Goal: Task Accomplishment & Management: Manage account settings

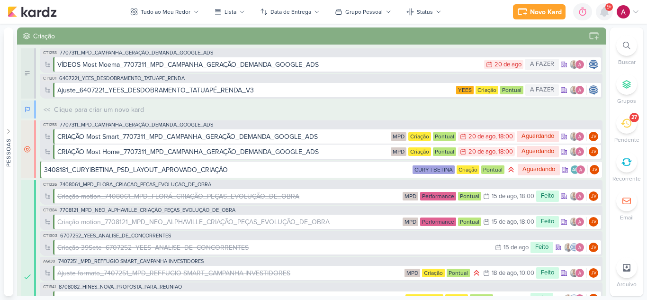
click at [605, 11] on icon at bounding box center [605, 12] width 8 height 9
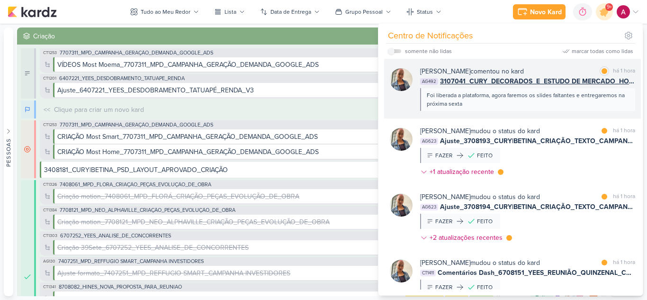
click at [518, 107] on div "Foi liberada a plataforma, agora faremos os slides faltantes e entregaremos na …" at bounding box center [527, 99] width 201 height 17
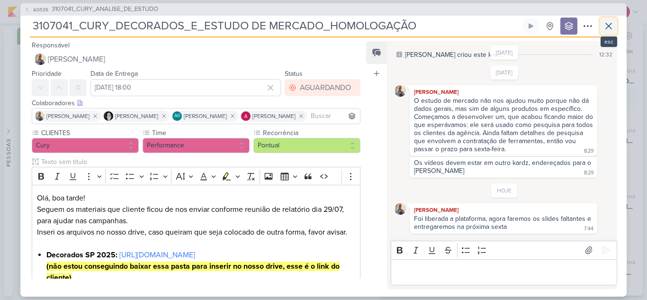
click at [609, 25] on icon at bounding box center [608, 25] width 11 height 11
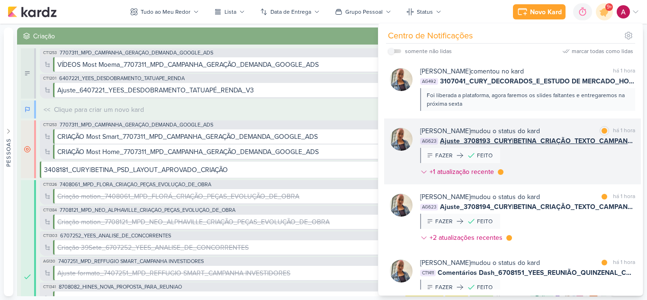
click at [558, 159] on div "Iara Santos mudou o status do kard marcar como lida há 1 hora AG623 Ajuste_3708…" at bounding box center [527, 153] width 215 height 54
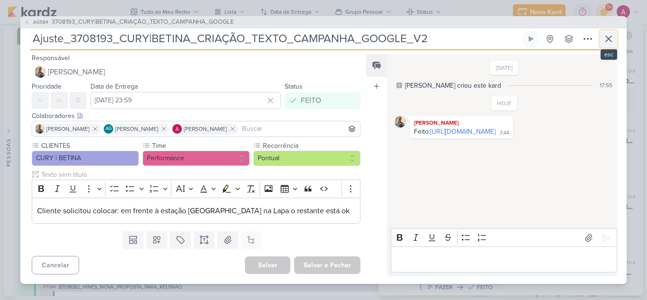
click at [610, 36] on icon at bounding box center [608, 38] width 11 height 11
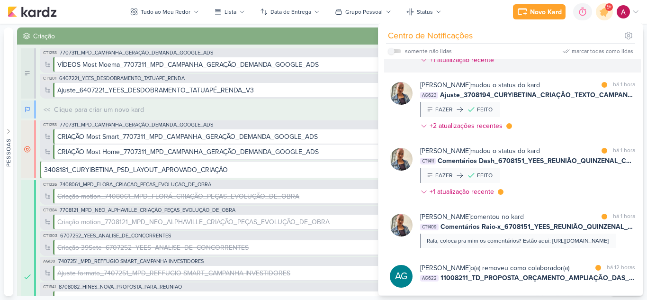
scroll to position [95, 0]
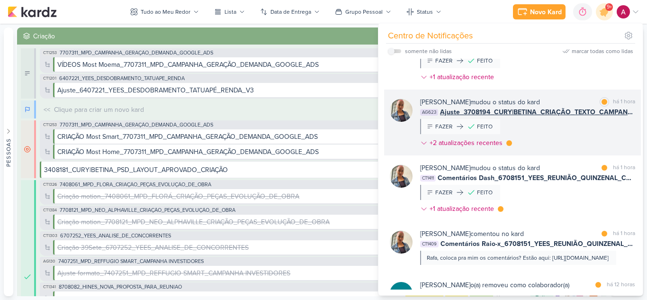
click at [564, 132] on div "Iara Santos mudou o status do kard marcar como lida há 1 hora AG623 Ajuste_3708…" at bounding box center [527, 124] width 215 height 54
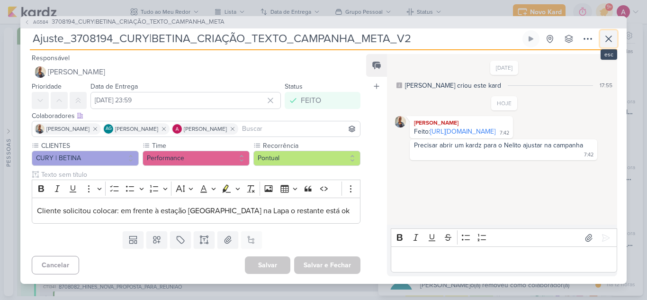
click at [605, 37] on icon at bounding box center [608, 38] width 11 height 11
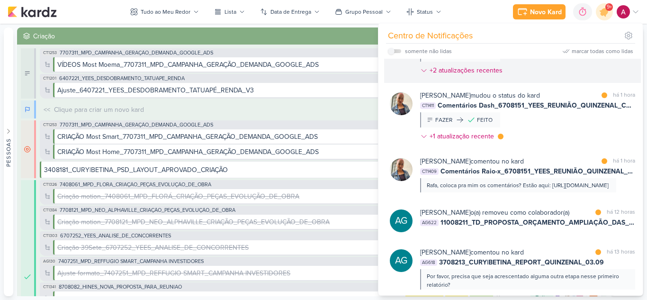
scroll to position [190, 0]
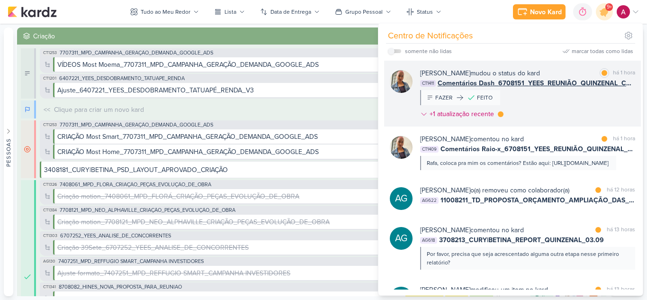
click at [562, 102] on div "Iara Santos mudou o status do kard marcar como lida há 1 hora CT1411 Comentário…" at bounding box center [527, 95] width 215 height 54
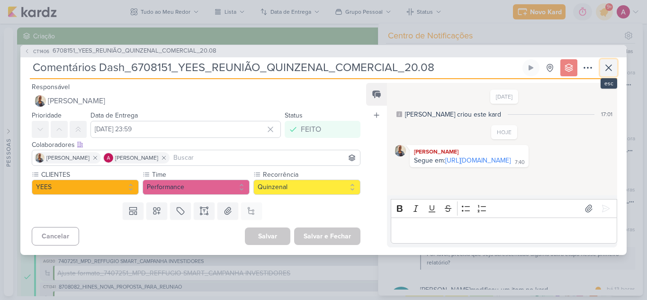
click at [609, 66] on icon at bounding box center [608, 67] width 11 height 11
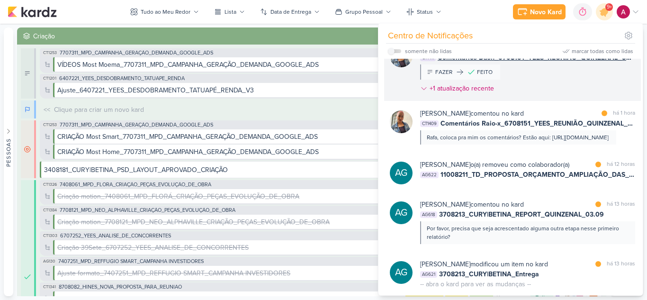
scroll to position [237, 0]
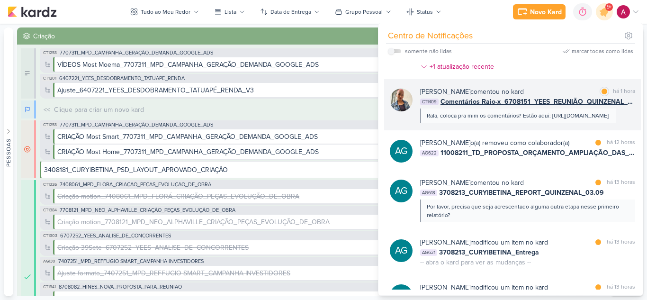
click at [578, 92] on div "Iara Santos comentou no kard marcar como lida há 1 hora" at bounding box center [527, 92] width 215 height 10
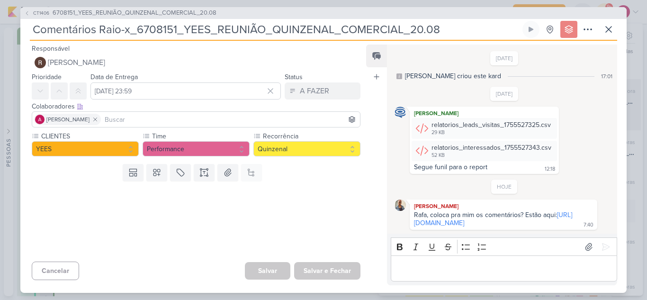
scroll to position [17, 0]
click at [615, 29] on button at bounding box center [608, 29] width 17 height 17
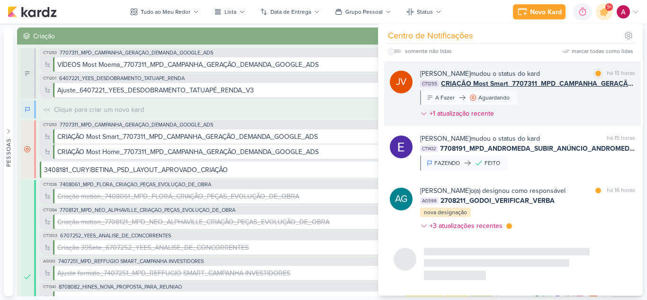
scroll to position [2884, 0]
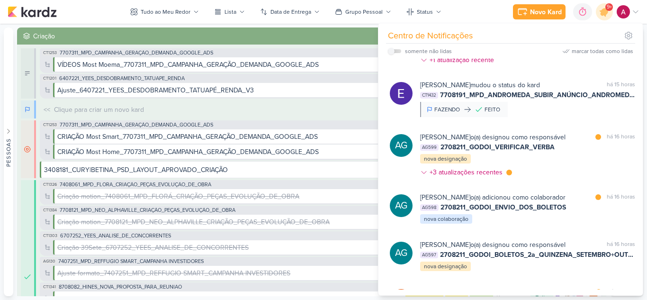
click at [395, 50] on label at bounding box center [394, 51] width 13 height 4
click at [395, 50] on input "checkbox" at bounding box center [391, 51] width 7 height 7
checkbox input "true"
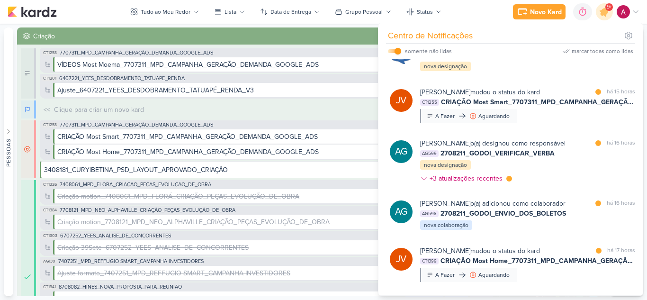
scroll to position [2550, 0]
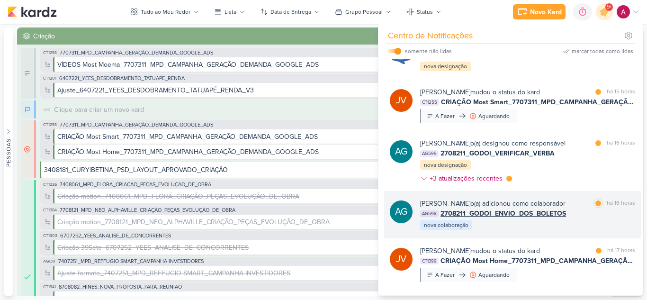
click at [566, 199] on div "Aline Gimenez Graciano o(a) adicionou como colaborador" at bounding box center [492, 204] width 145 height 10
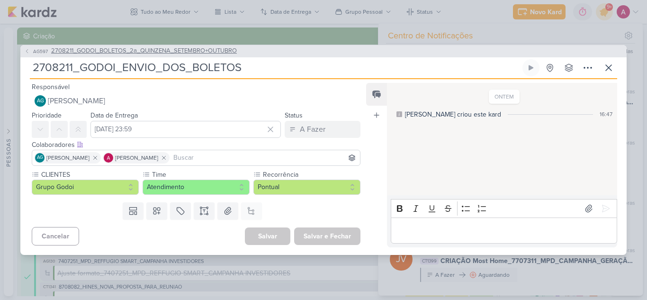
click at [37, 49] on span "AG597" at bounding box center [41, 51] width 18 height 7
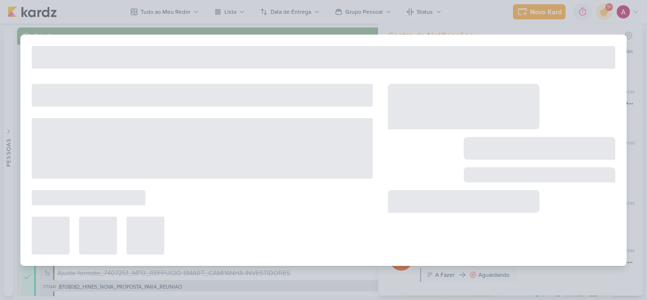
type input "2708211_GODOI_BOLETOS_2a_QUINZENA_SETEMBRO+OUTUBRO"
type input "26 de agosto de 2025 às 09:00"
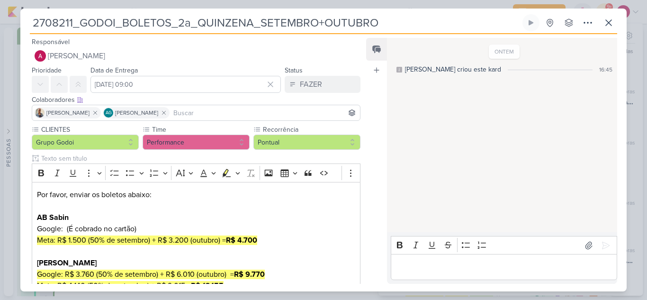
scroll to position [292, 0]
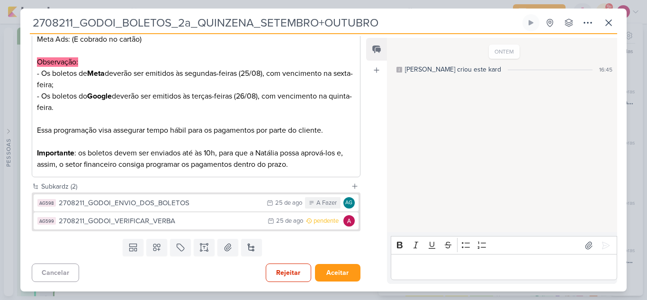
click at [460, 268] on p "Editor editing area: main" at bounding box center [504, 267] width 217 height 11
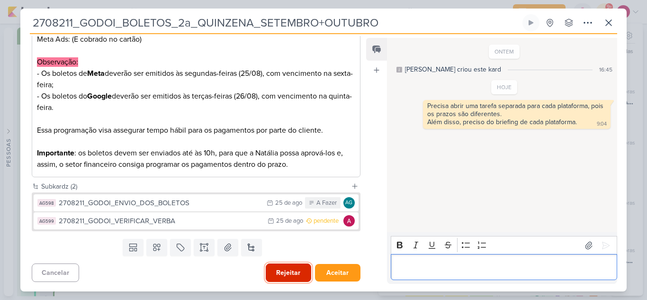
drag, startPoint x: 288, startPoint y: 273, endPoint x: 284, endPoint y: 269, distance: 5.8
click at [285, 270] on button "Rejeitar" at bounding box center [288, 272] width 45 height 18
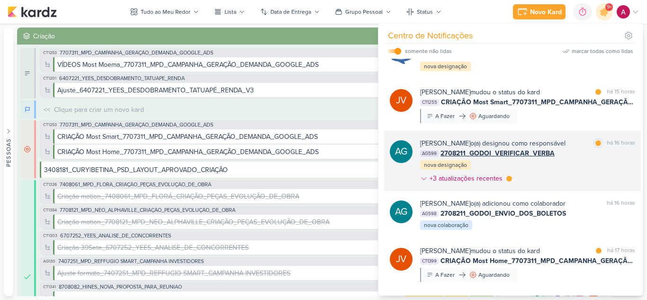
click at [584, 148] on div "AG599 2708211_GODOI_VERIFICAR_VERBA" at bounding box center [527, 153] width 215 height 10
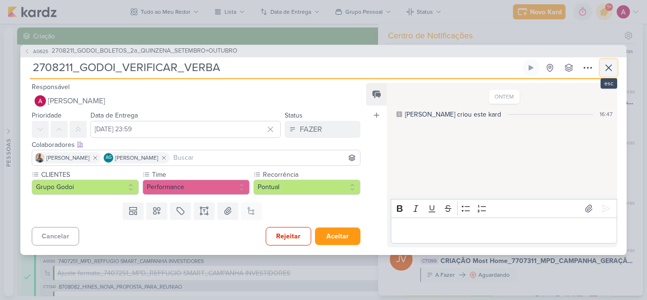
click at [610, 66] on icon at bounding box center [609, 68] width 6 height 6
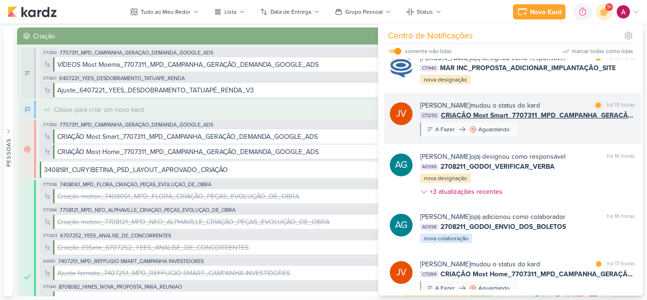
scroll to position [2455, 0]
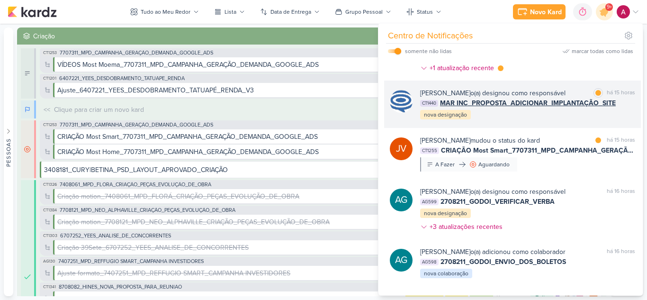
click at [548, 120] on div "Caroline Traven De Andrade o(a) designou como responsável marcar como lida há 1…" at bounding box center [527, 104] width 215 height 32
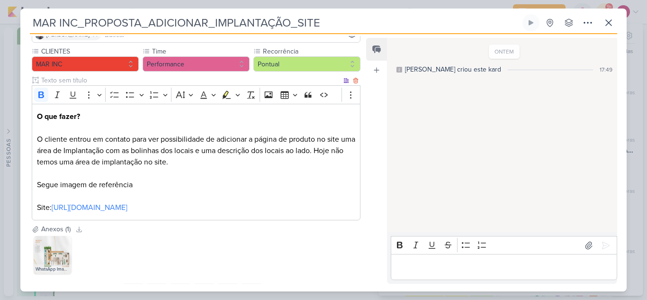
scroll to position [95, 0]
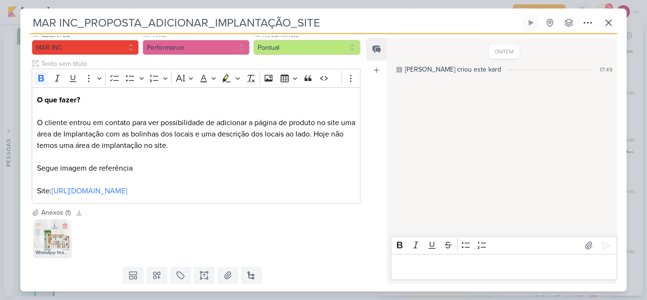
click at [57, 239] on img at bounding box center [53, 238] width 38 height 38
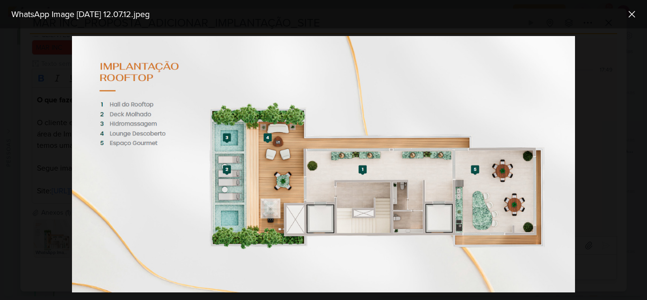
click at [50, 160] on div at bounding box center [323, 164] width 647 height 272
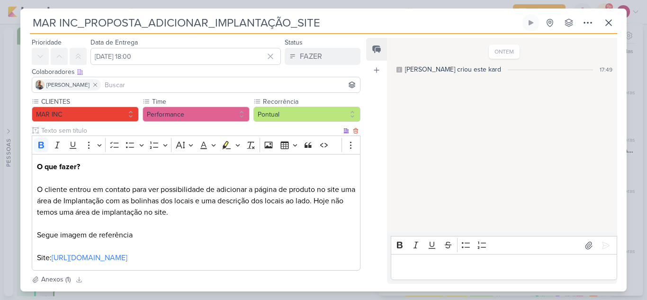
scroll to position [0, 0]
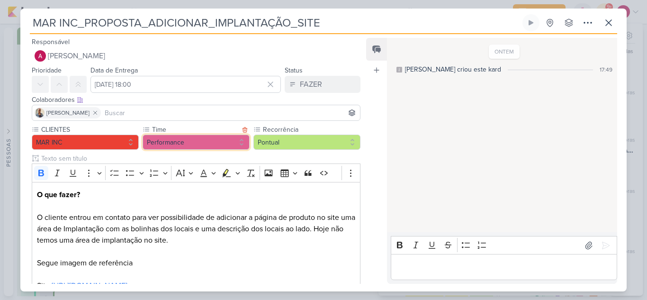
click at [164, 139] on button "Performance" at bounding box center [196, 142] width 107 height 15
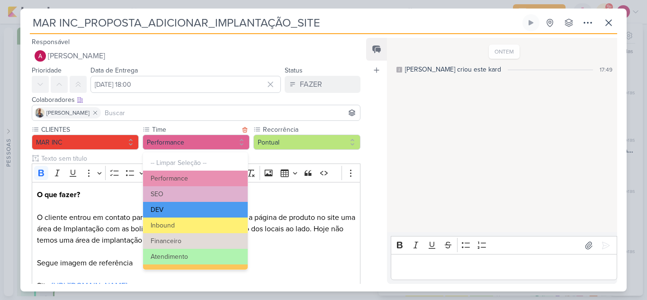
click at [181, 211] on button "DEV" at bounding box center [195, 210] width 105 height 16
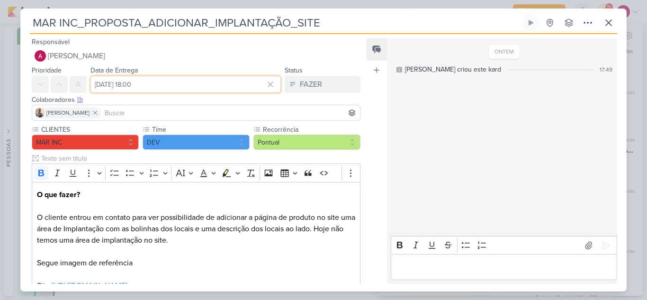
click at [147, 82] on input "[DATE] 18:00" at bounding box center [186, 84] width 191 height 17
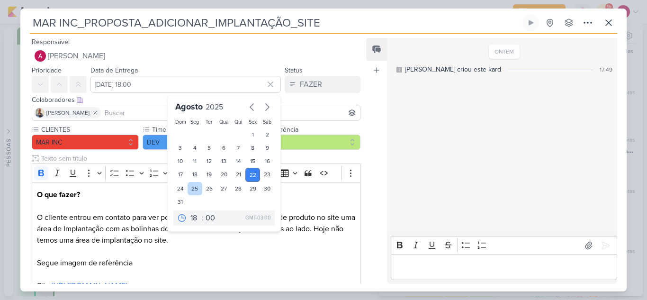
click at [189, 190] on div "25" at bounding box center [195, 188] width 15 height 13
type input "[DATE] 18:00"
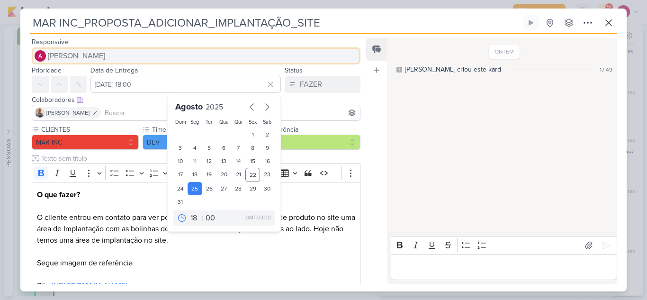
click at [80, 57] on span "[PERSON_NAME]" at bounding box center [76, 55] width 57 height 11
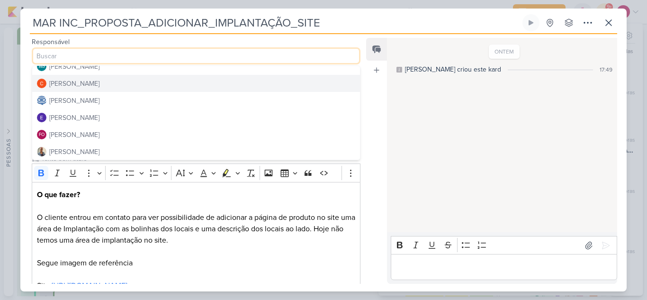
scroll to position [47, 0]
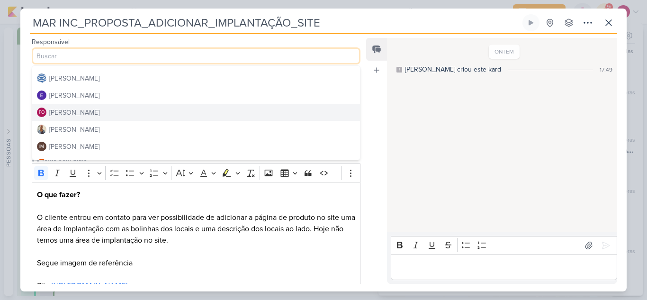
click at [74, 112] on div "[PERSON_NAME]" at bounding box center [74, 113] width 50 height 10
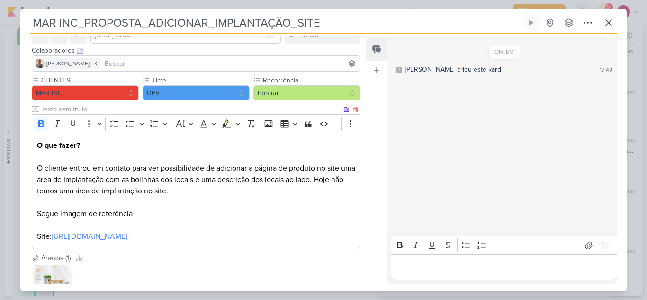
scroll to position [123, 0]
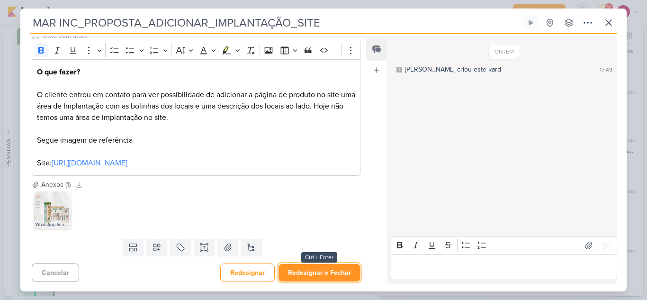
click at [324, 269] on button "Redesignar e Fechar" at bounding box center [320, 273] width 82 height 18
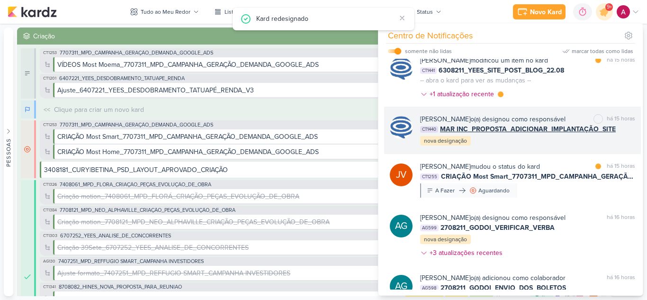
scroll to position [2408, 0]
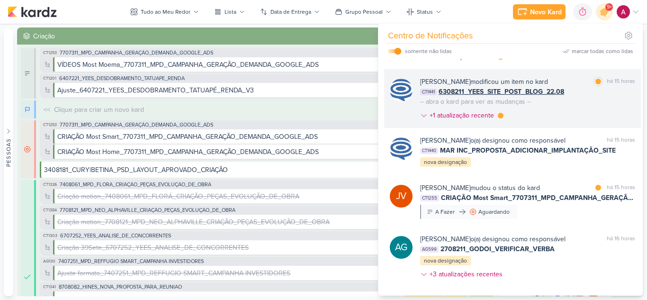
click at [568, 124] on div "Caroline Traven De Andrade modificou um item no kard marcar como lida há 15 hor…" at bounding box center [527, 100] width 215 height 47
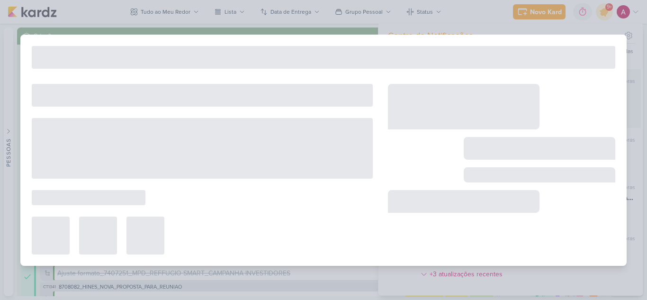
type input "6308211_YEES_SITE_POST_BLOG_22.08"
type input "[DATE] 18:00"
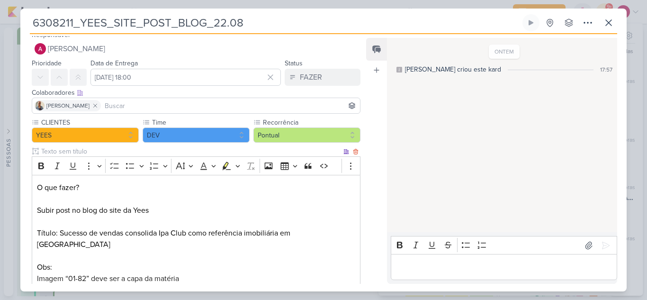
scroll to position [0, 0]
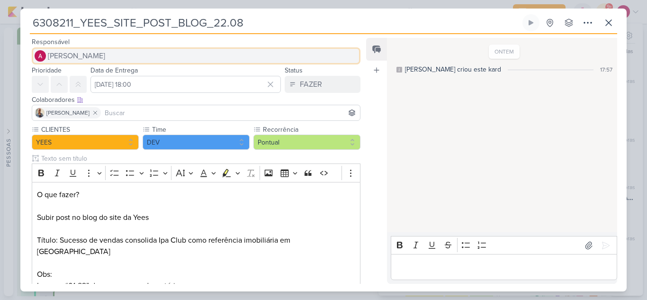
click at [80, 55] on span "[PERSON_NAME]" at bounding box center [76, 55] width 57 height 11
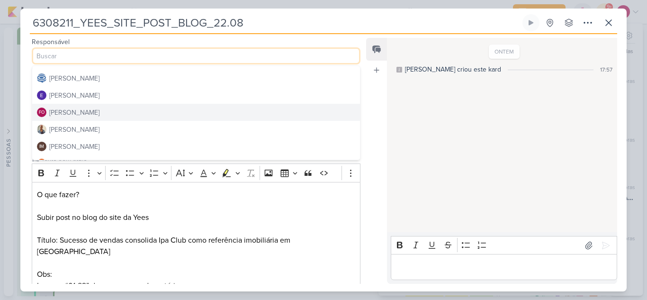
click at [87, 112] on div "[PERSON_NAME]" at bounding box center [74, 113] width 50 height 10
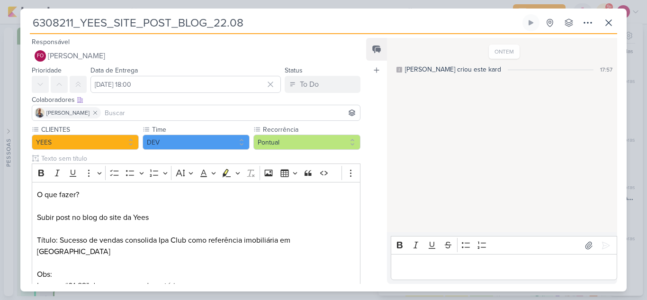
click at [119, 107] on div "[PERSON_NAME]" at bounding box center [196, 113] width 329 height 16
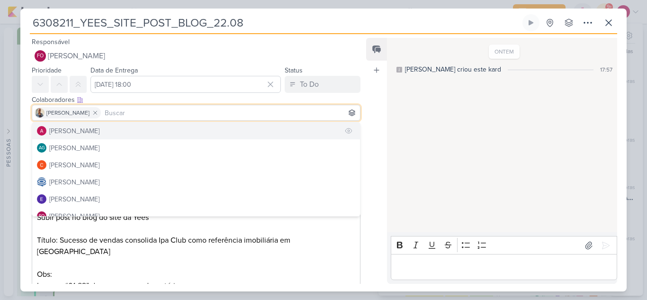
click at [106, 128] on button "[PERSON_NAME]" at bounding box center [196, 130] width 328 height 17
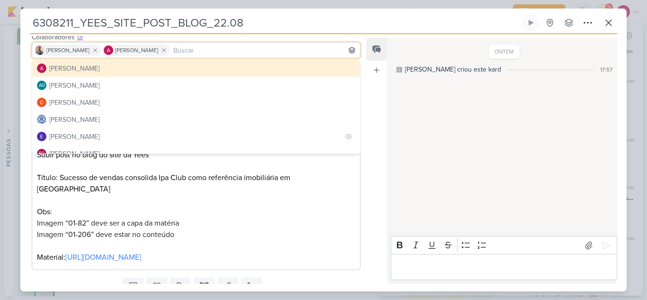
scroll to position [90, 0]
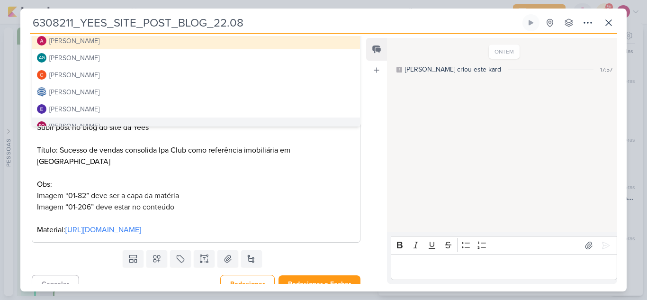
click at [270, 192] on p "O que fazer? Subir post no blog do site da Yees Título: Sucesso de vendas conso…" at bounding box center [196, 167] width 318 height 136
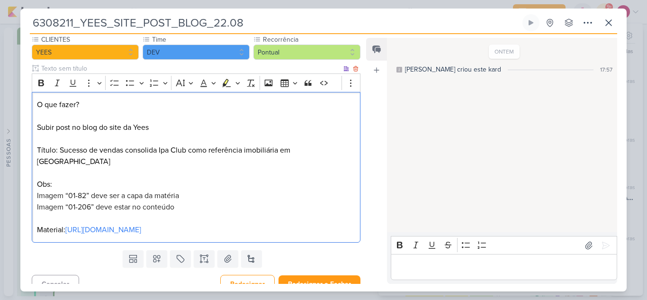
scroll to position [0, 0]
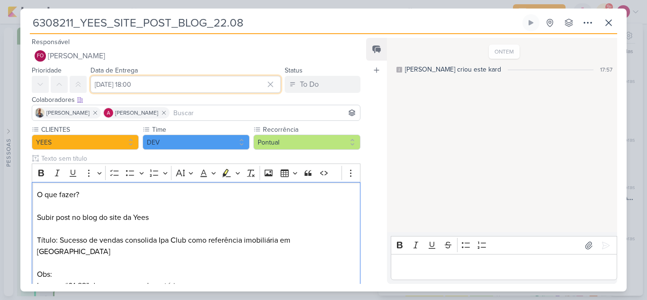
click at [156, 88] on input "[DATE] 18:00" at bounding box center [186, 84] width 191 height 17
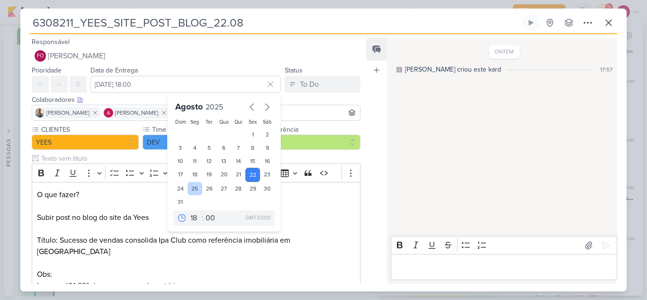
click at [189, 191] on div "25" at bounding box center [195, 188] width 15 height 13
type input "[DATE] 18:00"
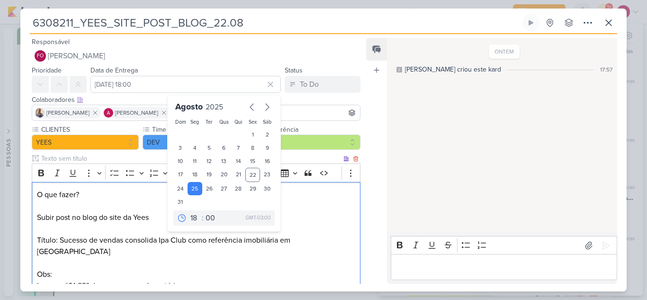
click at [314, 203] on p "O que fazer? Subir post no blog do site da Yees Título: Sucesso de vendas conso…" at bounding box center [196, 257] width 318 height 136
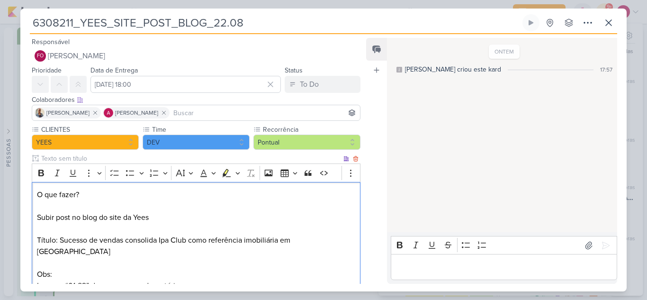
scroll to position [90, 0]
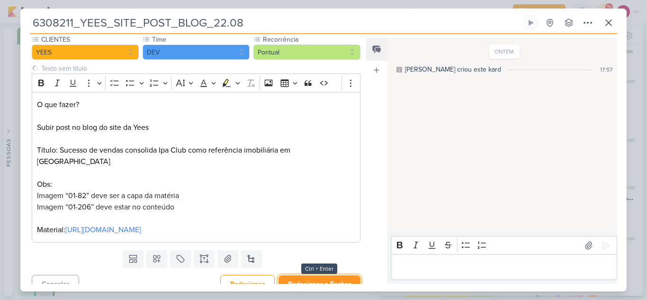
click at [326, 275] on button "Redesignar e Fechar" at bounding box center [320, 284] width 82 height 18
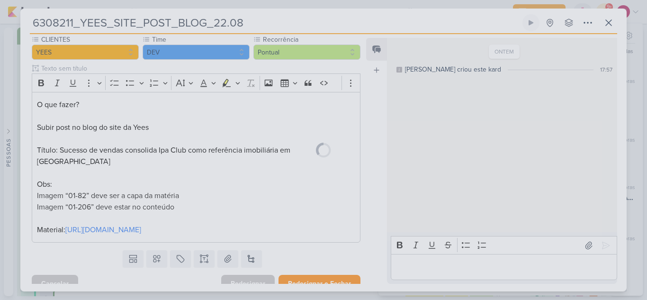
scroll to position [89, 0]
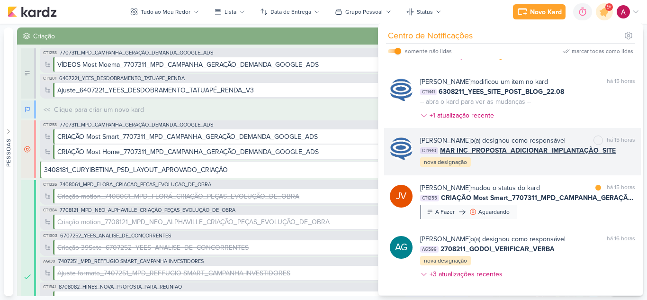
click at [572, 168] on div "Caroline Traven De Andrade o(a) designou como responsável marcar como não lida …" at bounding box center [527, 152] width 215 height 32
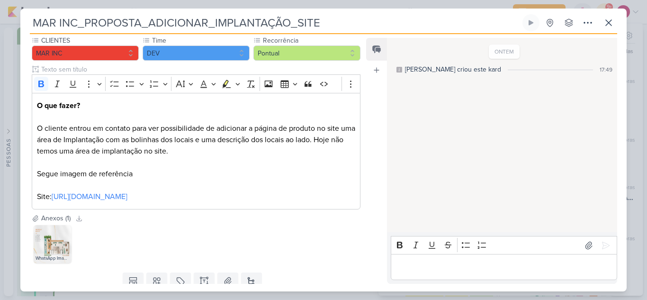
scroll to position [0, 0]
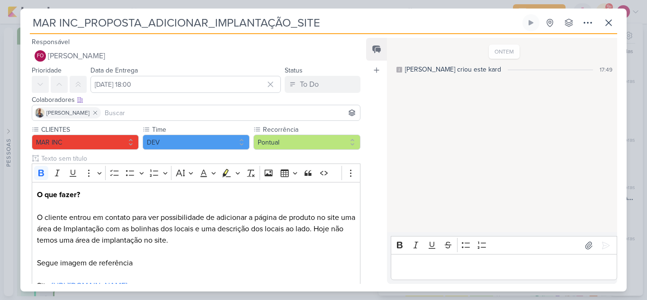
click at [221, 113] on input at bounding box center [230, 112] width 255 height 11
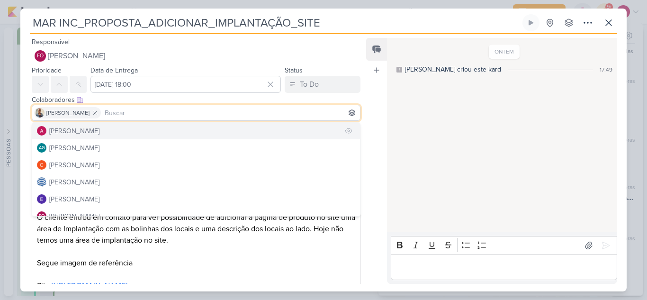
click at [142, 133] on button "[PERSON_NAME]" at bounding box center [196, 130] width 328 height 17
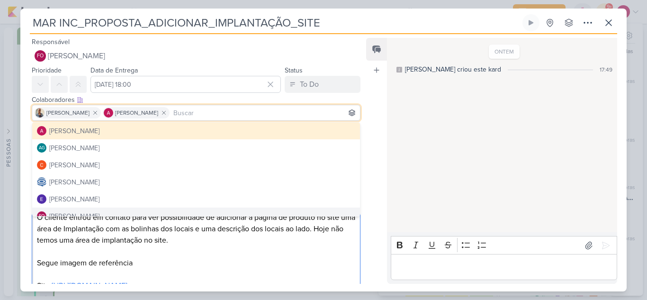
click at [335, 255] on p "O que fazer? O cliente entrou em contato para ver possibilidade de adicionar a …" at bounding box center [196, 240] width 318 height 102
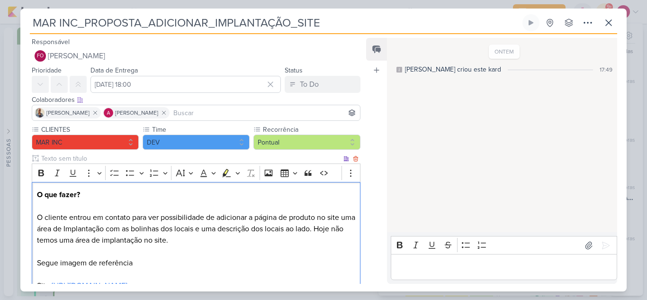
scroll to position [123, 0]
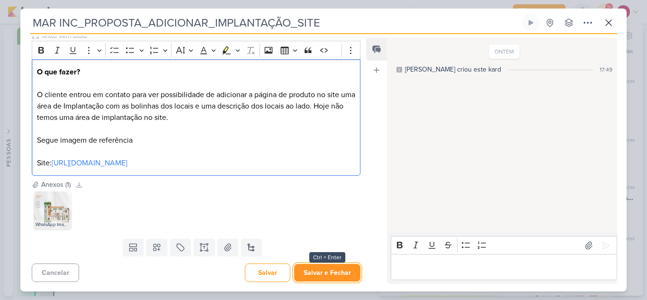
click at [340, 277] on button "Salvar e Fechar" at bounding box center [327, 273] width 66 height 18
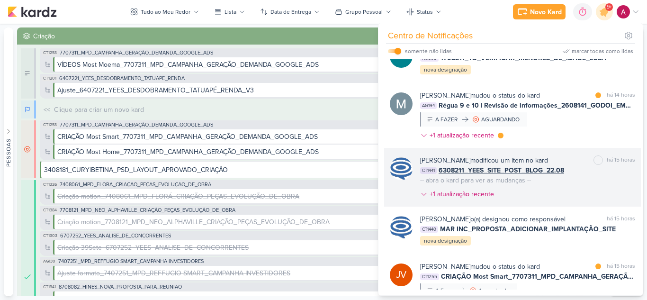
scroll to position [2313, 0]
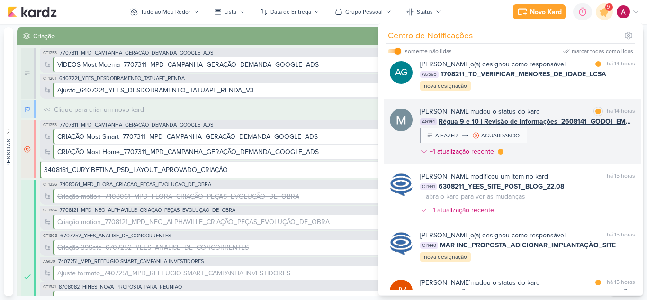
click at [561, 159] on div "Mariana Amorim mudou o status do kard marcar como lida há 14 horas AG194 Régua …" at bounding box center [527, 134] width 215 height 54
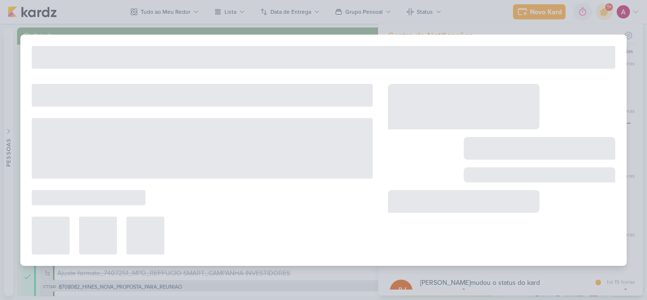
type input "Régua 9 e 10 | Revisão de informações_2608141_GODOI_EMAIL MARKETING_SETEMBRO"
type input "[DATE] 23:59"
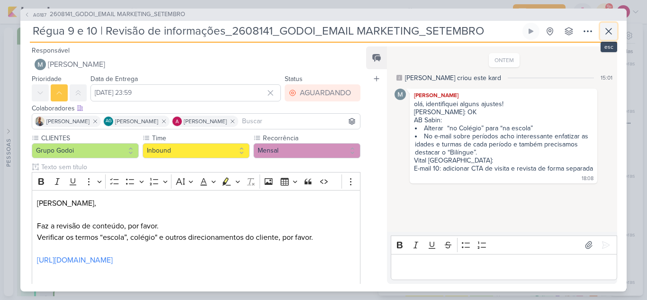
click at [610, 32] on icon at bounding box center [609, 31] width 6 height 6
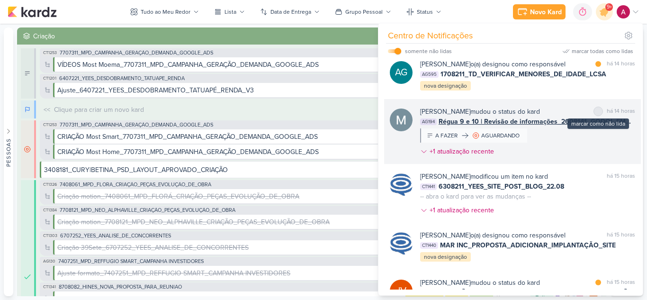
click at [599, 116] on div "marcar como não lida" at bounding box center [598, 111] width 9 height 9
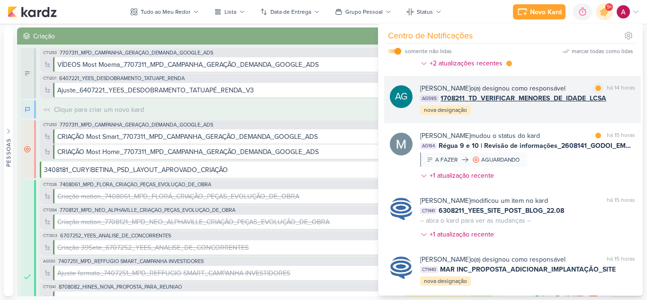
scroll to position [2266, 0]
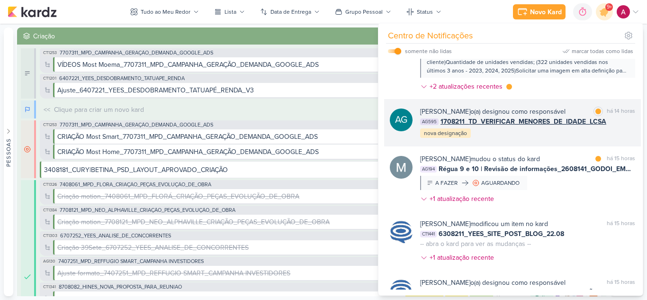
click at [536, 139] on div "Aline Gimenez Graciano o(a) designou como responsável marcar como lida há 14 ho…" at bounding box center [527, 123] width 215 height 32
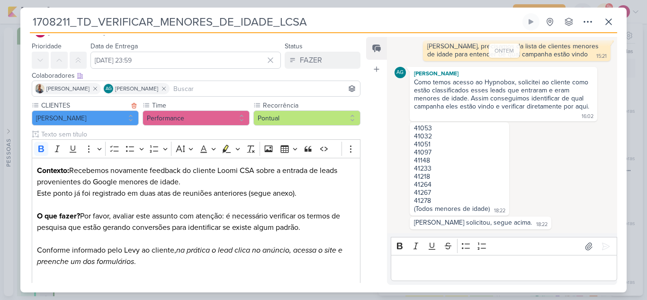
scroll to position [0, 0]
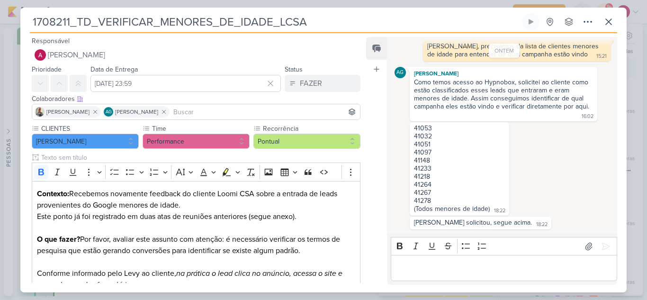
click at [190, 118] on div "Iara Santos AG Aline Gimenez Graciano" at bounding box center [196, 112] width 329 height 16
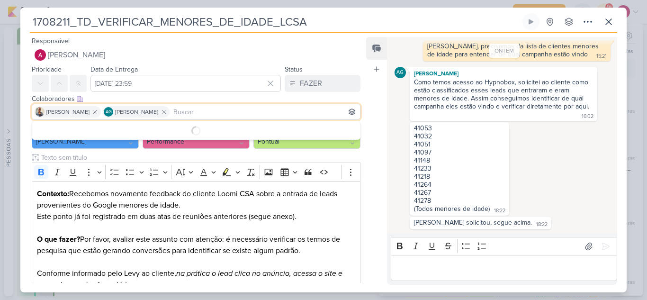
click at [192, 116] on input at bounding box center [265, 111] width 187 height 11
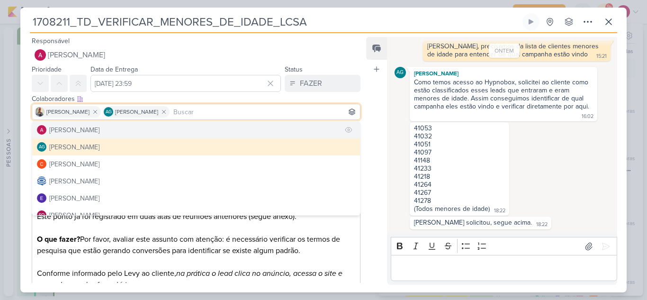
click at [132, 134] on button "[PERSON_NAME]" at bounding box center [196, 129] width 328 height 17
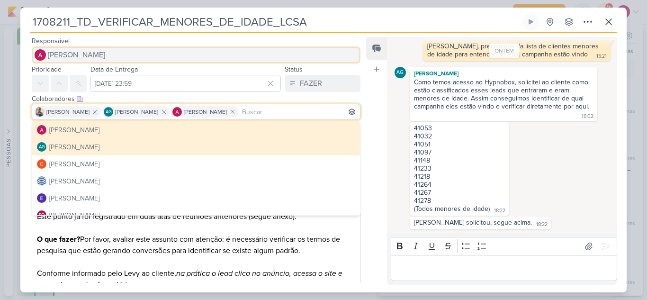
click at [79, 61] on button "[PERSON_NAME]" at bounding box center [196, 54] width 329 height 17
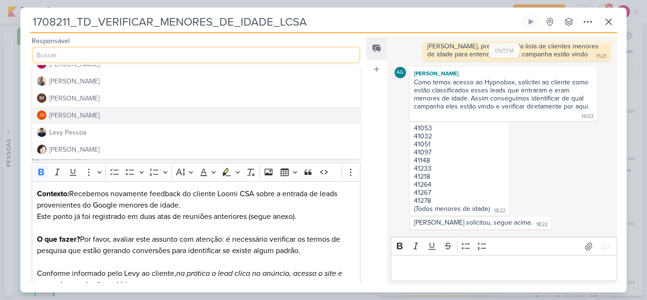
scroll to position [142, 0]
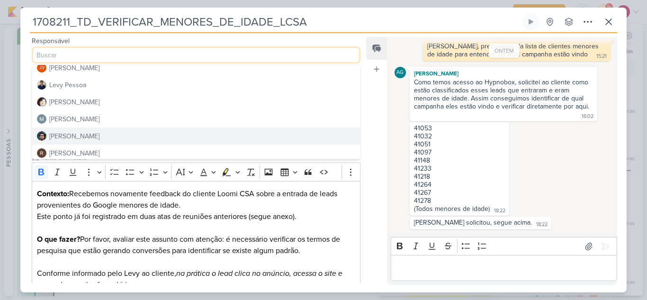
click at [76, 136] on div "[PERSON_NAME]" at bounding box center [74, 136] width 50 height 10
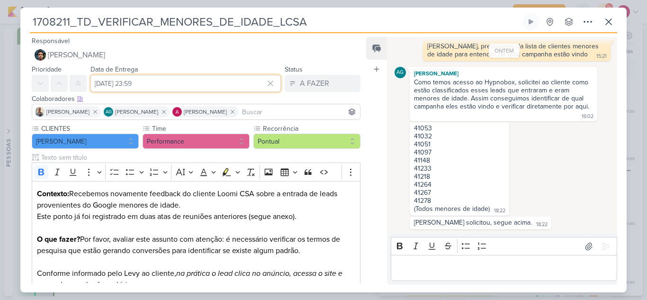
click at [173, 79] on input "[DATE] 23:59" at bounding box center [186, 83] width 191 height 17
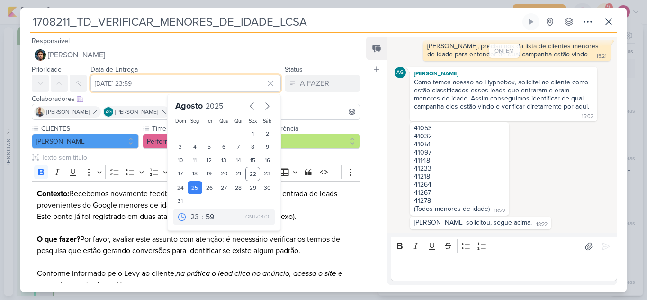
click at [173, 79] on input "[DATE] 23:59" at bounding box center [186, 83] width 191 height 17
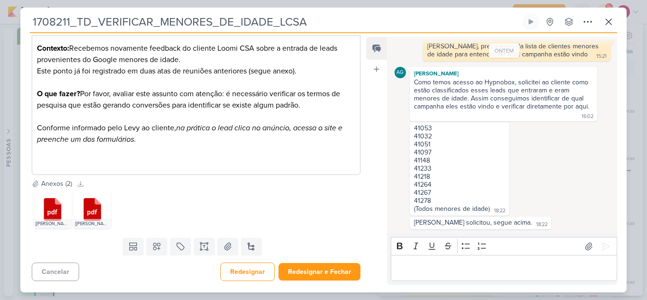
scroll to position [0, 0]
click at [341, 270] on button "Redesignar e Fechar" at bounding box center [320, 272] width 82 height 18
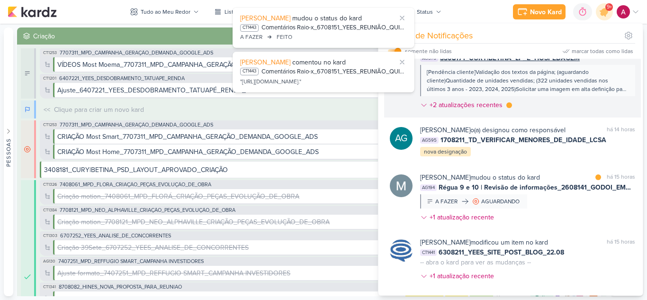
scroll to position [2266, 0]
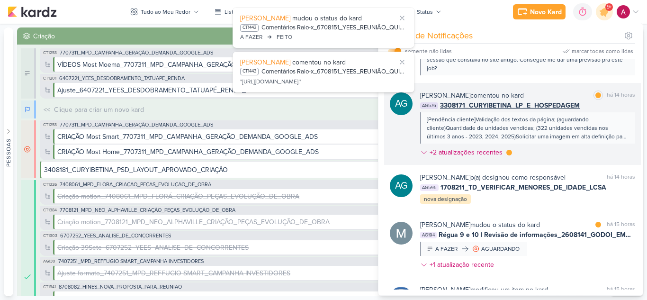
click at [561, 100] on div "Aline Gimenez Graciano comentou no kard marcar como lida há 14 horas" at bounding box center [527, 96] width 215 height 10
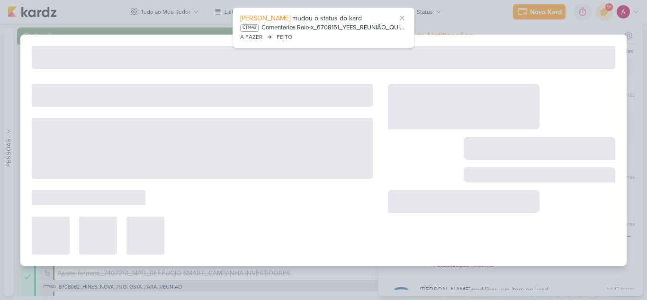
type input "3308171_CURY|BETINA_LP_E_HOSPEDAGEM"
type input "[DATE] 23:59"
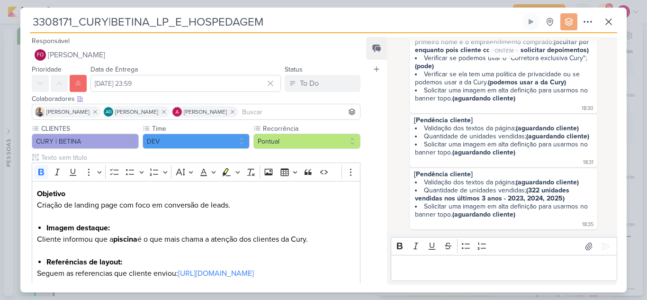
scroll to position [624, 0]
click at [613, 24] on icon at bounding box center [608, 21] width 11 height 11
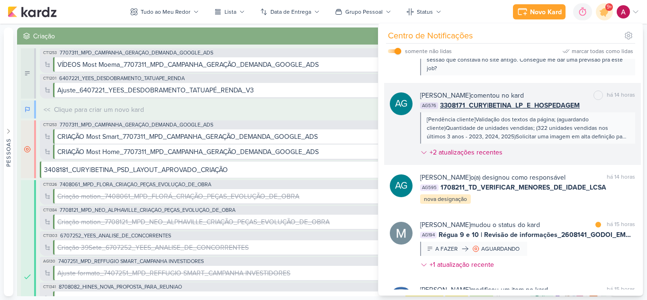
scroll to position [2218, 0]
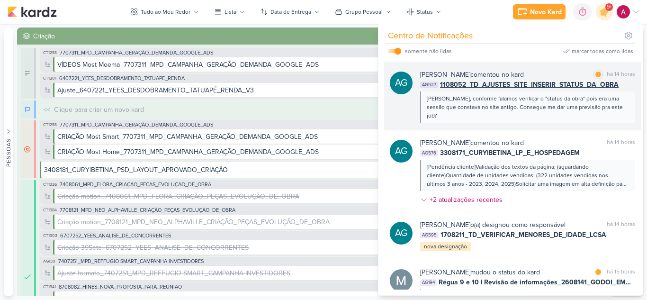
click at [554, 94] on div "AG Aline Gimenez Graciano comentou no kard marcar como lida há 14 horas AG527 1…" at bounding box center [512, 96] width 257 height 68
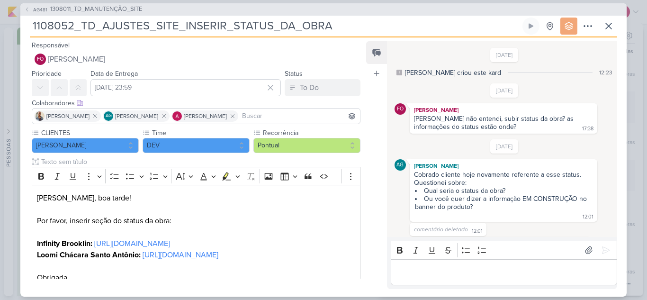
scroll to position [136, 0]
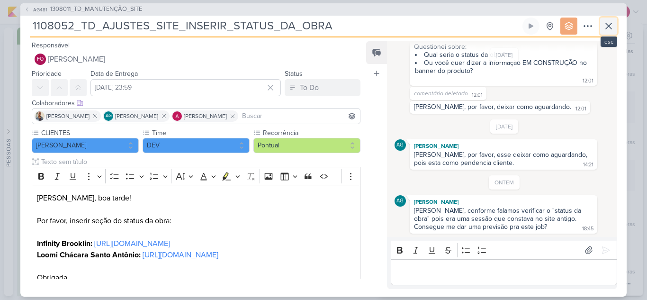
click at [613, 30] on icon at bounding box center [608, 25] width 11 height 11
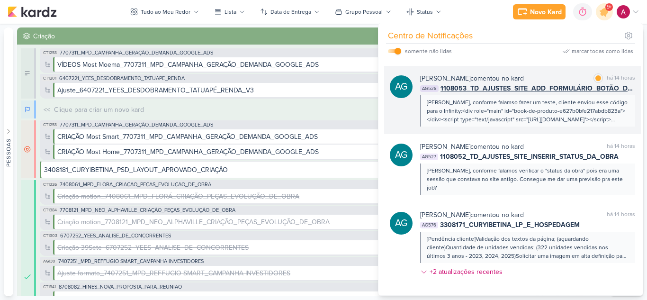
scroll to position [2124, 0]
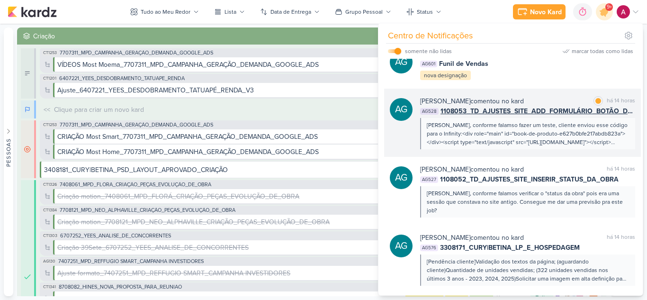
click at [560, 106] on div "Aline Gimenez Graciano comentou no kard marcar como lida há 14 horas" at bounding box center [527, 101] width 215 height 10
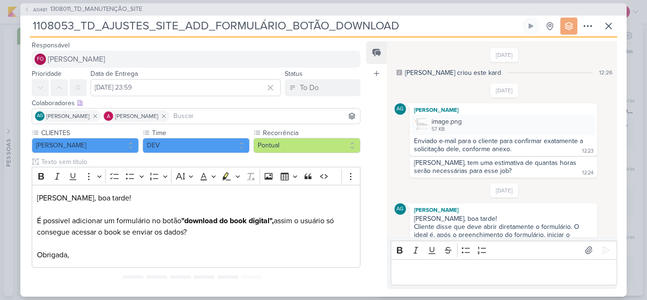
scroll to position [292, 0]
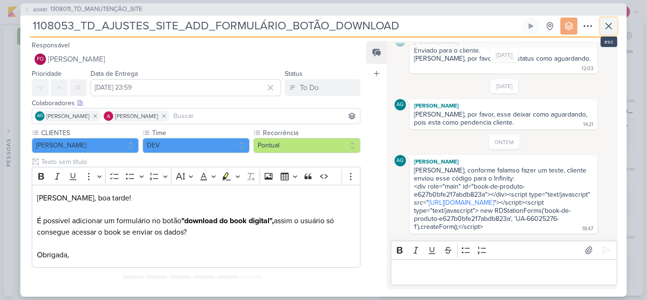
click at [608, 25] on icon at bounding box center [608, 25] width 11 height 11
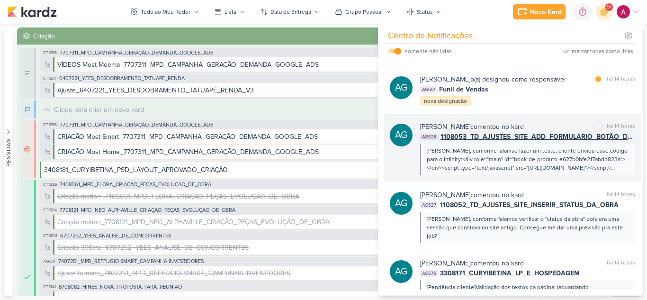
scroll to position [2076, 0]
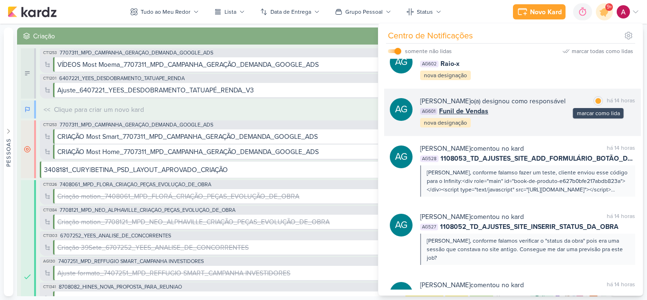
click at [596, 104] on div at bounding box center [599, 101] width 6 height 6
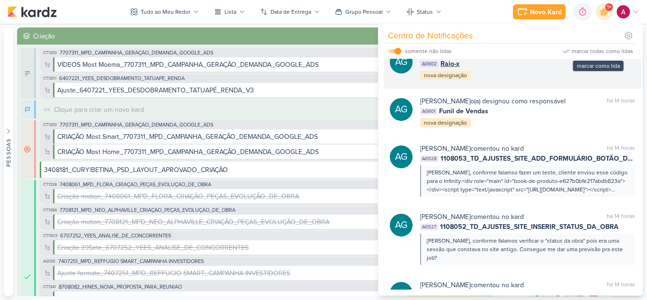
click at [596, 56] on div at bounding box center [599, 54] width 6 height 6
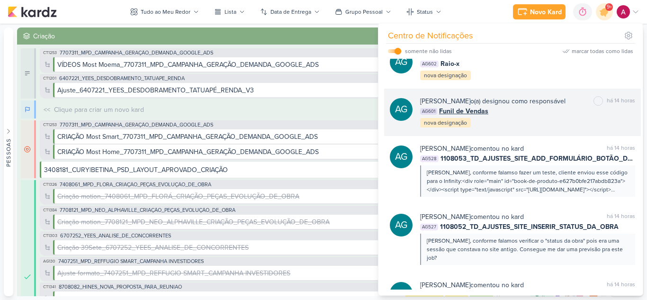
scroll to position [2029, 0]
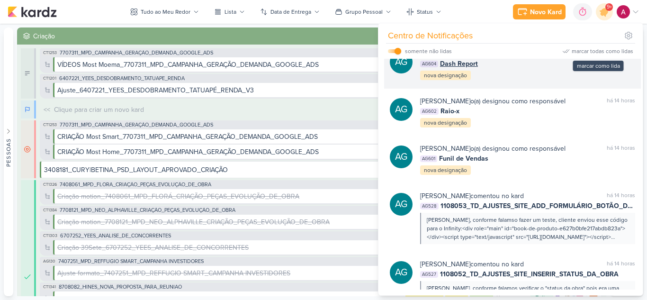
click at [596, 56] on div at bounding box center [599, 54] width 6 height 6
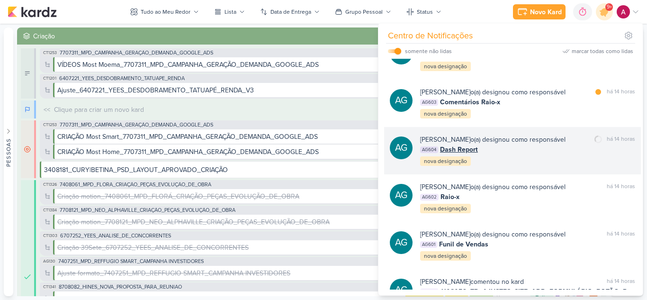
scroll to position [1934, 0]
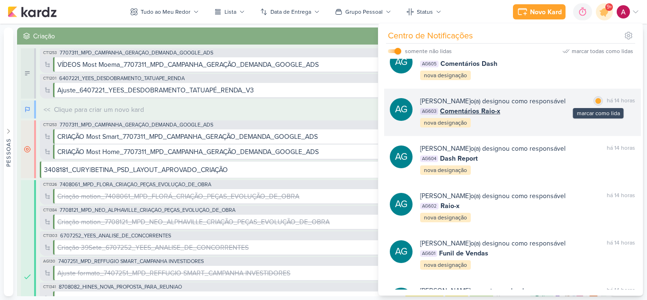
click at [597, 104] on div at bounding box center [599, 101] width 6 height 6
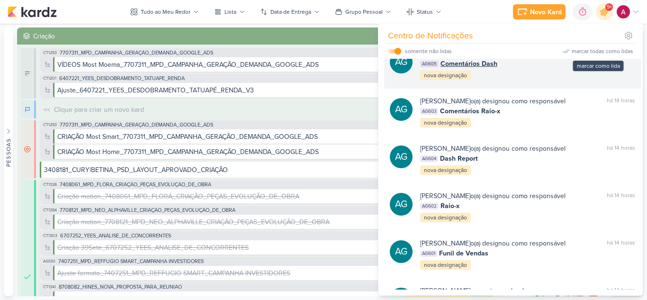
click at [596, 56] on div at bounding box center [599, 54] width 6 height 6
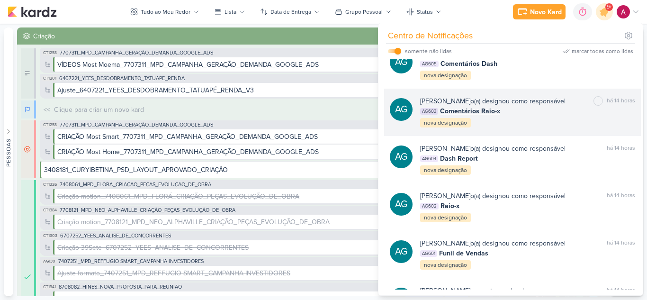
scroll to position [1887, 0]
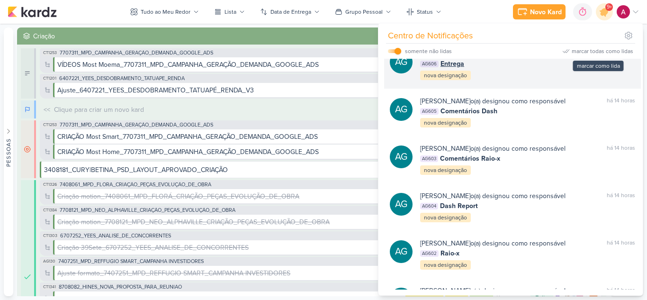
click at [596, 56] on div at bounding box center [599, 54] width 6 height 6
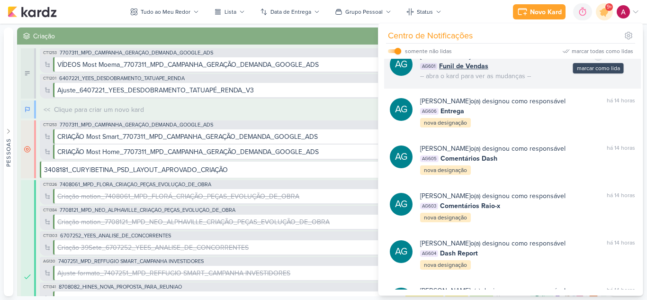
click at [596, 59] on div at bounding box center [599, 56] width 6 height 6
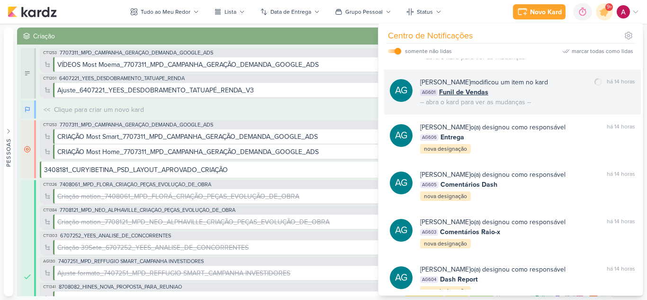
scroll to position [1792, 0]
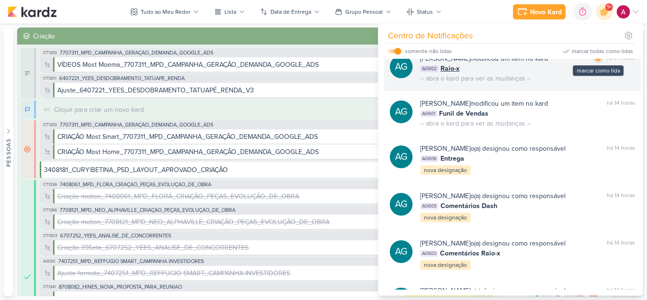
click at [596, 61] on div at bounding box center [599, 58] width 6 height 6
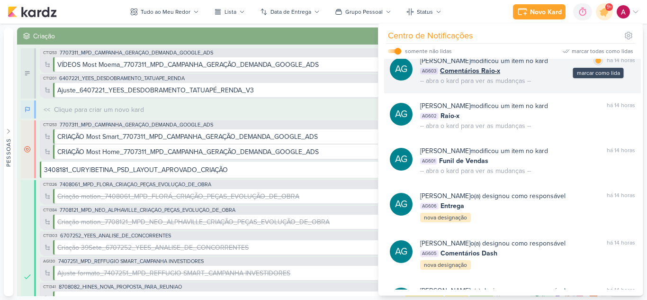
click at [596, 64] on div at bounding box center [599, 61] width 6 height 6
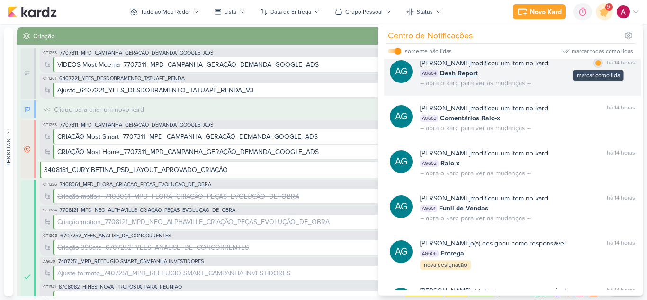
click at [596, 66] on div at bounding box center [599, 63] width 6 height 6
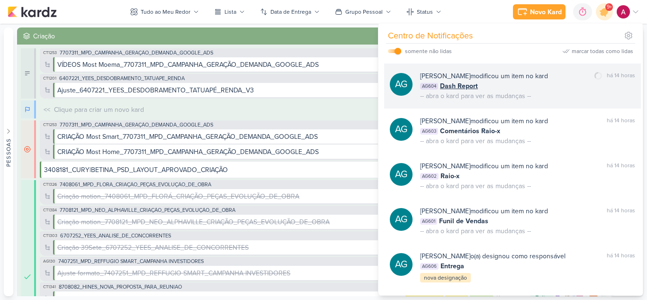
scroll to position [1650, 0]
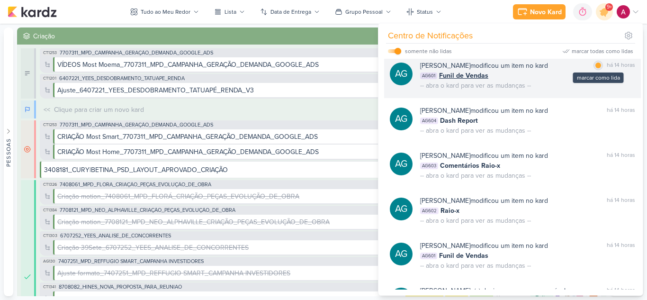
click at [596, 68] on div at bounding box center [599, 66] width 6 height 6
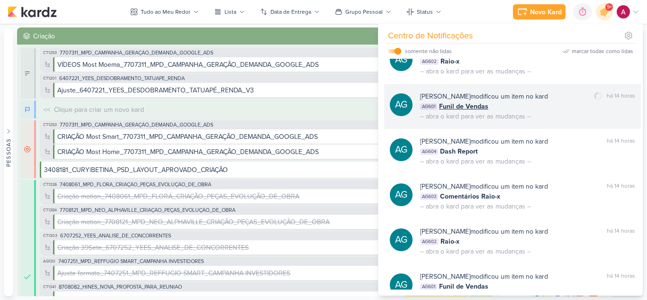
scroll to position [1602, 0]
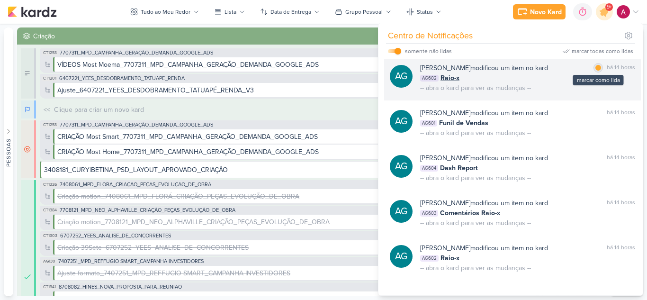
click at [596, 71] on div at bounding box center [599, 68] width 6 height 6
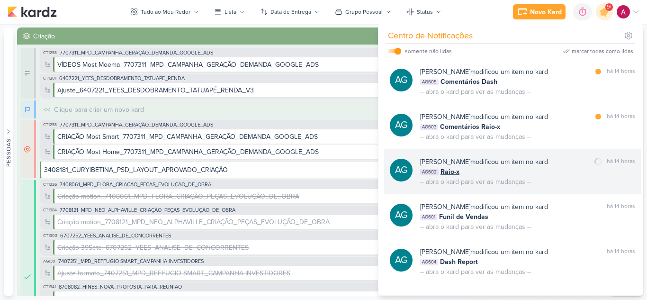
scroll to position [1508, 0]
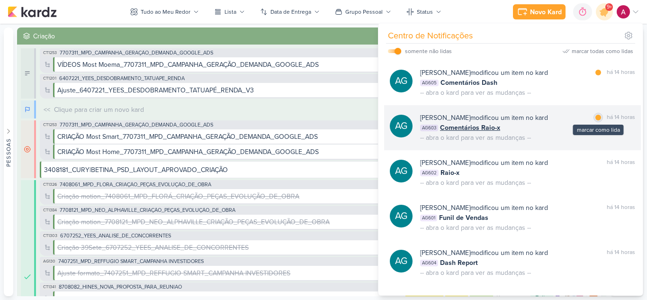
click at [596, 120] on div at bounding box center [599, 118] width 6 height 6
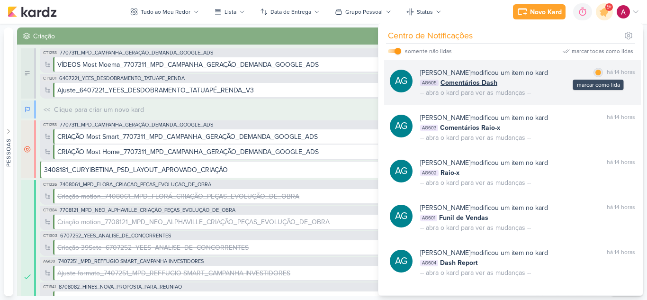
click at [596, 75] on div at bounding box center [599, 73] width 6 height 6
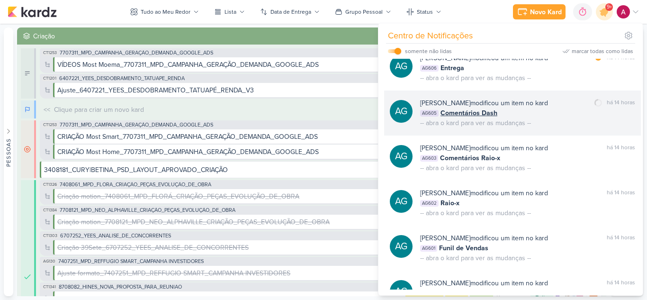
scroll to position [1460, 0]
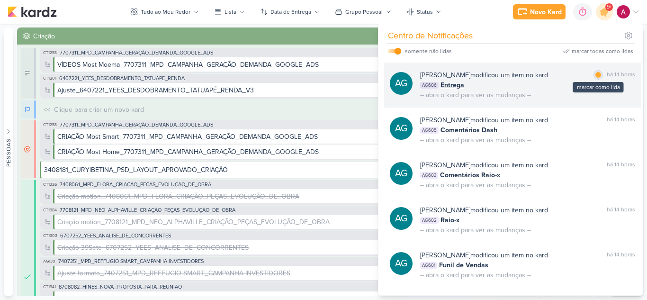
click at [596, 78] on div at bounding box center [599, 75] width 6 height 6
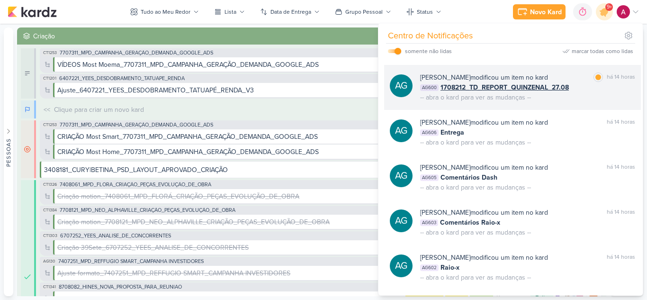
click at [593, 102] on div "Aline Gimenez Graciano modificou um item no kard marcar como lida há 14 horas A…" at bounding box center [527, 88] width 215 height 30
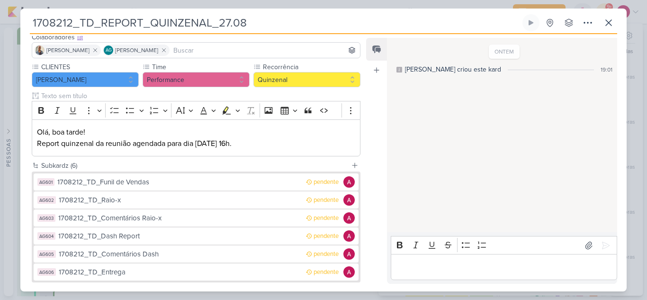
scroll to position [0, 0]
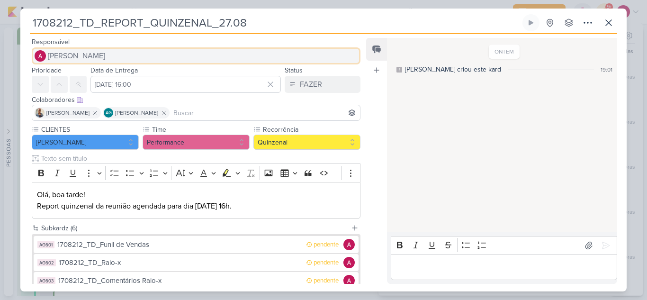
click at [99, 55] on span "[PERSON_NAME]" at bounding box center [76, 55] width 57 height 11
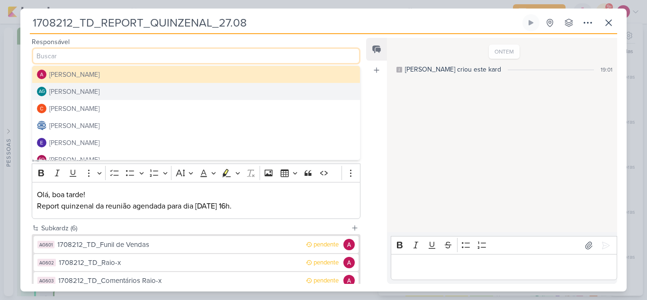
click at [89, 90] on div "[PERSON_NAME]" at bounding box center [74, 92] width 50 height 10
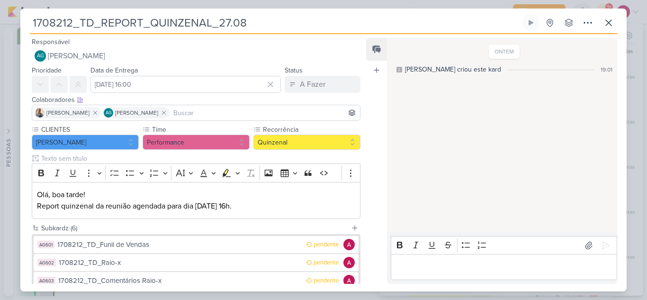
click at [202, 111] on input at bounding box center [265, 112] width 187 height 11
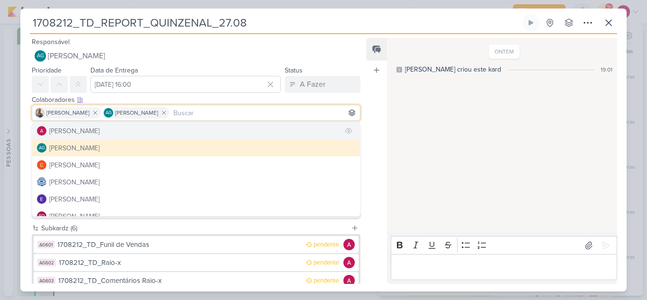
click at [94, 134] on div "[PERSON_NAME]" at bounding box center [74, 131] width 50 height 10
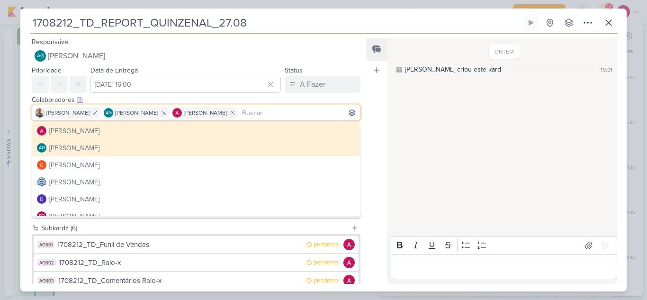
click at [401, 101] on div "ONTEM Aline criou este kard 19:01" at bounding box center [501, 135] width 229 height 193
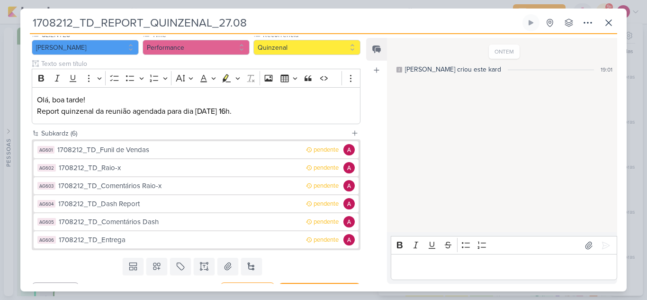
scroll to position [114, 0]
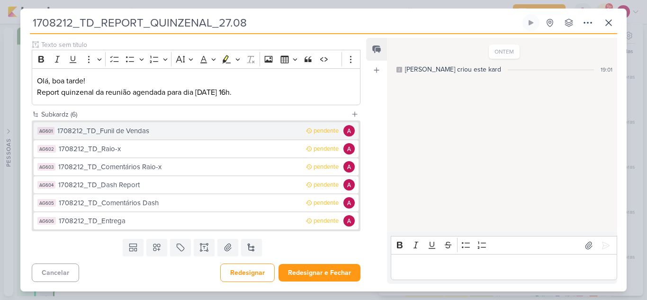
click at [188, 133] on div "1708212_TD_Funil de Vendas" at bounding box center [179, 131] width 244 height 11
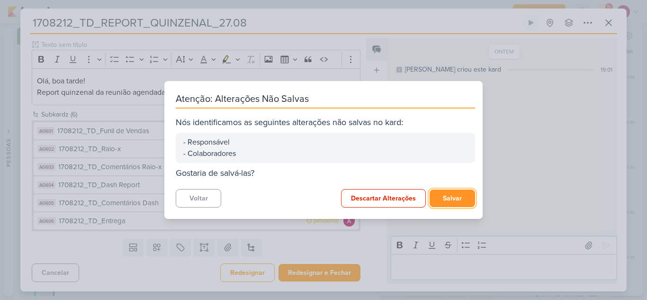
click at [446, 201] on button "Salvar" at bounding box center [452, 199] width 45 height 18
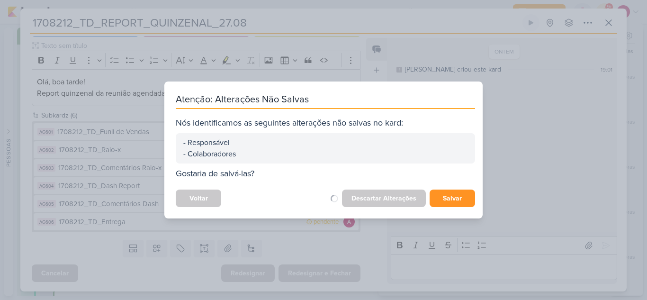
scroll to position [113, 0]
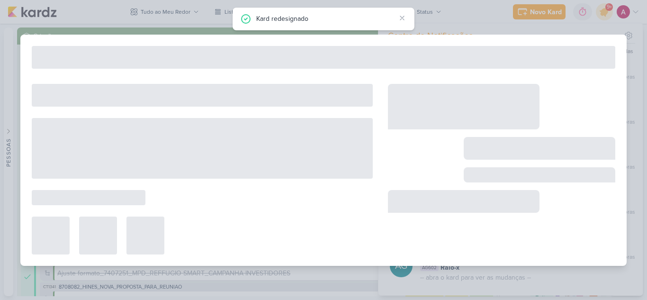
type input "1708212_TD_Funil de Vendas"
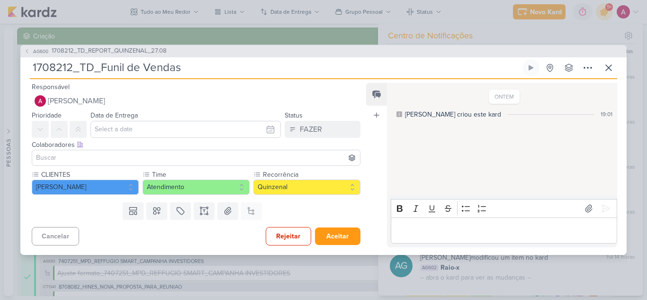
drag, startPoint x: 103, startPoint y: 66, endPoint x: 184, endPoint y: 68, distance: 81.5
click at [184, 68] on input "1708212_TD_Funil de Vendas" at bounding box center [275, 67] width 491 height 17
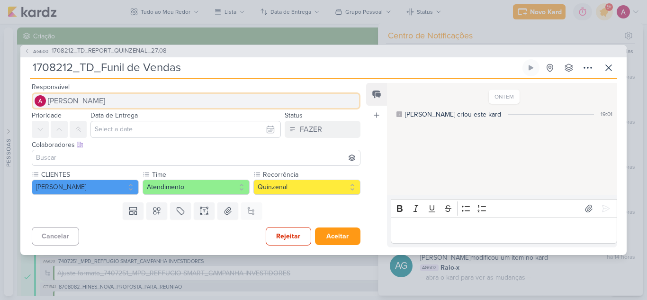
click at [211, 96] on button "[PERSON_NAME]" at bounding box center [196, 100] width 329 height 17
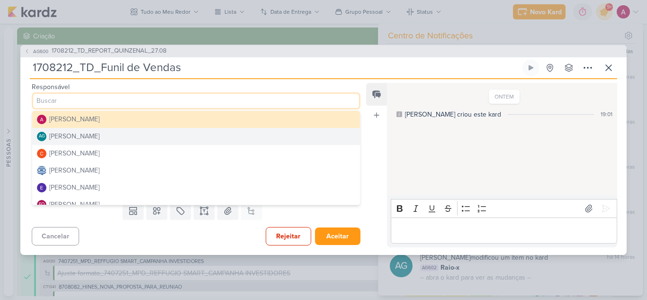
click at [91, 141] on div "[PERSON_NAME]" at bounding box center [74, 136] width 50 height 10
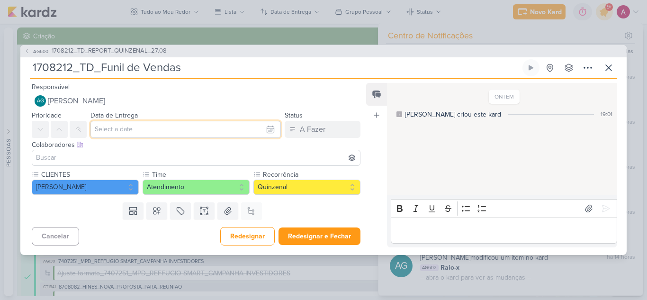
click at [133, 130] on input "text" at bounding box center [186, 129] width 191 height 17
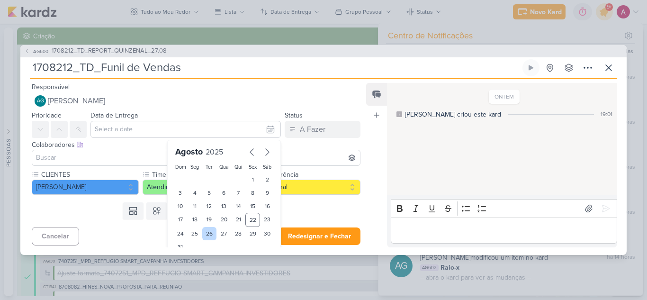
click at [204, 234] on div "26" at bounding box center [209, 233] width 15 height 13
type input "26 de agosto de 2025 às 23:59"
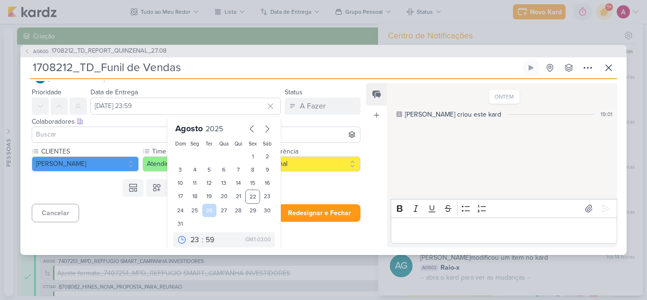
scroll to position [29, 0]
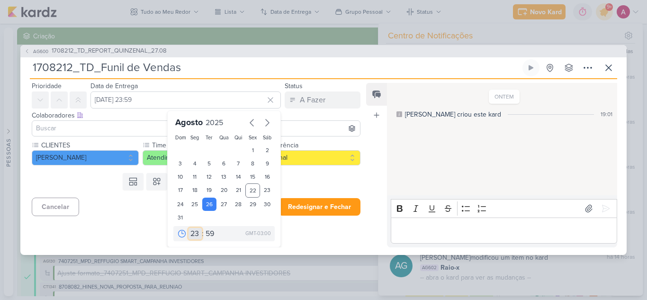
click at [191, 235] on select "00 01 02 03 04 05 06 07 08 09 10 11 12 13 14 15 16 17 18 19 20 21 22 23" at bounding box center [195, 233] width 13 height 11
select select "11"
click at [189, 228] on select "00 01 02 03 04 05 06 07 08 09 10 11 12 13 14 15 16 17 18 19 20 21 22 23" at bounding box center [195, 233] width 13 height 11
type input "26 de agosto de 2025 às 11:59"
click at [205, 235] on select "00 05 10 15 20 25 30 35 40 45 50 55 59" at bounding box center [210, 233] width 13 height 11
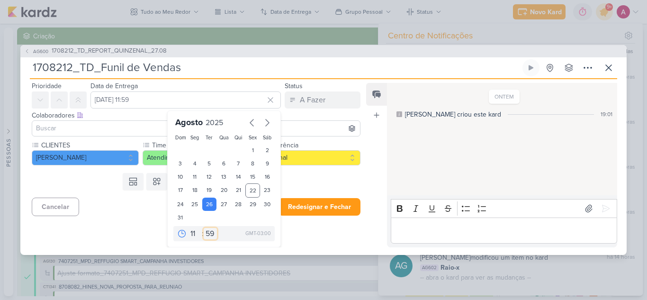
select select "0"
click at [204, 228] on select "00 05 10 15 20 25 30 35 40 45 50 55 59" at bounding box center [210, 233] width 13 height 11
type input "26 de agosto de 2025 às 11:00"
click at [189, 234] on select "00 01 02 03 04 05 06 07 08 09 10 11 12 13 14 15 16 17 18 19 20 21 22 23" at bounding box center [195, 233] width 13 height 11
select select "10"
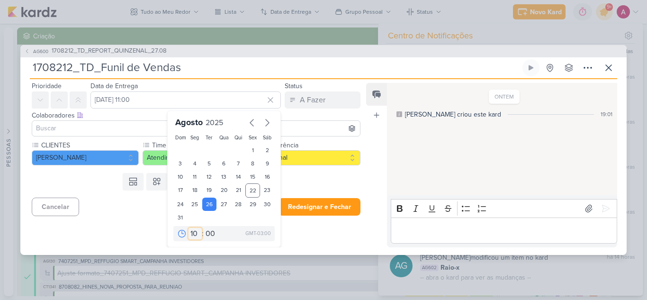
click at [189, 228] on select "00 01 02 03 04 05 06 07 08 09 10 11 12 13 14 15 16 17 18 19 20 21 22 23" at bounding box center [195, 233] width 13 height 11
type input "26 de agosto de 2025 às 10:00"
click at [191, 233] on select "00 01 02 03 04 05 06 07 08 09 10 11 12 13 14 15 16 17 18 19 20 21 22 23" at bounding box center [195, 233] width 13 height 11
select select "11"
click at [189, 228] on select "00 01 02 03 04 05 06 07 08 09 10 11 12 13 14 15 16 17 18 19 20 21 22 23" at bounding box center [195, 233] width 13 height 11
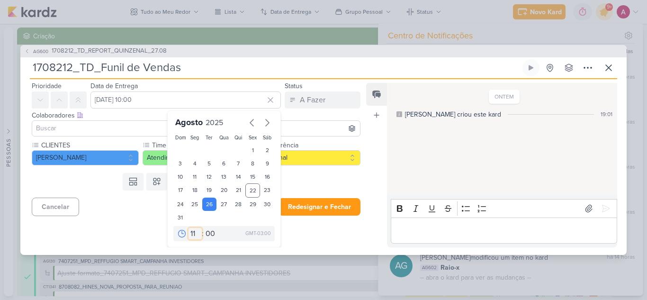
type input "26 de agosto de 2025 às 11:00"
click at [109, 127] on input at bounding box center [196, 128] width 324 height 11
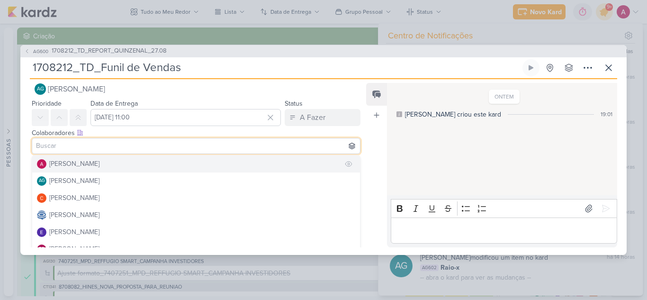
scroll to position [14, 0]
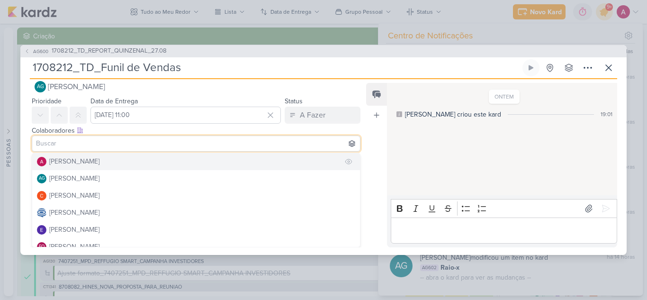
click at [95, 162] on div "[PERSON_NAME]" at bounding box center [74, 161] width 50 height 10
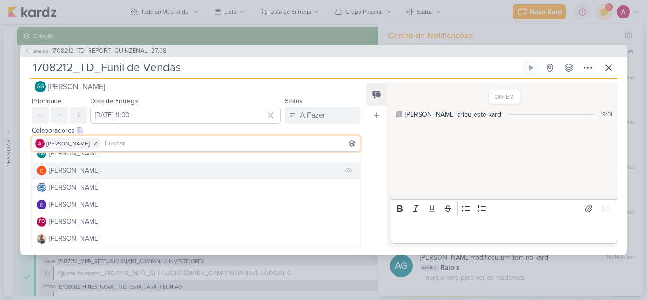
scroll to position [47, 0]
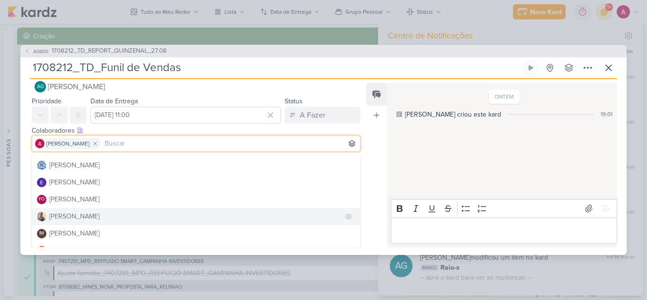
click at [71, 215] on div "[PERSON_NAME]" at bounding box center [74, 216] width 50 height 10
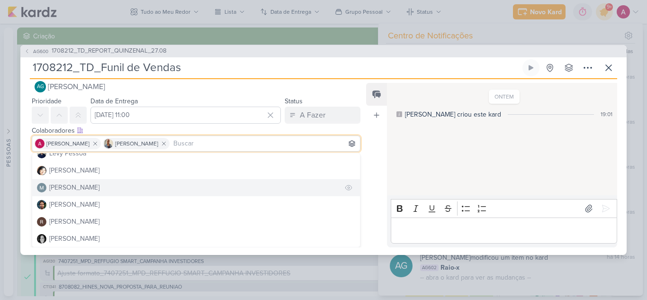
scroll to position [179, 0]
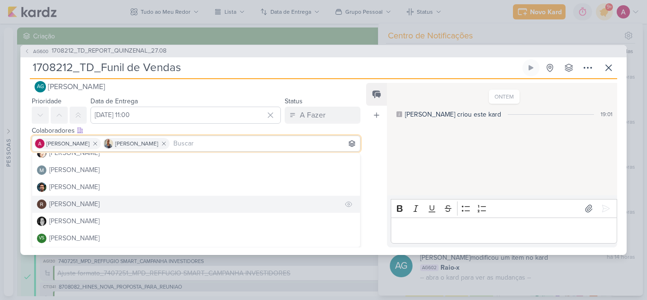
click at [80, 206] on div "[PERSON_NAME]" at bounding box center [74, 204] width 50 height 10
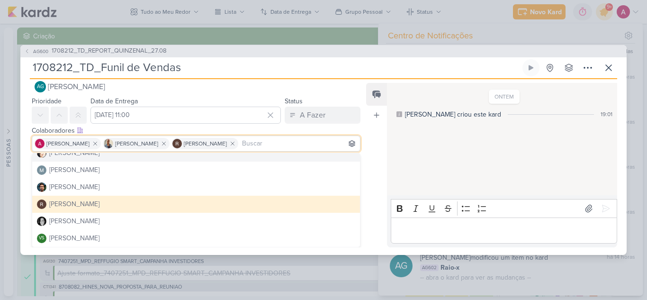
click at [385, 145] on div "Feed Atrelar email Solte o email para atrelar ao kard" at bounding box center [376, 165] width 21 height 164
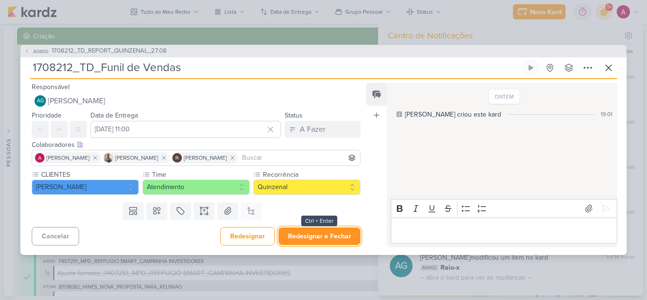
click at [310, 233] on button "Redesignar e Fechar" at bounding box center [320, 236] width 82 height 18
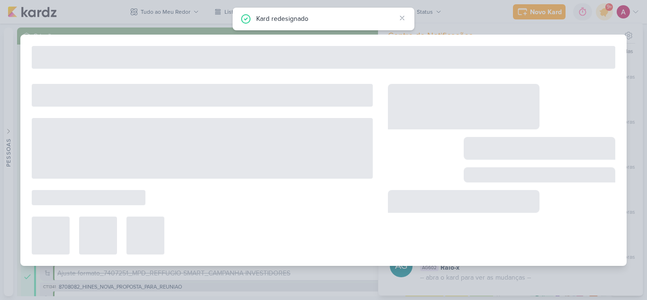
type input "1708212_TD_REPORT_QUINZENAL_27.08"
type input "27 de agosto de 2025 às 16:00"
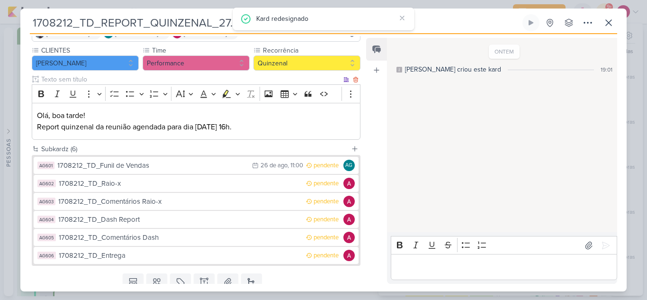
scroll to position [95, 0]
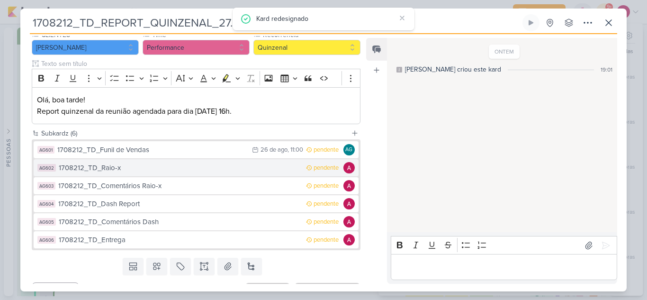
click at [164, 169] on div "1708212_TD_Raio-x" at bounding box center [180, 168] width 243 height 11
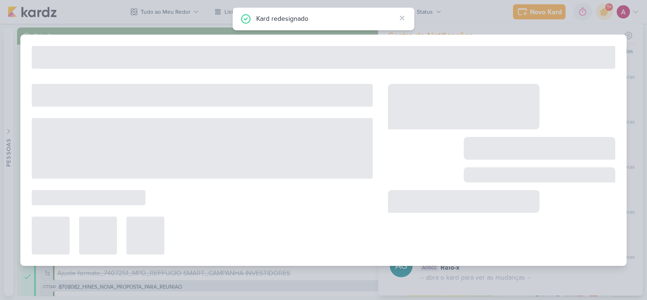
type input "1708212_TD_Raio-x"
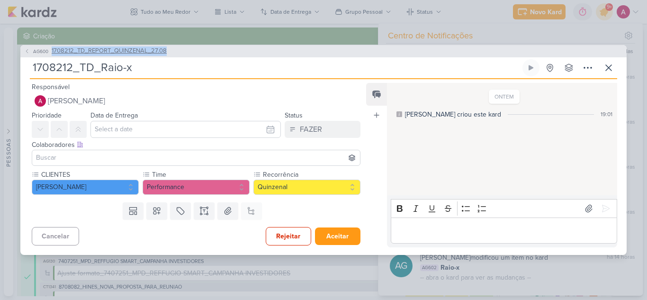
drag, startPoint x: 186, startPoint y: 49, endPoint x: 49, endPoint y: 48, distance: 137.0
click at [49, 48] on div "AG600 1708212_TD_REPORT_QUINZENAL_27.08" at bounding box center [323, 51] width 607 height 12
copy button "1708212_TD_REPORT_QUINZENAL_27.08"
click at [155, 66] on input "1708212_TD_Raio-x" at bounding box center [275, 67] width 491 height 17
paste input "1708212_TD_REPORT_QUINZENAL_27.08"
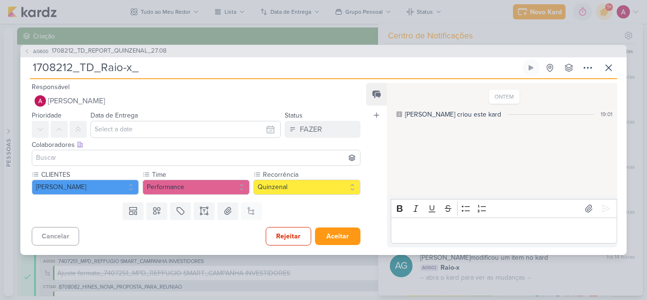
type input "1708212_TD_Raio-x_ 1708212_TD_REPORT_QUINZENAL_27.08"
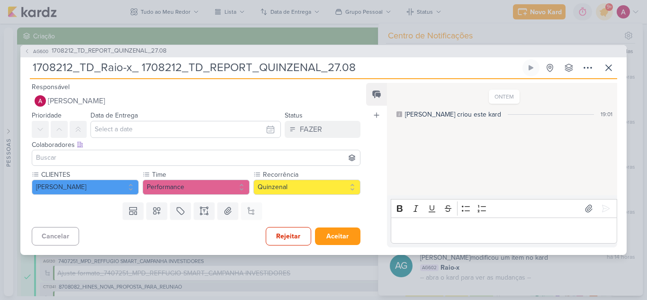
drag, startPoint x: 100, startPoint y: 70, endPoint x: 19, endPoint y: 76, distance: 81.3
click at [19, 76] on div "AG600 1708212_TD_REPORT_QUINZENAL_27.08 1708212_TD_Raio-x_ 1708212_TD_REPORT_QU…" at bounding box center [323, 150] width 647 height 300
type input "Raio-x_ 1708212_TD_REPORT_QUINZENAL_27.08"
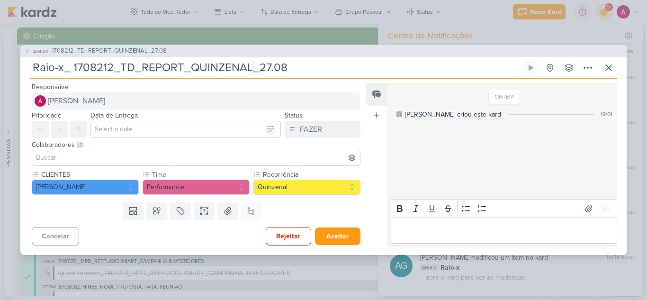
type input "Raio-x_ 1708212_TD_REPORT_QUINZENAL_27.08"
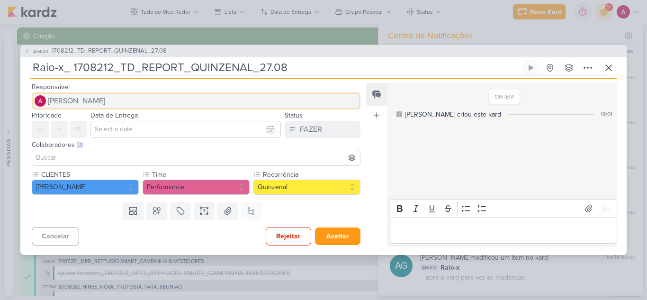
click at [88, 100] on span "[PERSON_NAME]" at bounding box center [76, 100] width 57 height 11
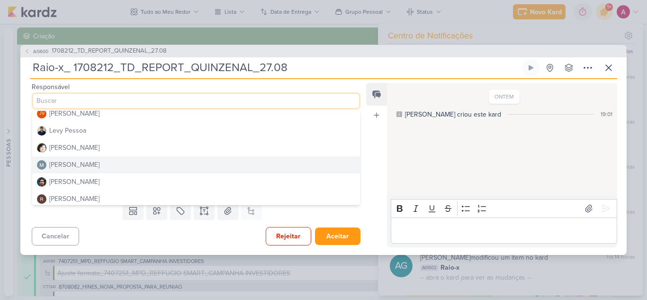
scroll to position [179, 0]
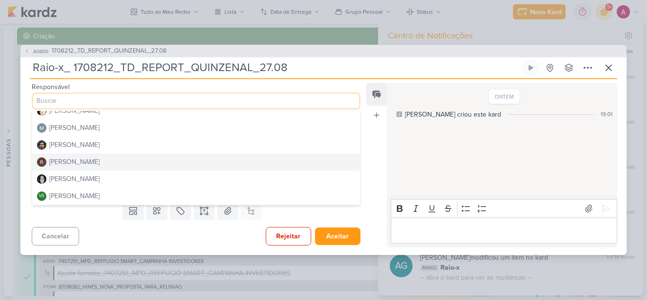
click at [68, 162] on div "[PERSON_NAME]" at bounding box center [74, 162] width 50 height 10
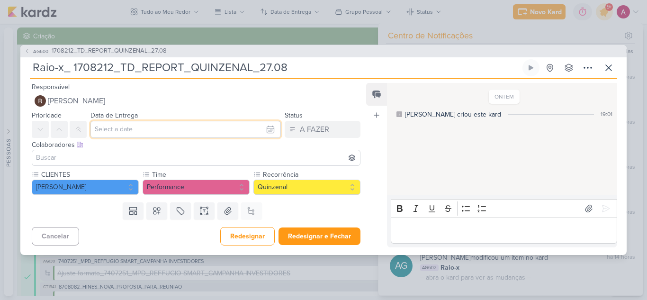
click at [175, 128] on input "text" at bounding box center [186, 129] width 191 height 17
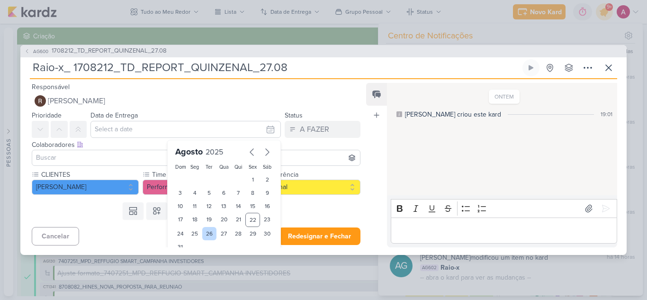
click at [207, 231] on div "26" at bounding box center [209, 233] width 15 height 13
type input "26 de agosto de 2025 às 23:59"
click at [115, 154] on input at bounding box center [196, 157] width 324 height 11
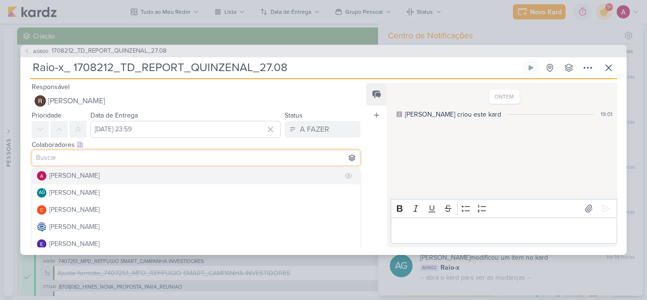
click at [86, 177] on div "[PERSON_NAME]" at bounding box center [74, 176] width 50 height 10
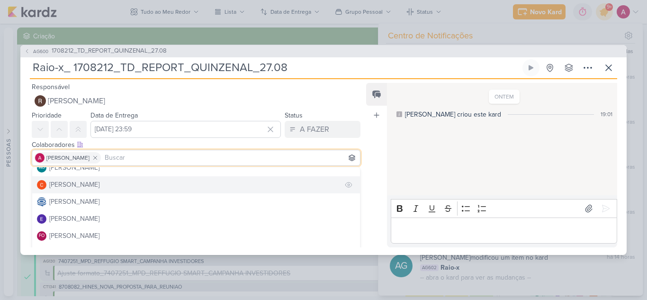
scroll to position [47, 0]
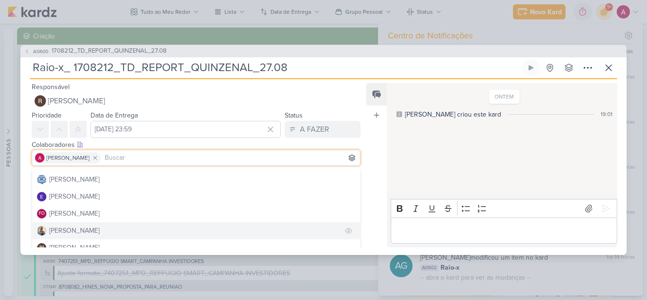
click at [76, 231] on div "[PERSON_NAME]" at bounding box center [74, 231] width 50 height 10
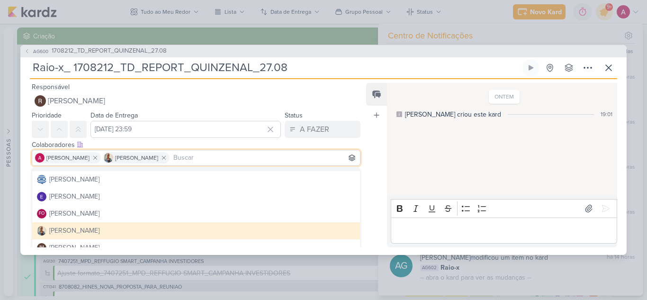
click at [373, 138] on div "Feed Atrelar email Solte o email para atrelar ao kard" at bounding box center [376, 165] width 21 height 164
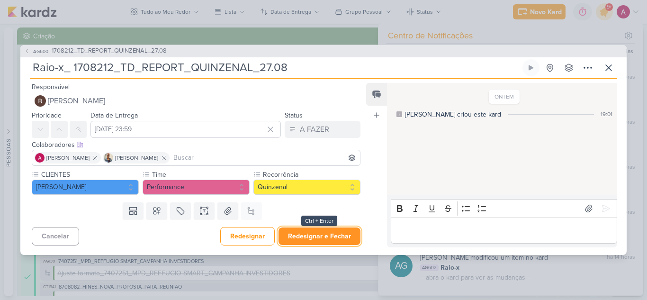
click at [303, 234] on button "Redesignar e Fechar" at bounding box center [320, 236] width 82 height 18
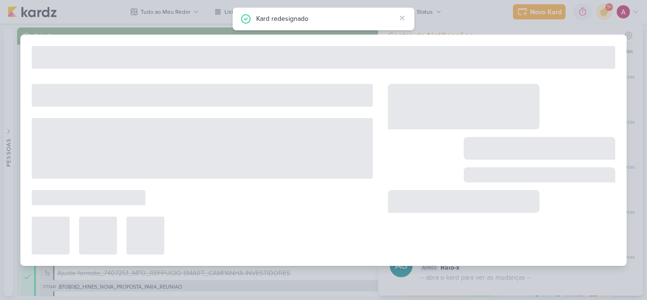
type input "1708212_TD_REPORT_QUINZENAL_27.08"
type input "27 de agosto de 2025 às 16:00"
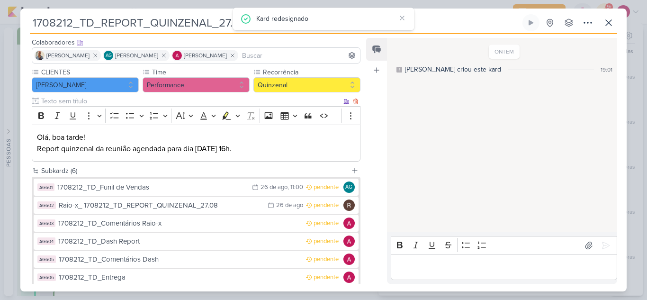
scroll to position [95, 0]
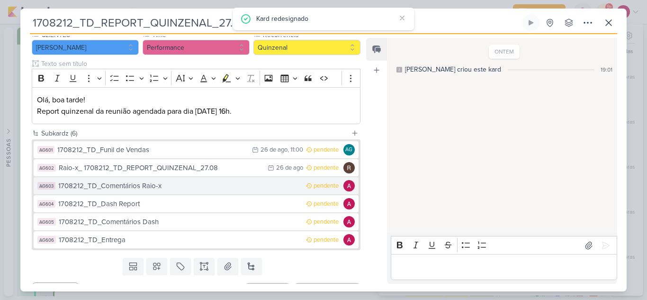
click at [226, 186] on div "1708212_TD_Comentários Raio-x" at bounding box center [179, 186] width 243 height 11
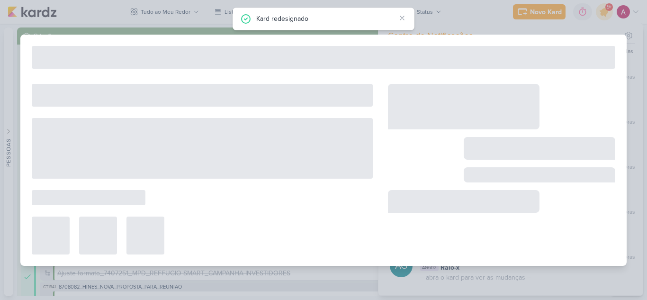
type input "1708212_TD_Comentários Raio-x"
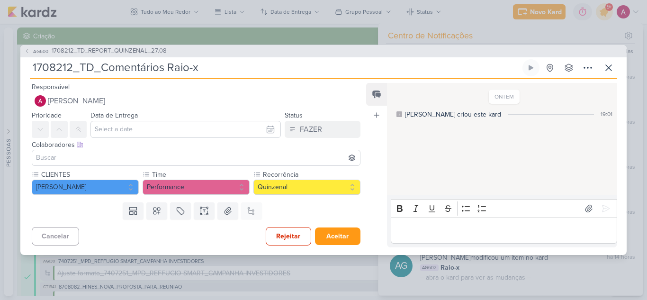
click at [207, 68] on input "1708212_TD_Comentários Raio-x" at bounding box center [275, 67] width 491 height 17
paste input "1708212_TD_REPORT_QUINZENAL_27.08"
type input "1708212_TD_Comentários Raio-x_ 1708212_TD_REPORT_QUINZENAL_27.08"
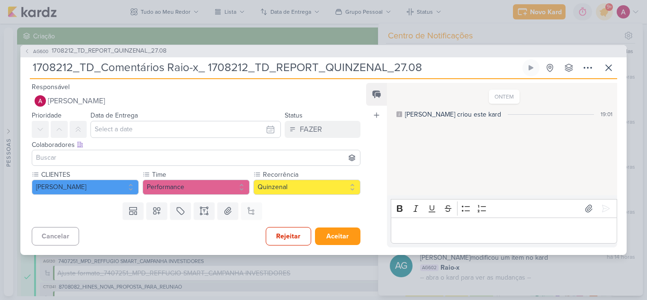
drag, startPoint x: 103, startPoint y: 65, endPoint x: 14, endPoint y: 62, distance: 89.2
click at [14, 62] on div "AG600 1708212_TD_REPORT_QUINZENAL_27.08 1708212_TD_Comentários Raio-x_ 1708212_…" at bounding box center [323, 150] width 647 height 300
type input "Comentários Raio-x_ 1708212_TD_REPORT_QUINZENAL_27.08"
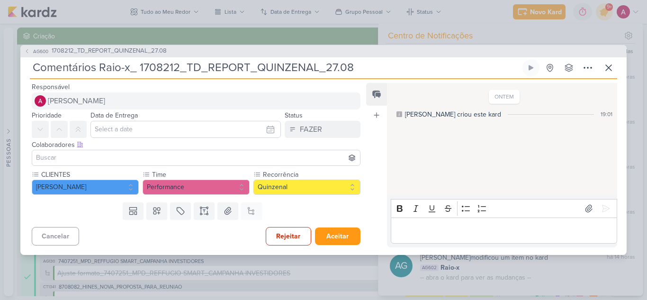
type input "Comentários Raio-x_ 1708212_TD_REPORT_QUINZENAL_27.08"
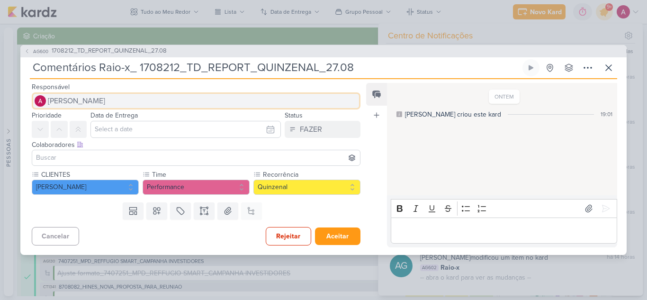
click at [97, 101] on span "[PERSON_NAME]" at bounding box center [76, 100] width 57 height 11
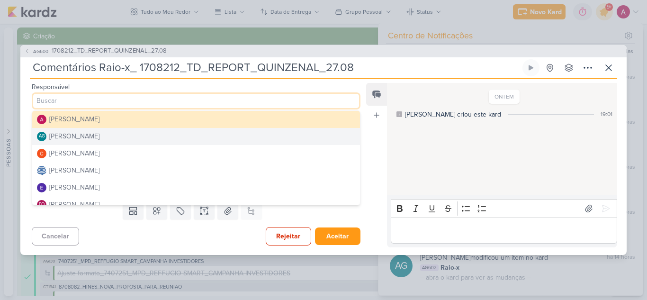
scroll to position [47, 0]
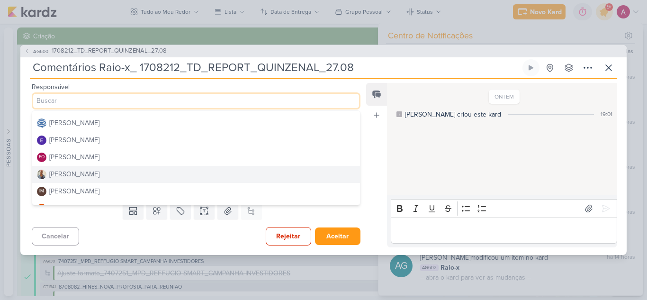
click at [69, 175] on div "[PERSON_NAME]" at bounding box center [74, 174] width 50 height 10
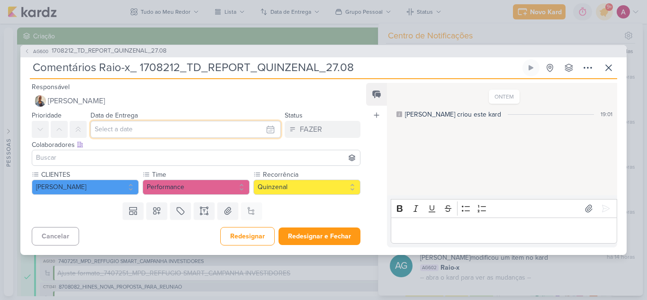
click at [109, 126] on input "text" at bounding box center [186, 129] width 191 height 17
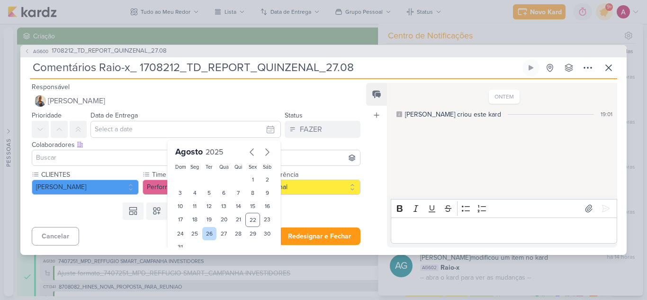
click at [208, 235] on div "26" at bounding box center [209, 233] width 15 height 13
type input "26 de agosto de 2025 às 23:59"
click at [103, 156] on input at bounding box center [196, 157] width 324 height 11
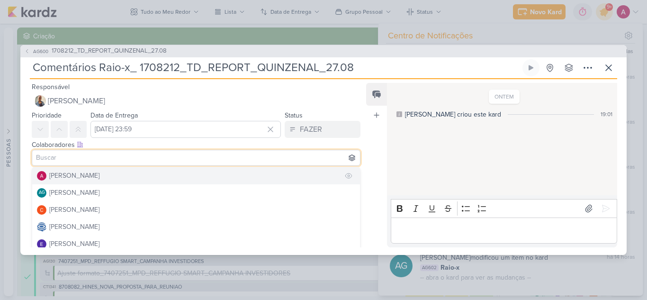
click at [76, 178] on div "[PERSON_NAME]" at bounding box center [74, 176] width 50 height 10
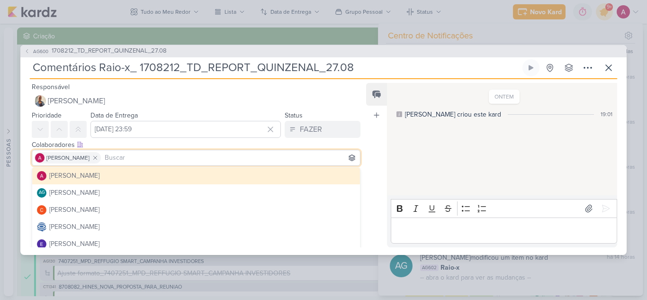
click at [358, 133] on div "Prioridade Data de Entrega 26 de agosto de 2025 às 23:59 Agosto 2025 Dom Seg Te…" at bounding box center [192, 123] width 344 height 28
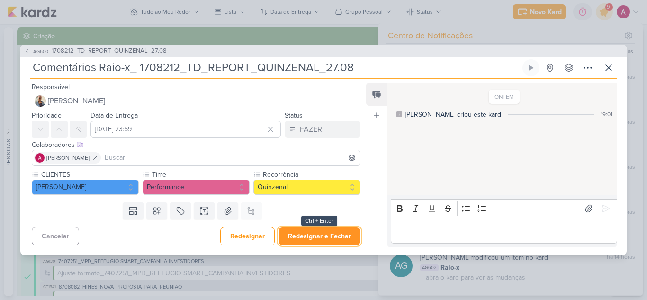
click at [302, 231] on button "Redesignar e Fechar" at bounding box center [320, 236] width 82 height 18
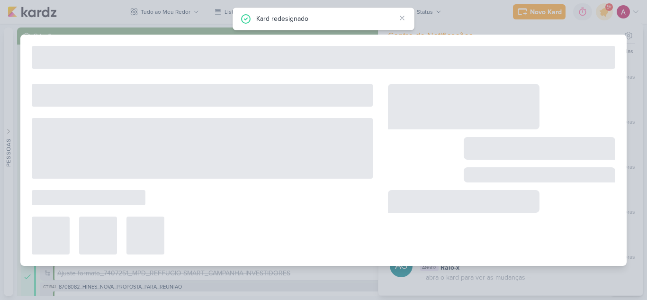
type input "1708212_TD_REPORT_QUINZENAL_27.08"
type input "27 de agosto de 2025 às 16:00"
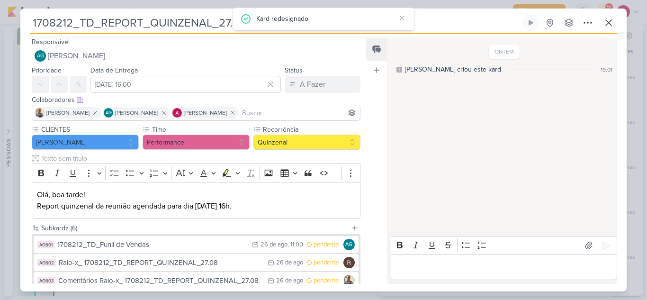
click at [266, 113] on input at bounding box center [299, 112] width 118 height 11
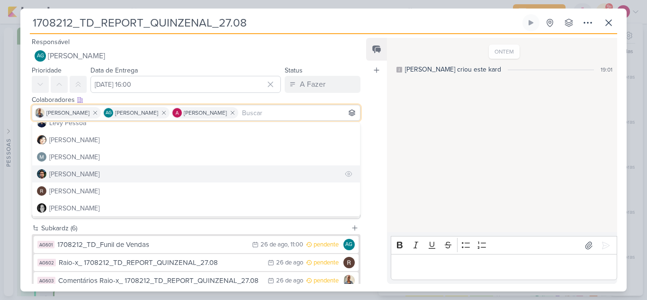
scroll to position [179, 0]
click at [66, 175] on div "[PERSON_NAME]" at bounding box center [74, 174] width 50 height 10
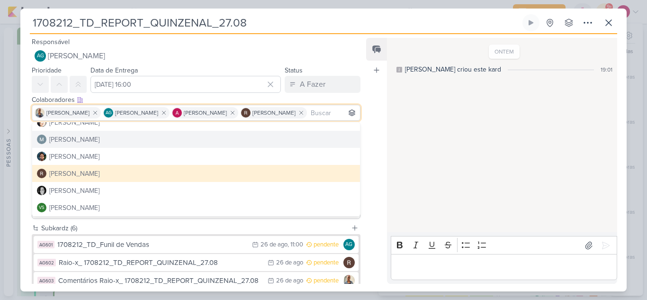
click at [387, 133] on div "ONTEM Aline criou este kard 19:01" at bounding box center [501, 135] width 229 height 193
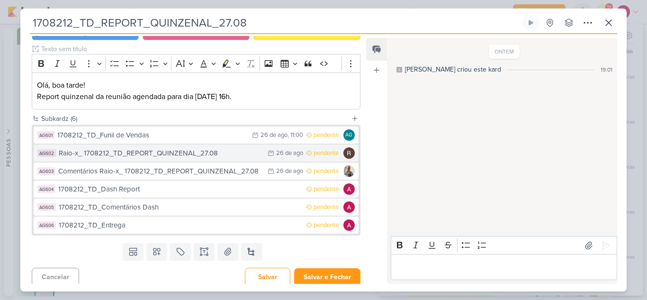
scroll to position [114, 0]
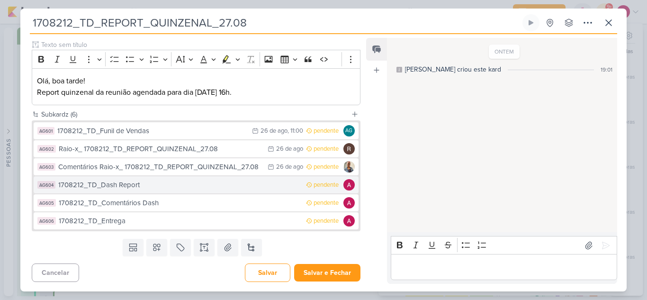
click at [172, 189] on div "1708212_TD_Dash Report" at bounding box center [179, 185] width 243 height 11
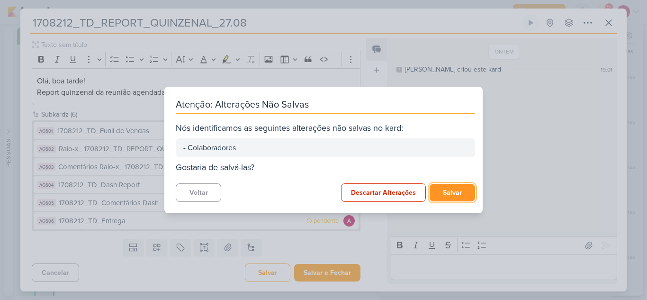
click at [445, 191] on button "Salvar" at bounding box center [452, 193] width 45 height 18
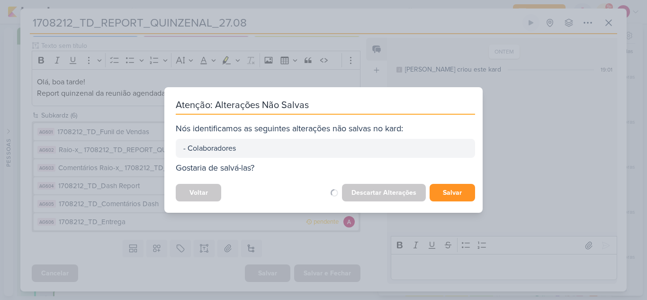
scroll to position [113, 0]
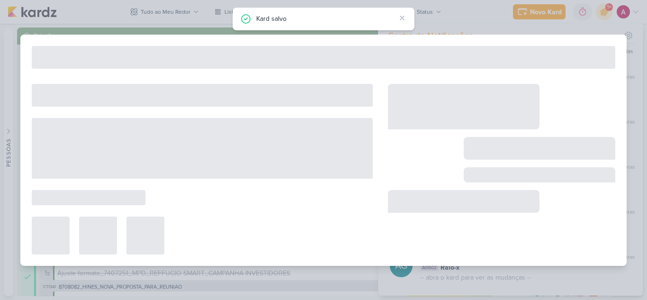
type input "1708212_TD_Dash Report"
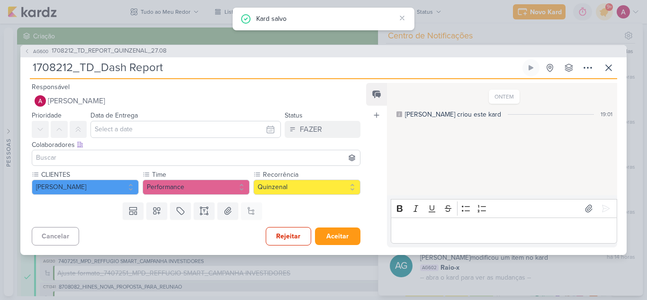
click at [183, 67] on input "1708212_TD_Dash Report" at bounding box center [275, 67] width 491 height 17
paste input "1708212_TD_REPORT_QUINZENAL_27.08"
type input "1708212_TD_Dash Report_ 1708212_TD_REPORT_QUINZENAL_27.08"
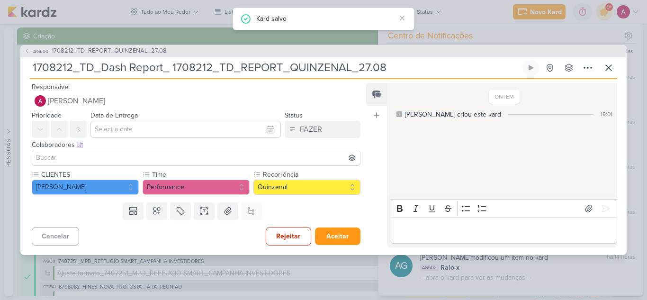
drag, startPoint x: 101, startPoint y: 71, endPoint x: 0, endPoint y: 74, distance: 101.0
click at [0, 74] on div "AG600 1708212_TD_REPORT_QUINZENAL_27.08 1708212_TD_Dash Report_ 1708212_TD_REPO…" at bounding box center [323, 150] width 647 height 300
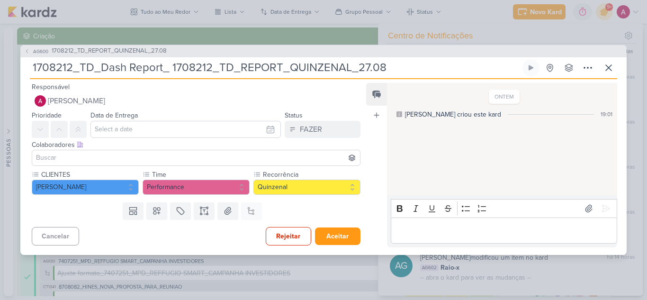
type input "Dash Report_ 1708212_TD_REPORT_QUINZENAL_27.08"
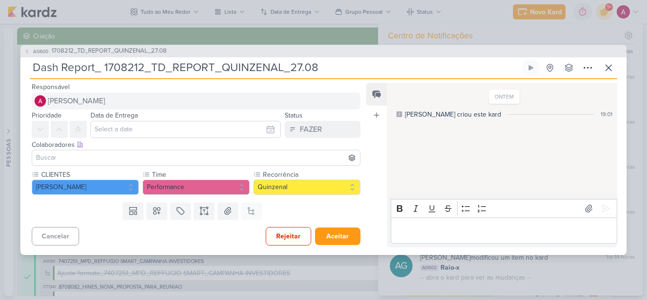
type input "Dash Report_ 1708212_TD_REPORT_QUINZENAL_27.08"
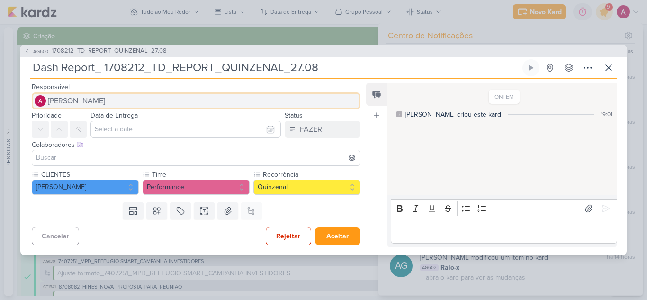
click at [112, 103] on button "[PERSON_NAME]" at bounding box center [196, 100] width 329 height 17
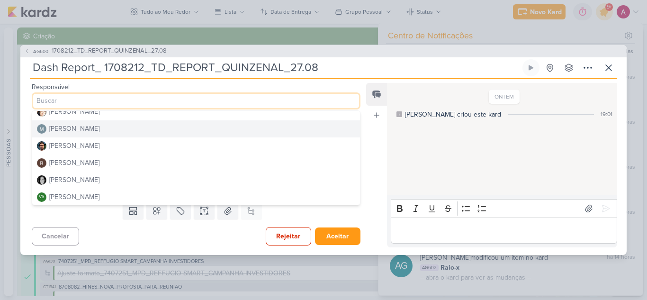
scroll to position [179, 0]
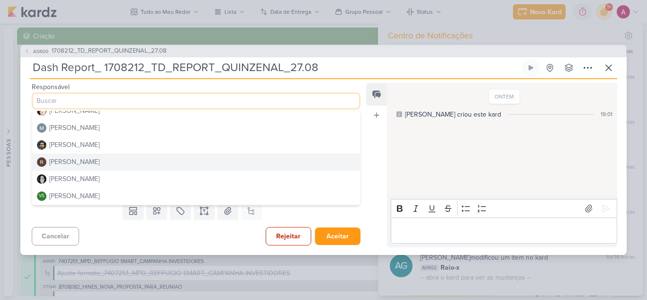
click at [66, 161] on div "[PERSON_NAME]" at bounding box center [74, 162] width 50 height 10
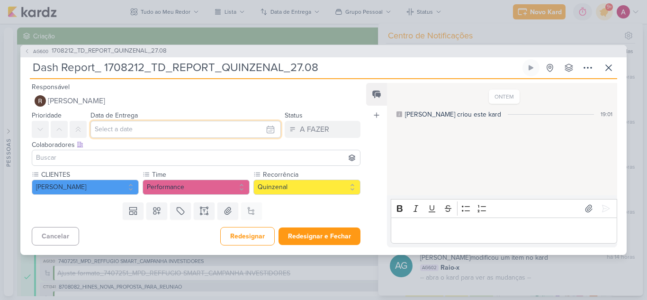
click at [128, 132] on input "text" at bounding box center [186, 129] width 191 height 17
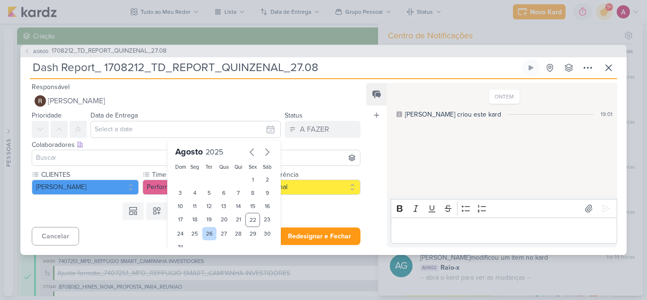
click at [208, 236] on div "26" at bounding box center [209, 233] width 15 height 13
type input "26 de agosto de 2025 às 23:59"
click at [79, 157] on input at bounding box center [196, 157] width 324 height 11
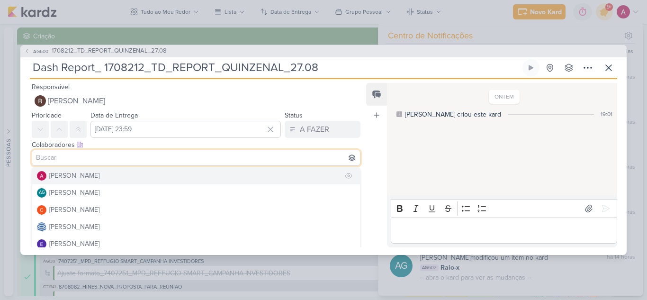
click at [70, 174] on div "[PERSON_NAME]" at bounding box center [74, 176] width 50 height 10
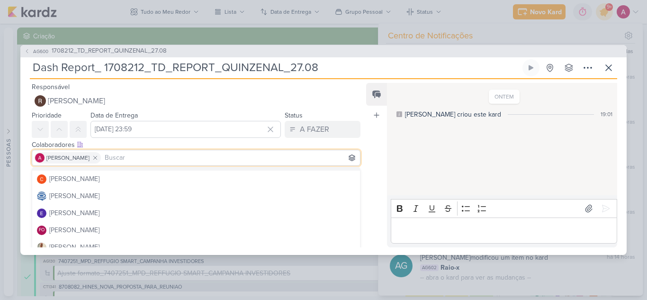
scroll to position [47, 0]
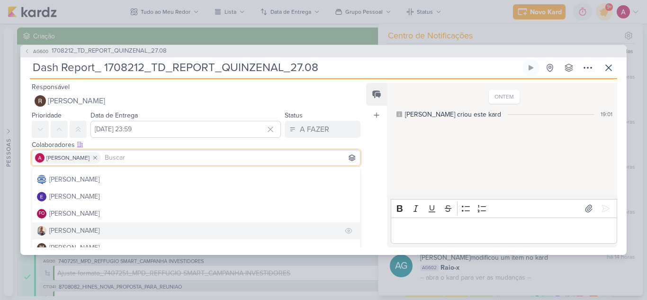
click at [72, 233] on div "[PERSON_NAME]" at bounding box center [74, 231] width 50 height 10
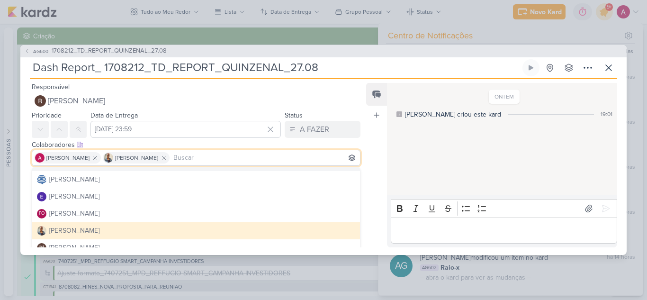
click at [354, 90] on div "Responsável Rafael Dornelles Alessandra Gomes AG Aline Gimenez Graciano Carlos …" at bounding box center [192, 95] width 344 height 28
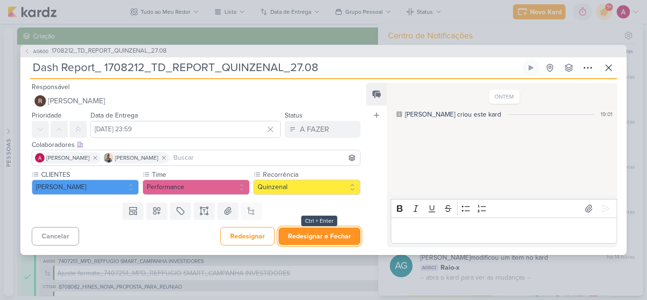
click at [311, 234] on button "Redesignar e Fechar" at bounding box center [320, 236] width 82 height 18
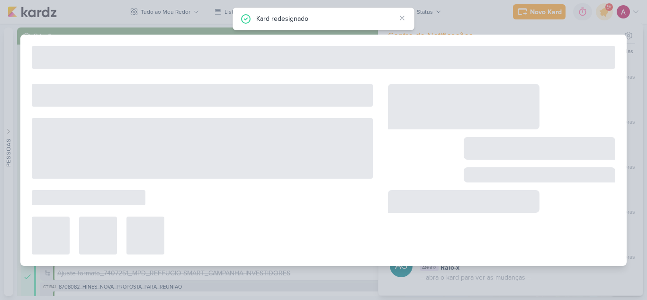
type input "1708212_TD_REPORT_QUINZENAL_27.08"
type input "27 de agosto de 2025 às 16:00"
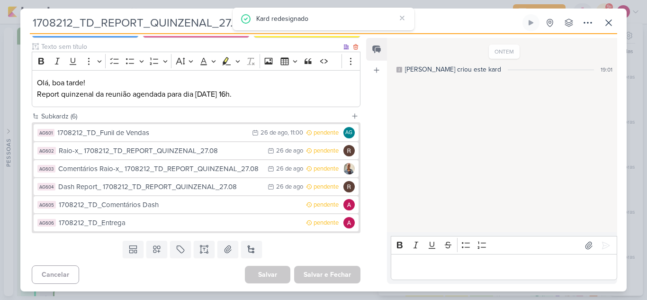
scroll to position [114, 0]
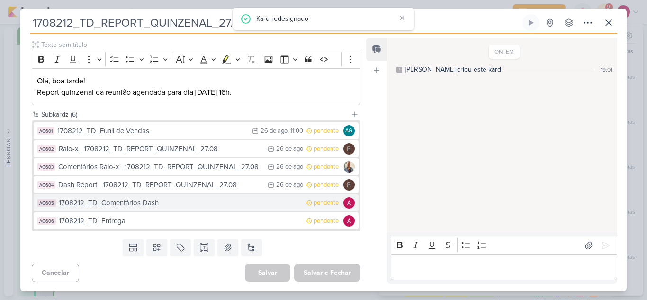
click at [164, 203] on div "1708212_TD_Comentários Dash" at bounding box center [180, 203] width 243 height 11
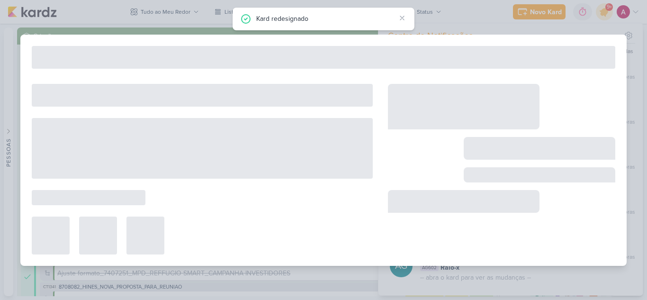
type input "1708212_TD_Comentários Dash"
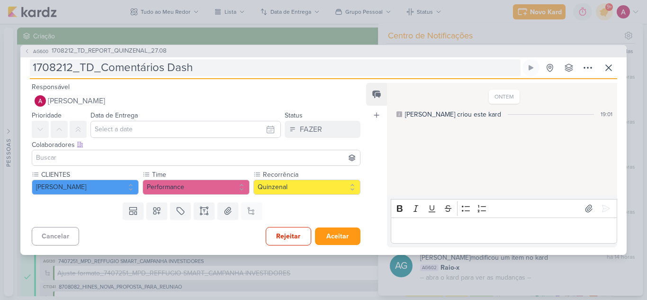
click at [202, 65] on input "1708212_TD_Comentários Dash" at bounding box center [275, 67] width 491 height 17
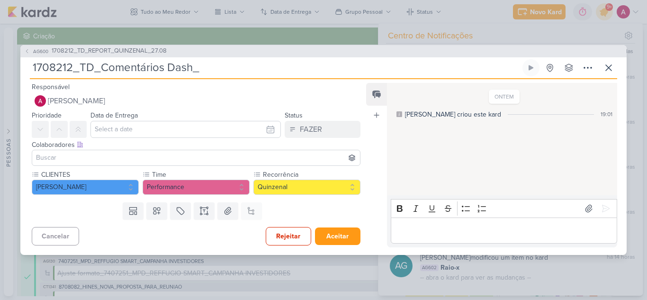
paste input "1708212_TD_REPORT_QUINZENAL_27.08"
type input "1708212_TD_Comentários Dash_ 1708212_TD_REPORT_QUINZENAL_27.08"
drag, startPoint x: 104, startPoint y: 68, endPoint x: 10, endPoint y: 75, distance: 94.1
click at [10, 75] on div "AG600 1708212_TD_REPORT_QUINZENAL_27.08 1708212_TD_Comentários Dash_ 1708212_TD…" at bounding box center [323, 150] width 647 height 300
type input "Comentários Dash_ 1708212_TD_REPORT_QUINZENAL_27.08"
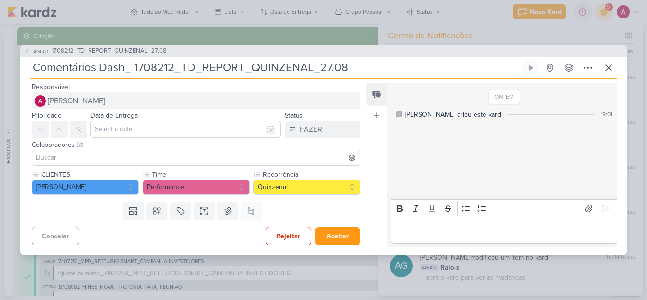
type input "Comentários Dash_ 1708212_TD_REPORT_QUINZENAL_27.08"
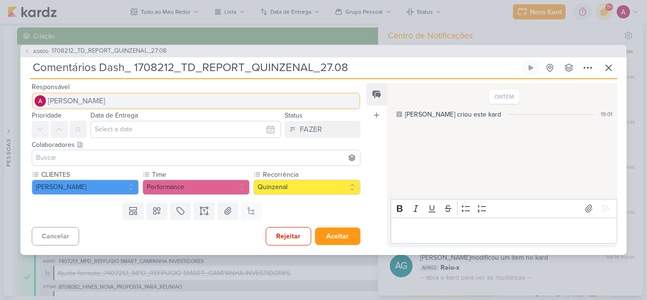
click at [105, 100] on span "[PERSON_NAME]" at bounding box center [76, 100] width 57 height 11
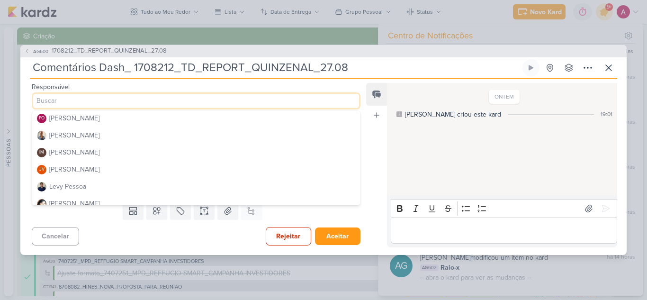
scroll to position [95, 0]
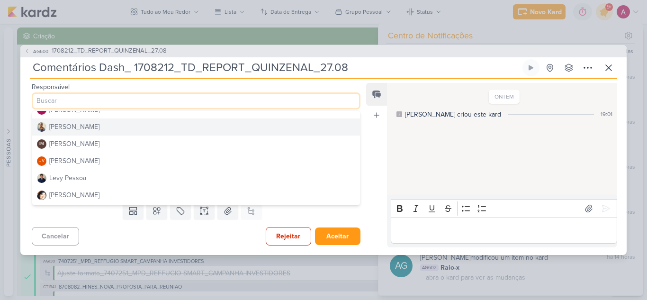
click at [79, 130] on div "[PERSON_NAME]" at bounding box center [74, 127] width 50 height 10
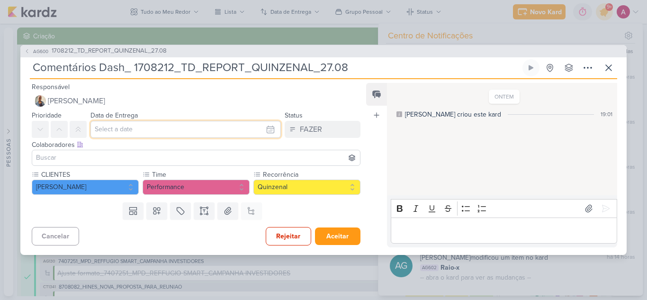
click at [169, 125] on input "text" at bounding box center [186, 129] width 191 height 17
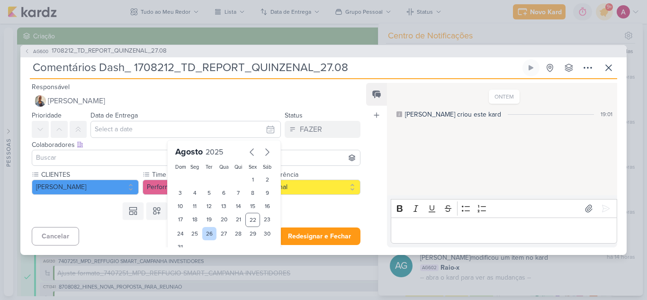
click at [207, 235] on div "26" at bounding box center [209, 233] width 15 height 13
type input "26 de agosto de 2025 às 23:59"
click at [97, 154] on input at bounding box center [196, 157] width 324 height 11
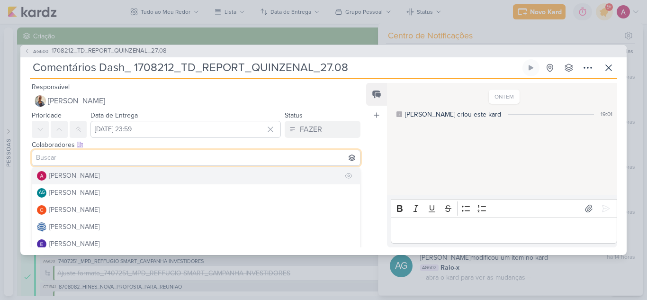
click at [85, 176] on div "[PERSON_NAME]" at bounding box center [74, 176] width 50 height 10
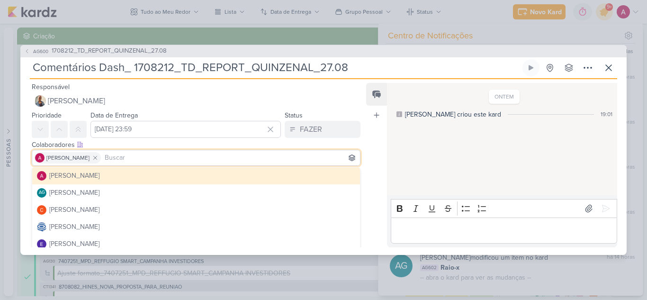
click at [359, 91] on div "Responsável Iara Santos Alessandra Gomes AG Aline Gimenez Graciano Carlos Massa…" at bounding box center [192, 95] width 344 height 28
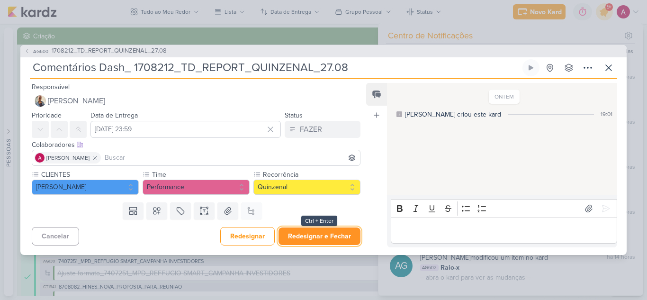
click at [323, 235] on button "Redesignar e Fechar" at bounding box center [320, 236] width 82 height 18
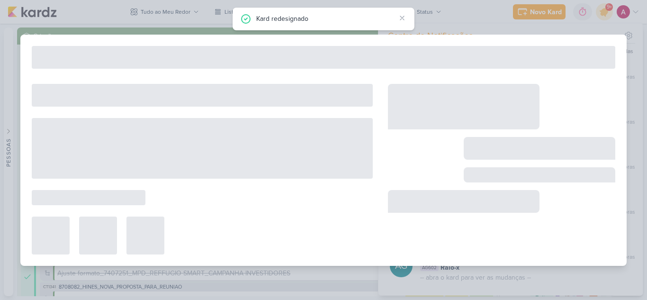
type input "1708212_TD_REPORT_QUINZENAL_27.08"
type input "27 de agosto de 2025 às 16:00"
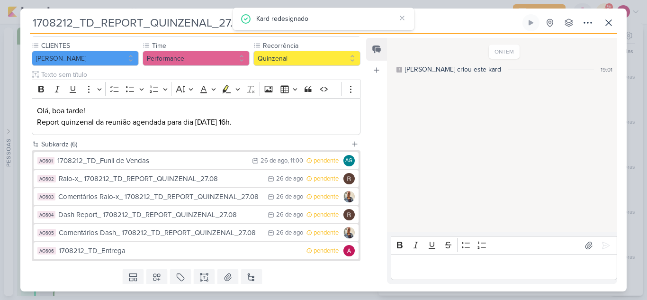
scroll to position [114, 0]
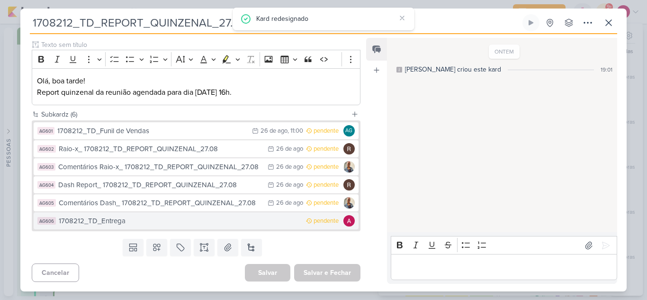
click at [131, 223] on div "1708212_TD_Entrega" at bounding box center [180, 221] width 243 height 11
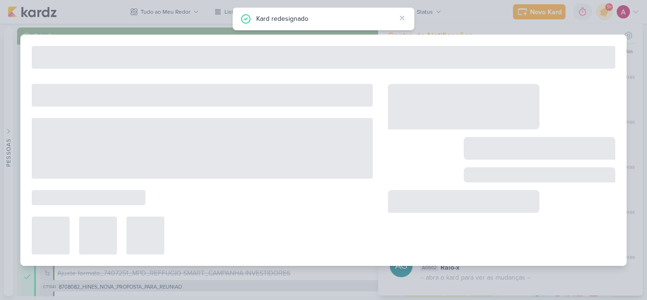
type input "1708212_TD_Entrega"
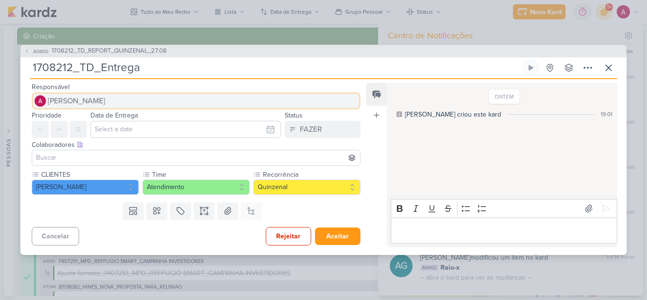
click at [89, 95] on span "[PERSON_NAME]" at bounding box center [76, 100] width 57 height 11
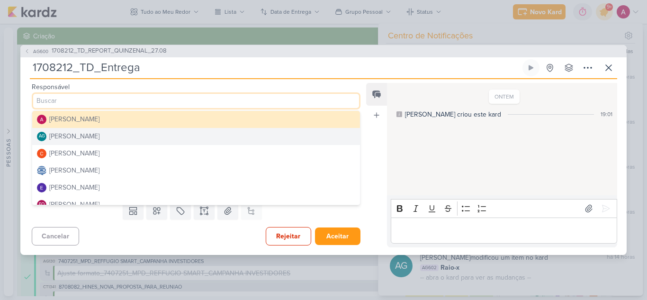
click at [92, 140] on div "[PERSON_NAME]" at bounding box center [74, 136] width 50 height 10
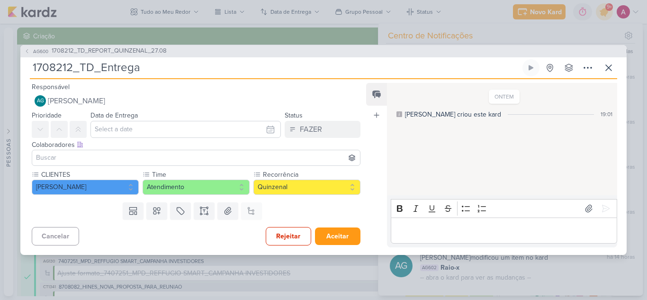
click at [105, 157] on input at bounding box center [196, 157] width 324 height 11
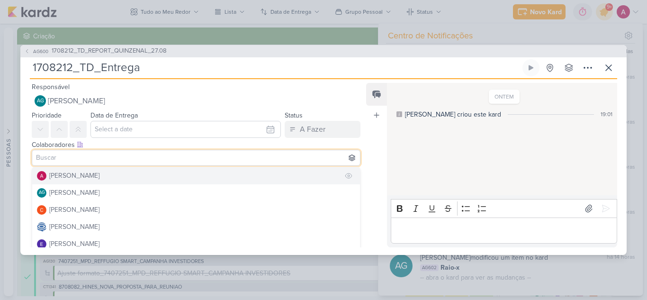
click at [72, 178] on div "[PERSON_NAME]" at bounding box center [74, 176] width 50 height 10
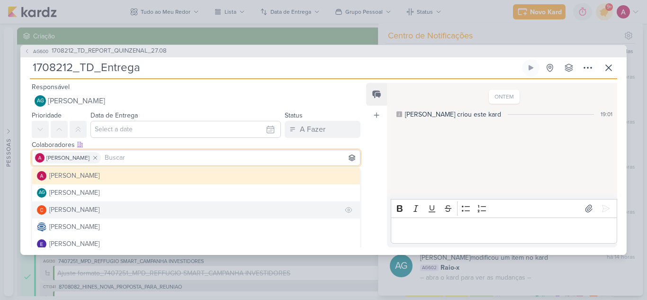
scroll to position [47, 0]
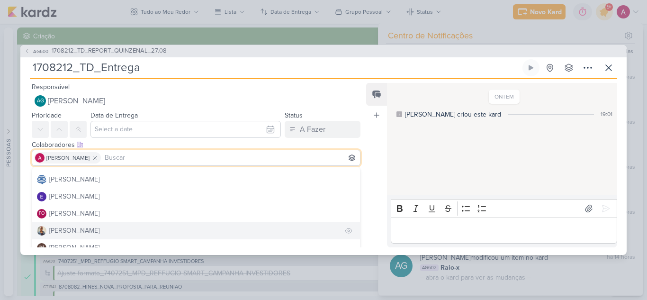
click at [65, 229] on div "[PERSON_NAME]" at bounding box center [74, 231] width 50 height 10
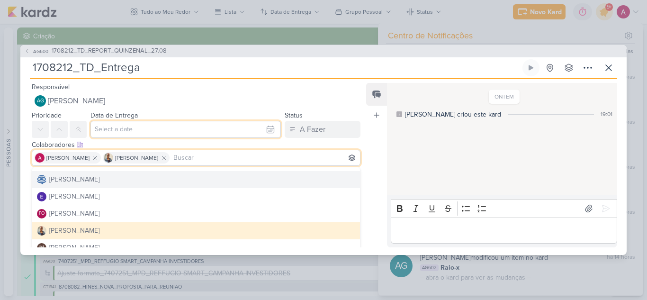
click at [217, 130] on input "text" at bounding box center [186, 129] width 191 height 17
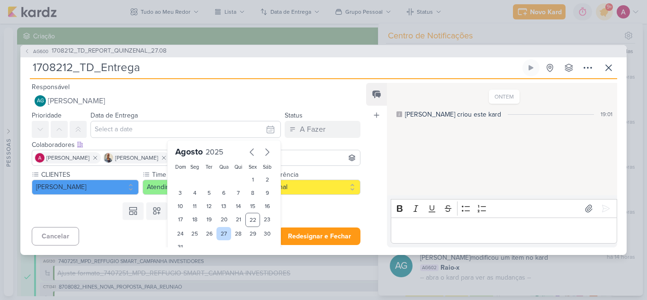
click at [218, 234] on div "27" at bounding box center [224, 233] width 15 height 13
type input "[DATE] 23:59"
click at [127, 231] on div "Cancelar Redesignar Redesignar e Fechar Ctrl + Enter" at bounding box center [192, 235] width 344 height 24
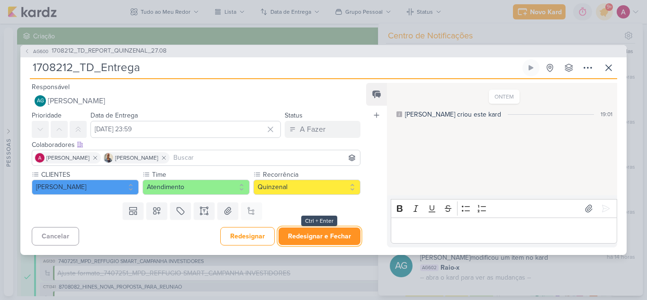
click at [335, 237] on button "Redesignar e Fechar" at bounding box center [320, 236] width 82 height 18
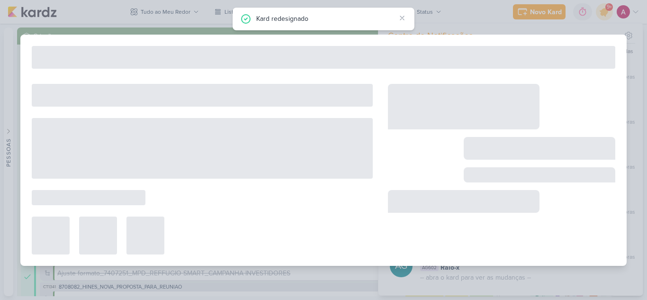
type input "1708212_TD_REPORT_QUINZENAL_27.08"
type input "27 de agosto de 2025 às 16:00"
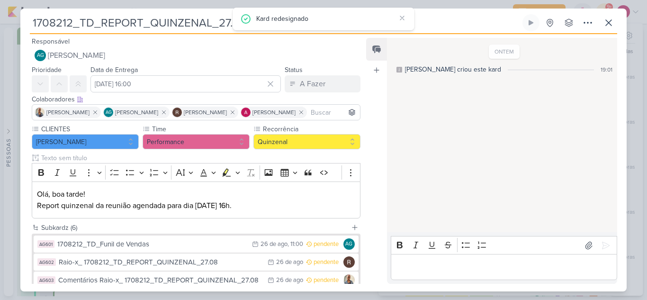
scroll to position [0, 0]
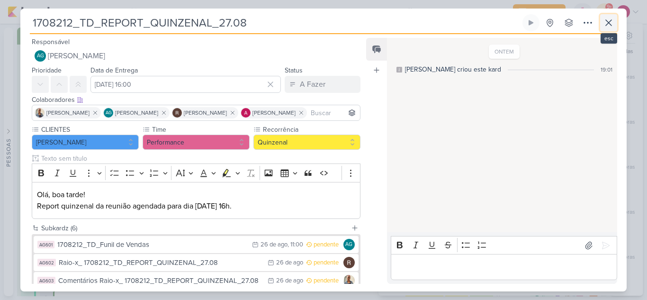
click at [611, 21] on icon at bounding box center [609, 23] width 6 height 6
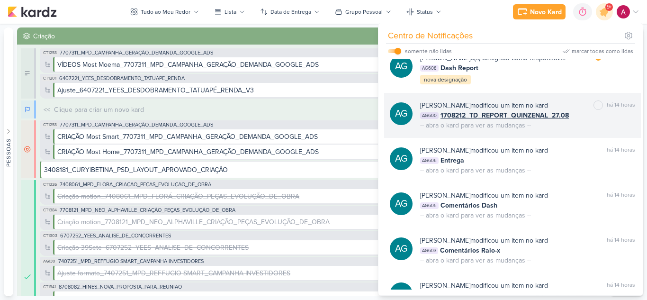
scroll to position [1365, 0]
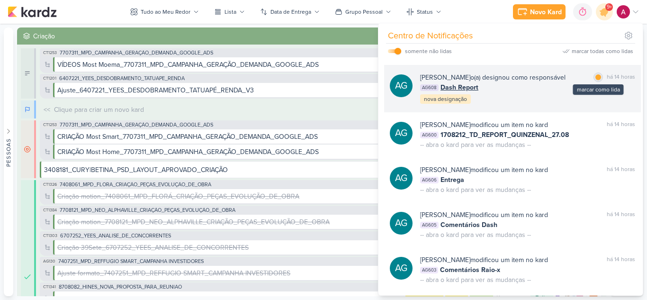
click at [597, 80] on div at bounding box center [599, 77] width 6 height 6
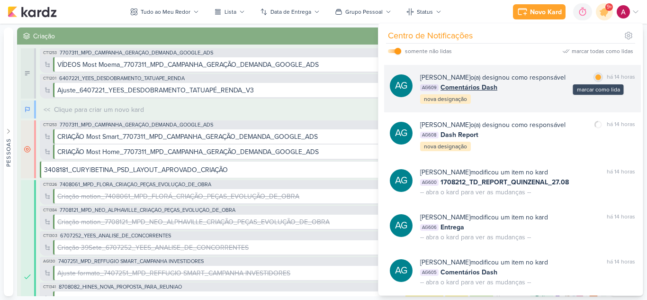
click at [596, 80] on div at bounding box center [599, 77] width 6 height 6
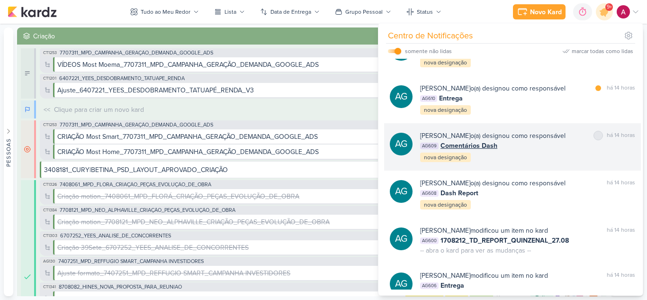
scroll to position [1223, 0]
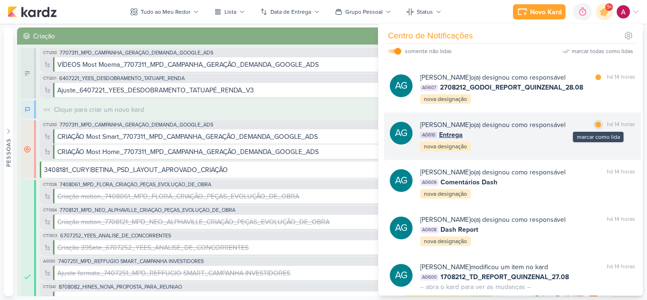
click at [596, 127] on div at bounding box center [599, 125] width 6 height 6
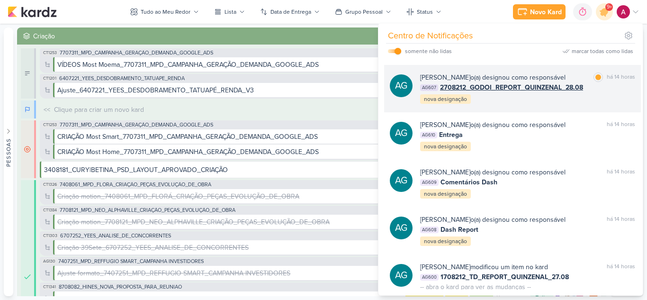
click at [544, 105] on div "Aline Gimenez Graciano o(a) designou como responsável marcar como lida há 14 ho…" at bounding box center [527, 89] width 215 height 32
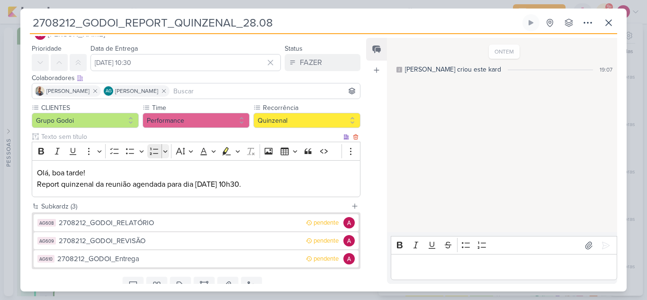
scroll to position [0, 0]
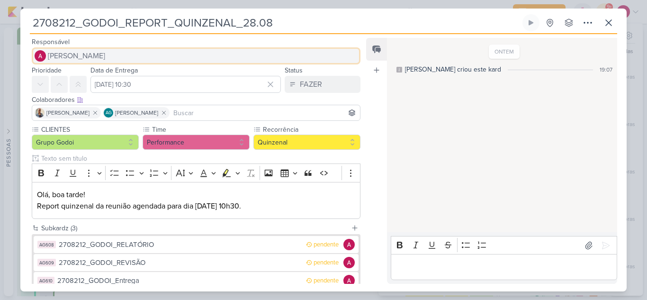
click at [101, 61] on span "[PERSON_NAME]" at bounding box center [76, 55] width 57 height 11
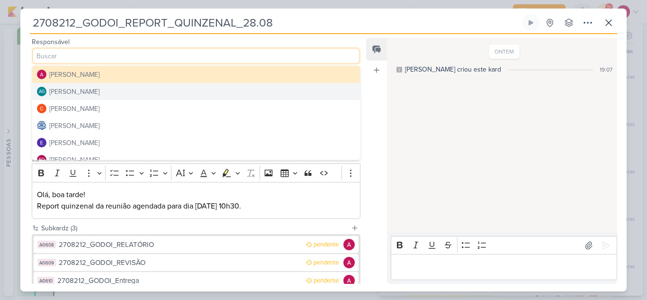
click at [89, 90] on div "[PERSON_NAME]" at bounding box center [74, 92] width 50 height 10
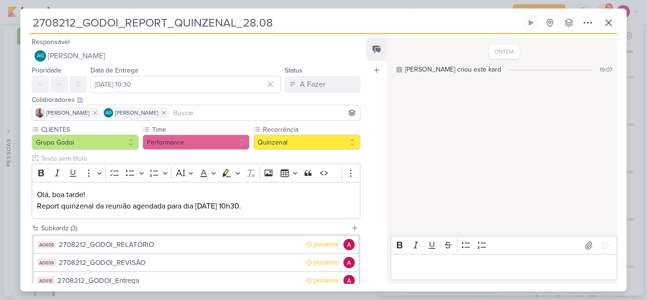
click at [210, 115] on input at bounding box center [265, 112] width 187 height 11
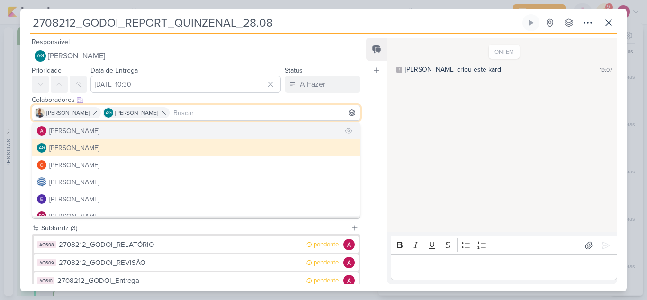
click at [106, 131] on button "[PERSON_NAME]" at bounding box center [196, 130] width 328 height 17
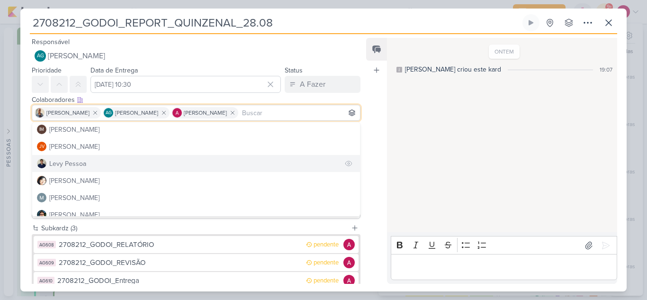
scroll to position [142, 0]
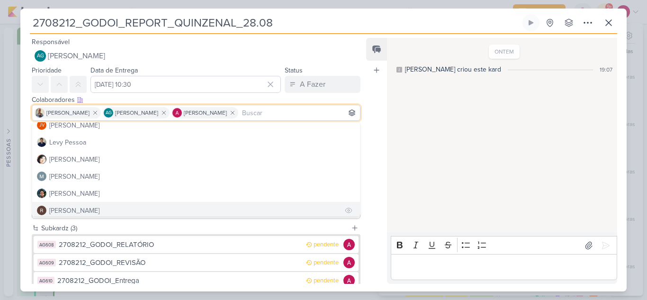
click at [75, 209] on div "[PERSON_NAME]" at bounding box center [74, 211] width 50 height 10
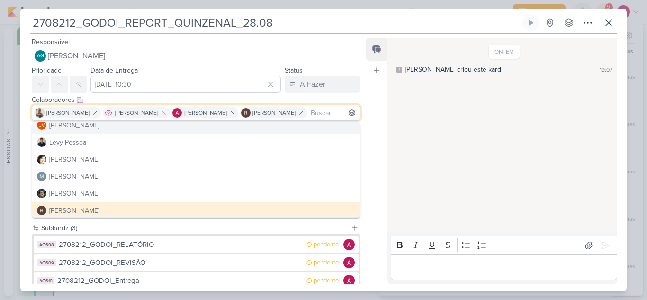
click at [165, 112] on icon at bounding box center [164, 112] width 7 height 7
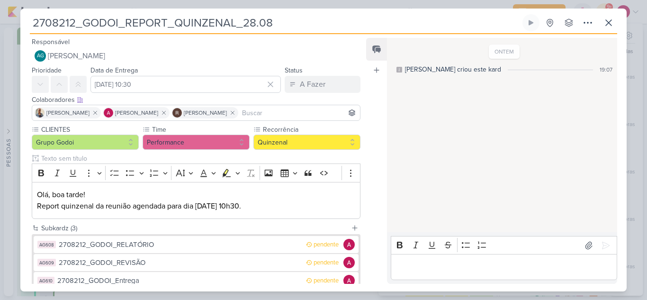
click at [372, 138] on div "Feed Atrelar email Solte o email para atrelar ao kard" at bounding box center [376, 161] width 21 height 246
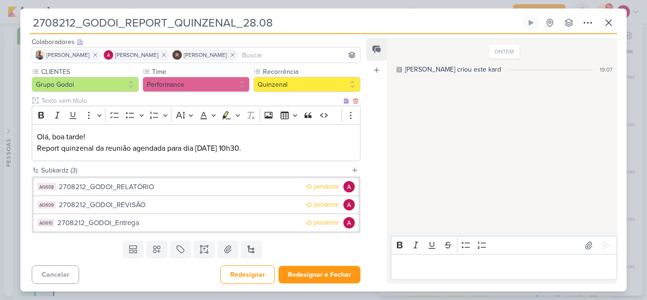
scroll to position [60, 0]
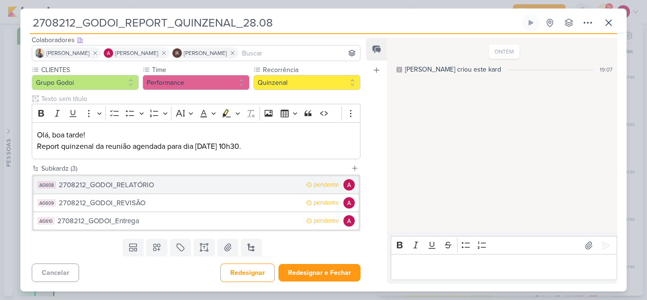
click at [156, 184] on div "2708212_GODOI_RELATÓRIO" at bounding box center [180, 185] width 243 height 11
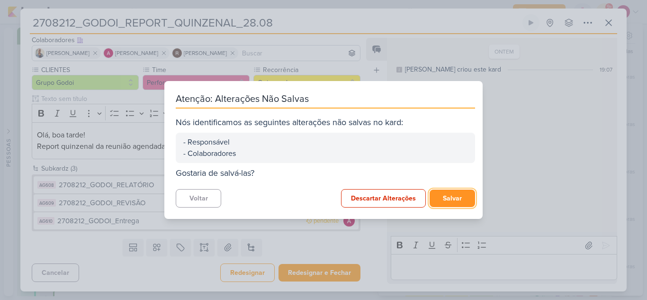
click at [445, 199] on button "Salvar" at bounding box center [452, 199] width 45 height 18
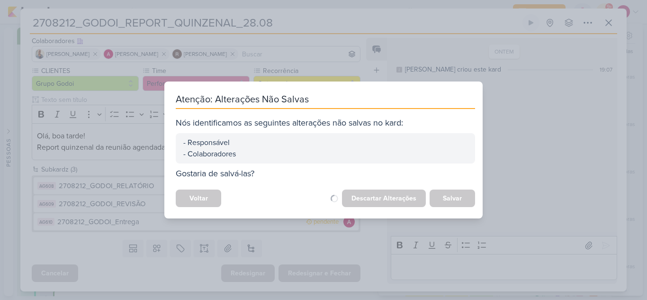
scroll to position [59, 0]
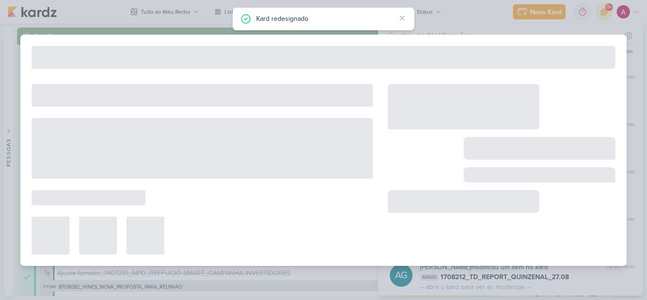
type input "2708212_GODOI_RELATÓRIO"
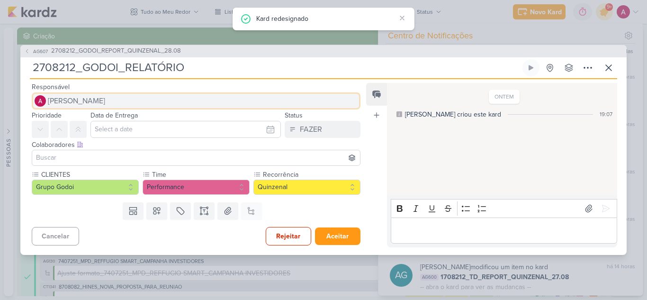
click at [95, 99] on span "[PERSON_NAME]" at bounding box center [76, 100] width 57 height 11
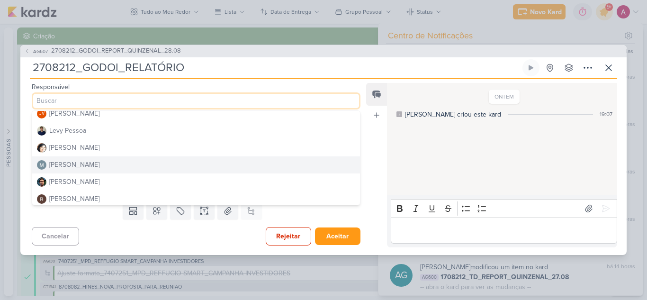
scroll to position [179, 0]
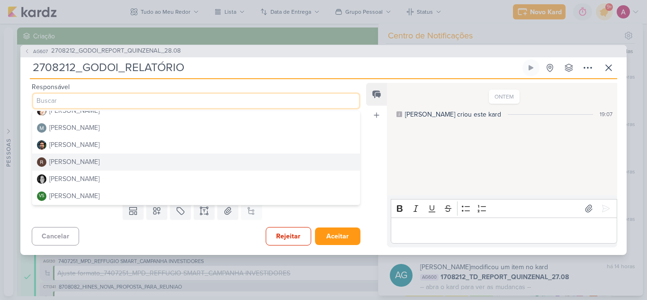
click at [68, 163] on div "[PERSON_NAME]" at bounding box center [74, 162] width 50 height 10
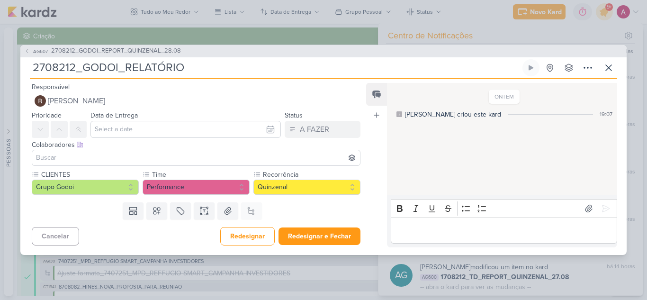
click at [191, 66] on input "2708212_GODOI_RELATÓRIO" at bounding box center [275, 67] width 491 height 17
paste input "1708212_TD_REPORT_QUINZENAL_27.08"
type input "2708212_GODOI_RELATÓRIO_ 1708212_TD_REPORT_QUINZENAL_27.08"
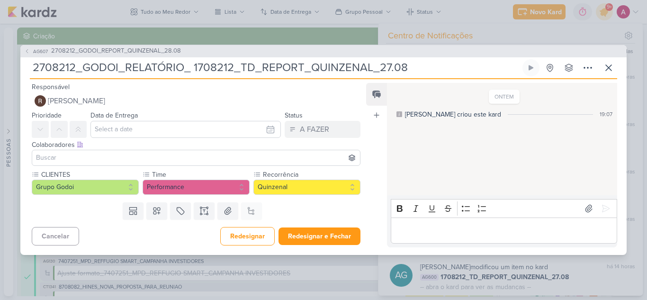
drag, startPoint x: 126, startPoint y: 64, endPoint x: 15, endPoint y: 67, distance: 111.4
click at [15, 67] on div "AG607 2708212_GODOI_REPORT_QUINZENAL_28.08 2708212_GODOI_RELATÓRIO_ 1708212_TD_…" at bounding box center [323, 150] width 647 height 300
type input "RELATÓRIO_ 1708212_TD_REPORT_QUINZENAL_27.08"
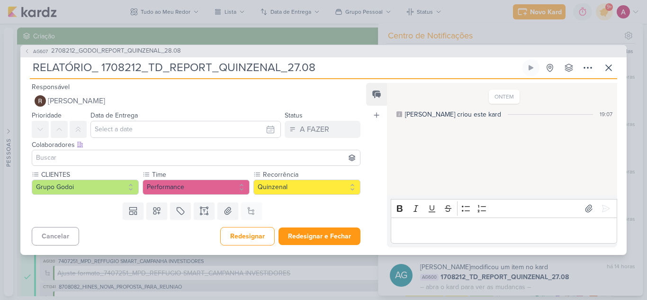
type input "RELATÓRIO_ 1708212_TD_REPORT_QUINZENAL_27.08"
click at [111, 130] on input "text" at bounding box center [186, 129] width 191 height 17
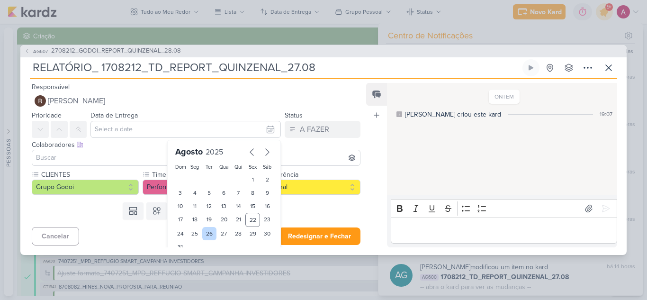
click at [204, 235] on div "26" at bounding box center [209, 233] width 15 height 13
type input "[DATE] 23:59"
click at [109, 154] on input at bounding box center [196, 157] width 324 height 11
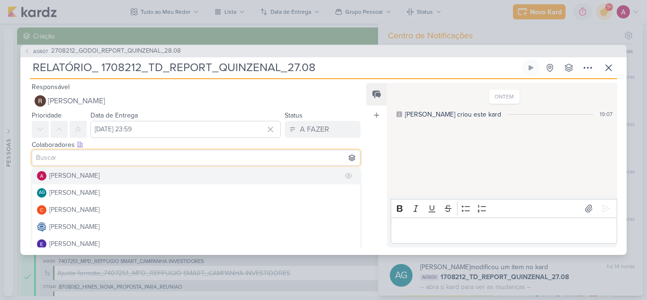
click at [86, 176] on div "[PERSON_NAME]" at bounding box center [74, 176] width 50 height 10
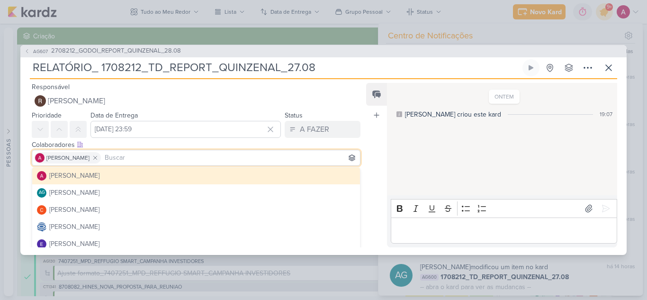
scroll to position [47, 0]
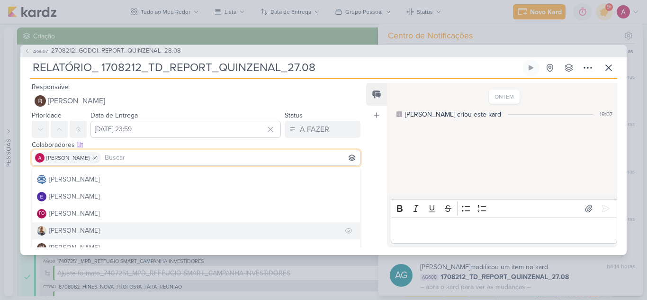
click at [68, 231] on div "[PERSON_NAME]" at bounding box center [74, 231] width 50 height 10
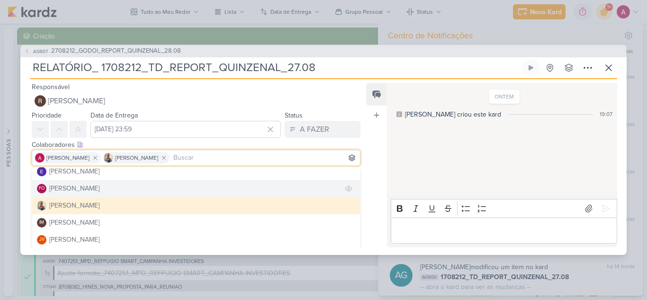
scroll to position [95, 0]
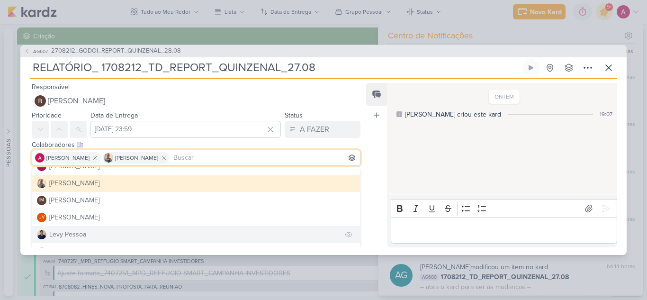
click at [72, 233] on div "Levy Pessoa" at bounding box center [67, 234] width 37 height 10
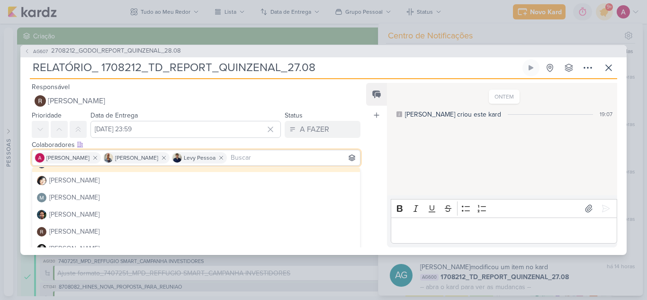
scroll to position [179, 0]
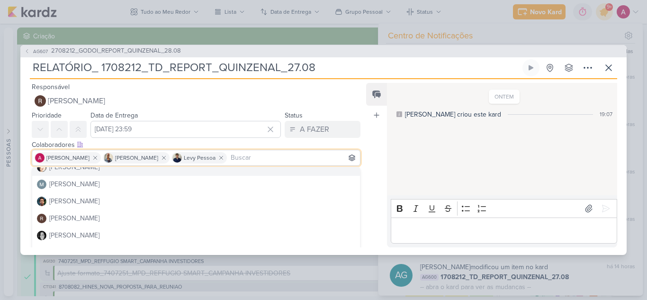
click at [356, 115] on div "Status A FAZER Somente o responsável pode mudar o status do kard. Designar a mi…" at bounding box center [323, 123] width 76 height 28
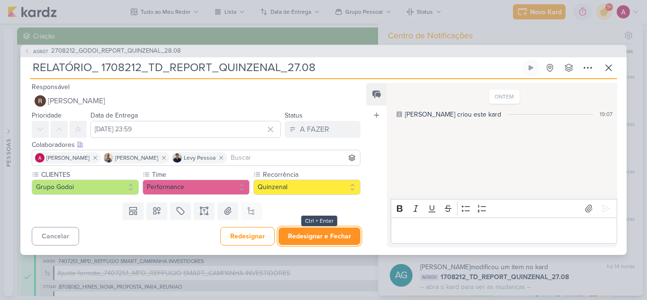
click at [297, 235] on button "Redesignar e Fechar" at bounding box center [320, 236] width 82 height 18
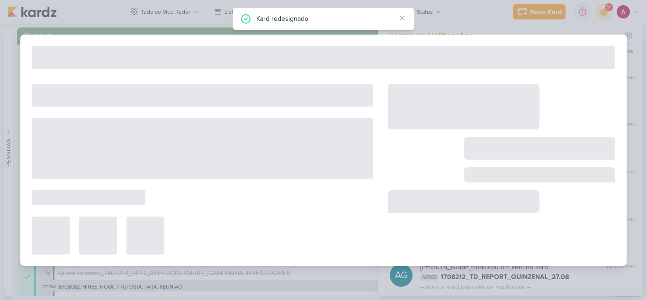
type input "2708212_GODOI_REPORT_QUINZENAL_28.08"
type input "28 de agosto de 2025 às 10:30"
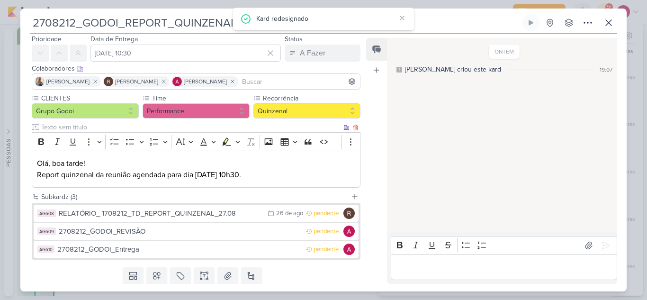
scroll to position [47, 0]
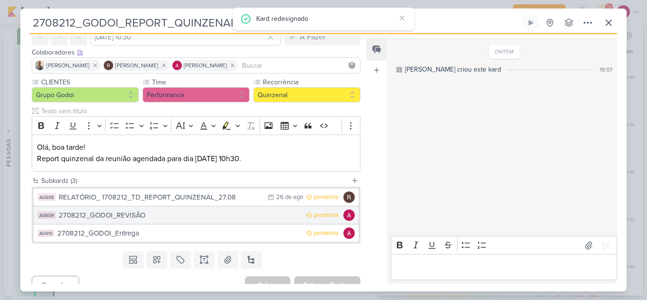
click at [182, 215] on div "2708212_GODOI_REVISÃO" at bounding box center [180, 215] width 243 height 11
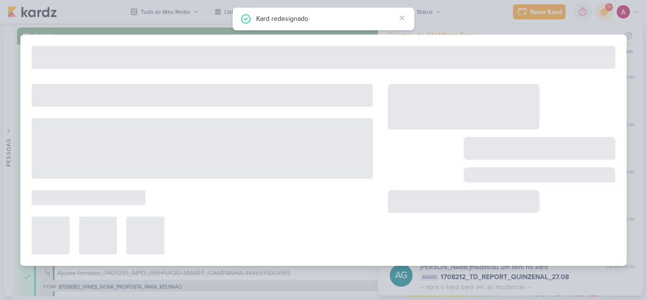
type input "2708212_GODOI_REVISÃO"
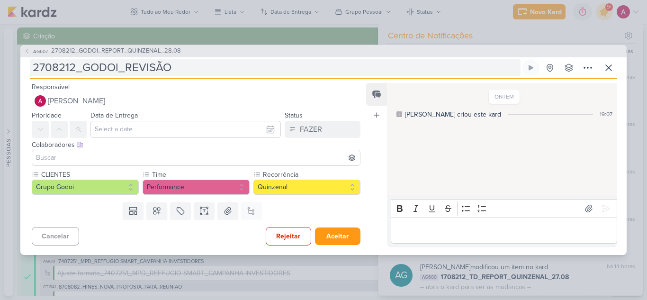
click at [199, 67] on input "2708212_GODOI_REVISÃO" at bounding box center [275, 67] width 491 height 17
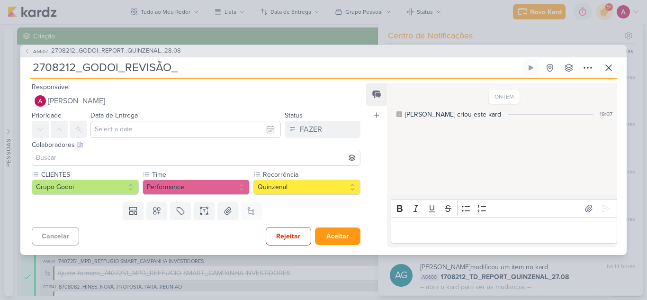
paste input "1708212_TD_REPORT_QUINZENAL_27.08"
type input "2708212_GODOI_REVISÃO_ 1708212_TD_REPORT_QUINZENAL_27.08"
drag, startPoint x: 125, startPoint y: 71, endPoint x: 19, endPoint y: 68, distance: 105.7
click at [19, 68] on div "AG607 2708212_GODOI_REPORT_QUINZENAL_28.08 2708212_GODOI_REVISÃO_ 1708212_TD_RE…" at bounding box center [323, 150] width 647 height 300
click at [194, 50] on div "AG607 2708212_GODOI_REPORT_QUINZENAL_28.08" at bounding box center [323, 51] width 607 height 12
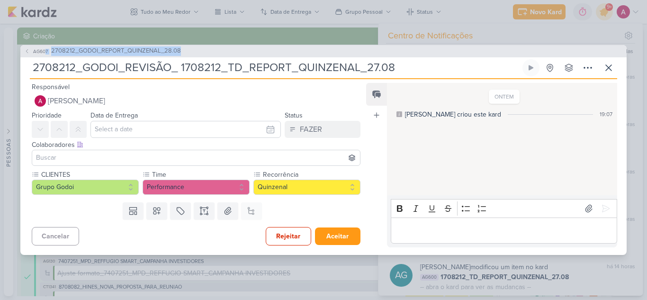
drag, startPoint x: 189, startPoint y: 49, endPoint x: 46, endPoint y: 44, distance: 142.7
click at [46, 44] on div "AG607 2708212_GODOI_REPORT_QUINZENAL_28.08 2708212_GODOI_REVISÃO_ 1708212_TD_RE…" at bounding box center [323, 150] width 647 height 300
copy button "7 2708212_GODOI_REPORT_QUINZENAL_28.08"
drag, startPoint x: 180, startPoint y: 66, endPoint x: 425, endPoint y: 63, distance: 244.6
click at [425, 63] on input "2708212_GODOI_REVISÃO_ 1708212_TD_REPORT_QUINZENAL_27.08" at bounding box center [275, 67] width 491 height 17
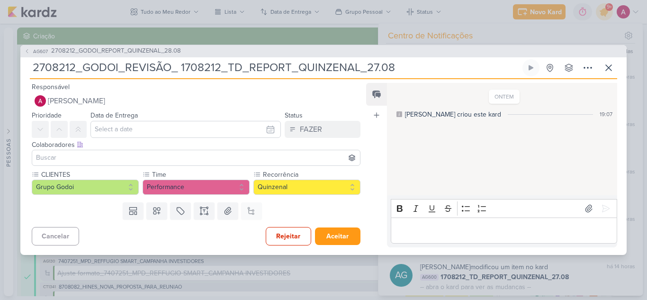
paste input "7 2708212_GODOI_REPORT_QUINZENAL_28"
type input "2708212_GODOI_REVISÃO_ 7 2708212_GODOI_REPORT_QUINZENAL_28.08"
drag, startPoint x: 191, startPoint y: 65, endPoint x: 180, endPoint y: 66, distance: 11.0
click at [180, 66] on input "2708212_GODOI_REVISÃO_ 7 2708212_GODOI_REPORT_QUINZENAL_28.08" at bounding box center [275, 67] width 491 height 17
type input "2708212_GODOI_REVISÃO_ 2708212_GODOI_REPORT_QUINZENAL_28.08"
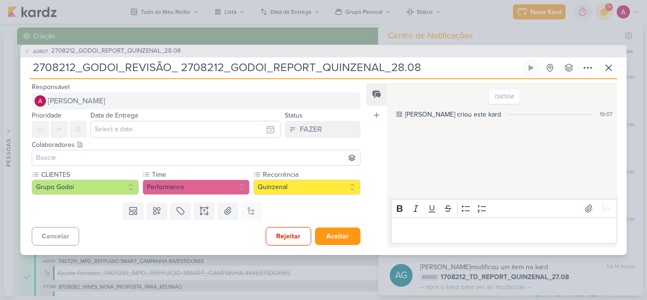
type input "2708212_GODOI_REVISÃO_2708212_GODOI_REPORT_QUINZENAL_28.08"
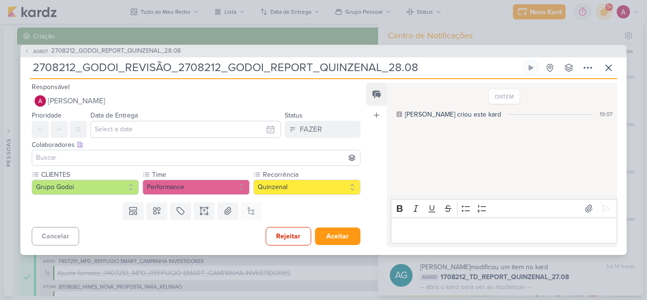
drag, startPoint x: 125, startPoint y: 68, endPoint x: 33, endPoint y: 68, distance: 91.9
click at [33, 68] on input "2708212_GODOI_REVISÃO_2708212_GODOI_REPORT_QUINZENAL_28.08" at bounding box center [275, 67] width 491 height 17
type input "REVISÃO_2708212_GODOI_REPORT_QUINZENAL_28.08"
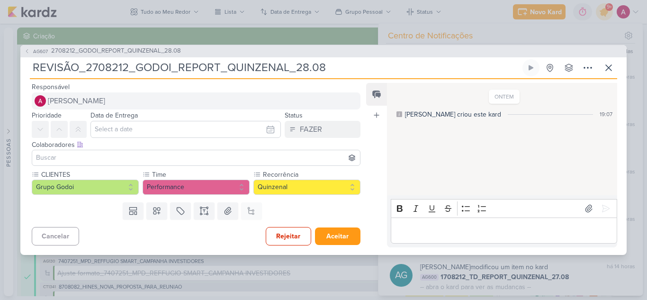
type input "REVISÃO_2708212_GODOI_REPORT_QUINZENAL_28.08"
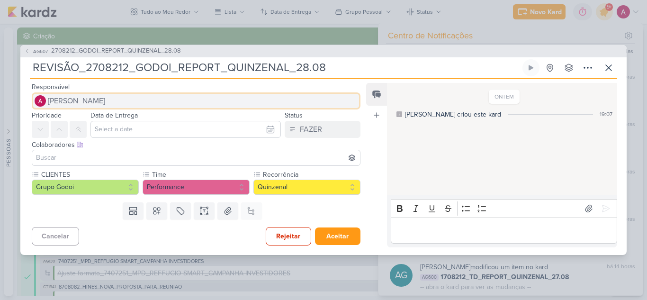
click at [92, 103] on span "[PERSON_NAME]" at bounding box center [76, 100] width 57 height 11
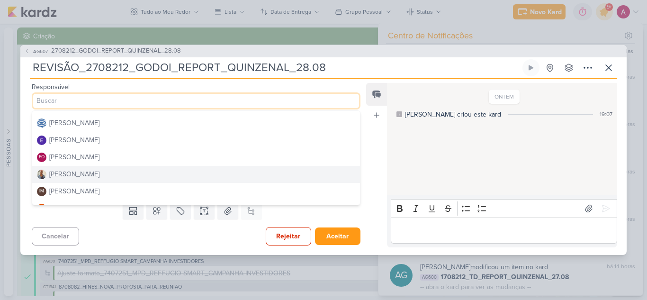
scroll to position [95, 0]
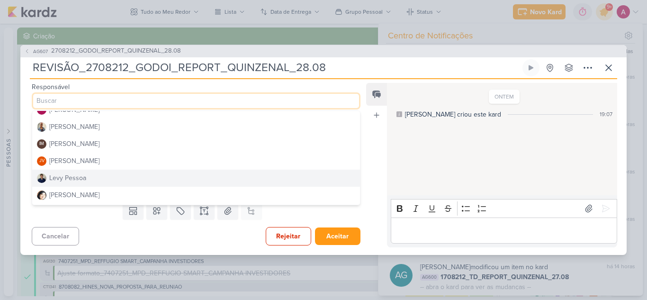
click at [68, 180] on div "Levy Pessoa" at bounding box center [67, 178] width 37 height 10
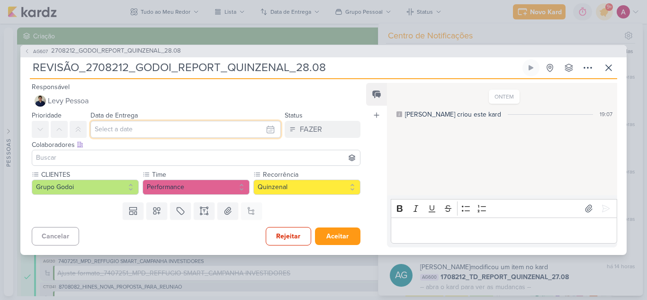
click at [112, 131] on input "text" at bounding box center [186, 129] width 191 height 17
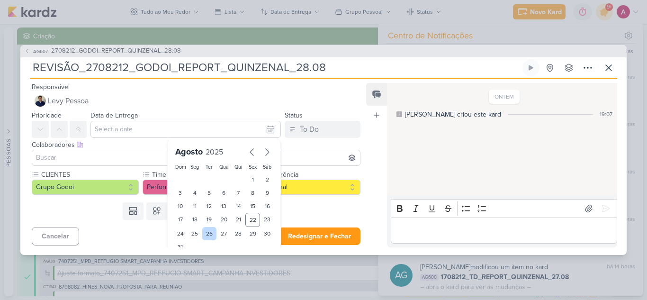
click at [207, 238] on div "26" at bounding box center [209, 233] width 15 height 13
type input "[DATE] 23:59"
click at [103, 161] on input at bounding box center [196, 157] width 324 height 11
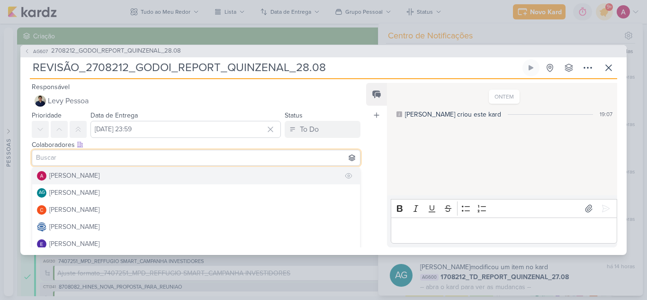
click at [94, 175] on div "[PERSON_NAME]" at bounding box center [74, 176] width 50 height 10
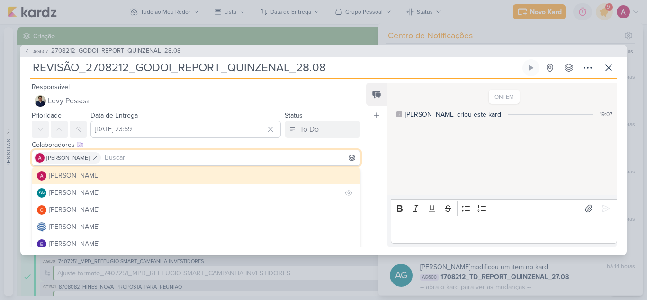
scroll to position [47, 0]
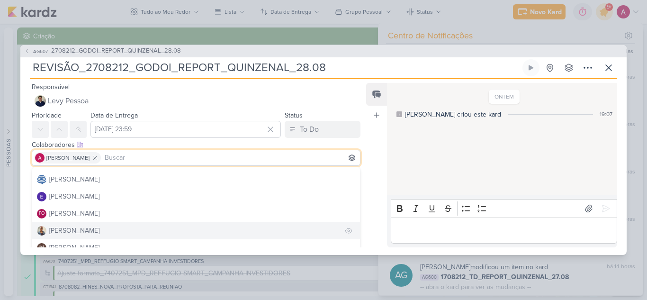
click at [66, 232] on div "[PERSON_NAME]" at bounding box center [74, 231] width 50 height 10
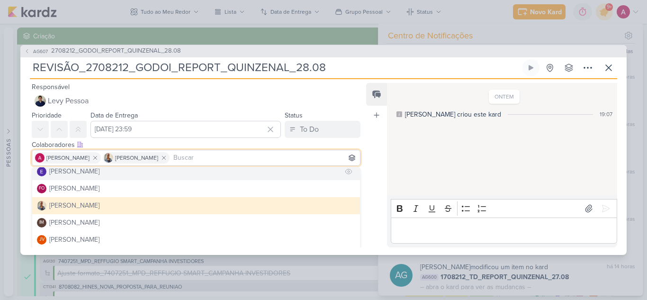
scroll to position [95, 0]
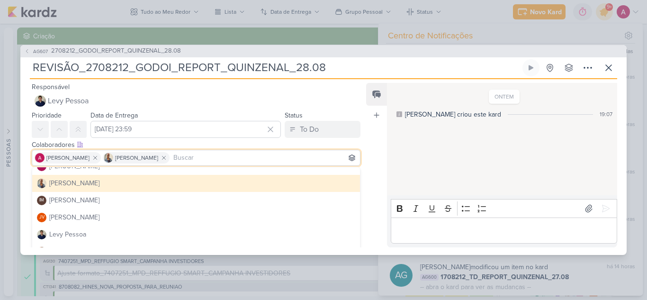
click at [357, 106] on div "Responsável Levy Pessoa Alessandra Gomes AG Aline Gimenez Graciano Carlos Massa…" at bounding box center [192, 95] width 344 height 28
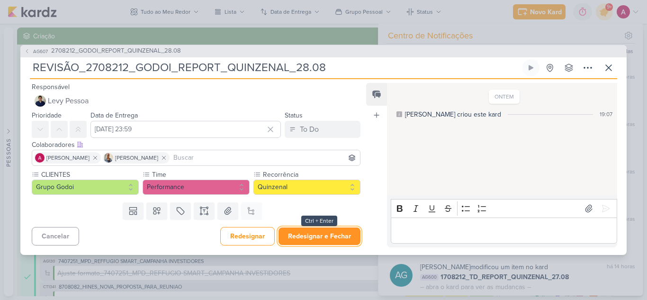
click at [309, 235] on button "Redesignar e Fechar" at bounding box center [320, 236] width 82 height 18
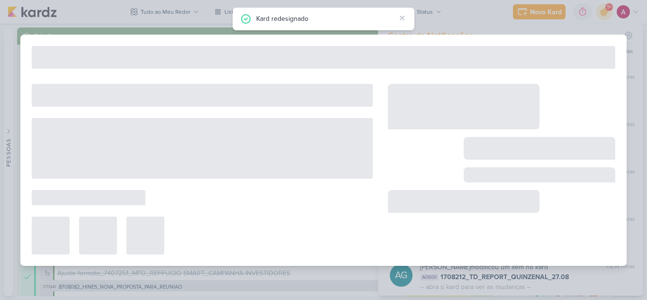
type input "2708212_GODOI_REPORT_QUINZENAL_28.08"
type input "28 de agosto de 2025 às 10:30"
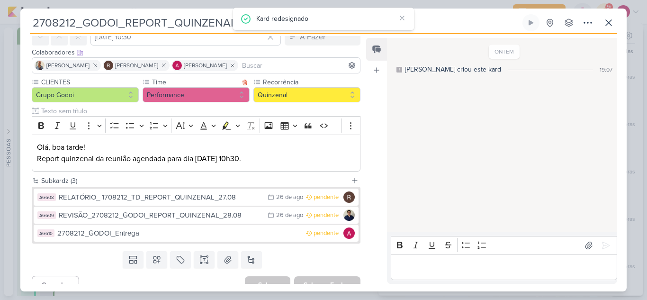
scroll to position [60, 0]
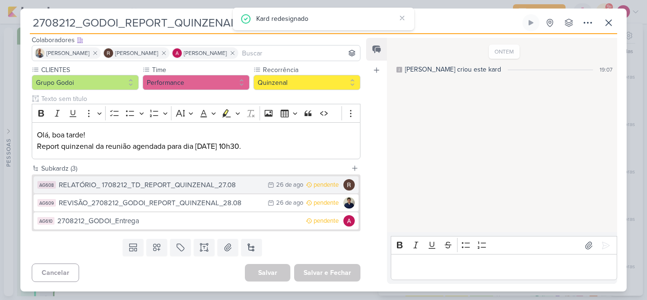
click at [209, 185] on div "RELATÓRIO_ 1708212_TD_REPORT_QUINZENAL_27.08" at bounding box center [161, 185] width 204 height 11
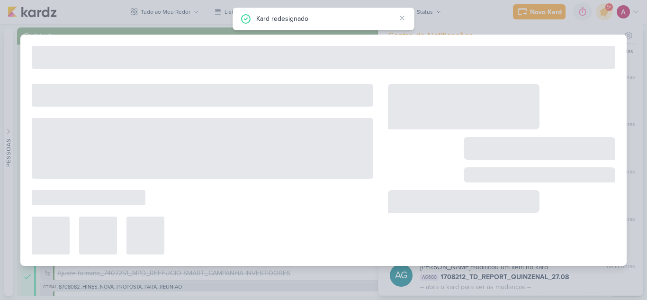
type input "RELATÓRIO_ 1708212_TD_REPORT_QUINZENAL_27.08"
type input "[DATE] 23:59"
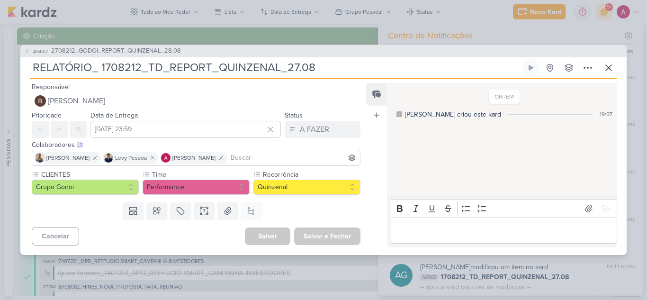
click at [100, 67] on input "RELATÓRIO_ 1708212_TD_REPORT_QUINZENAL_27.08" at bounding box center [275, 67] width 491 height 17
drag, startPoint x: 99, startPoint y: 67, endPoint x: 399, endPoint y: 76, distance: 300.6
click at [399, 76] on input "RELATÓRIO_ 1708212_TD_REPORT_QUINZENAL_27.08" at bounding box center [275, 67] width 491 height 17
paste input "7 2708212_GODOI_REPORT_QUINZENAL_28"
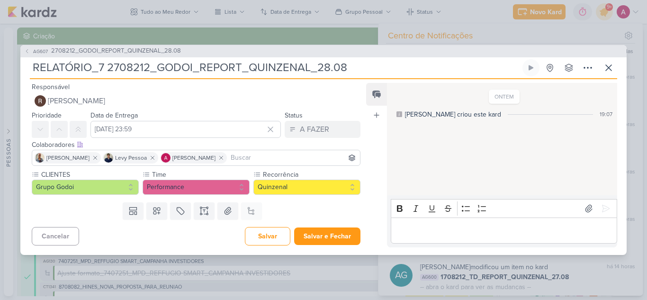
drag, startPoint x: 107, startPoint y: 68, endPoint x: 99, endPoint y: 68, distance: 8.1
click at [99, 68] on input "RELATÓRIO_7 2708212_GODOI_REPORT_QUINZENAL_28.08" at bounding box center [275, 67] width 491 height 17
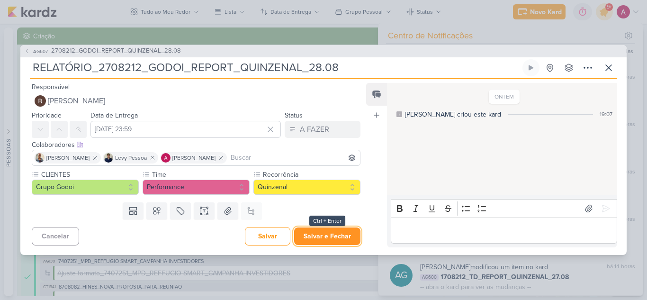
click at [317, 236] on button "Salvar e Fechar" at bounding box center [327, 236] width 66 height 18
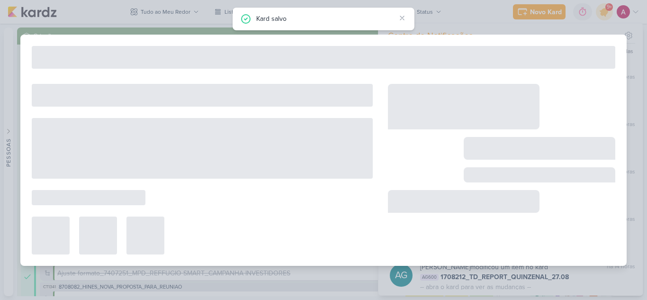
type input "2708212_GODOI_REPORT_QUINZENAL_28.08"
type input "28 de agosto de 2025 às 10:30"
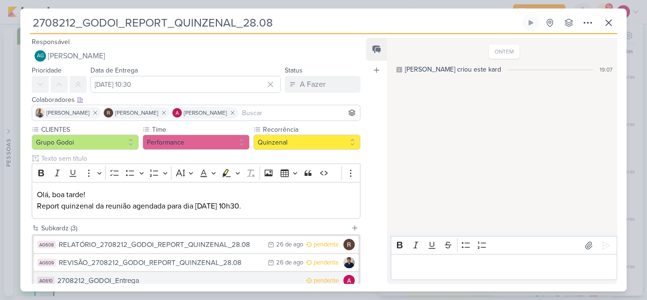
click at [177, 281] on div "2708212_GODOI_Entrega" at bounding box center [179, 280] width 244 height 11
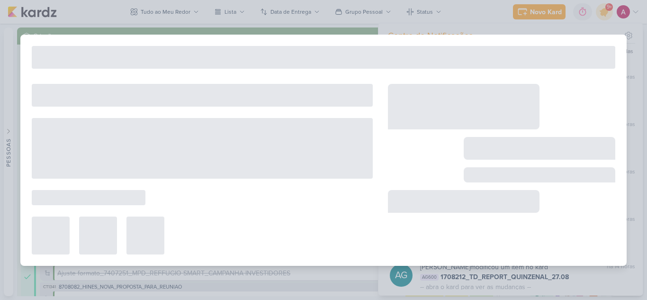
type input "2708212_GODOI_Entrega"
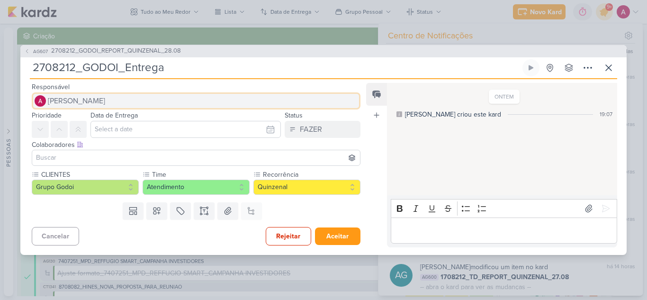
click at [81, 100] on span "[PERSON_NAME]" at bounding box center [76, 100] width 57 height 11
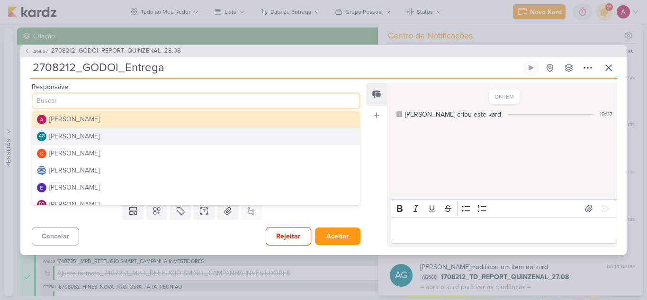
click at [79, 136] on div "[PERSON_NAME]" at bounding box center [74, 136] width 50 height 10
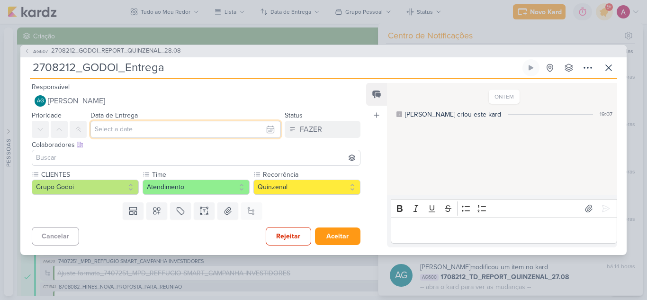
click at [119, 131] on input "text" at bounding box center [186, 129] width 191 height 17
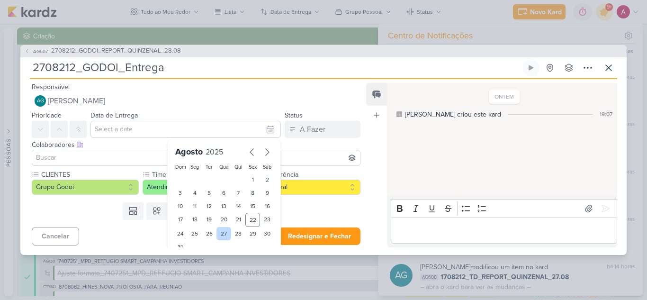
click at [218, 232] on div "27" at bounding box center [224, 233] width 15 height 13
click at [234, 234] on div "28" at bounding box center [238, 233] width 15 height 13
type input "28 de agosto de 2025 às 23:59"
click at [111, 156] on input at bounding box center [196, 157] width 324 height 11
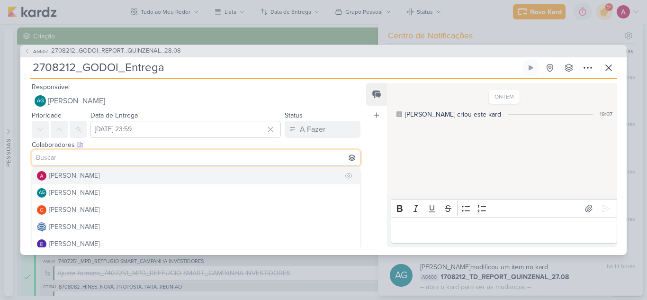
click at [98, 179] on div "[PERSON_NAME]" at bounding box center [74, 176] width 50 height 10
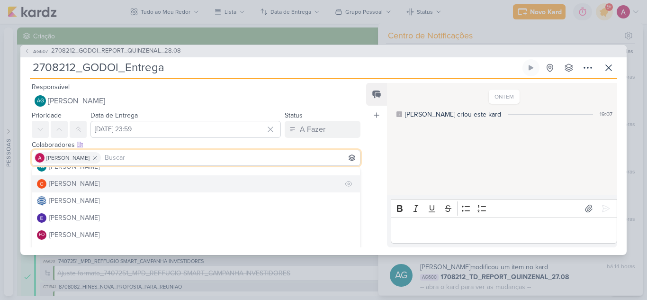
scroll to position [47, 0]
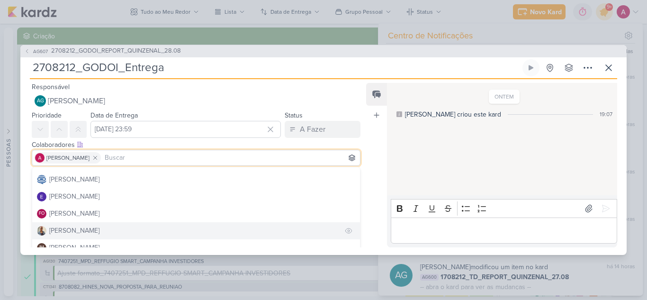
click at [79, 227] on div "[PERSON_NAME]" at bounding box center [74, 231] width 50 height 10
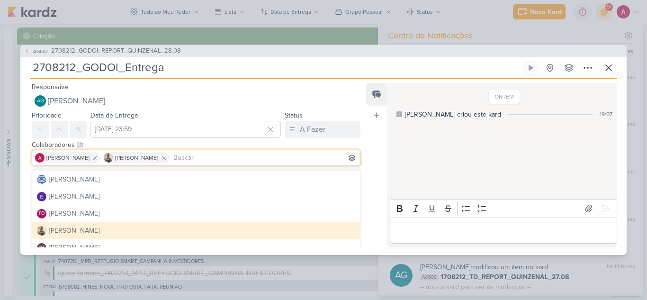
click at [415, 150] on div "ONTEM Aline criou este kard 19:07" at bounding box center [501, 140] width 229 height 112
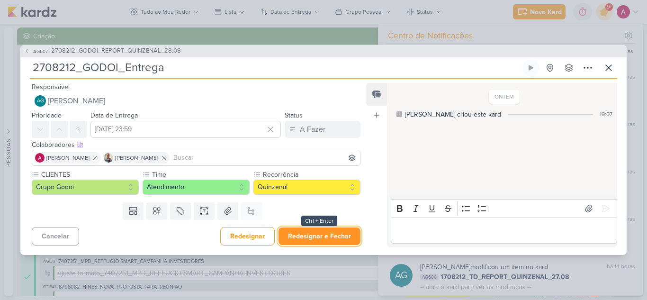
click at [312, 235] on button "Redesignar e Fechar" at bounding box center [320, 236] width 82 height 18
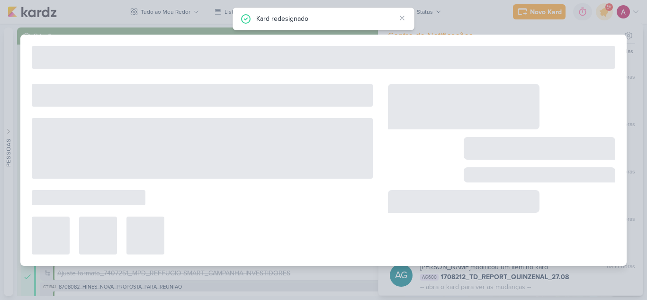
type input "2708212_GODOI_REPORT_QUINZENAL_28.08"
type input "28 de agosto de 2025 às 10:30"
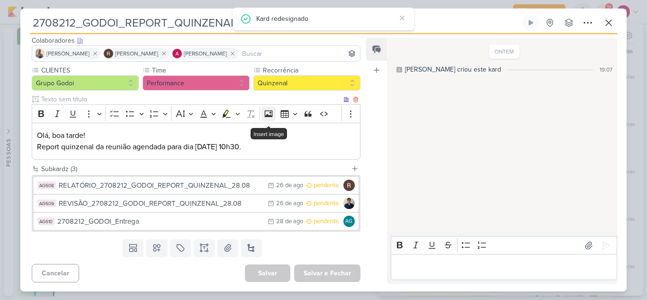
scroll to position [60, 0]
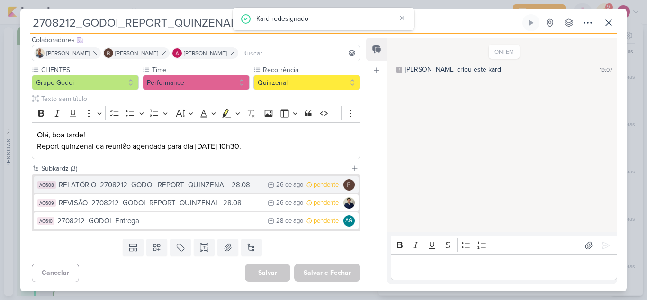
click at [232, 187] on div "RELATÓRIO_2708212_GODOI_REPORT_QUINZENAL_28.08" at bounding box center [161, 185] width 204 height 11
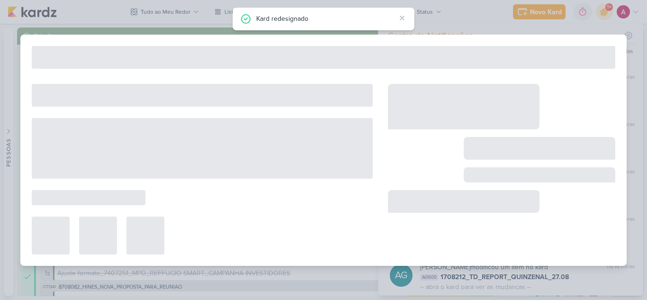
type input "RELATÓRIO_2708212_GODOI_REPORT_QUINZENAL_28.08"
type input "[DATE] 23:59"
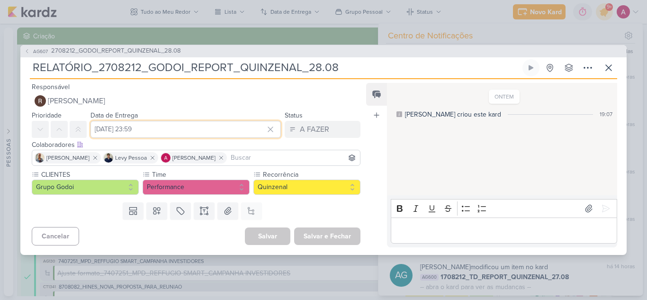
click at [116, 129] on input "[DATE] 23:59" at bounding box center [186, 129] width 191 height 17
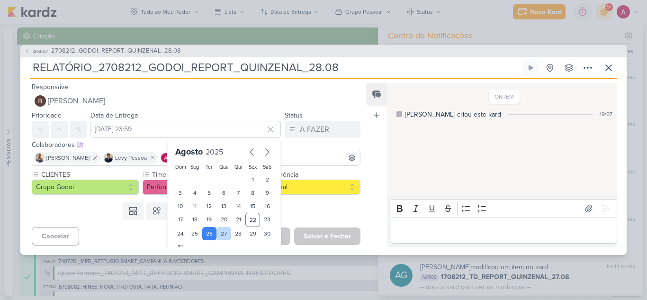
click at [220, 236] on div "27" at bounding box center [224, 233] width 15 height 13
type input "[DATE] 23:59"
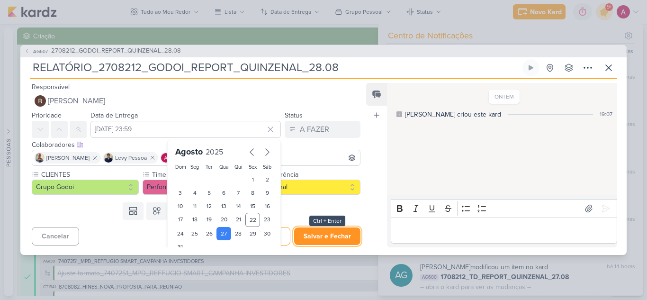
click at [322, 233] on button "Salvar e Fechar" at bounding box center [327, 236] width 66 height 18
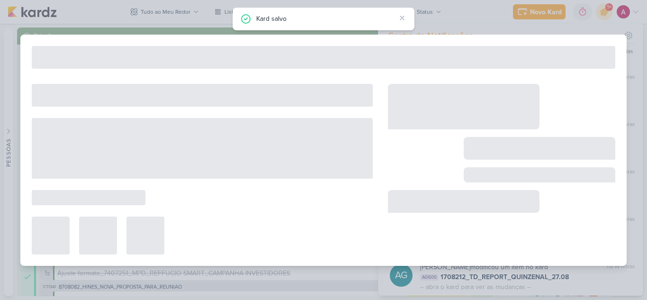
type input "2708212_GODOI_REPORT_QUINZENAL_28.08"
type input "28 de agosto de 2025 às 10:30"
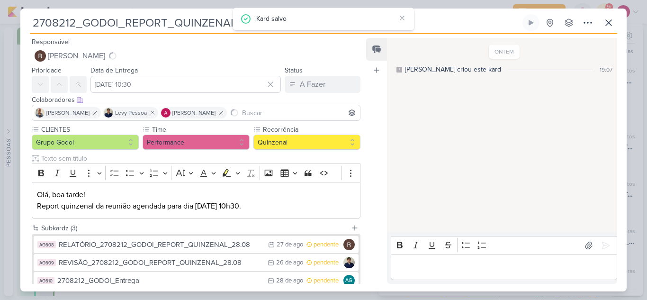
click at [227, 257] on div "REVISÃO_2708212_GODOI_REPORT_QUINZENAL_28.08" at bounding box center [161, 262] width 204 height 11
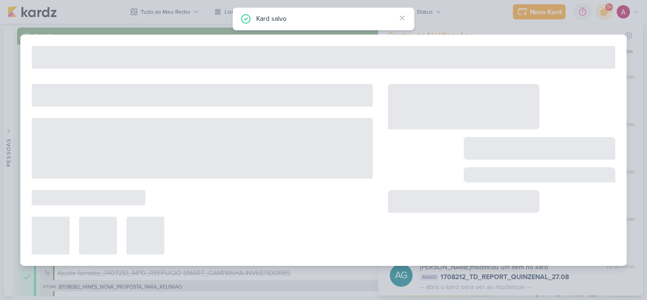
type input "REVISÃO_2708212_GODOI_REPORT_QUINZENAL_28.08"
type input "26 de agosto de 2025 às 23:59"
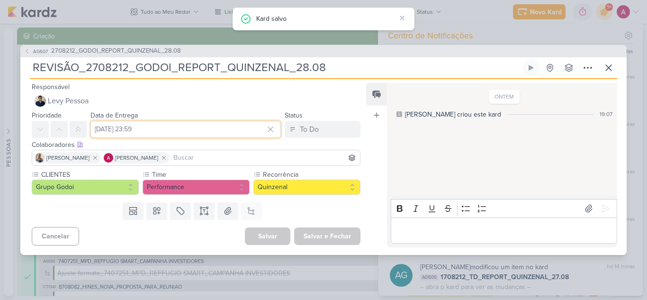
click at [170, 125] on input "26 de agosto de 2025 às 23:59" at bounding box center [186, 129] width 191 height 17
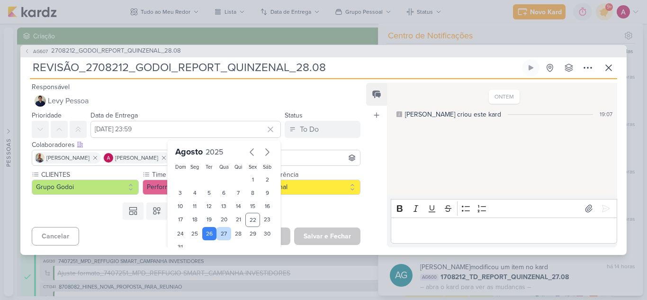
click at [218, 235] on div "27" at bounding box center [224, 233] width 15 height 13
type input "[DATE] 23:59"
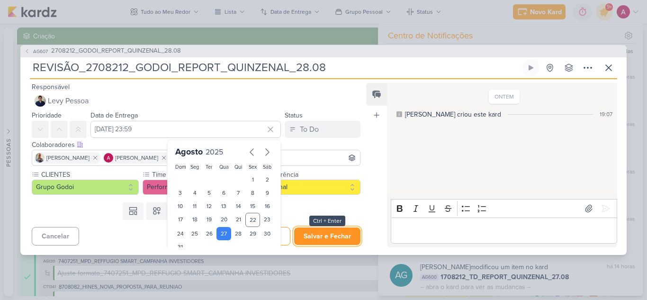
click at [327, 235] on button "Salvar e Fechar" at bounding box center [327, 236] width 66 height 18
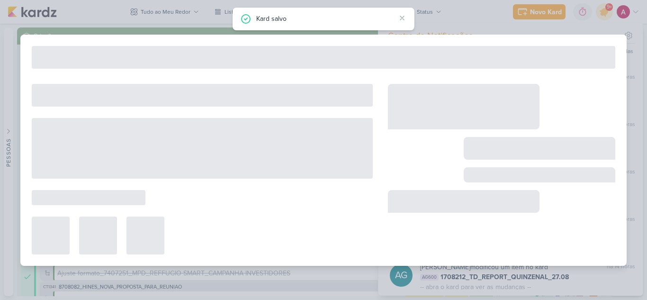
type input "2708212_GODOI_REPORT_QUINZENAL_28.08"
type input "[DATE] 10:30"
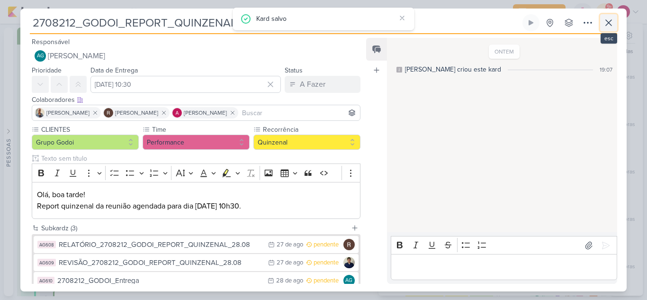
click at [613, 23] on icon at bounding box center [608, 22] width 11 height 11
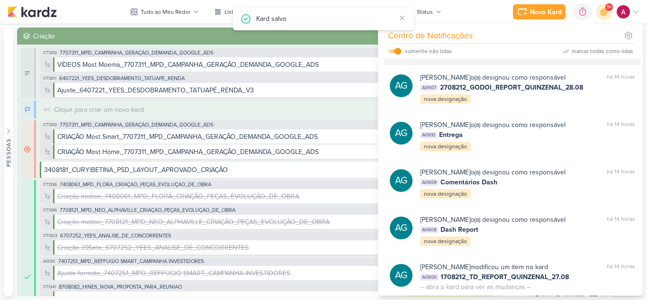
scroll to position [1176, 0]
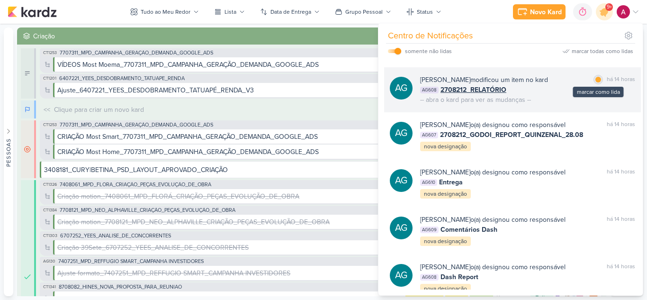
click at [596, 82] on div at bounding box center [599, 80] width 6 height 6
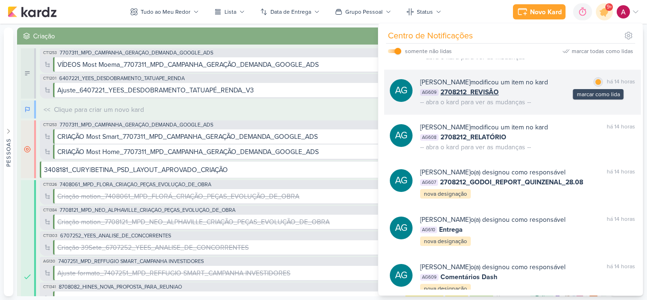
click at [596, 85] on div at bounding box center [599, 82] width 6 height 6
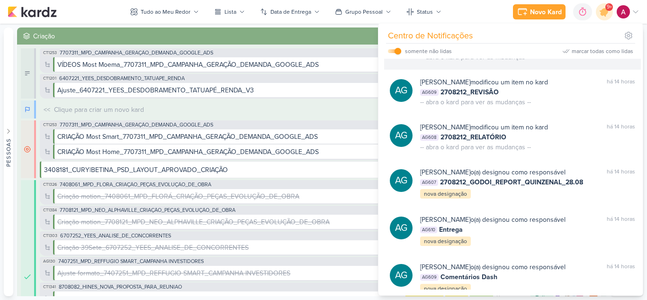
click at [597, 40] on div at bounding box center [599, 37] width 6 height 6
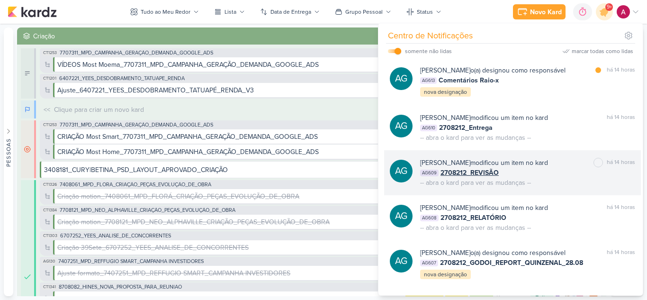
scroll to position [1034, 0]
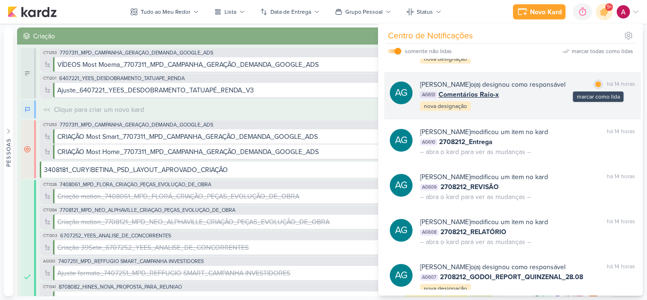
click at [596, 87] on div at bounding box center [599, 85] width 6 height 6
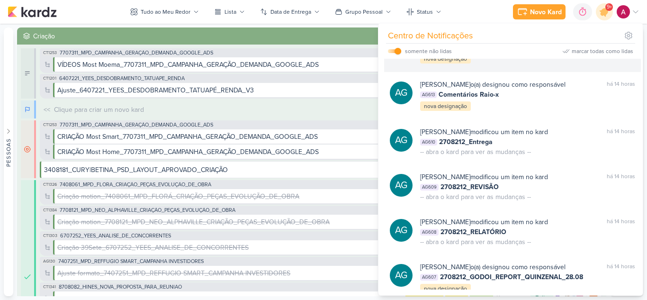
click at [596, 40] on div at bounding box center [599, 37] width 6 height 6
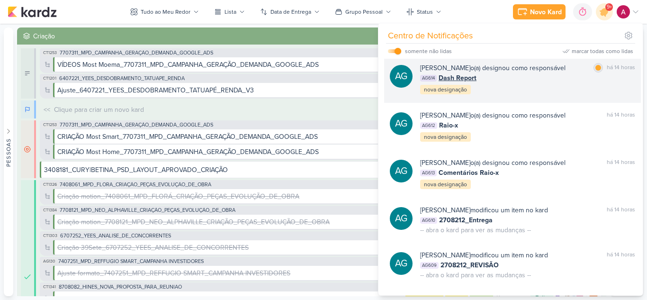
scroll to position [939, 0]
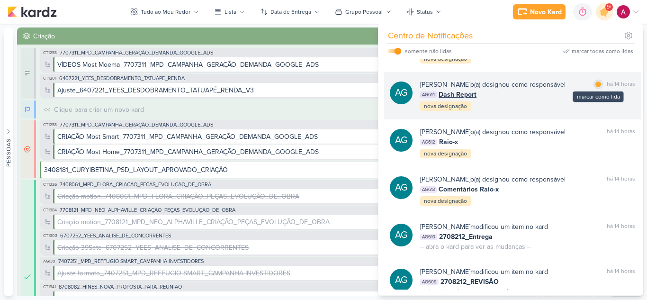
click at [596, 87] on div at bounding box center [599, 85] width 6 height 6
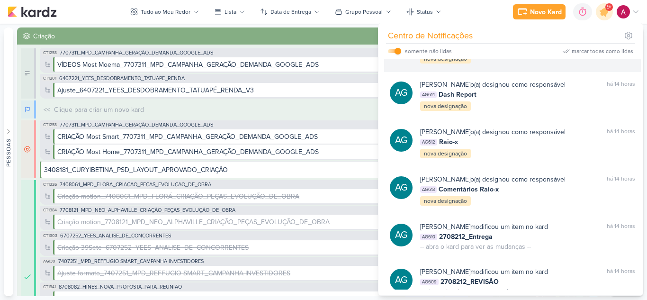
click at [596, 40] on div at bounding box center [599, 37] width 6 height 6
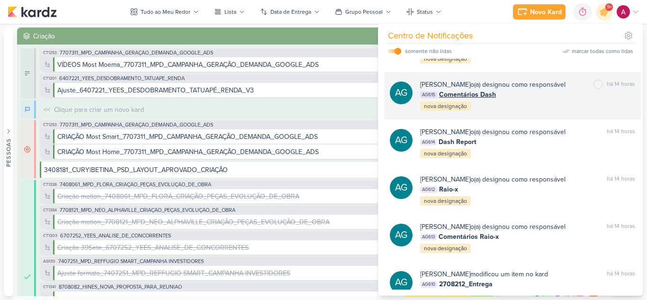
scroll to position [844, 0]
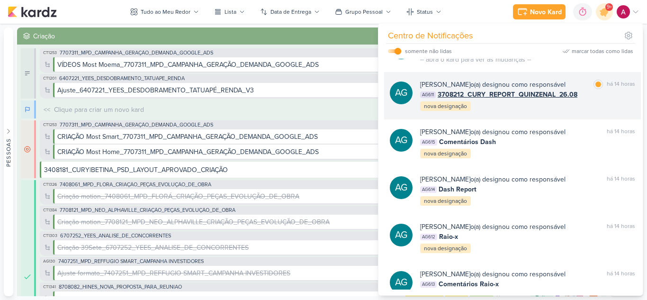
click at [561, 119] on div "AG Aline Gimenez Graciano o(a) designou como responsável marcar como lida há 14…" at bounding box center [512, 95] width 257 height 47
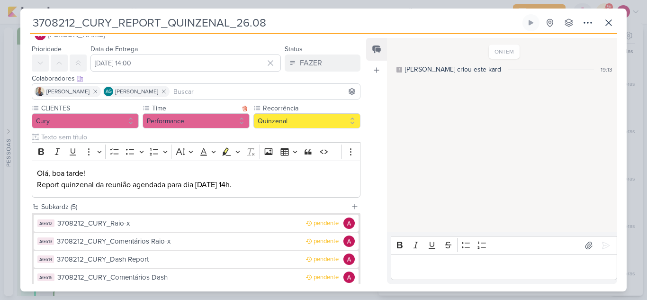
scroll to position [0, 0]
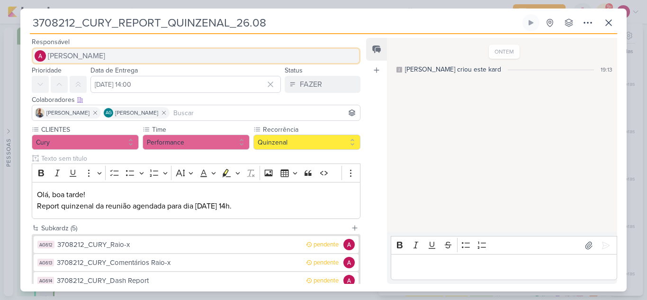
click at [101, 58] on span "[PERSON_NAME]" at bounding box center [76, 55] width 57 height 11
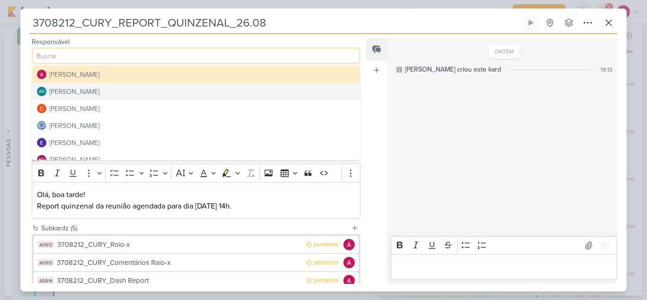
click at [84, 92] on div "[PERSON_NAME]" at bounding box center [74, 92] width 50 height 10
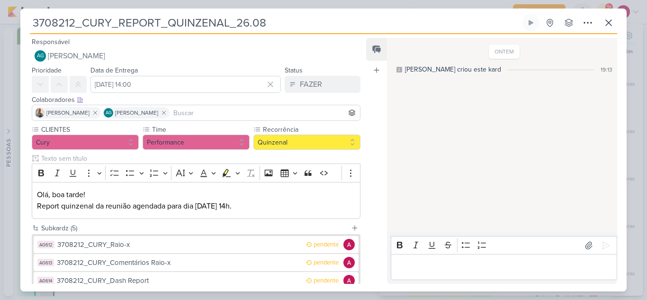
click at [230, 121] on div "Colaboradores Este kard pode ser visível a usuários da sua organização Este kar…" at bounding box center [192, 109] width 344 height 32
click at [229, 115] on input at bounding box center [265, 112] width 187 height 11
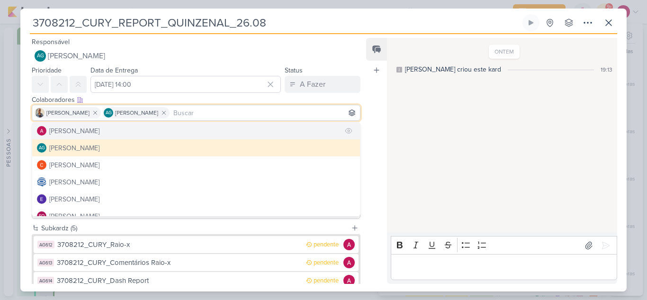
click at [89, 133] on div "[PERSON_NAME]" at bounding box center [74, 131] width 50 height 10
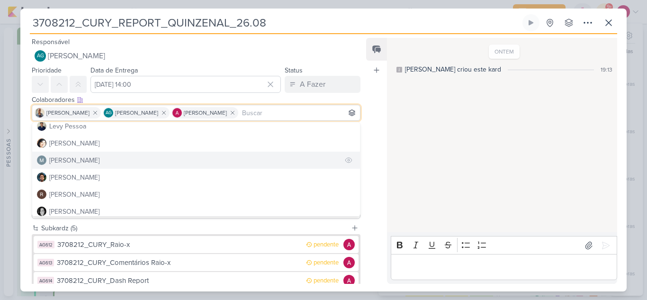
scroll to position [179, 0]
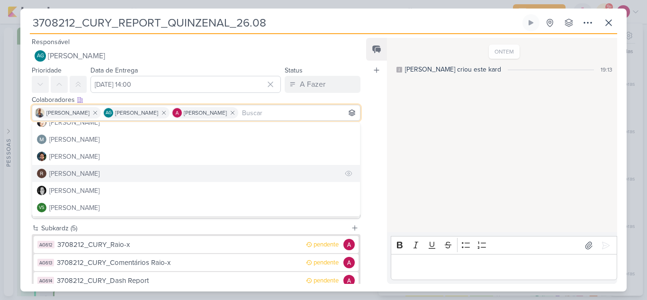
click at [73, 173] on div "[PERSON_NAME]" at bounding box center [74, 174] width 50 height 10
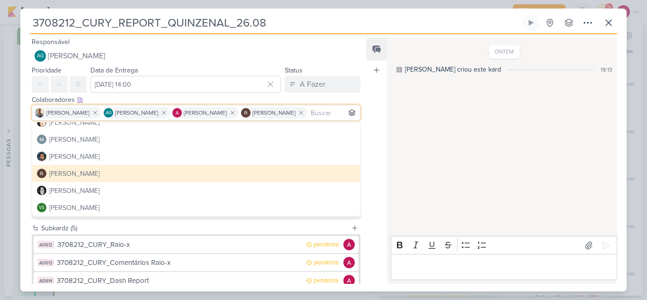
click at [423, 135] on div "ONTEM Aline criou este kard 19:13" at bounding box center [501, 135] width 229 height 193
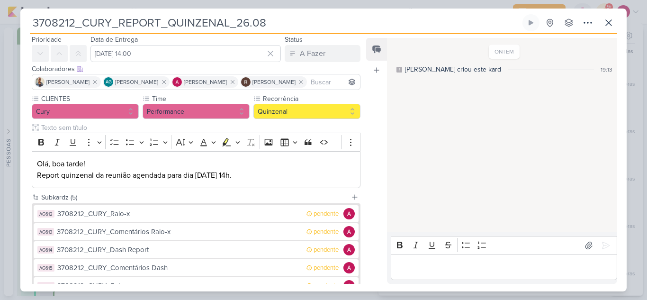
scroll to position [47, 0]
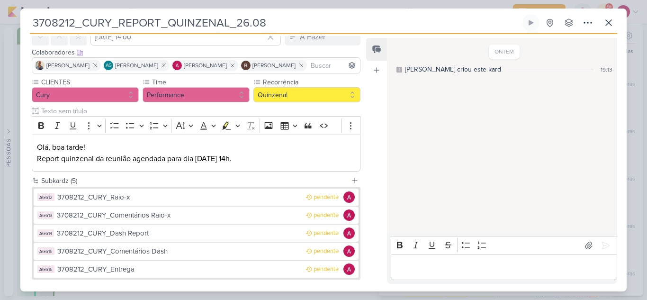
drag, startPoint x: 308, startPoint y: 18, endPoint x: 0, endPoint y: 30, distance: 307.8
click at [0, 29] on div "3708212_CURY_REPORT_QUINZENAL_26.08 Criado por Aline" at bounding box center [323, 150] width 647 height 300
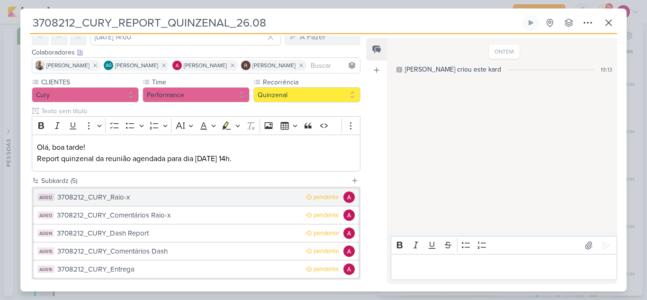
click at [127, 197] on div "3708212_CURY_Raio-x" at bounding box center [179, 197] width 244 height 11
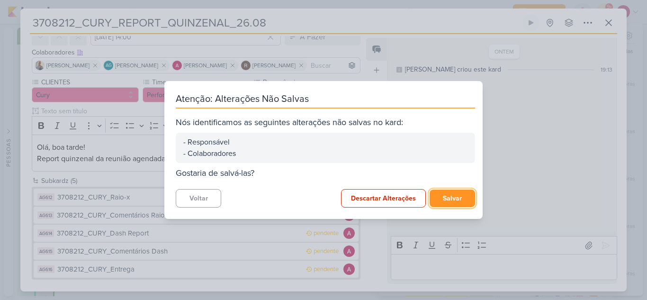
click at [452, 199] on button "Salvar" at bounding box center [452, 199] width 45 height 18
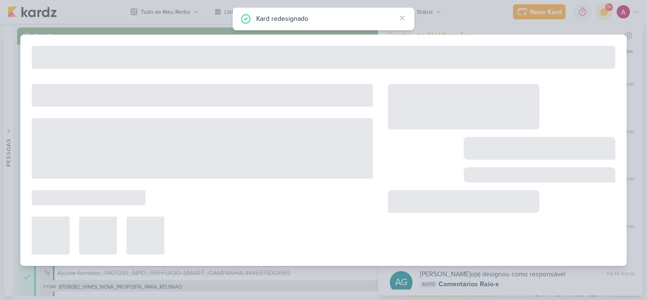
type input "3708212_CURY_Raio-x"
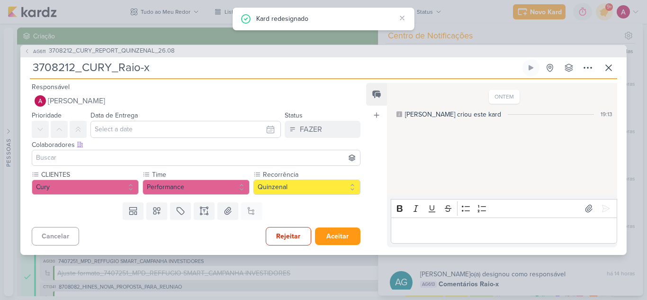
drag, startPoint x: 117, startPoint y: 67, endPoint x: 8, endPoint y: 72, distance: 109.6
click at [8, 72] on div "AG611 3708212_CURY_REPORT_QUINZENAL_26.08 3708212_CURY_Raio-x" at bounding box center [323, 150] width 647 height 300
type input "Raio-x"
click at [142, 69] on input "Raio-x" at bounding box center [275, 67] width 491 height 17
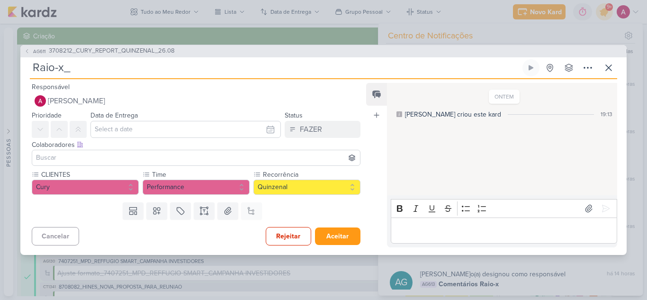
paste input "3708212_CURY_REPORT_QUINZENAL_26.08"
type input "Raio-x_3708212_CURY_REPORT_QUINZENAL_26.08"
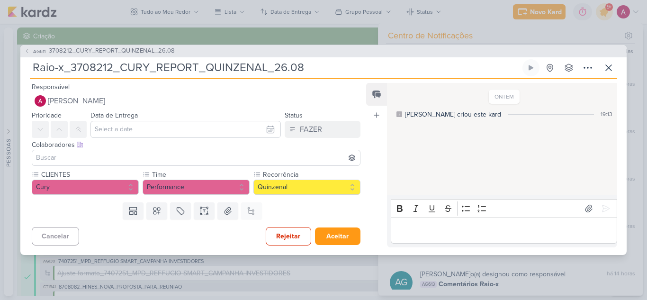
type input "Raio-x_3708212_CURY_REPORT_QUINZENAL_26.08"
click at [103, 127] on input "text" at bounding box center [186, 129] width 191 height 17
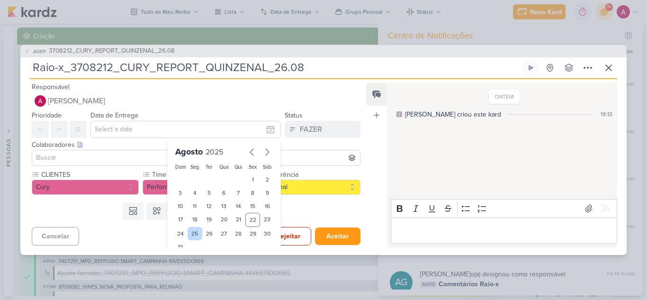
click at [189, 234] on div "25" at bounding box center [195, 233] width 15 height 13
type input "[DATE] 23:59"
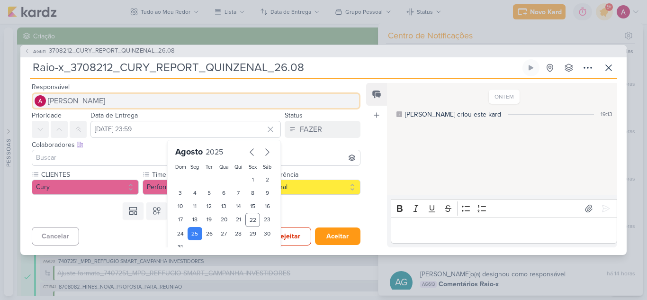
click at [66, 95] on span "[PERSON_NAME]" at bounding box center [76, 100] width 57 height 11
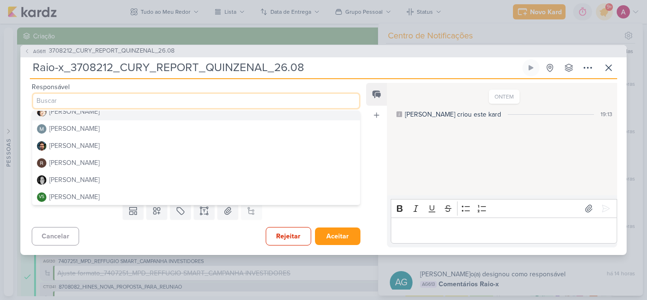
scroll to position [179, 0]
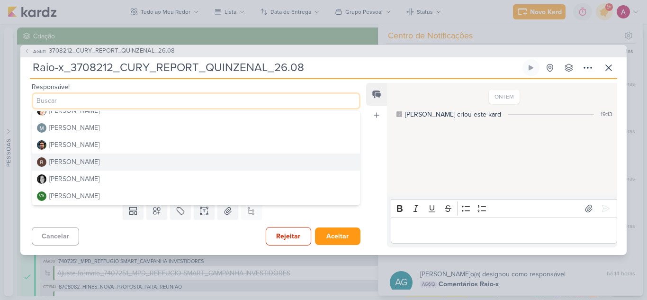
click at [73, 159] on div "[PERSON_NAME]" at bounding box center [74, 162] width 50 height 10
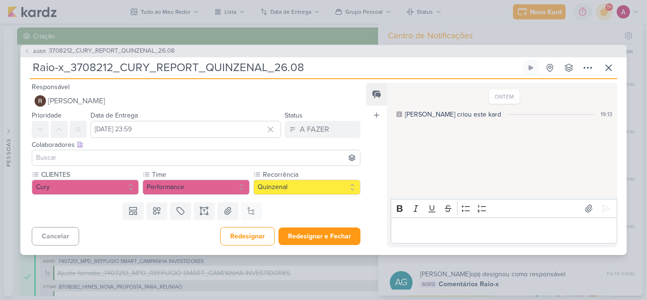
click at [81, 160] on input at bounding box center [196, 157] width 324 height 11
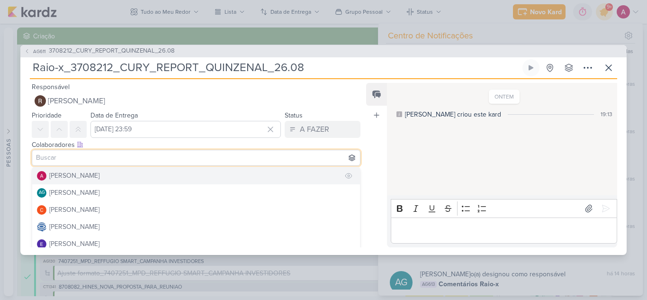
click at [70, 175] on div "[PERSON_NAME]" at bounding box center [74, 176] width 50 height 10
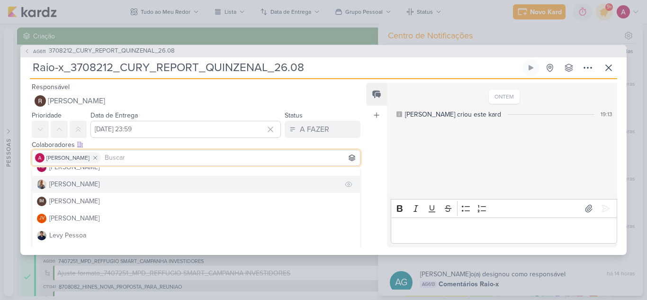
scroll to position [95, 0]
click at [75, 182] on div "[PERSON_NAME]" at bounding box center [74, 183] width 50 height 10
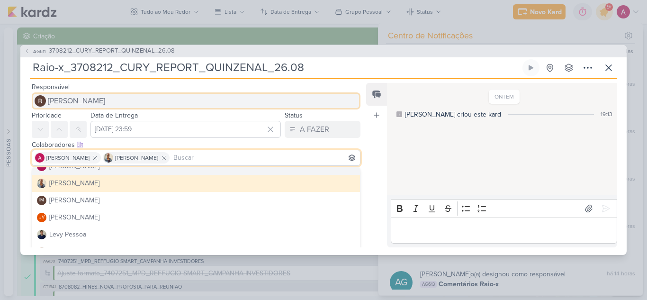
click at [349, 92] on button "[PERSON_NAME]" at bounding box center [196, 100] width 329 height 17
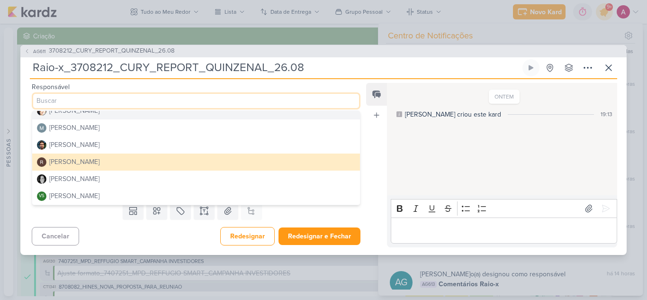
click at [409, 139] on div "ONTEM Aline criou este kard 19:13" at bounding box center [501, 140] width 229 height 112
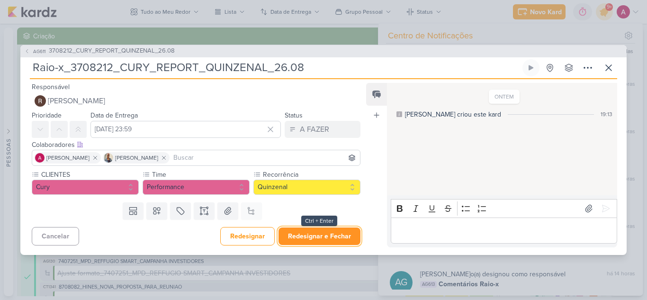
click at [317, 236] on button "Redesignar e Fechar" at bounding box center [320, 236] width 82 height 18
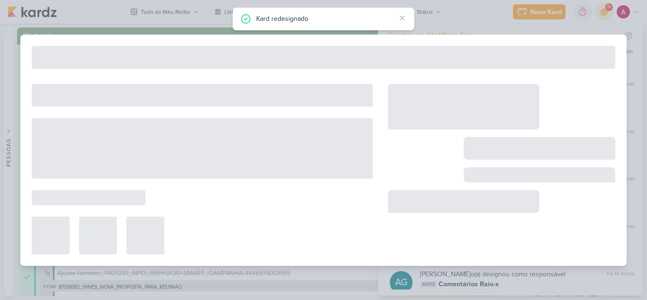
type input "3708212_CURY_REPORT_QUINZENAL_26.08"
type input "26 de agosto de 2025 às 14:00"
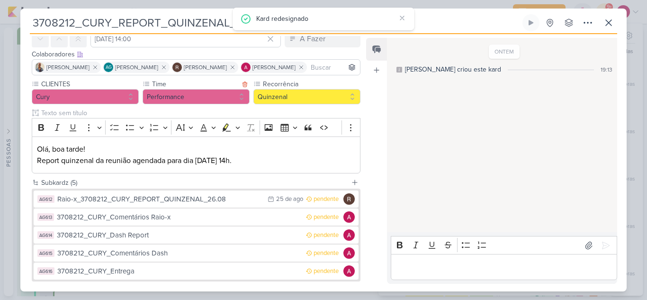
scroll to position [47, 0]
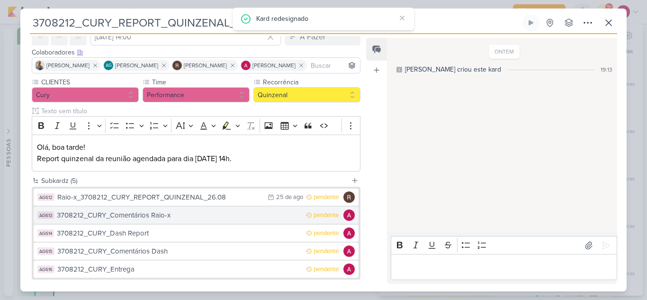
click at [175, 216] on div "3708212_CURY_Comentários Raio-x" at bounding box center [179, 215] width 245 height 11
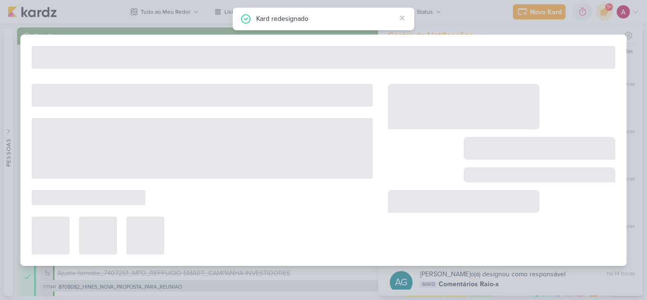
type input "3708212_CURY_Comentários Raio-x"
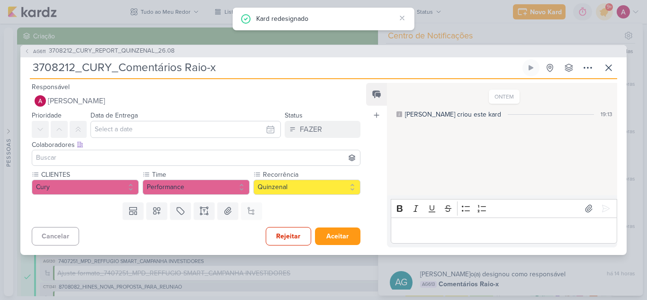
click at [234, 68] on input "3708212_CURY_Comentários Raio-x" at bounding box center [275, 67] width 491 height 17
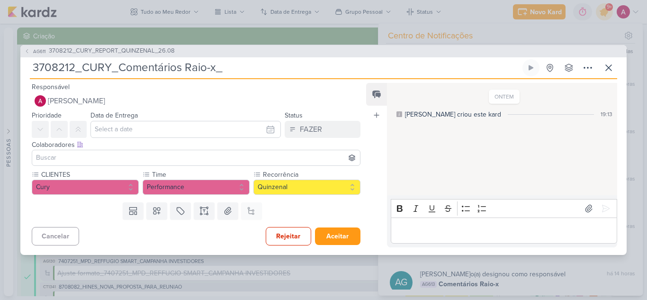
paste input "3708212_CURY_REPORT_QUINZENAL_26.08"
type input "3708212_CURY_Comentários Raio-x_3708212_CURY_REPORT_QUINZENAL_26.08"
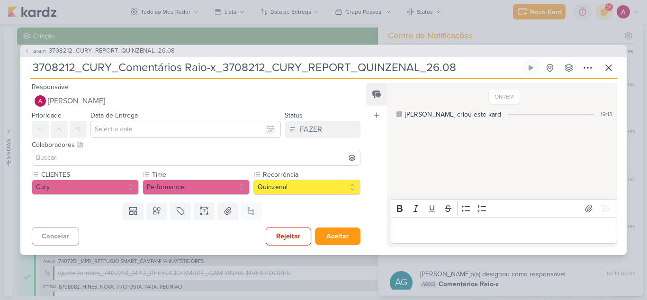
drag, startPoint x: 118, startPoint y: 64, endPoint x: 0, endPoint y: 69, distance: 118.6
click at [0, 69] on div "AG611 3708212_CURY_REPORT_QUINZENAL_26.08 3708212_CURY_Comentários Raio-x_37082…" at bounding box center [323, 150] width 647 height 300
type input "Comentários Raio-x_3708212_CURY_REPORT_QUINZENAL_26.08"
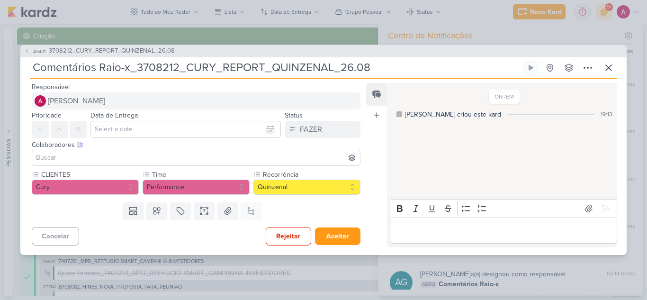
type input "Comentários Raio-x_3708212_CURY_REPORT_QUINZENAL_26.08"
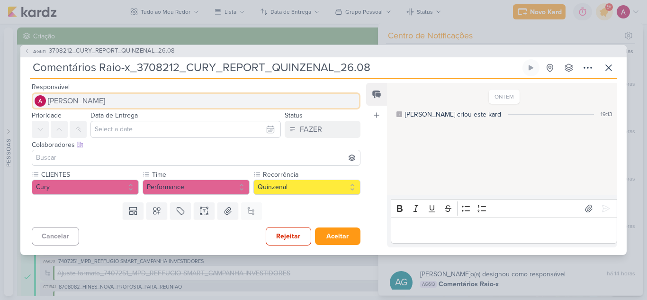
click at [65, 97] on span "[PERSON_NAME]" at bounding box center [76, 100] width 57 height 11
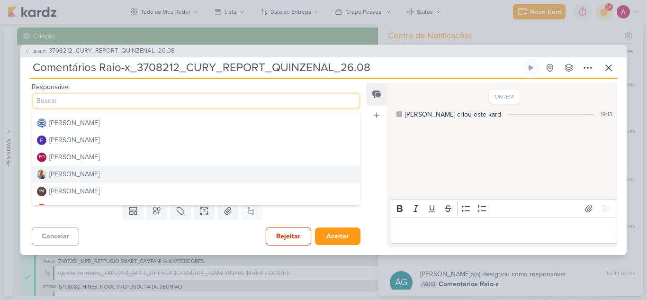
click at [64, 177] on div "[PERSON_NAME]" at bounding box center [74, 174] width 50 height 10
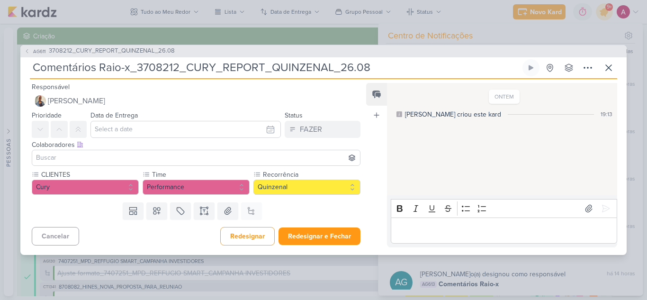
click at [93, 156] on input at bounding box center [196, 157] width 324 height 11
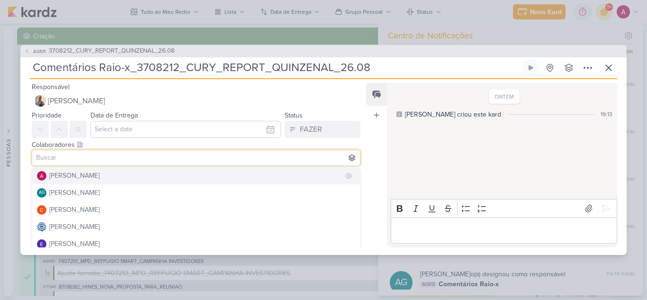
click at [72, 175] on div "[PERSON_NAME]" at bounding box center [74, 176] width 50 height 10
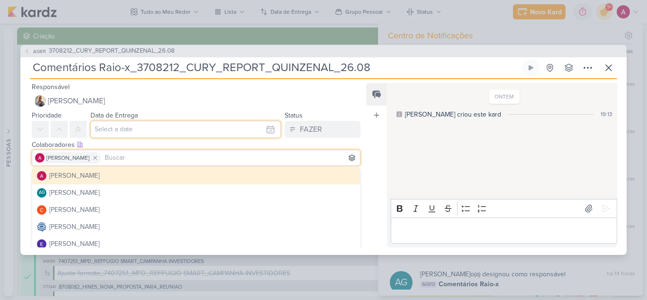
click at [120, 127] on input "text" at bounding box center [186, 129] width 191 height 17
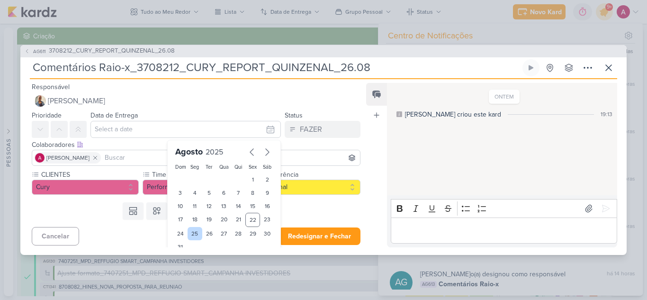
click at [191, 233] on div "25" at bounding box center [195, 233] width 15 height 13
type input "[DATE] 23:59"
click at [312, 234] on button "Redesignar e Fechar" at bounding box center [320, 236] width 82 height 18
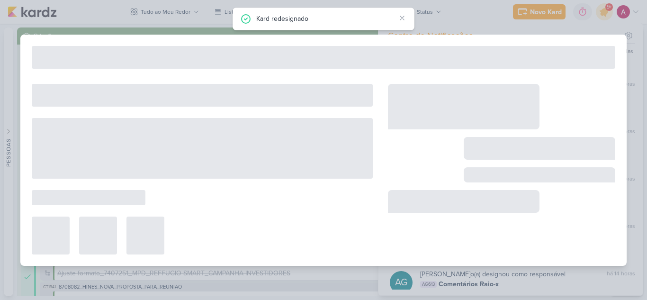
type input "3708212_CURY_REPORT_QUINZENAL_26.08"
type input "26 de agosto de 2025 às 14:00"
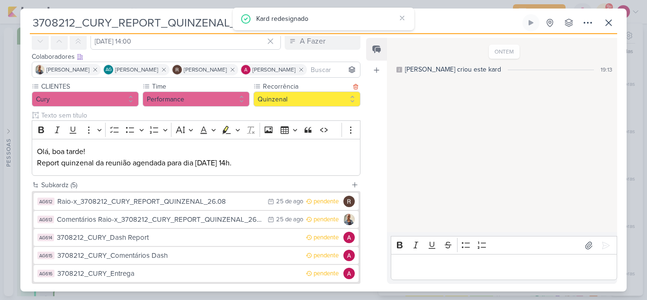
scroll to position [95, 0]
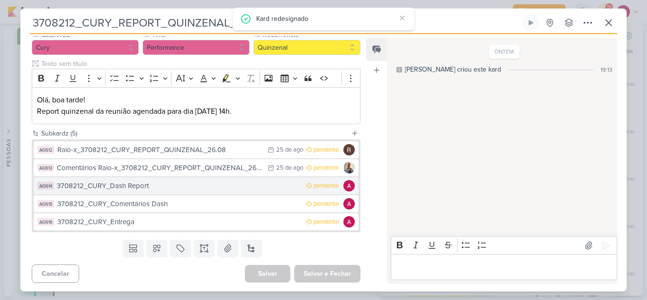
click at [178, 190] on div "3708212_CURY_Dash Report" at bounding box center [179, 186] width 245 height 11
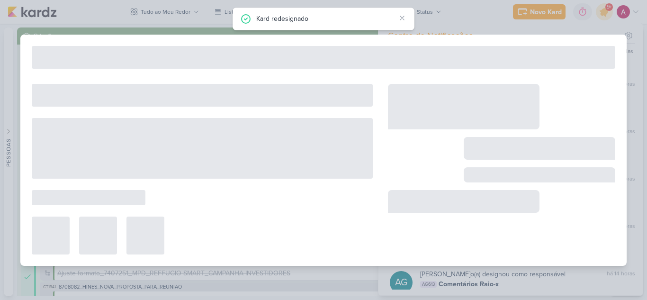
type input "3708212_CURY_Dash Report"
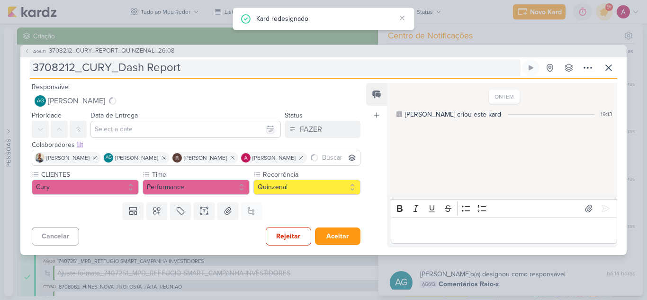
click at [203, 65] on input "3708212_CURY_Dash Report" at bounding box center [275, 67] width 491 height 17
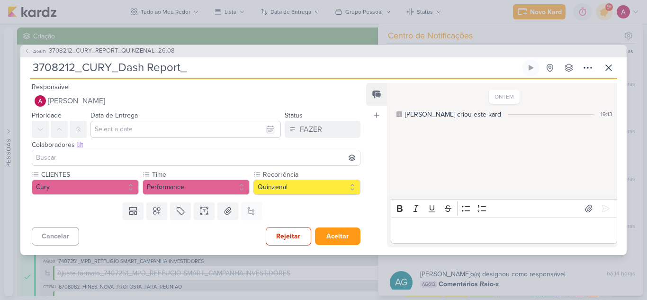
paste input "3708212_CURY_REPORT_QUINZENAL_26.08"
type input "3708212_CURY_Dash Report_3708212_CURY_REPORT_QUINZENAL_26.08"
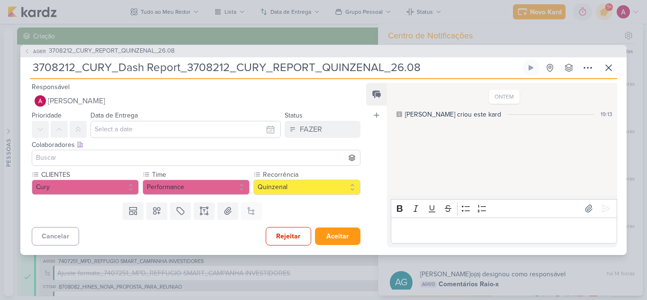
drag, startPoint x: 118, startPoint y: 66, endPoint x: 7, endPoint y: 65, distance: 111.4
click at [7, 65] on div "AG611 3708212_CURY_REPORT_QUINZENAL_26.08 3708212_CURY_Dash Report_3708212_CURY…" at bounding box center [323, 150] width 647 height 300
type input "Dash Report_3708212_CURY_REPORT_QUINZENAL_26.08"
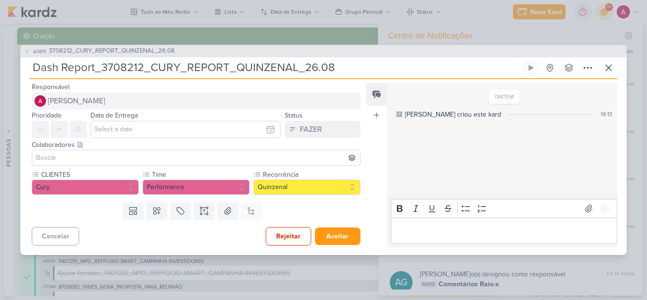
type input "Dash Report_3708212_CURY_REPORT_QUINZENAL_26.08"
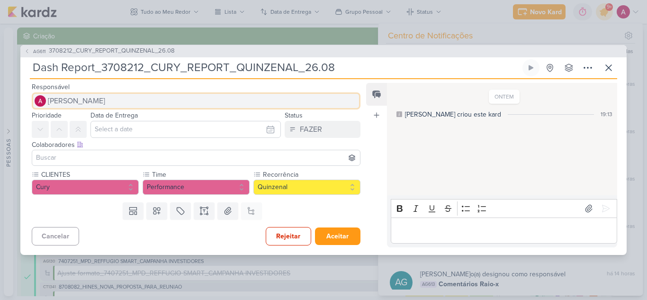
click at [105, 96] on span "[PERSON_NAME]" at bounding box center [76, 100] width 57 height 11
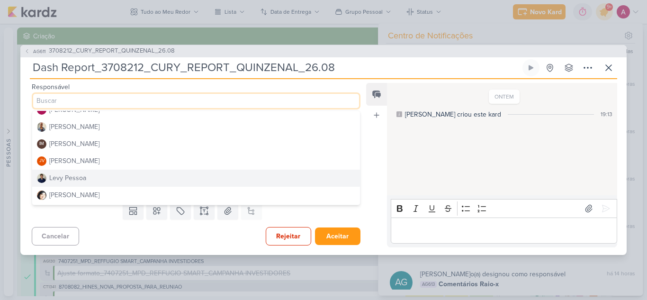
scroll to position [142, 0]
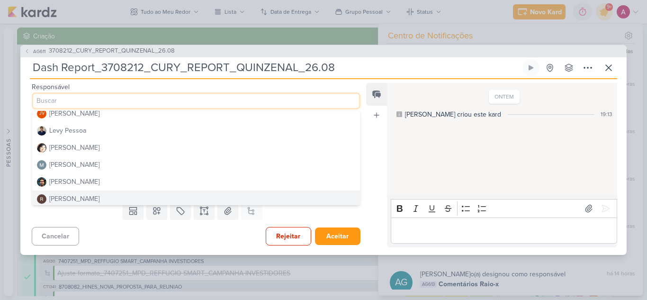
click at [77, 197] on div "[PERSON_NAME]" at bounding box center [74, 199] width 50 height 10
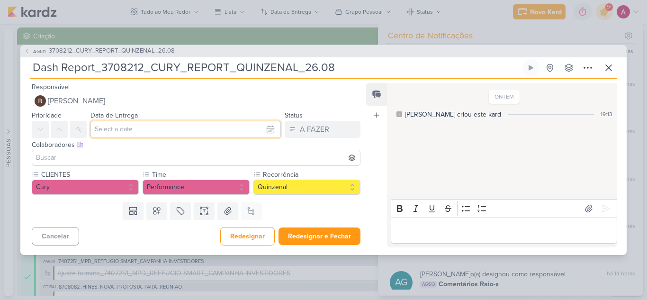
click at [112, 130] on input "text" at bounding box center [186, 129] width 191 height 17
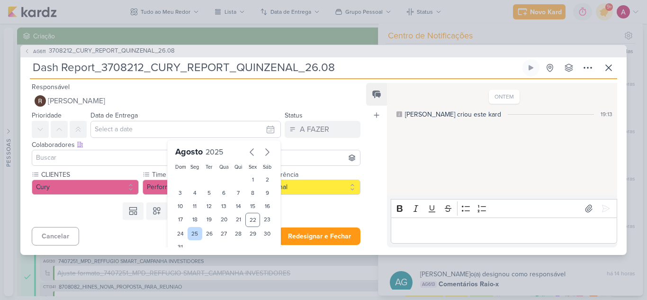
click at [194, 231] on div "25" at bounding box center [195, 233] width 15 height 13
type input "[DATE] 23:59"
click at [114, 159] on input at bounding box center [196, 157] width 324 height 11
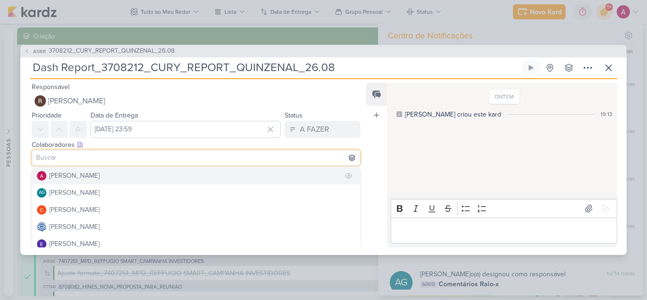
click at [95, 175] on div "[PERSON_NAME]" at bounding box center [74, 176] width 50 height 10
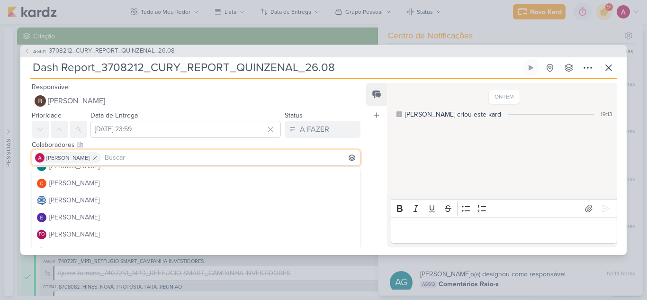
scroll to position [47, 0]
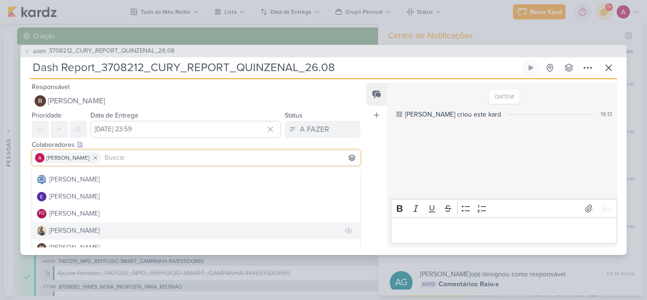
click at [73, 231] on div "[PERSON_NAME]" at bounding box center [74, 231] width 50 height 10
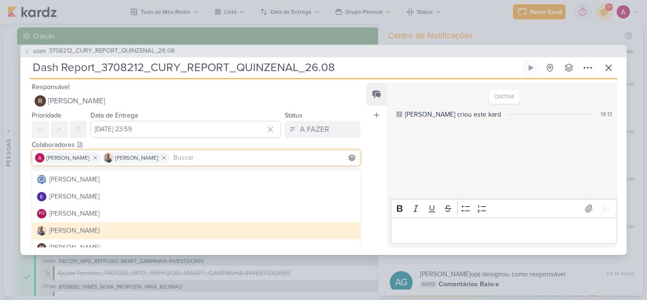
click at [384, 154] on div "Feed Atrelar email Solte o email para atrelar ao kard" at bounding box center [376, 165] width 21 height 164
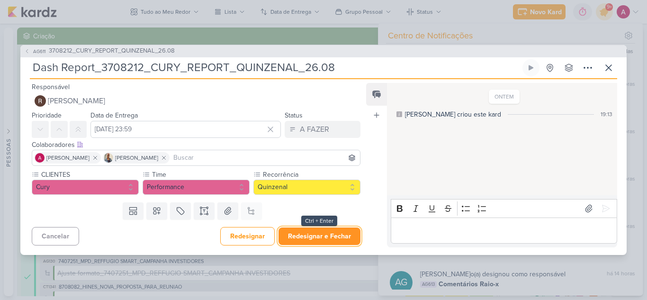
click at [314, 235] on button "Redesignar e Fechar" at bounding box center [320, 236] width 82 height 18
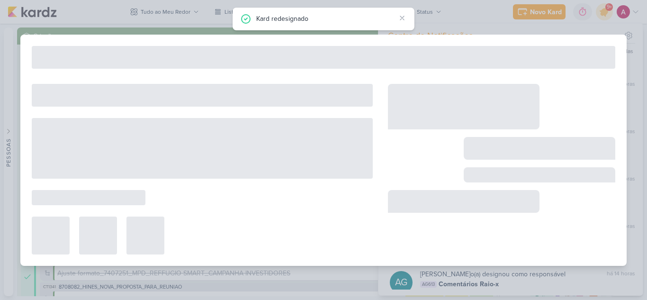
type input "3708212_CURY_REPORT_QUINZENAL_26.08"
type input "26 de agosto de 2025 às 14:00"
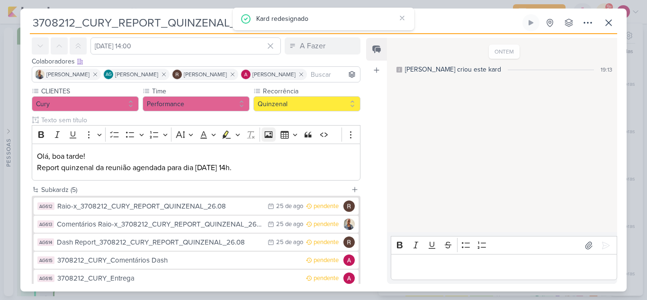
scroll to position [96, 0]
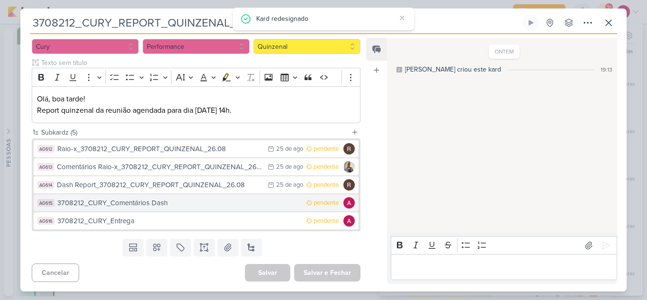
click at [178, 206] on div "3708212_CURY_Comentários Dash" at bounding box center [179, 203] width 244 height 11
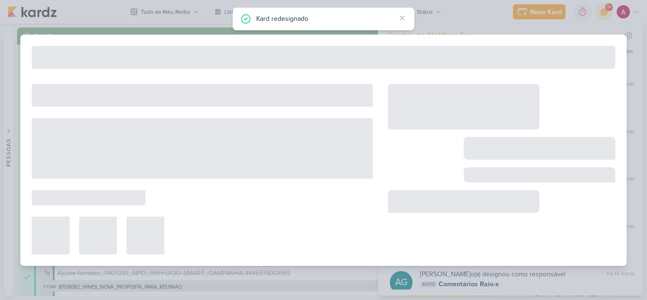
type input "3708212_CURY_Comentários Dash"
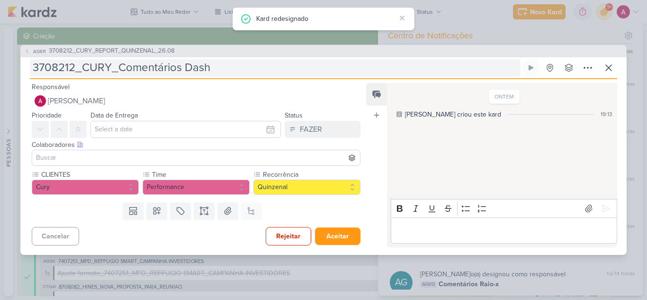
click at [220, 67] on input "3708212_CURY_Comentários Dash" at bounding box center [275, 67] width 491 height 17
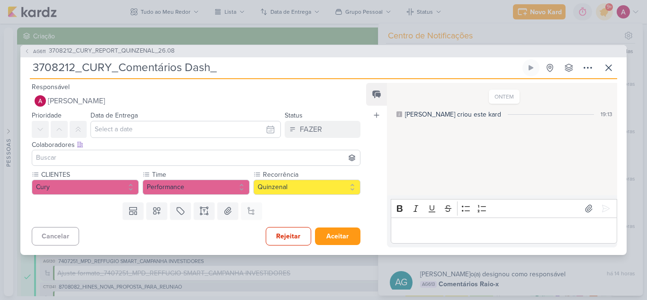
paste input "3708212_CURY_REPORT_QUINZENAL_26.08"
type input "3708212_CURY_Comentários Dash_3708212_CURY_REPORT_QUINZENAL_26.08"
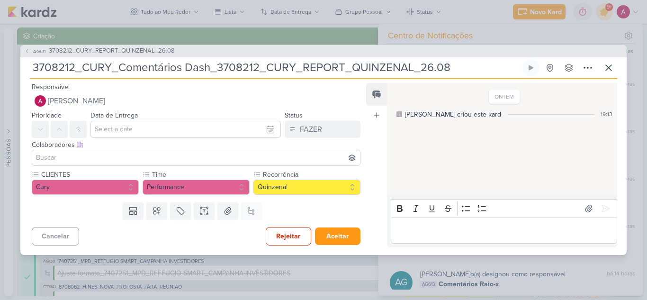
drag, startPoint x: 118, startPoint y: 67, endPoint x: 15, endPoint y: 73, distance: 103.5
click at [15, 73] on div "AG611 3708212_CURY_REPORT_QUINZENAL_26.08 3708212_CURY_Comentários Dash_3708212…" at bounding box center [323, 150] width 647 height 300
type input "Comentários Dash_3708212_CURY_REPORT_QUINZENAL_26.08"
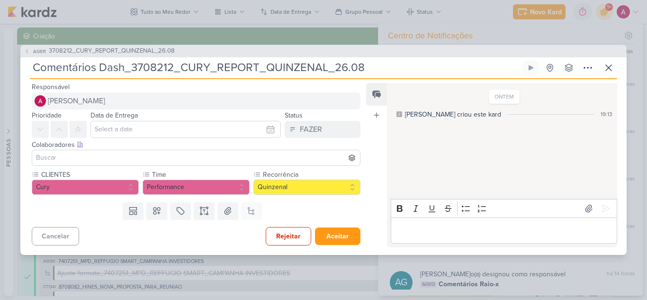
type input "Comentários Dash_3708212_CURY_REPORT_QUINZENAL_26.08"
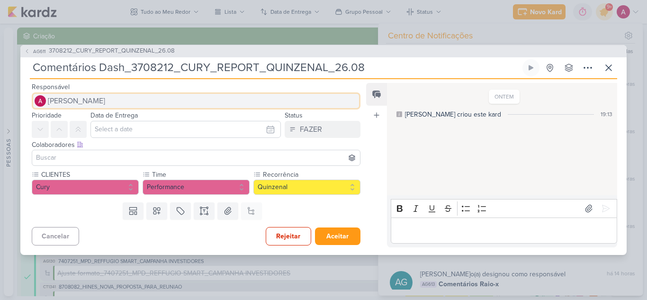
click at [105, 99] on span "[PERSON_NAME]" at bounding box center [76, 100] width 57 height 11
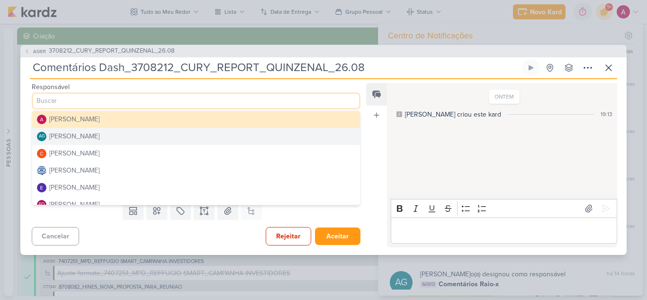
scroll to position [47, 0]
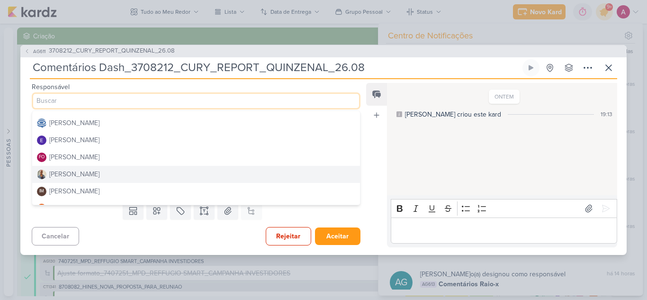
click at [74, 178] on div "[PERSON_NAME]" at bounding box center [74, 174] width 50 height 10
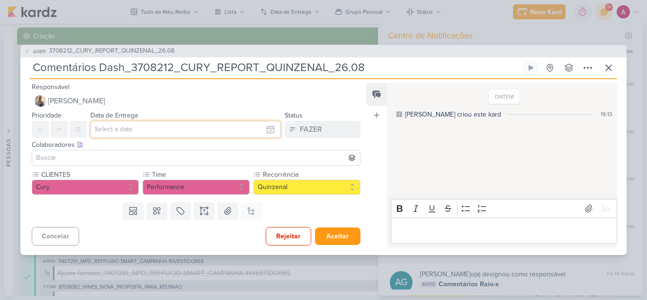
click at [149, 131] on input "text" at bounding box center [186, 129] width 191 height 17
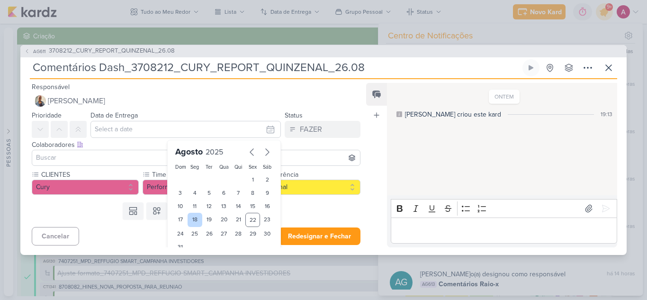
click at [193, 229] on div "25" at bounding box center [195, 233] width 15 height 13
type input "[DATE] 23:59"
click at [109, 157] on input at bounding box center [196, 157] width 324 height 11
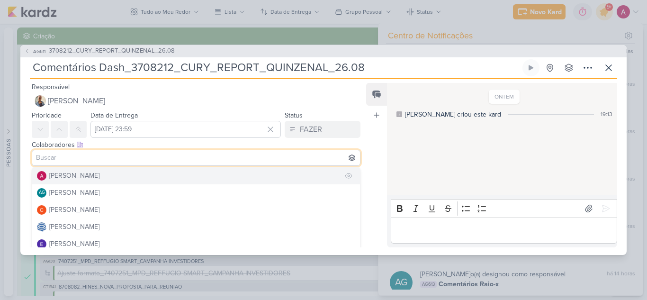
click at [93, 175] on div "[PERSON_NAME]" at bounding box center [74, 176] width 50 height 10
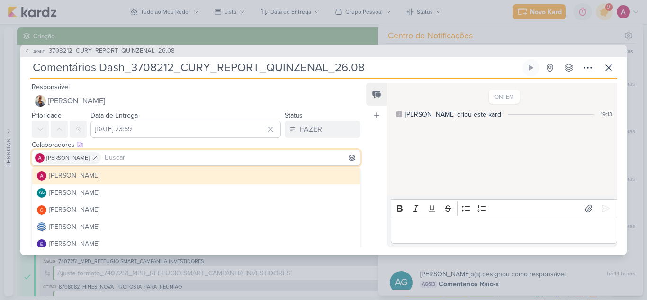
click at [408, 156] on div "ONTEM Aline criou este kard 19:13" at bounding box center [501, 140] width 229 height 112
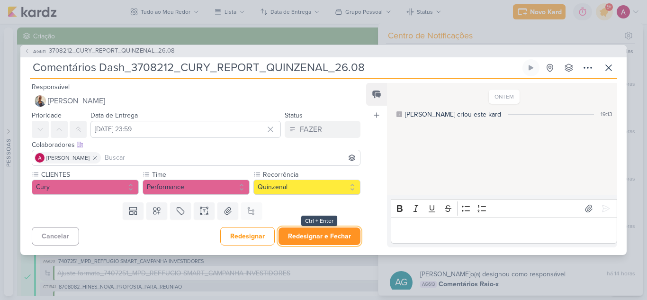
click at [313, 241] on button "Redesignar e Fechar" at bounding box center [320, 236] width 82 height 18
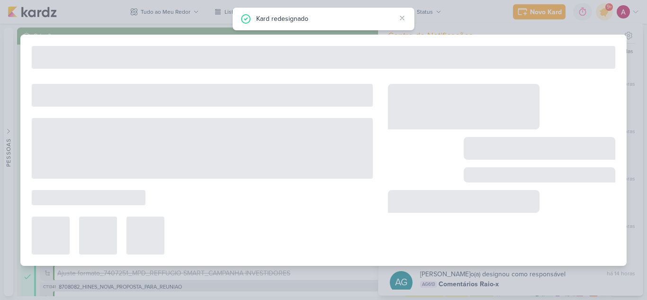
type input "3708212_CURY_REPORT_QUINZENAL_26.08"
type input "26 de agosto de 2025 às 14:00"
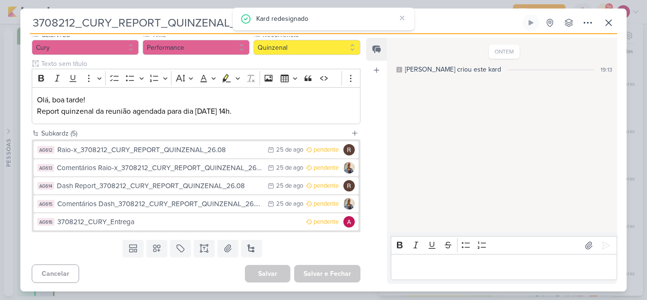
scroll to position [96, 0]
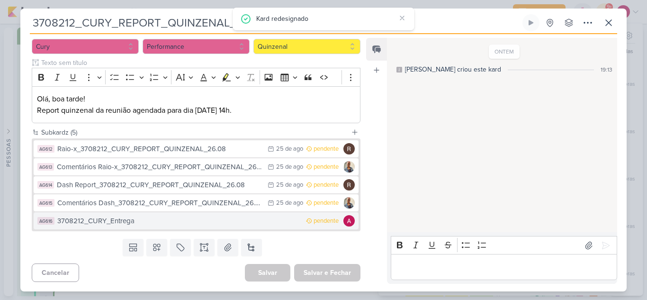
click at [137, 221] on div "3708212_CURY_Entrega" at bounding box center [179, 221] width 244 height 11
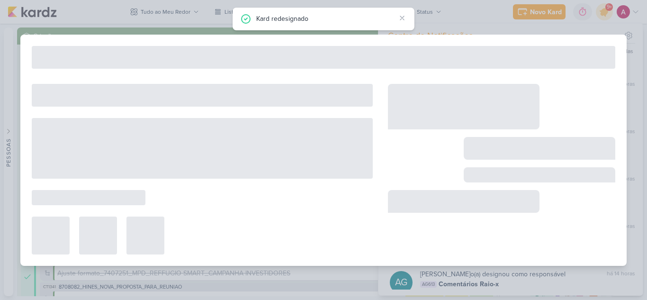
type input "3708212_CURY_Entrega"
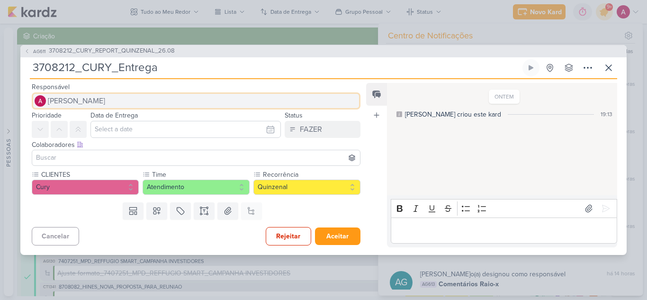
click at [81, 96] on span "[PERSON_NAME]" at bounding box center [76, 100] width 57 height 11
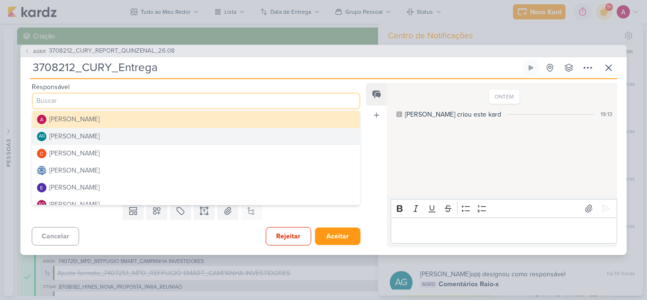
click at [56, 138] on div "[PERSON_NAME]" at bounding box center [74, 136] width 50 height 10
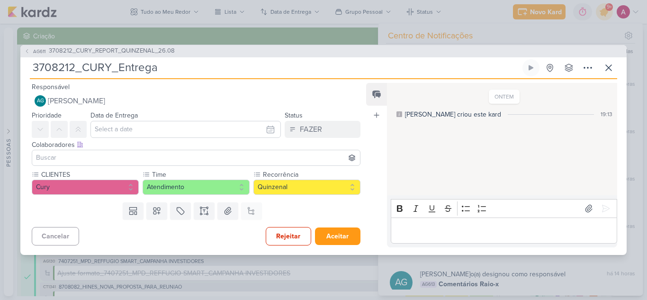
click at [93, 156] on input at bounding box center [196, 157] width 324 height 11
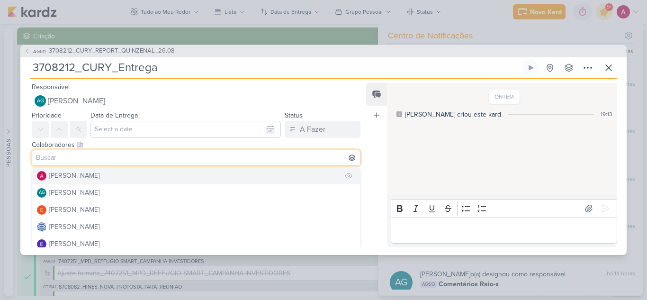
click at [59, 173] on div "[PERSON_NAME]" at bounding box center [74, 176] width 50 height 10
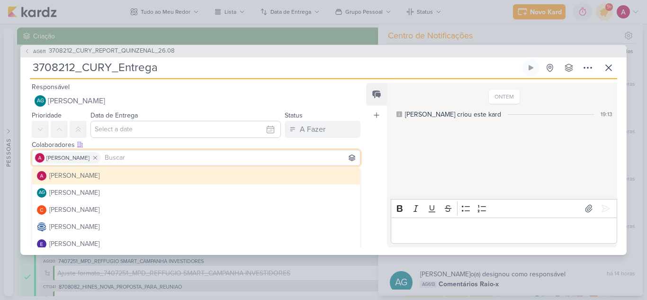
scroll to position [47, 0]
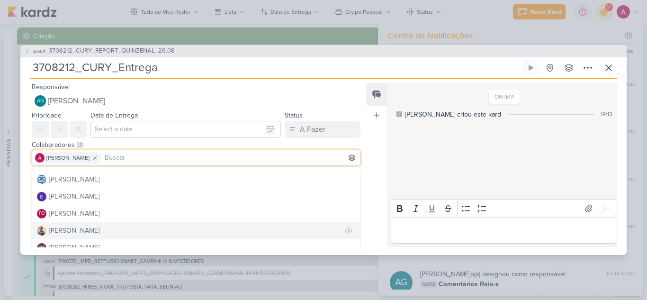
click at [60, 233] on div "[PERSON_NAME]" at bounding box center [74, 231] width 50 height 10
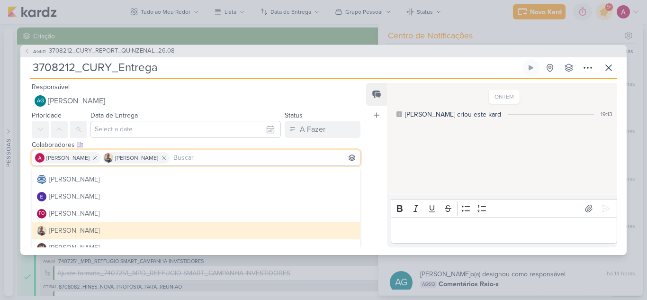
click at [406, 127] on div "ONTEM Aline criou este kard 19:13" at bounding box center [501, 140] width 229 height 112
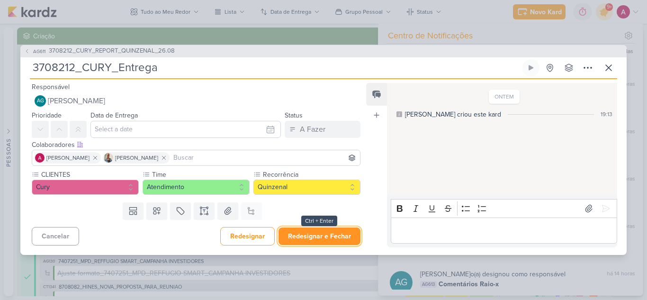
click at [320, 234] on button "Redesignar e Fechar" at bounding box center [320, 236] width 82 height 18
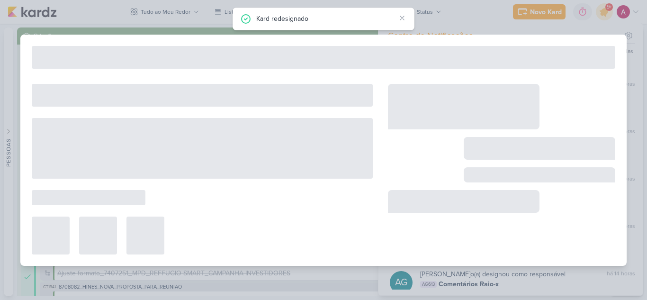
type input "3708212_CURY_REPORT_QUINZENAL_26.08"
type input "26 de agosto de 2025 às 14:00"
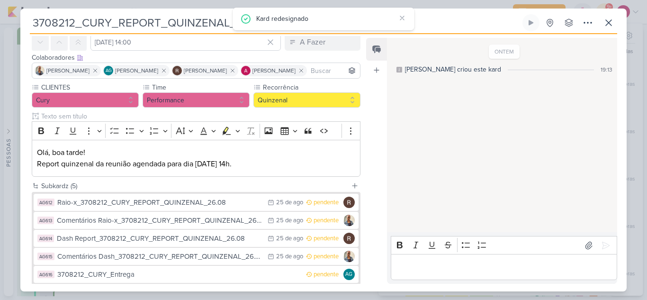
scroll to position [96, 0]
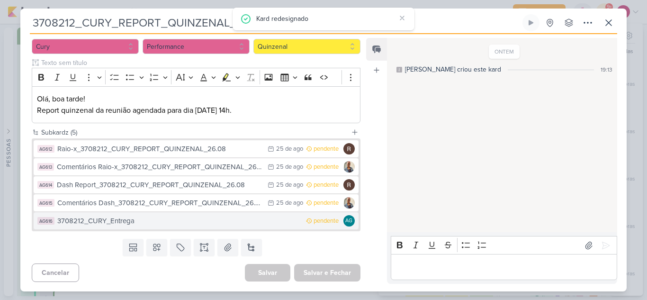
click at [243, 223] on div "3708212_CURY_Entrega" at bounding box center [179, 221] width 244 height 11
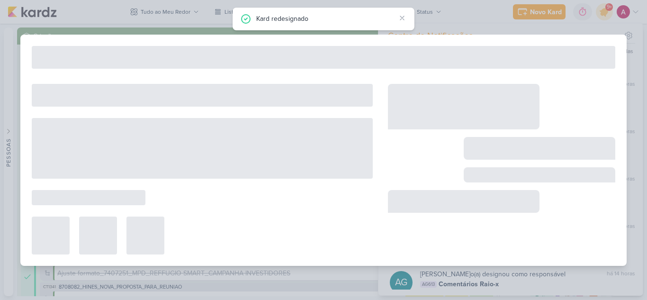
type input "3708212_CURY_Entrega"
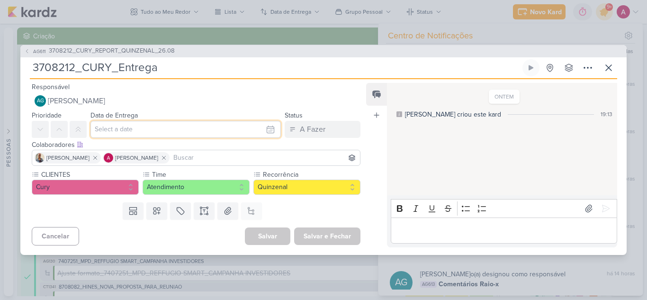
click at [125, 130] on input "text" at bounding box center [186, 129] width 191 height 17
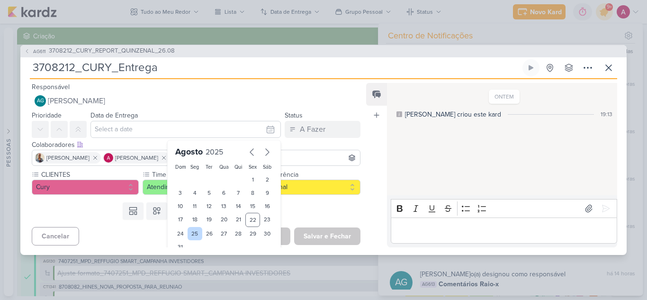
click at [192, 232] on div "25" at bounding box center [195, 233] width 15 height 13
type input "[DATE] 23:59"
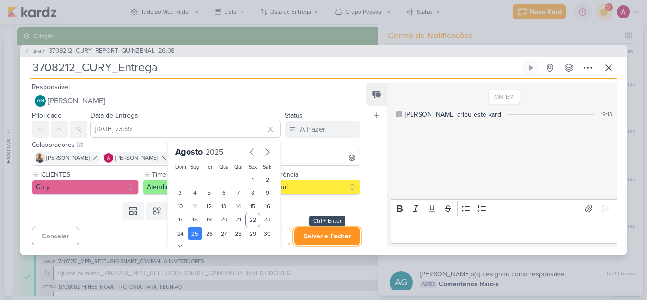
click at [328, 239] on button "Salvar e Fechar" at bounding box center [327, 236] width 66 height 18
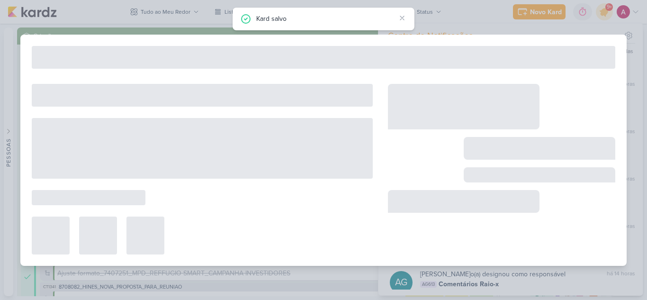
type input "3708212_CURY_REPORT_QUINZENAL_26.08"
type input "26 de agosto de 2025 às 14:00"
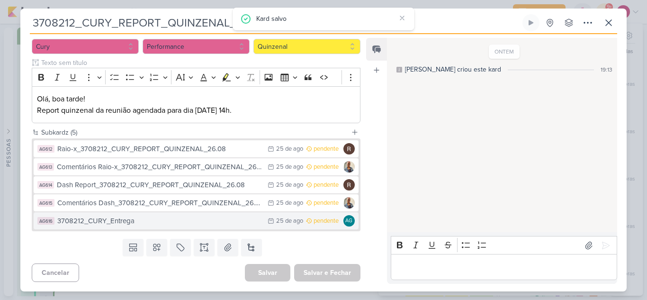
click at [197, 221] on div "3708212_CURY_Entrega" at bounding box center [160, 221] width 206 height 11
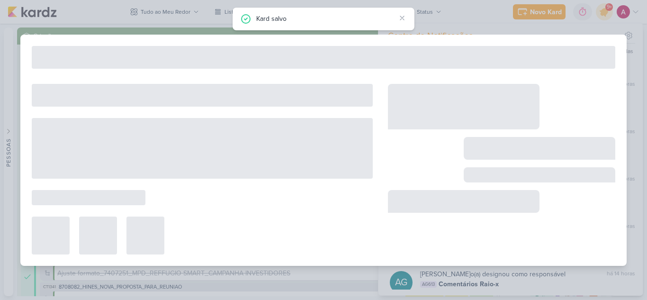
type input "3708212_CURY_Entrega"
type input "[DATE] 23:59"
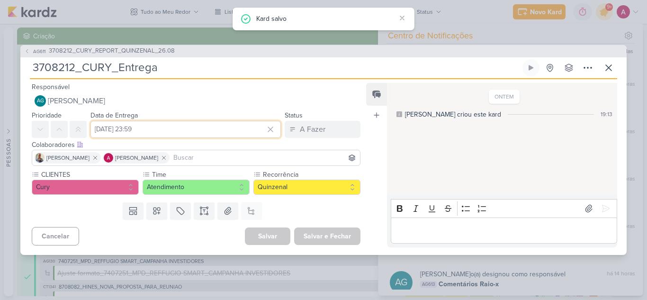
click at [119, 135] on input "[DATE] 23:59" at bounding box center [186, 129] width 191 height 17
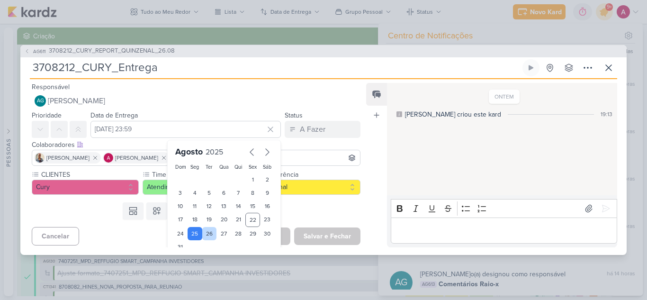
click at [209, 238] on div "26" at bounding box center [209, 233] width 15 height 13
type input "26 de agosto de 2025 às 23:59"
click at [321, 236] on button "Salvar e Fechar" at bounding box center [327, 236] width 66 height 18
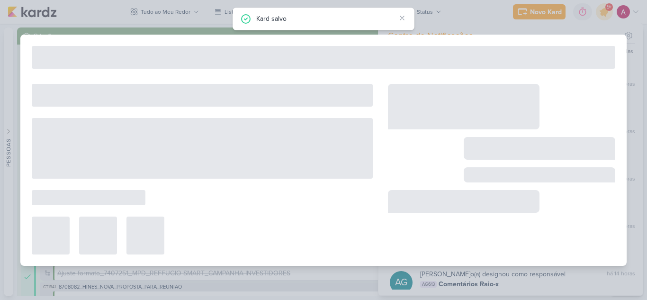
type input "3708212_CURY_REPORT_QUINZENAL_26.08"
type input "26 de agosto de 2025 às 14:00"
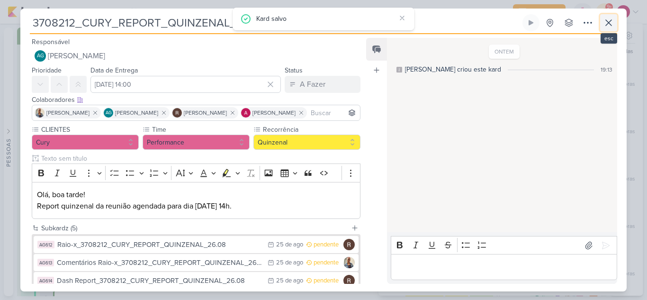
click at [611, 27] on icon at bounding box center [608, 22] width 11 height 11
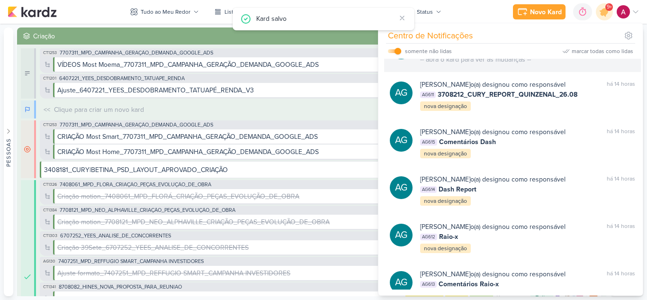
click at [596, 42] on div at bounding box center [599, 39] width 6 height 6
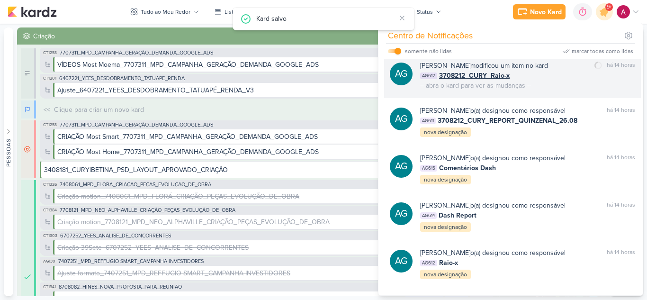
scroll to position [797, 0]
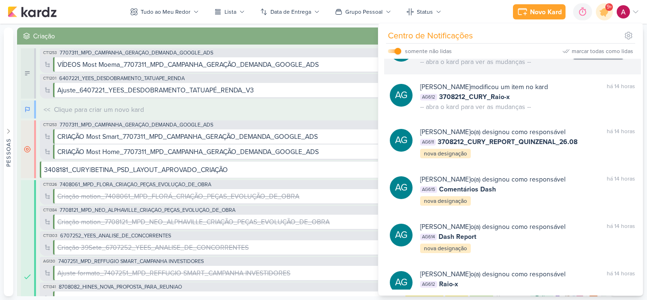
click at [596, 45] on div at bounding box center [599, 42] width 6 height 6
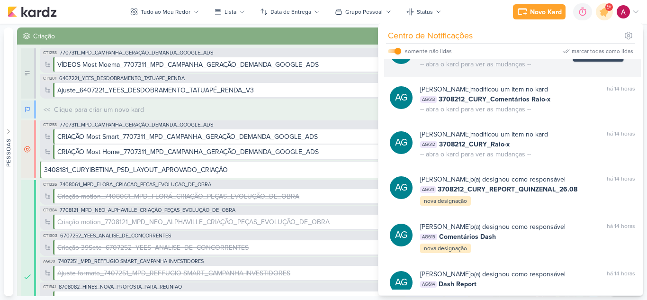
click at [596, 47] on div at bounding box center [599, 44] width 6 height 6
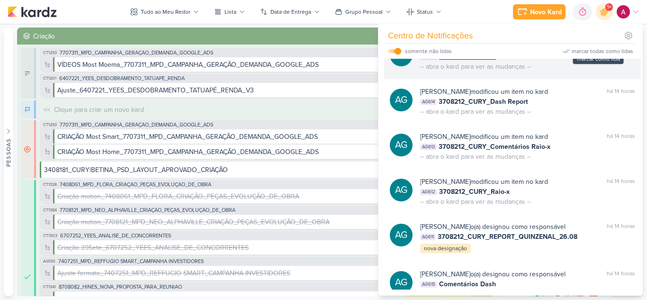
click at [596, 49] on div at bounding box center [599, 47] width 6 height 6
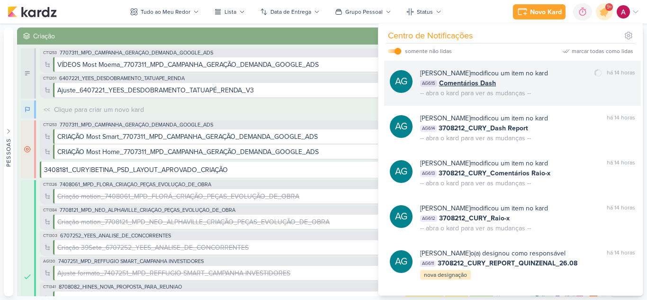
scroll to position [654, 0]
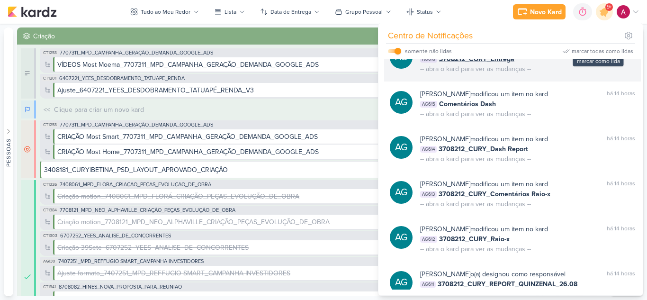
click at [596, 52] on div at bounding box center [599, 49] width 6 height 6
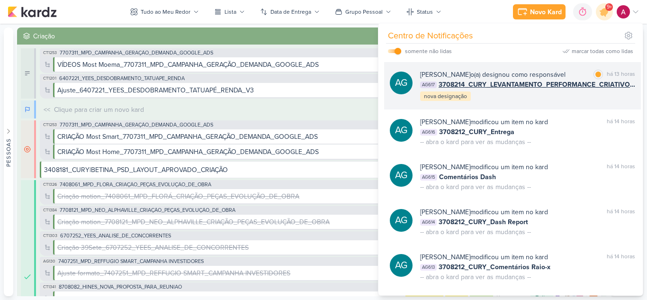
scroll to position [560, 0]
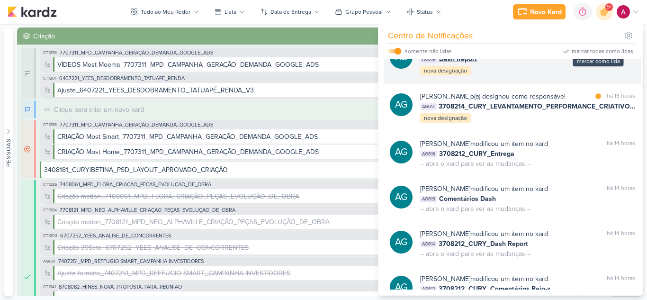
click at [596, 52] on div at bounding box center [599, 49] width 6 height 6
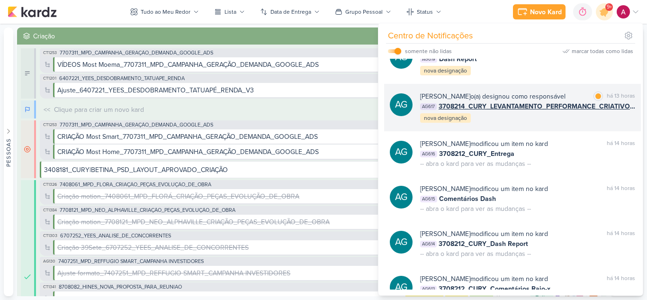
click at [545, 124] on div "Aline Gimenez Graciano o(a) designou como responsável marcar como lida há 13 ho…" at bounding box center [527, 107] width 215 height 32
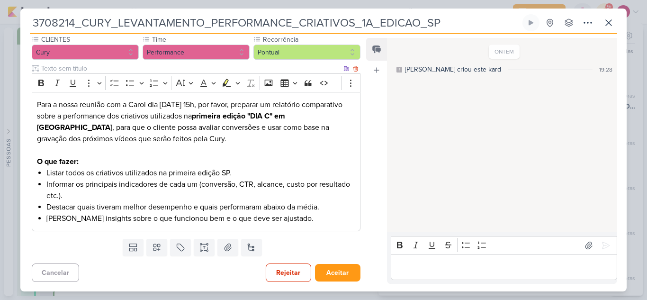
scroll to position [0, 0]
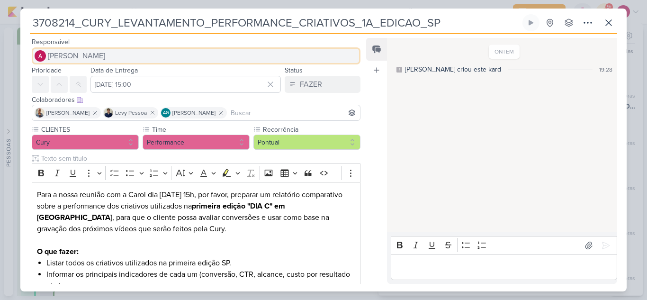
click at [81, 57] on span "[PERSON_NAME]" at bounding box center [76, 55] width 57 height 11
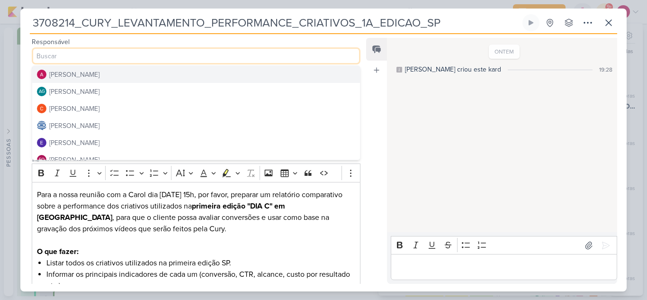
click at [374, 201] on div "Feed Atrelar email Solte o email para atrelar ao kard" at bounding box center [376, 161] width 21 height 246
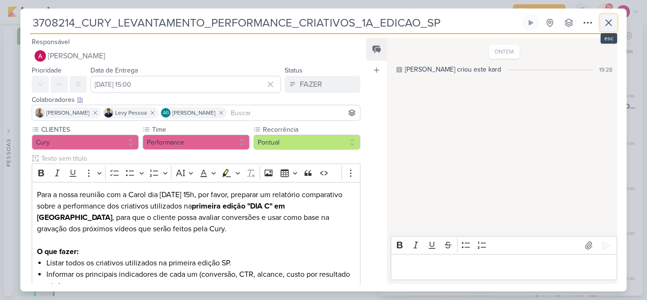
click at [607, 27] on icon at bounding box center [608, 22] width 11 height 11
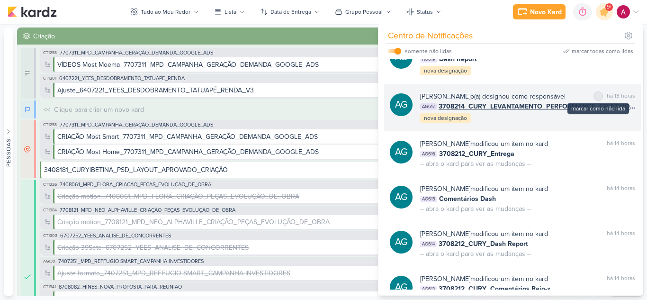
click at [596, 99] on div at bounding box center [599, 96] width 6 height 6
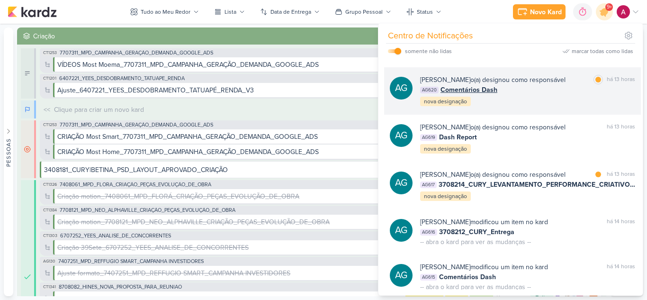
scroll to position [465, 0]
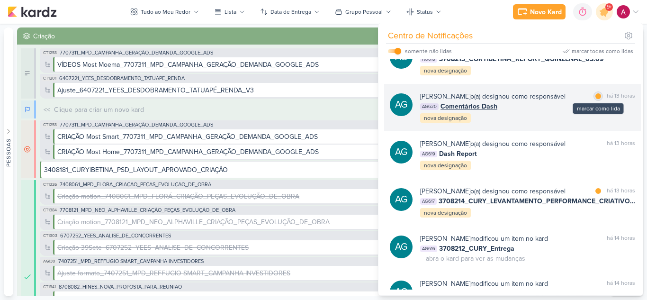
click at [596, 99] on div at bounding box center [599, 96] width 6 height 6
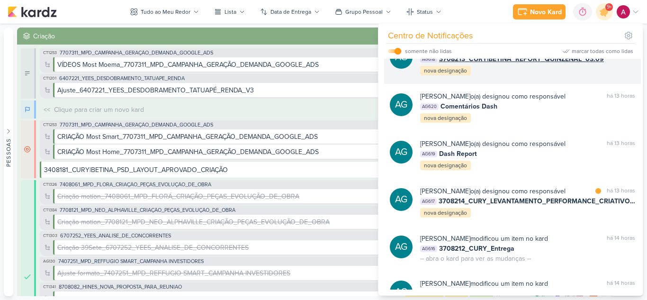
click at [575, 76] on div "Aline Gimenez Graciano o(a) designou como responsável marcar como lida há 13 ho…" at bounding box center [527, 60] width 215 height 32
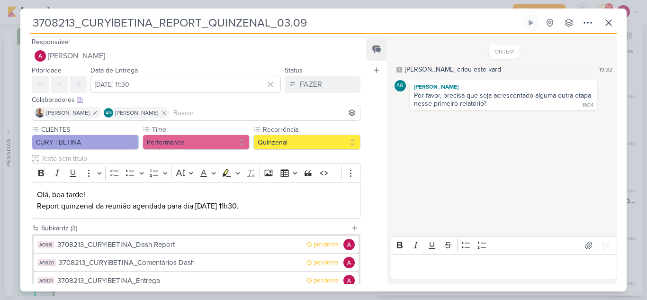
drag, startPoint x: 324, startPoint y: 20, endPoint x: 33, endPoint y: 35, distance: 291.4
click at [33, 35] on div "3708213_CURY|BETINA_REPORT_QUINZENAL_03.09 Criado por Aline nenhum grupo dispon…" at bounding box center [323, 152] width 607 height 277
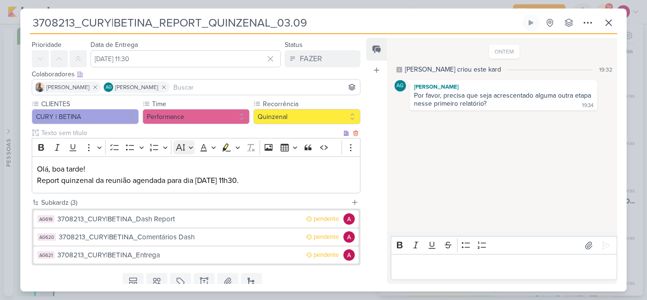
scroll to position [47, 0]
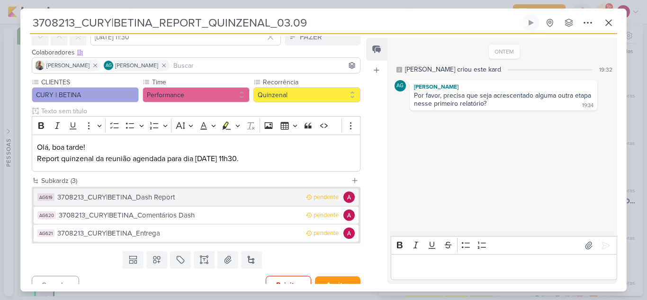
click at [196, 196] on div "3708213_CURY|BETINA_Dash Report" at bounding box center [179, 197] width 244 height 11
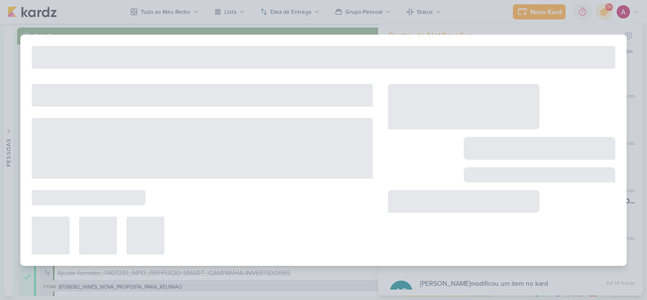
type input "3708213_CURY|BETINA_Dash Report"
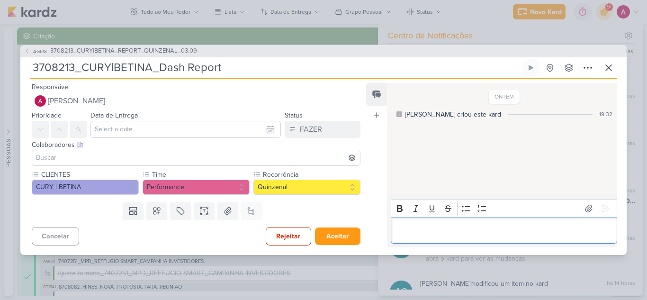
click at [461, 231] on p "Editor editing area: main" at bounding box center [504, 230] width 217 height 11
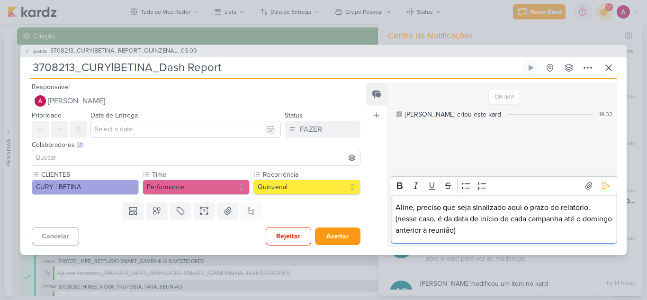
click at [512, 230] on p "(nesse caso, é da data de início de cada campanha até o domingo anterior à reun…" at bounding box center [504, 224] width 217 height 23
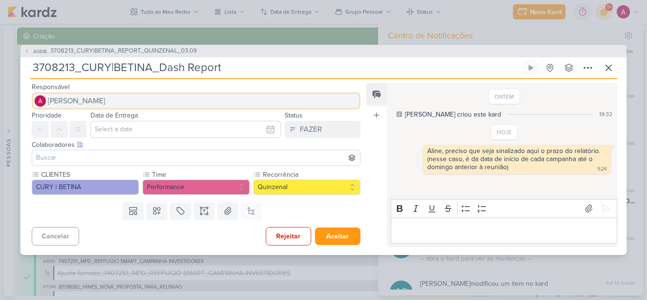
click at [127, 98] on button "[PERSON_NAME]" at bounding box center [196, 100] width 329 height 17
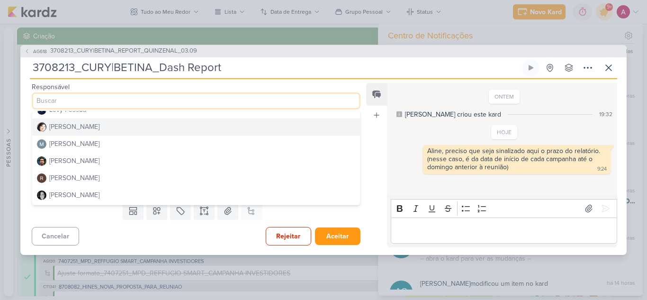
scroll to position [179, 0]
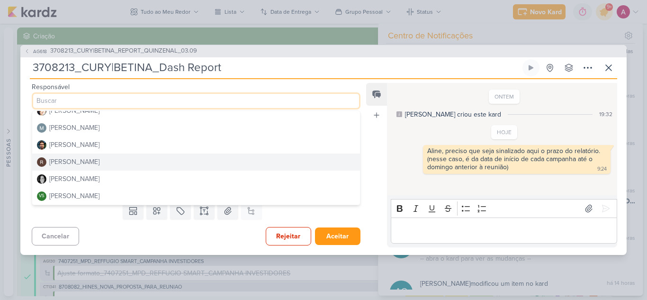
click at [72, 163] on div "[PERSON_NAME]" at bounding box center [74, 162] width 50 height 10
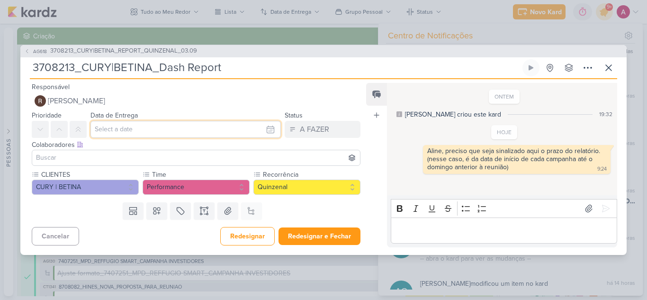
click at [112, 132] on input "text" at bounding box center [186, 129] width 191 height 17
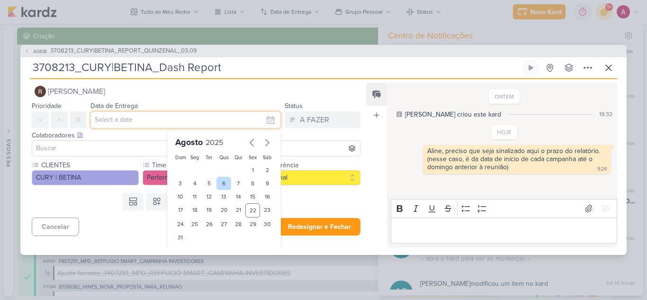
scroll to position [10, 0]
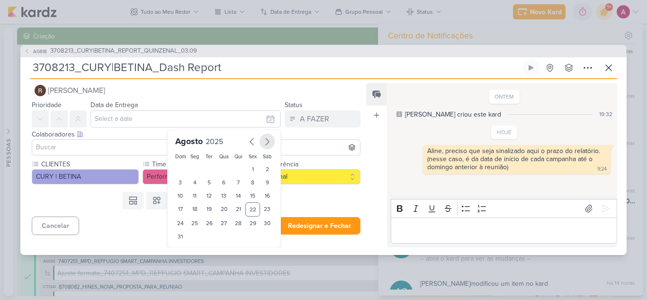
click at [262, 144] on icon "button" at bounding box center [267, 141] width 11 height 11
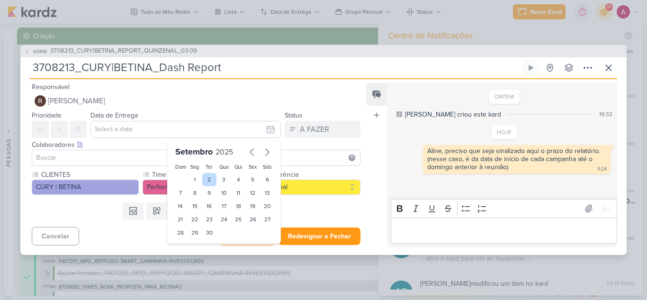
click at [205, 180] on div "2" at bounding box center [209, 179] width 15 height 13
type input "[DATE] 23:59"
click at [262, 68] on input "3708213_CURY|BETINA_Dash Report" at bounding box center [275, 67] width 491 height 17
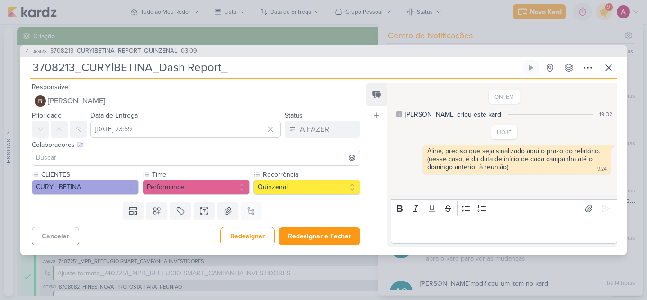
paste input "3708213_CURY|BETINA_REPORT_QUINZENAL_03.09"
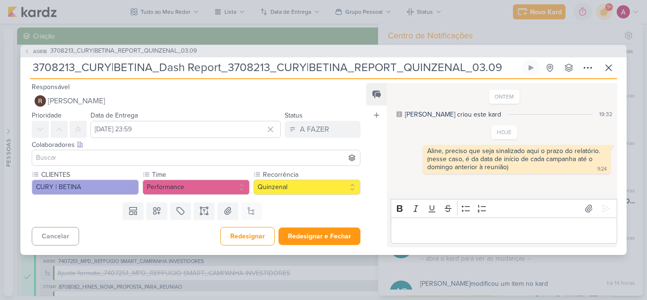
drag, startPoint x: 160, startPoint y: 67, endPoint x: 8, endPoint y: 76, distance: 151.9
click at [8, 76] on div "AG618 3708213_CURY|BETINA_REPORT_QUINZENAL_03.09 3708213_CURY|BETINA_Dash Repor…" at bounding box center [323, 150] width 647 height 300
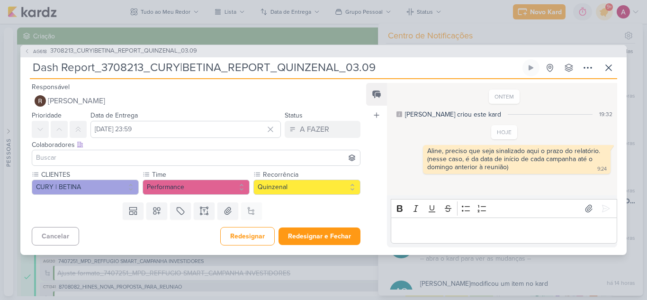
type input "Dash Report_3708213_CURY|BETINA_REPORT_QUINZENAL_03.09"
click at [163, 153] on input at bounding box center [196, 157] width 324 height 11
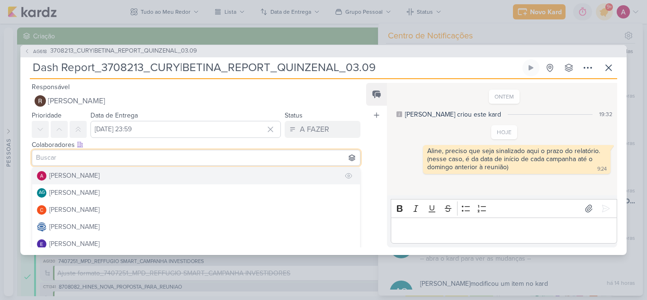
click at [89, 180] on div "[PERSON_NAME]" at bounding box center [74, 176] width 50 height 10
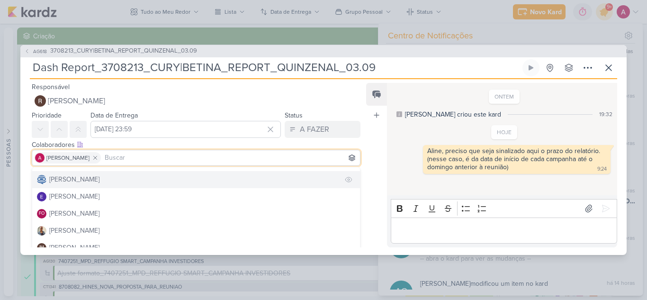
scroll to position [95, 0]
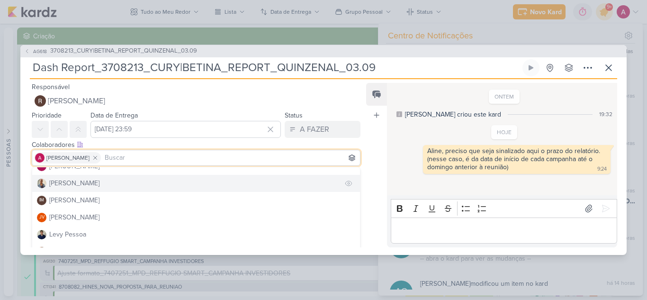
click at [75, 186] on div "[PERSON_NAME]" at bounding box center [74, 183] width 50 height 10
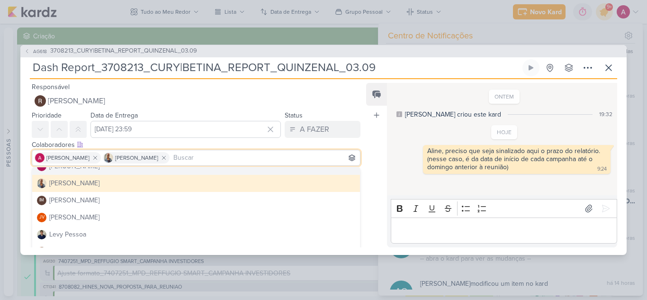
click at [377, 131] on div "Feed Atrelar email Solte o email para atrelar ao kard" at bounding box center [376, 165] width 21 height 164
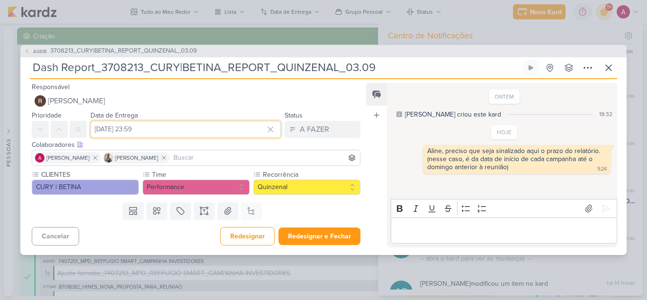
click at [185, 132] on input "[DATE] 23:59" at bounding box center [186, 129] width 191 height 17
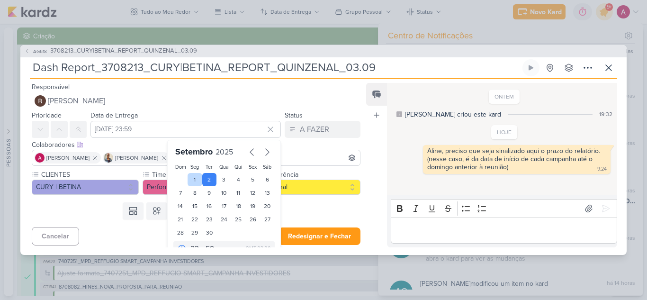
click at [190, 178] on div "1" at bounding box center [195, 179] width 15 height 13
type input "1 de setembro de 2025 às 23:59"
click at [369, 133] on div "Feed Atrelar email Solte o email para atrelar ao kard" at bounding box center [376, 165] width 21 height 164
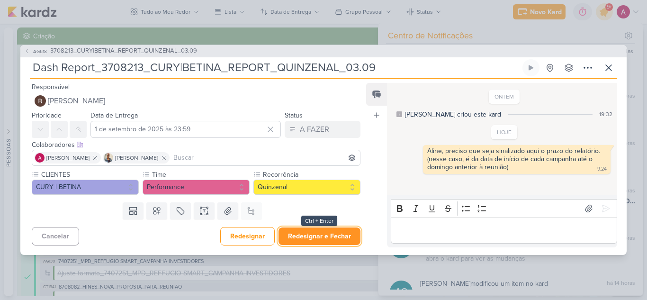
click at [330, 234] on button "Redesignar e Fechar" at bounding box center [320, 236] width 82 height 18
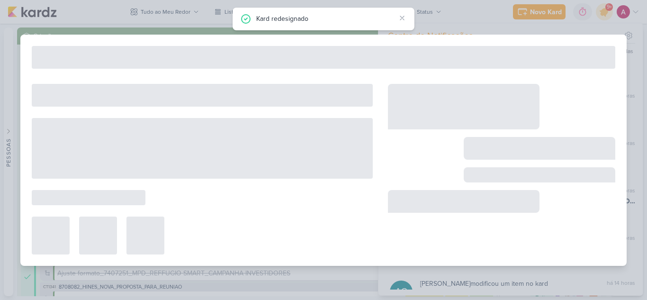
type input "3708213_CURY|BETINA_REPORT_QUINZENAL_03.09"
type input "[DATE] 11:30"
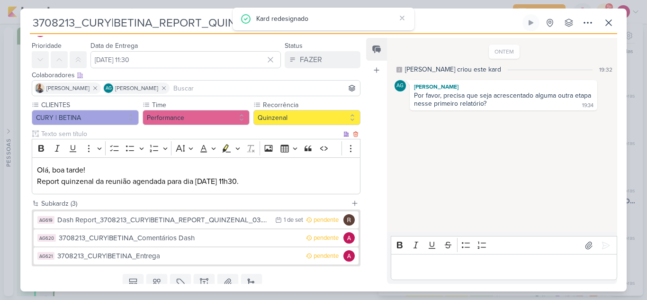
scroll to position [47, 0]
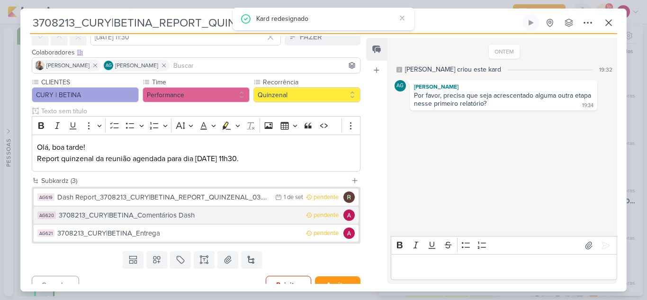
click at [175, 215] on div "3708213_CURY|BETINA_Comentários Dash" at bounding box center [180, 215] width 243 height 11
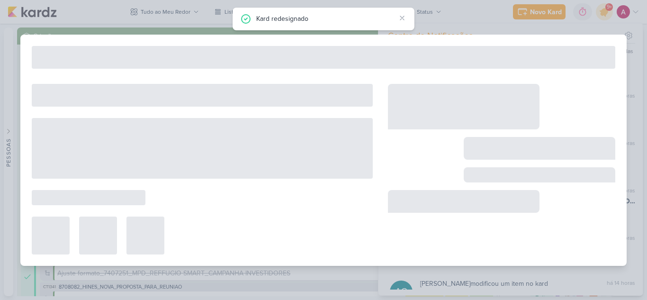
type input "3708213_CURY|BETINA_Comentários Dash"
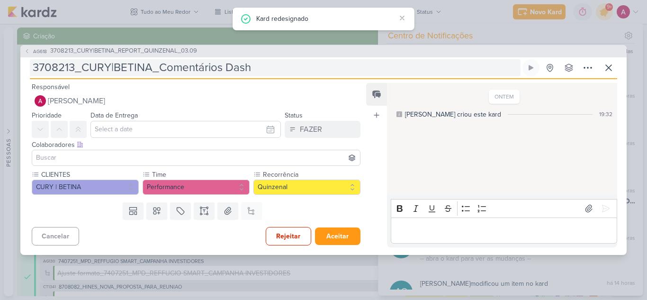
click at [275, 64] on input "3708213_CURY|BETINA_Comentários Dash" at bounding box center [275, 67] width 491 height 17
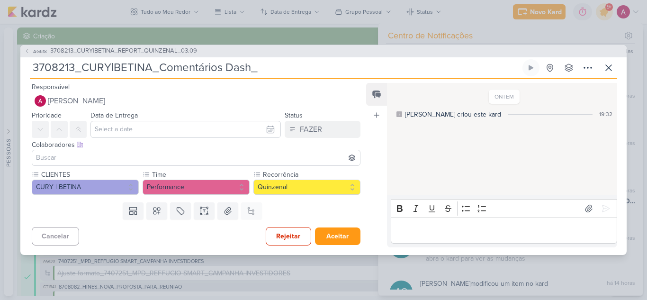
paste input "3708213_CURY|BETINA_REPORT_QUINZENAL_03.09"
type input "3708213_CURY|BETINA_Comentários Dash_3708213_CURY|BETINA_REPORT_QUINZENAL_03.09"
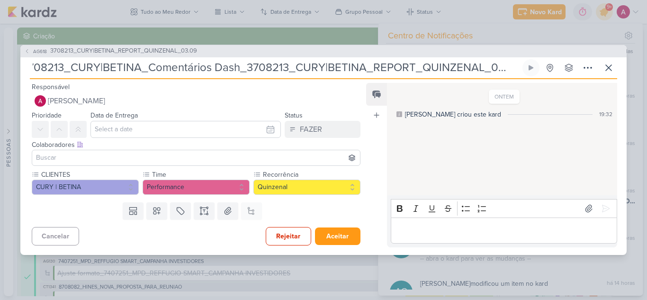
scroll to position [0, 0]
drag, startPoint x: 150, startPoint y: 66, endPoint x: 23, endPoint y: 86, distance: 128.5
click at [23, 86] on div "AG618 3708213_CURY|BETINA_REPORT_QUINZENAL_03.09 3708213_CURY|BETINA_Comentário…" at bounding box center [323, 150] width 607 height 210
type input "Comentários Dash_3708213_CURY|BETINA_REPORT_QUINZENAL_03.09"
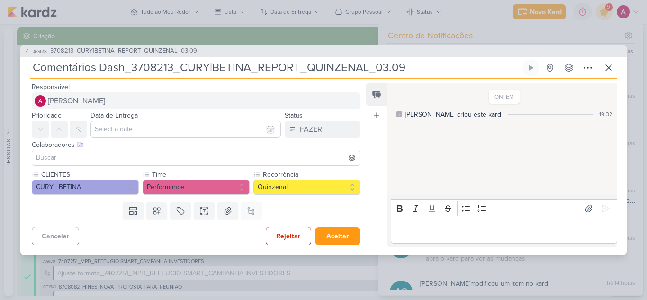
type input "Comentários Dash_3708213_CURY|BETINA_REPORT_QUINZENAL_03.09"
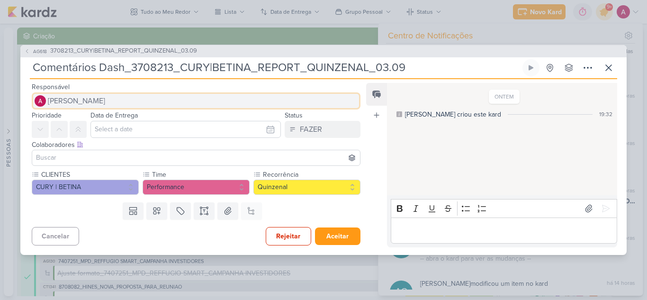
click at [86, 104] on span "[PERSON_NAME]" at bounding box center [76, 100] width 57 height 11
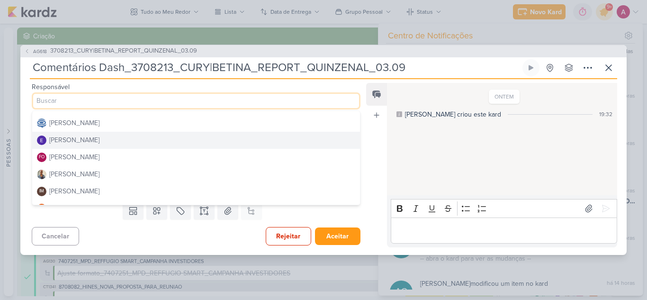
scroll to position [95, 0]
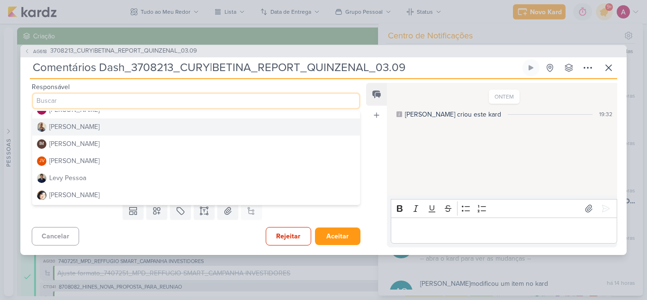
click at [91, 126] on button "[PERSON_NAME]" at bounding box center [196, 126] width 328 height 17
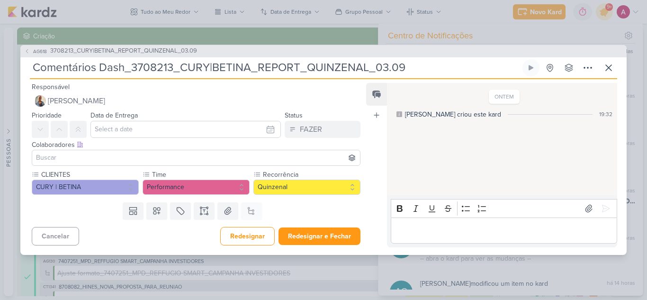
click at [75, 162] on input at bounding box center [196, 157] width 324 height 11
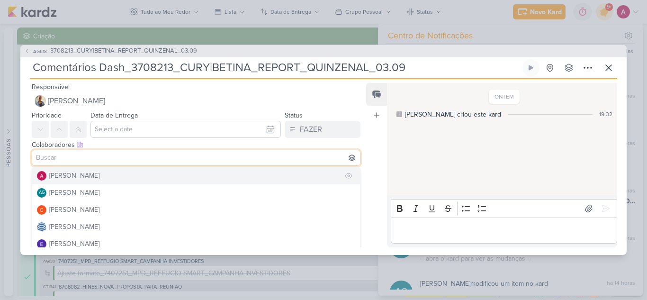
click at [73, 177] on div "[PERSON_NAME]" at bounding box center [74, 176] width 50 height 10
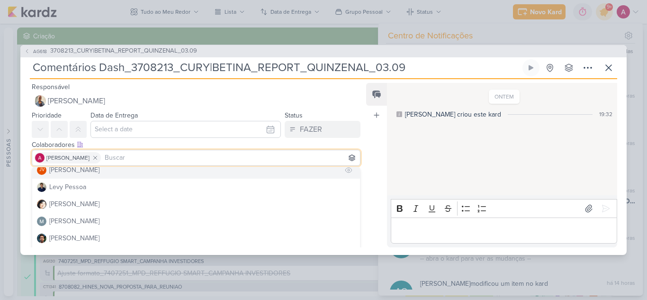
scroll to position [179, 0]
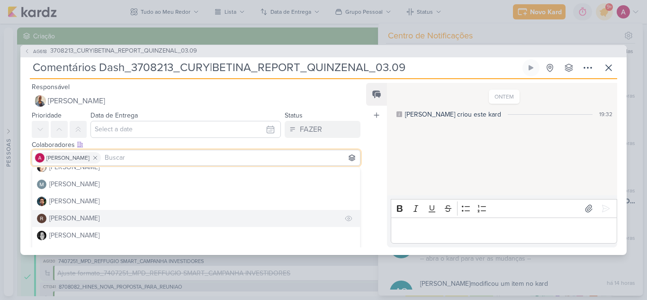
click at [71, 218] on div "[PERSON_NAME]" at bounding box center [74, 218] width 50 height 10
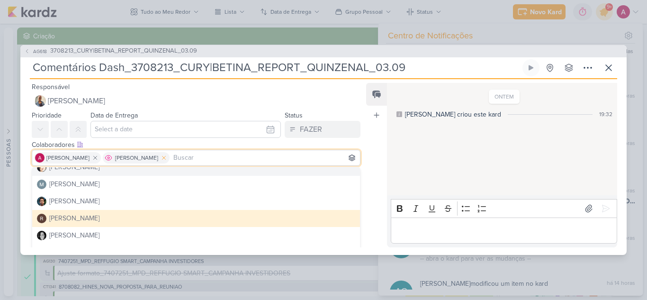
click at [163, 158] on icon at bounding box center [164, 157] width 7 height 7
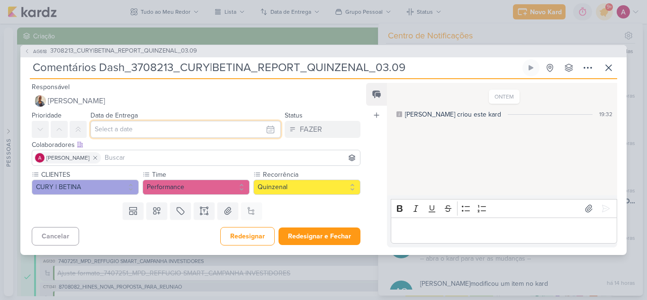
click at [139, 123] on input "text" at bounding box center [186, 129] width 191 height 17
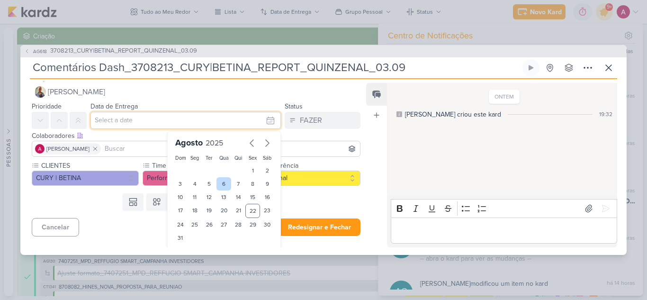
scroll to position [10, 0]
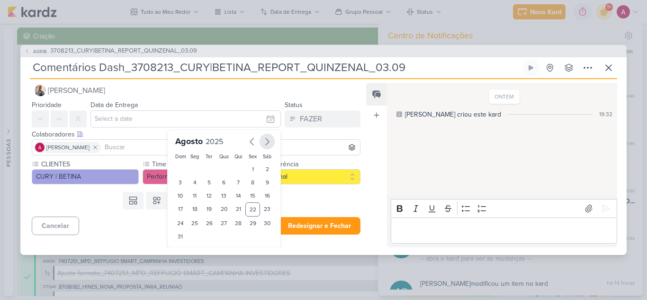
click at [265, 140] on icon "button" at bounding box center [267, 141] width 11 height 11
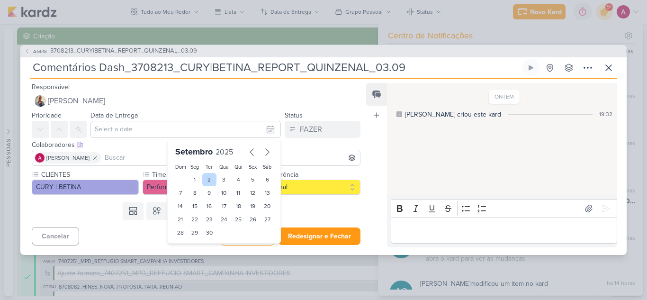
click at [206, 177] on div "2" at bounding box center [209, 179] width 15 height 13
type input "[DATE] 23:59"
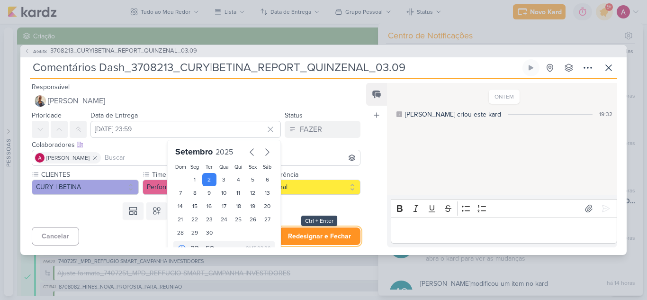
click at [345, 235] on button "Redesignar e Fechar" at bounding box center [320, 236] width 82 height 18
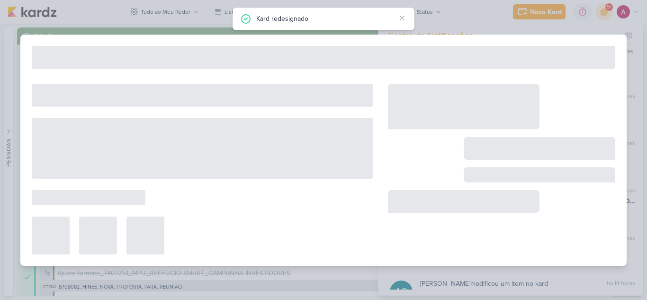
type input "3708213_CURY|BETINA_REPORT_QUINZENAL_03.09"
type input "[DATE] 11:30"
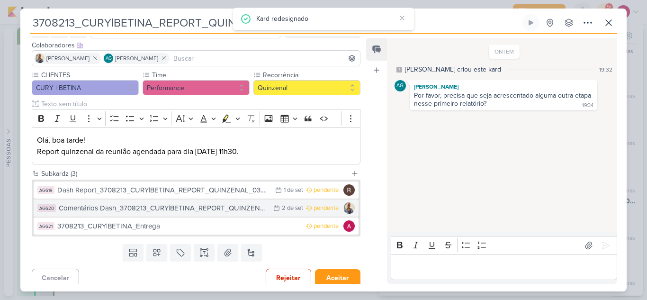
scroll to position [60, 0]
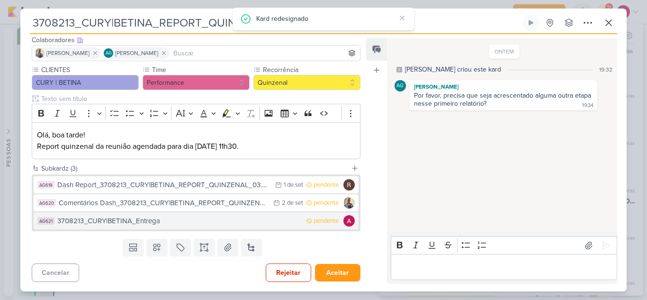
click at [266, 218] on div "3708213_CURY|BETINA_Entrega" at bounding box center [179, 221] width 244 height 11
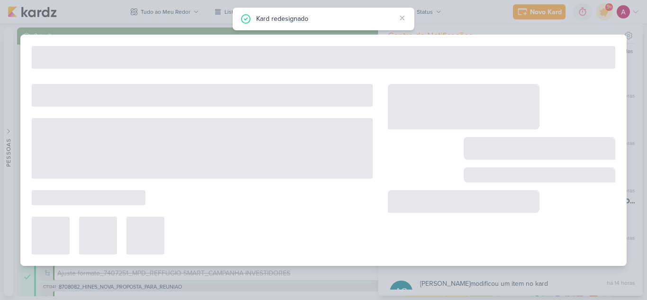
type input "3708213_CURY|BETINA_Entrega"
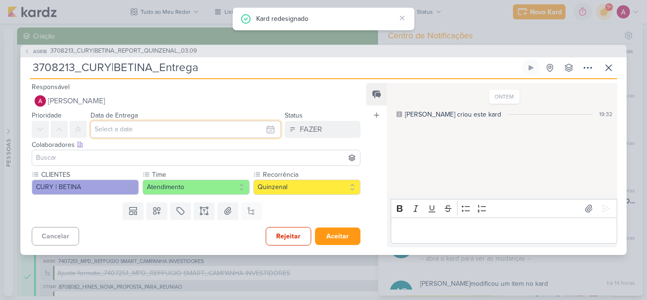
click at [160, 134] on input "text" at bounding box center [186, 129] width 191 height 17
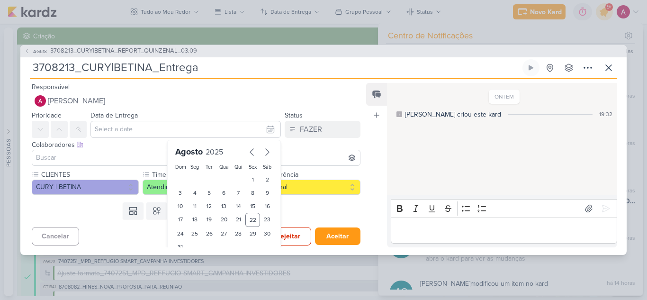
drag, startPoint x: 264, startPoint y: 153, endPoint x: 245, endPoint y: 160, distance: 20.7
click at [263, 153] on icon "button" at bounding box center [267, 151] width 11 height 11
drag, startPoint x: 222, startPoint y: 177, endPoint x: 213, endPoint y: 177, distance: 8.5
click at [221, 177] on div "3" at bounding box center [224, 179] width 15 height 13
type input "[DATE] 23:59"
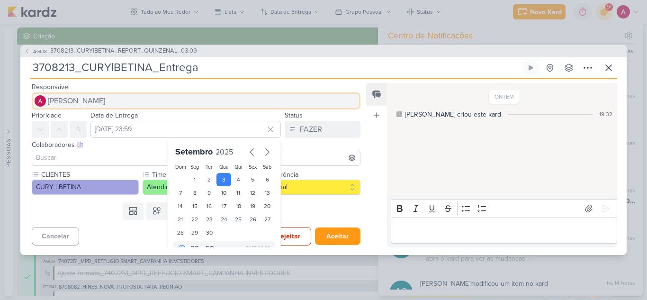
click at [95, 105] on span "[PERSON_NAME]" at bounding box center [76, 100] width 57 height 11
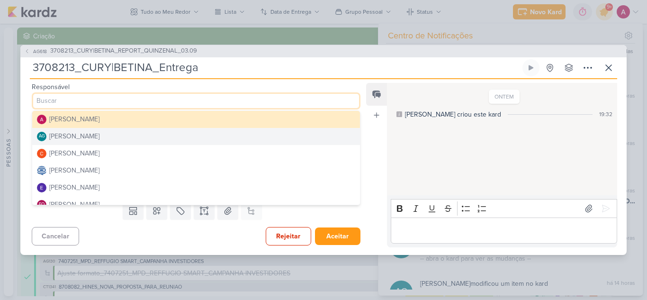
click at [82, 136] on div "[PERSON_NAME]" at bounding box center [74, 136] width 50 height 10
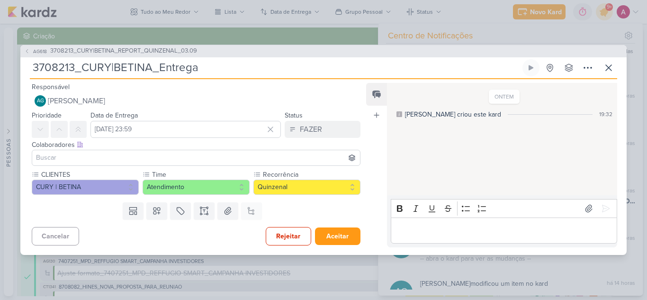
click at [57, 159] on input at bounding box center [196, 157] width 324 height 11
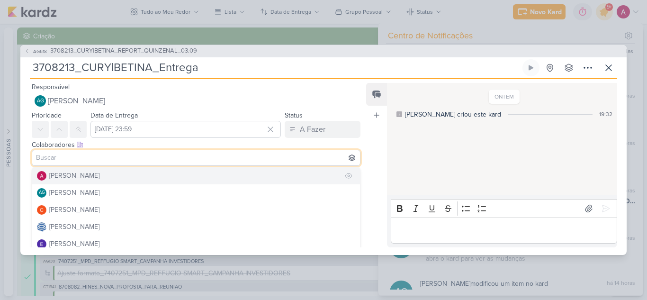
click at [71, 175] on div "[PERSON_NAME]" at bounding box center [74, 176] width 50 height 10
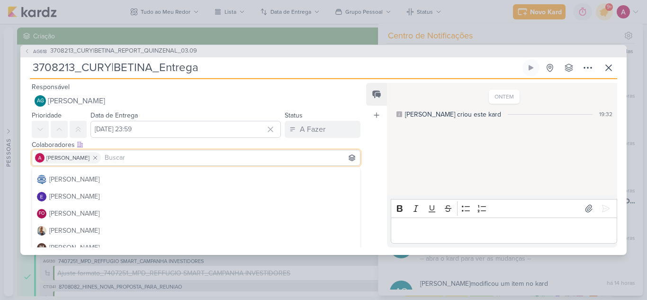
scroll to position [95, 0]
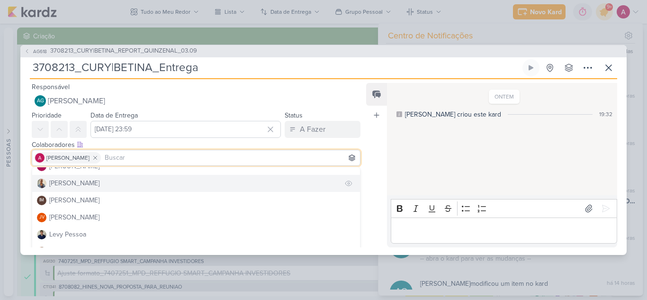
click at [63, 188] on div "[PERSON_NAME]" at bounding box center [74, 183] width 50 height 10
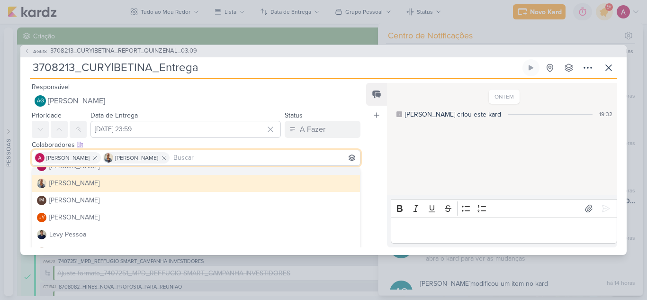
click at [395, 152] on div "ONTEM Aline criou este kard 19:32" at bounding box center [501, 140] width 229 height 112
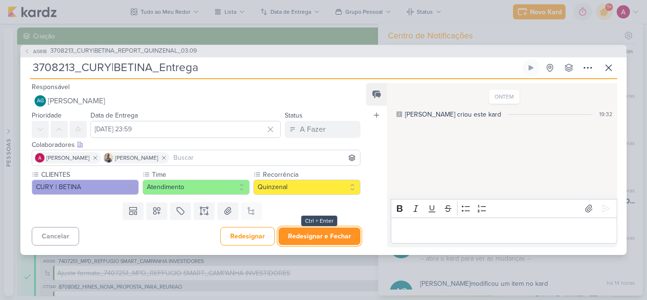
click at [331, 232] on button "Redesignar e Fechar" at bounding box center [320, 236] width 82 height 18
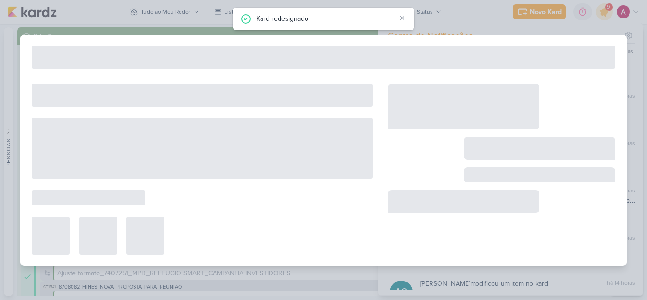
type input "3708213_CURY|BETINA_REPORT_QUINZENAL_03.09"
type input "[DATE] 11:30"
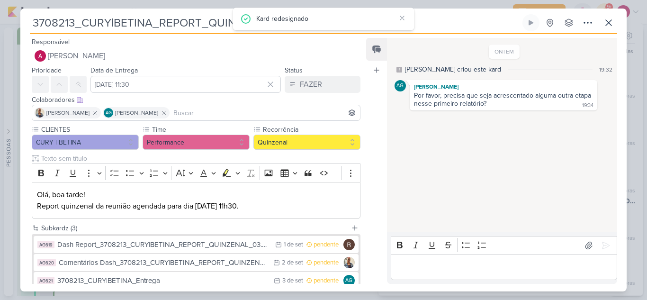
click at [426, 260] on div "Editor editing area: main" at bounding box center [504, 267] width 227 height 26
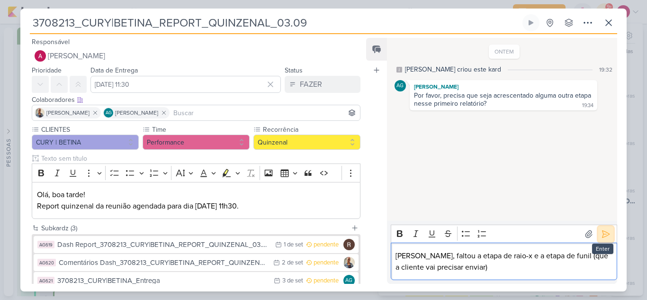
click at [603, 236] on icon at bounding box center [605, 233] width 9 height 9
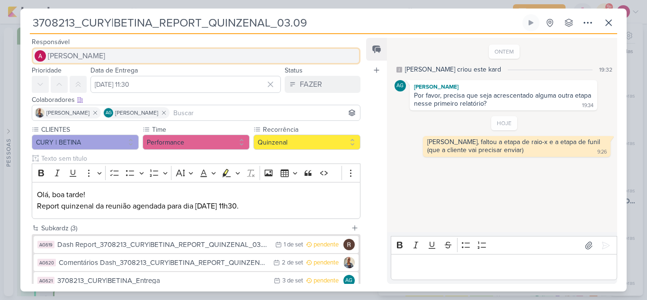
click at [102, 53] on span "[PERSON_NAME]" at bounding box center [76, 55] width 57 height 11
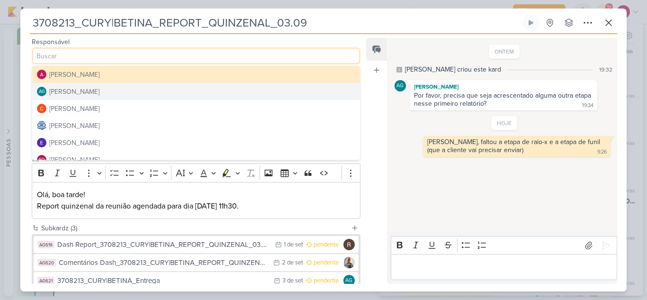
click at [93, 91] on div "[PERSON_NAME]" at bounding box center [74, 92] width 50 height 10
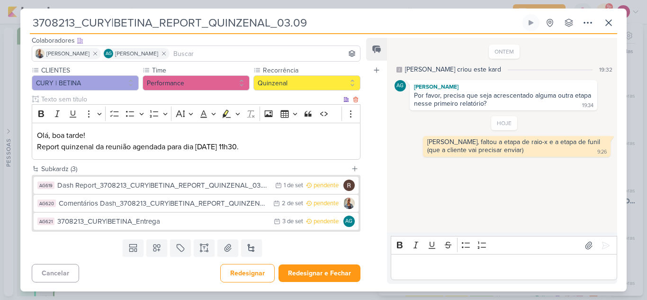
scroll to position [60, 0]
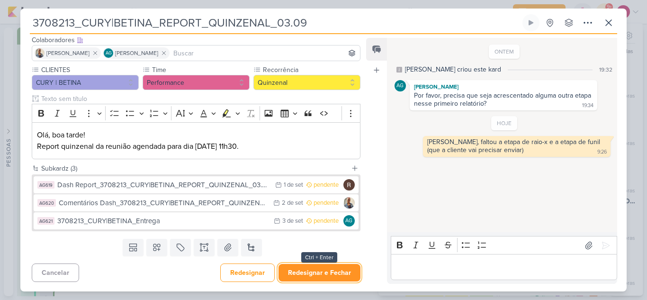
click at [307, 275] on button "Redesignar e Fechar" at bounding box center [320, 273] width 82 height 18
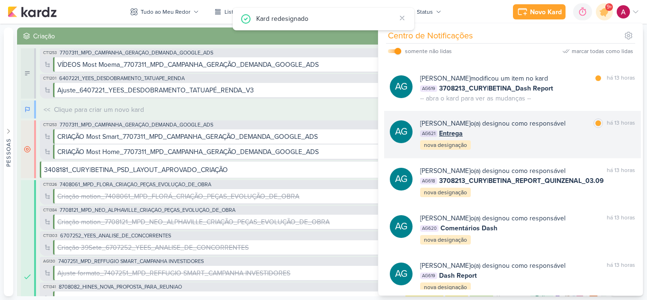
scroll to position [323, 0]
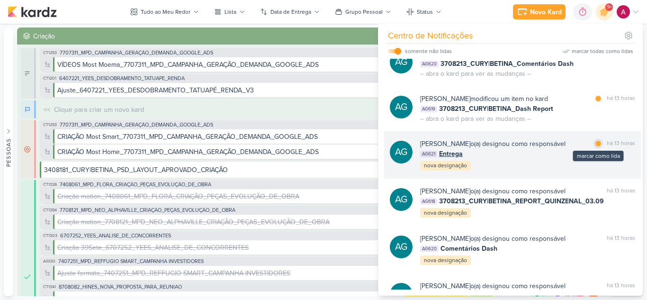
click at [596, 146] on div at bounding box center [599, 144] width 6 height 6
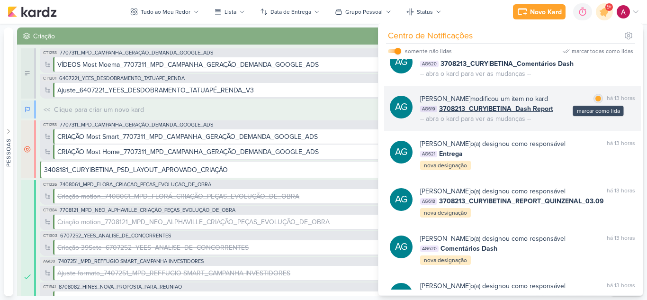
click at [596, 101] on div at bounding box center [599, 99] width 6 height 6
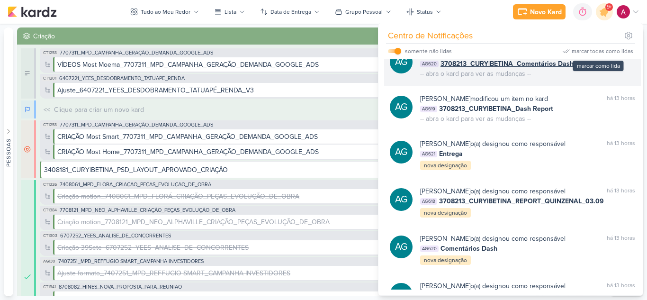
click at [596, 56] on div at bounding box center [599, 54] width 6 height 6
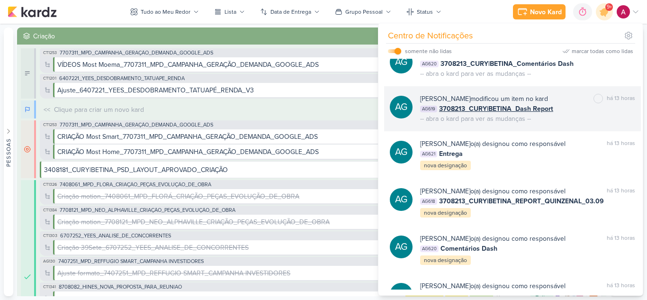
scroll to position [275, 0]
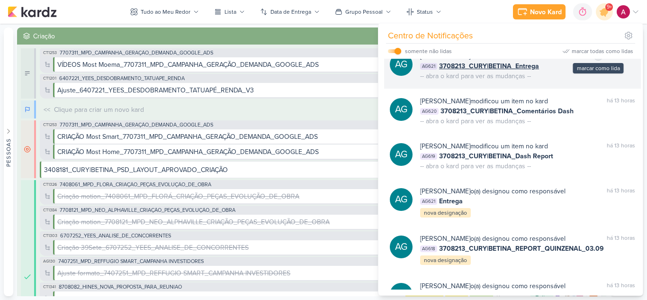
click at [596, 59] on div at bounding box center [599, 56] width 6 height 6
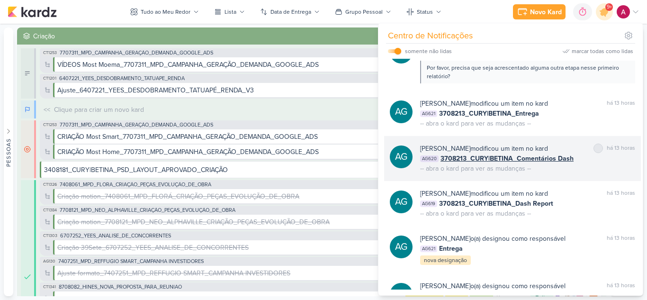
scroll to position [181, 0]
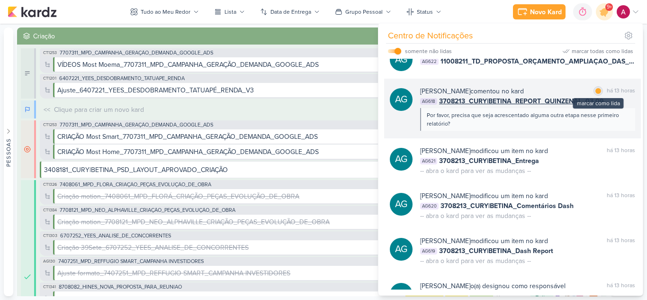
click at [596, 94] on div at bounding box center [599, 91] width 6 height 6
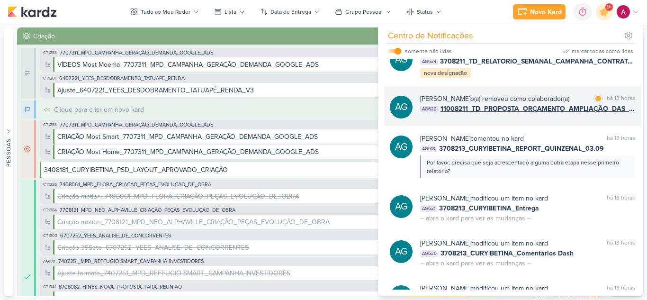
click at [570, 104] on div "Aline Gimenez Graciano o(a) removeu como colaborador(a)" at bounding box center [494, 99] width 149 height 10
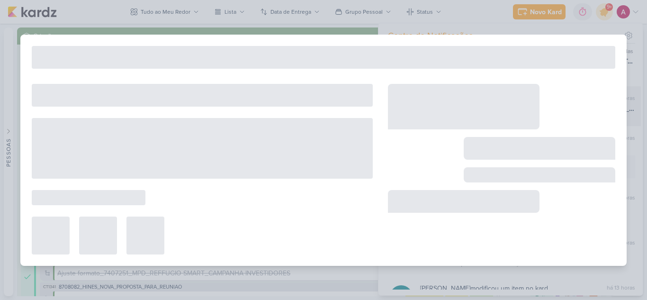
type input "11008211_TD_PROPOSTA_ORÇAMENTO_AMPLIAÇÃO_DAS_PLANTAS"
type input "[DATE] 23:59"
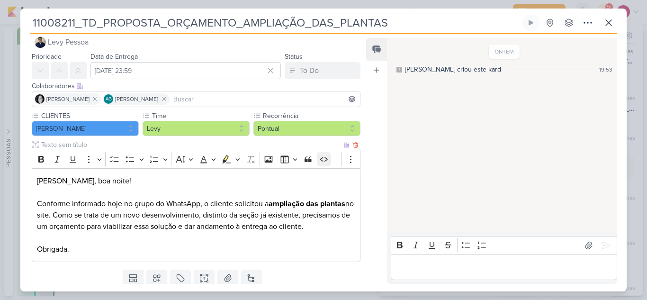
scroll to position [0, 0]
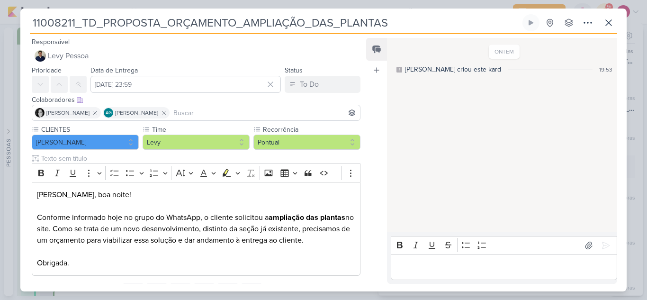
click at [223, 112] on input at bounding box center [265, 112] width 187 height 11
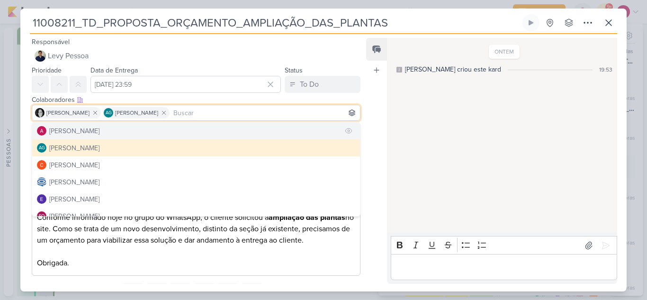
click at [120, 130] on button "[PERSON_NAME]" at bounding box center [196, 130] width 328 height 17
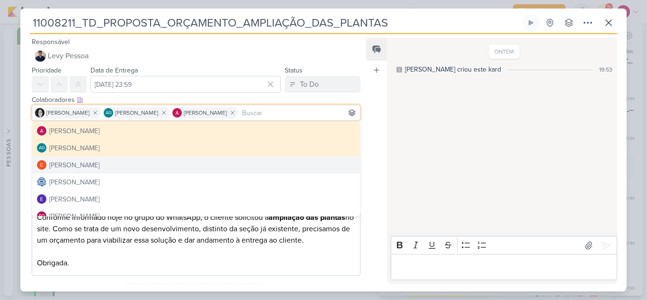
click at [421, 158] on div "ONTEM Aline criou este kard 19:53" at bounding box center [501, 135] width 229 height 193
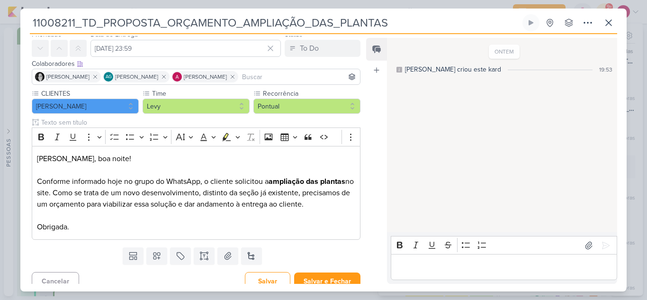
scroll to position [45, 0]
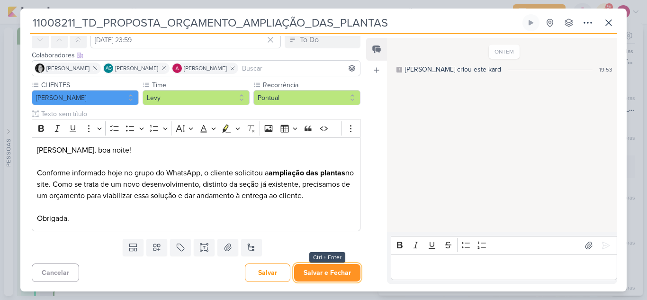
click at [340, 270] on button "Salvar e Fechar" at bounding box center [327, 273] width 66 height 18
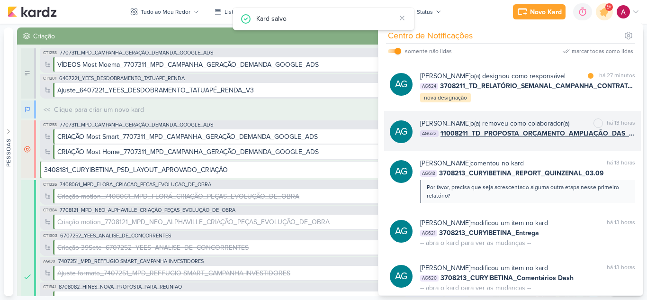
scroll to position [86, 0]
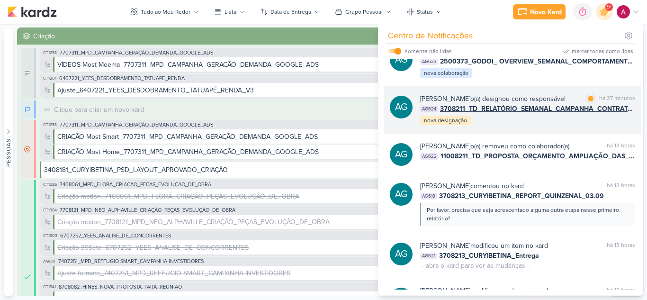
click at [560, 104] on div "[PERSON_NAME] o(a) designou como responsável" at bounding box center [492, 99] width 145 height 10
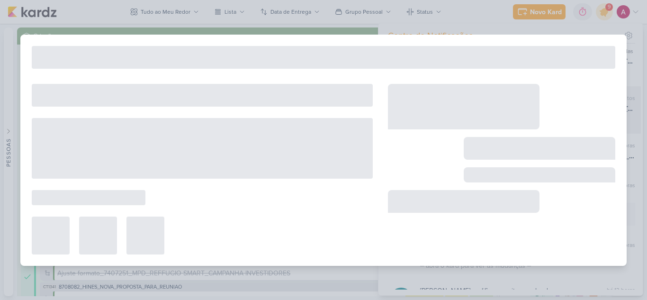
type input "3708211_TD_RELATÓRIO_SEMANAL_CAMPANHA_CONTRATAÇÃO_RJ"
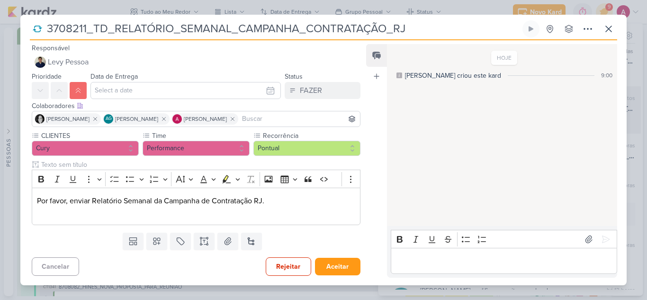
scroll to position [0, 0]
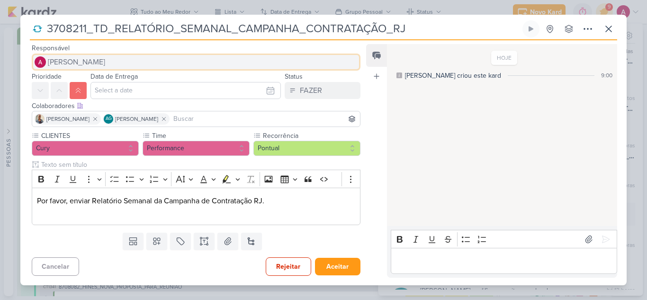
click at [116, 64] on button "[PERSON_NAME]" at bounding box center [196, 62] width 329 height 17
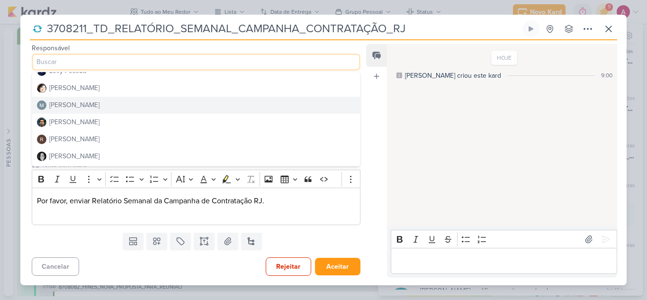
scroll to position [179, 0]
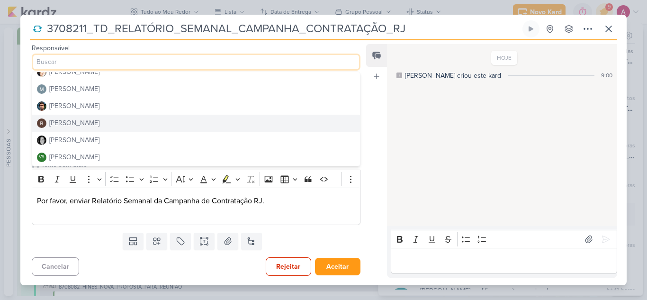
click at [70, 125] on div "[PERSON_NAME]" at bounding box center [74, 123] width 50 height 10
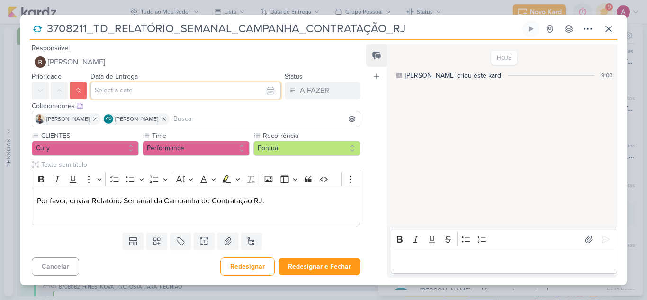
click at [138, 91] on input "text" at bounding box center [186, 90] width 191 height 17
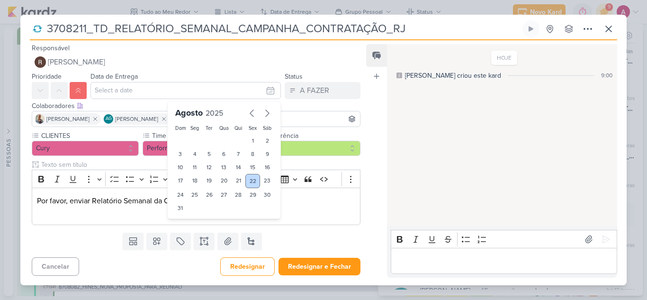
click at [250, 180] on div "22" at bounding box center [252, 181] width 15 height 14
type input "[DATE] 23:59"
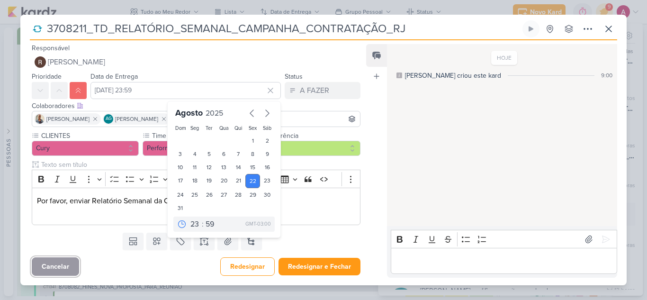
click at [55, 270] on button "Cancelar" at bounding box center [55, 266] width 47 height 18
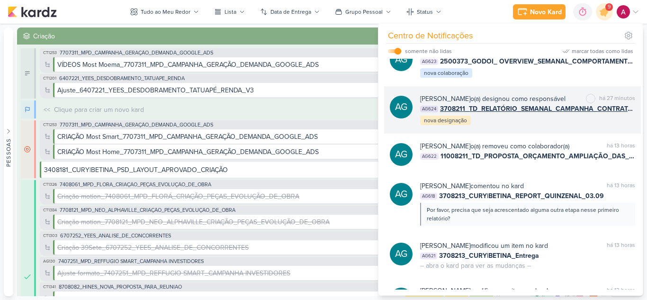
click at [550, 126] on div "Aline Gimenez Graciano o(a) designou como responsável marcar como não lida há 2…" at bounding box center [527, 110] width 215 height 32
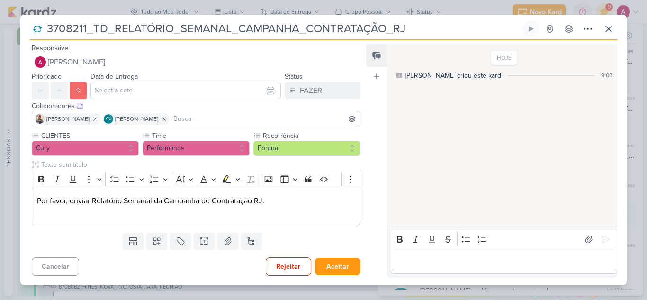
drag, startPoint x: 96, startPoint y: 29, endPoint x: 104, endPoint y: 31, distance: 8.3
click at [104, 31] on input "3708211_TD_RELATÓRIO_SEMANAL_CAMPANHA_CONTRATAÇÃO_RJ" at bounding box center [282, 28] width 477 height 17
type input "3708211_CURY_RELATÓRIO_SEMANAL_CAMPANHA_CONTRATAÇÃO_RJ"
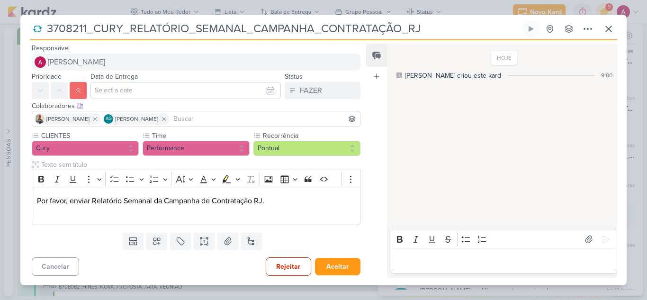
type input "3708211_CURY_RELATÓRIO_SEMANAL_CAMPANHA_CONTRATAÇÃO_RJ"
click at [80, 61] on span "[PERSON_NAME]" at bounding box center [76, 61] width 57 height 11
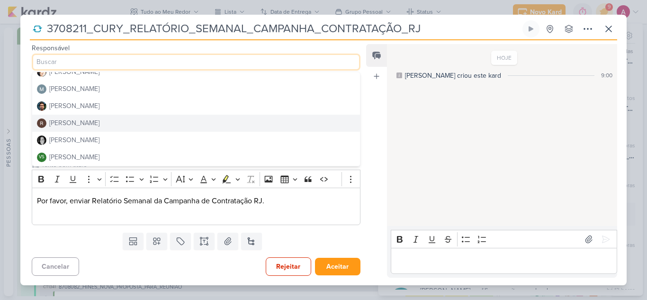
click at [91, 121] on div "[PERSON_NAME]" at bounding box center [74, 123] width 50 height 10
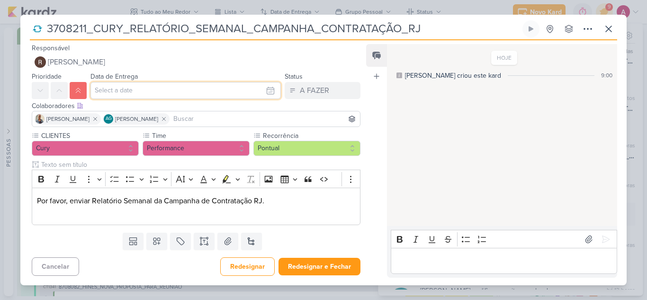
click at [127, 91] on input "text" at bounding box center [186, 90] width 191 height 17
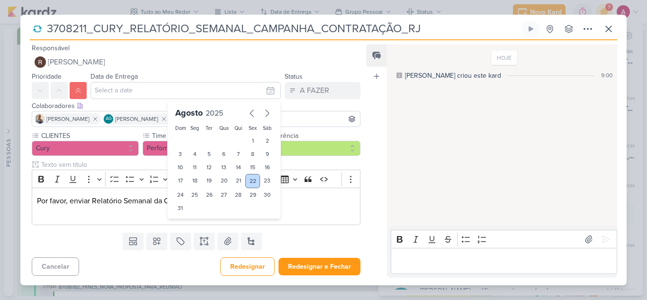
click at [248, 180] on div "22" at bounding box center [252, 181] width 15 height 14
type input "[DATE] 23:59"
click at [308, 245] on div "Templates Campos Personalizados Marcadores Caixa De Texto Anexo Novo Subkard" at bounding box center [192, 241] width 344 height 25
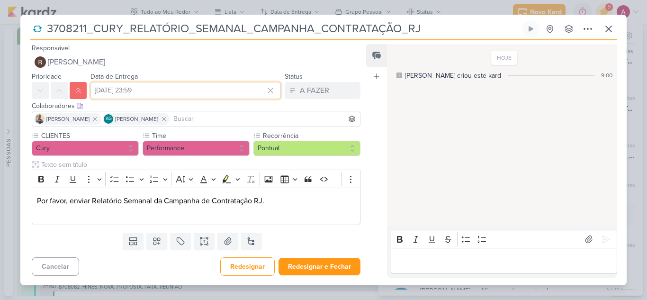
click at [178, 92] on input "[DATE] 23:59" at bounding box center [186, 90] width 191 height 17
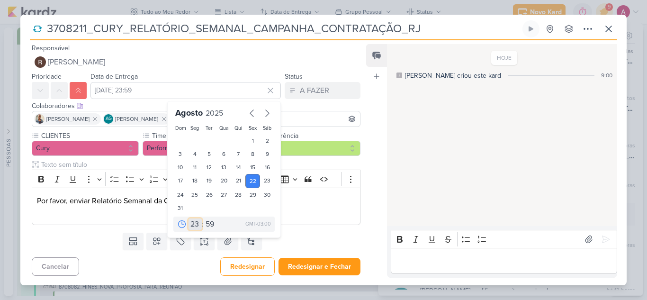
click at [189, 221] on select "00 01 02 03 04 05 06 07 08 09 10 11 12 13 14 15 16 17 18 19 20 21 22 23" at bounding box center [195, 223] width 13 height 11
select select "15"
click at [189, 218] on select "00 01 02 03 04 05 06 07 08 09 10 11 12 13 14 15 16 17 18 19 20 21 22 23" at bounding box center [195, 223] width 13 height 11
type input "22 de agosto de 2025 às 15:59"
click at [204, 226] on select "00 05 10 15 20 25 30 35 40 45 50 55 59" at bounding box center [210, 223] width 13 height 11
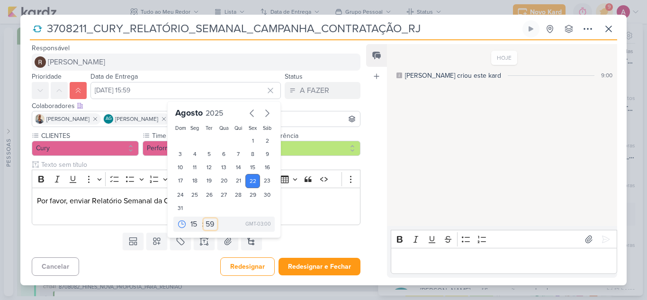
select select "0"
click at [204, 218] on select "00 05 10 15 20 25 30 35 40 45 50 55 59" at bounding box center [210, 223] width 13 height 11
type input "22 de agosto de 2025 às 15:00"
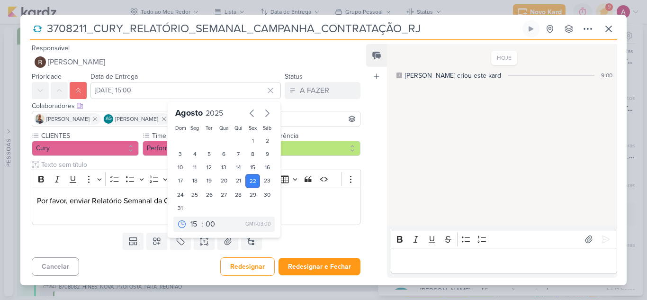
click at [341, 239] on div "Templates Campos Personalizados Marcadores Caixa De Texto Anexo Novo Subkard" at bounding box center [192, 241] width 344 height 25
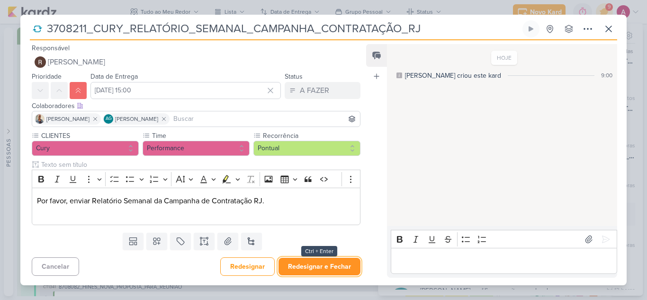
click at [326, 267] on button "Redesignar e Fechar" at bounding box center [320, 267] width 82 height 18
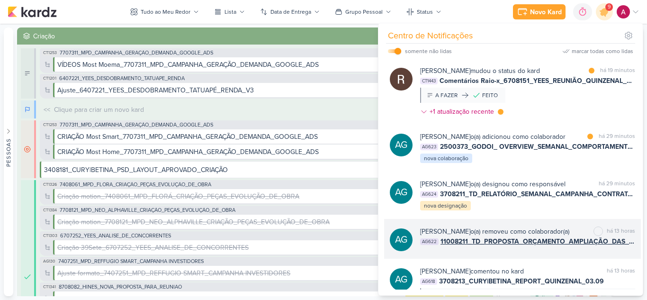
scroll to position [0, 0]
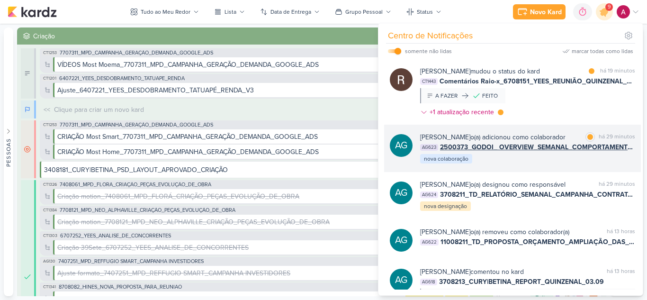
click at [521, 172] on div "AG Aline Gimenez Graciano o(a) adicionou como colaborador marcar como lida há 2…" at bounding box center [512, 148] width 257 height 47
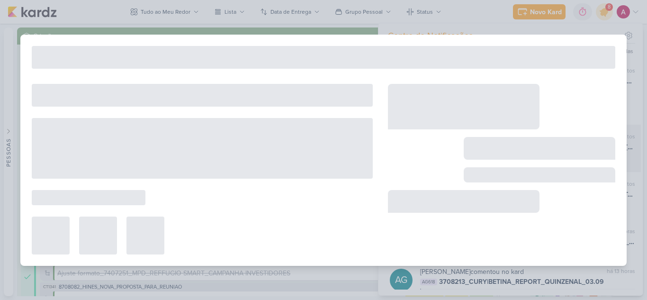
type input "2500373_GODOI_ OVERVIEW_SEMANAL_COMPORTAMENTO_LEADS"
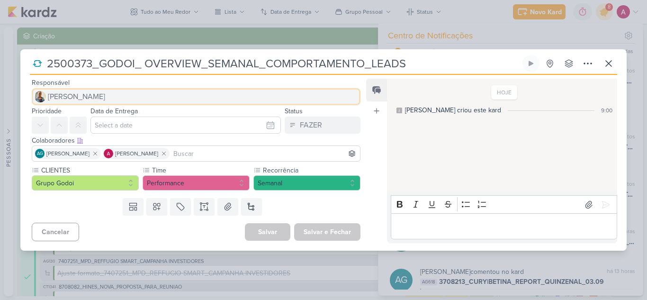
click at [67, 94] on span "[PERSON_NAME]" at bounding box center [76, 96] width 57 height 11
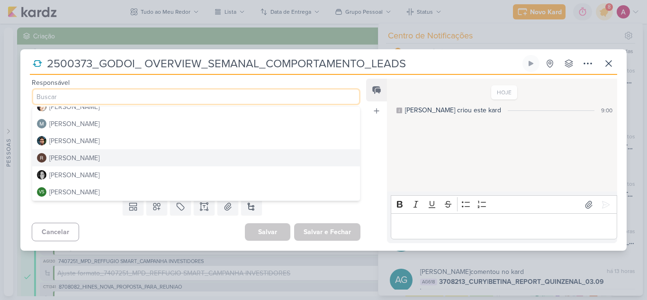
click at [89, 157] on div "[PERSON_NAME]" at bounding box center [74, 158] width 50 height 10
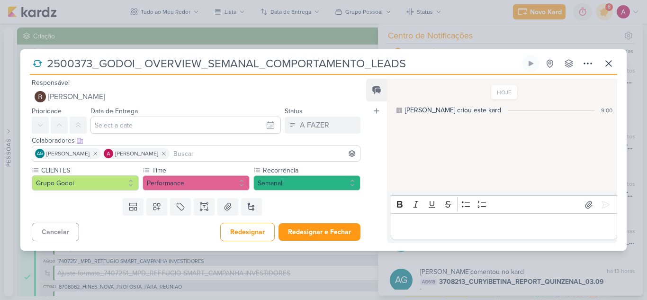
click at [203, 155] on input at bounding box center [265, 153] width 187 height 11
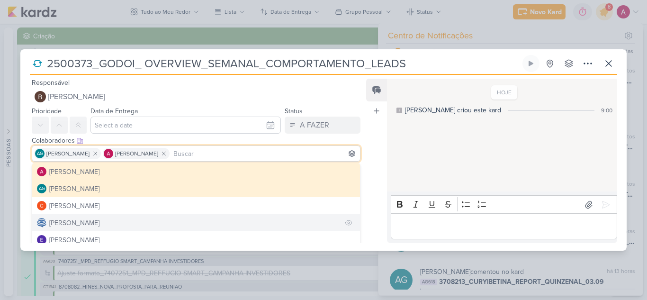
scroll to position [47, 0]
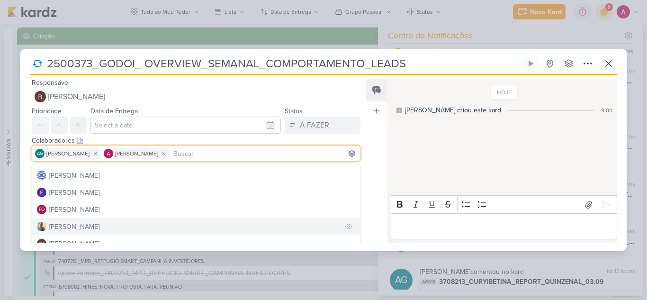
click at [68, 227] on div "[PERSON_NAME]" at bounding box center [74, 227] width 50 height 10
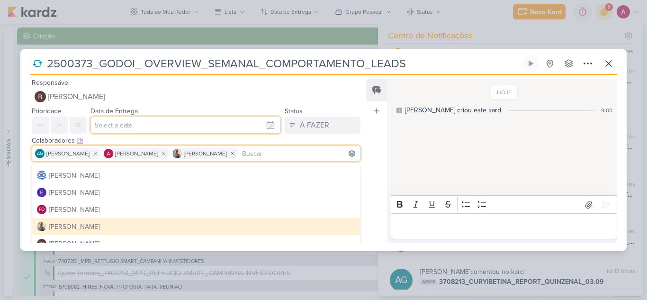
click at [119, 124] on input "text" at bounding box center [186, 125] width 191 height 17
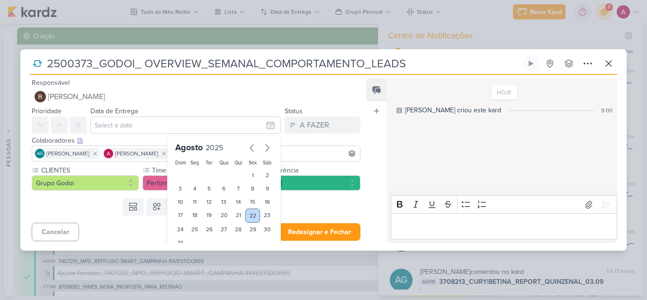
click at [246, 214] on div "22" at bounding box center [252, 216] width 15 height 14
type input "[DATE] 23:59"
click at [309, 207] on div "Templates Campos Personalizados Marcadores Caixa De Texto Anexo Novo Subkard" at bounding box center [192, 206] width 344 height 25
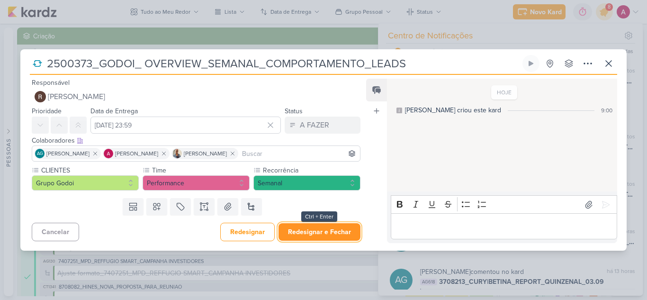
click at [301, 234] on button "Redesignar e Fechar" at bounding box center [320, 232] width 82 height 18
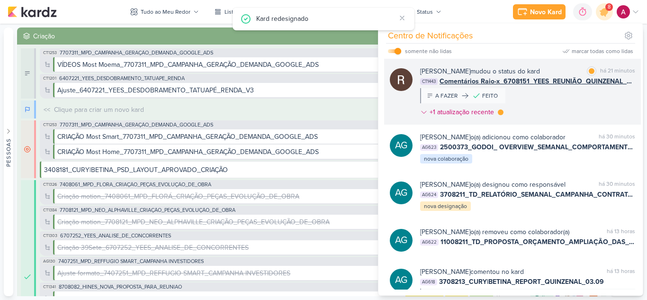
click at [567, 118] on div "Rafael Dornelles mudou o status do kard marcar como lida há 21 minutos CT1443 C…" at bounding box center [527, 93] width 215 height 54
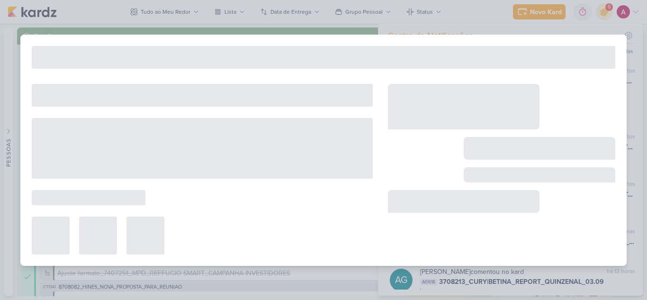
type input "Comentários Raio-x_6708151_YEES_REUNIÃO_QUINZENAL_COMERCIAL_20.08"
type input "[DATE] 23:59"
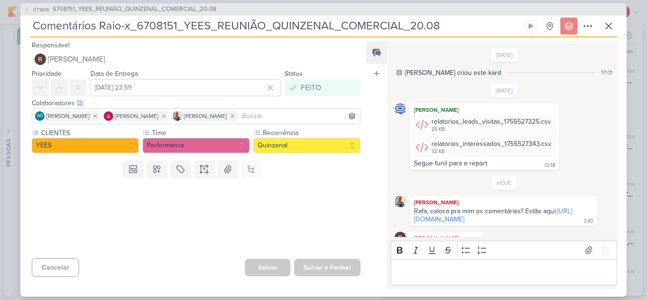
scroll to position [69, 0]
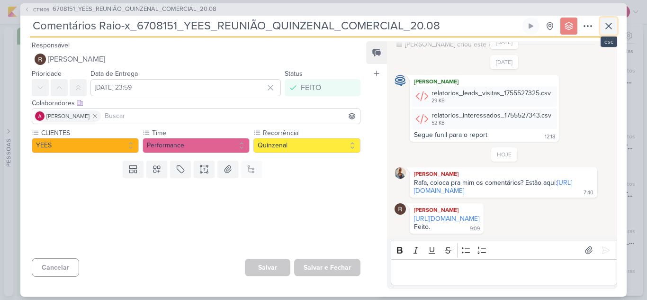
click at [613, 29] on icon at bounding box center [608, 25] width 11 height 11
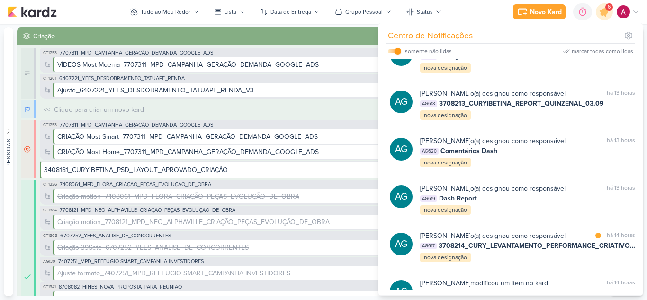
scroll to position [427, 0]
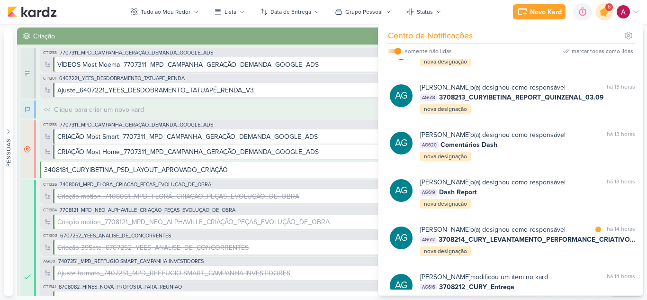
click at [605, 15] on icon at bounding box center [604, 11] width 11 height 11
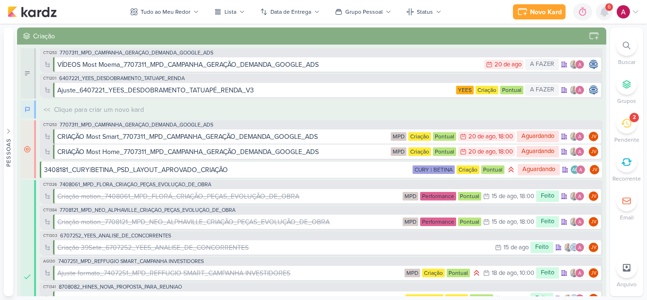
click at [605, 15] on icon at bounding box center [605, 12] width 8 height 9
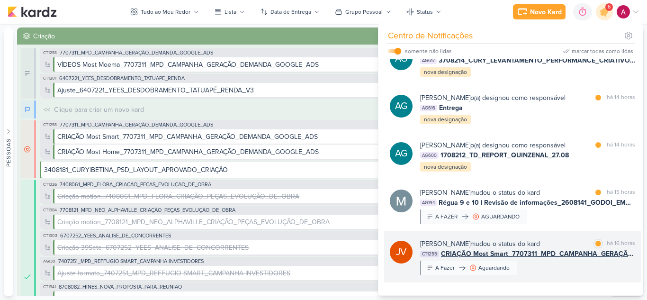
scroll to position [1, 0]
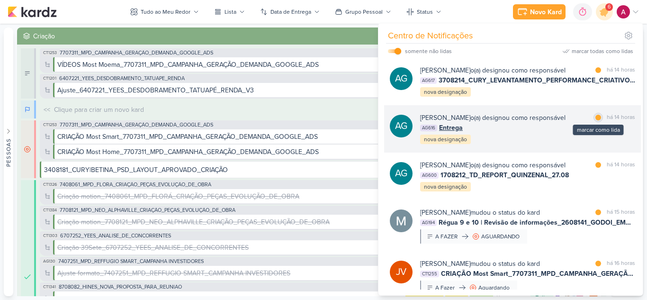
click at [596, 118] on div at bounding box center [599, 118] width 6 height 6
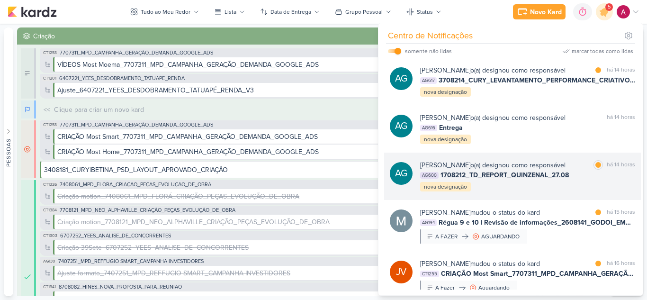
click at [510, 191] on div "Aline Gimenez Graciano o(a) designou como responsável marcar como lida há 14 ho…" at bounding box center [527, 176] width 215 height 32
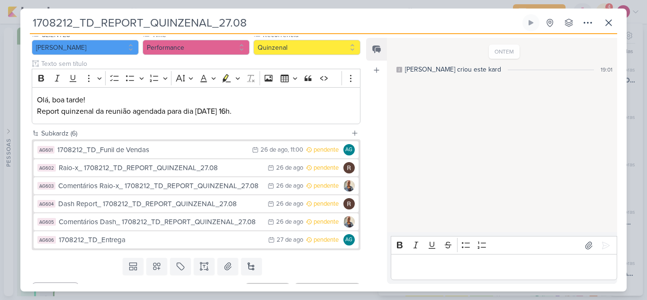
scroll to position [114, 0]
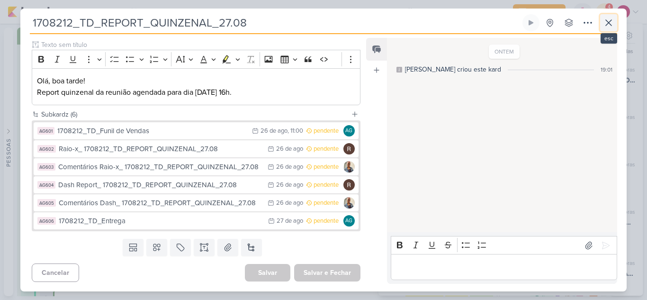
click at [609, 23] on icon at bounding box center [609, 23] width 6 height 6
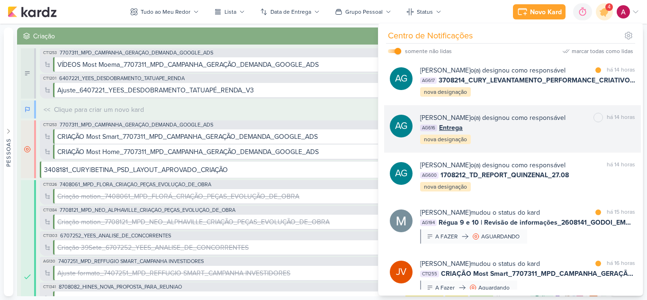
scroll to position [0, 0]
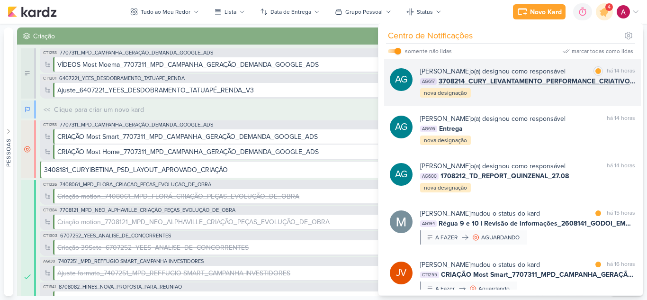
click at [562, 99] on div "AG Aline Gimenez Graciano o(a) designou como responsável marcar como lida há 14…" at bounding box center [512, 82] width 257 height 47
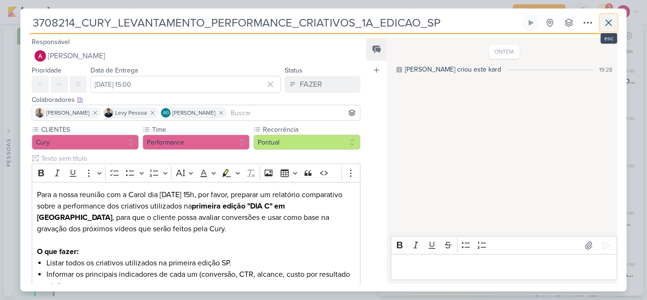
click at [611, 27] on icon at bounding box center [608, 22] width 11 height 11
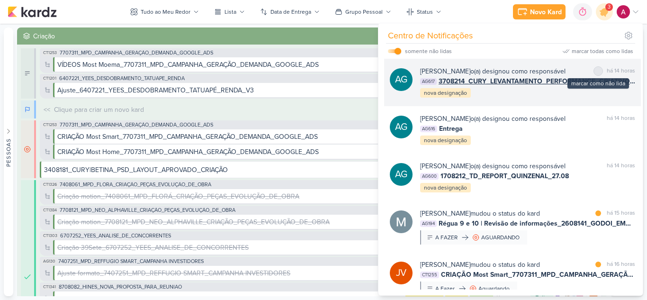
click at [596, 73] on div at bounding box center [599, 71] width 6 height 6
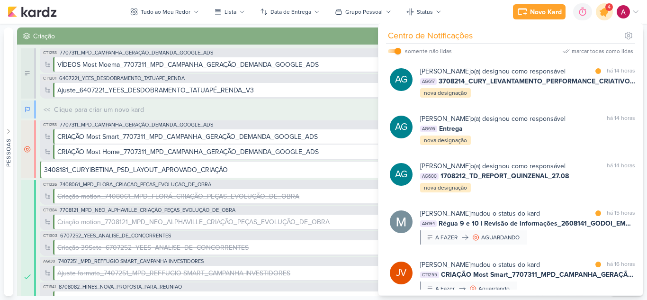
click at [607, 16] on icon at bounding box center [605, 12] width 16 height 16
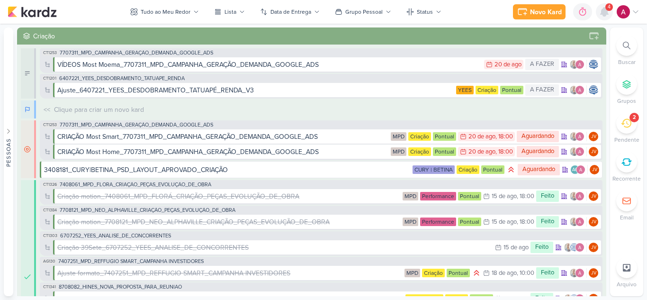
click at [607, 16] on icon at bounding box center [604, 11] width 11 height 11
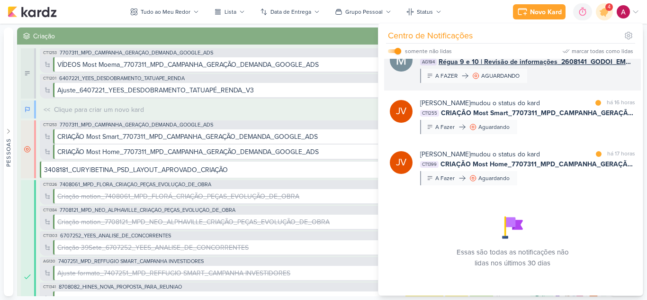
scroll to position [72, 0]
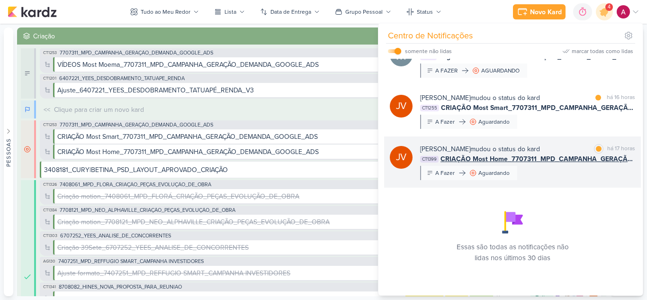
click at [545, 176] on div "Joney Viana mudou o status do kard marcar como lida há 17 horas CT1399 CRIAÇÃO …" at bounding box center [527, 162] width 215 height 36
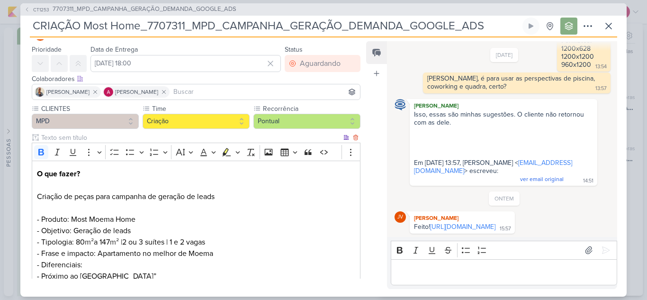
scroll to position [47, 0]
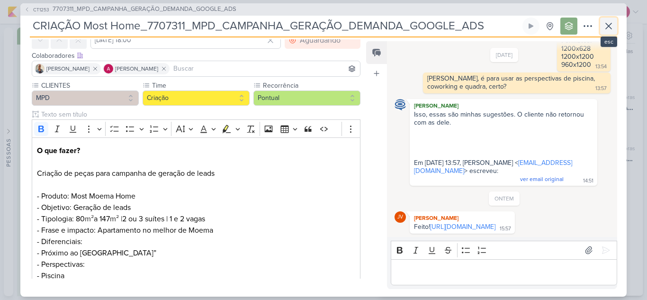
click at [613, 29] on icon at bounding box center [608, 25] width 11 height 11
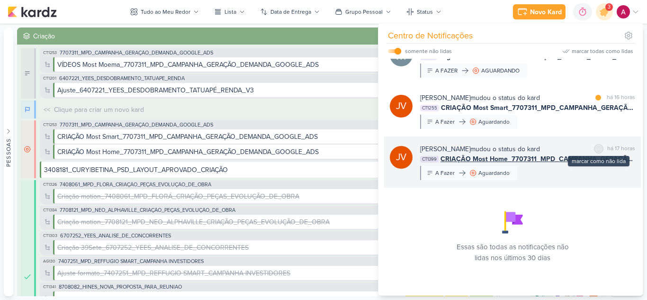
click at [596, 147] on div at bounding box center [599, 149] width 6 height 6
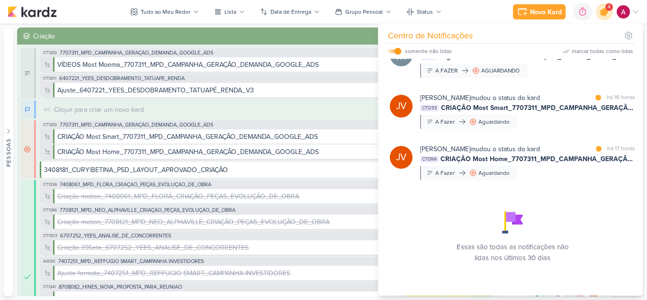
click at [607, 13] on icon at bounding box center [604, 11] width 11 height 11
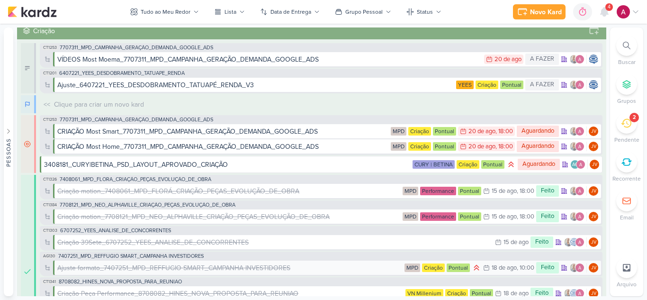
scroll to position [0, 0]
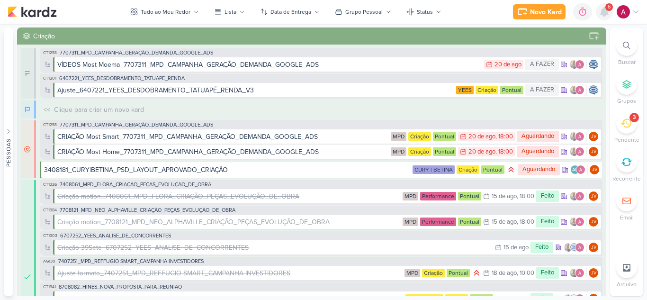
click at [606, 11] on icon at bounding box center [605, 12] width 8 height 9
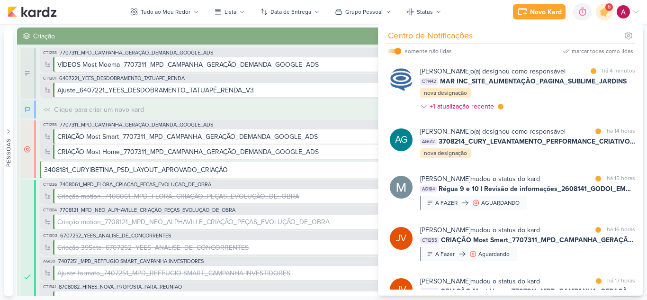
click at [485, 14] on div "Novo Kard Ctrl + k 0h0m Sessão desligada... Hoje 0h0m Semana 0h0m Mês 0h0m" at bounding box center [324, 12] width 632 height 24
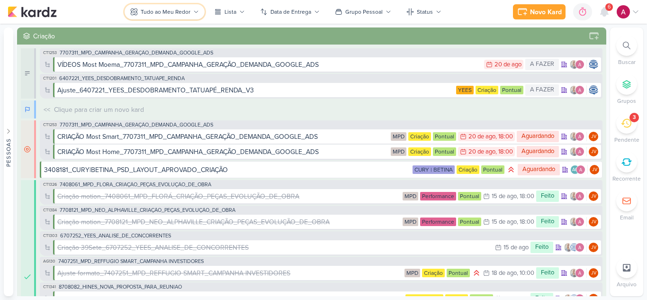
click at [176, 10] on div "Tudo ao Meu Redor" at bounding box center [166, 12] width 50 height 9
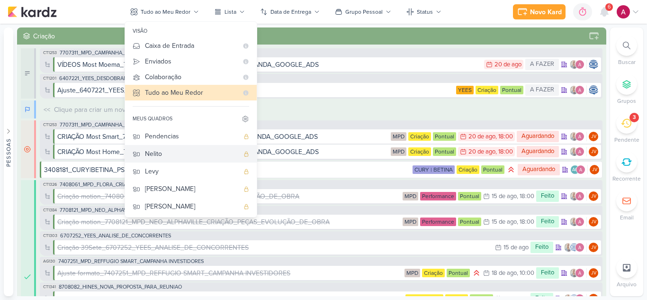
click at [185, 153] on div "Nelito" at bounding box center [192, 154] width 94 height 10
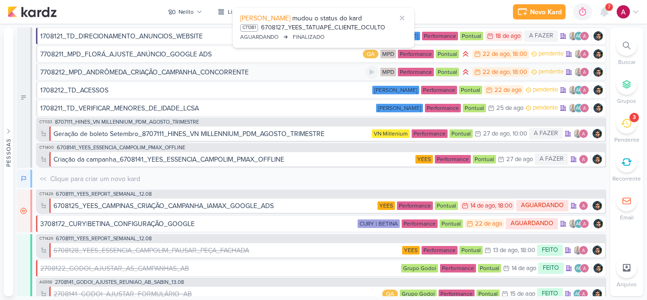
click at [287, 73] on div "7708212_MPD_ANDRÔMEDA_CRIAÇÃO_CAMPANHA_CONCORRENTE" at bounding box center [202, 72] width 325 height 10
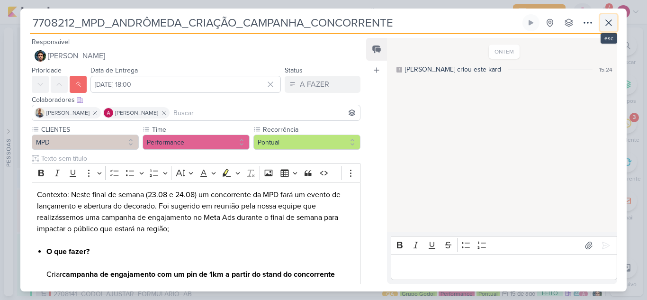
click at [614, 26] on icon at bounding box center [608, 22] width 11 height 11
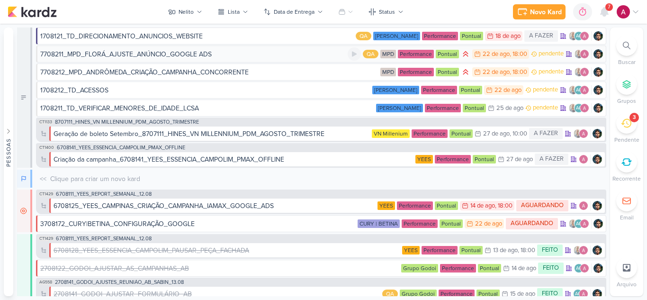
click at [247, 52] on div "7708211_MPD_FLORÁ_AJUSTE_ANÚNCIO_GOOGLE ADS" at bounding box center [194, 54] width 308 height 10
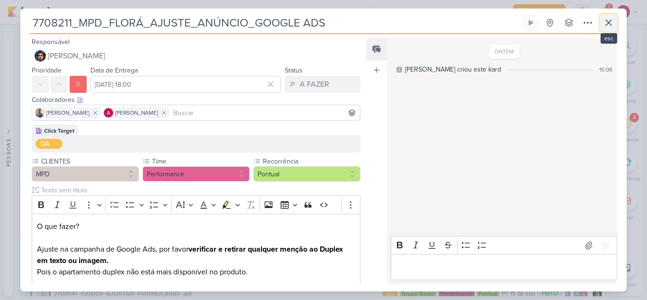
click at [608, 24] on icon at bounding box center [609, 23] width 6 height 6
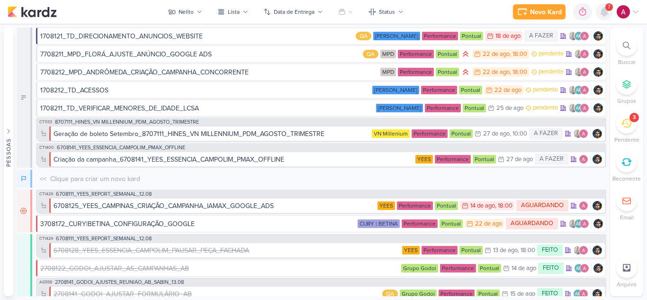
click at [609, 11] on icon at bounding box center [604, 11] width 11 height 11
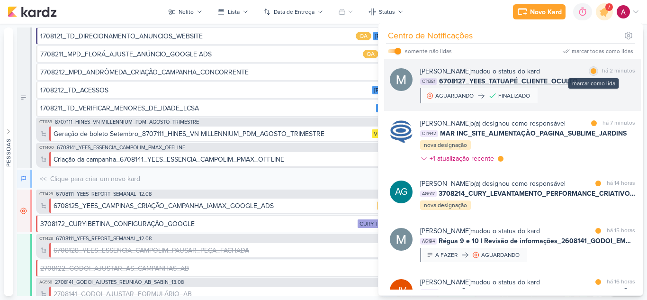
click at [591, 73] on div at bounding box center [594, 71] width 6 height 6
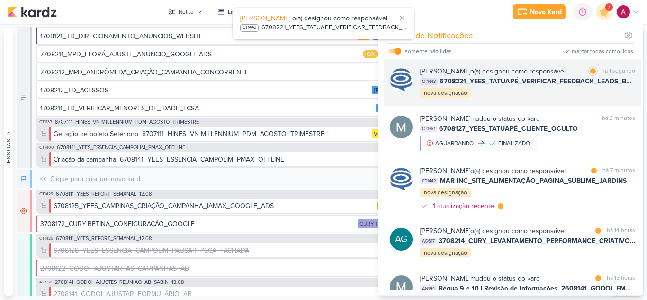
click at [572, 99] on div "Caroline Traven De Andrade o(a) designou como responsável marcar como lida há 1…" at bounding box center [527, 82] width 215 height 32
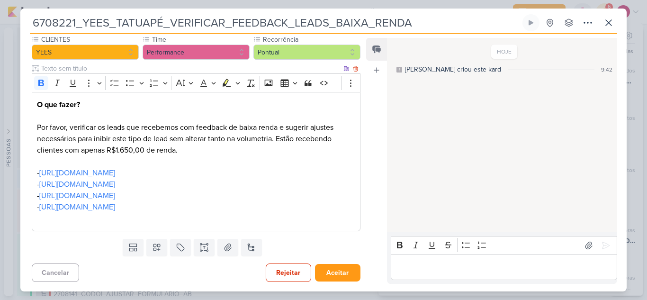
scroll to position [43, 0]
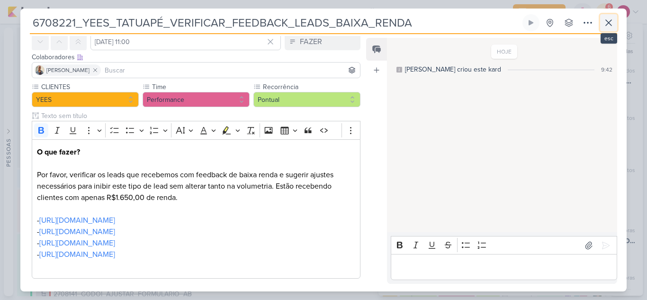
click at [609, 25] on icon at bounding box center [608, 22] width 11 height 11
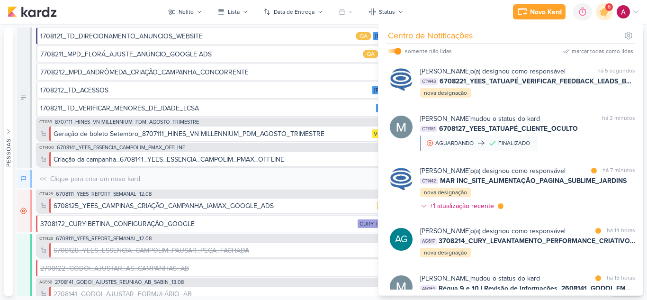
click at [469, 10] on div "Novo Kard Ctrl + k 0h0m Sessão desligada... Hoje 0h0m Semana 0h0m Mês 0h0m" at bounding box center [324, 12] width 632 height 24
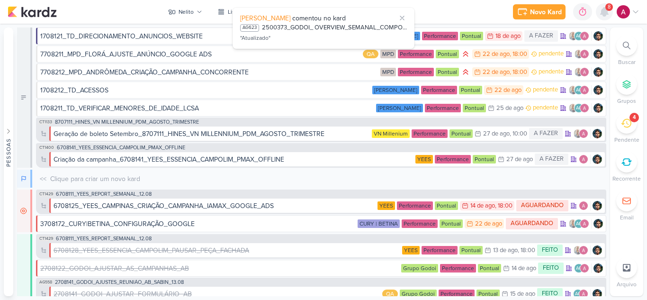
click at [606, 13] on icon at bounding box center [605, 12] width 8 height 9
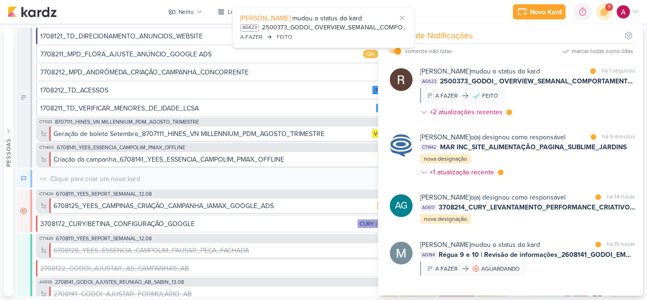
click at [398, 50] on input "checkbox" at bounding box center [398, 51] width 7 height 7
checkbox input "false"
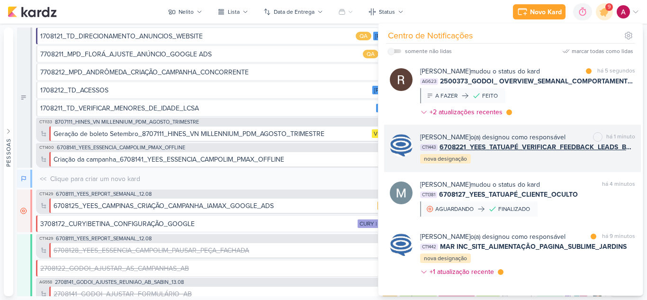
click at [529, 164] on div "Caroline Traven De Andrade o(a) designou como responsável marcar como não lida …" at bounding box center [527, 148] width 215 height 32
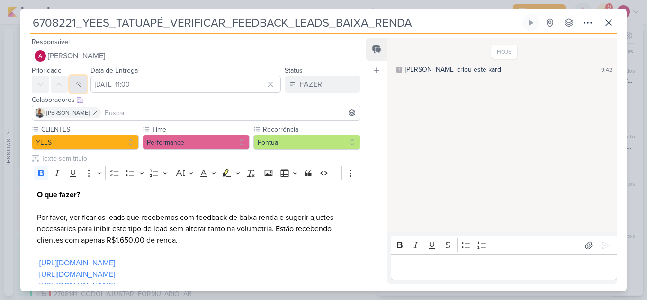
click at [82, 87] on button at bounding box center [78, 84] width 17 height 17
click at [162, 86] on input "25 de agosto de 2025 às 11:00" at bounding box center [186, 84] width 191 height 17
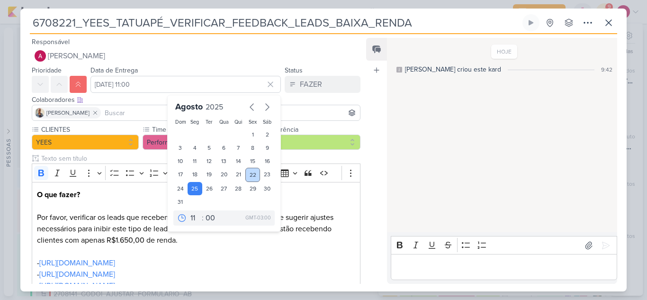
click at [245, 173] on div "22" at bounding box center [252, 175] width 15 height 14
type input "22 de agosto de 2025 às 11:00"
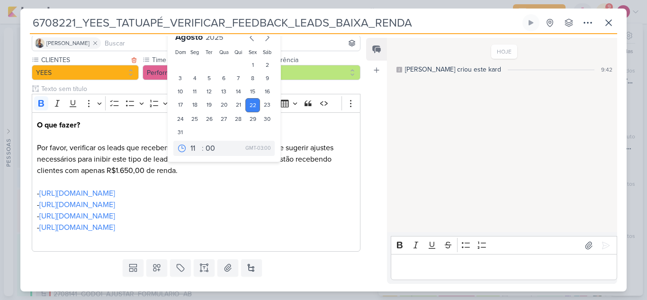
scroll to position [90, 0]
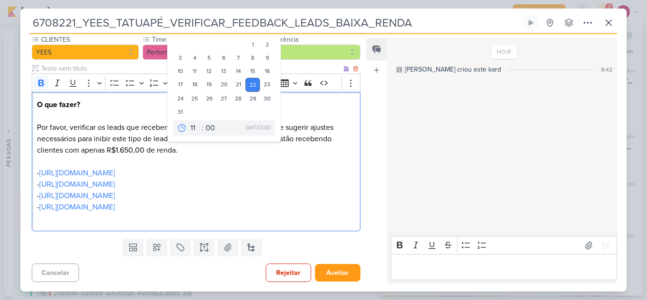
click at [303, 108] on p "O que fazer? Por favor, verificar os leads que recebemos com feedback de baixa …" at bounding box center [196, 161] width 318 height 125
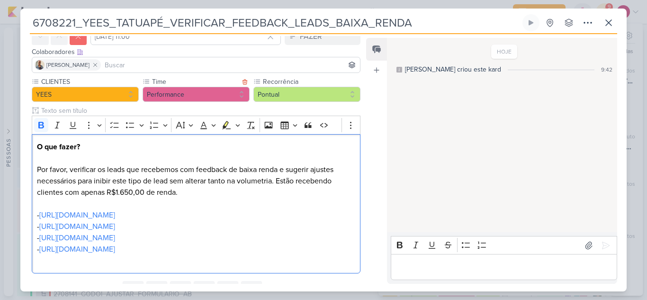
scroll to position [0, 0]
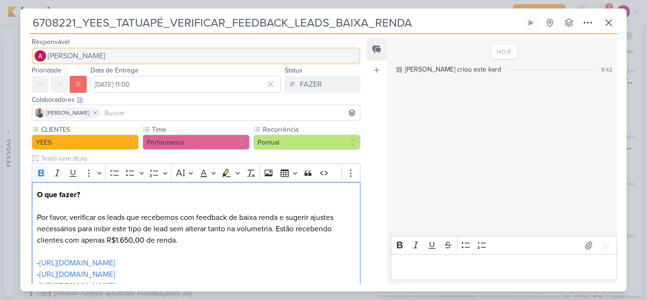
click at [105, 54] on span "[PERSON_NAME]" at bounding box center [76, 55] width 57 height 11
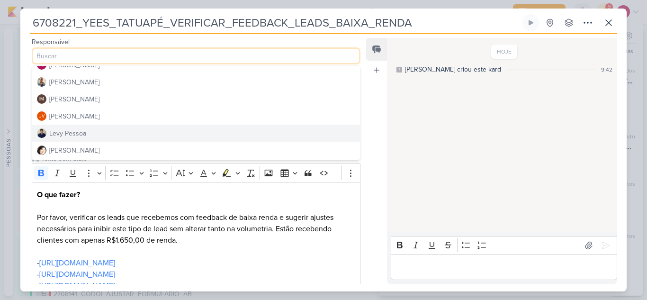
scroll to position [142, 0]
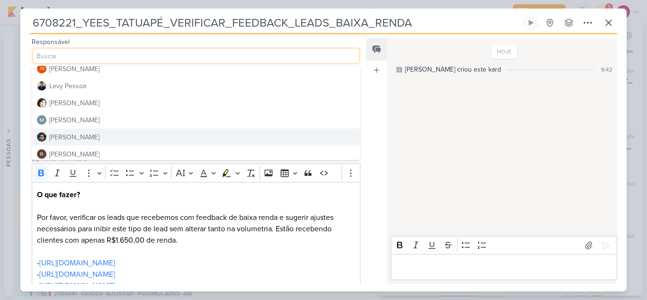
click at [75, 134] on div "[PERSON_NAME]" at bounding box center [74, 137] width 50 height 10
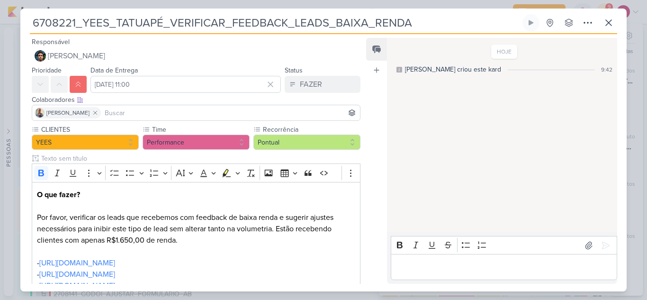
click at [128, 111] on input at bounding box center [230, 112] width 255 height 11
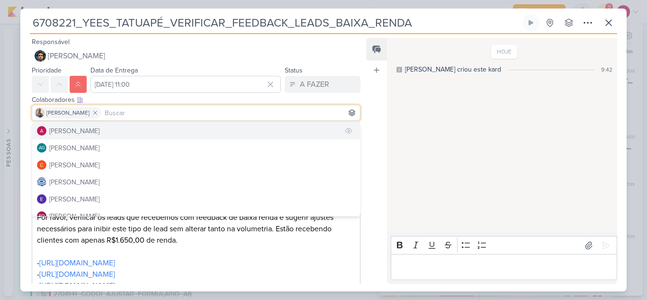
click at [97, 133] on div "[PERSON_NAME]" at bounding box center [74, 131] width 50 height 10
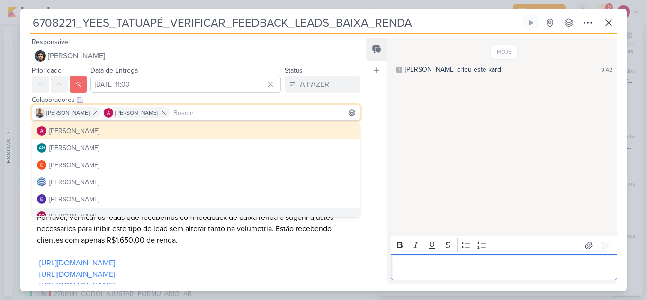
click at [426, 266] on p "Editor editing area: main" at bounding box center [504, 267] width 217 height 11
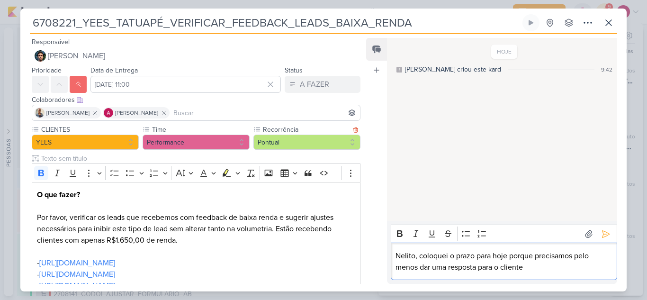
scroll to position [90, 0]
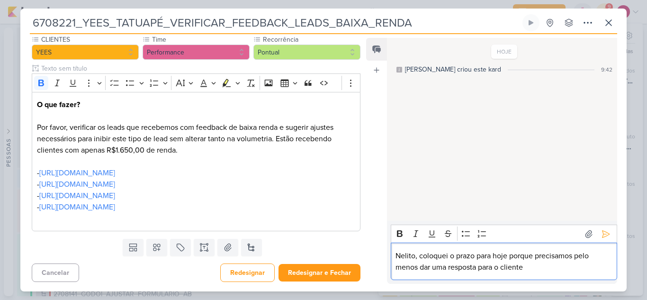
click at [533, 271] on p "Nelito, coloquei o prazo para hoje porque precisamos pelo menos dar uma respost…" at bounding box center [504, 261] width 217 height 23
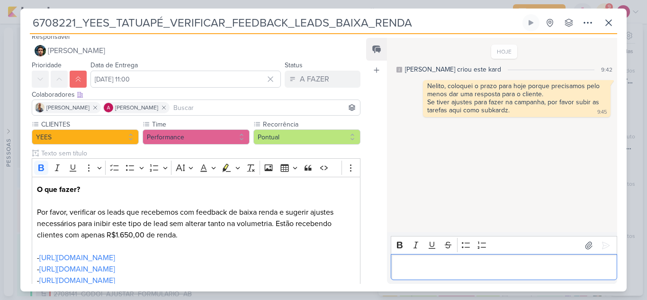
scroll to position [0, 0]
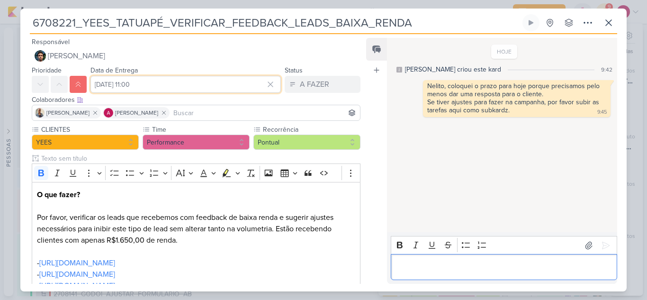
click at [174, 85] on input "22 de agosto de 2025 às 11:00" at bounding box center [186, 84] width 191 height 17
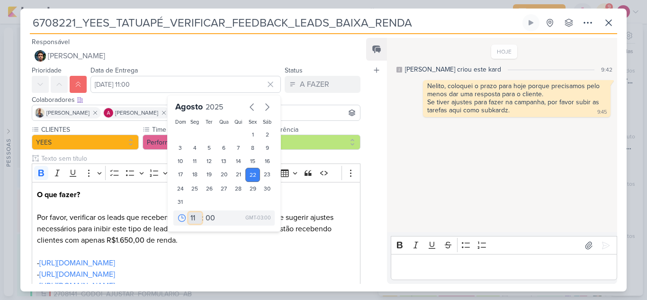
click at [190, 219] on select "00 01 02 03 04 05 06 07 08 09 10 11 12 13 14 15 16 17 18 19 20 21 22 23" at bounding box center [195, 217] width 13 height 11
select select "12"
click at [189, 212] on select "00 01 02 03 04 05 06 07 08 09 10 11 12 13 14 15 16 17 18 19 20 21 22 23" at bounding box center [195, 217] width 13 height 11
type input "22 de agosto de 2025 às 12:00"
click at [419, 176] on div "HOJE Caroline criou este kard 9:42 Nelito, coloquei o prazo para hoje porque pr…" at bounding box center [501, 135] width 229 height 193
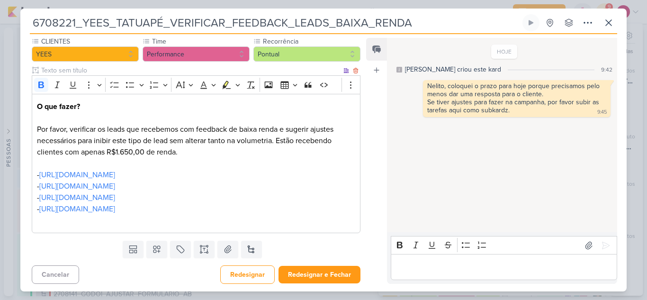
scroll to position [90, 0]
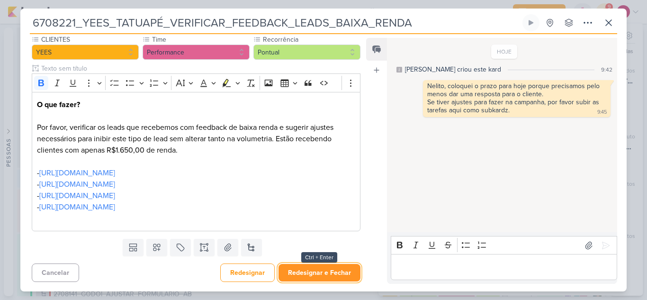
click at [303, 271] on button "Redesignar e Fechar" at bounding box center [320, 273] width 82 height 18
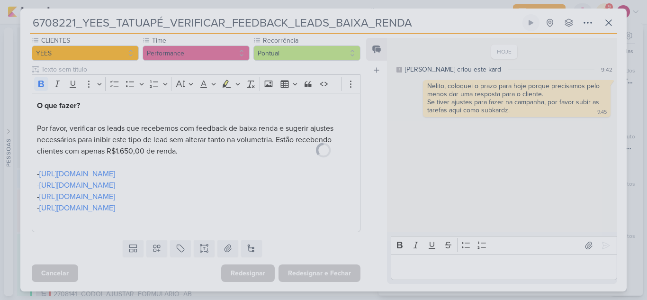
scroll to position [89, 0]
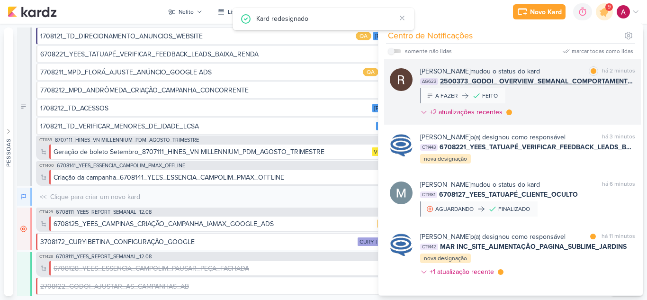
click at [594, 95] on div "Rafael Dornelles mudou o status do kard marcar como lida há 2 minutos AG623 250…" at bounding box center [527, 93] width 215 height 54
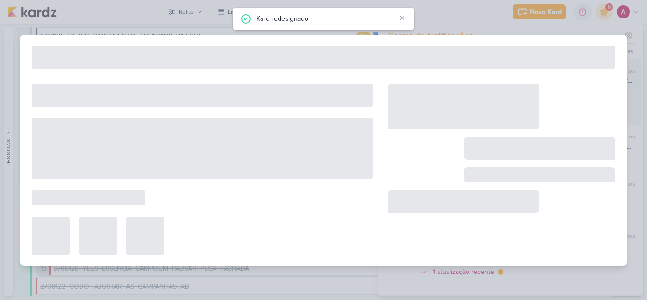
type input "2500373_GODOI_ OVERVIEW_SEMANAL_COMPORTAMENTO_LEADS"
type input "[DATE] 23:59"
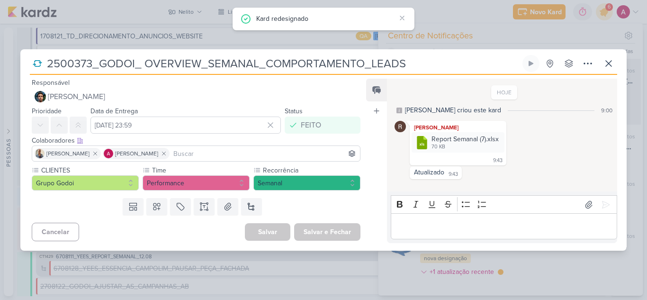
scroll to position [0, 0]
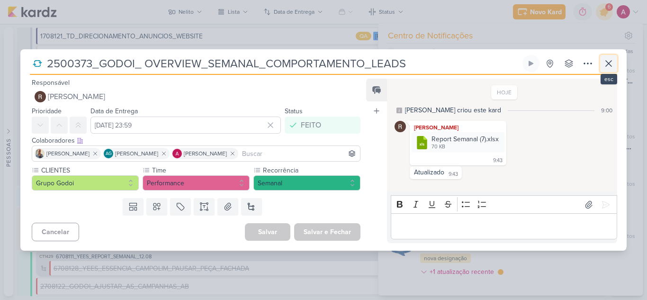
click at [611, 67] on icon at bounding box center [608, 63] width 11 height 11
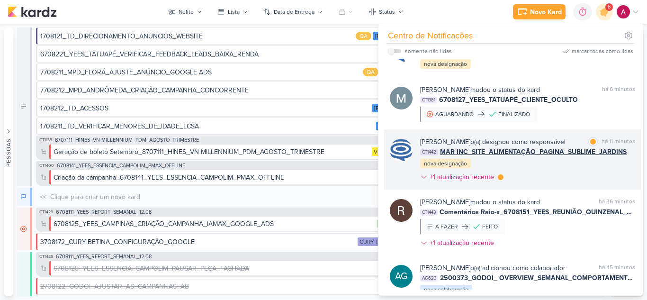
scroll to position [142, 0]
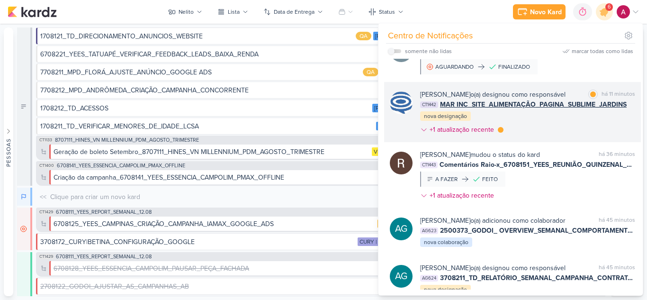
click at [559, 138] on div "Caroline Traven De Andrade o(a) designou como responsável marcar como lida há 1…" at bounding box center [527, 114] width 215 height 49
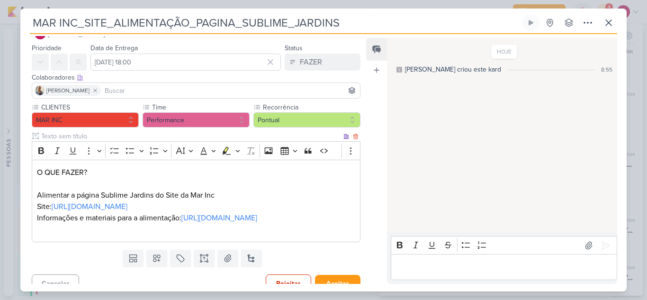
scroll to position [0, 0]
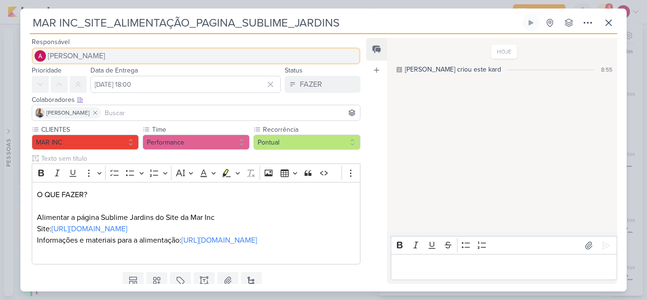
click at [105, 56] on span "[PERSON_NAME]" at bounding box center [76, 55] width 57 height 11
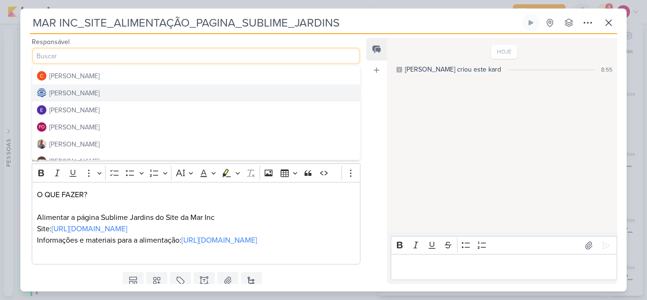
scroll to position [47, 0]
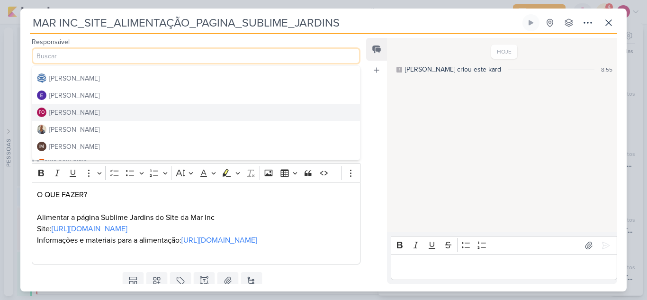
click at [80, 115] on div "[PERSON_NAME]" at bounding box center [74, 113] width 50 height 10
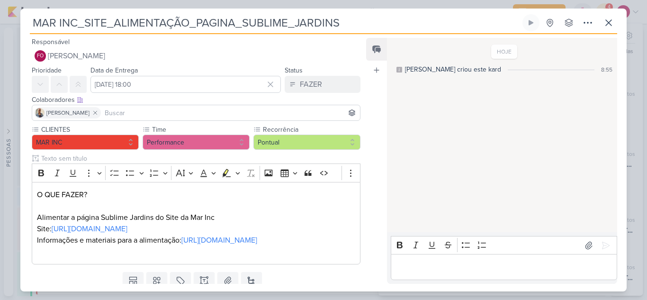
click at [132, 111] on input at bounding box center [230, 112] width 255 height 11
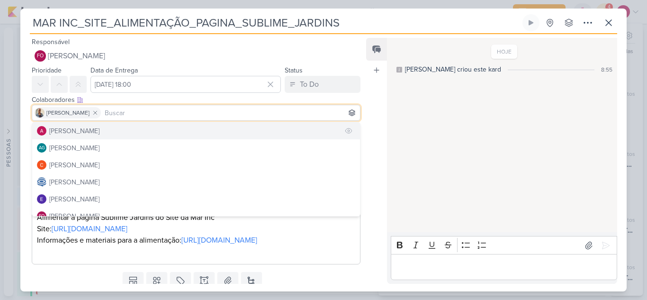
click at [95, 128] on div "[PERSON_NAME]" at bounding box center [74, 131] width 50 height 10
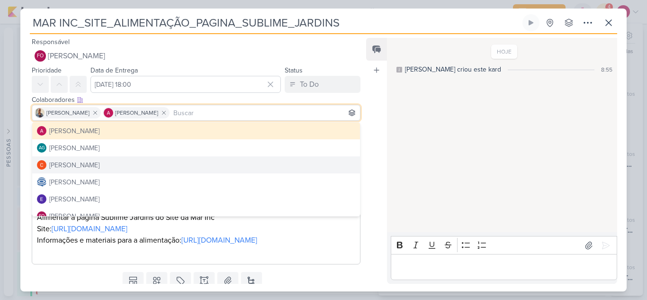
click at [434, 147] on div "HOJE Caroline criou este kard 8:55" at bounding box center [501, 135] width 229 height 193
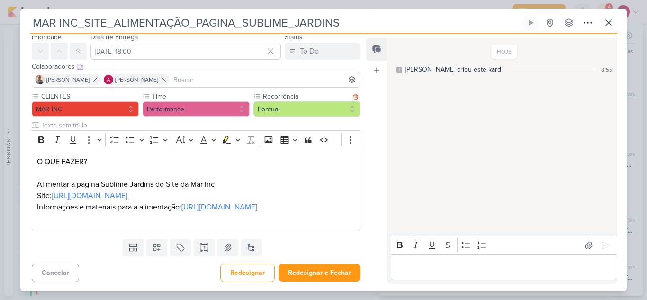
scroll to position [56, 0]
click at [323, 276] on button "Redesignar e Fechar" at bounding box center [320, 273] width 82 height 18
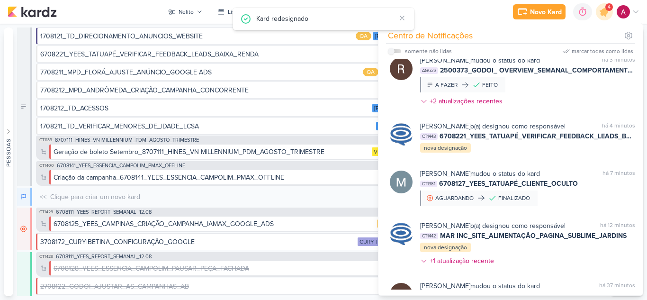
scroll to position [0, 0]
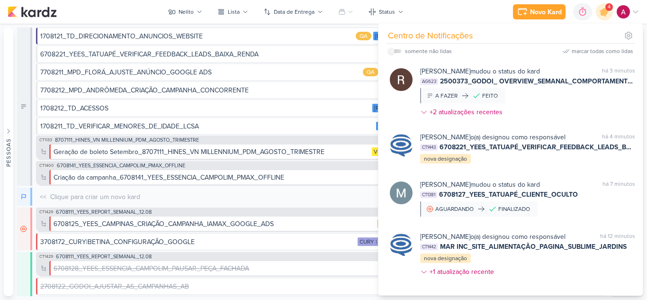
click at [398, 51] on label at bounding box center [394, 51] width 13 height 4
click at [395, 51] on input "checkbox" at bounding box center [391, 51] width 7 height 7
checkbox input "true"
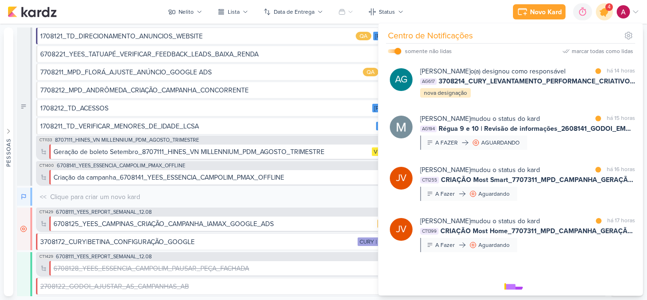
click at [606, 14] on icon at bounding box center [604, 11] width 11 height 11
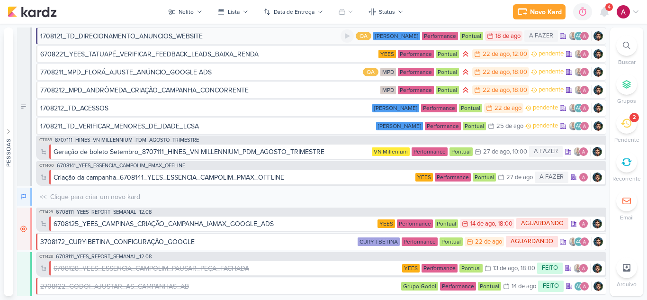
click at [250, 37] on div "1708121_TD_DIRECIONAMENTO_ANUNCIOS_WEBSITE" at bounding box center [190, 36] width 300 height 10
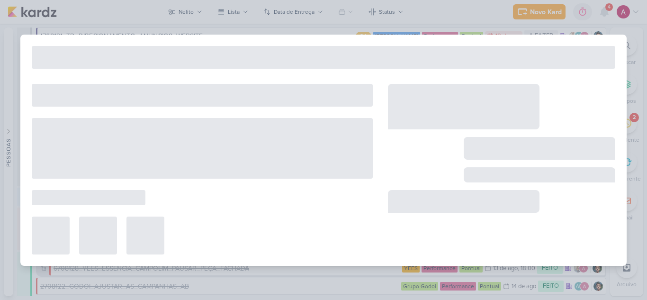
type input "1708121_TD_DIRECIONAMENTO_ANUNCIOS_WEBSITE"
type input "18 de agosto de 2025 às 23:59"
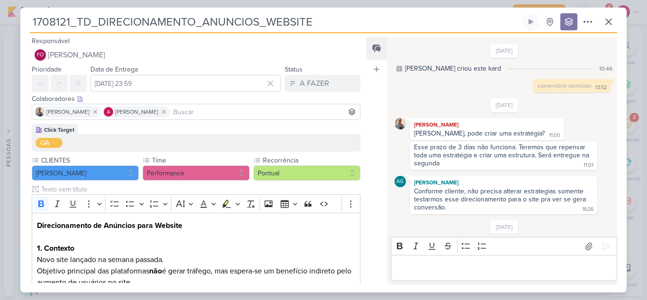
scroll to position [33, 0]
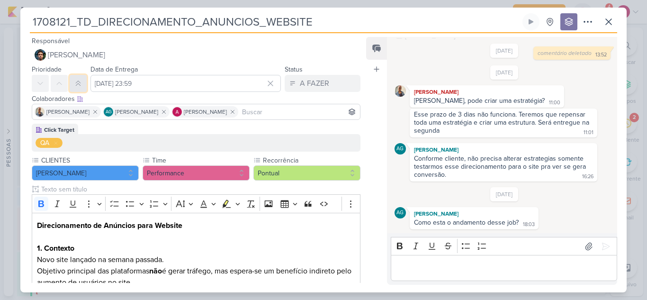
click at [77, 84] on icon at bounding box center [78, 84] width 8 height 8
click at [133, 82] on input "18 de agosto de 2025 às 23:59" at bounding box center [186, 83] width 191 height 17
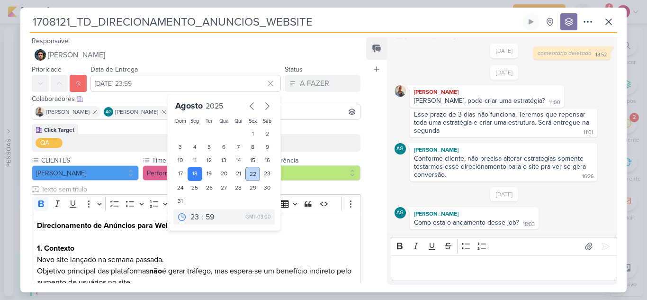
click at [245, 176] on div "22" at bounding box center [252, 174] width 15 height 14
type input "[DATE] 23:59"
click at [378, 127] on div "Feed Atrelar email Solte o email para atrelar ao kard" at bounding box center [376, 161] width 21 height 248
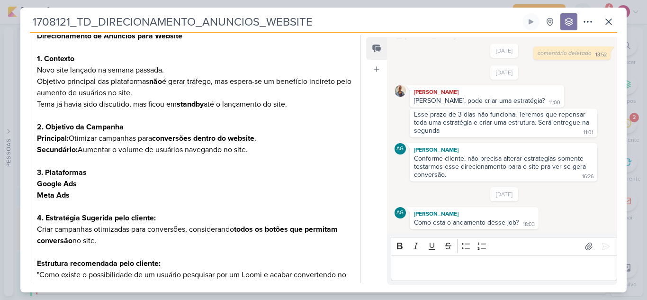
scroll to position [327, 0]
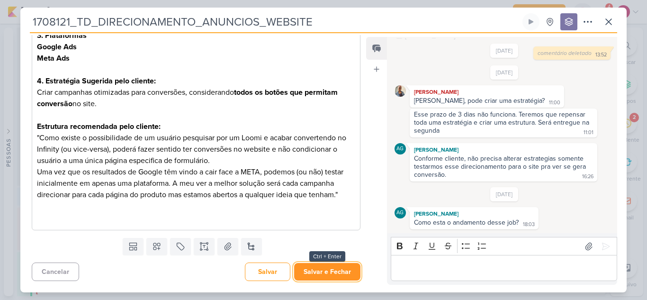
click at [335, 271] on button "Salvar e Fechar" at bounding box center [327, 272] width 66 height 18
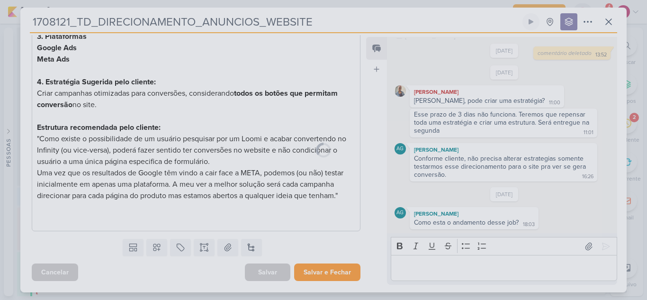
scroll to position [326, 0]
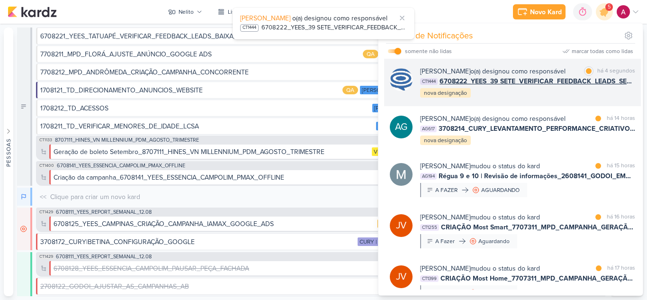
click at [557, 99] on div "[PERSON_NAME] o(a) designou como responsável marcar como lida há 4 segundos CT1…" at bounding box center [527, 82] width 215 height 32
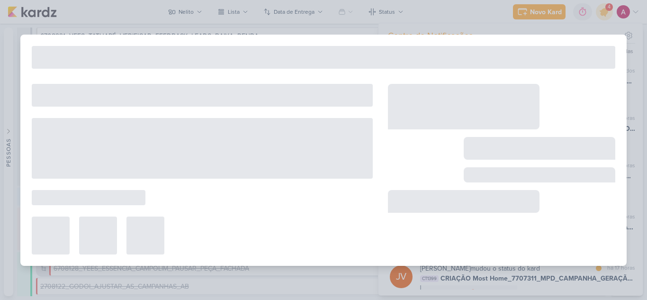
type input "6708222_YEES_39 SETE_VERIFICAR_FEEDBACK_LEADS_SEM_ PERFIL"
type input "[DATE] 18:00"
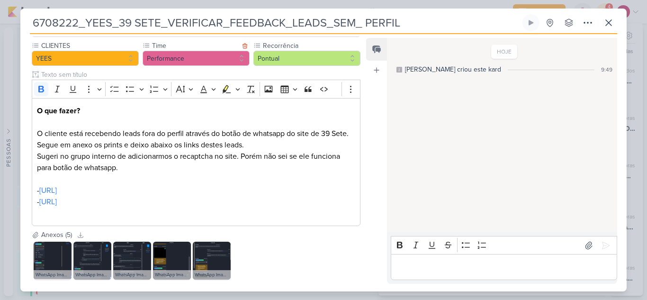
scroll to position [95, 0]
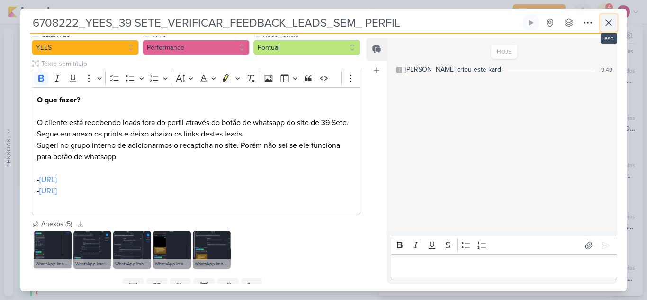
click at [611, 29] on button at bounding box center [608, 22] width 17 height 17
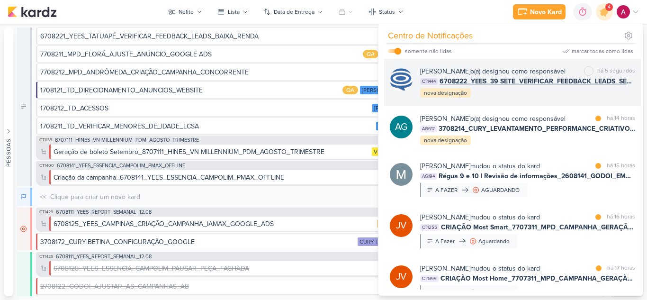
click at [558, 106] on div "Caroline Traven De Andrade o(a) designou como responsável marcar como não lida …" at bounding box center [512, 82] width 257 height 47
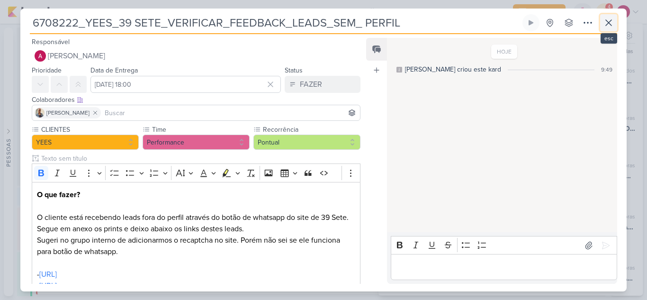
click at [613, 23] on icon at bounding box center [608, 22] width 11 height 11
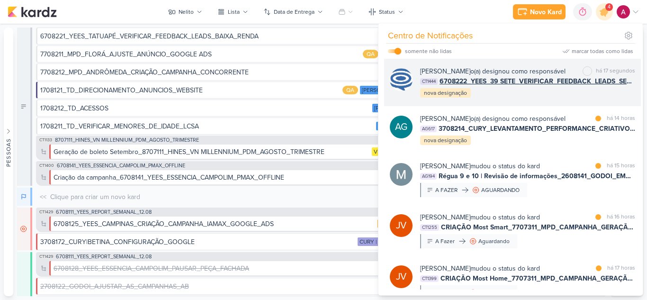
click at [526, 99] on div "Caroline Traven De Andrade o(a) designou como responsável marcar como não lida …" at bounding box center [527, 82] width 215 height 32
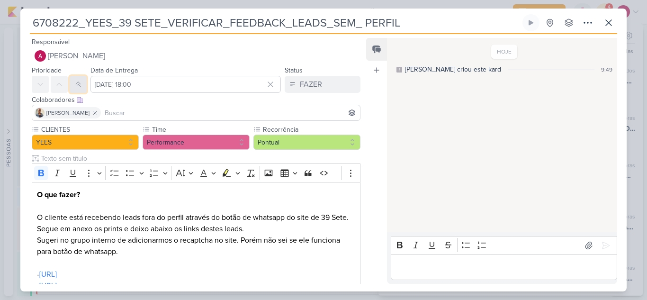
click at [76, 85] on icon at bounding box center [78, 85] width 8 height 8
click at [119, 76] on input "[DATE] 18:00" at bounding box center [186, 84] width 191 height 17
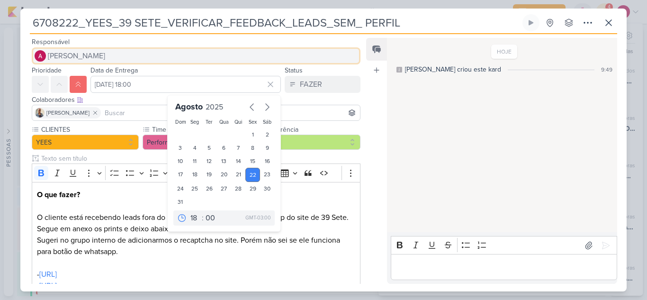
click at [131, 57] on button "[PERSON_NAME]" at bounding box center [196, 55] width 329 height 17
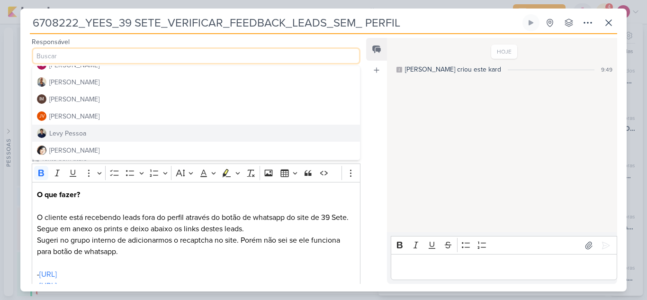
scroll to position [142, 0]
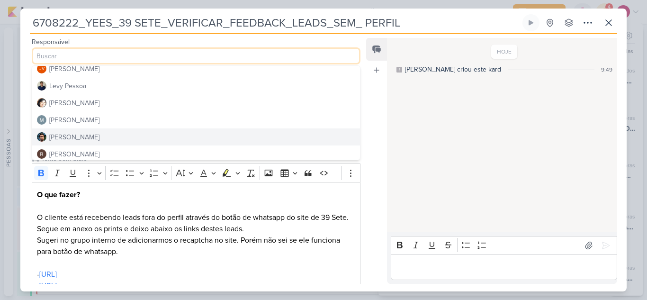
click at [84, 132] on div "[PERSON_NAME]" at bounding box center [74, 137] width 50 height 10
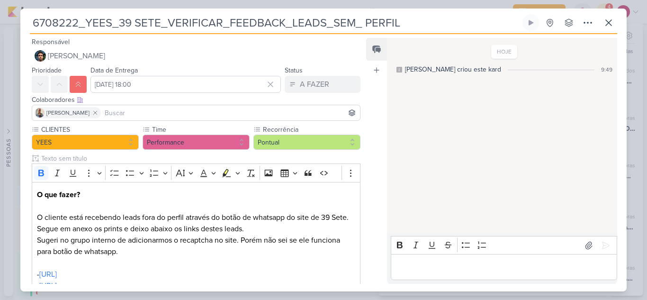
click at [167, 108] on input at bounding box center [230, 112] width 255 height 11
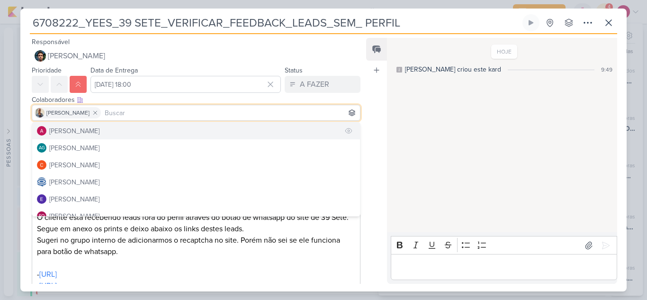
click at [97, 134] on div "[PERSON_NAME]" at bounding box center [74, 131] width 50 height 10
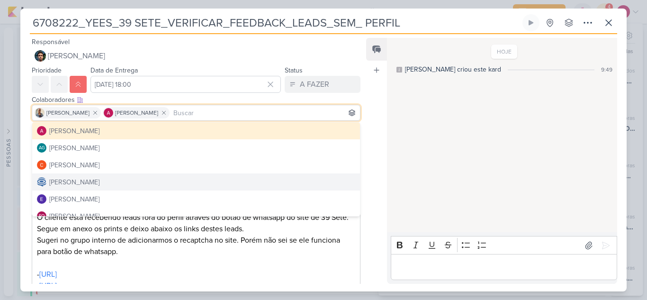
click at [414, 260] on div "Editor editing area: main" at bounding box center [504, 267] width 227 height 26
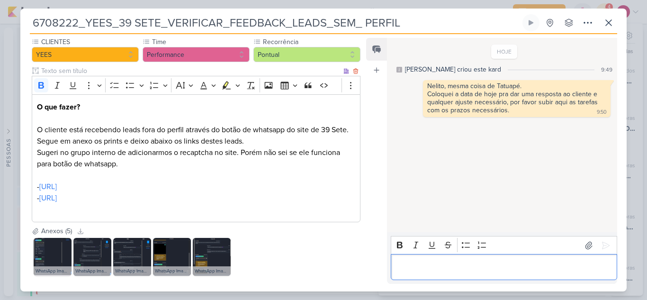
scroll to position [134, 0]
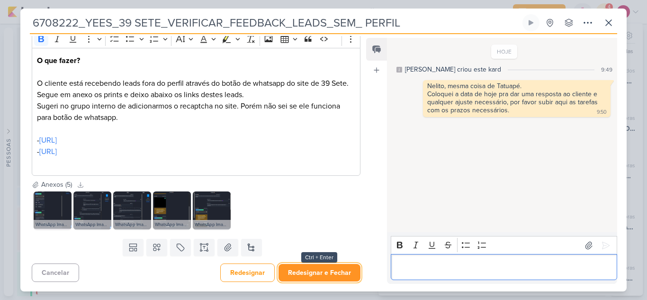
click at [317, 273] on button "Redesignar e Fechar" at bounding box center [320, 273] width 82 height 18
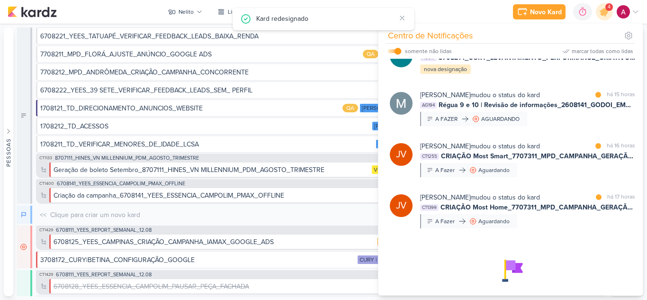
scroll to position [129, 0]
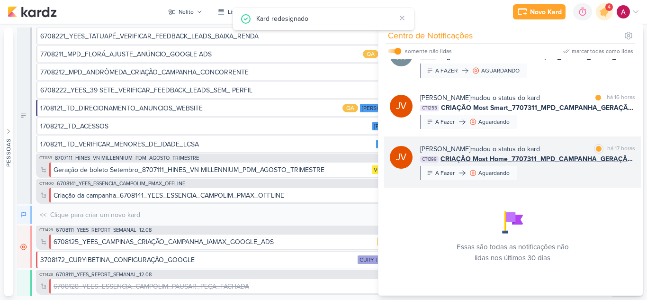
click at [545, 150] on div "Joney Viana mudou o status do kard marcar como lida há 17 horas" at bounding box center [527, 149] width 215 height 10
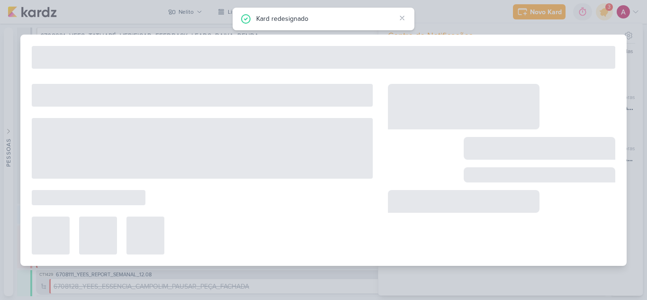
type input "CRIAÇÃO Most Home_7707311_MPD_CAMPANHA_GERAÇÃO_DEMANDA_GOOGLE_ADS"
type input "20 de agosto de 2025 às 18:00"
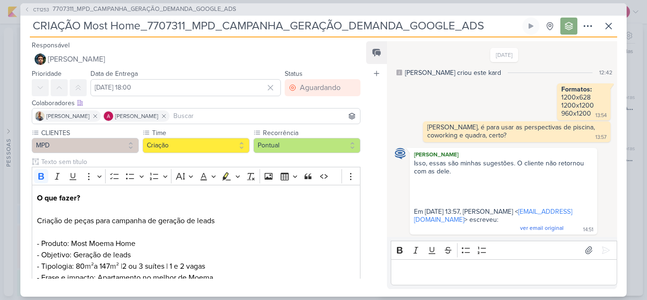
scroll to position [65, 0]
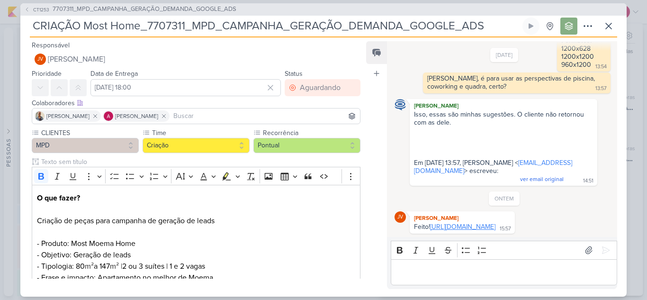
click at [473, 223] on link "[URL][DOMAIN_NAME]" at bounding box center [462, 227] width 65 height 8
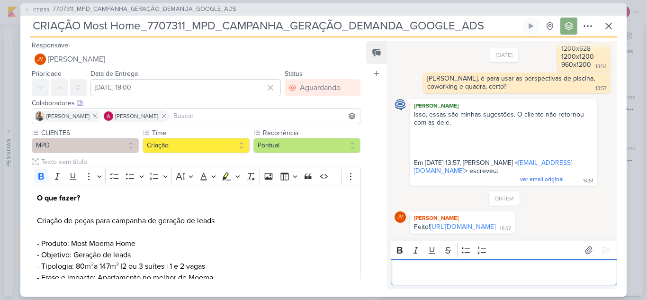
click at [480, 266] on div "Editor editing area: main" at bounding box center [504, 272] width 227 height 26
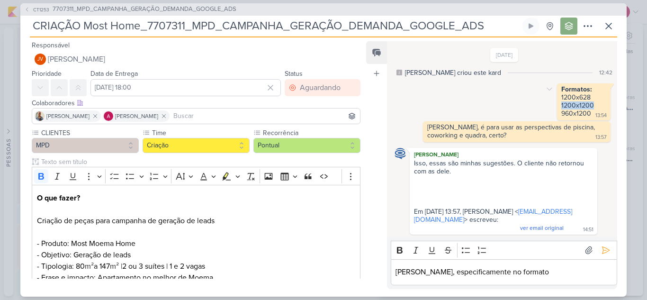
drag, startPoint x: 590, startPoint y: 103, endPoint x: 557, endPoint y: 103, distance: 32.7
click at [559, 103] on div "Formatos: 1200x628 1200x1200 960x1200 13:54" at bounding box center [584, 101] width 50 height 33
copy div "1200x1200"
click at [529, 277] on p "Joney, especificamente no formato" at bounding box center [504, 271] width 217 height 11
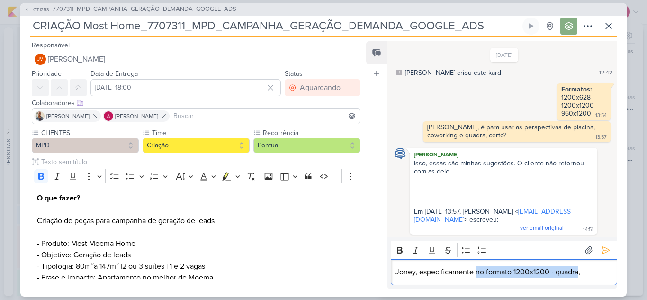
drag, startPoint x: 476, startPoint y: 272, endPoint x: 579, endPoint y: 265, distance: 102.6
click at [579, 265] on div "Joney, especificamente no formato 1200x1200 - quadra," at bounding box center [504, 272] width 227 height 26
click at [398, 254] on icon "Editor toolbar" at bounding box center [399, 249] width 9 height 9
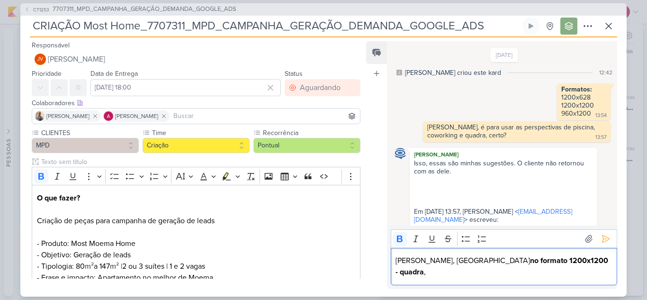
click at [592, 272] on p "Joney, especificamente no formato 1200x1200 - quadra ," at bounding box center [504, 266] width 217 height 23
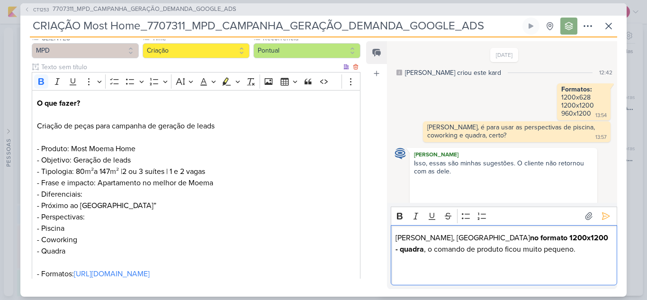
scroll to position [47, 0]
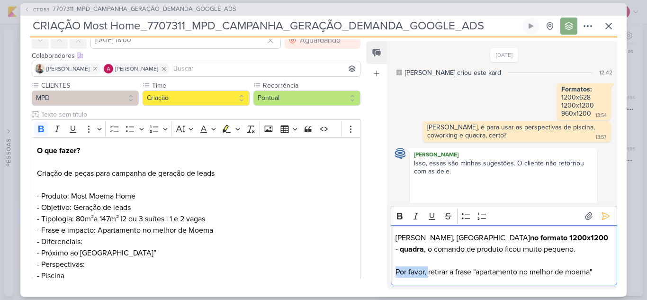
drag, startPoint x: 429, startPoint y: 272, endPoint x: 392, endPoint y: 267, distance: 37.3
click at [392, 267] on div "Joney, especificamente no formato 1200x1200 - quadra , o comando de produto fic…" at bounding box center [504, 255] width 227 height 60
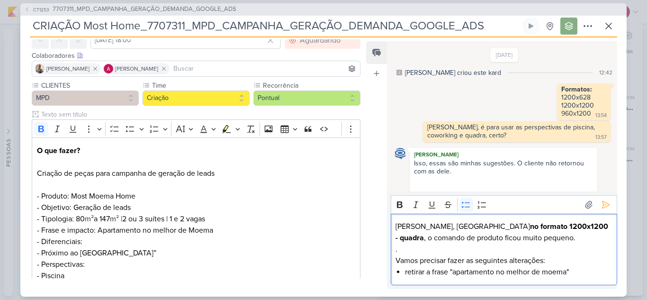
click at [585, 273] on li "retirar a frase "apartamento no melhor de moema"" at bounding box center [508, 271] width 207 height 11
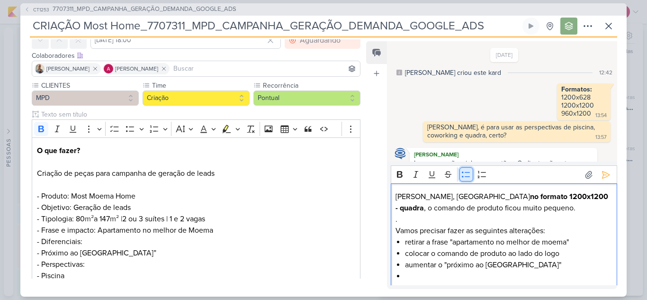
click at [465, 171] on icon "Editor toolbar" at bounding box center [466, 174] width 9 height 9
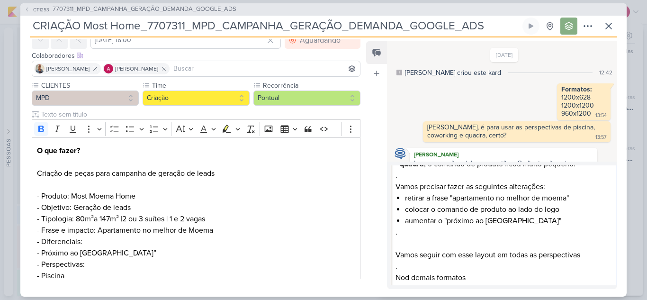
scroll to position [49, 0]
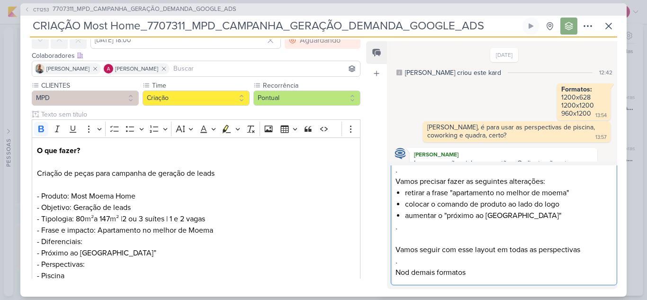
click at [406, 272] on p "Nod demais formatos" at bounding box center [504, 272] width 217 height 11
click at [409, 272] on p "Nod demais formatos" at bounding box center [504, 272] width 217 height 11
drag, startPoint x: 471, startPoint y: 271, endPoint x: 395, endPoint y: 278, distance: 76.2
click at [395, 278] on div "Joney, especificamente no formato 1200x1200 - quadra , o comando de produto fic…" at bounding box center [504, 209] width 227 height 151
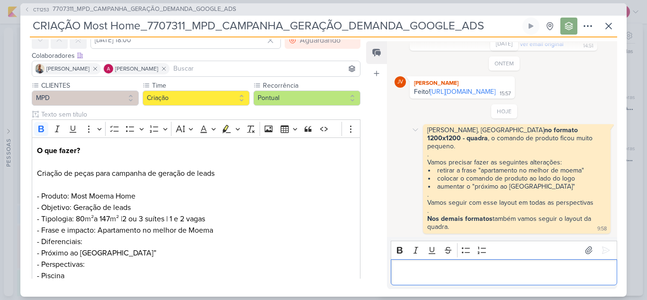
scroll to position [192, 0]
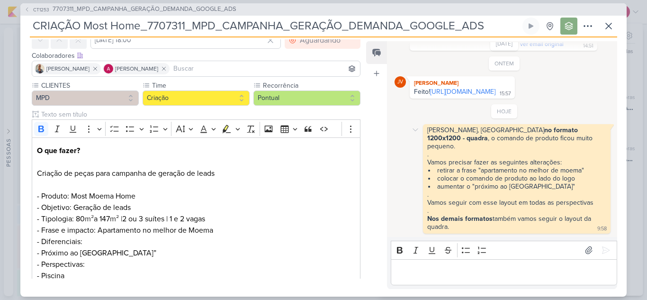
click at [398, 182] on div "Joney, especificamente no formato 1200x1200 - quadra , o comando de produto fic…" at bounding box center [505, 178] width 220 height 109
click at [608, 30] on icon at bounding box center [608, 25] width 11 height 11
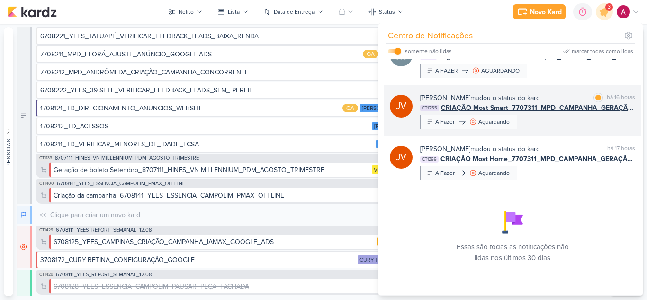
click at [560, 123] on div "Joney Viana mudou o status do kard marcar como lida há 16 horas CT1255 CRIAÇÃO …" at bounding box center [527, 111] width 215 height 36
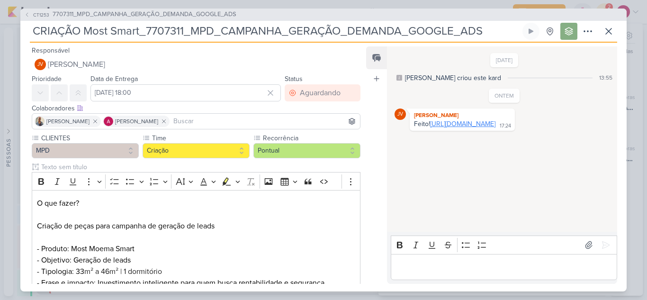
click at [468, 128] on link "https://drive.google.com/drive/folders/1acov2aQqgGz9zoQcFsRnjQ9Nt151tc8N?usp=sh…" at bounding box center [462, 124] width 65 height 8
click at [434, 263] on p "Editor editing area: main" at bounding box center [504, 266] width 217 height 11
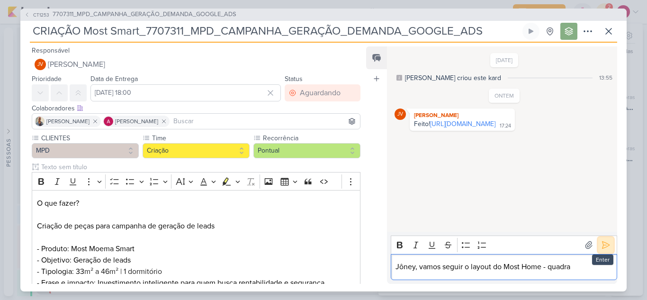
click at [602, 248] on icon at bounding box center [605, 244] width 9 height 9
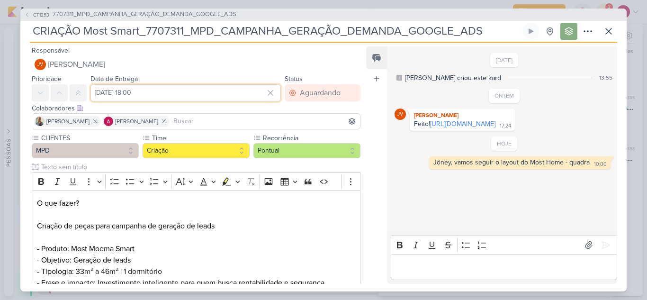
click at [205, 94] on input "20 de agosto de 2025 às 18:00" at bounding box center [186, 92] width 191 height 17
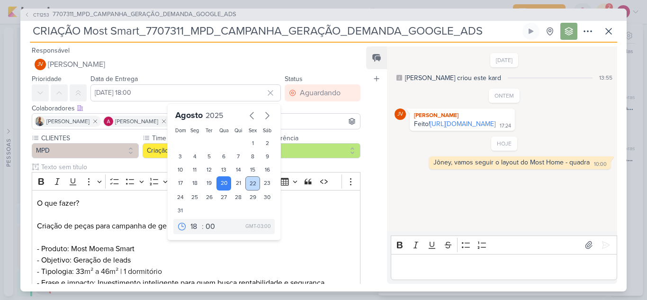
click at [246, 186] on div "22" at bounding box center [252, 183] width 15 height 14
type input "[DATE] 18:00"
click at [82, 91] on button at bounding box center [78, 92] width 17 height 17
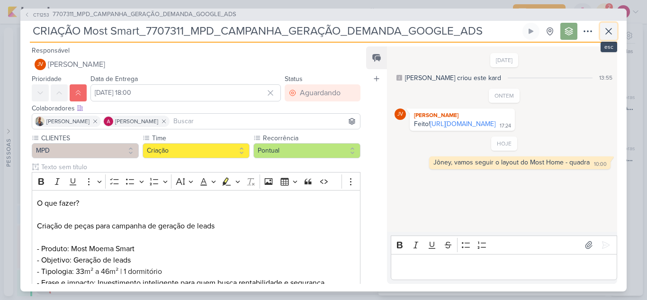
click at [612, 29] on icon at bounding box center [608, 31] width 11 height 11
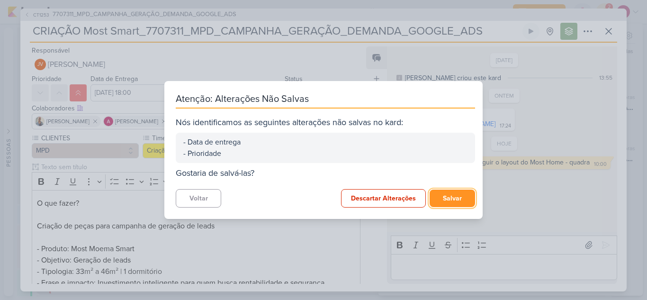
click at [439, 198] on button "Salvar" at bounding box center [452, 199] width 45 height 18
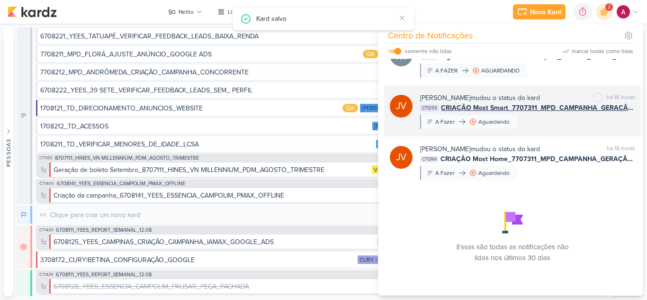
click at [563, 126] on div "Joney Viana mudou o status do kard marcar como não lida há 16 horas CT1255 CRIA…" at bounding box center [527, 111] width 215 height 36
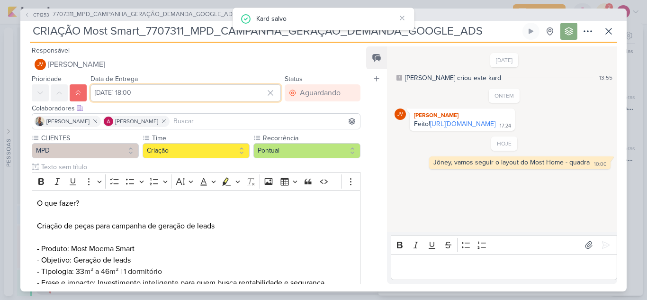
click at [160, 96] on input "[DATE] 18:00" at bounding box center [186, 92] width 191 height 17
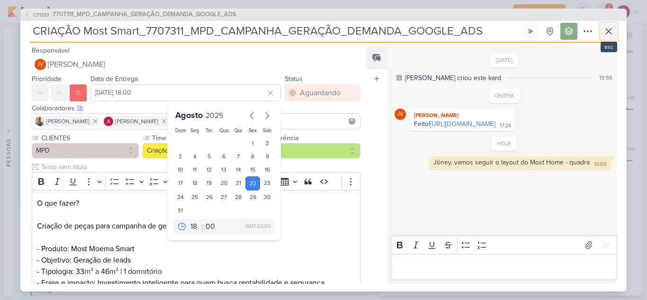
click at [612, 31] on icon at bounding box center [608, 31] width 11 height 11
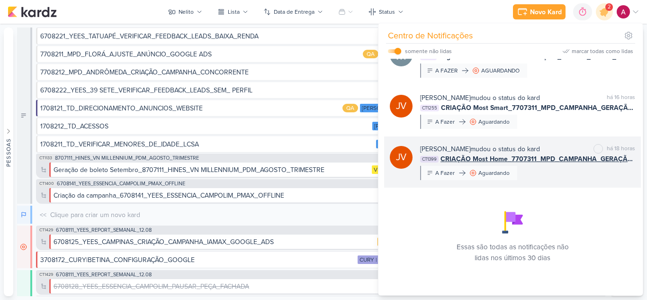
click at [536, 171] on div "Joney Viana mudou o status do kard marcar como não lida há 18 horas CT1399 CRIA…" at bounding box center [527, 162] width 215 height 36
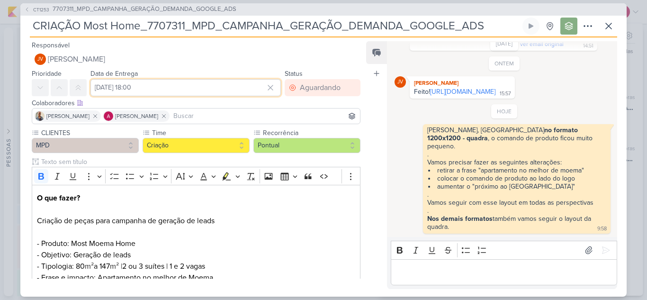
click at [139, 83] on input "20 de agosto de 2025 às 18:00" at bounding box center [186, 87] width 191 height 17
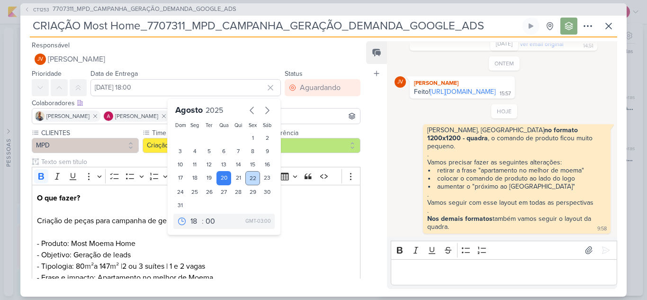
click at [250, 175] on div "22" at bounding box center [252, 178] width 15 height 14
type input "[DATE] 18:00"
click at [82, 90] on button at bounding box center [78, 87] width 17 height 17
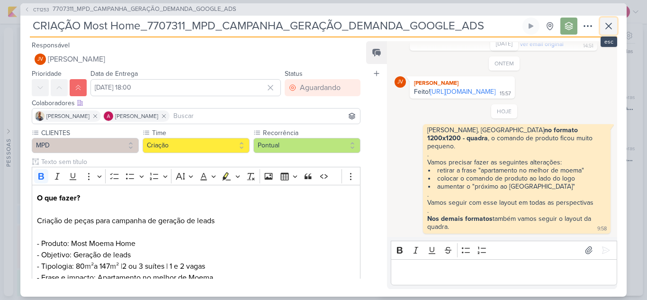
click at [610, 28] on icon at bounding box center [608, 25] width 11 height 11
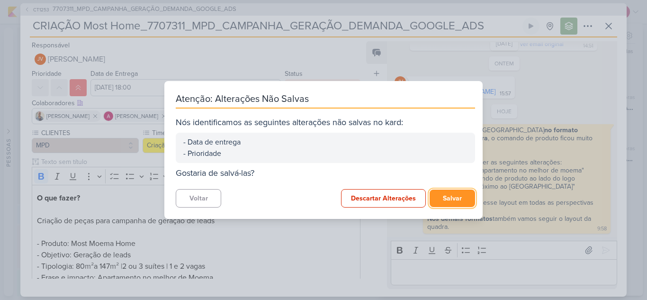
click at [453, 201] on button "Salvar" at bounding box center [452, 199] width 45 height 18
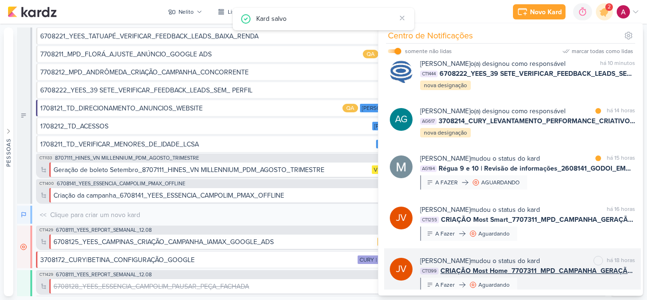
scroll to position [0, 0]
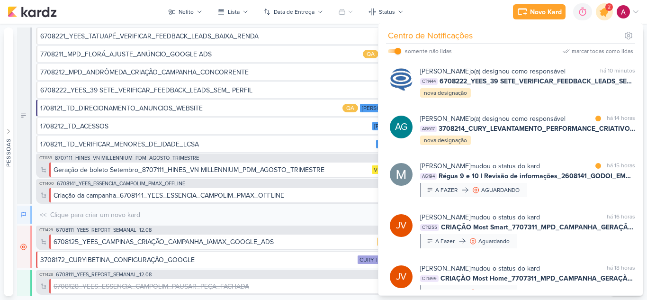
click at [599, 14] on icon at bounding box center [605, 12] width 16 height 16
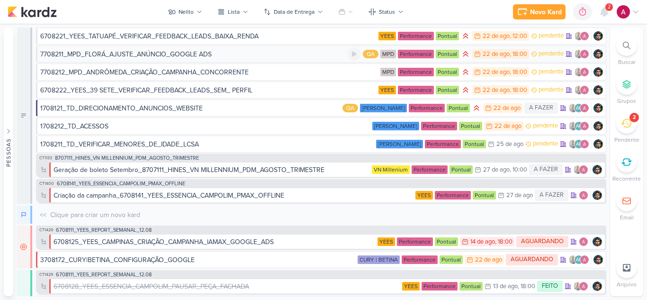
click at [229, 55] on div "7708211_MPD_FLORÁ_AJUSTE_ANÚNCIO_GOOGLE ADS" at bounding box center [194, 54] width 308 height 10
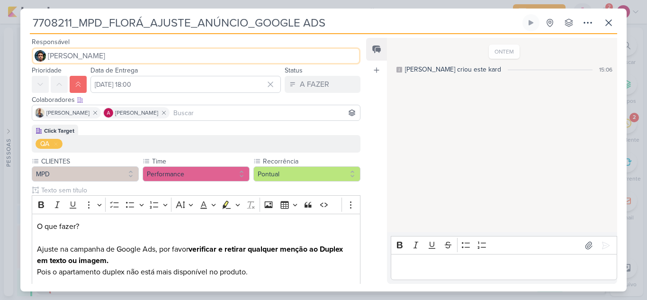
click at [72, 56] on span "[PERSON_NAME]" at bounding box center [76, 55] width 57 height 11
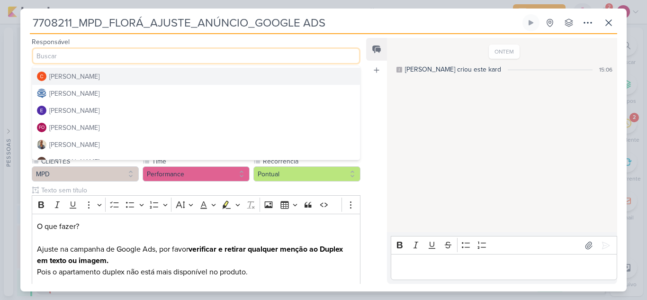
scroll to position [47, 0]
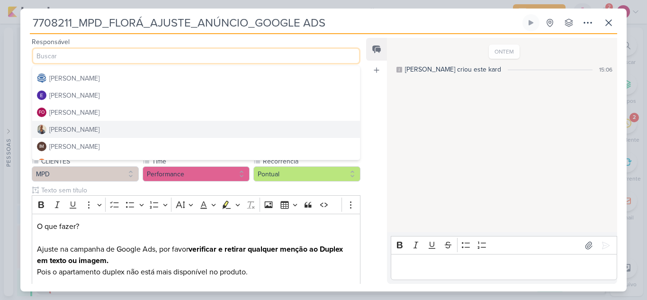
click at [82, 129] on button "[PERSON_NAME]" at bounding box center [196, 129] width 328 height 17
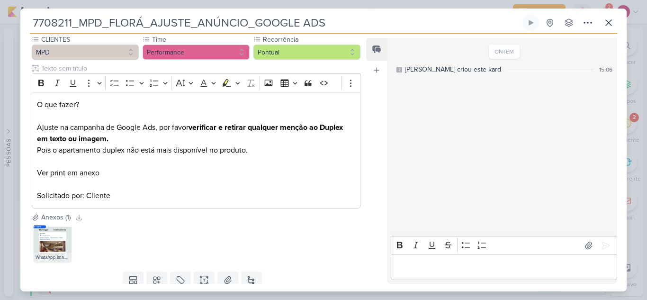
scroll to position [154, 0]
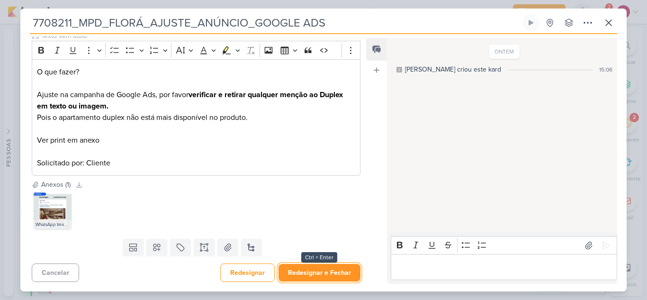
click at [337, 273] on button "Redesignar e Fechar" at bounding box center [320, 273] width 82 height 18
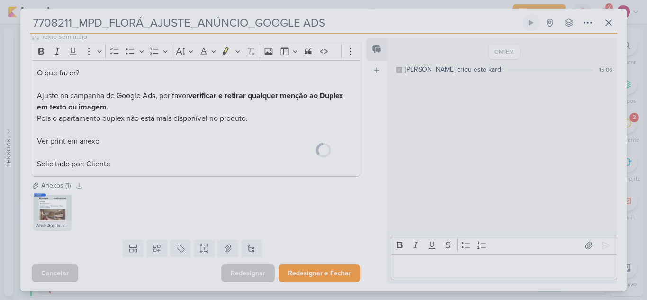
scroll to position [154, 0]
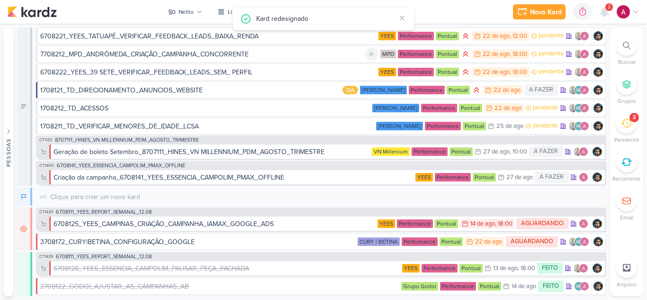
click at [165, 53] on div "7708212_MPD_ANDRÔMEDA_CRIAÇÃO_CAMPANHA_CONCORRENTE" at bounding box center [144, 54] width 209 height 10
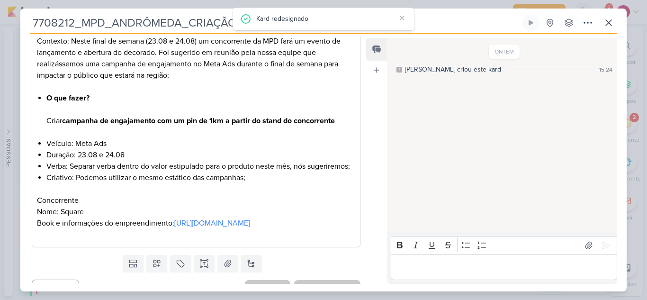
scroll to position [0, 0]
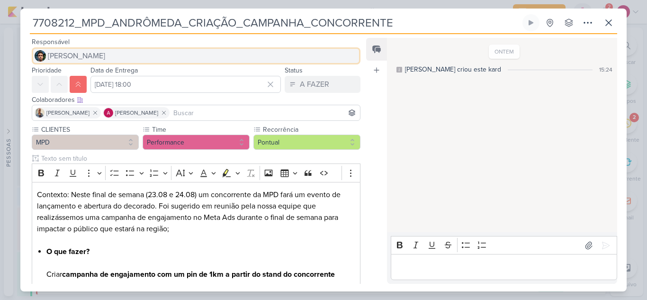
click at [89, 54] on span "[PERSON_NAME]" at bounding box center [76, 55] width 57 height 11
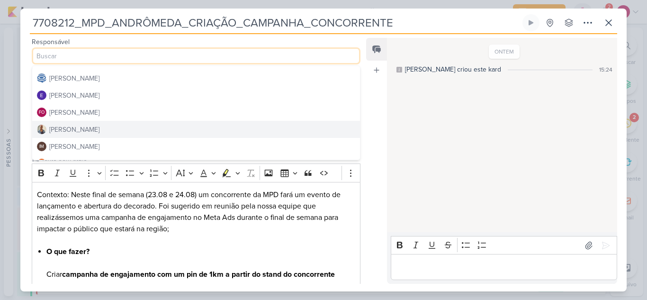
click at [83, 130] on button "[PERSON_NAME]" at bounding box center [196, 129] width 328 height 17
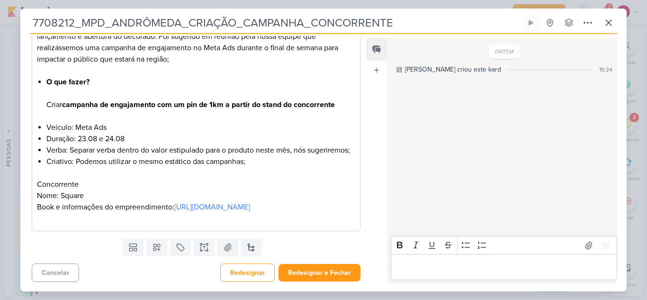
scroll to position [192, 0]
click at [318, 276] on button "Redesignar e Fechar" at bounding box center [320, 273] width 82 height 18
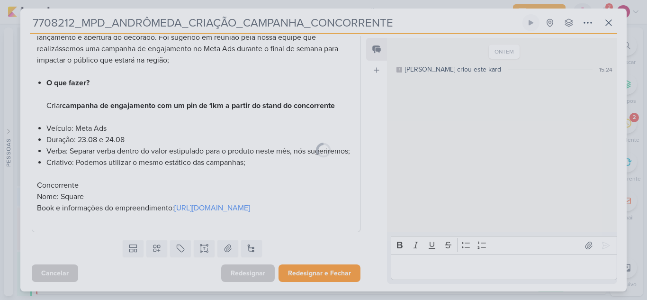
scroll to position [191, 0]
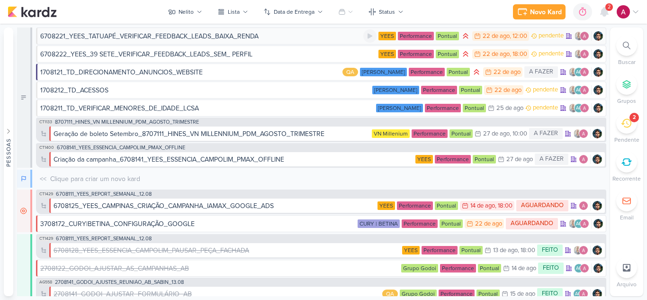
click at [292, 34] on div "6708221_YEES_TATUAPÉ_VERIFICAR_FEEDBACK_LEADS_BAIXA_RENDA" at bounding box center [201, 36] width 323 height 10
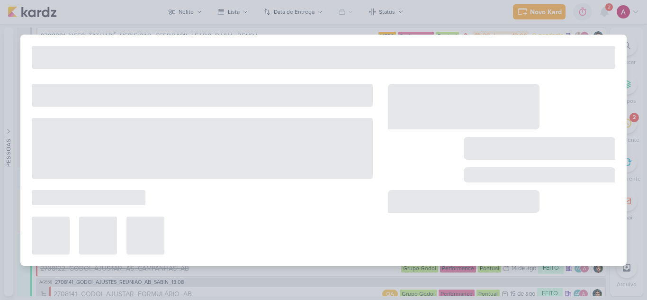
type input "6708221_YEES_TATUAPÉ_VERIFICAR_FEEDBACK_LEADS_BAIXA_RENDA"
type input "22 de agosto de 2025 às 12:00"
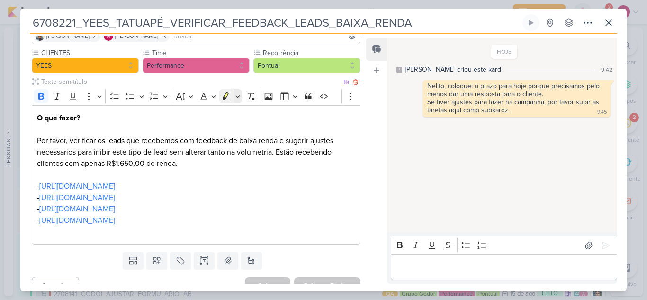
scroll to position [90, 0]
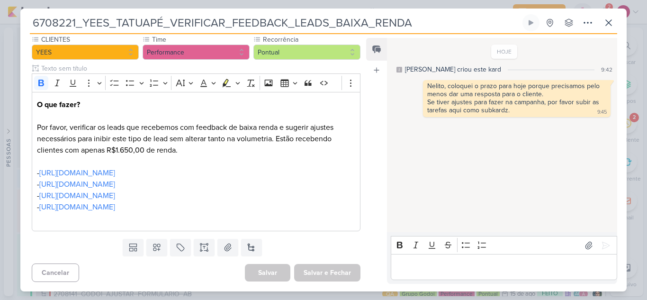
click at [413, 5] on div "6708221_YEES_TATUAPÉ_VERIFICAR_FEEDBACK_LEADS_BAIXA_RENDA" at bounding box center [323, 150] width 647 height 300
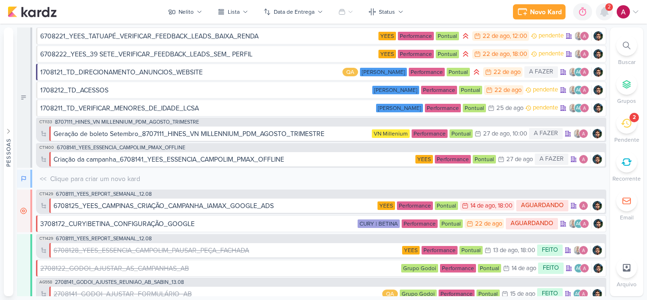
click at [601, 11] on icon at bounding box center [604, 11] width 11 height 11
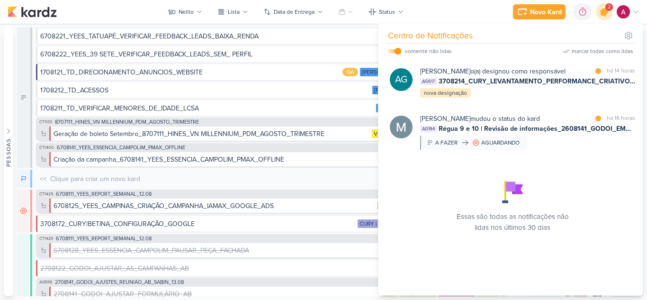
click at [607, 16] on icon at bounding box center [605, 12] width 16 height 16
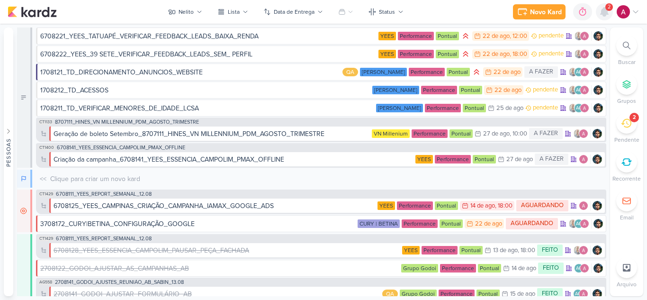
click at [606, 16] on icon at bounding box center [605, 12] width 8 height 9
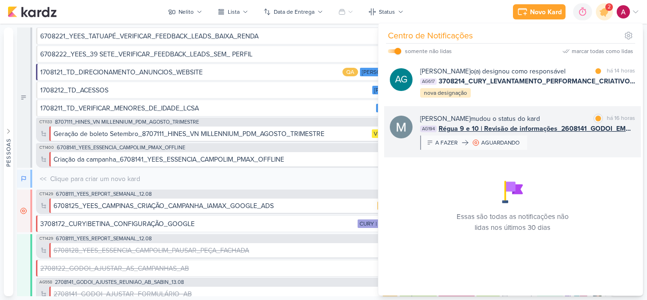
click at [560, 116] on div "Mariana Amorim mudou o status do kard marcar como lida há 16 horas" at bounding box center [527, 119] width 215 height 10
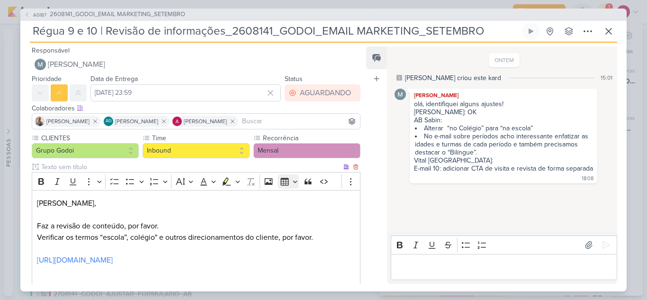
scroll to position [87, 0]
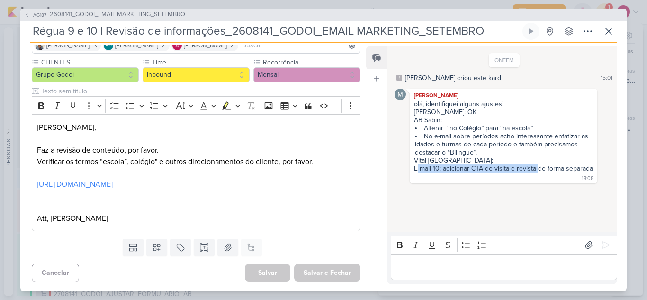
drag, startPoint x: 416, startPoint y: 168, endPoint x: 539, endPoint y: 164, distance: 122.8
click at [539, 164] on div "E-mail 10: adicionar CTA de visita e revista de forma separada" at bounding box center [503, 168] width 179 height 8
click at [453, 174] on div "olá, identifiquei alguns ajustes! Albert Sabin: OK AB Sabin: Alterar “no Colégi…" at bounding box center [504, 141] width 184 height 82
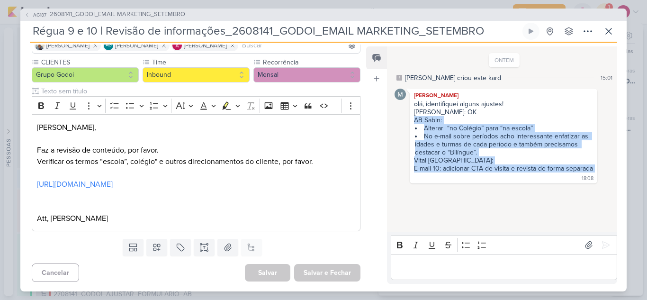
drag, startPoint x: 414, startPoint y: 120, endPoint x: 477, endPoint y: 180, distance: 86.5
click at [477, 180] on div "olá, identifiquei alguns ajustes! Albert Sabin: OK AB Sabin: Alterar “no Colégi…" at bounding box center [504, 141] width 184 height 82
copy div "AB Sabin: Alterar “no Colégio” para “na escola” No e-mail sobre períodos acho i…"
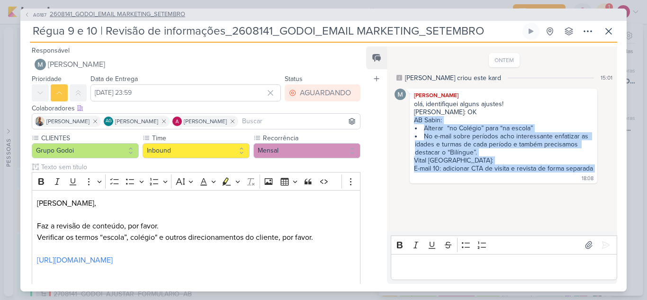
click at [83, 16] on span "2608141_GODOI_EMAIL MARKETING_SETEMBRO" at bounding box center [118, 14] width 136 height 9
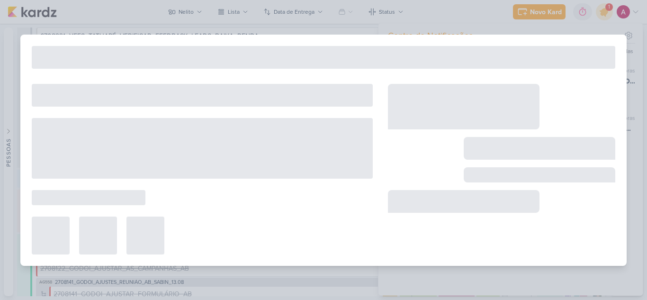
type input "2608141_GODOI_EMAIL MARKETING_SETEMBRO"
type input "1 de setembro de 2025 às 18:00"
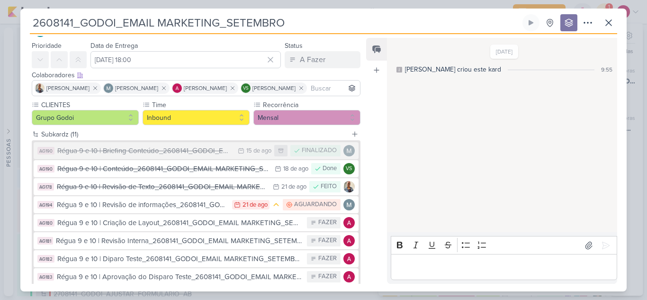
scroll to position [47, 0]
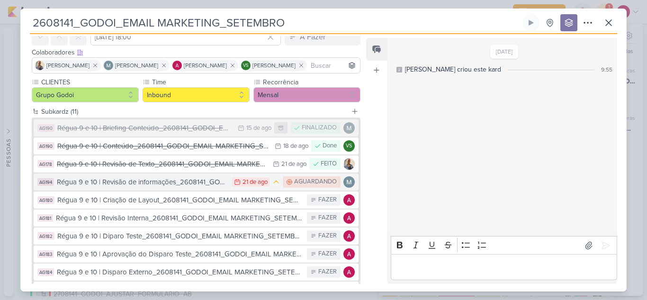
click at [183, 184] on div "Régua 9 e 10 | Revisão de informações_2608141_GODOI_EMAIL MARKETING_SETEMBRO" at bounding box center [142, 182] width 171 height 11
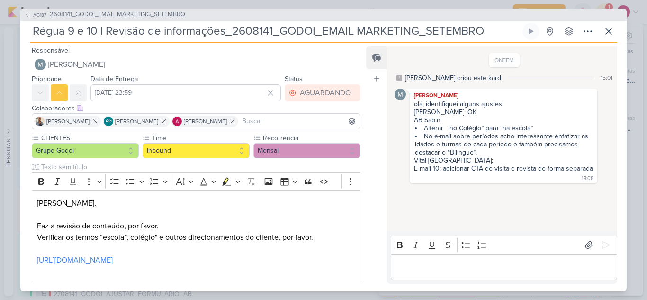
click at [29, 16] on icon at bounding box center [27, 15] width 6 height 6
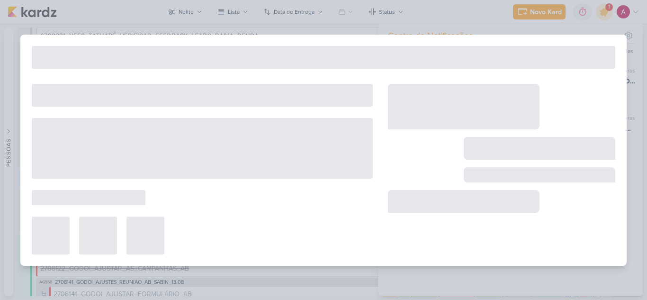
type input "2608141_GODOI_EMAIL MARKETING_SETEMBRO"
type input "1 de setembro de 2025 às 18:00"
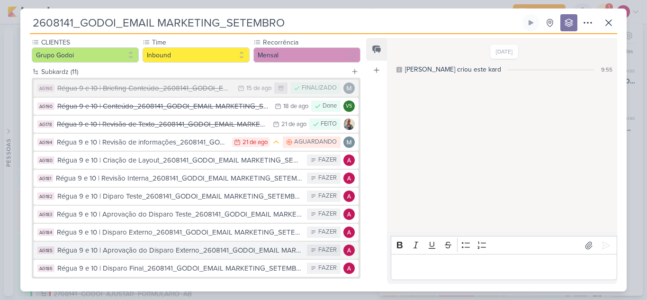
scroll to position [135, 0]
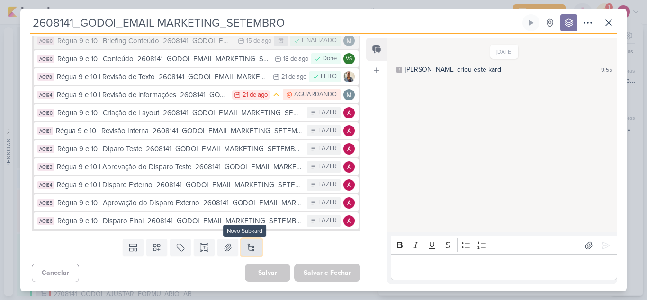
click at [250, 245] on button at bounding box center [251, 247] width 21 height 17
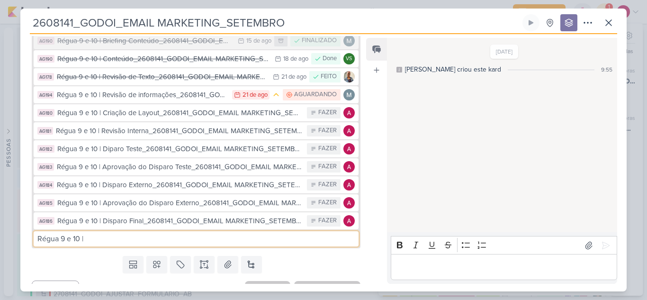
type input "Régua 9 e 10 |"
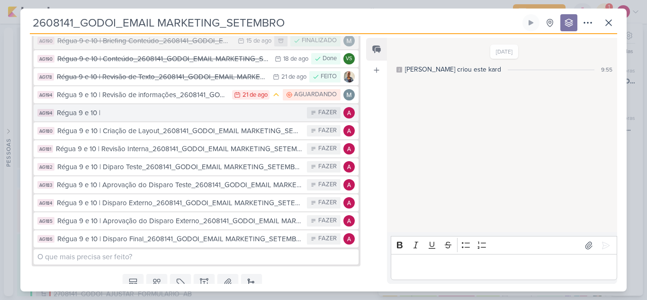
click at [170, 111] on div "Régua 9 e 10 |" at bounding box center [179, 113] width 245 height 11
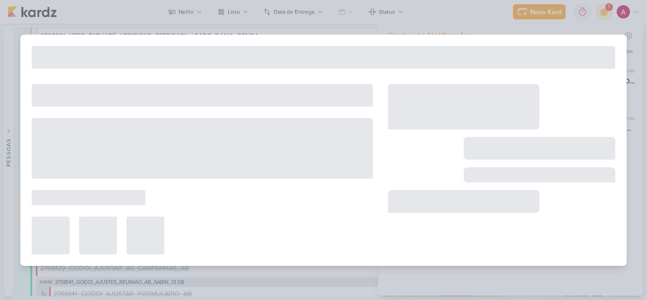
type input "Régua 9 e 10 |"
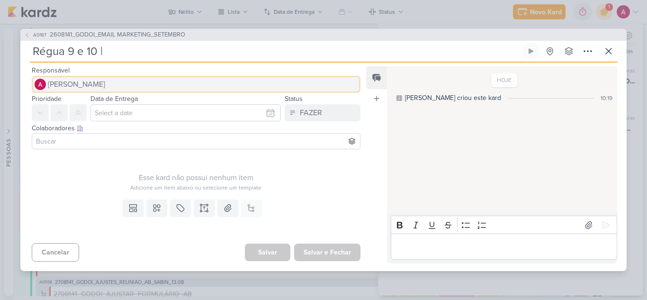
click at [84, 80] on span "[PERSON_NAME]" at bounding box center [76, 84] width 57 height 11
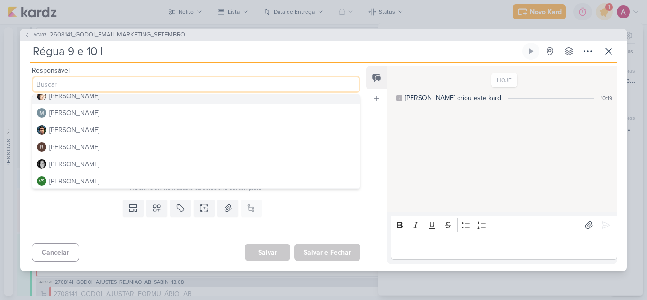
scroll to position [179, 0]
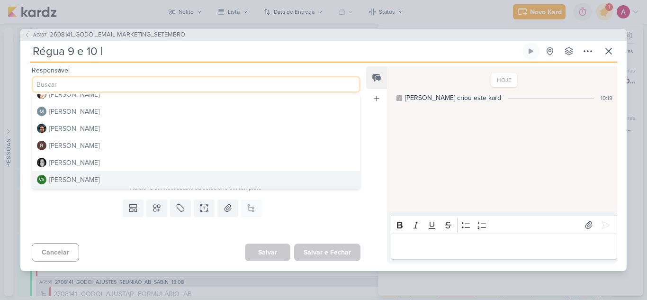
click at [70, 180] on div "[PERSON_NAME]" at bounding box center [74, 180] width 50 height 10
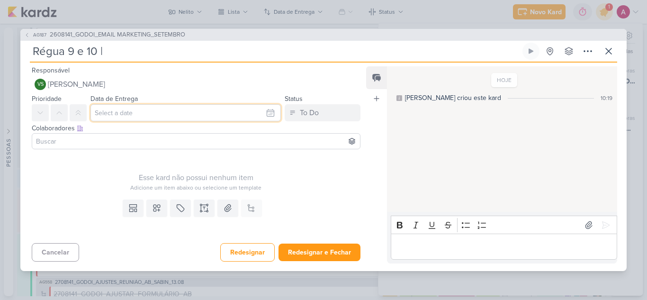
click at [128, 108] on input "text" at bounding box center [186, 112] width 191 height 17
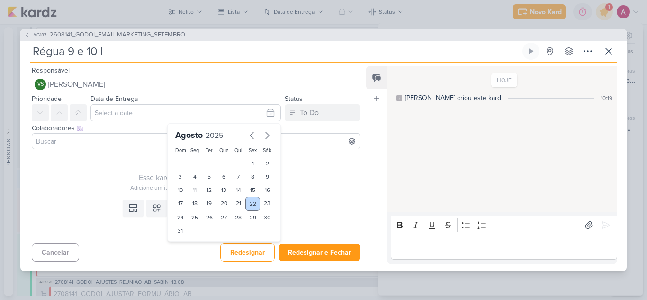
click at [246, 202] on div "22" at bounding box center [252, 204] width 15 height 14
type input "[DATE] 23:59"
click at [85, 143] on input at bounding box center [196, 141] width 324 height 11
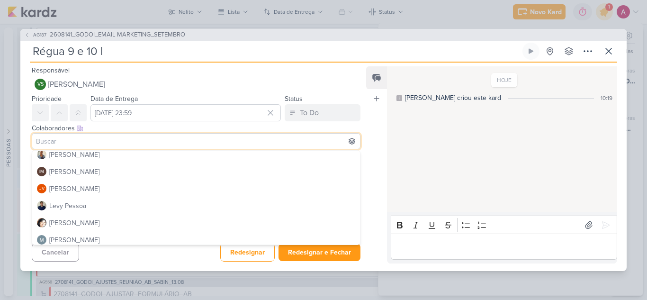
scroll to position [84, 0]
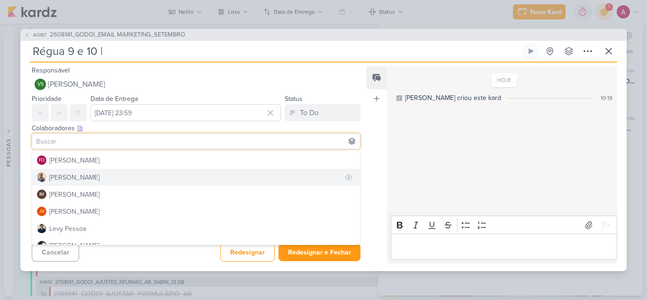
click at [71, 179] on div "[PERSON_NAME]" at bounding box center [74, 178] width 50 height 10
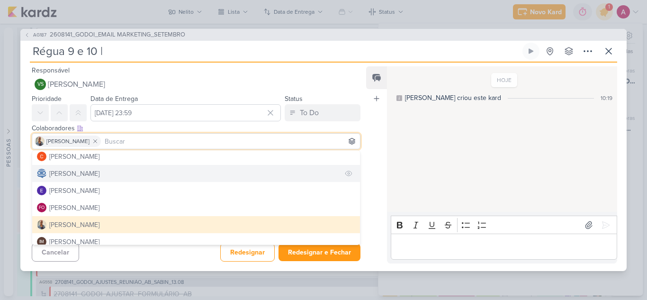
scroll to position [0, 0]
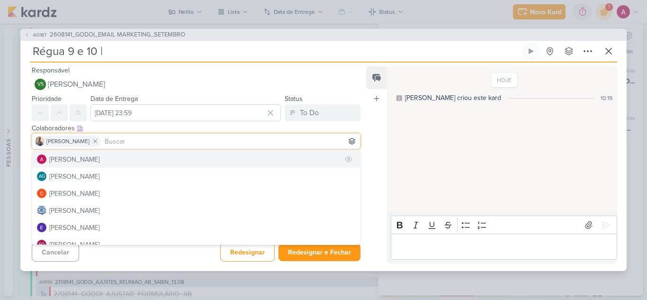
click at [86, 157] on div "[PERSON_NAME]" at bounding box center [74, 159] width 50 height 10
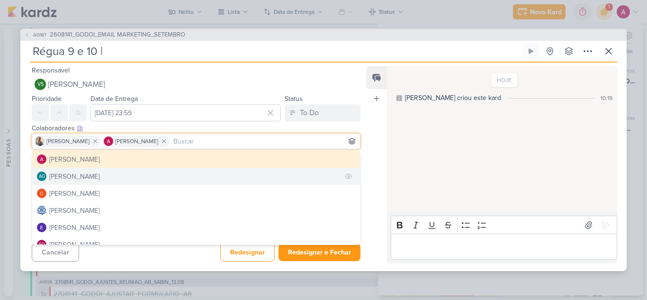
click at [95, 177] on div "[PERSON_NAME]" at bounding box center [74, 177] width 50 height 10
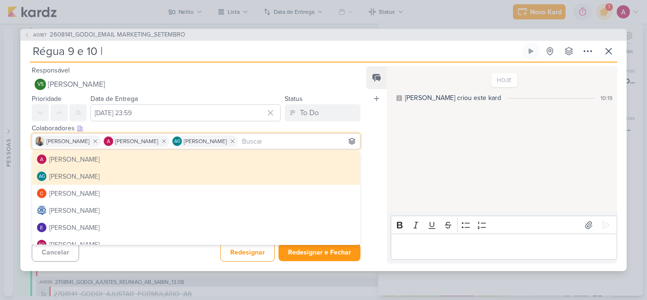
click at [418, 147] on div "HOJE Alessandra criou este kard 10:19" at bounding box center [501, 139] width 229 height 145
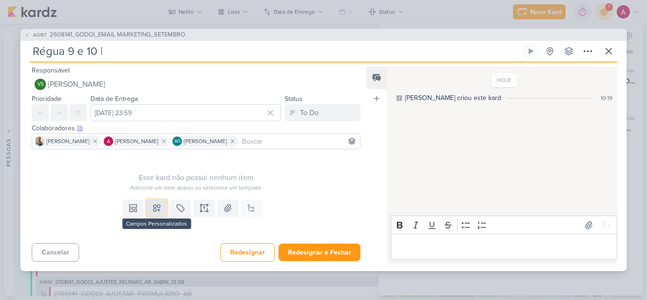
click at [158, 209] on icon at bounding box center [156, 207] width 9 height 9
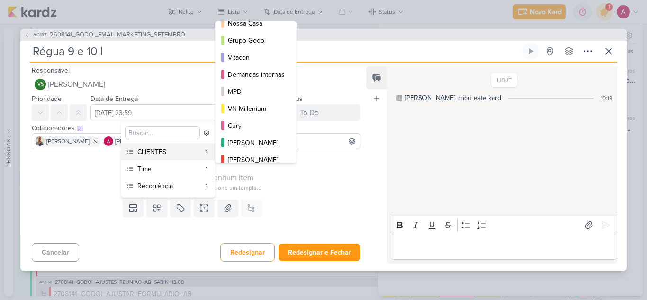
scroll to position [43, 0]
click at [263, 40] on div "Grupo Godoi" at bounding box center [256, 41] width 57 height 10
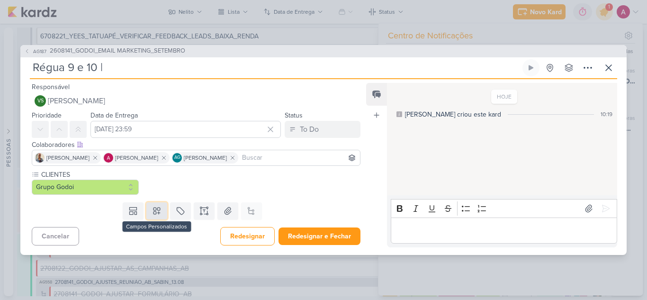
click at [155, 213] on icon at bounding box center [157, 211] width 7 height 7
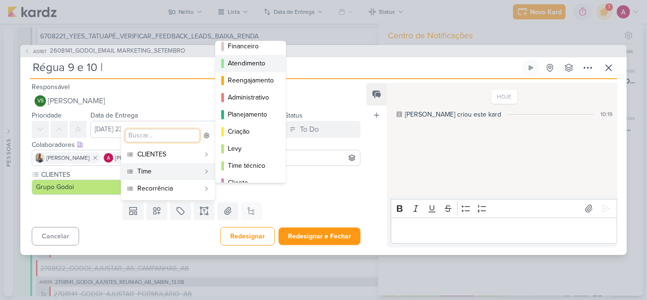
scroll to position [86, 0]
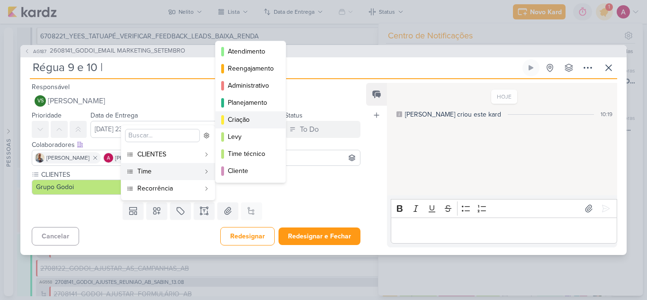
click at [249, 122] on div "Criação" at bounding box center [251, 120] width 46 height 10
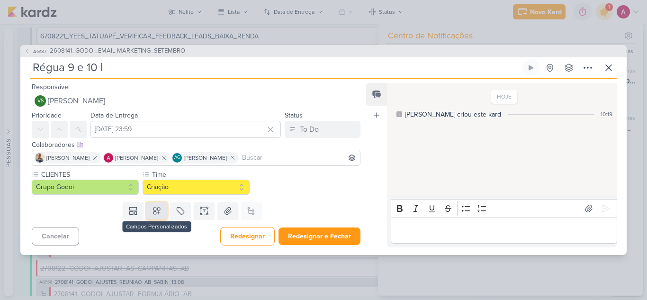
click at [159, 215] on icon at bounding box center [156, 210] width 9 height 9
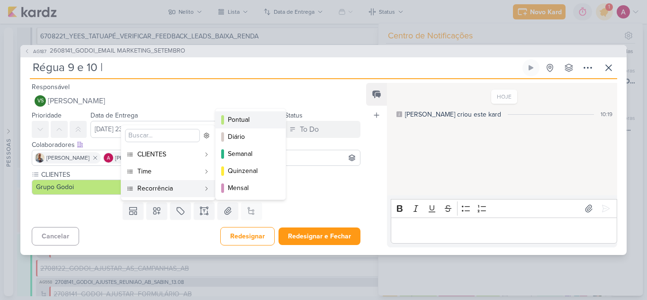
click at [246, 118] on div "Pontual" at bounding box center [251, 120] width 46 height 10
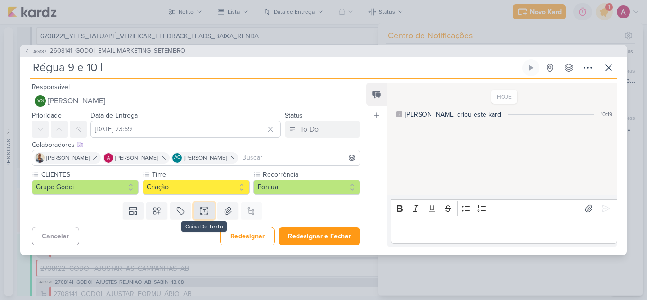
click at [200, 211] on icon at bounding box center [204, 210] width 9 height 9
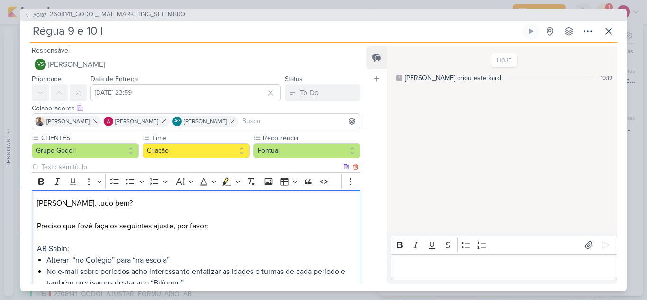
scroll to position [27, 0]
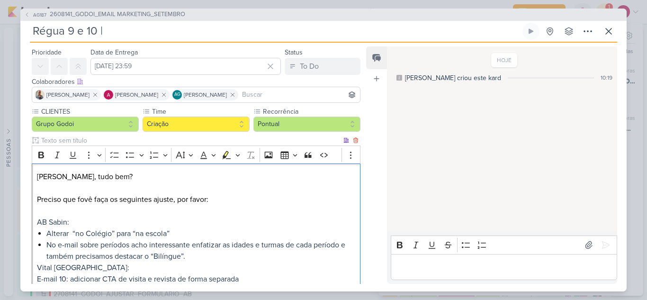
click at [85, 200] on p "Viviane, tudo bem? Preciso que fovê faça os seguintes ajuste, por favor:" at bounding box center [196, 188] width 318 height 34
click at [81, 201] on p "Viviane, tudo bem? Preciso que fovê faça os seguintes ajuste, por favor:" at bounding box center [196, 188] width 318 height 34
drag, startPoint x: 92, startPoint y: 200, endPoint x: 78, endPoint y: 201, distance: 13.8
click at [78, 201] on p "Viviane, tudo bem? Preciso que fovê faça os seguintes ajuste, por favor:" at bounding box center [196, 188] width 318 height 34
click at [146, 200] on p "Viviane, tudo bem? Preciso que você faça os seguintes ajuste, por favor:" at bounding box center [196, 188] width 318 height 34
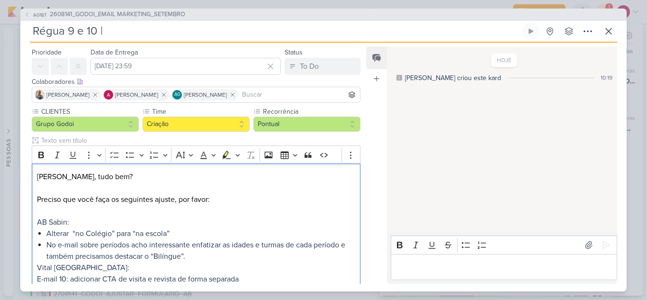
click at [0, 0] on lt-span "os seguintes ajuste s" at bounding box center [0, 0] width 0 height 0
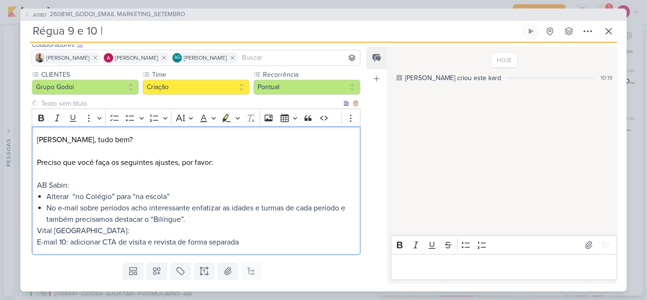
scroll to position [74, 0]
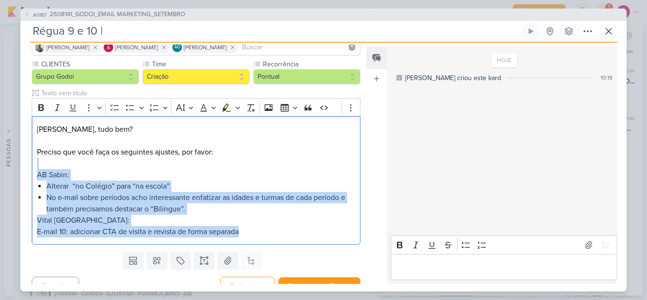
drag, startPoint x: 262, startPoint y: 239, endPoint x: 29, endPoint y: 169, distance: 242.6
click at [29, 169] on div "CLIENTES Grupo Godoi Time" at bounding box center [192, 153] width 344 height 189
click at [206, 109] on icon "Editor toolbar" at bounding box center [203, 107] width 9 height 9
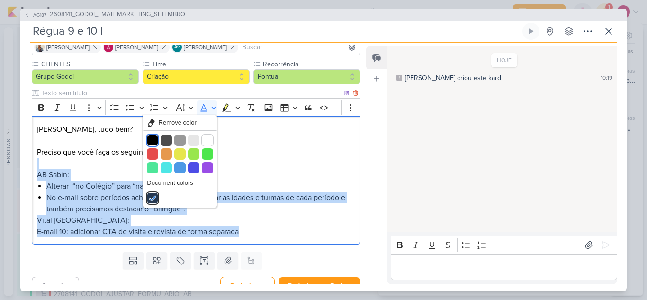
click at [152, 141] on button "Black" at bounding box center [152, 140] width 11 height 11
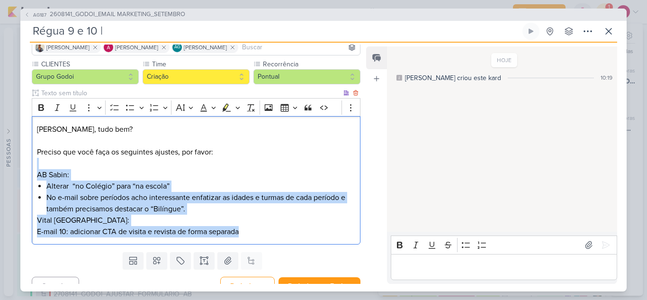
click at [116, 200] on span "No e-mail sobre períodos acho interessante enfatizar as idades e turmas de cada…" at bounding box center [195, 203] width 299 height 21
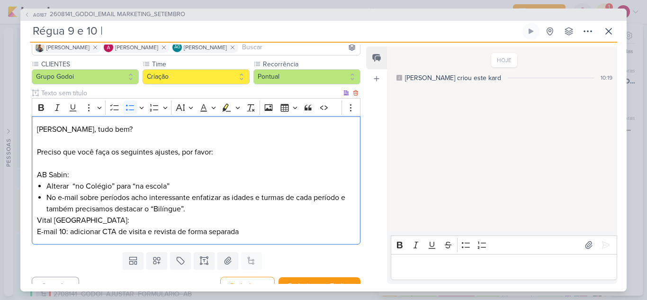
click at [203, 208] on li "No e-mail sobre períodos acho interessante enfatizar as idades e turmas de cada…" at bounding box center [200, 203] width 309 height 23
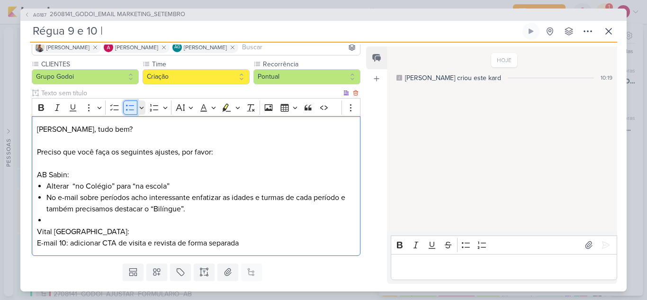
click at [129, 109] on icon "Editor toolbar" at bounding box center [130, 107] width 9 height 9
click at [36, 245] on div "Viviane, tudo bem? Preciso que você faça os seguintes ajustes, por favor: AB Sa…" at bounding box center [196, 186] width 329 height 140
drag, startPoint x: 75, startPoint y: 243, endPoint x: 47, endPoint y: 246, distance: 28.2
click at [47, 246] on span "E-mail 10: adicionar CTA de visita e revista de forma separada" at bounding box center [147, 242] width 202 height 9
click at [41, 102] on button "Bold" at bounding box center [41, 107] width 14 height 14
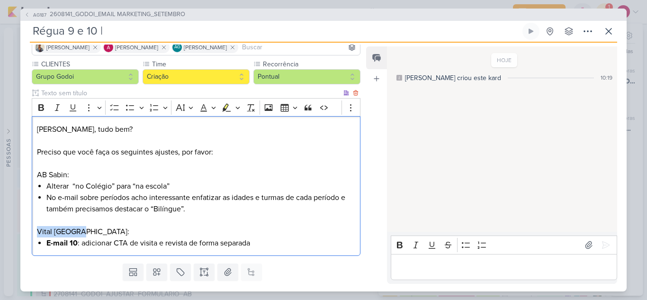
drag, startPoint x: 48, startPoint y: 233, endPoint x: 32, endPoint y: 233, distance: 16.1
click at [32, 233] on div "Viviane, tudo bem? Preciso que você faça os seguintes ajustes, por favor: AB Sa…" at bounding box center [196, 186] width 329 height 140
click at [229, 112] on button "Highlight" at bounding box center [226, 107] width 14 height 14
click at [224, 108] on icon "Editor toolbar" at bounding box center [227, 107] width 9 height 8
click at [73, 188] on span "Alterar “no Colégio” para “na escola”" at bounding box center [107, 186] width 123 height 9
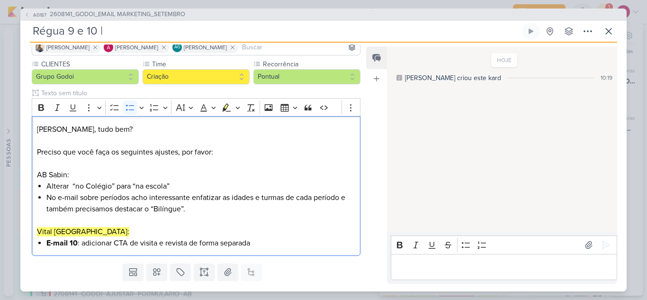
click at [0, 0] on lt-span "Remover espaço em branco a mais" at bounding box center [0, 0] width 0 height 0
drag, startPoint x: 80, startPoint y: 176, endPoint x: 30, endPoint y: 176, distance: 49.8
click at [30, 176] on div "CLIENTES Grupo Godoi Time" at bounding box center [192, 159] width 344 height 200
click at [224, 108] on icon "Editor toolbar" at bounding box center [227, 107] width 9 height 8
click at [43, 110] on icon "Editor toolbar" at bounding box center [41, 107] width 6 height 7
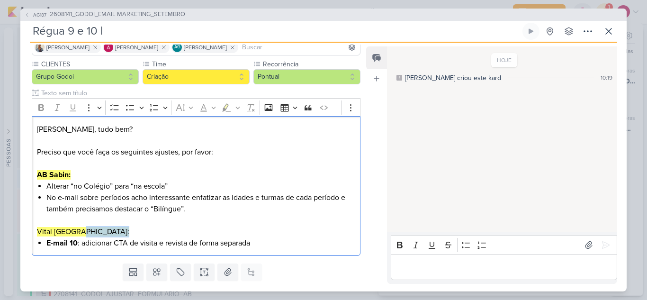
drag, startPoint x: 86, startPoint y: 235, endPoint x: 23, endPoint y: 239, distance: 63.2
click at [23, 239] on div "CLIENTES Grupo Godoi Time" at bounding box center [192, 159] width 344 height 200
click at [82, 227] on p "Vital [GEOGRAPHIC_DATA]:" at bounding box center [196, 231] width 318 height 11
drag, startPoint x: 83, startPoint y: 232, endPoint x: 36, endPoint y: 231, distance: 46.9
click at [37, 231] on p "Vital [GEOGRAPHIC_DATA]:" at bounding box center [196, 231] width 318 height 11
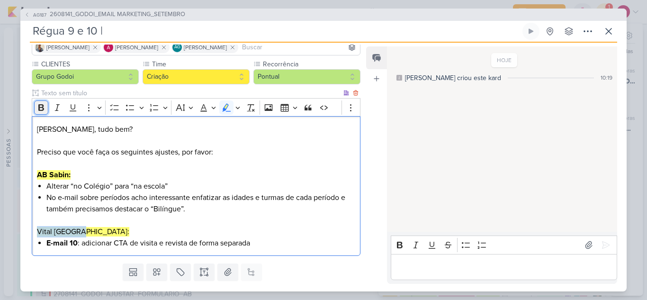
click at [41, 107] on icon "Editor toolbar" at bounding box center [41, 107] width 6 height 7
click at [144, 209] on span "No e-mail sobre períodos acho interessante enfatizar as idades e turmas de cada…" at bounding box center [195, 203] width 299 height 21
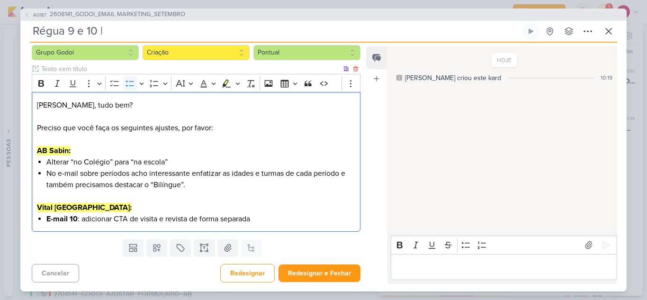
scroll to position [99, 0]
click at [263, 223] on li "E-mail 10 : adicionar CTA de visita e revista de forma separada" at bounding box center [200, 218] width 309 height 11
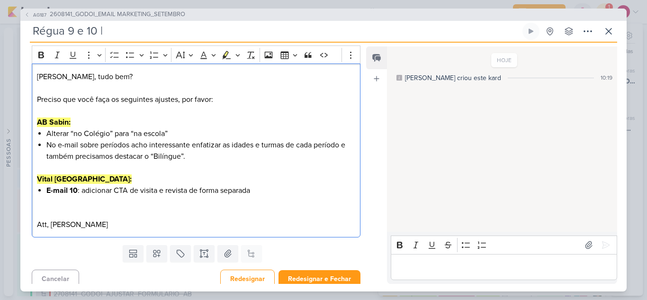
scroll to position [133, 0]
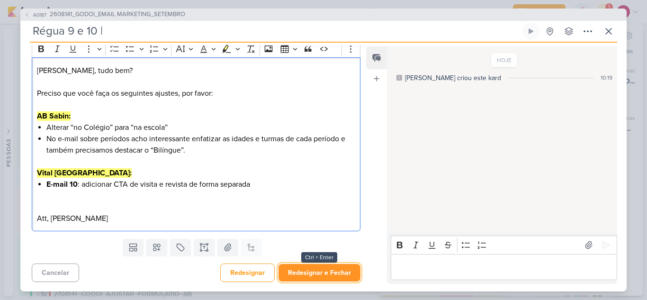
click at [309, 272] on button "Redesignar e Fechar" at bounding box center [320, 273] width 82 height 18
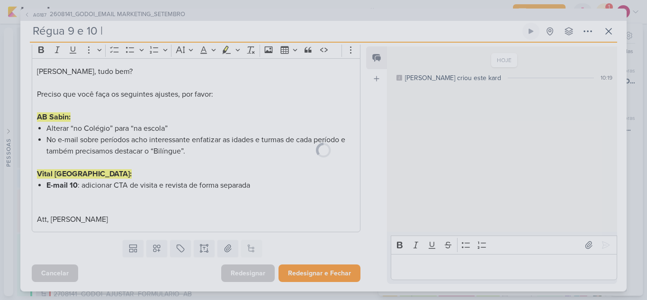
scroll to position [132, 0]
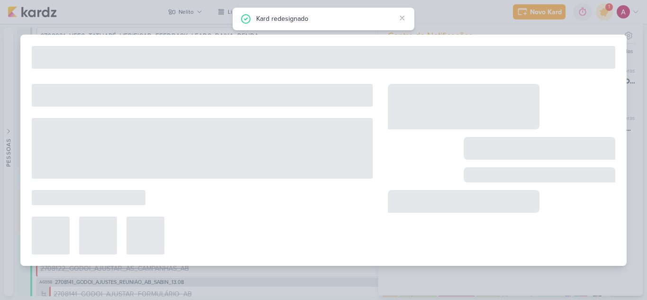
type input "2608141_GODOI_EMAIL MARKETING_SETEMBRO"
type input "1 de setembro de 2025 às 18:00"
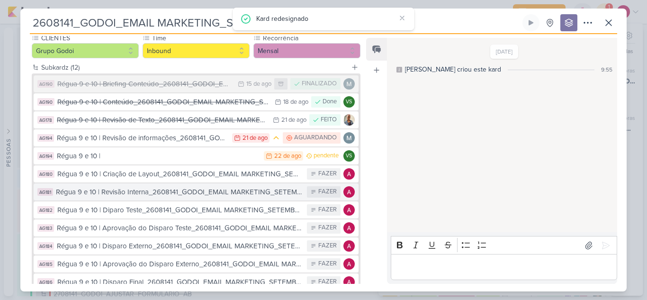
scroll to position [95, 0]
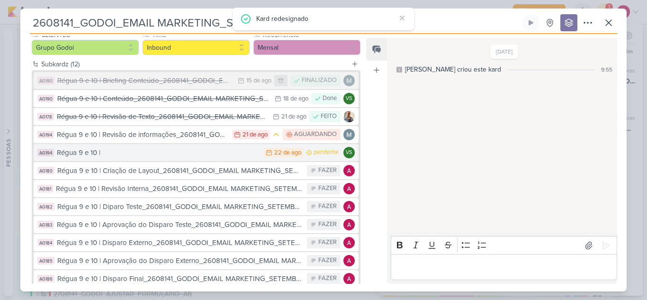
click at [114, 153] on div "Régua 9 e 10 |" at bounding box center [158, 152] width 202 height 11
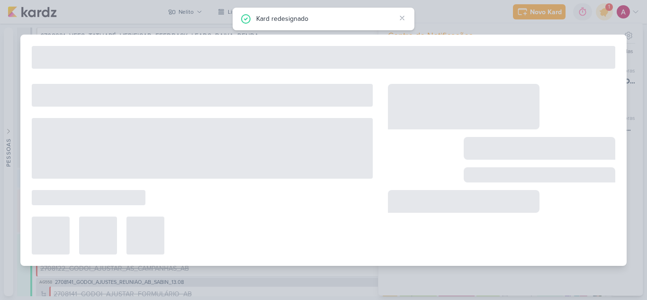
type input "Régua 9 e 10 |"
type input "[DATE] 23:59"
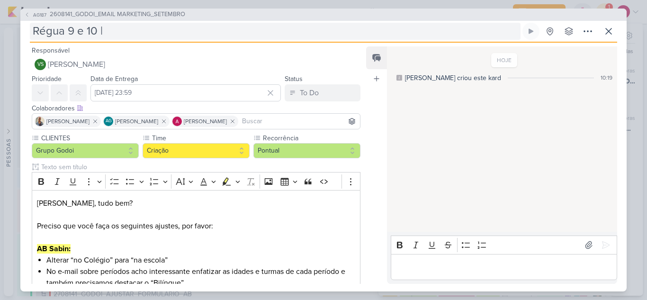
click at [176, 34] on input "Régua 9 e 10 |" at bounding box center [275, 31] width 491 height 17
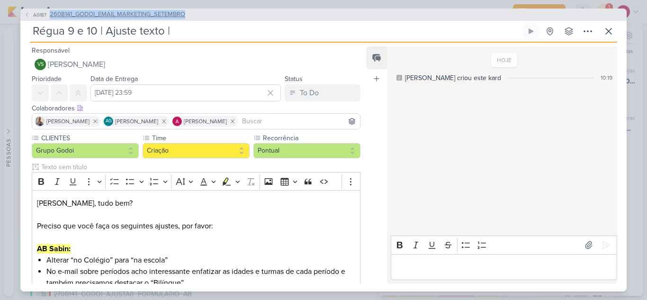
drag, startPoint x: 203, startPoint y: 11, endPoint x: 50, endPoint y: 16, distance: 153.1
click at [50, 16] on div "AG187 2608141_GODOI_EMAIL MARKETING_SETEMBRO" at bounding box center [323, 15] width 607 height 12
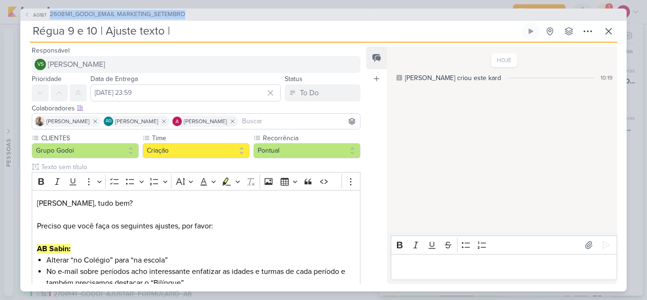
copy span "2608141_GODOI_EMAIL MARKETING_SETEMBRO"
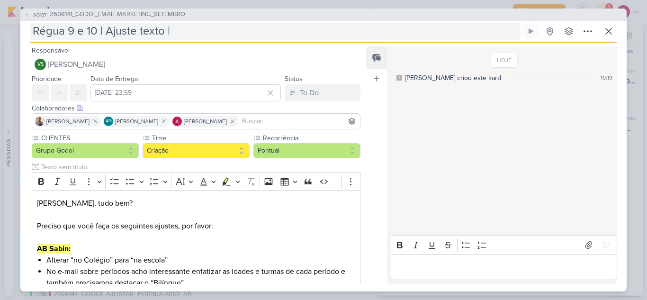
click at [216, 31] on input "Régua 9 e 10 | Ajuste texto |" at bounding box center [275, 31] width 491 height 17
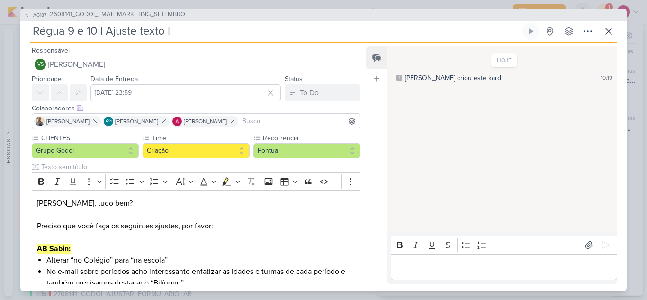
paste input "2608141_GODOI_EMAIL MARKETING_SETEMBRO"
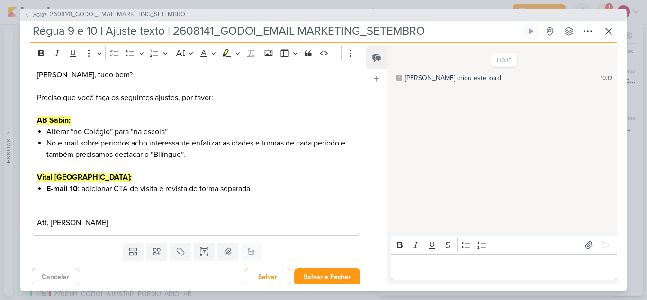
scroll to position [133, 0]
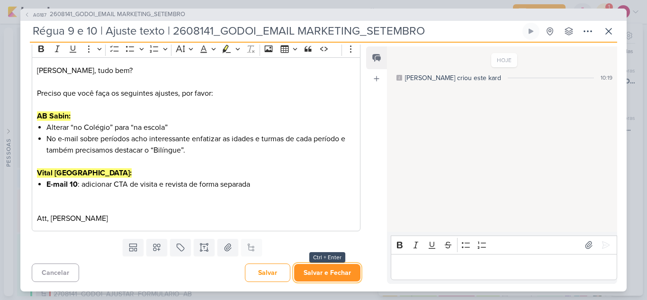
click at [336, 273] on button "Salvar e Fechar" at bounding box center [327, 273] width 66 height 18
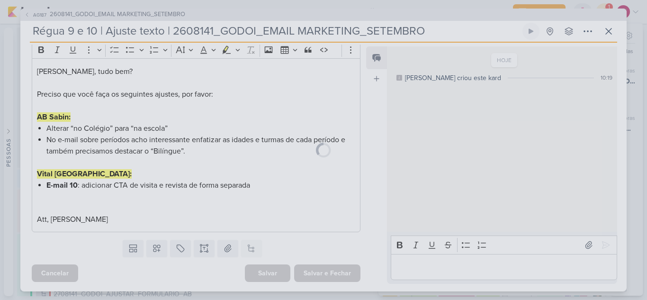
scroll to position [132, 0]
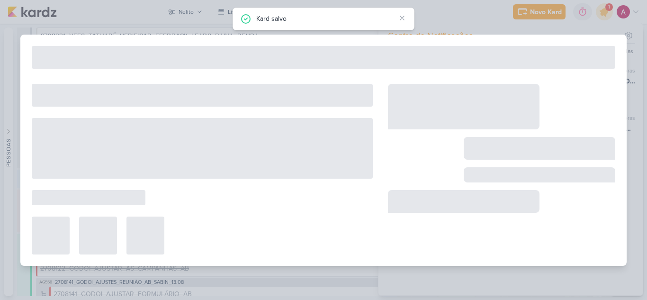
type input "2608141_GODOI_EMAIL MARKETING_SETEMBRO"
type input "1 de setembro de 2025 às 18:00"
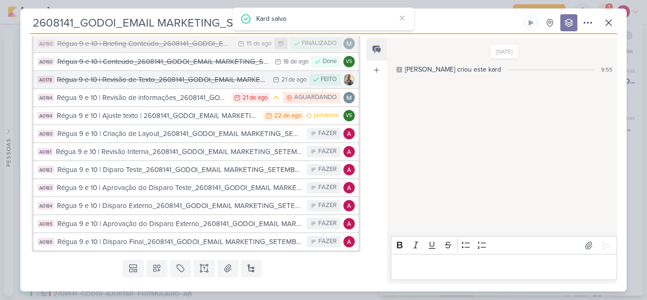
scroll to position [0, 0]
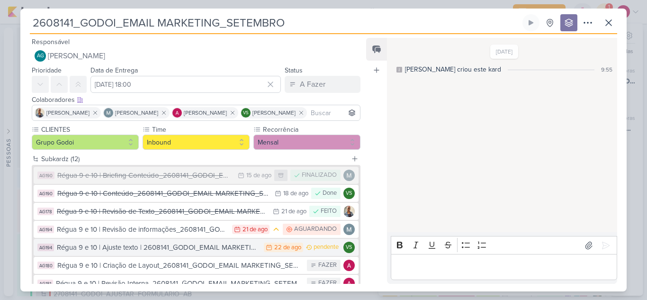
click at [163, 249] on div "Régua 9 e 10 | Ajuste texto | 2608141_GODOI_EMAIL MARKETING_SETEMBRO" at bounding box center [158, 247] width 202 height 11
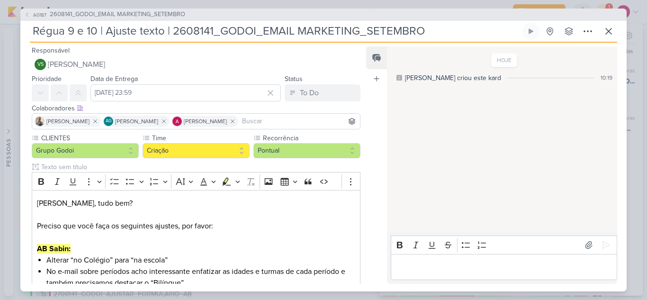
drag, startPoint x: 174, startPoint y: 27, endPoint x: 165, endPoint y: 27, distance: 9.0
click at [165, 27] on input "Régua 9 e 10 | Ajuste texto | 2608141_GODOI_EMAIL MARKETING_SETEMBRO" at bounding box center [275, 31] width 491 height 17
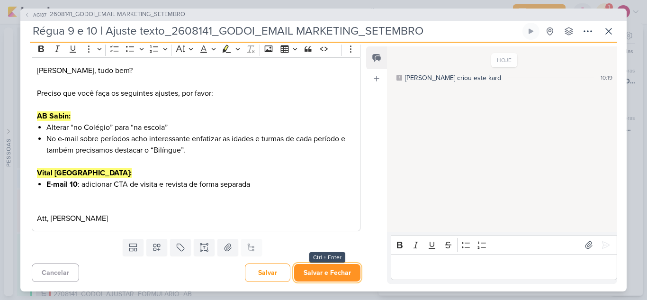
click at [315, 276] on button "Salvar e Fechar" at bounding box center [327, 273] width 66 height 18
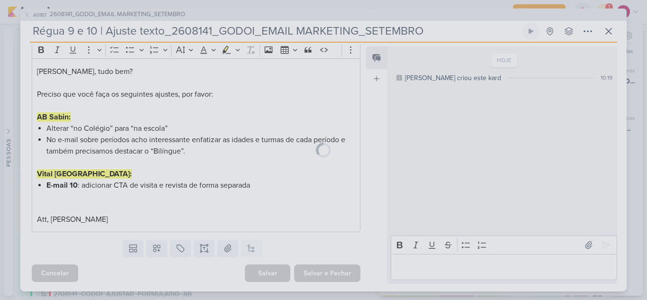
scroll to position [132, 0]
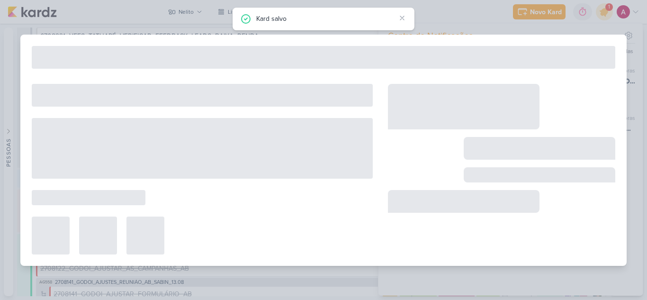
type input "2608141_GODOI_EMAIL MARKETING_SETEMBRO"
type input "1 de setembro de 2025 às 18:00"
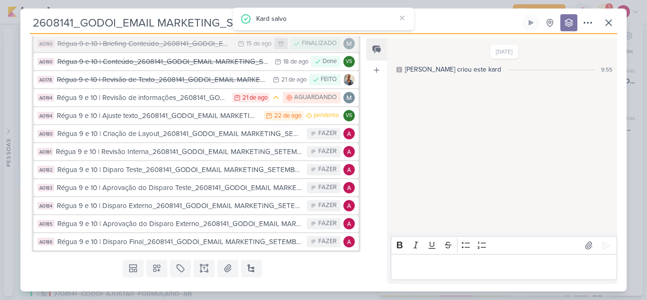
scroll to position [0, 0]
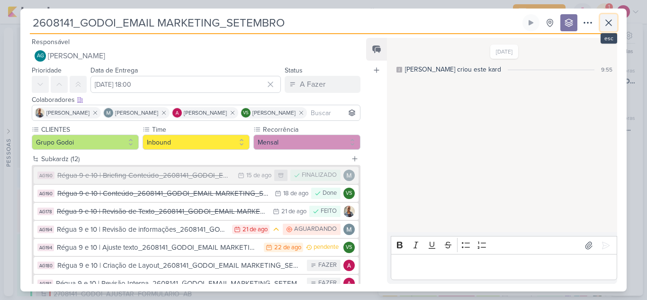
click at [609, 27] on icon at bounding box center [608, 22] width 11 height 11
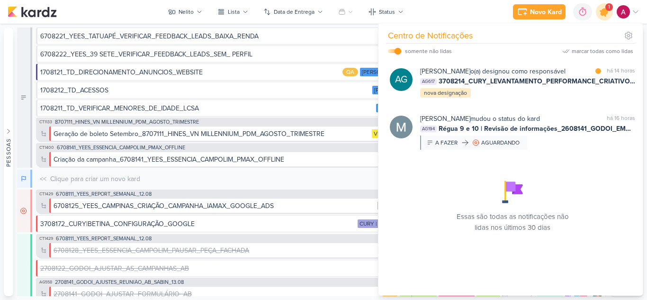
click at [605, 17] on icon at bounding box center [605, 12] width 16 height 16
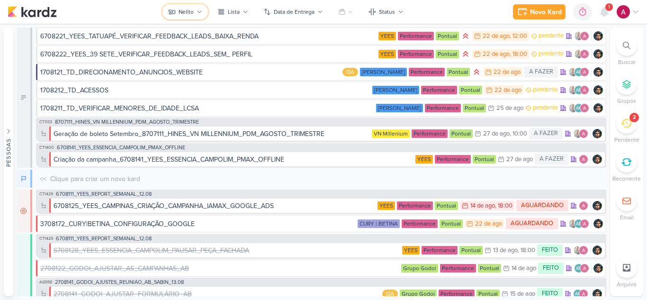
click at [195, 11] on button "Nelito" at bounding box center [185, 11] width 45 height 15
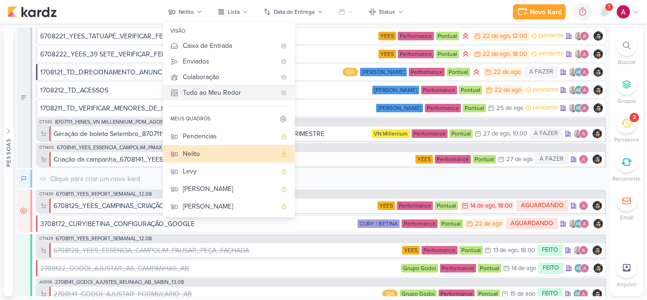
click at [217, 93] on div "Tudo ao Meu Redor" at bounding box center [229, 93] width 93 height 10
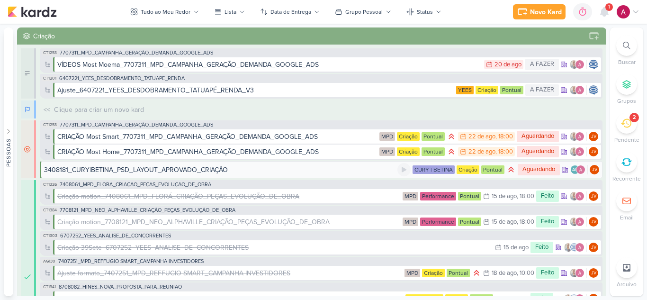
click at [253, 170] on div "3408181_CURY|BETINA_PSD_LAYOUT_APROVADO_CRIAÇÃO" at bounding box center [221, 170] width 354 height 10
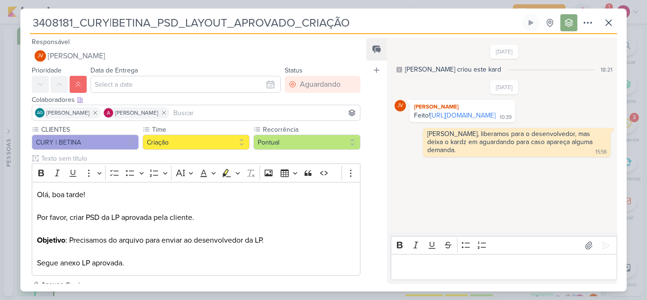
click at [435, 272] on p "Editor editing area: main" at bounding box center [504, 267] width 217 height 11
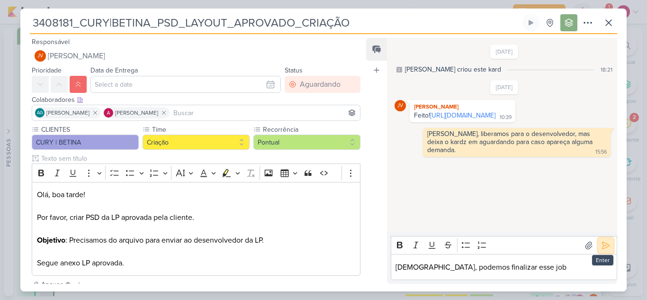
click at [601, 248] on icon at bounding box center [605, 245] width 9 height 9
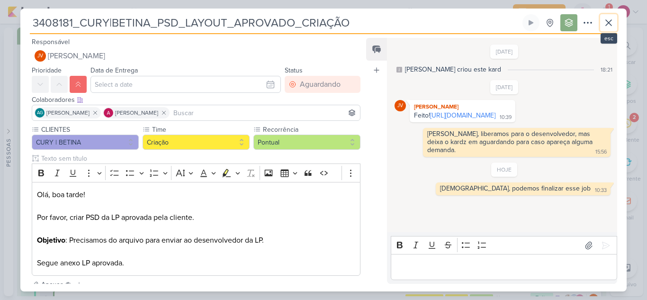
click at [608, 19] on icon at bounding box center [608, 22] width 11 height 11
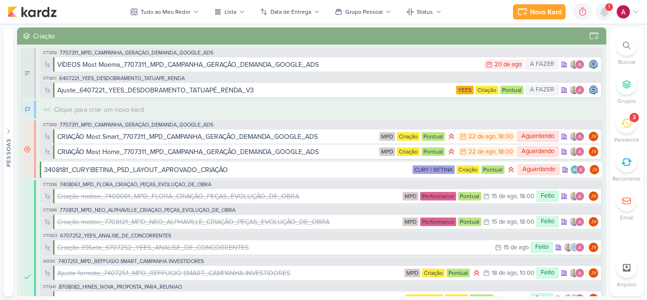
click at [604, 10] on icon at bounding box center [605, 12] width 8 height 9
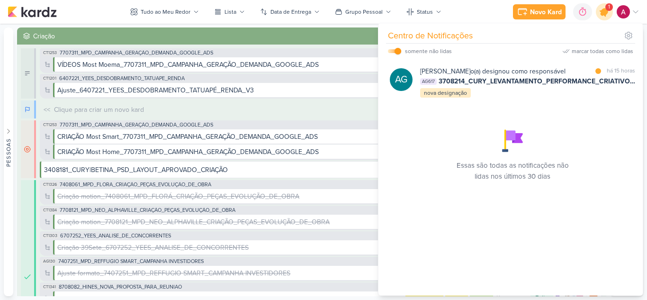
click at [604, 14] on icon at bounding box center [604, 11] width 11 height 11
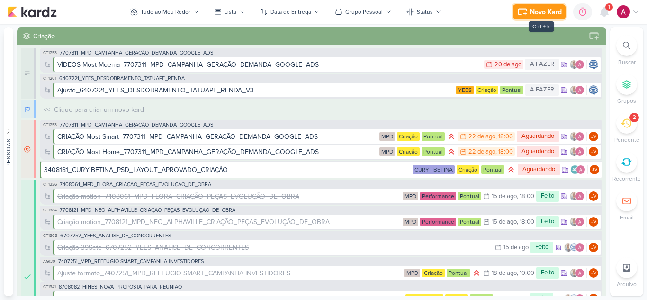
click at [542, 9] on div "Novo Kard" at bounding box center [546, 12] width 32 height 10
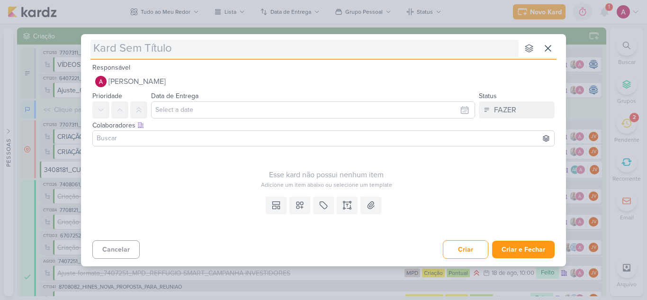
type input "3708221"
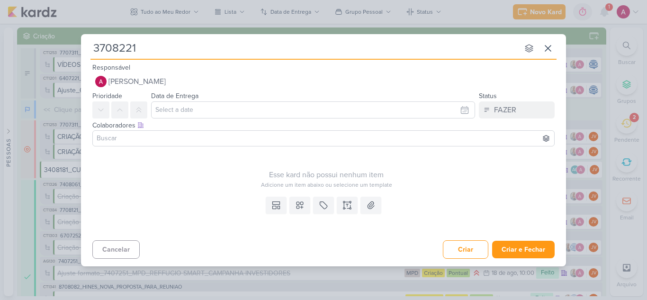
type input "3708221_"
type input "3708221_C"
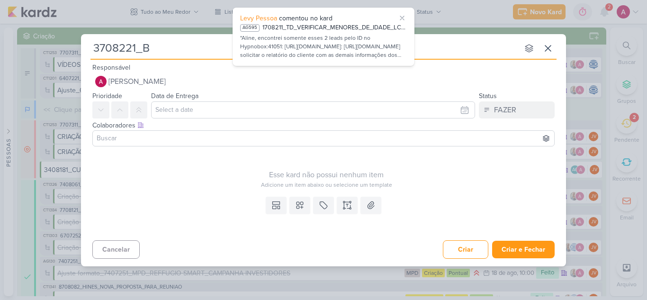
type input "3708221_BE"
type input "3708221_BETINA"
type input "3708221_BETINA|"
type input "3708221_BETINA|CURY"
type input "3708221_BETINA|CURY_"
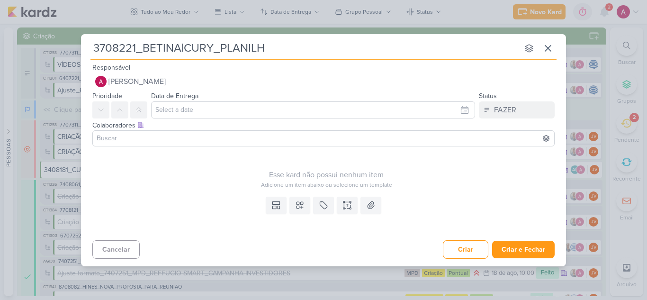
type input "3708221_BETINA|CURY_PLANILHA"
type input "3708221_BETINA|CURY_PLANILHA DE ACOMPANHAMENTO"
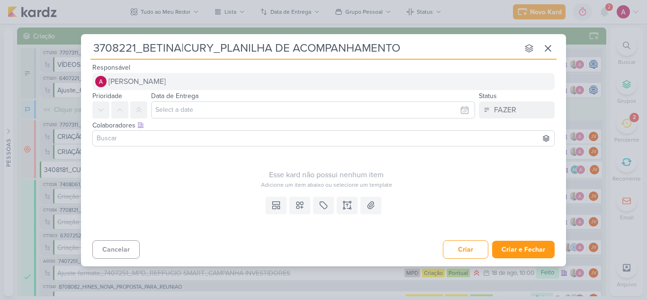
type input "3708221_BETINA|CURY_PLANILHA DE ACOMPANHAMENTO"
click at [128, 82] on span "[PERSON_NAME]" at bounding box center [137, 81] width 57 height 11
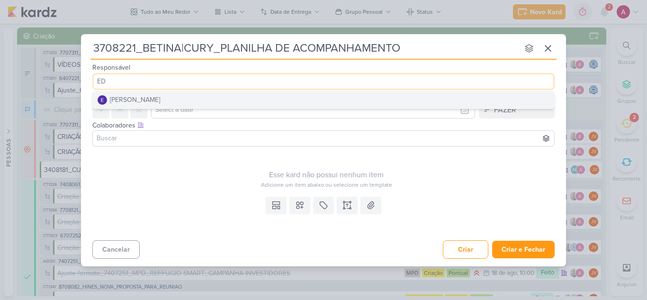
type input "ED"
click at [134, 99] on div "[PERSON_NAME]" at bounding box center [135, 100] width 50 height 10
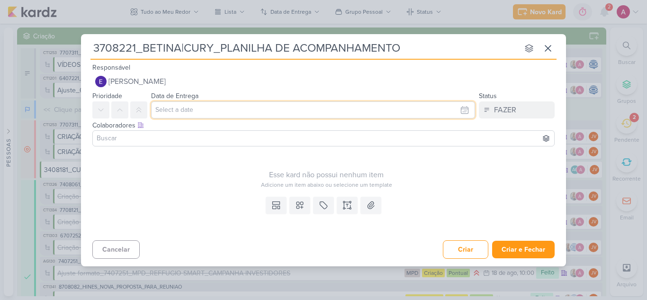
click at [184, 108] on input "text" at bounding box center [313, 109] width 324 height 17
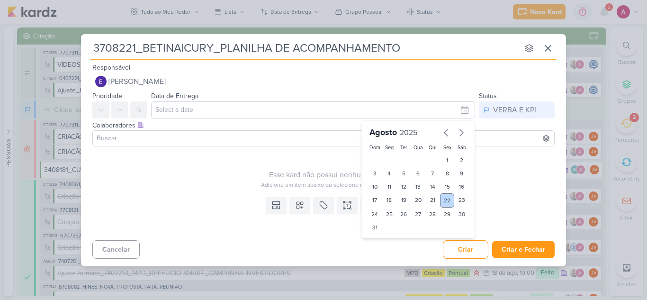
click at [449, 200] on div "22" at bounding box center [447, 200] width 15 height 14
type input "[DATE] 23:59"
click at [159, 136] on input at bounding box center [324, 138] width 458 height 11
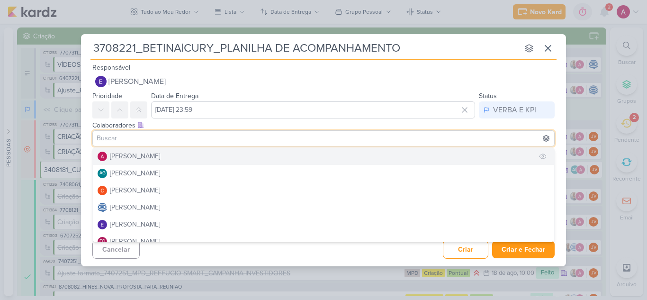
click at [136, 156] on div "[PERSON_NAME]" at bounding box center [135, 156] width 50 height 10
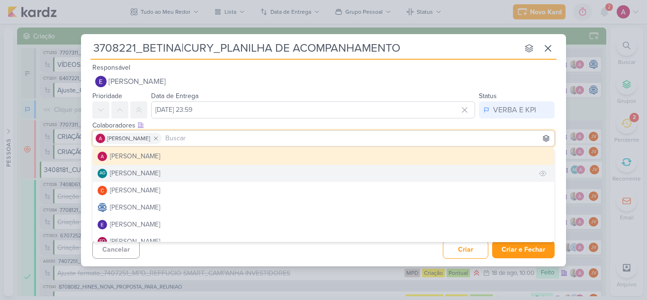
click at [141, 171] on div "[PERSON_NAME]" at bounding box center [135, 173] width 50 height 10
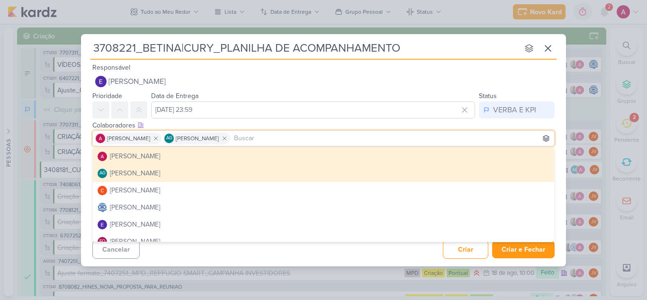
scroll to position [47, 0]
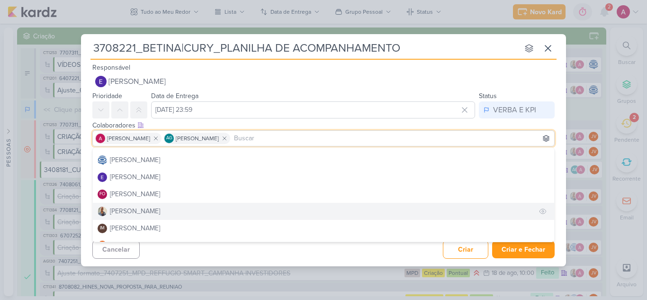
click at [132, 208] on div "[PERSON_NAME]" at bounding box center [135, 211] width 50 height 10
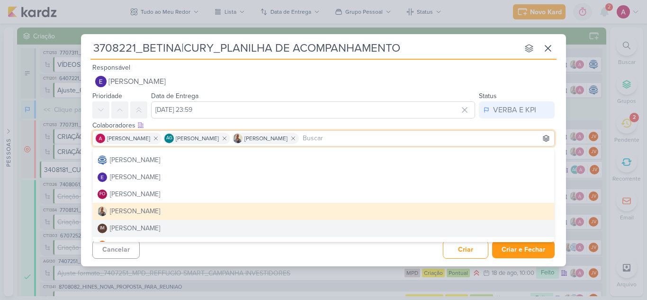
click at [359, 256] on div "Cancelar Criar Criar e Fechar Ctrl + Enter" at bounding box center [323, 248] width 485 height 24
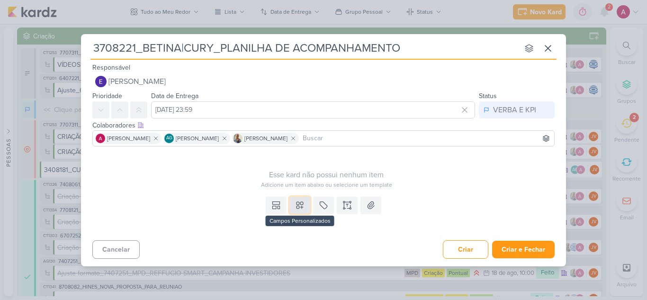
click at [297, 205] on icon at bounding box center [299, 204] width 9 height 9
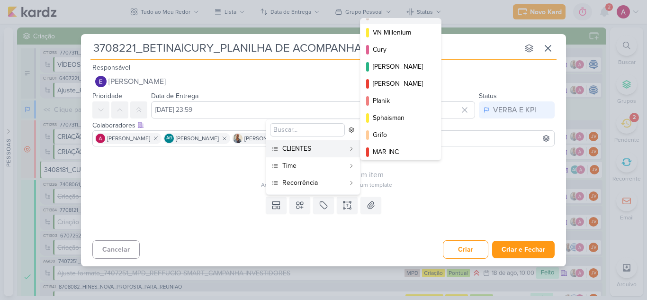
scroll to position [137, 0]
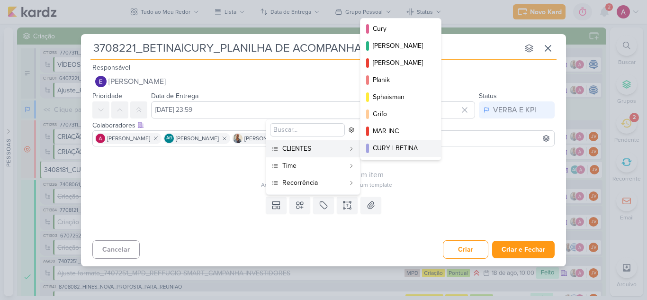
click at [398, 148] on div "CURY | BETINA" at bounding box center [401, 148] width 57 height 10
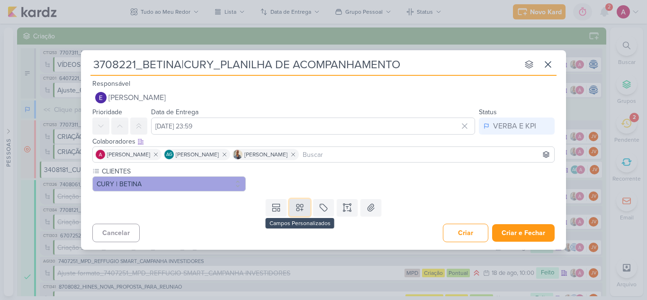
click at [300, 209] on icon at bounding box center [300, 207] width 7 height 7
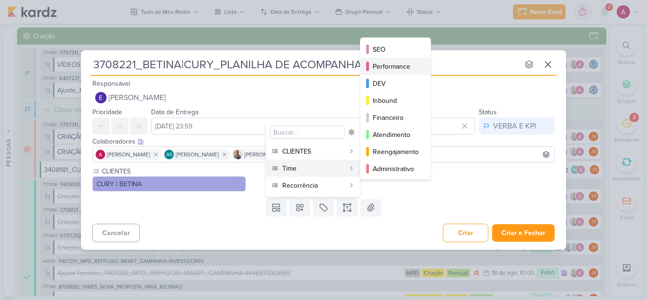
click at [401, 68] on div "Performance" at bounding box center [396, 67] width 46 height 10
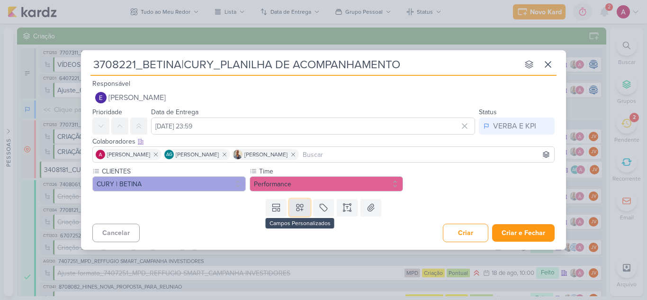
click at [302, 212] on icon at bounding box center [299, 207] width 9 height 9
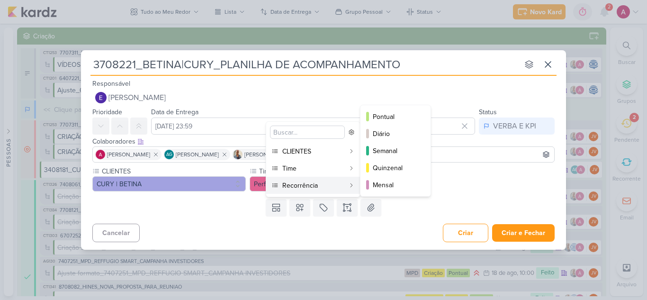
click at [295, 189] on div "Recorrência" at bounding box center [313, 186] width 63 height 10
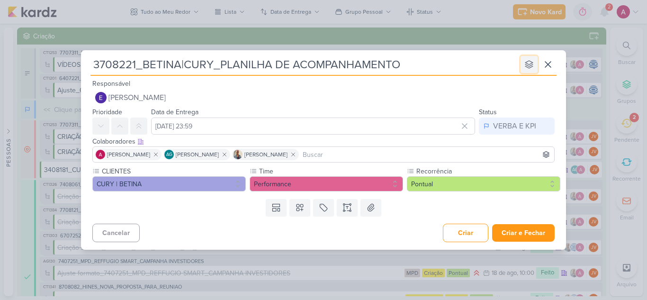
click at [529, 64] on icon at bounding box center [529, 64] width 9 height 9
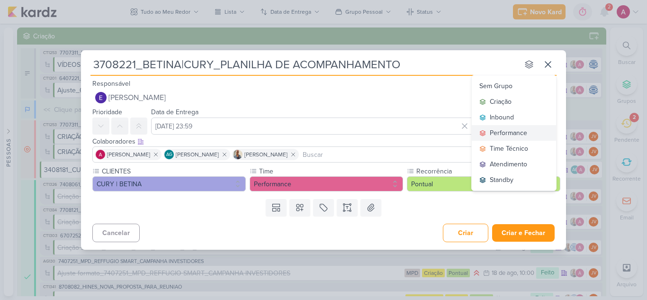
click at [507, 130] on div "Performance" at bounding box center [508, 133] width 37 height 10
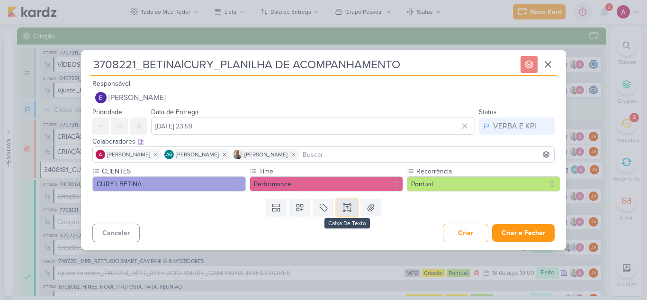
click at [347, 207] on icon at bounding box center [347, 207] width 9 height 9
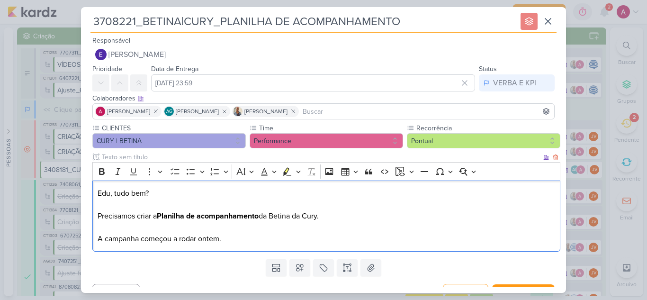
click at [141, 239] on p "Edu, tudo bem? Precisamos criar a Planilha de acompanhamento da Betina da Cury.…" at bounding box center [327, 216] width 458 height 57
click at [268, 239] on p "Edu, tudo bem? Precisamos criar a Planilha de acompanhamento da Betina da Cury.…" at bounding box center [327, 216] width 458 height 57
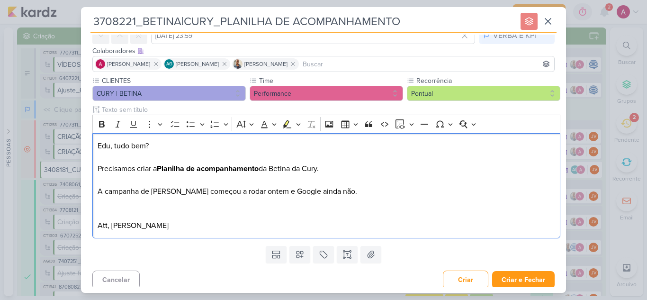
scroll to position [51, 0]
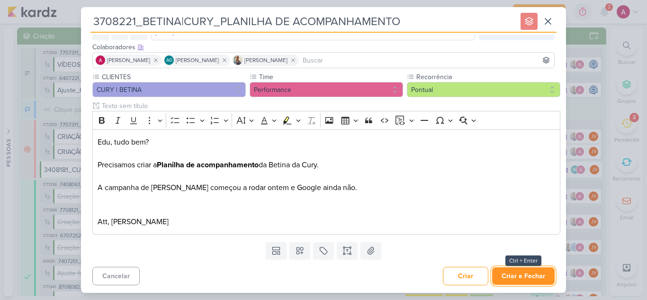
click at [513, 277] on button "Criar e Fechar" at bounding box center [523, 276] width 63 height 18
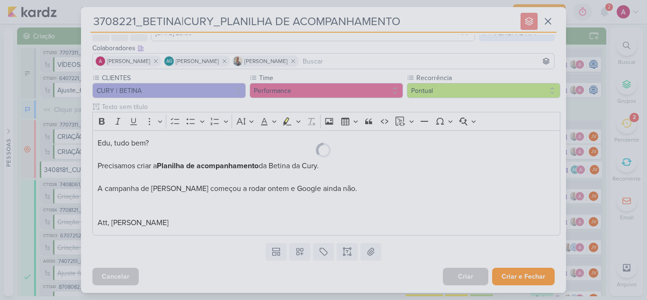
scroll to position [50, 0]
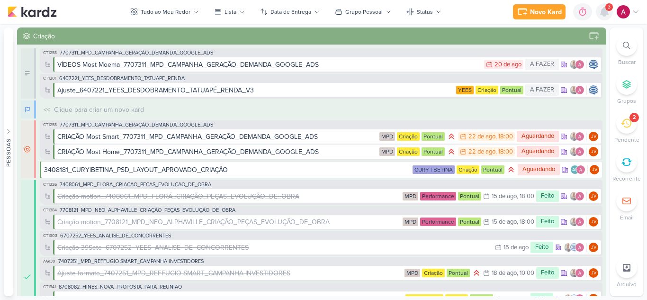
click at [604, 12] on icon at bounding box center [605, 12] width 8 height 9
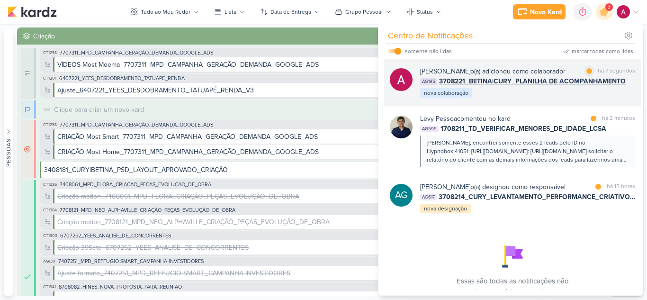
click at [536, 95] on div "Alessandra Gomes o(a) adicionou como colaborador marcar como lida há 7 segundos…" at bounding box center [527, 82] width 215 height 32
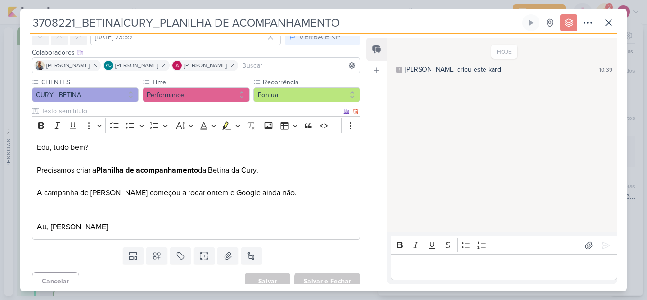
scroll to position [56, 0]
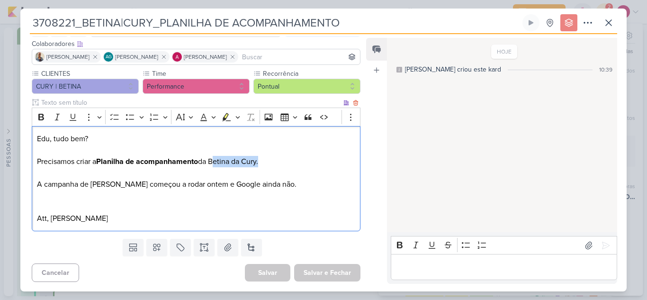
drag, startPoint x: 215, startPoint y: 161, endPoint x: 262, endPoint y: 161, distance: 47.4
click at [262, 161] on p "Edu, tudo bem? Precisamos criar a Planilha de acompanhamento da Betina da Cury.…" at bounding box center [196, 178] width 318 height 91
click at [224, 118] on icon "Editor toolbar" at bounding box center [227, 117] width 9 height 8
click at [290, 186] on p "Edu, tudo bem? Precisamos criar a Planilha de acompanhamento da Betina da Cury …" at bounding box center [196, 178] width 318 height 91
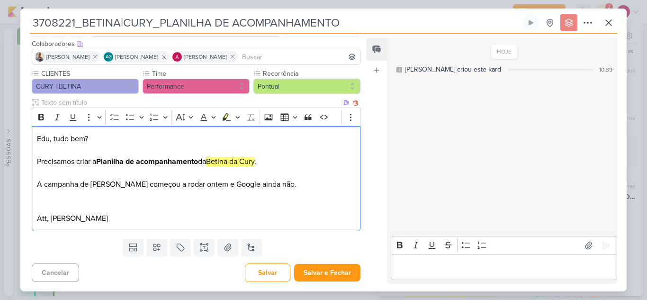
click at [95, 202] on p "Edu, tudo bem? Precisamos criar a Planilha de acompanhamento da Betina da Cury …" at bounding box center [196, 178] width 318 height 91
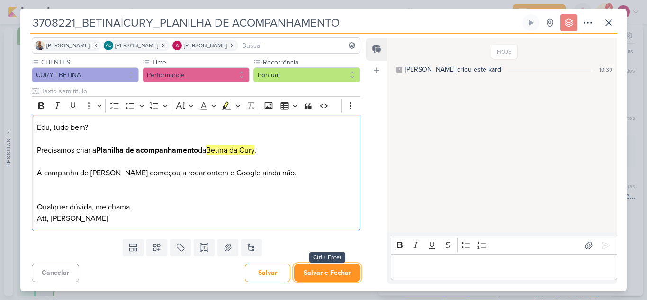
click at [329, 272] on button "Salvar e Fechar" at bounding box center [327, 273] width 66 height 18
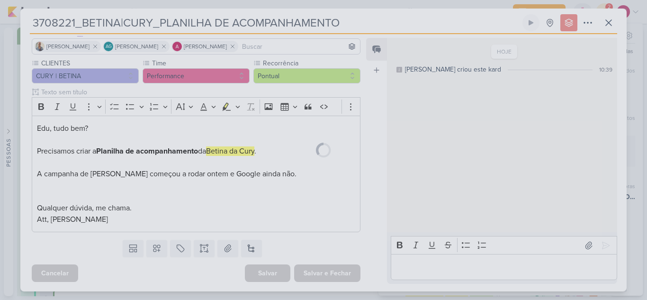
scroll to position [66, 0]
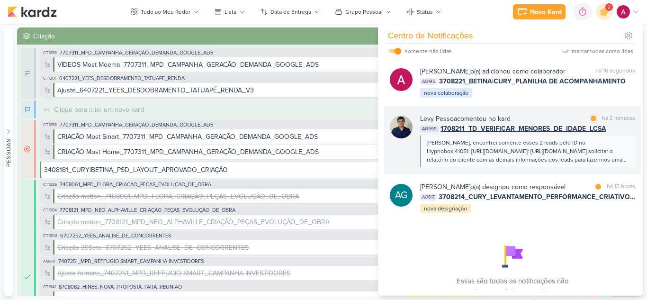
click at [617, 131] on div "AG595 1708211_TD_VERIFICAR_MENORES_DE_IDADE_LCSA" at bounding box center [527, 129] width 215 height 10
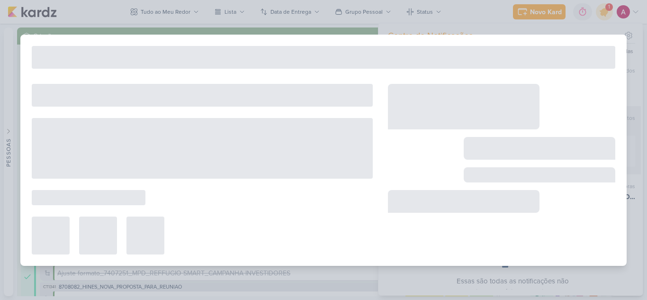
type input "1708211_TD_VERIFICAR_MENORES_DE_IDADE_LCSA"
type input "[DATE] 23:59"
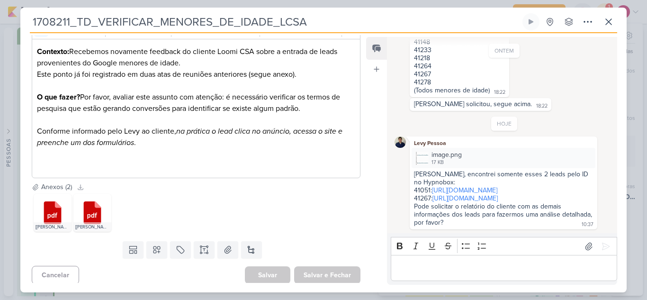
scroll to position [145, 0]
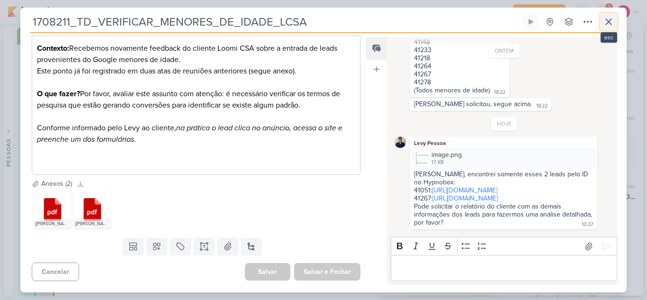
click at [608, 22] on icon at bounding box center [608, 21] width 11 height 11
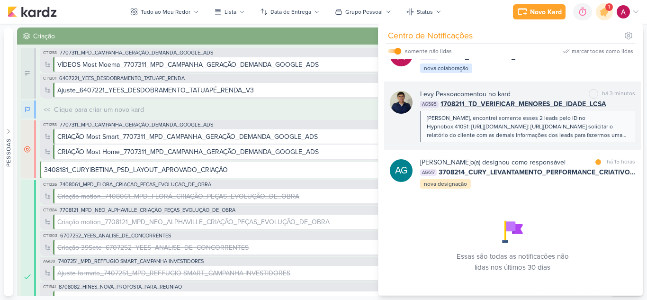
scroll to position [44, 0]
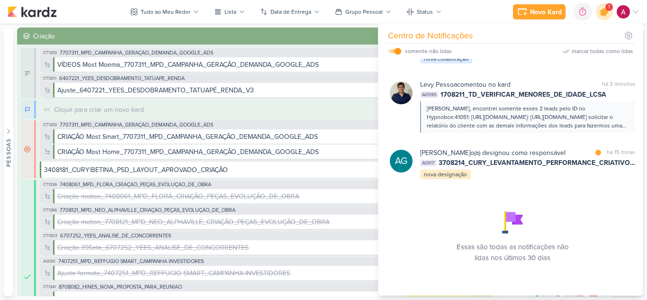
click at [602, 13] on icon at bounding box center [604, 11] width 11 height 11
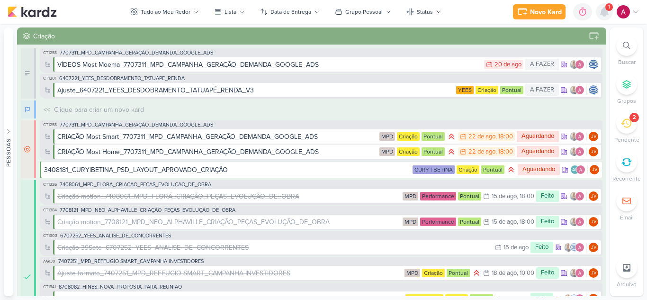
click at [602, 14] on icon at bounding box center [605, 12] width 8 height 9
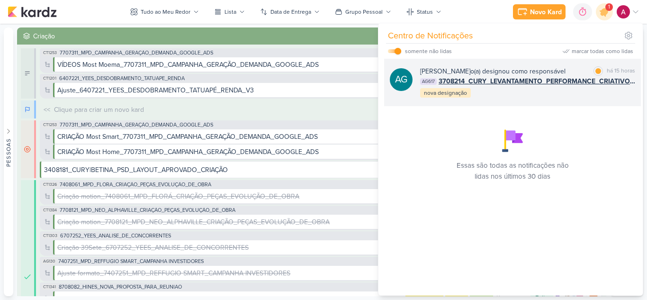
scroll to position [0, 0]
click at [559, 106] on div "AG Aline Gimenez Graciano o(a) designou como responsável marcar como lida há 15…" at bounding box center [512, 82] width 257 height 47
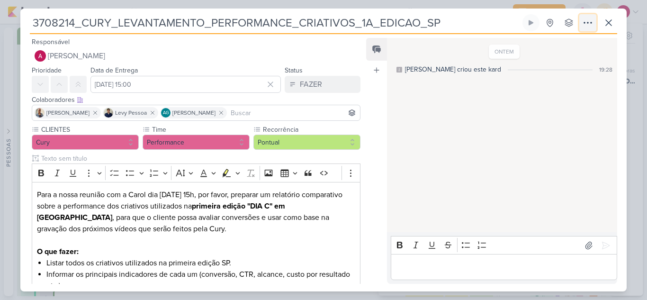
click at [590, 24] on icon at bounding box center [587, 22] width 11 height 11
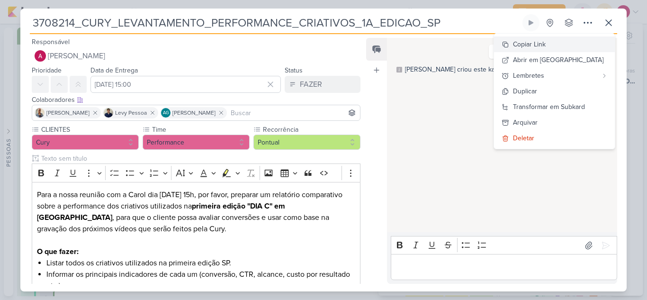
click at [546, 44] on div "Copiar Link" at bounding box center [529, 44] width 33 height 10
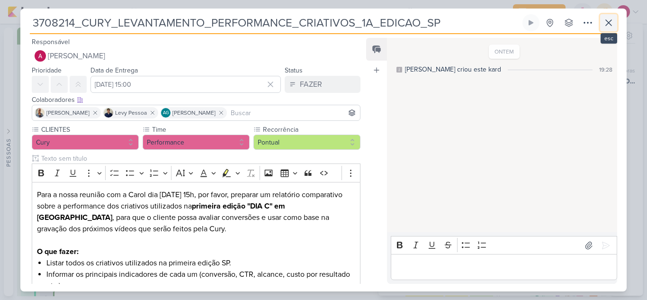
click at [608, 22] on icon at bounding box center [609, 23] width 6 height 6
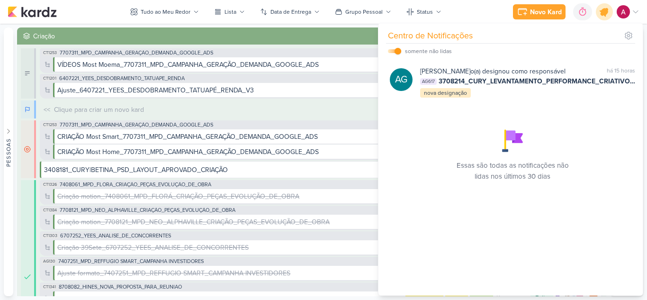
click at [603, 18] on icon at bounding box center [605, 12] width 16 height 16
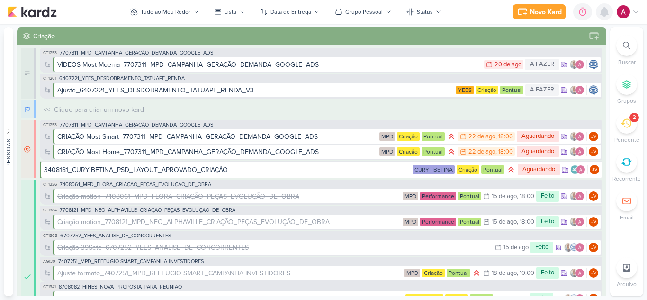
click at [603, 14] on icon at bounding box center [605, 12] width 8 height 9
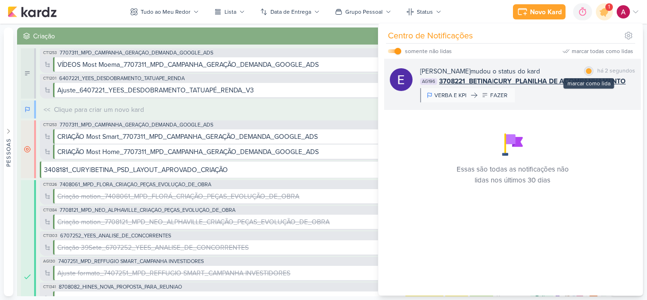
click at [587, 70] on div at bounding box center [589, 71] width 6 height 6
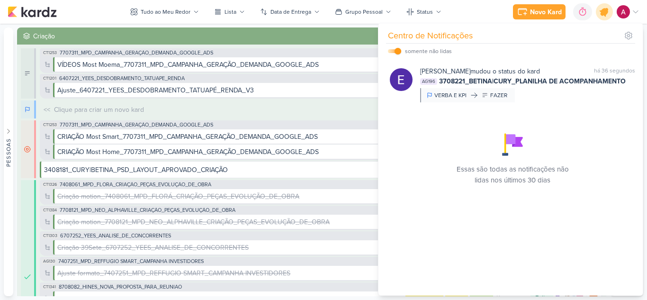
click at [606, 14] on icon at bounding box center [604, 11] width 11 height 11
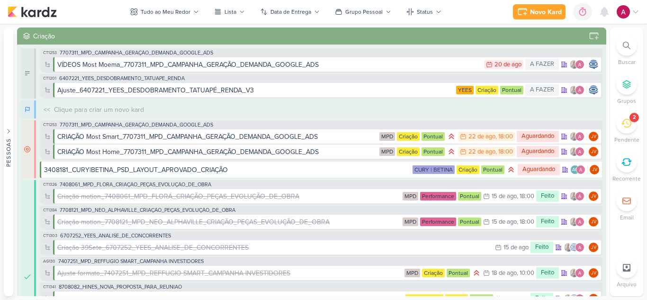
click at [624, 125] on icon at bounding box center [626, 123] width 10 height 9
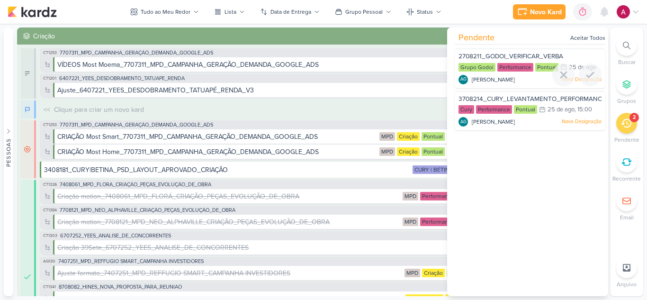
click at [518, 49] on div "2708211_GODOI_VERIFICAR_VERBA Grupo Godoi Performance Pontual 25/8 25 de ago" at bounding box center [530, 68] width 151 height 40
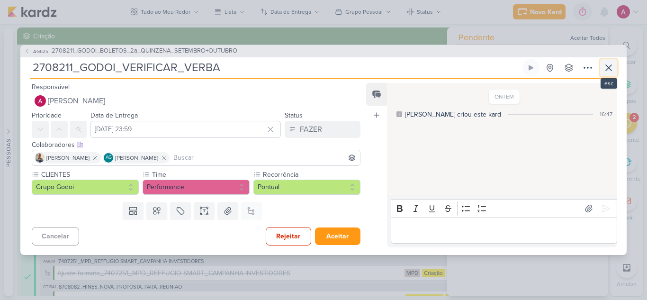
click at [607, 66] on icon at bounding box center [608, 67] width 11 height 11
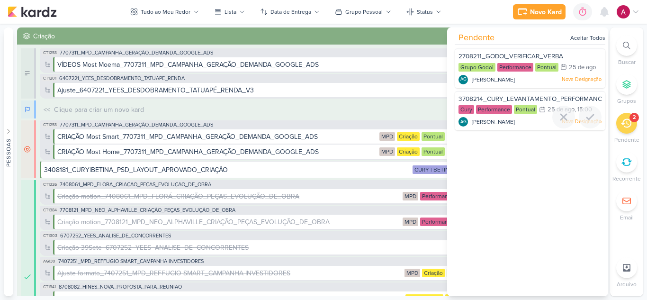
click at [524, 96] on span "3708214_CURY_LEVANTAMENTO_PERFORMANCE_CRIATIVOS_1A_EDICAO_SP" at bounding box center [574, 99] width 231 height 8
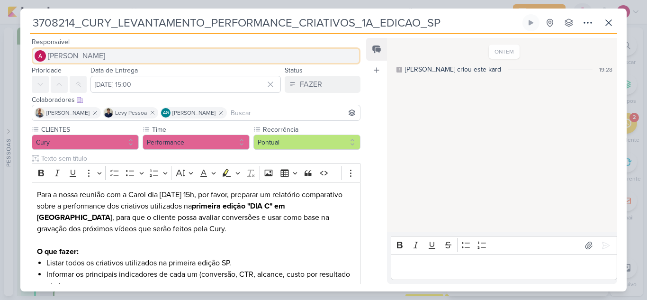
click at [95, 57] on span "[PERSON_NAME]" at bounding box center [76, 55] width 57 height 11
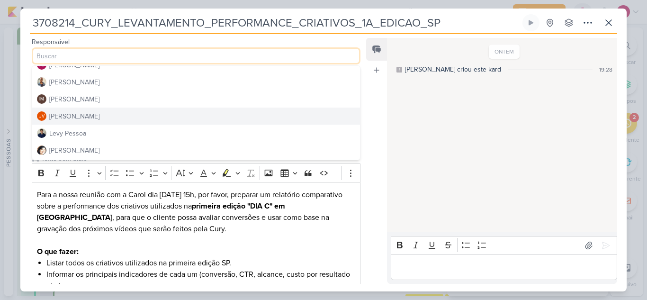
scroll to position [142, 0]
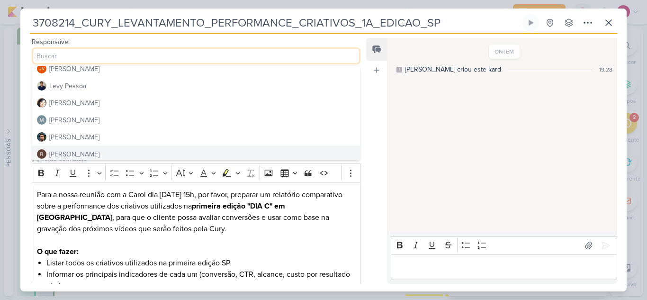
click at [80, 151] on div "[PERSON_NAME]" at bounding box center [74, 154] width 50 height 10
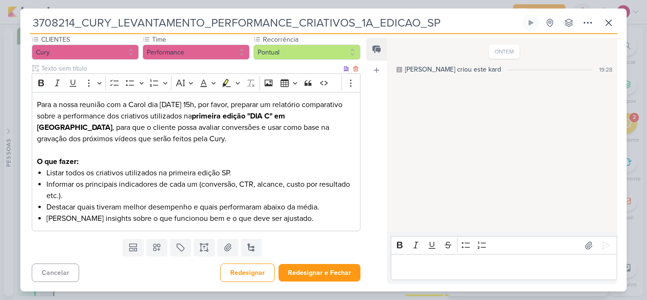
scroll to position [0, 0]
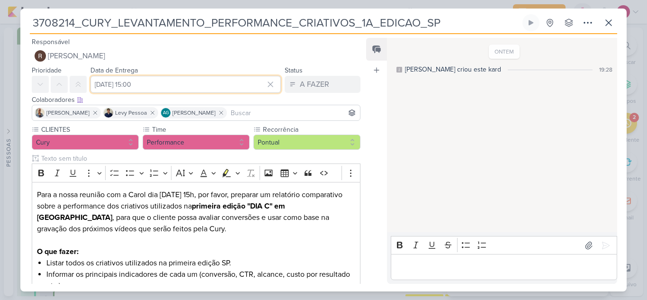
click at [162, 83] on input "25 de agosto de 2025 às 15:00" at bounding box center [186, 84] width 191 height 17
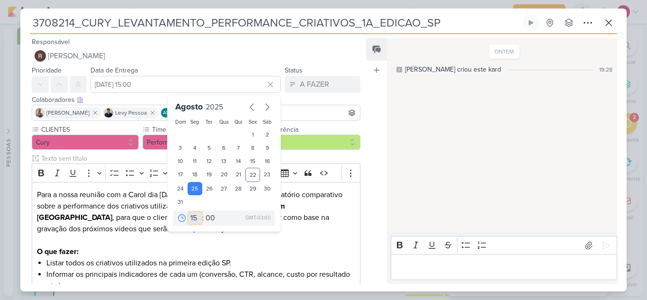
click at [190, 216] on select "00 01 02 03 04 05 06 07 08 09 10 11 12 13 14 15 16 17 18 19 20 21 22 23" at bounding box center [195, 217] width 13 height 11
select select "13"
click at [189, 212] on select "00 01 02 03 04 05 06 07 08 09 10 11 12 13 14 15 16 17 18 19 20 21 22 23" at bounding box center [195, 217] width 13 height 11
type input "25 de agosto de 2025 às 13:00"
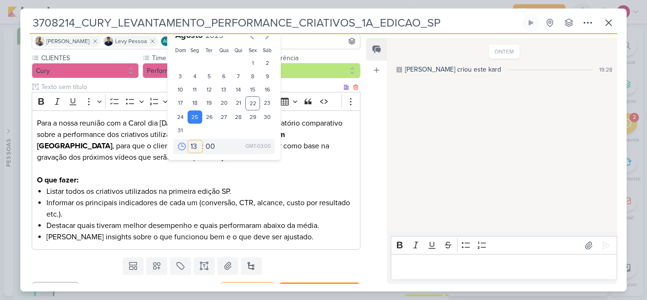
scroll to position [90, 0]
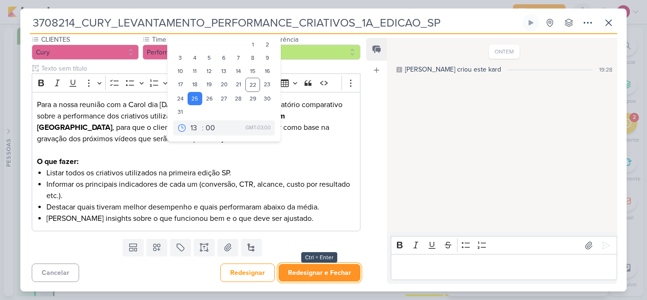
click at [304, 274] on button "Redesignar e Fechar" at bounding box center [320, 273] width 82 height 18
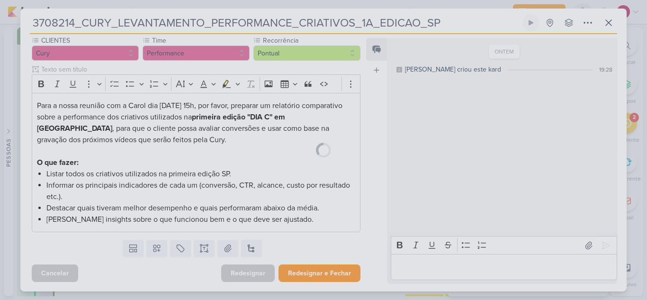
scroll to position [89, 0]
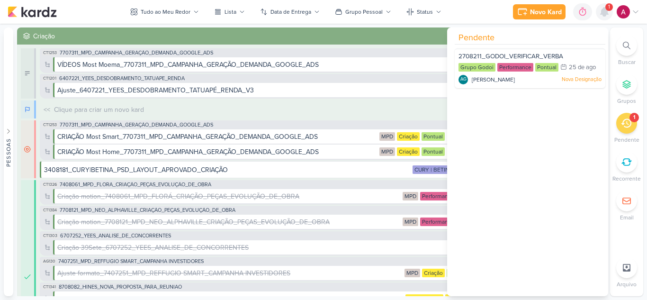
click at [604, 18] on div at bounding box center [604, 11] width 17 height 17
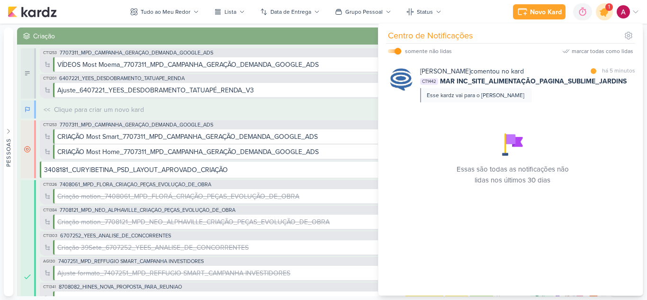
click at [604, 13] on icon at bounding box center [604, 11] width 11 height 11
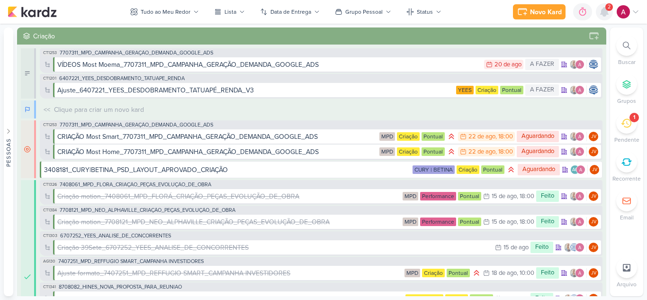
click at [610, 13] on icon at bounding box center [604, 11] width 11 height 11
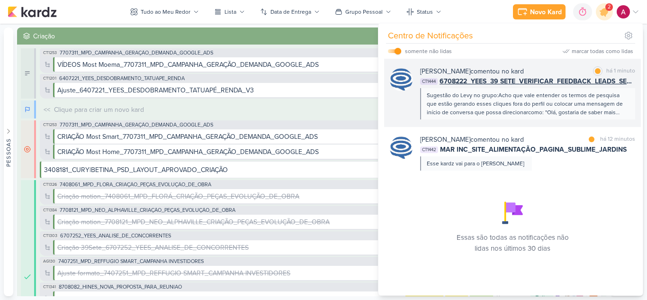
click at [524, 72] on div "Caroline Traven De Andrade comentou no kard" at bounding box center [472, 71] width 104 height 10
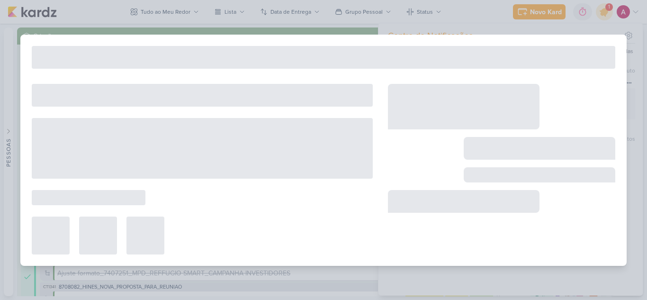
type input "6708222_YEES_39 SETE_VERIFICAR_FEEDBACK_LEADS_SEM_ PERFIL"
type input "[DATE] 18:00"
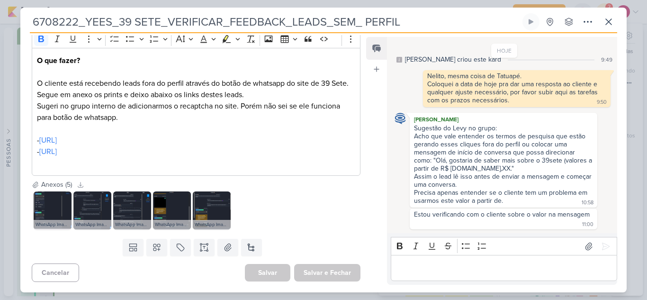
scroll to position [134, 0]
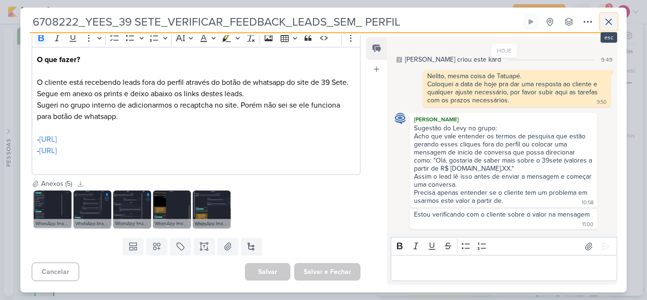
click at [607, 27] on icon at bounding box center [608, 21] width 11 height 11
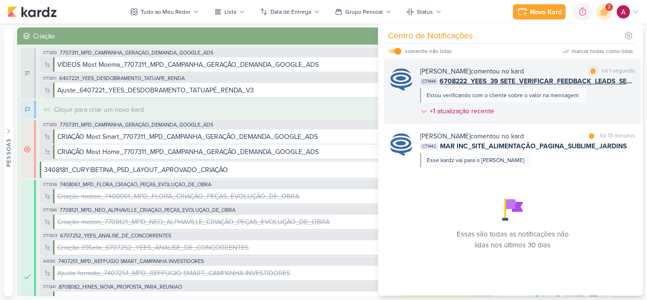
click at [596, 99] on div "Caroline Traven De Andrade comentou no kard marcar como lida há 1 segundo CT144…" at bounding box center [527, 93] width 215 height 54
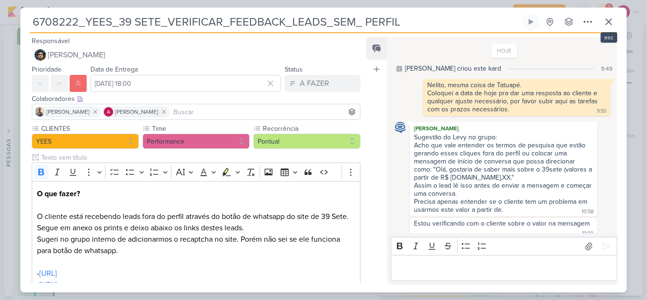
scroll to position [9, 0]
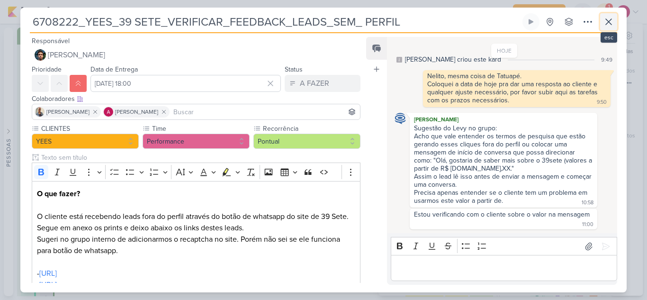
click at [609, 21] on icon at bounding box center [609, 22] width 6 height 6
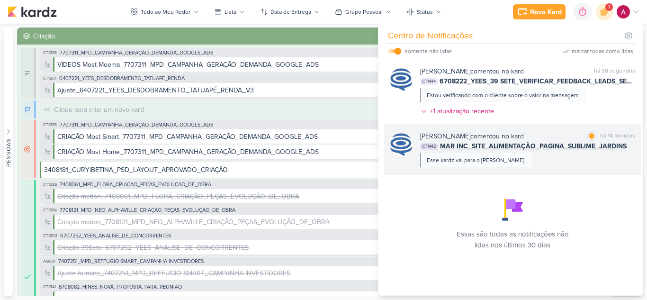
click at [561, 157] on div "Caroline Traven De Andrade comentou no kard marcar como lida há 14 minutos CT14…" at bounding box center [527, 149] width 215 height 36
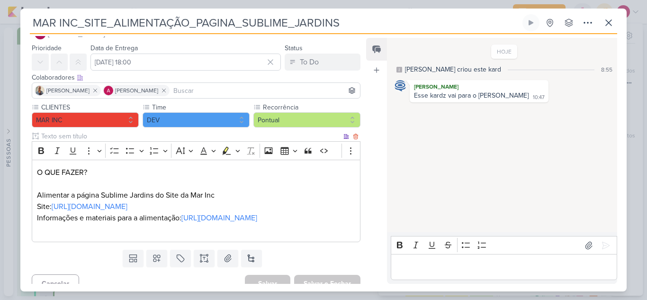
scroll to position [0, 0]
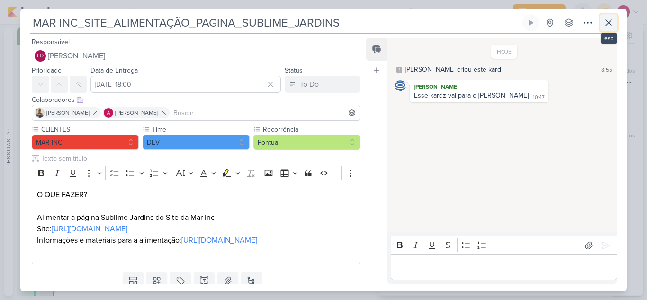
click at [609, 23] on icon at bounding box center [609, 23] width 6 height 6
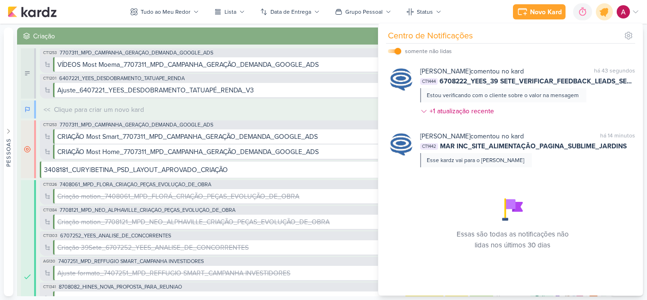
click at [607, 16] on icon at bounding box center [605, 12] width 16 height 16
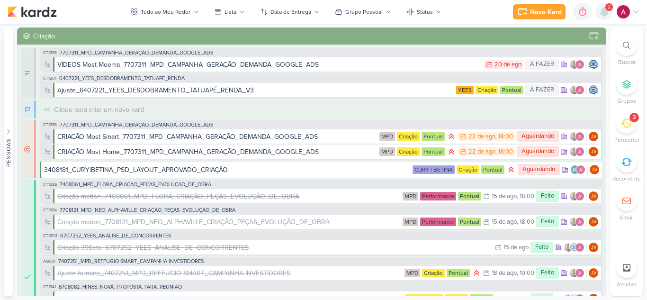
click at [607, 14] on icon at bounding box center [605, 12] width 8 height 9
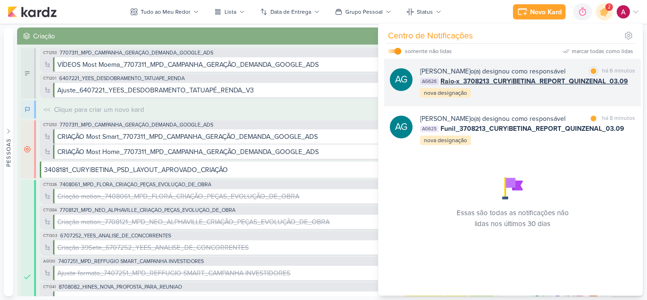
click at [545, 72] on div "[PERSON_NAME] o(a) designou como responsável" at bounding box center [492, 71] width 145 height 10
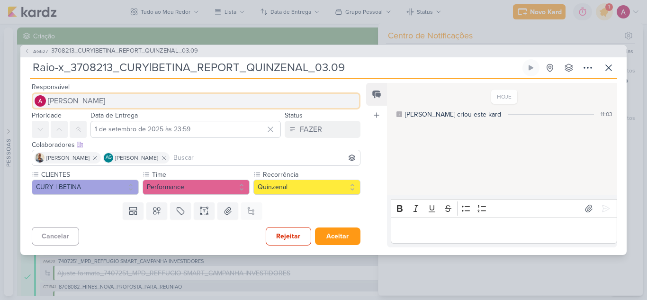
click at [97, 104] on span "[PERSON_NAME]" at bounding box center [76, 100] width 57 height 11
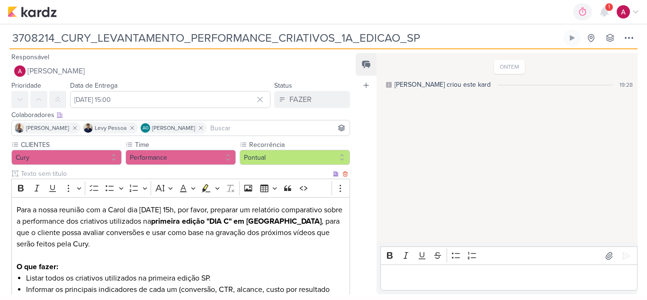
scroll to position [95, 0]
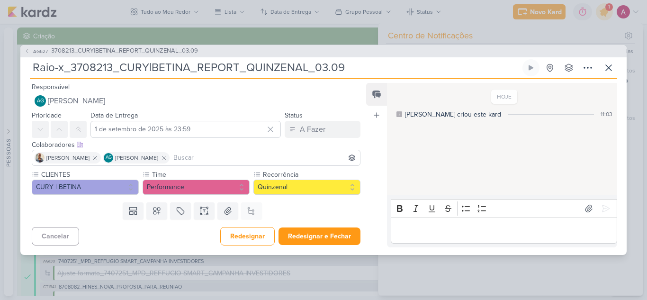
click at [196, 154] on input at bounding box center [265, 157] width 187 height 11
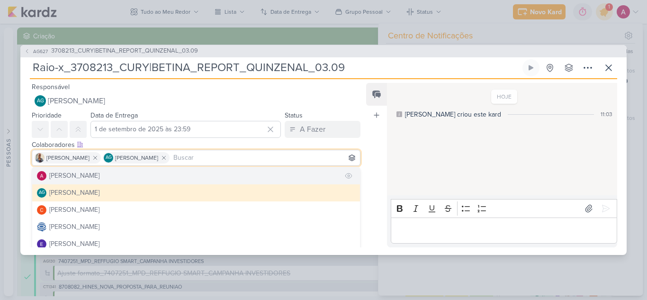
click at [78, 177] on div "[PERSON_NAME]" at bounding box center [74, 176] width 50 height 10
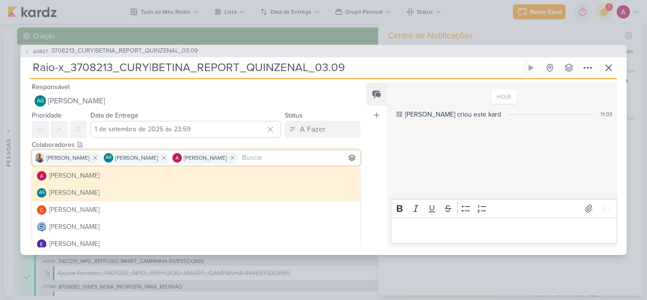
click at [423, 137] on div "HOJE [PERSON_NAME] criou este kard 11:03" at bounding box center [501, 140] width 229 height 112
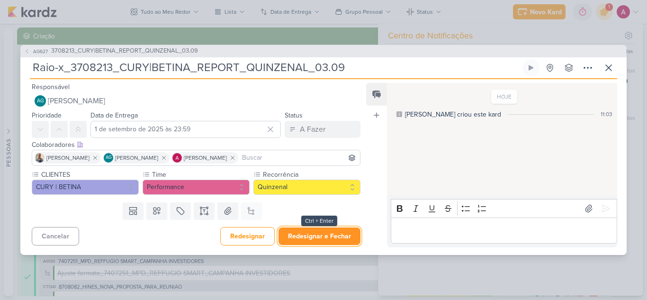
click at [302, 236] on button "Redesignar e Fechar" at bounding box center [320, 236] width 82 height 18
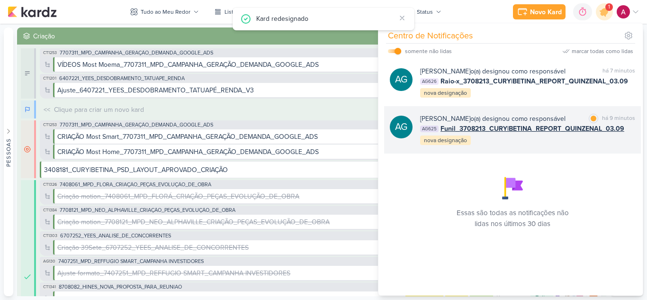
click at [536, 124] on div "[PERSON_NAME] o(a) designou como responsável" at bounding box center [492, 119] width 145 height 10
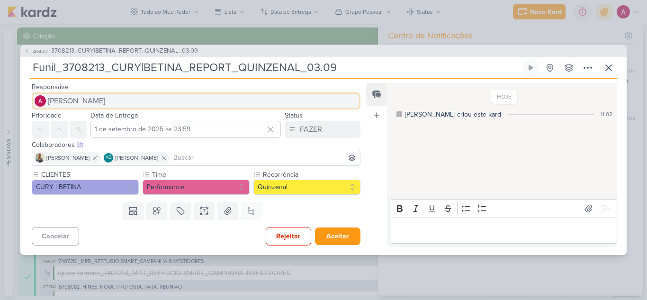
click at [63, 103] on span "[PERSON_NAME]" at bounding box center [76, 100] width 57 height 11
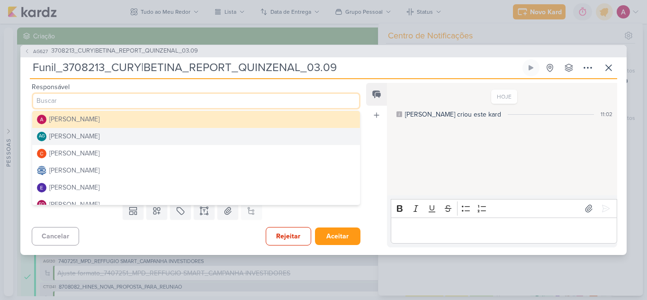
click at [99, 136] on div "[PERSON_NAME]" at bounding box center [74, 136] width 50 height 10
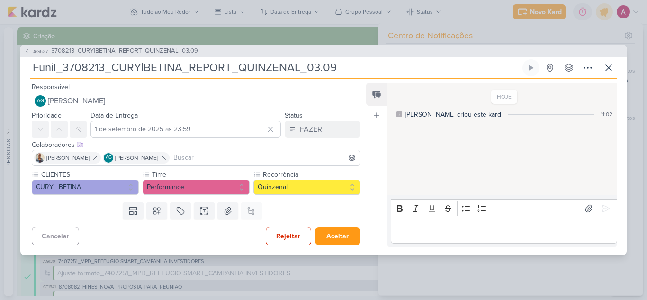
click at [209, 161] on input at bounding box center [265, 157] width 187 height 11
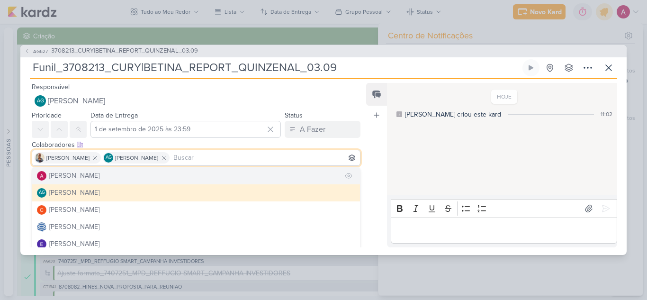
click at [107, 174] on button "[PERSON_NAME]" at bounding box center [196, 175] width 328 height 17
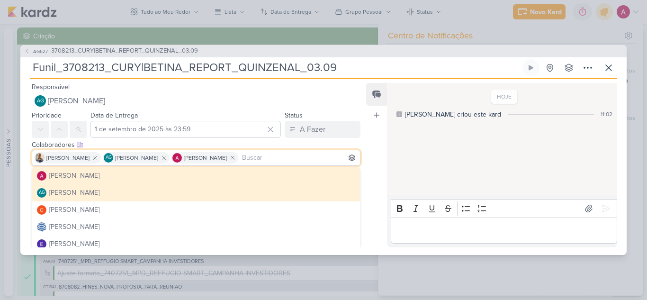
click at [391, 162] on div "HOJE [PERSON_NAME] criou este kard 11:02" at bounding box center [501, 140] width 229 height 112
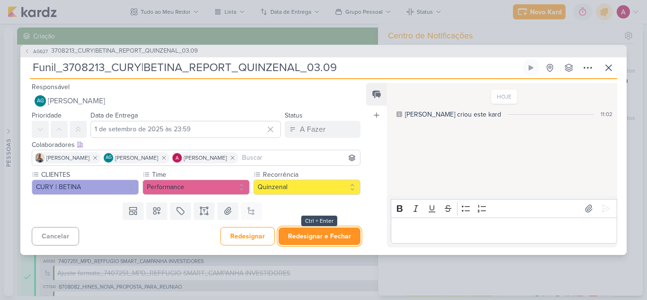
click at [317, 232] on button "Redesignar e Fechar" at bounding box center [320, 236] width 82 height 18
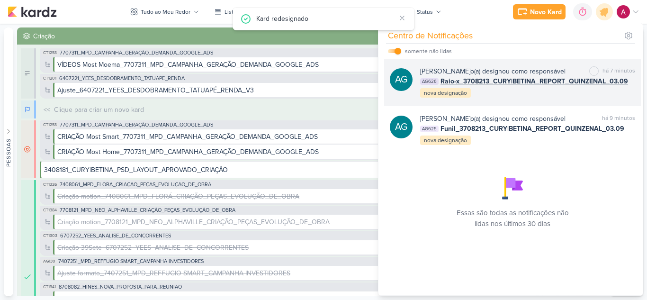
click at [517, 99] on div "[PERSON_NAME] o(a) designou como responsável marcar como não lida há 7 minutos …" at bounding box center [527, 82] width 215 height 32
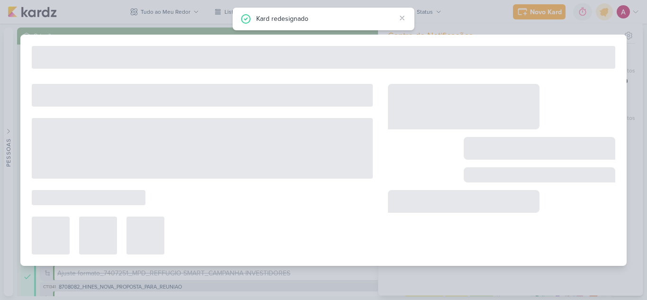
type input "Raio-x_3708213_CURY|BETINA_REPORT_QUINZENAL_03.09"
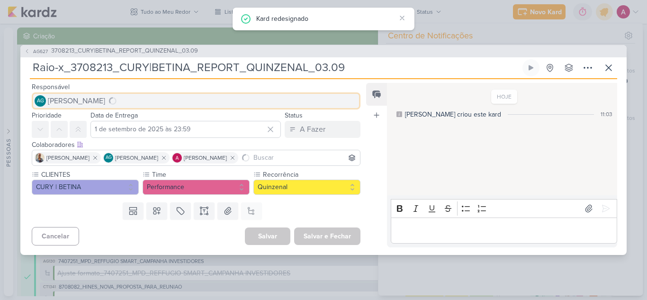
click at [100, 102] on span "[PERSON_NAME]" at bounding box center [76, 100] width 57 height 11
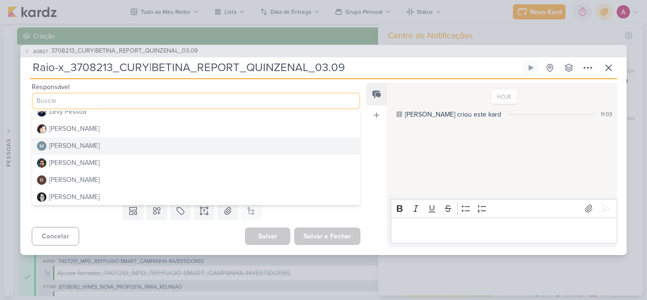
scroll to position [179, 0]
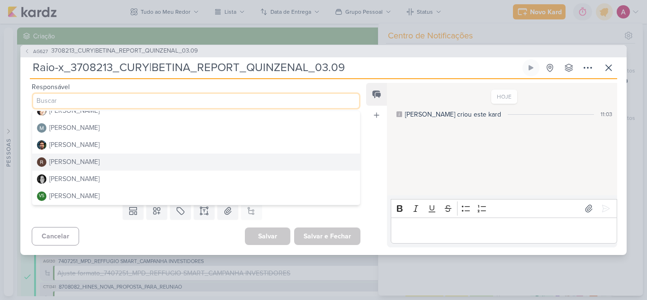
click at [77, 163] on div "[PERSON_NAME]" at bounding box center [74, 162] width 50 height 10
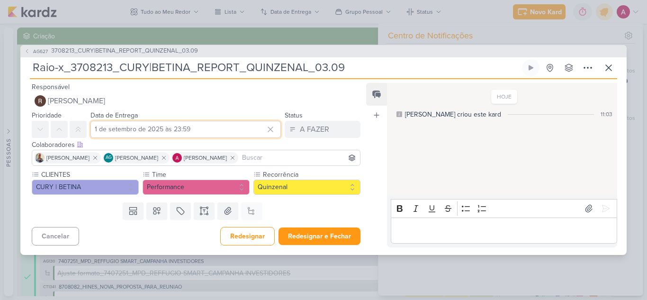
click at [165, 129] on input "1 de setembro de 2025 às 23:59" at bounding box center [186, 129] width 191 height 17
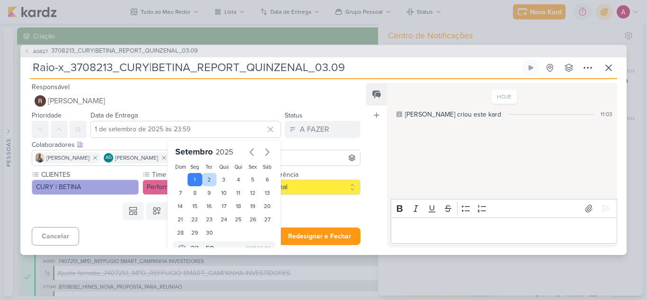
click at [206, 177] on div "2" at bounding box center [209, 179] width 15 height 13
type input "[DATE] 23:59"
click at [414, 159] on div "HOJE [PERSON_NAME] criou este kard 11:03" at bounding box center [501, 140] width 229 height 112
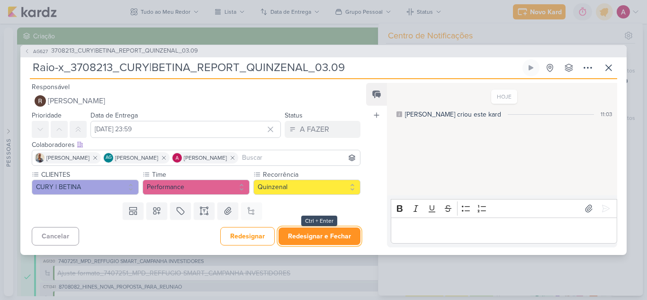
click at [305, 236] on button "Redesignar e Fechar" at bounding box center [320, 236] width 82 height 18
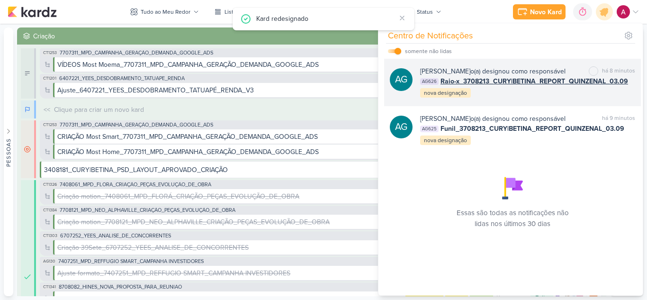
click at [536, 106] on div "AG [PERSON_NAME] o(a) designou como responsável marcar como não lida há 8 minut…" at bounding box center [512, 82] width 257 height 47
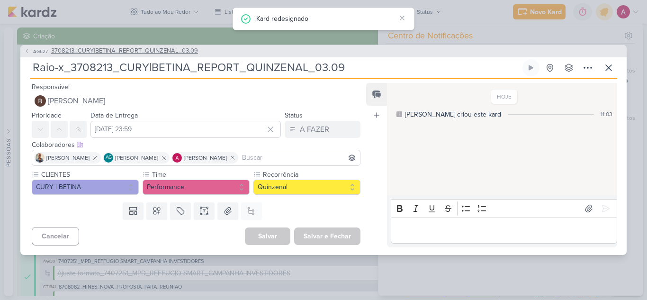
click at [102, 51] on span "3708213_CURY|BETINA_REPORT_QUINZENAL_03.09" at bounding box center [124, 50] width 147 height 9
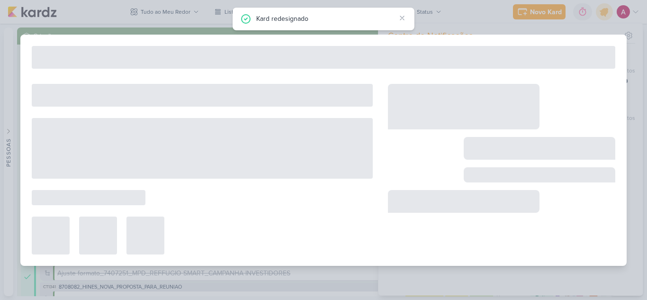
type input "3708213_CURY|BETINA_REPORT_QUINZENAL_03.09"
type input "[DATE] 11:30"
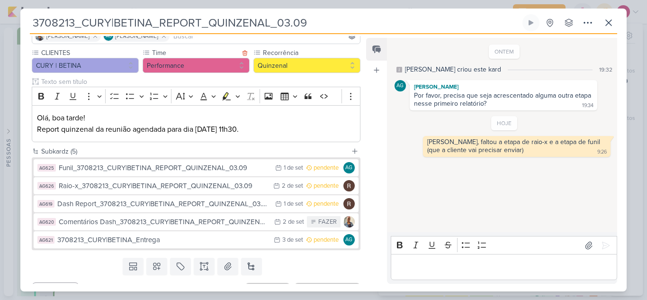
scroll to position [96, 0]
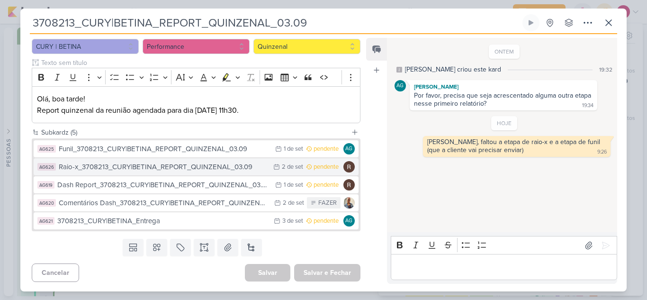
click at [202, 169] on div "Raio-x_3708213_CURY|BETINA_REPORT_QUINZENAL_03.09" at bounding box center [164, 167] width 210 height 11
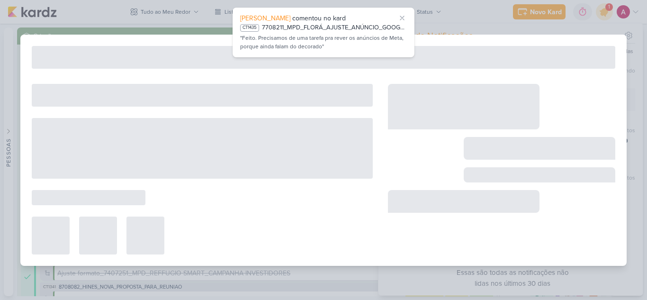
type input "Raio-x_3708213_CURY|BETINA_REPORT_QUINZENAL_03.09"
type input "[DATE] 23:59"
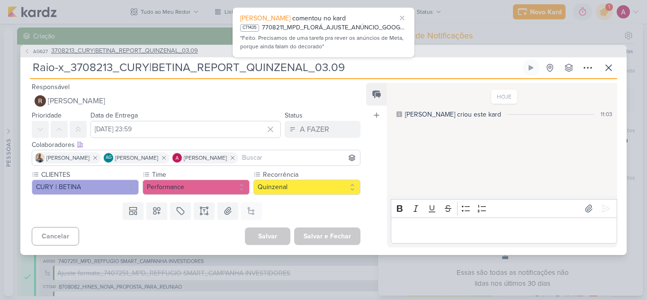
click at [35, 54] on span "AG627" at bounding box center [41, 51] width 18 height 7
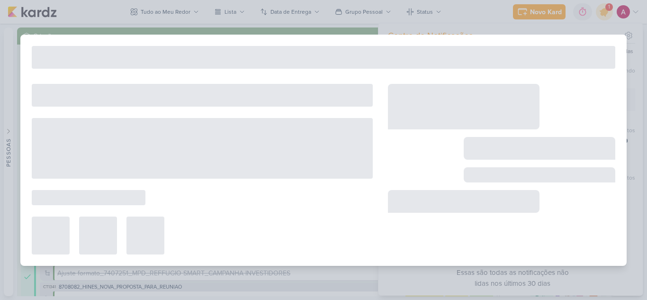
type input "3708213_CURY|BETINA_REPORT_QUINZENAL_03.09"
type input "[DATE] 11:30"
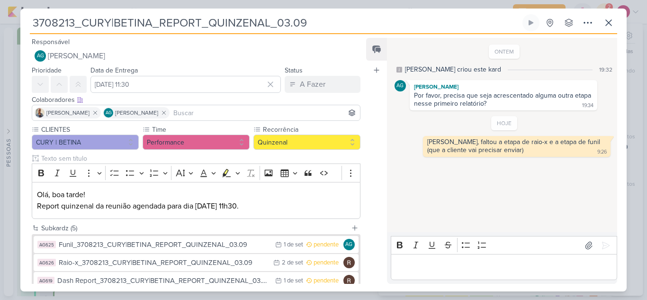
scroll to position [95, 0]
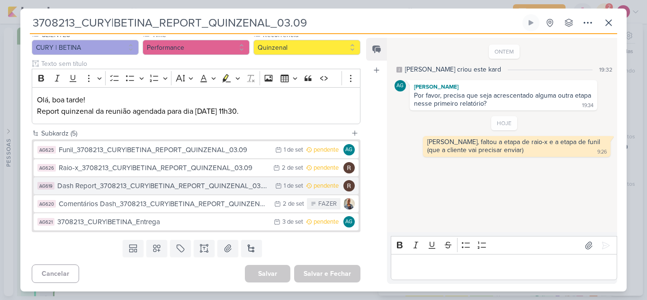
click at [195, 187] on div "Dash Report_3708213_CURY|BETINA_REPORT_QUINZENAL_03.09" at bounding box center [163, 186] width 213 height 11
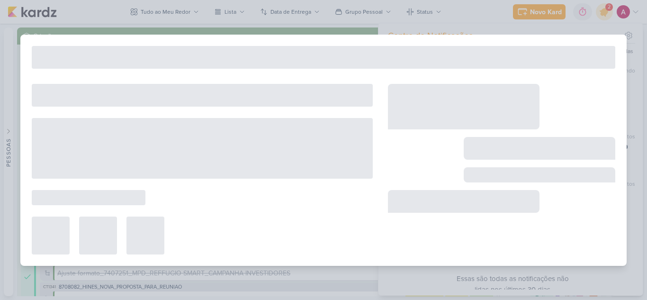
type input "Dash Report_3708213_CURY|BETINA_REPORT_QUINZENAL_03.09"
type input "1 de setembro de 2025 às 23:59"
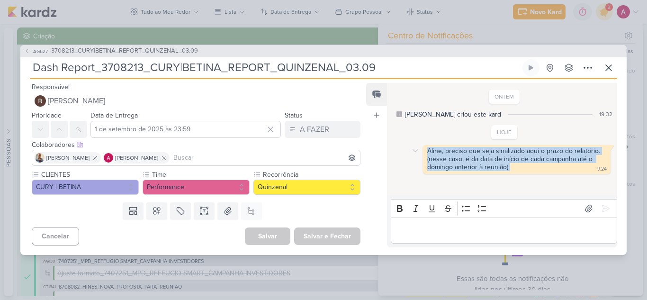
drag, startPoint x: 517, startPoint y: 168, endPoint x: 423, endPoint y: 152, distance: 95.6
click at [423, 152] on div "Aline, preciso que seja sinalizado aqui o prazo do relatório. (nesse caso, é da…" at bounding box center [517, 159] width 188 height 29
copy div "Aline, preciso que seja sinalizado aqui o prazo do relatório. (nesse caso, é da…"
click at [38, 53] on span "AG627" at bounding box center [41, 51] width 18 height 7
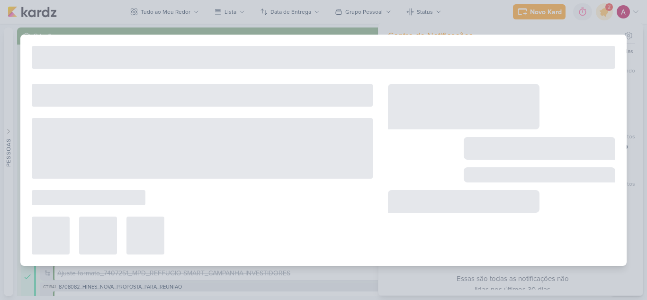
type input "3708213_CURY|BETINA_REPORT_QUINZENAL_03.09"
type input "[DATE] 11:30"
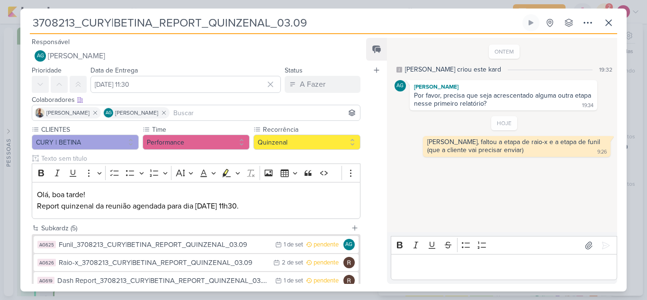
click at [429, 267] on p "Editor editing area: main" at bounding box center [504, 267] width 217 height 11
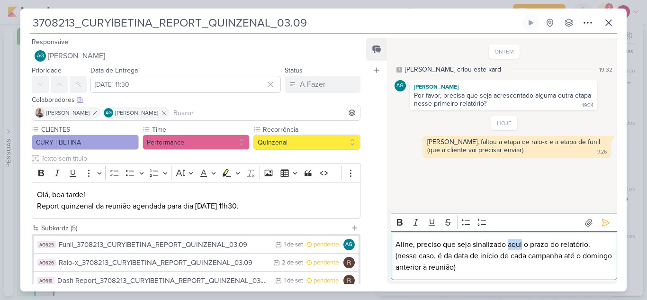
drag, startPoint x: 509, startPoint y: 246, endPoint x: 522, endPoint y: 246, distance: 13.7
click at [522, 246] on p "Aline, preciso que seja sinalizado aqui o prazo do relatório." at bounding box center [504, 244] width 217 height 11
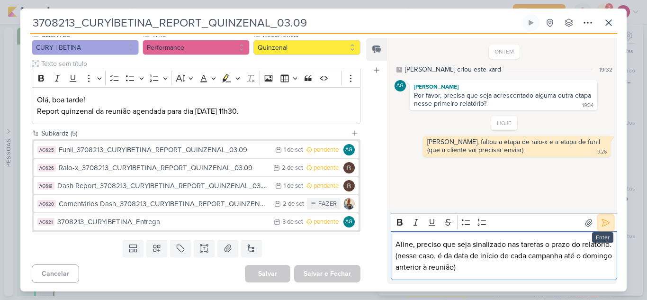
click at [603, 218] on icon at bounding box center [605, 222] width 9 height 9
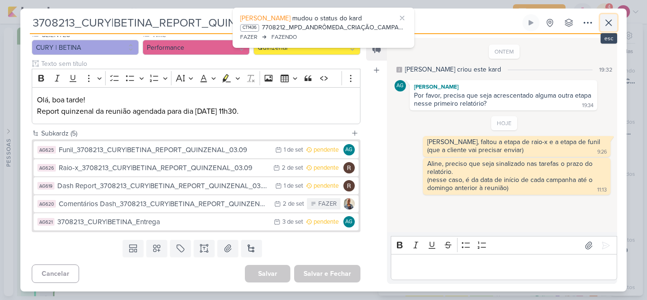
click at [608, 27] on icon at bounding box center [608, 22] width 11 height 11
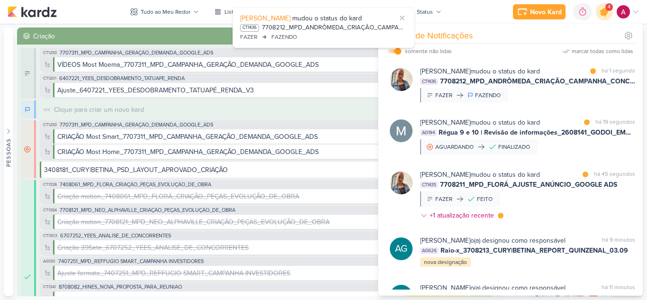
click at [605, 14] on icon at bounding box center [604, 11] width 11 height 11
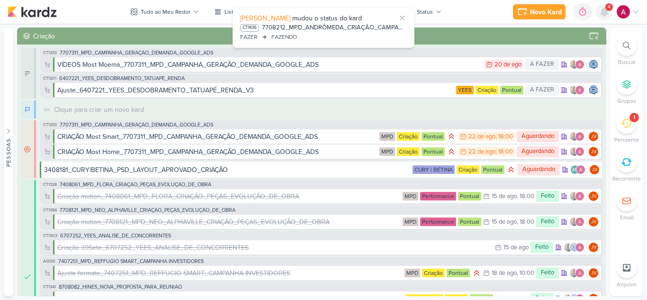
click at [605, 14] on icon at bounding box center [605, 12] width 8 height 9
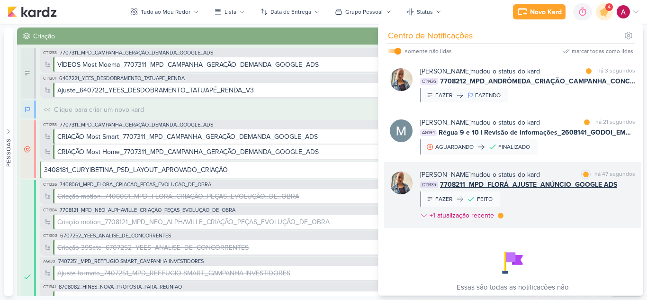
click at [556, 213] on div "[PERSON_NAME] mudou o status do kard marcar como lida há 47 segundos CT1435 770…" at bounding box center [527, 197] width 215 height 54
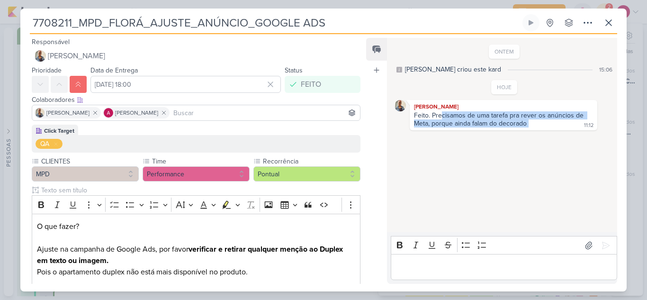
drag, startPoint x: 442, startPoint y: 114, endPoint x: 565, endPoint y: 119, distance: 122.9
click at [565, 119] on div "Feito. Precisamos de uma tarefa pra rever os anúncios de Meta, porque ainda fal…" at bounding box center [504, 119] width 184 height 17
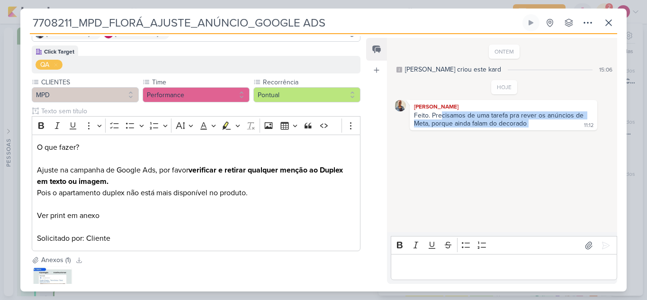
scroll to position [0, 0]
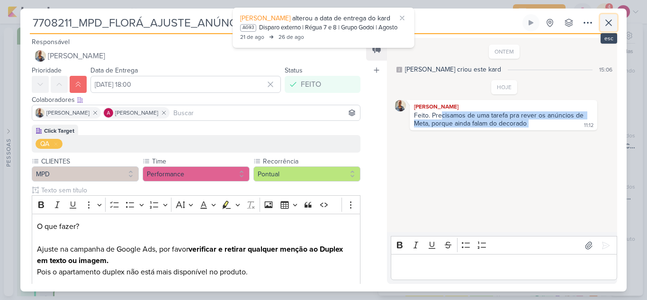
click at [612, 19] on icon at bounding box center [608, 22] width 11 height 11
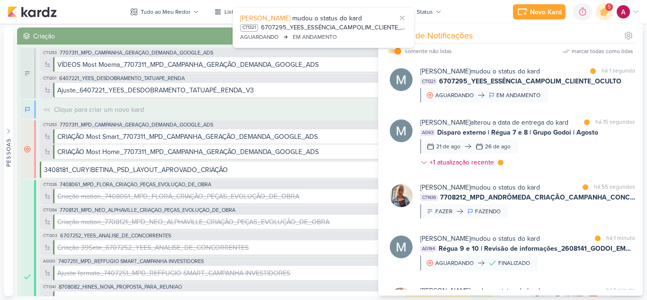
click at [563, 211] on div "[PERSON_NAME] mudou o status do kard marcar como lida há 55 segundos CT1436 770…" at bounding box center [527, 200] width 215 height 36
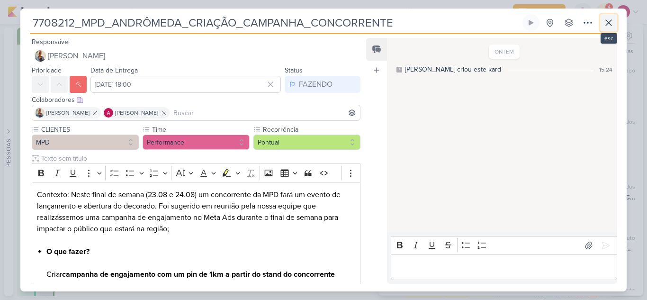
click at [611, 27] on icon at bounding box center [608, 22] width 11 height 11
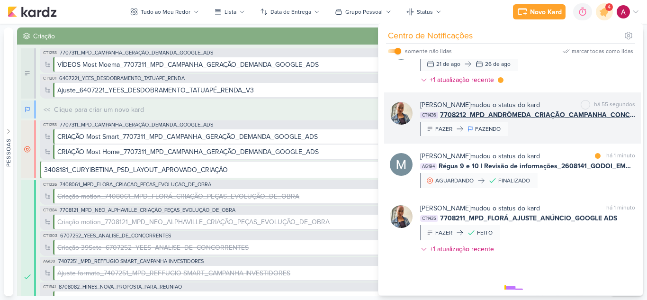
scroll to position [95, 0]
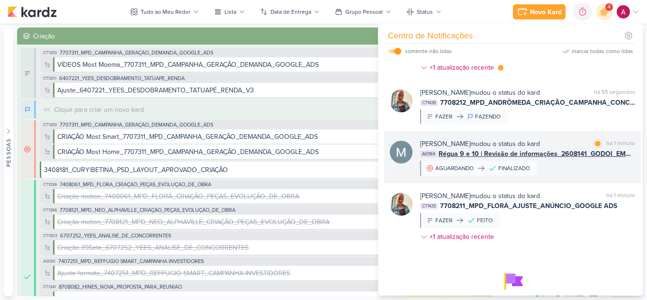
click at [574, 172] on div "[PERSON_NAME] mudou o status do kard marcar como lida há 1 minuto AG194 Régua 9…" at bounding box center [527, 157] width 215 height 37
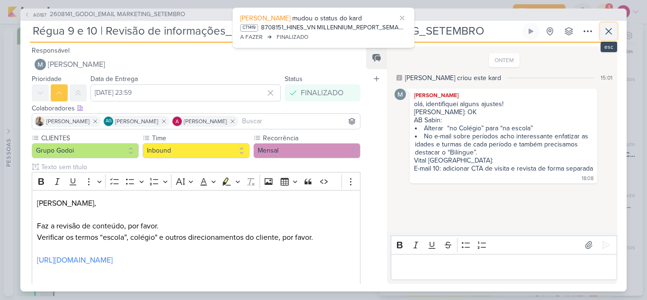
click at [610, 27] on icon at bounding box center [608, 31] width 11 height 11
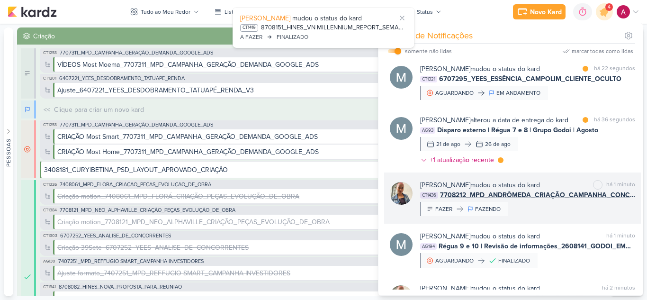
scroll to position [0, 0]
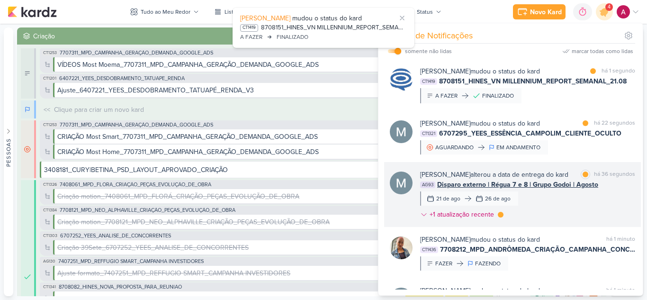
click at [549, 194] on div "[PERSON_NAME] alterou a data de entrega do kard marcar como lida há 36 segundos…" at bounding box center [527, 197] width 215 height 54
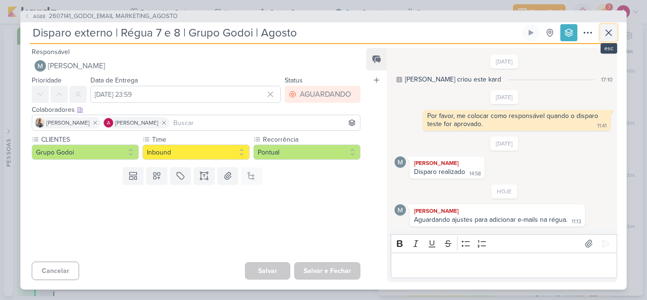
click at [608, 31] on icon at bounding box center [609, 33] width 6 height 6
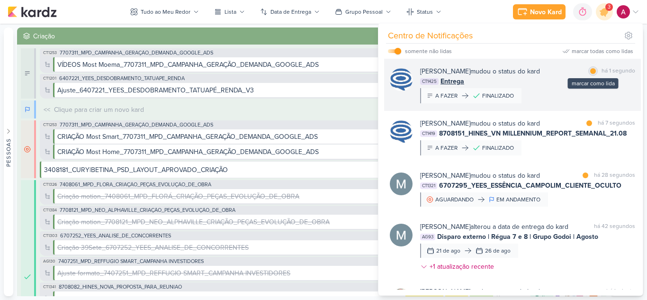
click at [590, 70] on div at bounding box center [593, 71] width 6 height 6
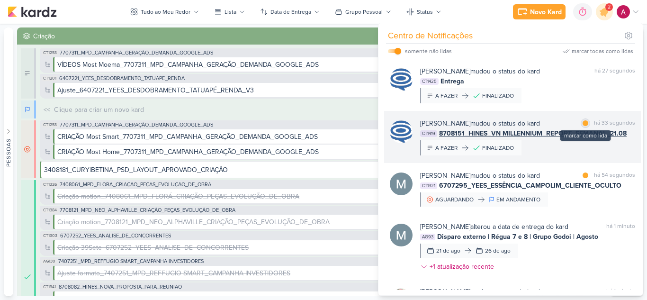
click at [584, 123] on div at bounding box center [586, 123] width 6 height 6
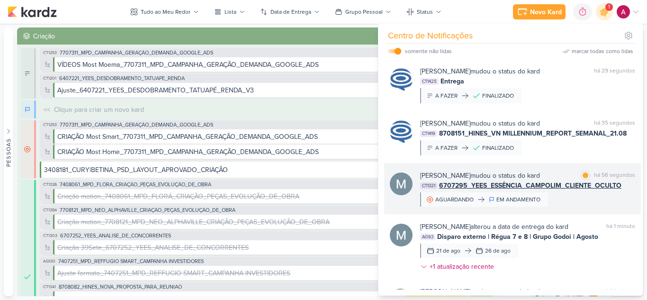
click at [570, 201] on div "[PERSON_NAME] mudou o status do kard marcar como lida há 56 segundos CT1321 670…" at bounding box center [527, 189] width 215 height 36
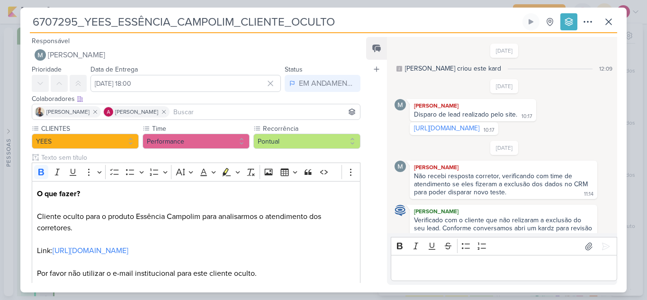
scroll to position [122, 0]
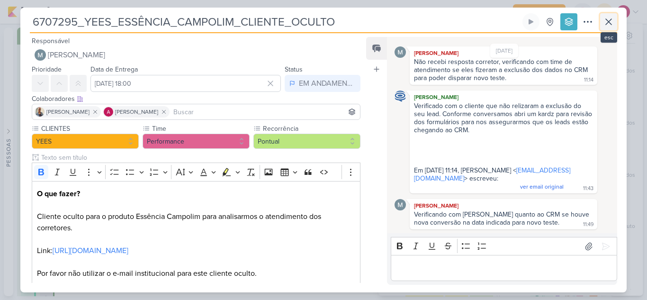
click at [614, 22] on icon at bounding box center [608, 21] width 11 height 11
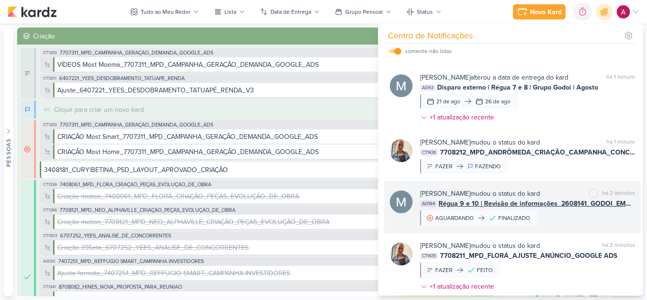
scroll to position [237, 0]
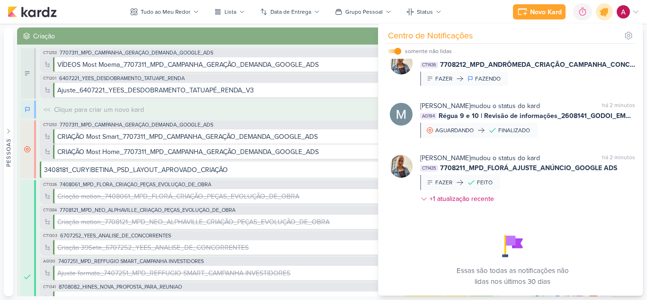
click at [603, 17] on icon at bounding box center [605, 12] width 16 height 16
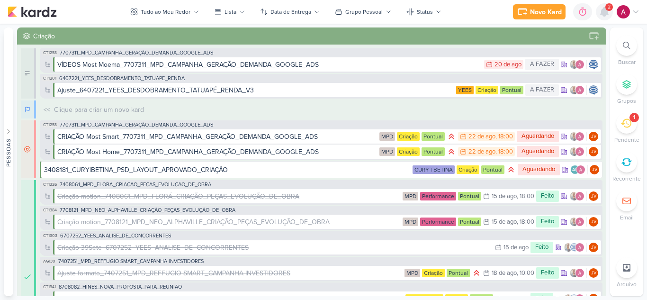
click at [605, 16] on icon at bounding box center [605, 12] width 8 height 9
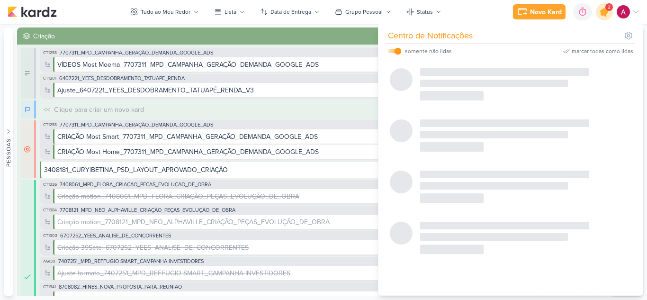
scroll to position [0, 0]
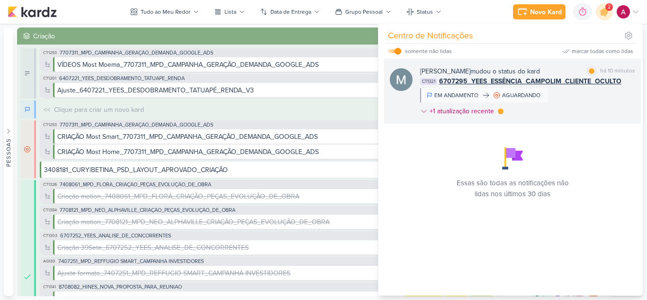
click at [591, 103] on div "[PERSON_NAME] mudou o status do kard marcar como lida há 10 minutos CT1321 6707…" at bounding box center [527, 93] width 215 height 54
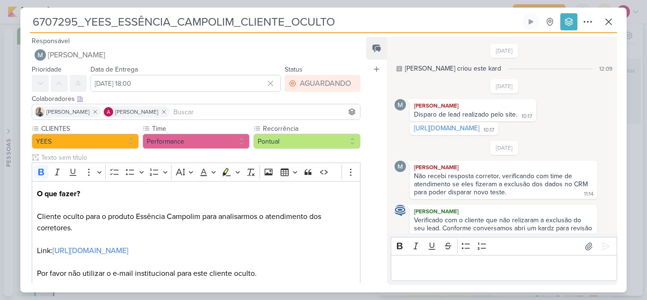
scroll to position [170, 0]
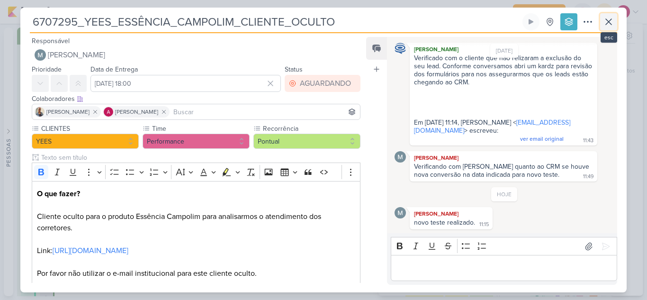
click at [610, 21] on icon at bounding box center [608, 21] width 11 height 11
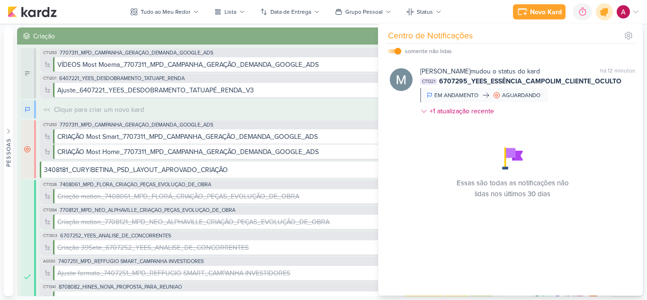
click at [604, 15] on icon at bounding box center [604, 11] width 11 height 11
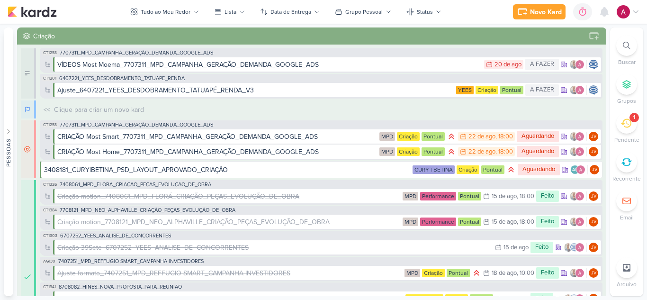
click at [628, 128] on icon at bounding box center [626, 123] width 10 height 10
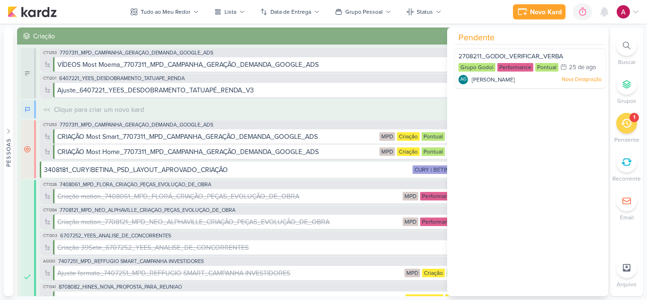
click at [628, 128] on icon at bounding box center [626, 123] width 10 height 10
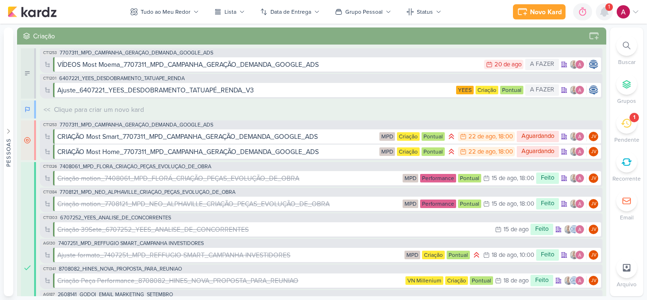
click at [602, 11] on icon at bounding box center [605, 12] width 8 height 9
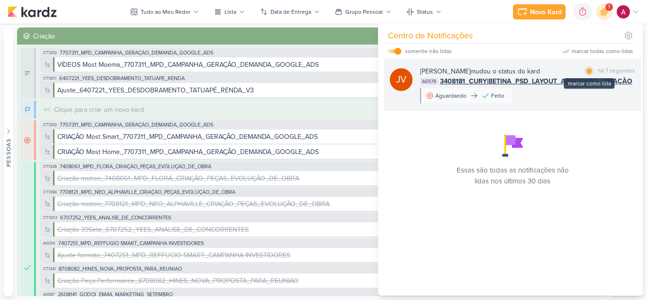
click at [588, 71] on div at bounding box center [590, 71] width 6 height 6
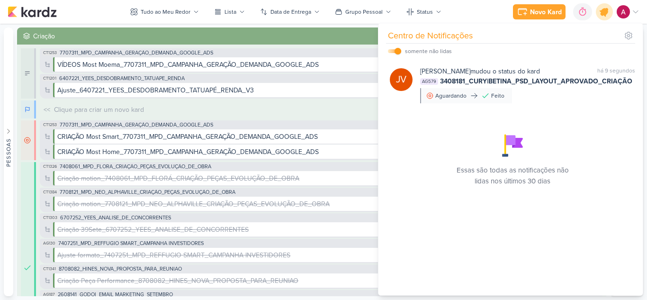
click at [605, 17] on icon at bounding box center [605, 12] width 16 height 16
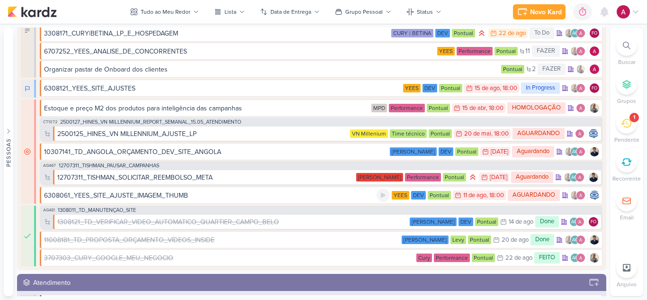
scroll to position [1564, 0]
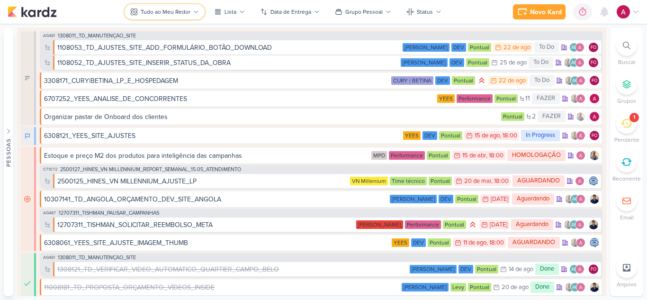
click at [173, 16] on div "Tudo ao Meu Redor" at bounding box center [166, 12] width 50 height 9
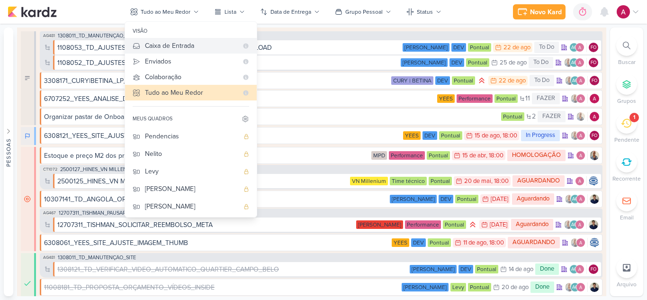
click at [183, 49] on div "Caixa de Entrada" at bounding box center [191, 46] width 93 height 10
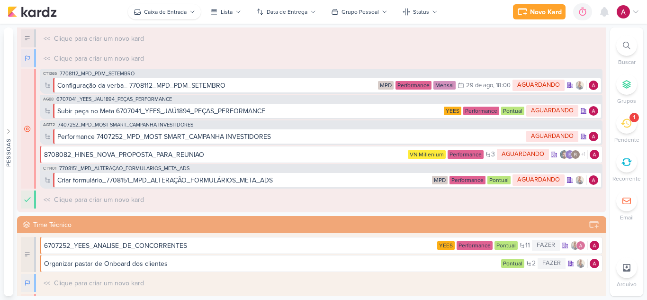
scroll to position [0, 0]
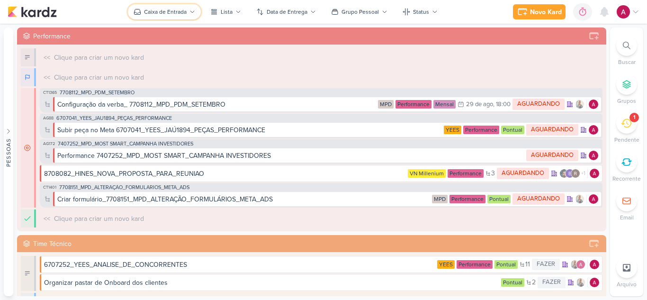
click at [158, 7] on button "Caixa de Entrada" at bounding box center [164, 11] width 73 height 15
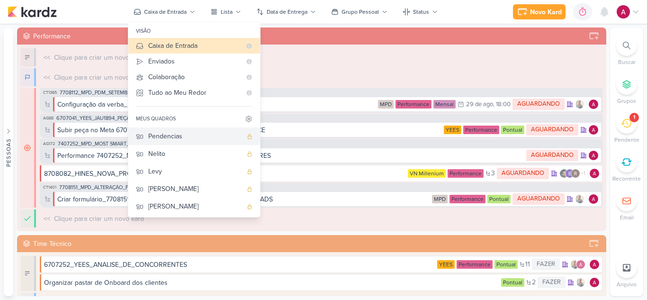
click at [175, 138] on div "Pendencias" at bounding box center [195, 136] width 94 height 10
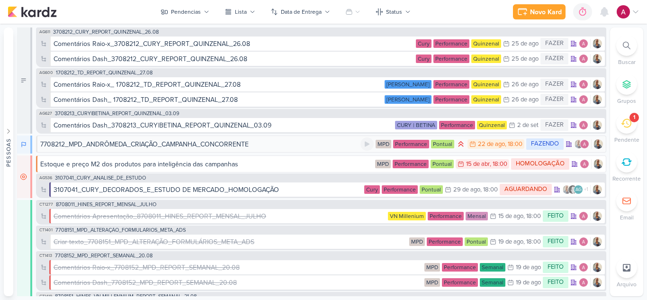
click at [174, 145] on div "7708212_MPD_ANDRÔMEDA_CRIAÇÃO_CAMPANHA_CONCORRENTE" at bounding box center [144, 144] width 209 height 10
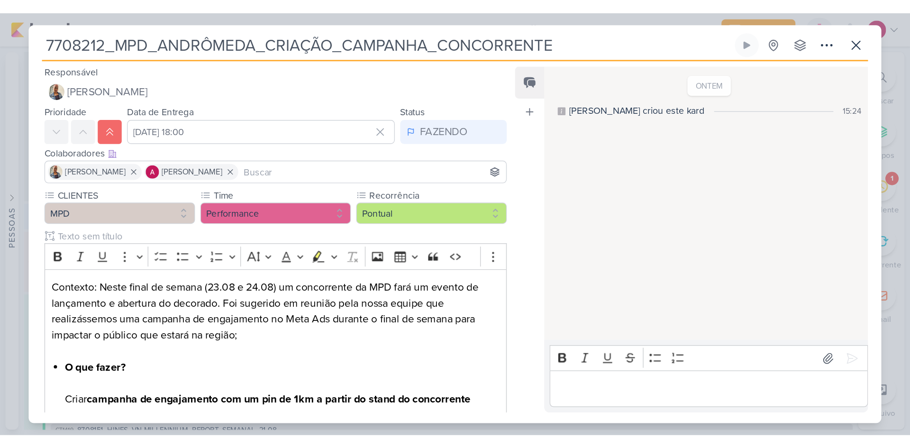
scroll to position [192, 0]
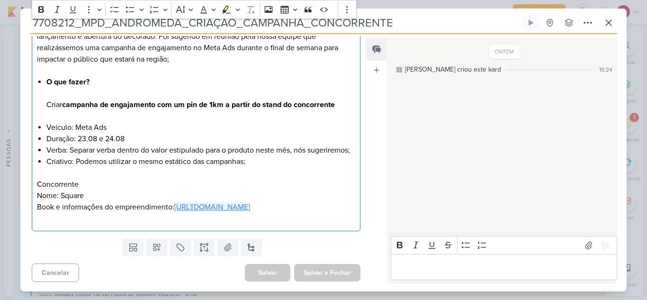
click at [207, 206] on link "[URL][DOMAIN_NAME]" at bounding box center [212, 206] width 76 height 9
click at [608, 22] on icon at bounding box center [608, 22] width 11 height 11
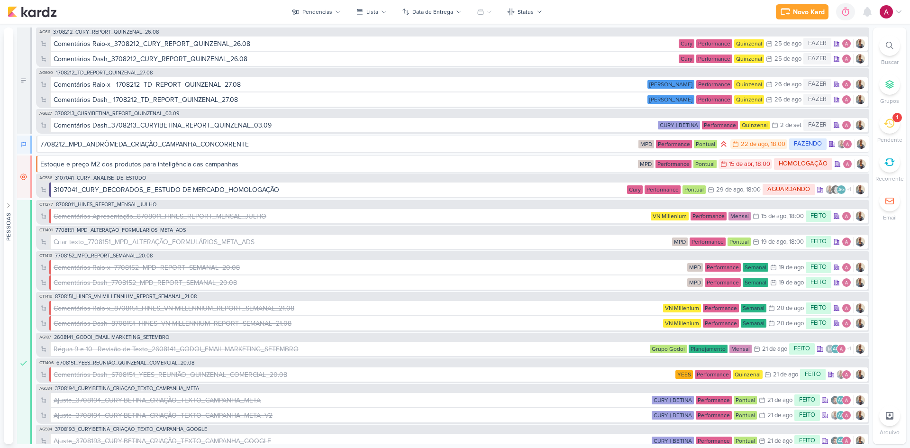
click at [336, 2] on div "Novo Kard Ctrl + k 0h0m Sessão desligada... Hoje 0h0m Semana 0h0m Mês 0h0m" at bounding box center [455, 12] width 895 height 24
click at [332, 10] on div "Pendencias" at bounding box center [317, 12] width 30 height 9
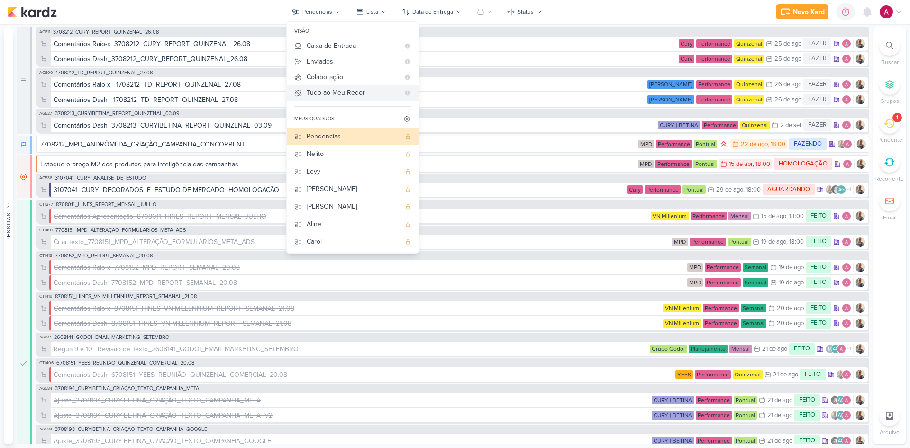
click at [338, 91] on div "Tudo ao Meu Redor" at bounding box center [353, 93] width 93 height 10
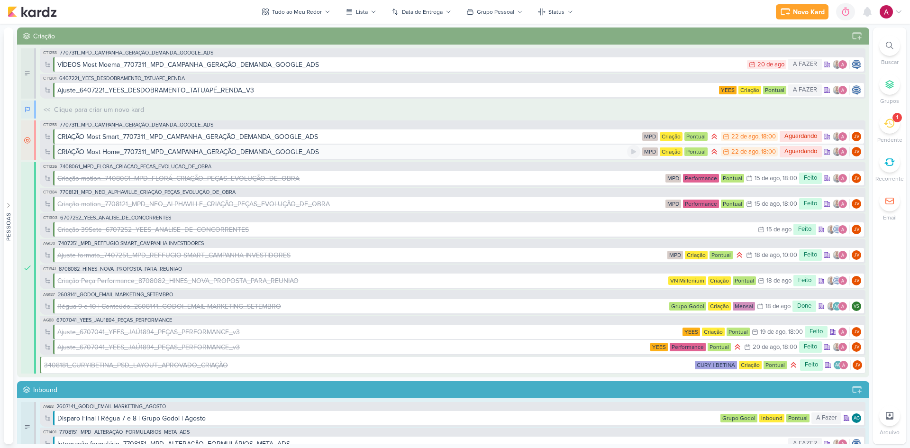
click at [243, 151] on div "CRIAÇÃO Most Home_7707311_MPD_CAMPANHA_GERAÇÃO_DEMANDA_GOOGLE_ADS" at bounding box center [188, 152] width 262 height 10
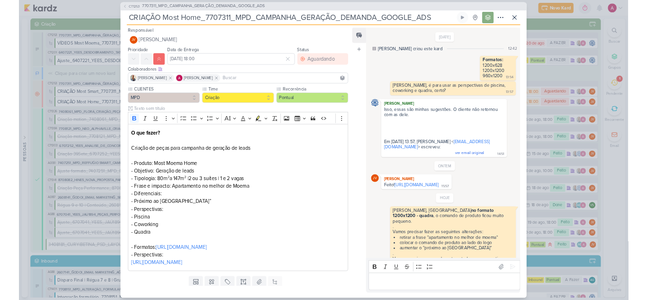
scroll to position [44, 0]
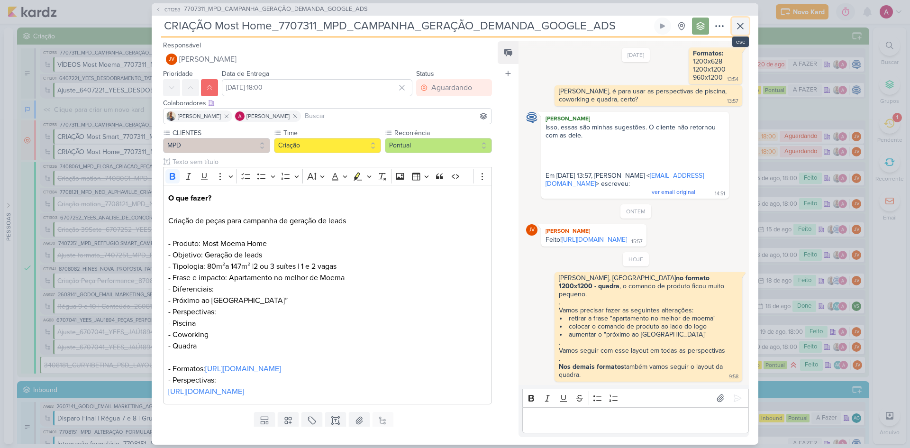
click at [647, 27] on icon at bounding box center [740, 25] width 11 height 11
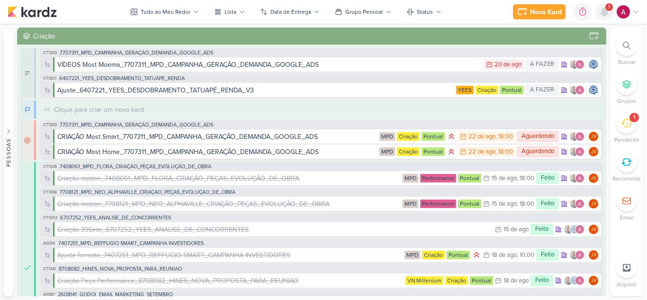
click at [601, 14] on icon at bounding box center [605, 12] width 8 height 9
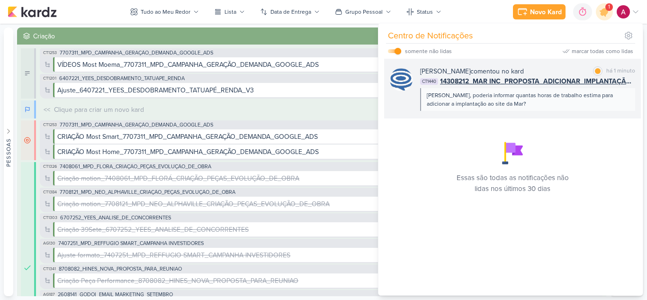
click at [524, 107] on div "[PERSON_NAME], poderia informar quantas horas de trabalho estima para adicionar…" at bounding box center [527, 99] width 201 height 17
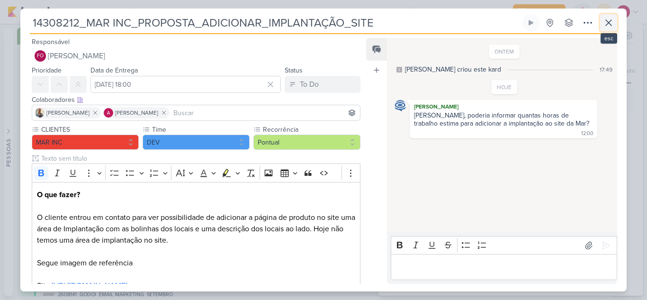
click at [608, 22] on icon at bounding box center [609, 23] width 6 height 6
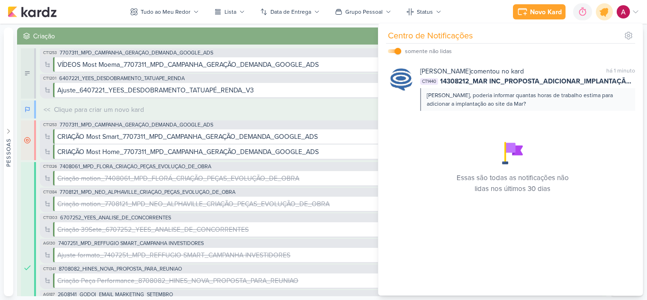
click at [601, 17] on div at bounding box center [605, 12] width 24 height 24
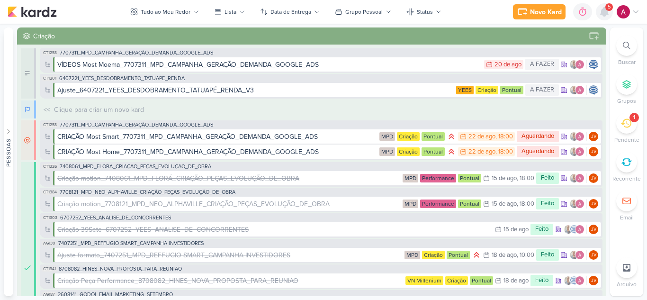
click at [604, 9] on icon at bounding box center [605, 12] width 8 height 9
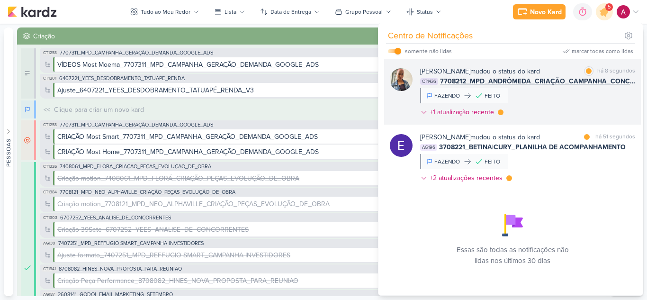
click at [595, 99] on div "[PERSON_NAME] mudou o status do kard marcar como lida há 8 segundos CT1436 7708…" at bounding box center [527, 93] width 215 height 54
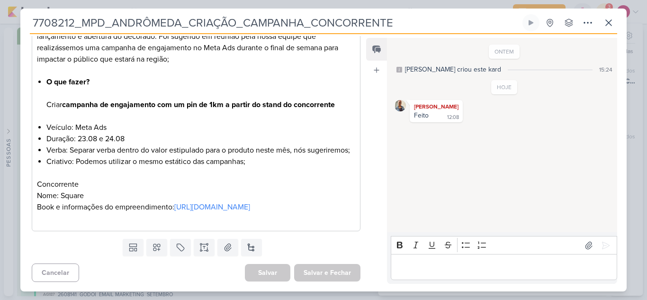
scroll to position [192, 0]
click at [606, 23] on icon at bounding box center [608, 22] width 11 height 11
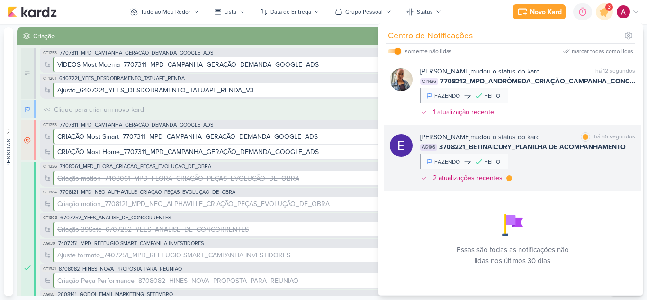
click at [573, 162] on div "[PERSON_NAME] mudou o status do kard marcar como lida há 55 segundos AG196 3708…" at bounding box center [527, 159] width 215 height 54
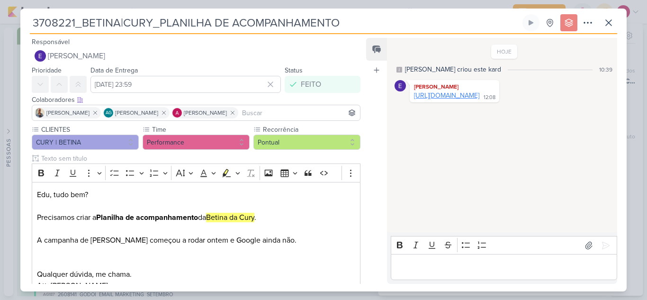
click at [480, 100] on link "[URL][DOMAIN_NAME]" at bounding box center [446, 95] width 65 height 8
click at [631, 167] on div "3708221_BETINA|CURY_PLANILHA DE ACOMPANHAMENTO Criado por mim" at bounding box center [323, 150] width 647 height 300
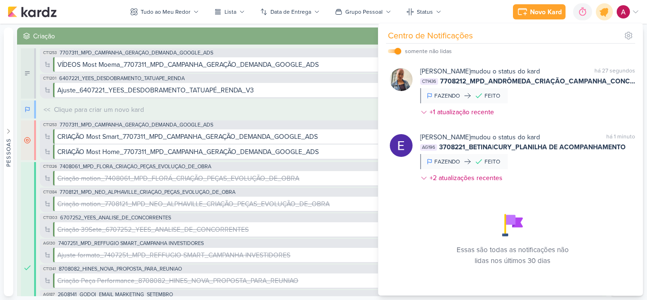
click at [609, 14] on icon at bounding box center [605, 12] width 16 height 16
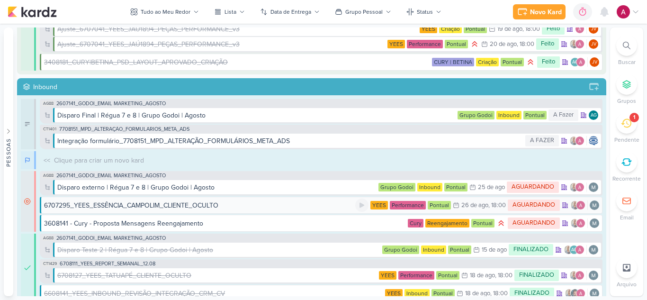
scroll to position [284, 0]
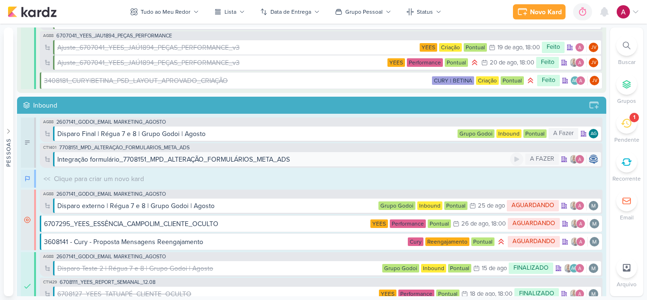
click at [319, 163] on div "Integração formulário_7708151_MPD_ALTERAÇÃO_FORMULÁRIOS_META_ADS" at bounding box center [283, 159] width 453 height 10
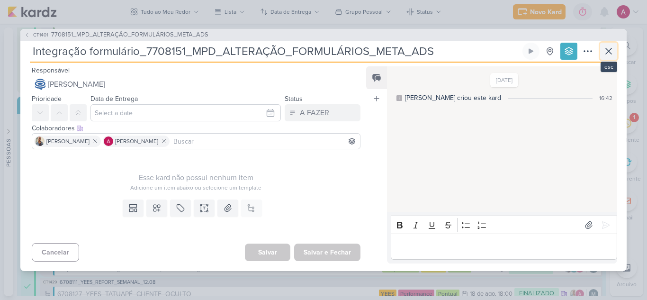
click at [607, 59] on button at bounding box center [608, 51] width 17 height 17
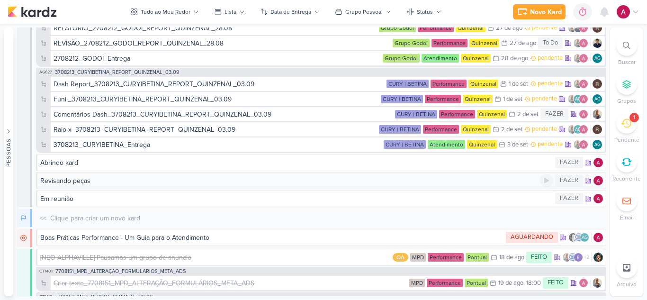
scroll to position [3853, 0]
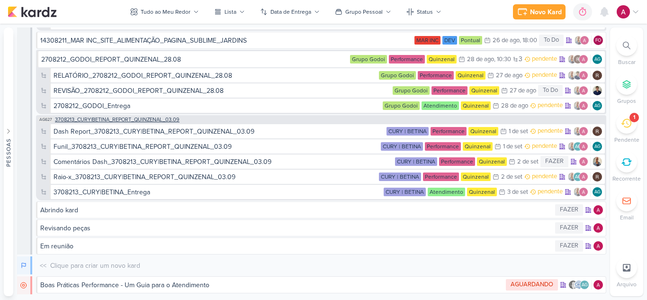
click at [139, 118] on span "3708213_CURY|BETINA_REPORT_QUINZENAL_03.09" at bounding box center [117, 119] width 125 height 5
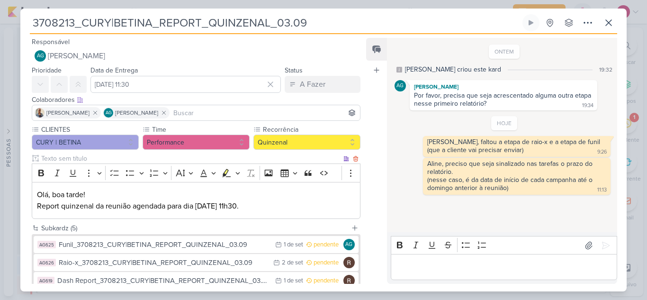
scroll to position [47, 0]
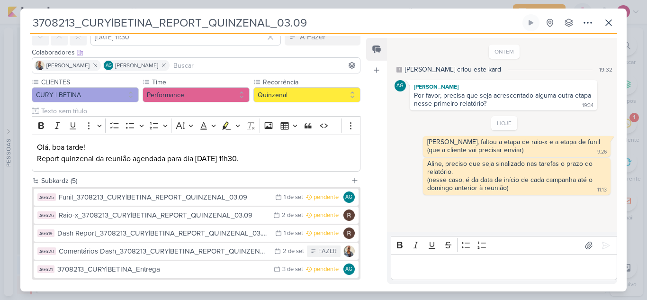
click at [445, 262] on p "Editor editing area: main" at bounding box center [504, 267] width 217 height 11
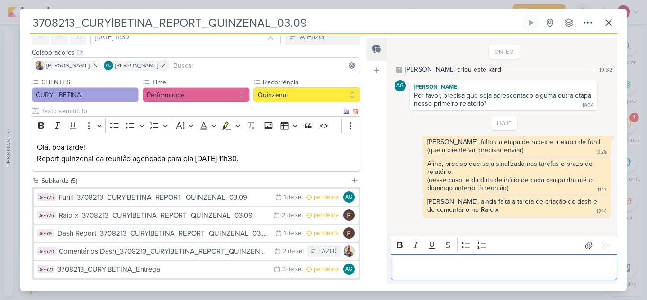
scroll to position [0, 0]
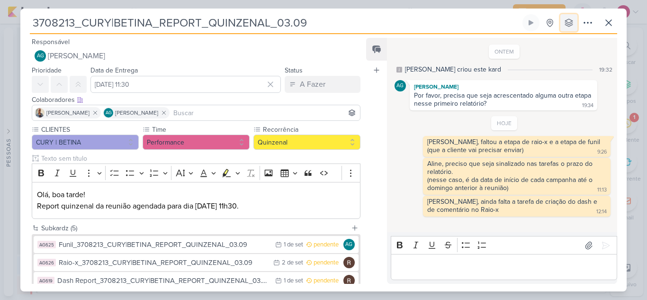
click at [567, 25] on icon at bounding box center [569, 23] width 8 height 8
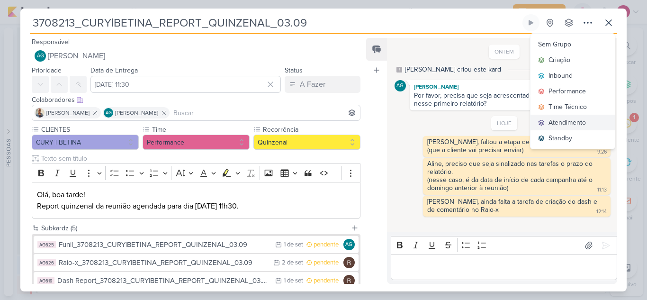
click at [542, 122] on icon at bounding box center [541, 122] width 7 height 7
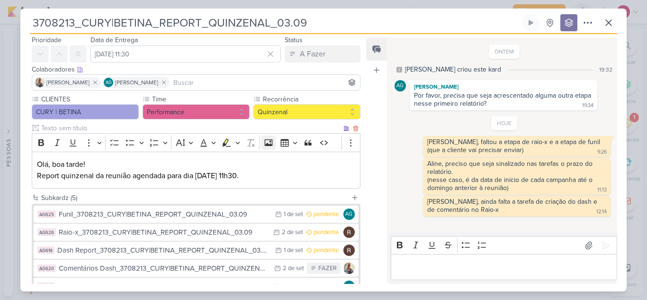
scroll to position [47, 0]
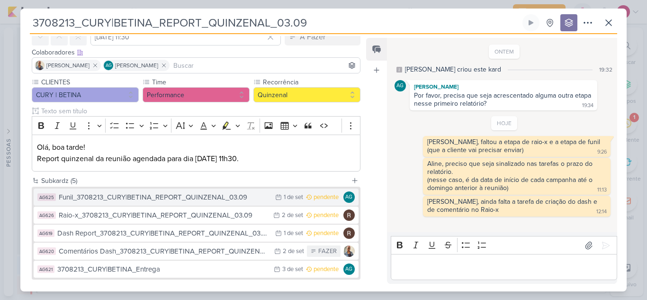
click at [195, 198] on div "Funil_3708213_CURY|BETINA_REPORT_QUINZENAL_03.09" at bounding box center [165, 197] width 212 height 11
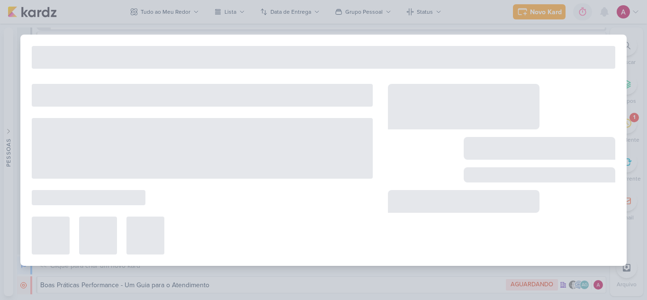
type input "Funil_3708213_CURY|BETINA_REPORT_QUINZENAL_03.09"
type input "1 de setembro de 2025 às 23:59"
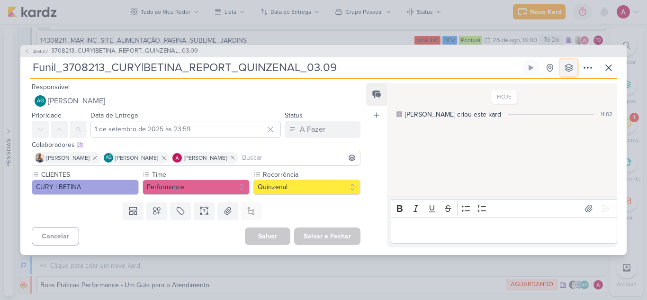
click at [573, 62] on button at bounding box center [569, 67] width 17 height 17
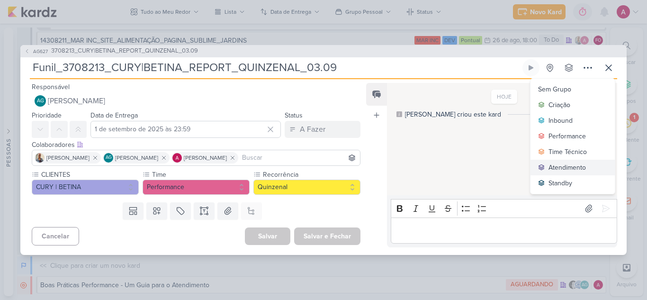
click at [566, 164] on div "Atendimento" at bounding box center [567, 168] width 37 height 10
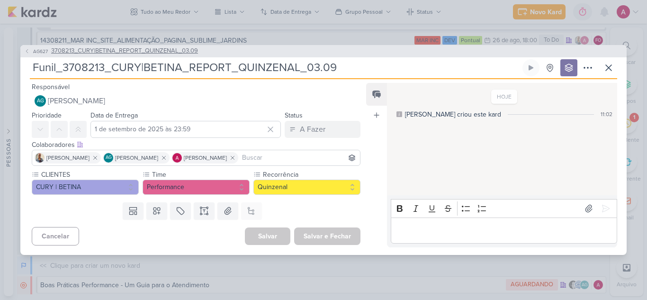
click at [38, 52] on span "AG627" at bounding box center [41, 51] width 18 height 7
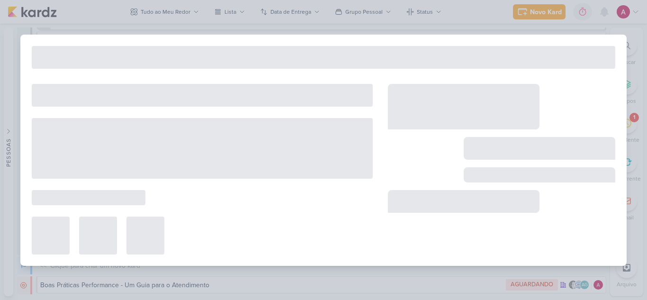
type input "3708213_CURY|BETINA_REPORT_QUINZENAL_03.09"
type input "[DATE] 11:30"
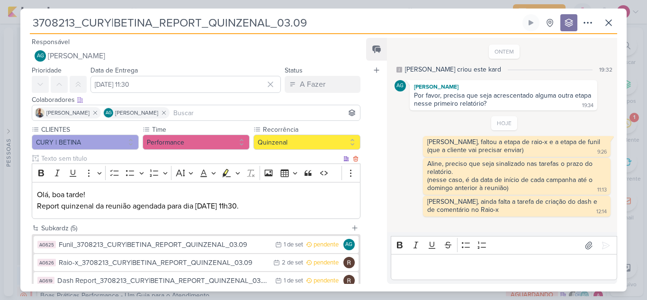
scroll to position [95, 0]
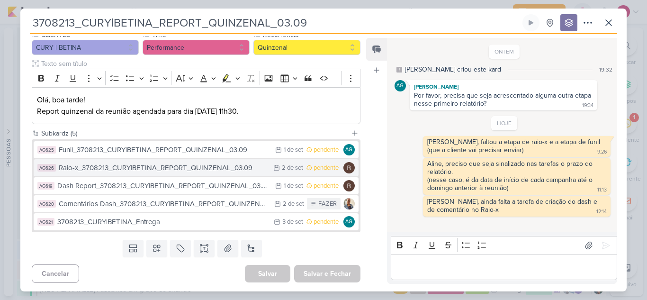
click at [190, 170] on div "Raio-x_3708213_CURY|BETINA_REPORT_QUINZENAL_03.09" at bounding box center [164, 168] width 210 height 11
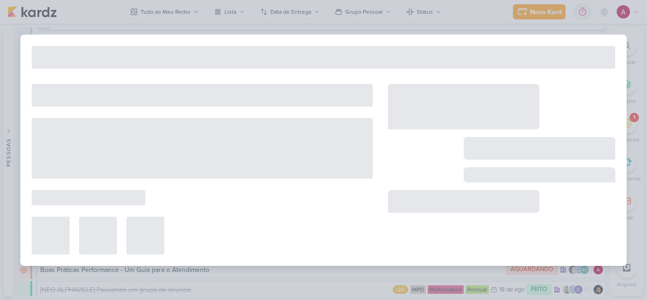
type input "Raio-x_3708213_CURY|BETINA_REPORT_QUINZENAL_03.09"
type input "[DATE] 23:59"
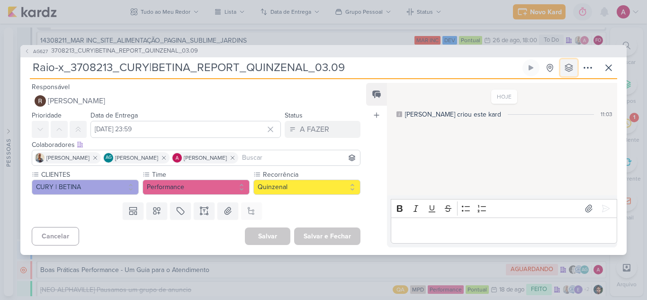
click at [571, 69] on icon at bounding box center [569, 68] width 8 height 8
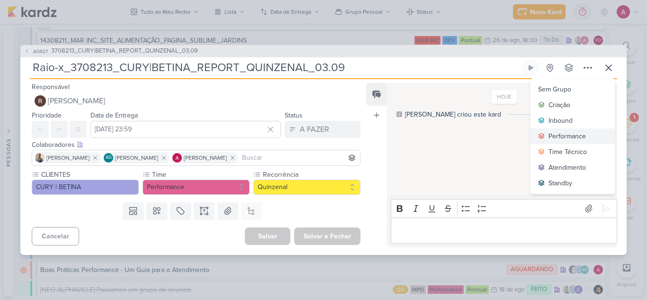
click at [555, 134] on div "Performance" at bounding box center [567, 136] width 37 height 10
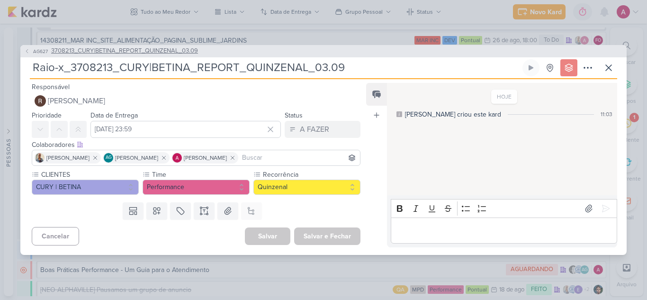
click at [27, 54] on icon at bounding box center [27, 51] width 6 height 6
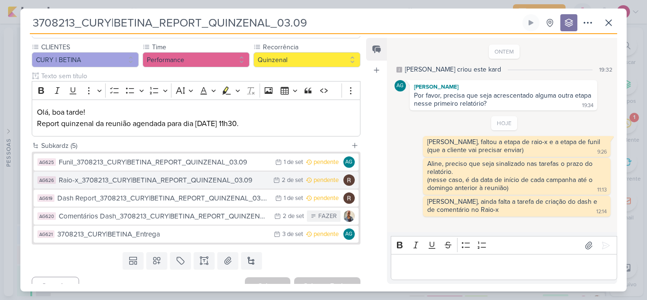
scroll to position [47, 0]
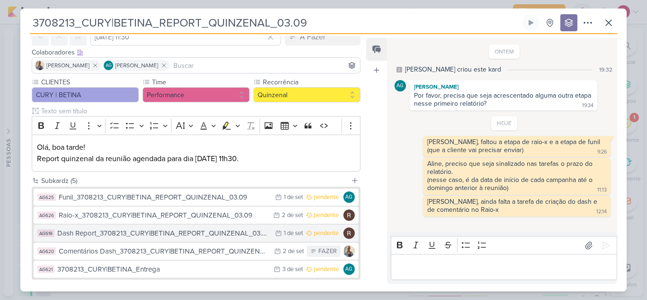
click at [160, 231] on div "Dash Report_3708213_CURY|BETINA_REPORT_QUINZENAL_03.09" at bounding box center [163, 233] width 213 height 11
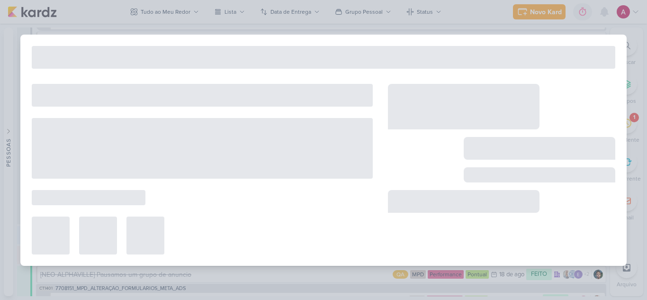
type input "Dash Report_3708213_CURY|BETINA_REPORT_QUINZENAL_03.09"
type input "1 de setembro de 2025 às 23:59"
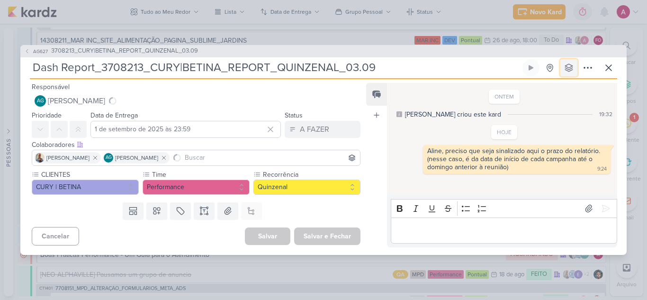
click at [569, 62] on button at bounding box center [569, 67] width 17 height 17
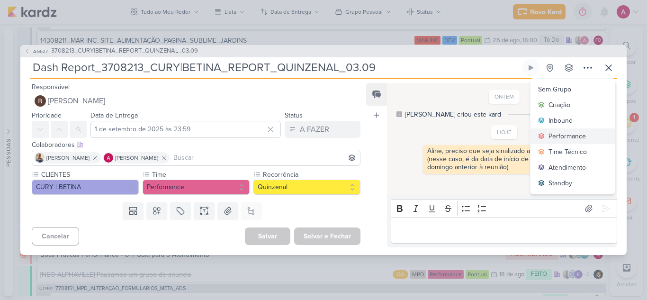
click at [560, 136] on div "Performance" at bounding box center [567, 136] width 37 height 10
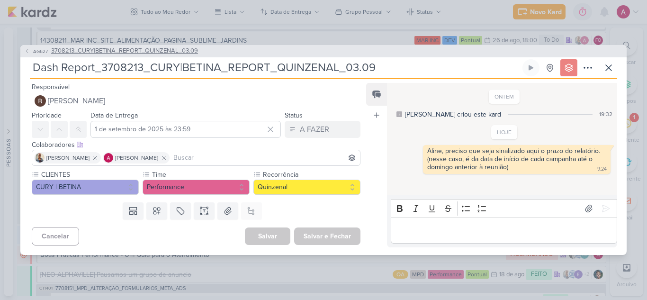
click at [26, 51] on icon at bounding box center [27, 51] width 6 height 6
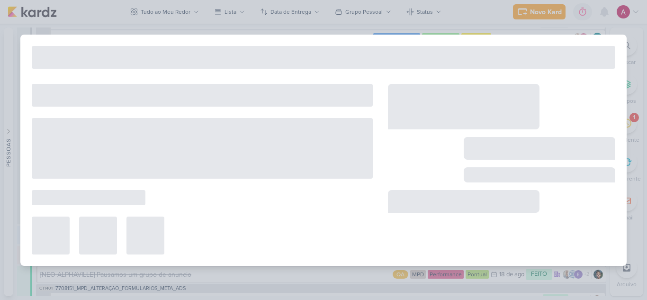
type input "3708213_CURY|BETINA_REPORT_QUINZENAL_03.09"
type input "[DATE] 11:30"
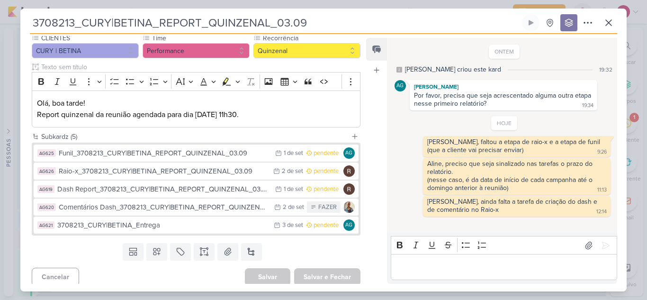
scroll to position [95, 0]
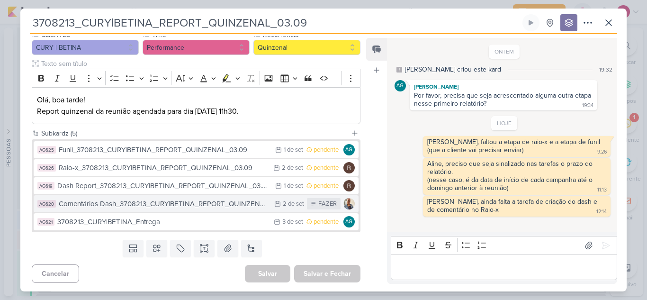
click at [228, 204] on div "Comentários Dash_3708213_CURY|BETINA_REPORT_QUINZENAL_03.09" at bounding box center [164, 204] width 211 height 11
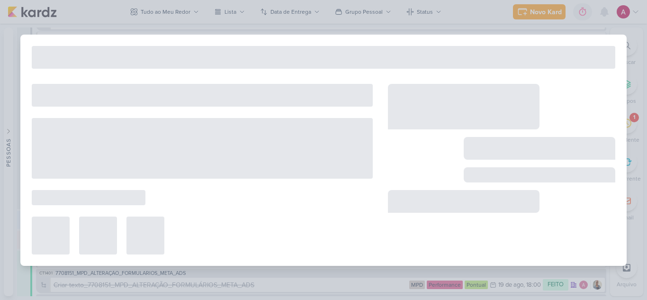
type input "Comentários Dash_3708213_CURY|BETINA_REPORT_QUINZENAL_03.09"
type input "[DATE] 23:59"
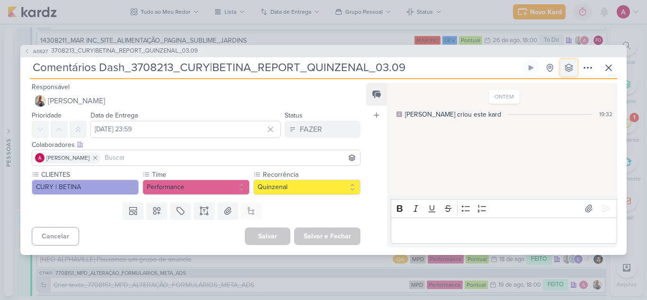
click at [565, 65] on icon at bounding box center [568, 67] width 9 height 9
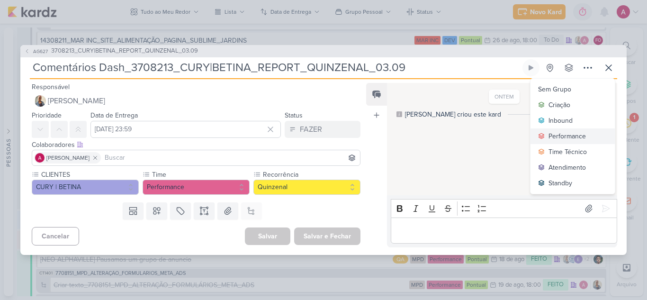
click at [550, 136] on div "Performance" at bounding box center [567, 136] width 37 height 10
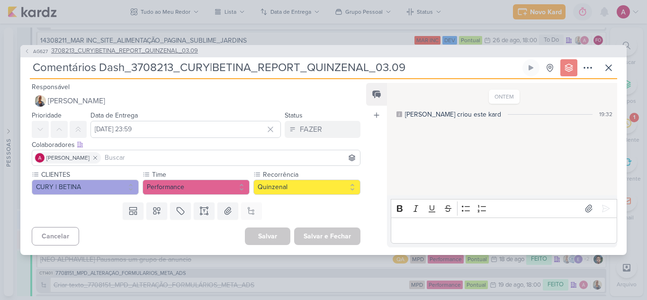
click at [30, 53] on button "AG627 3708213_CURY|BETINA_REPORT_QUINZENAL_03.09" at bounding box center [111, 50] width 174 height 9
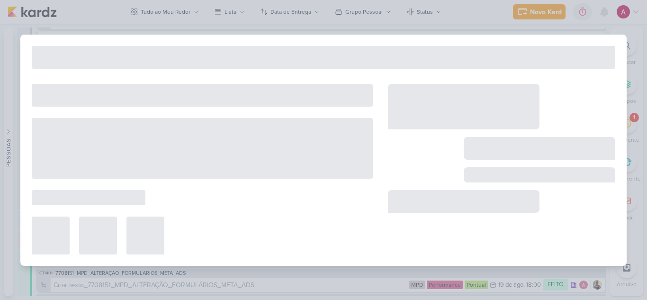
type input "3708213_CURY|BETINA_REPORT_QUINZENAL_03.09"
type input "[DATE] 11:30"
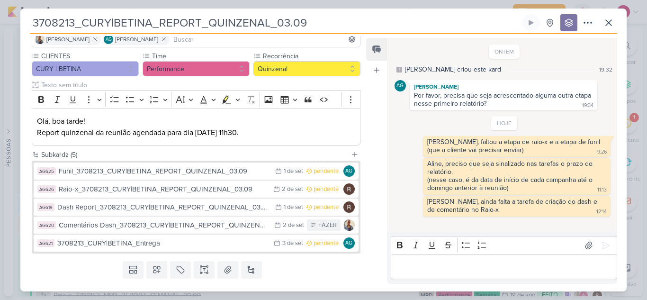
scroll to position [96, 0]
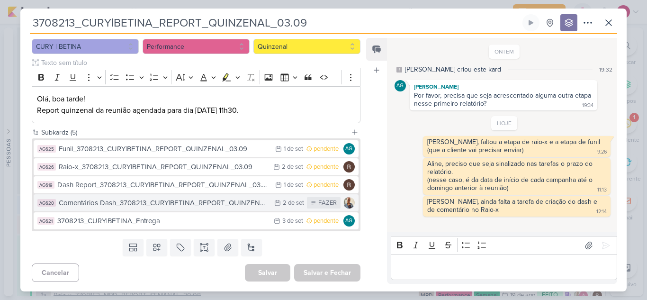
click at [196, 203] on div "Comentários Dash_3708213_CURY|BETINA_REPORT_QUINZENAL_03.09" at bounding box center [164, 203] width 211 height 11
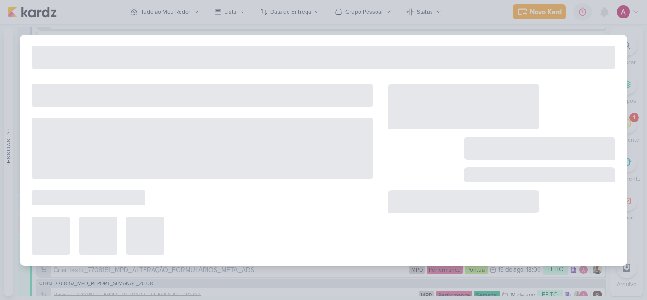
type input "Comentários Dash_3708213_CURY|BETINA_REPORT_QUINZENAL_03.09"
type input "[DATE] 23:59"
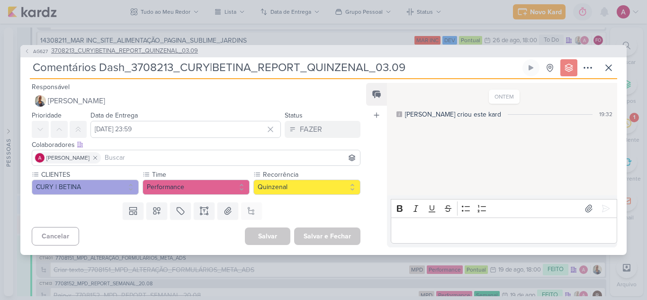
click at [28, 54] on icon at bounding box center [27, 51] width 6 height 6
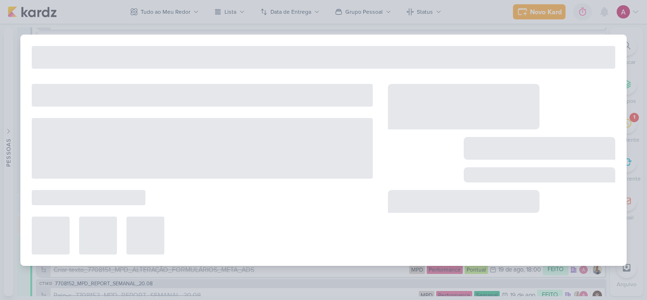
type input "3708213_CURY|BETINA_REPORT_QUINZENAL_03.09"
type input "[DATE] 11:30"
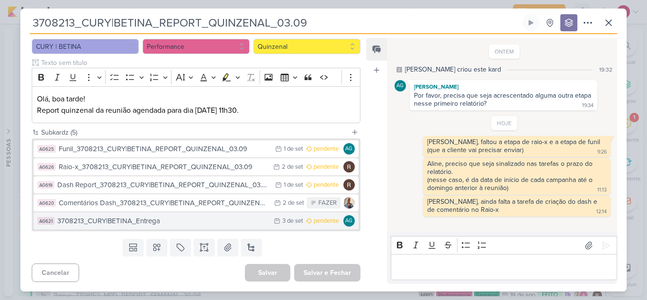
click at [165, 220] on div "3708213_CURY|BETINA_Entrega" at bounding box center [163, 221] width 212 height 11
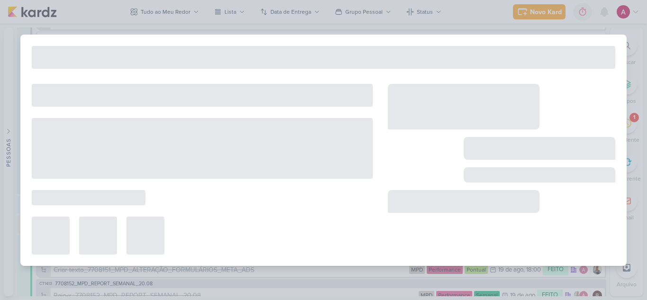
type input "3708213_CURY|BETINA_Entrega"
type input "[DATE] 23:59"
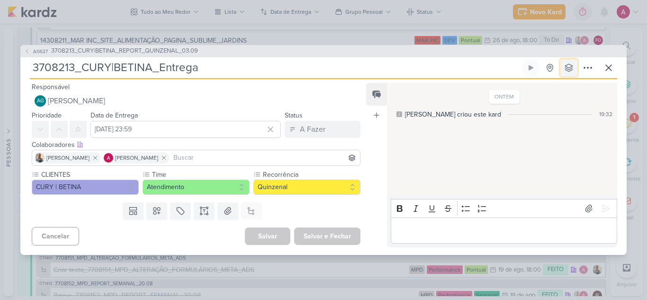
click at [570, 67] on icon at bounding box center [568, 67] width 9 height 9
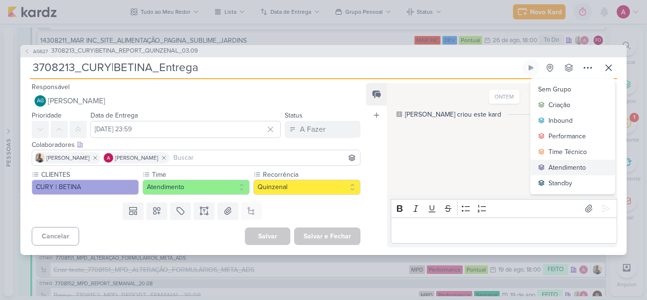
click at [553, 168] on div "Atendimento" at bounding box center [567, 168] width 37 height 10
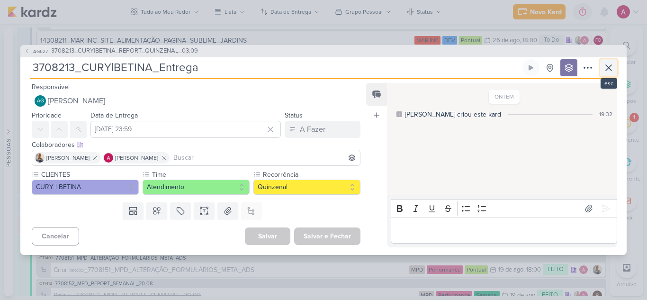
click at [614, 71] on icon at bounding box center [608, 67] width 11 height 11
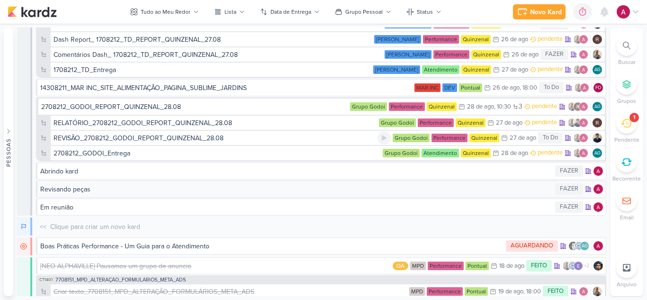
scroll to position [3855, 0]
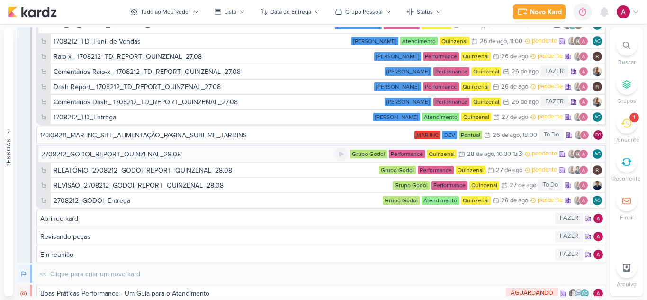
click at [145, 155] on div "2708212_GODOI_REPORT_QUINZENAL_28.08" at bounding box center [111, 154] width 140 height 10
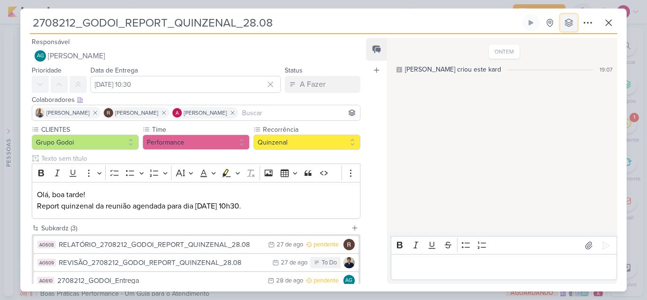
click at [570, 27] on icon at bounding box center [568, 22] width 9 height 9
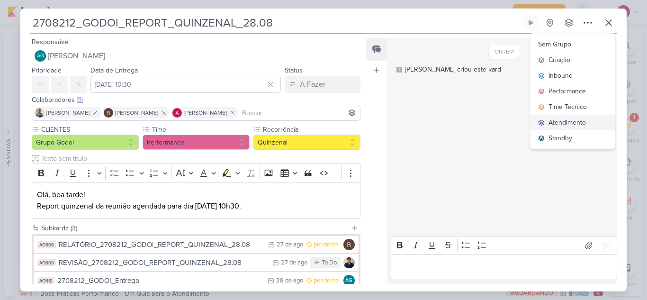
click at [556, 118] on div "Atendimento" at bounding box center [567, 123] width 37 height 10
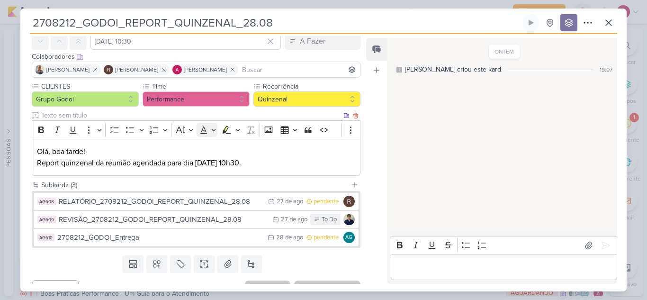
scroll to position [47, 0]
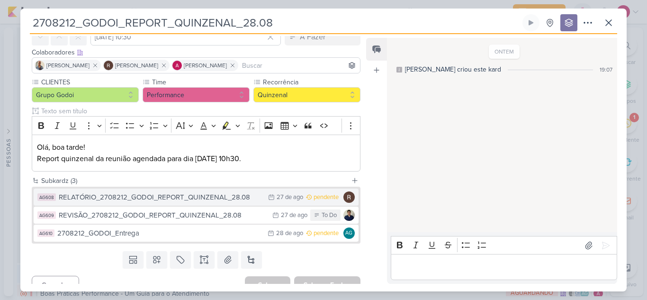
click at [127, 193] on div "RELATÓRIO_2708212_GODOI_REPORT_QUINZENAL_28.08" at bounding box center [161, 197] width 205 height 11
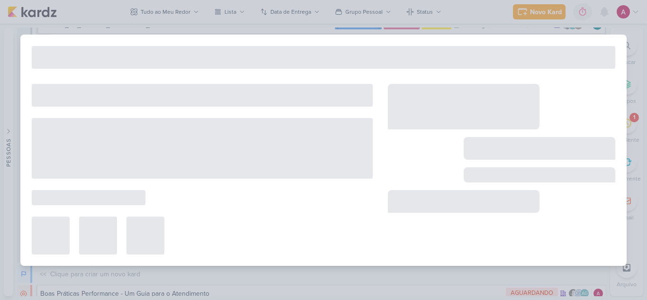
type input "RELATÓRIO_2708212_GODOI_REPORT_QUINZENAL_28.08"
type input "[DATE] 23:59"
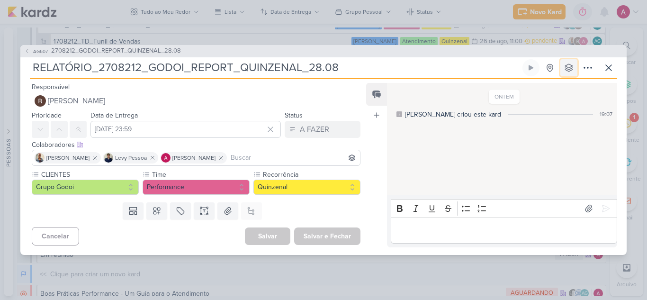
click at [568, 68] on icon at bounding box center [568, 67] width 9 height 9
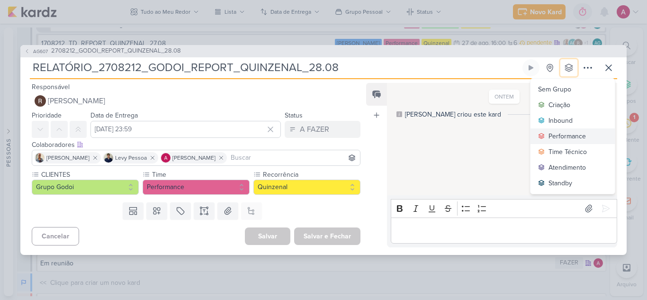
scroll to position [3873, 0]
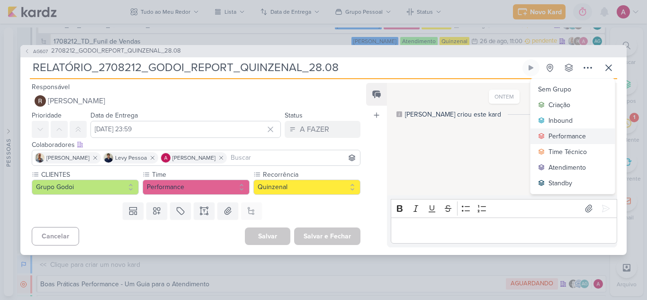
click at [576, 138] on div "Performance" at bounding box center [567, 136] width 37 height 10
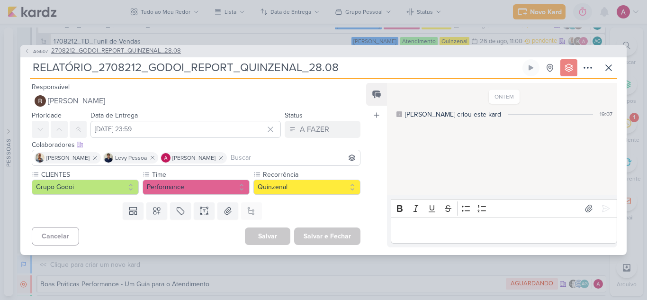
click at [33, 54] on span "AG607" at bounding box center [41, 51] width 18 height 7
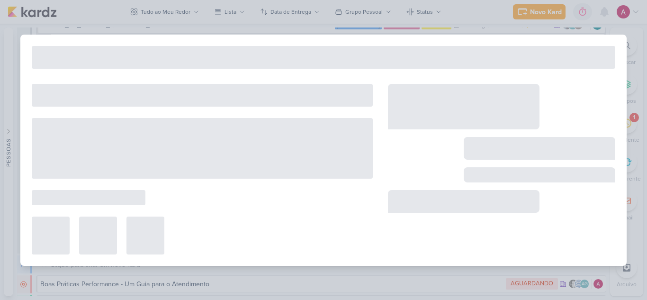
type input "2708212_GODOI_REPORT_QUINZENAL_28.08"
type input "[DATE] 10:30"
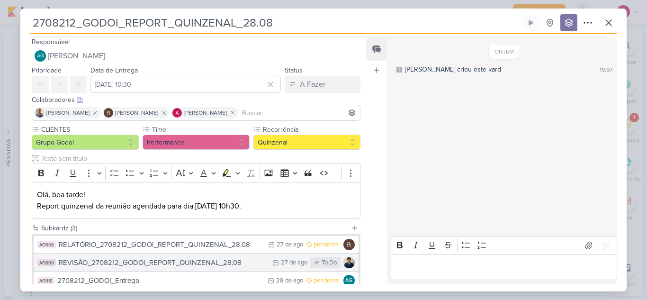
click at [191, 265] on div "REVISÃO_2708212_GODOI_REPORT_QUINZENAL_28.08" at bounding box center [163, 262] width 209 height 11
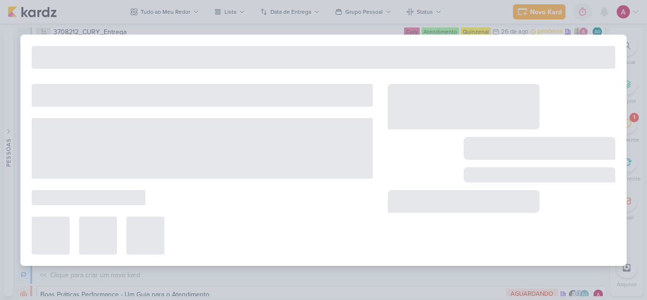
scroll to position [3899, 0]
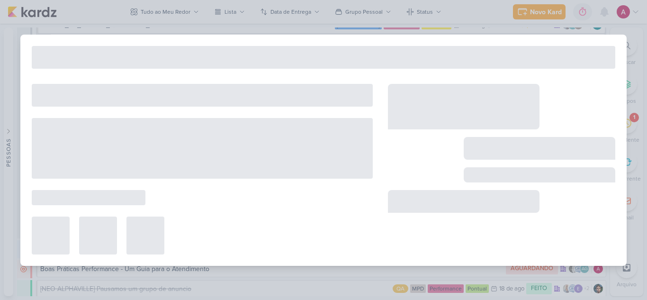
type input "REVISÃO_2708212_GODOI_REPORT_QUINZENAL_28.08"
type input "[DATE] 23:59"
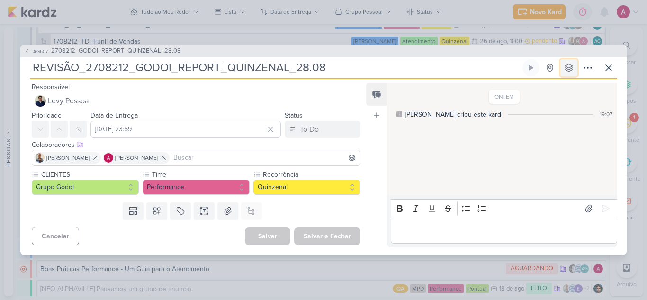
click at [568, 69] on icon at bounding box center [569, 68] width 8 height 8
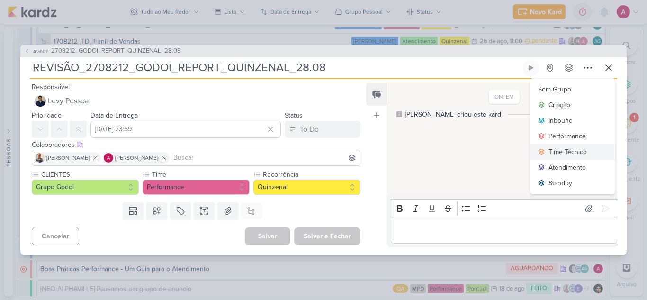
click at [568, 150] on div "Time Técnico" at bounding box center [568, 152] width 38 height 10
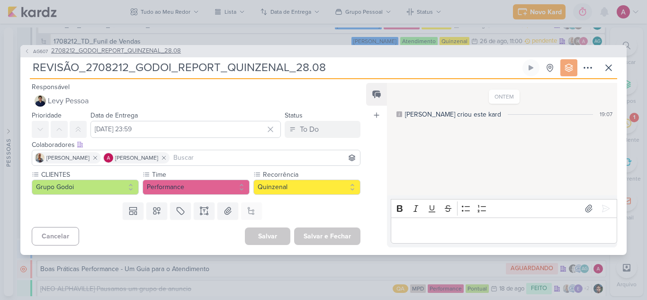
click at [29, 54] on icon at bounding box center [27, 51] width 6 height 6
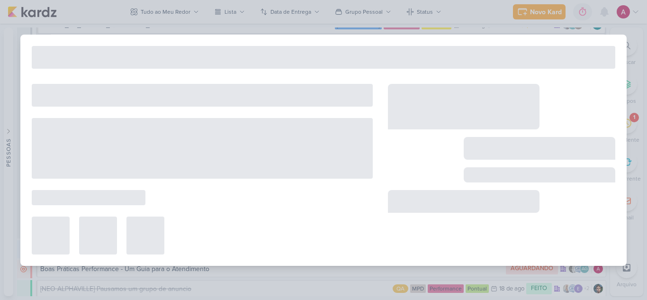
type input "2708212_GODOI_REPORT_QUINZENAL_28.08"
type input "[DATE] 10:30"
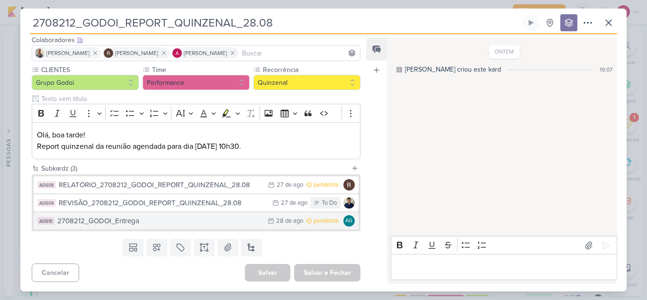
scroll to position [3924, 0]
click at [169, 219] on div "2708212_GODOI_Entrega" at bounding box center [160, 221] width 206 height 11
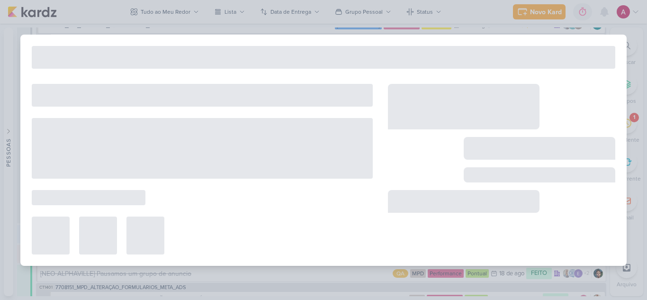
type input "2708212_GODOI_Entrega"
type input "[DATE] 23:59"
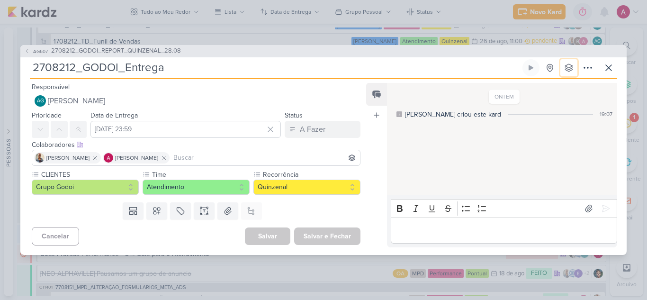
drag, startPoint x: 571, startPoint y: 67, endPoint x: 568, endPoint y: 80, distance: 13.1
click at [571, 66] on icon at bounding box center [568, 67] width 9 height 9
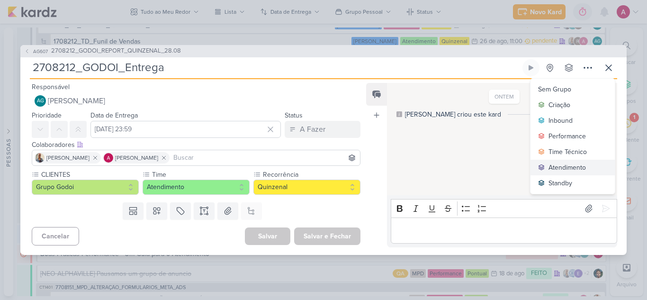
click at [568, 170] on div "Atendimento" at bounding box center [567, 168] width 37 height 10
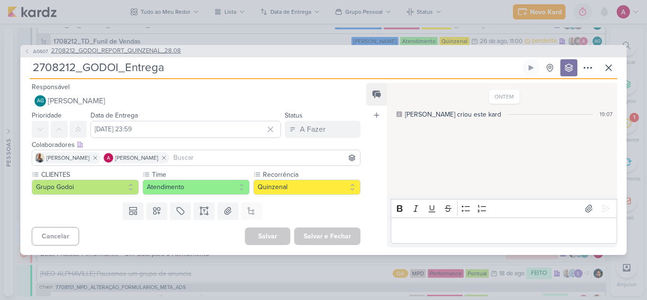
click at [43, 51] on span "AG607" at bounding box center [41, 51] width 18 height 7
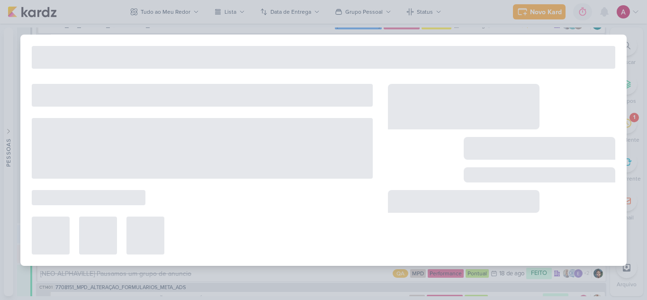
type input "2708212_GODOI_REPORT_QUINZENAL_28.08"
type input "[DATE] 10:30"
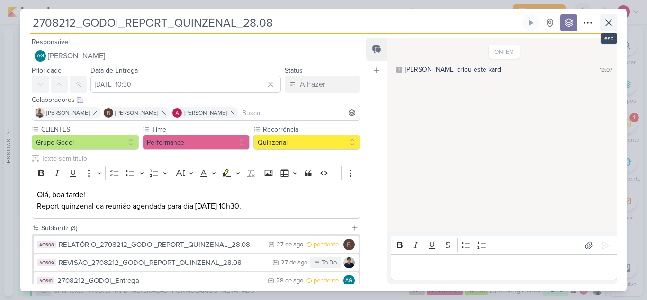
scroll to position [3941, 0]
click at [611, 24] on icon at bounding box center [608, 22] width 11 height 11
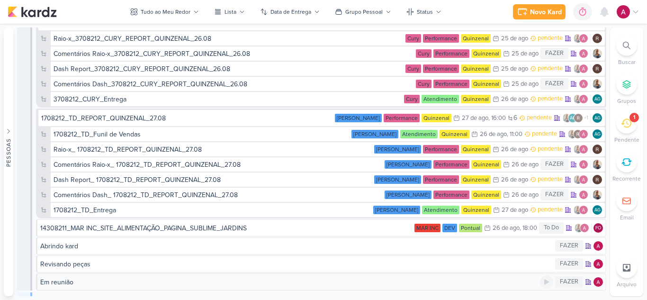
scroll to position [3847, 0]
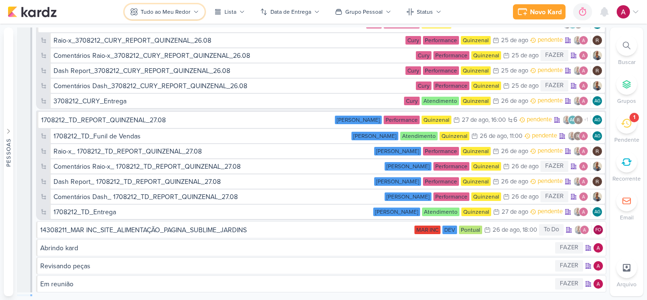
click at [164, 5] on button "Tudo ao Meu Redor" at bounding box center [165, 11] width 80 height 15
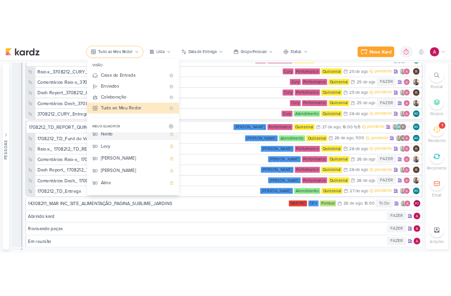
scroll to position [36, 0]
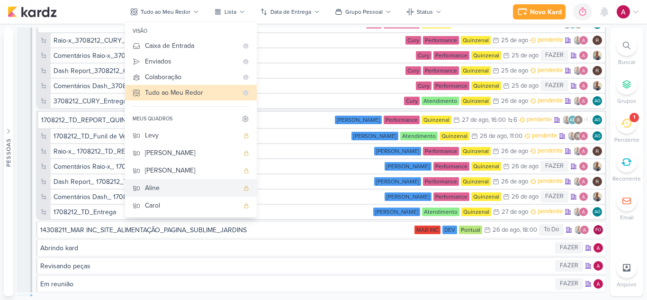
click at [166, 191] on div "Aline" at bounding box center [192, 188] width 94 height 10
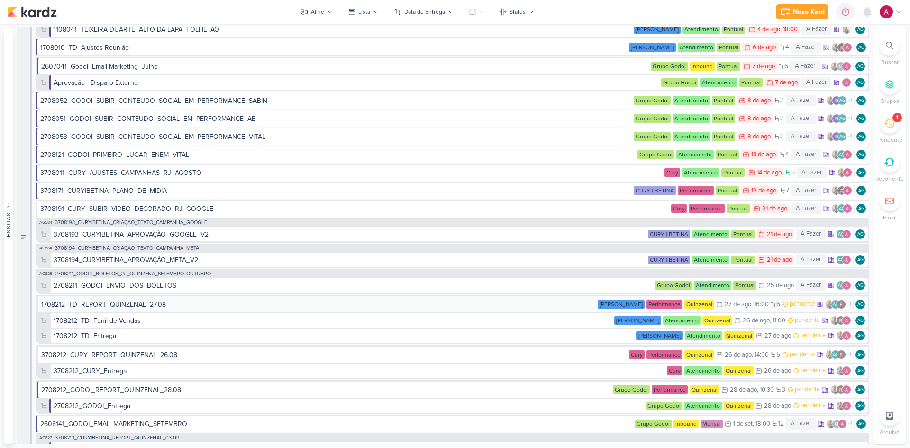
scroll to position [0, 0]
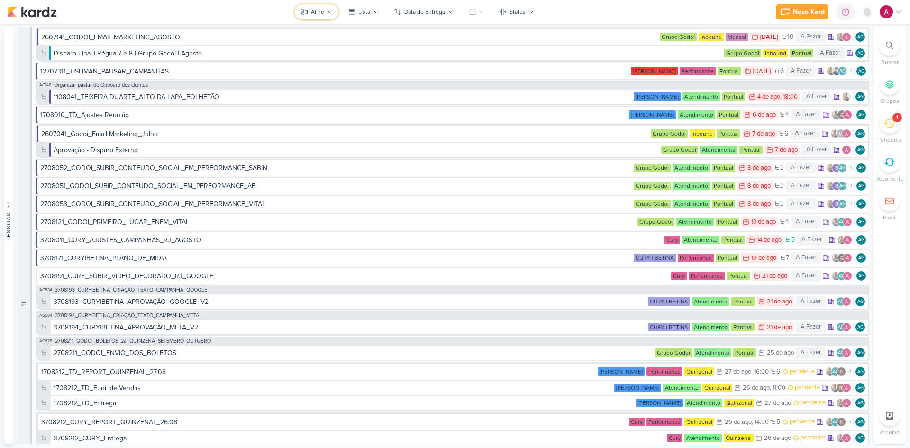
click at [327, 12] on button "Aline" at bounding box center [317, 11] width 44 height 15
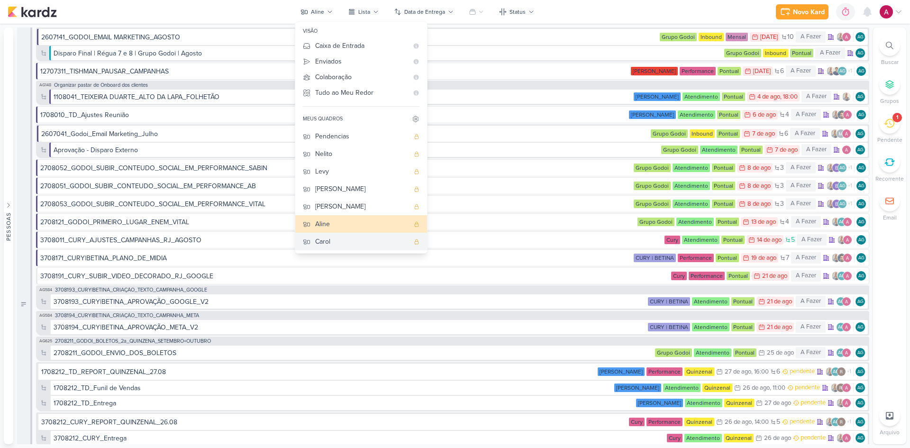
click at [327, 237] on div "Carol" at bounding box center [362, 241] width 94 height 10
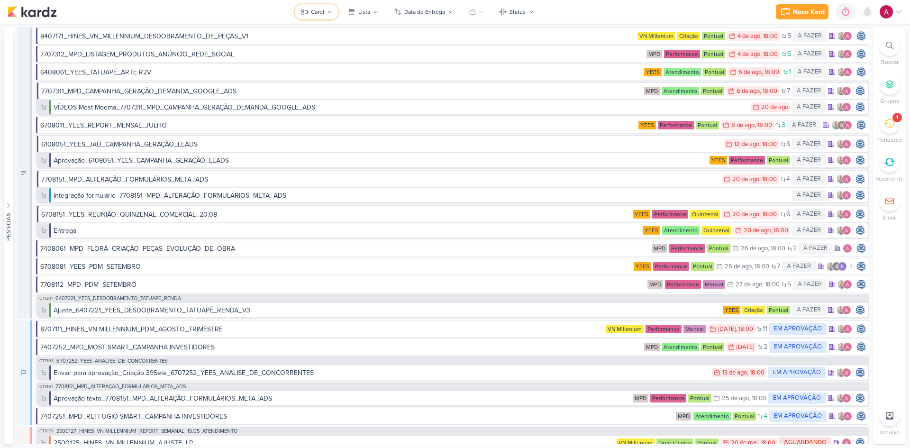
click at [326, 9] on button "Carol" at bounding box center [317, 11] width 44 height 15
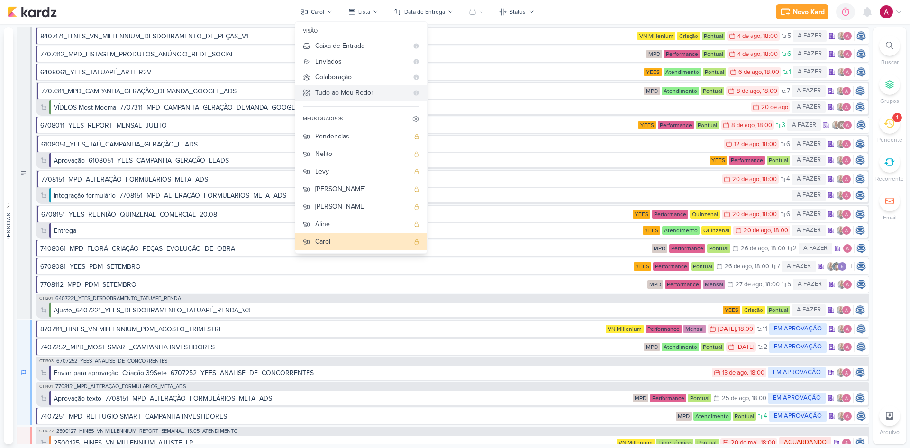
click at [346, 91] on div "Tudo ao Meu Redor" at bounding box center [361, 93] width 93 height 10
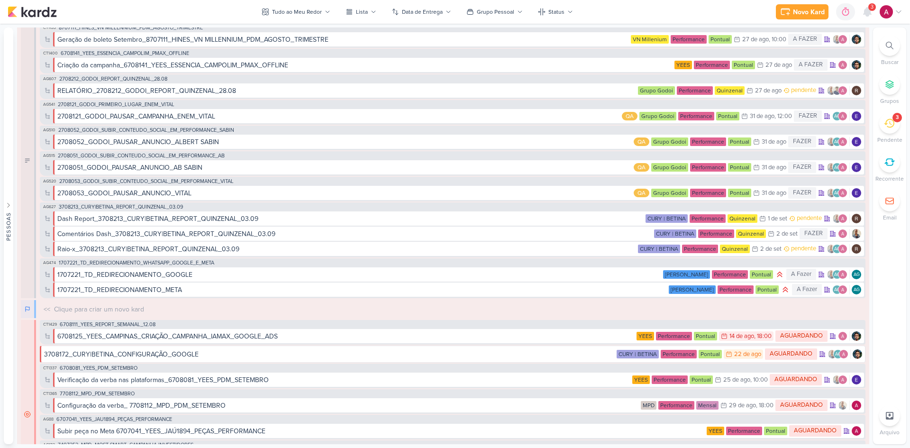
scroll to position [616, 0]
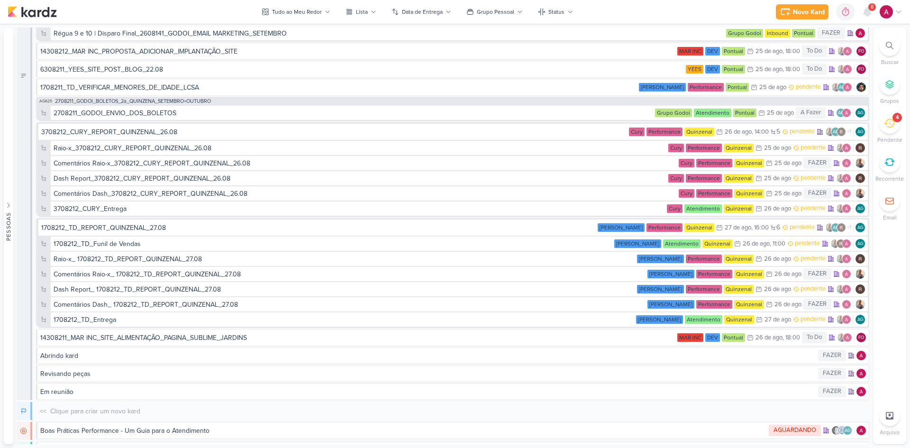
scroll to position [3737, 0]
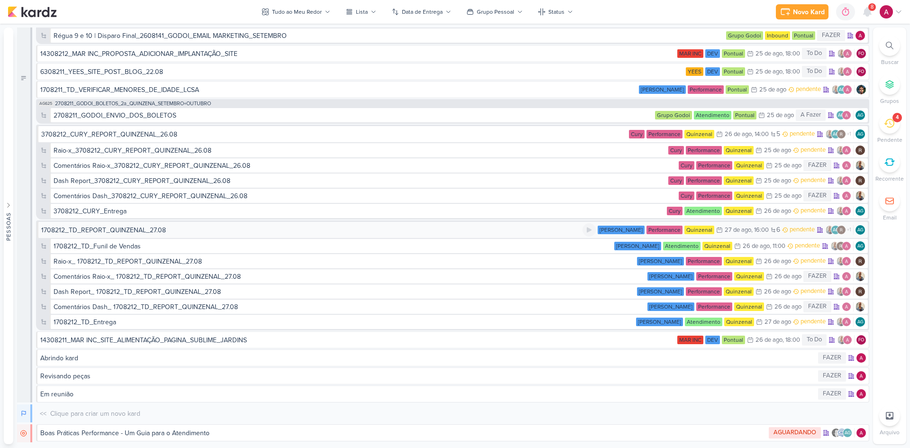
click at [158, 232] on div "1708212_TD_REPORT_QUINZENAL_27.08" at bounding box center [103, 230] width 125 height 10
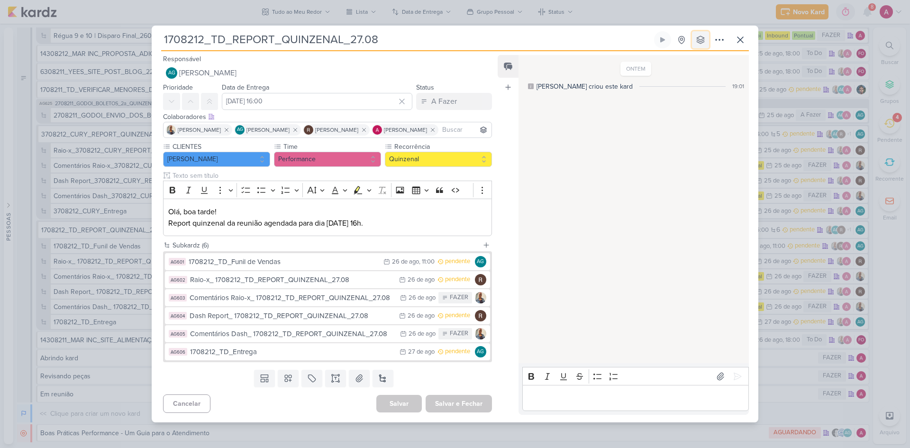
click at [698, 44] on icon at bounding box center [700, 39] width 9 height 9
click at [694, 139] on div "Atendimento" at bounding box center [698, 140] width 37 height 10
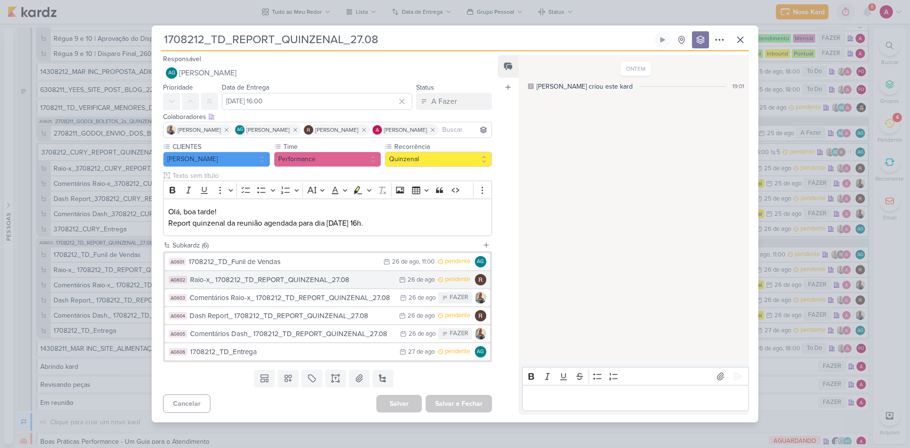
scroll to position [3750, 0]
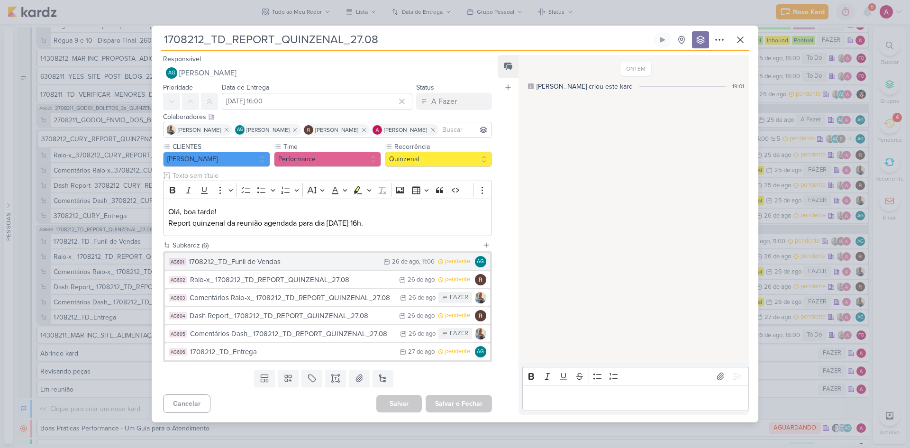
click at [269, 263] on div "1708212_TD_Funil de Vendas" at bounding box center [284, 261] width 190 height 11
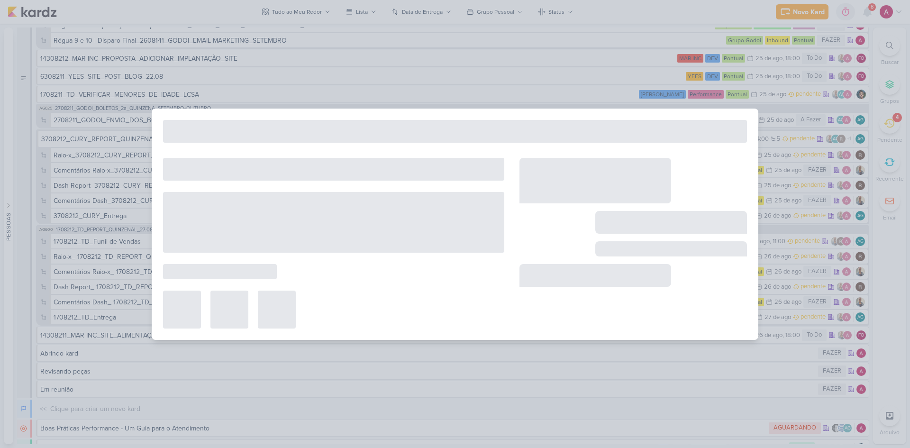
type input "1708212_TD_Funil de Vendas"
type input "[DATE] 11:00"
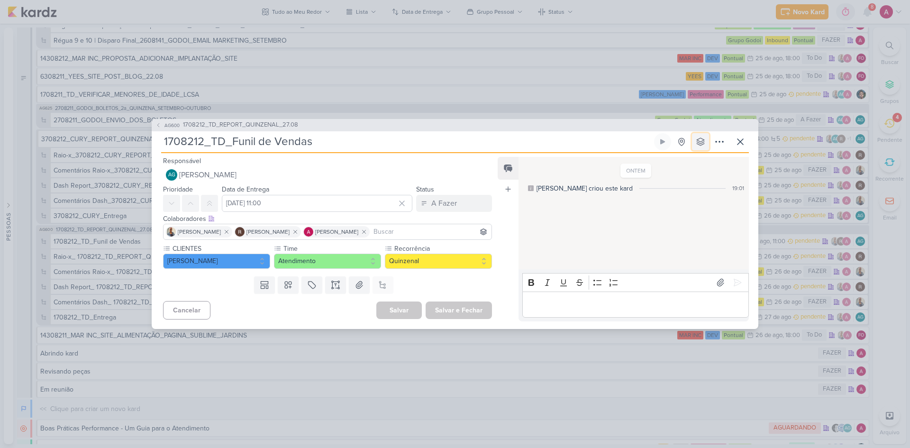
click at [703, 139] on icon at bounding box center [701, 142] width 8 height 8
click at [701, 238] on div "Atendimento" at bounding box center [698, 241] width 37 height 10
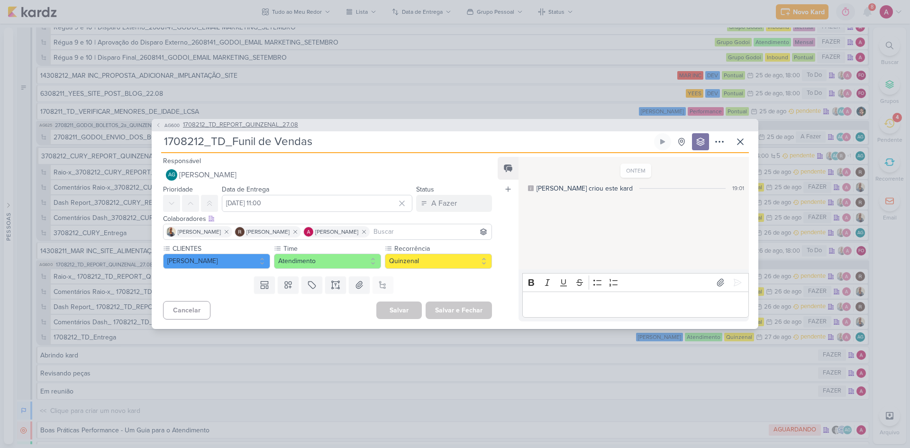
scroll to position [3760, 0]
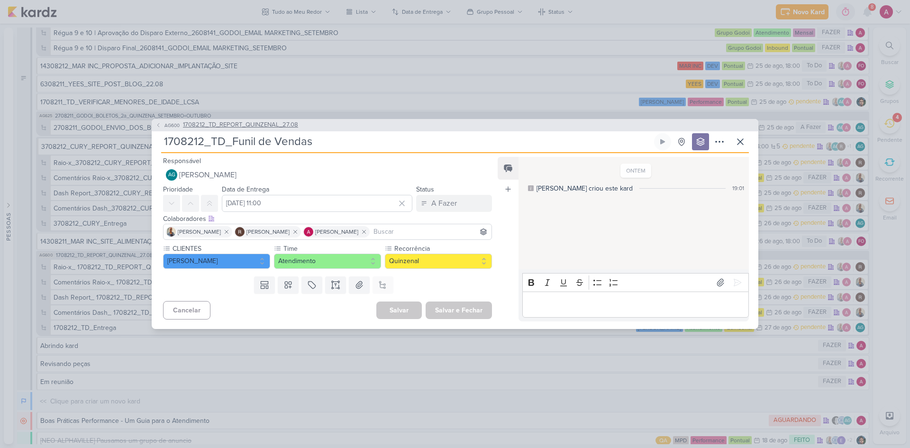
click at [161, 124] on button "AG600 1708212_TD_REPORT_QUINZENAL_27.08" at bounding box center [226, 124] width 143 height 9
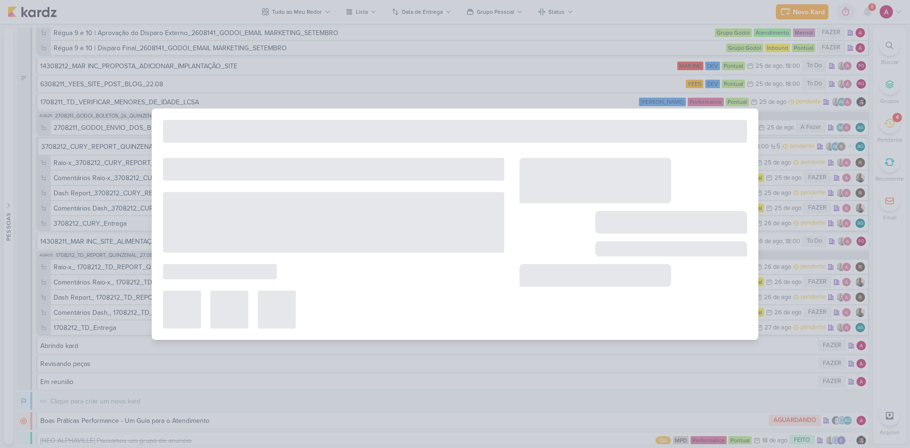
type input "1708212_TD_REPORT_QUINZENAL_27.08"
type input "[DATE] 16:00"
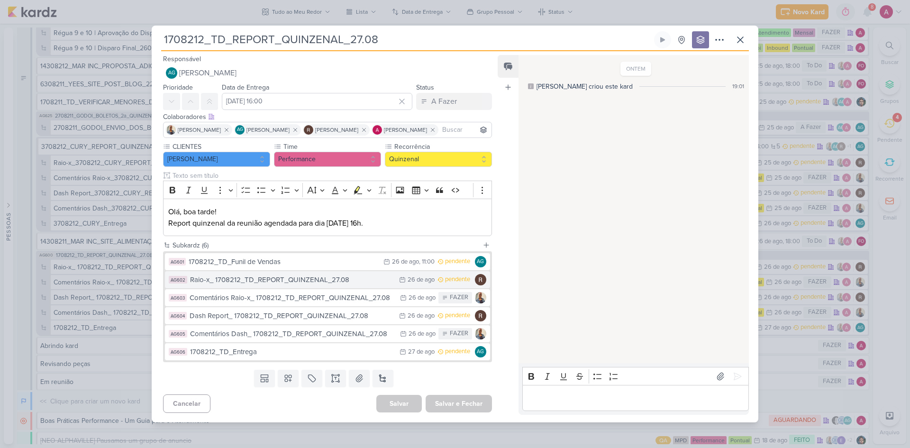
click at [304, 276] on div "Raio-x_ 1708212_TD_REPORT_QUINZENAL_27.08" at bounding box center [292, 279] width 204 height 11
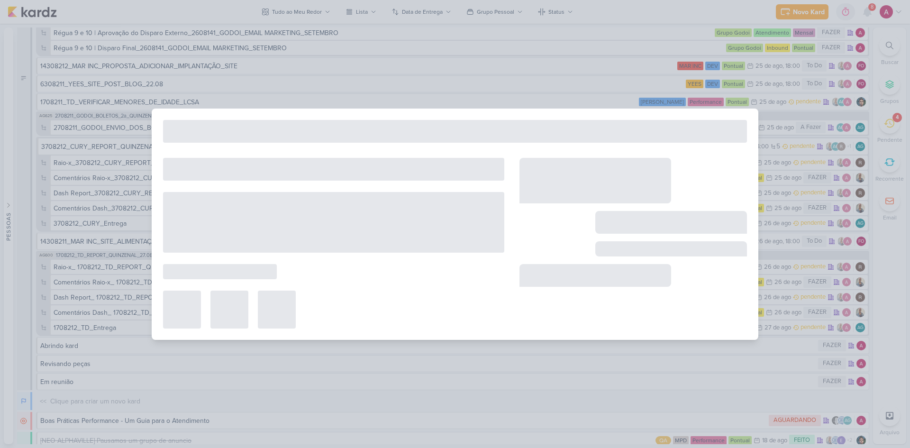
type input "Raio-x_ 1708212_TD_REPORT_QUINZENAL_27.08"
type input "[DATE] 23:59"
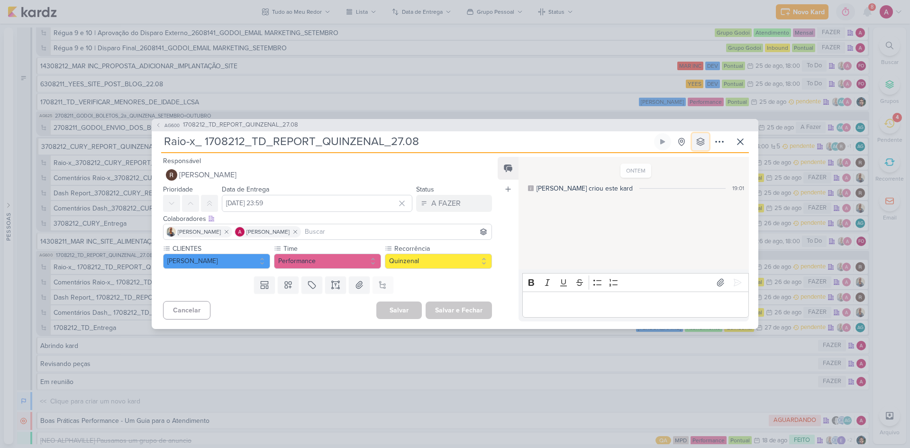
click at [704, 138] on icon at bounding box center [700, 141] width 9 height 9
click at [701, 211] on div "Performance" at bounding box center [698, 210] width 37 height 10
click at [164, 127] on span "AG600" at bounding box center [172, 125] width 18 height 7
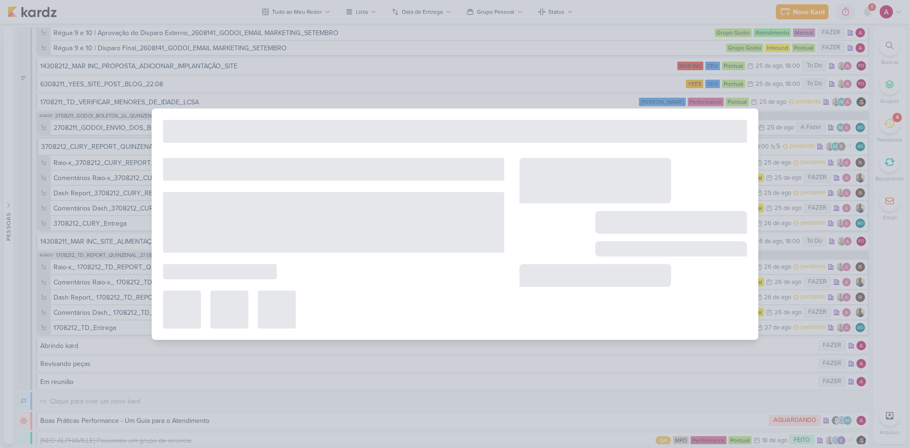
type input "1708212_TD_REPORT_QUINZENAL_27.08"
type input "[DATE] 16:00"
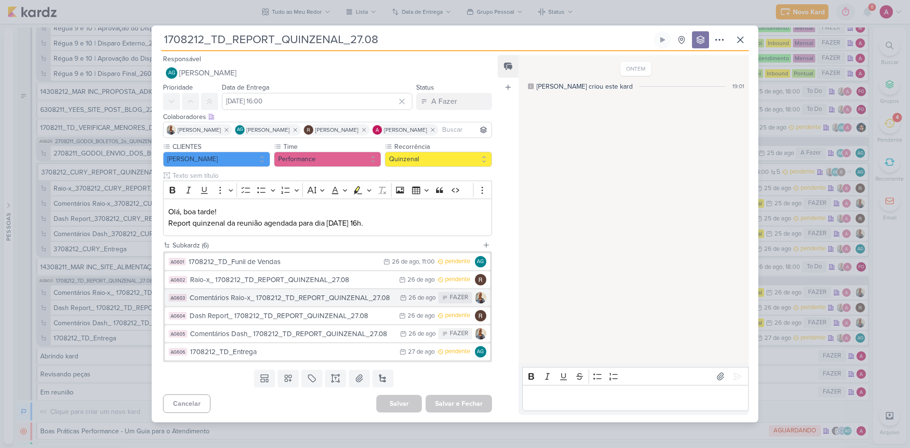
scroll to position [3778, 0]
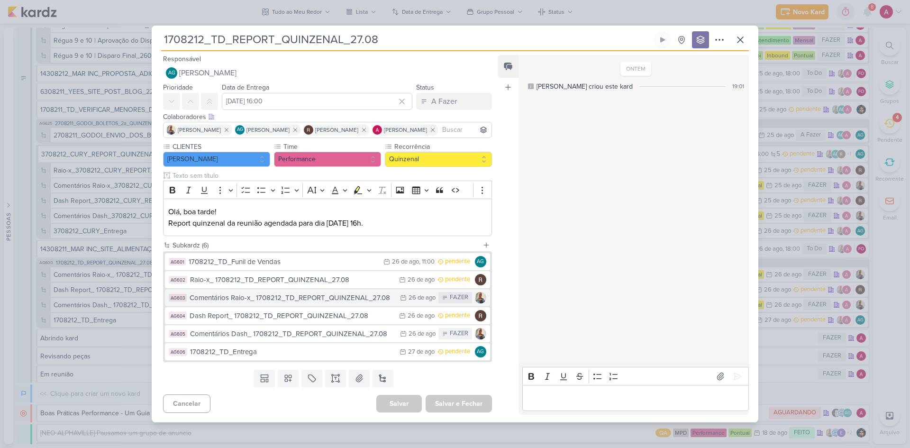
click at [291, 299] on div "Comentários Raio-x_ 1708212_TD_REPORT_QUINZENAL_27.08" at bounding box center [293, 297] width 206 height 11
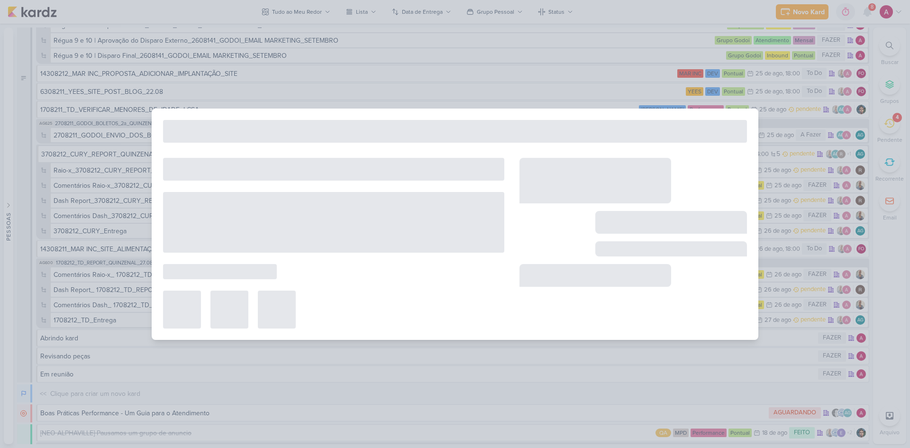
type input "Comentários Raio-x_ 1708212_TD_REPORT_QUINZENAL_27.08"
type input "[DATE] 23:59"
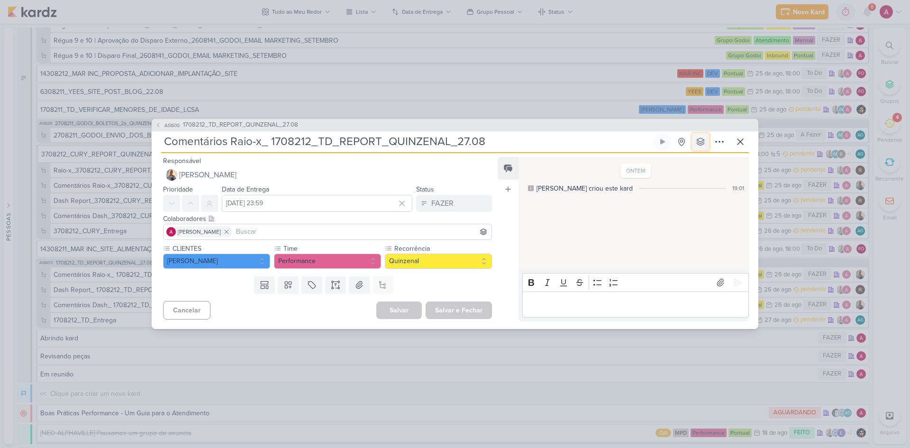
click at [704, 141] on icon at bounding box center [700, 141] width 9 height 9
click at [688, 207] on div "Performance" at bounding box center [698, 210] width 37 height 10
click at [160, 128] on button "AG600 1708212_TD_REPORT_QUINZENAL_27.08" at bounding box center [226, 124] width 143 height 9
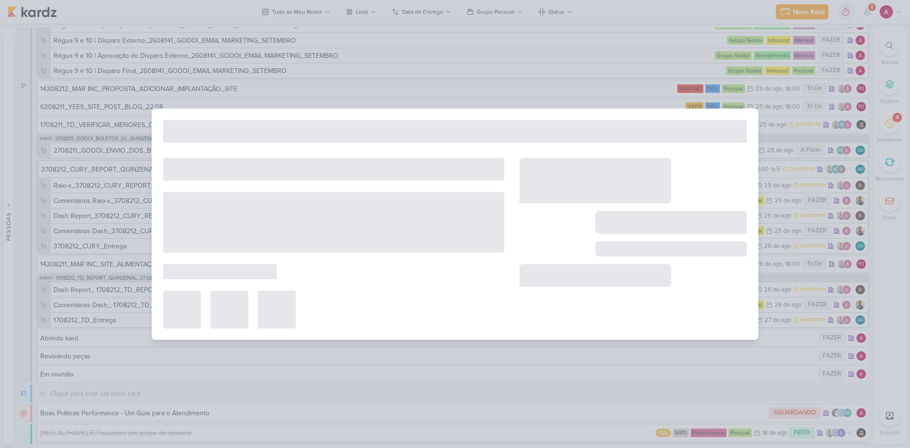
scroll to position [3785, 0]
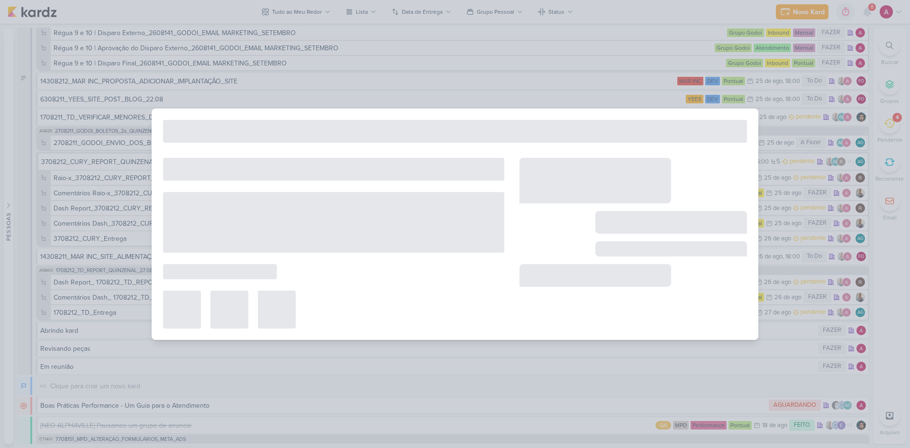
type input "1708212_TD_REPORT_QUINZENAL_27.08"
type input "[DATE] 16:00"
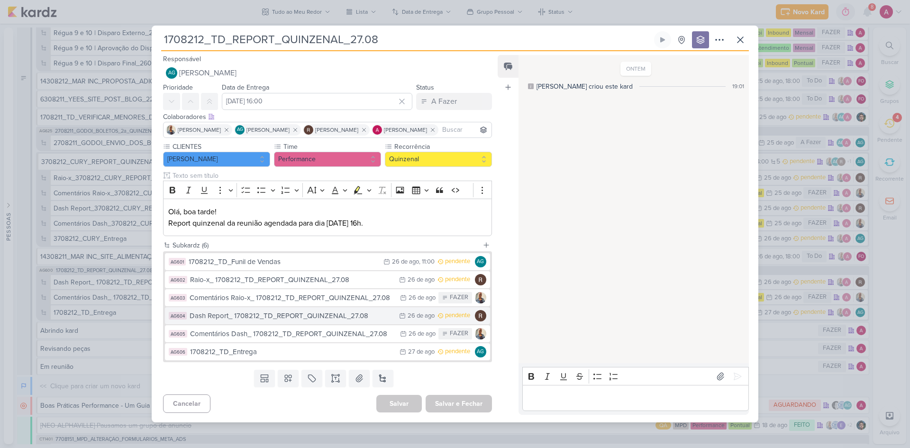
click at [300, 317] on div "Dash Report_ 1708212_TD_REPORT_QUINZENAL_27.08" at bounding box center [292, 315] width 205 height 11
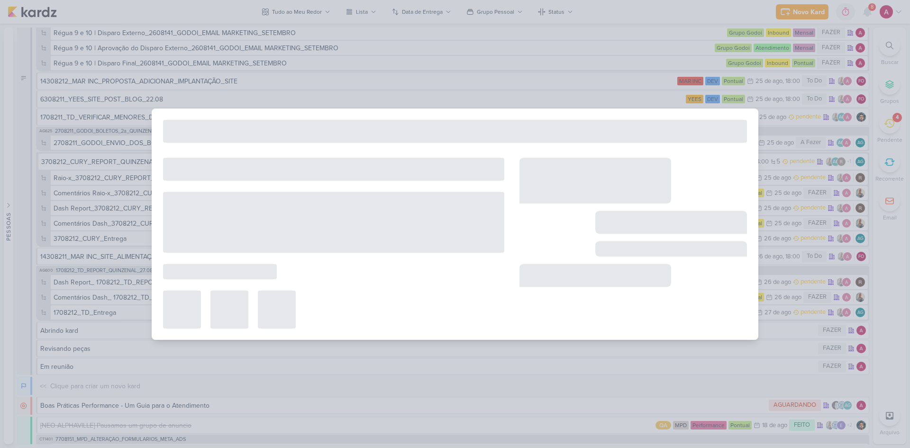
type input "Dash Report_ 1708212_TD_REPORT_QUINZENAL_27.08"
type input "[DATE] 23:59"
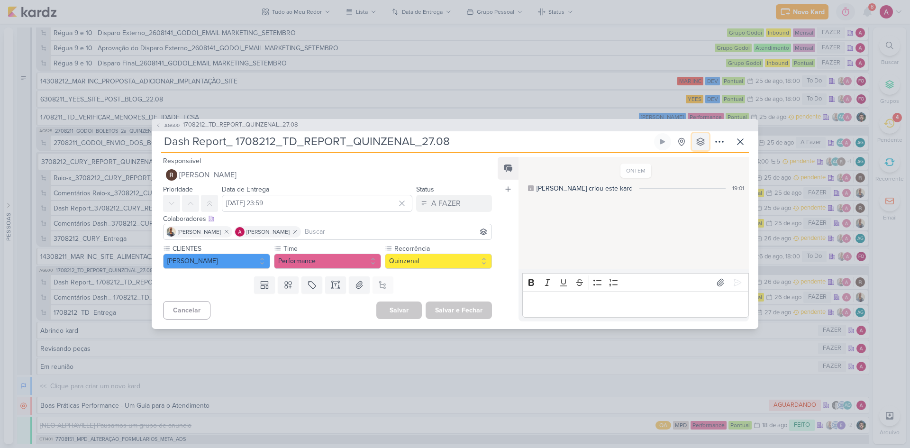
click at [700, 142] on icon at bounding box center [700, 141] width 9 height 9
click at [696, 212] on div "Performance" at bounding box center [698, 210] width 37 height 10
click at [169, 129] on button "AG600 1708212_TD_REPORT_QUINZENAL_27.08" at bounding box center [226, 124] width 143 height 9
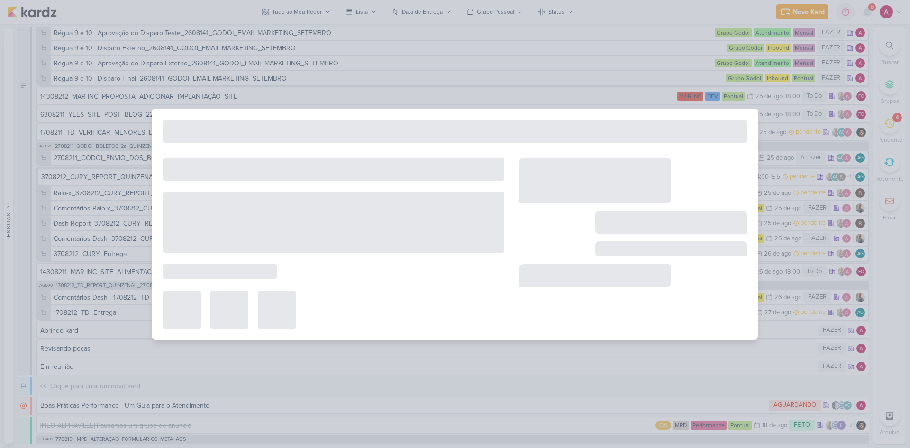
type input "1708212_TD_REPORT_QUINZENAL_27.08"
type input "[DATE] 16:00"
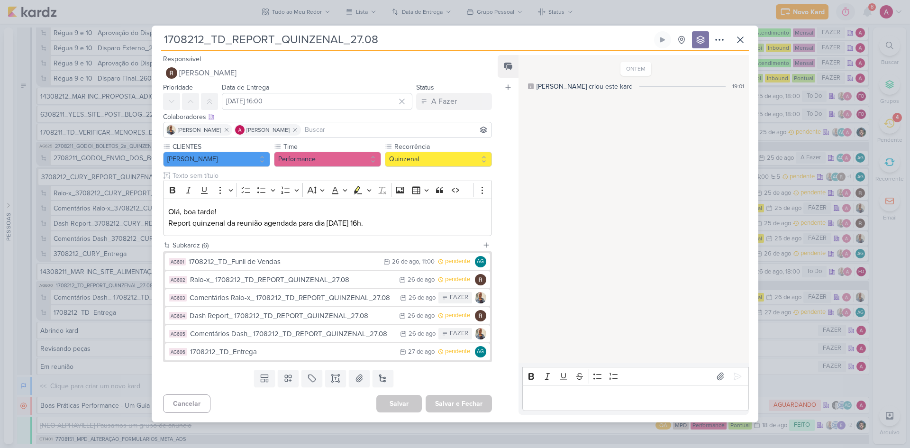
scroll to position [3793, 0]
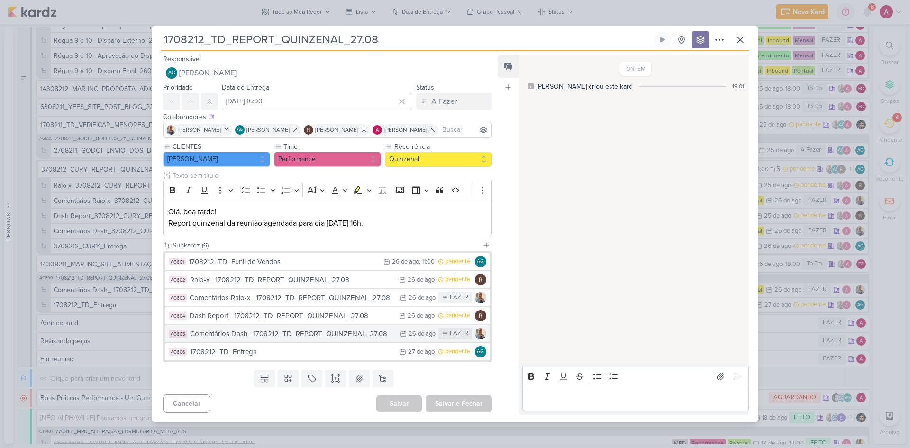
click at [281, 335] on div "Comentários Dash_ 1708212_TD_REPORT_QUINZENAL_27.08" at bounding box center [292, 333] width 205 height 11
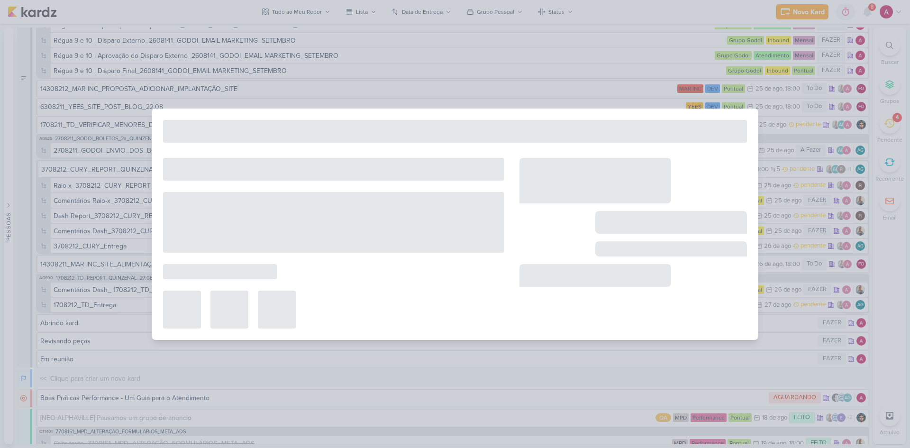
type input "Comentários Dash_ 1708212_TD_REPORT_QUINZENAL_27.08"
type input "[DATE] 23:59"
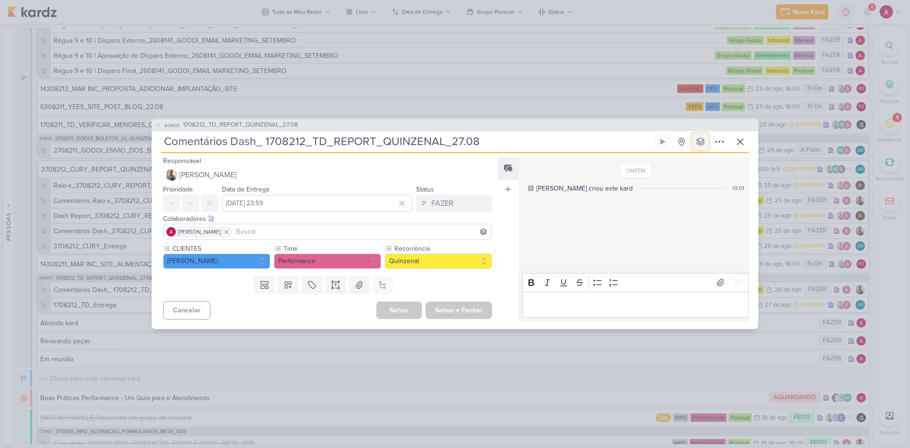
click at [704, 139] on icon at bounding box center [700, 141] width 9 height 9
click at [686, 212] on div "Performance" at bounding box center [698, 210] width 37 height 10
click at [164, 129] on button "AG600 1708212_TD_REPORT_QUINZENAL_27.08" at bounding box center [226, 124] width 143 height 9
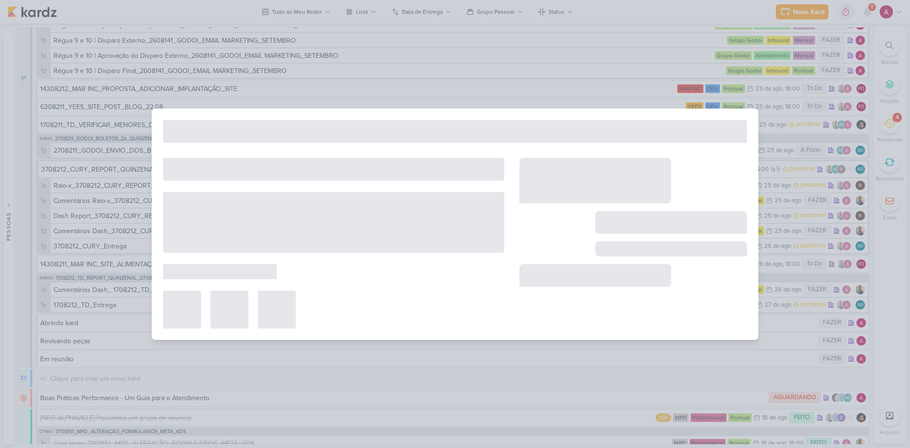
type input "1708212_TD_REPORT_QUINZENAL_27.08"
type input "[DATE] 16:00"
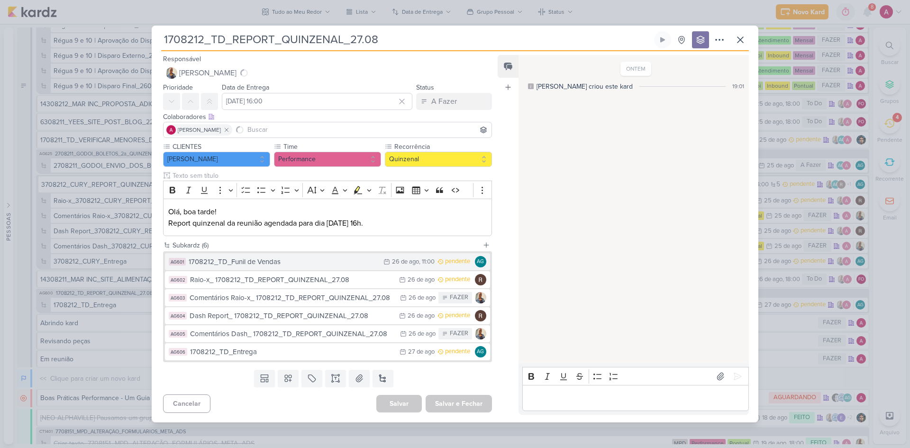
scroll to position [3800, 0]
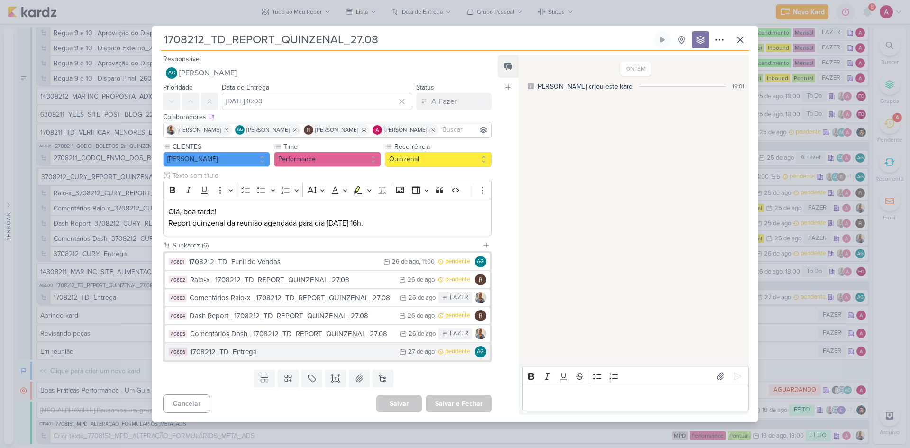
click at [300, 352] on div "1708212_TD_Entrega" at bounding box center [292, 351] width 205 height 11
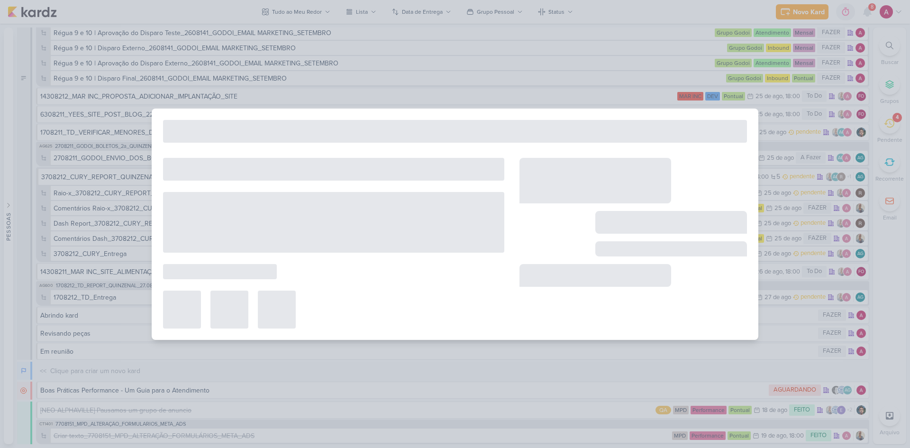
type input "1708212_TD_Entrega"
type input "[DATE] 23:59"
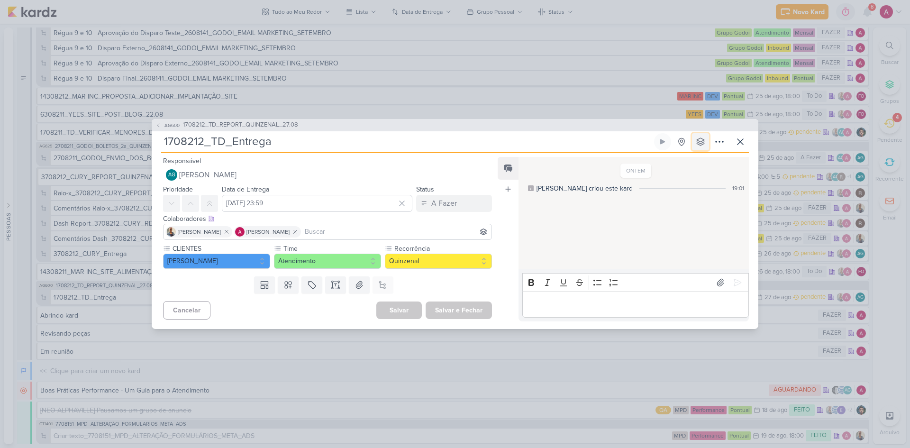
click at [706, 137] on button at bounding box center [700, 141] width 17 height 17
drag, startPoint x: 693, startPoint y: 239, endPoint x: 678, endPoint y: 237, distance: 15.2
click at [693, 239] on div "Atendimento" at bounding box center [698, 241] width 37 height 10
click at [736, 145] on icon at bounding box center [740, 141] width 11 height 11
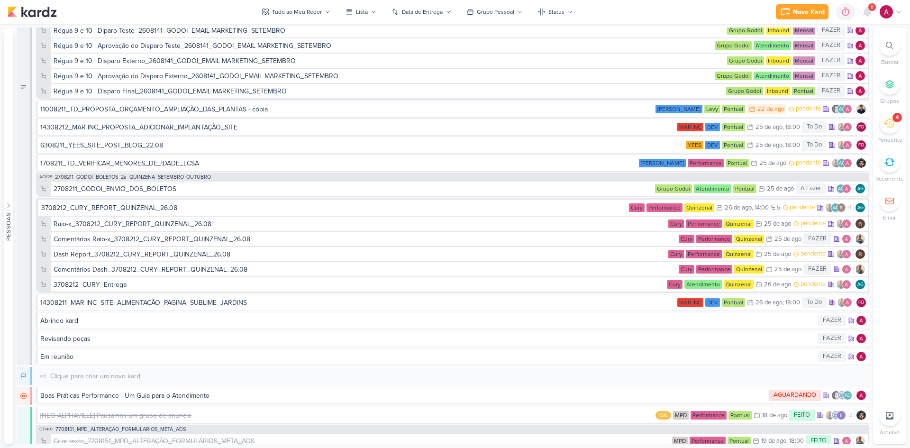
scroll to position [3812, 0]
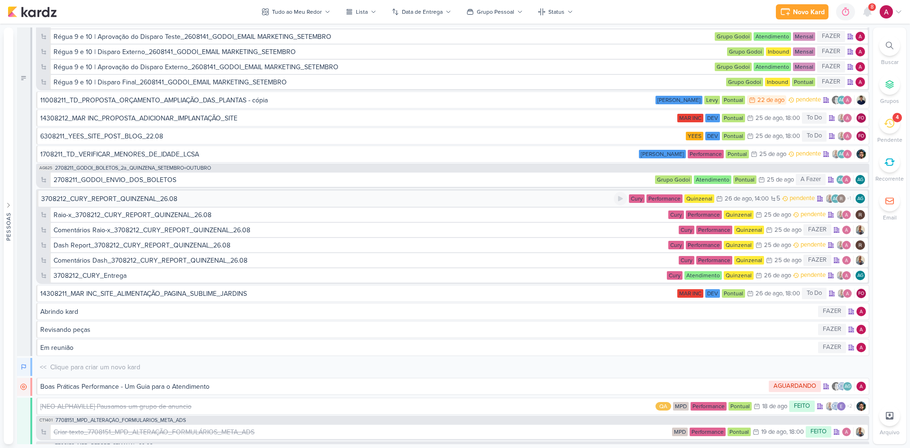
click at [210, 200] on div "3708212_CURY_REPORT_QUINZENAL_26.08" at bounding box center [327, 199] width 572 height 10
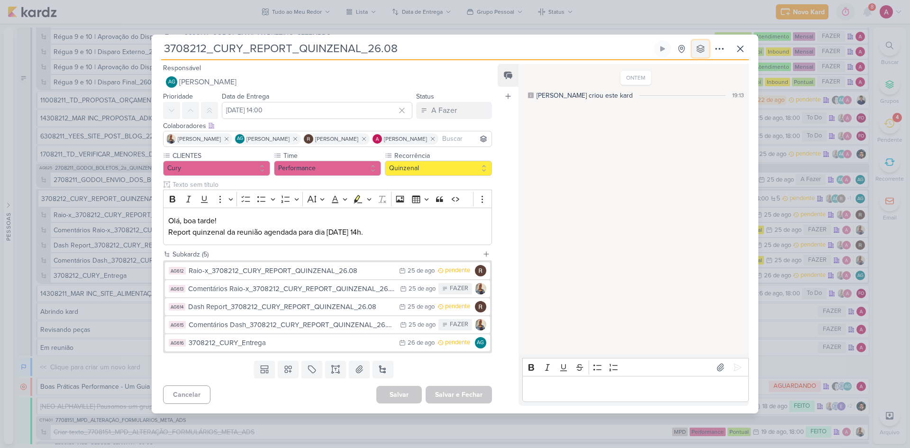
click at [705, 46] on icon at bounding box center [700, 48] width 9 height 9
click at [695, 147] on div "Atendimento" at bounding box center [698, 149] width 37 height 10
click at [328, 269] on div "Raio-x_3708212_CURY_REPORT_QUINZENAL_26.08" at bounding box center [292, 270] width 206 height 11
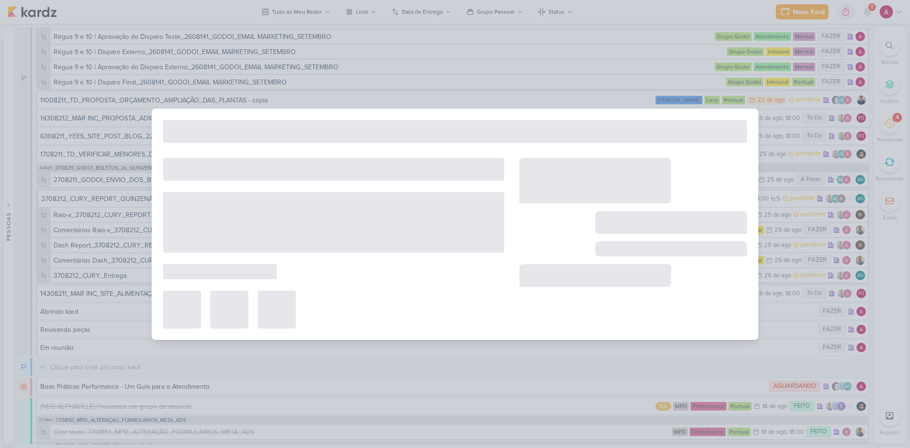
type input "Raio-x_3708212_CURY_REPORT_QUINZENAL_26.08"
type input "[DATE] 23:59"
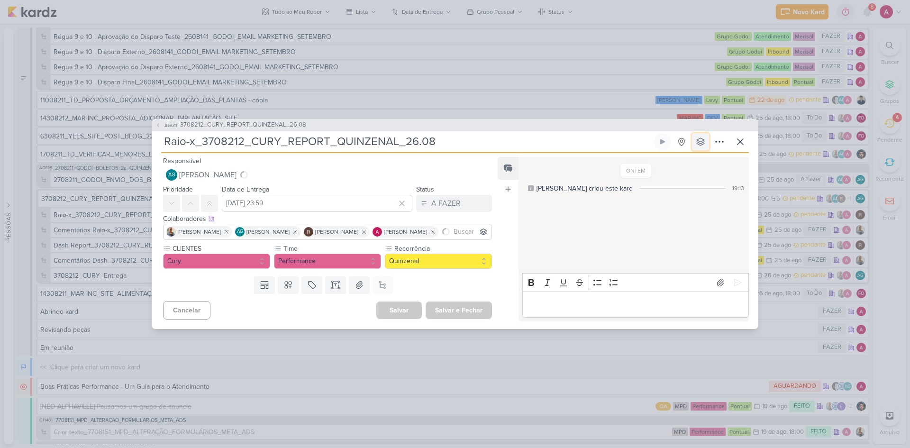
click at [696, 138] on icon at bounding box center [700, 141] width 9 height 9
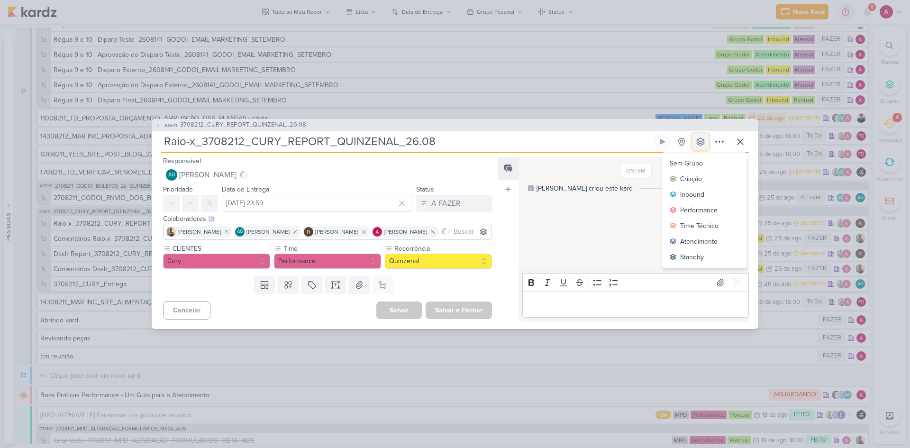
scroll to position [3825, 0]
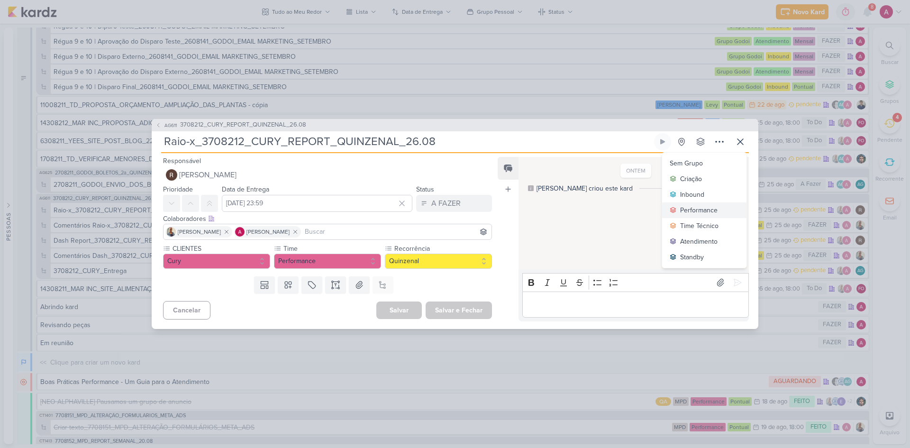
drag, startPoint x: 698, startPoint y: 209, endPoint x: 686, endPoint y: 212, distance: 12.6
click at [698, 210] on div "Performance" at bounding box center [698, 210] width 37 height 10
click at [163, 128] on span "AG611" at bounding box center [170, 125] width 15 height 7
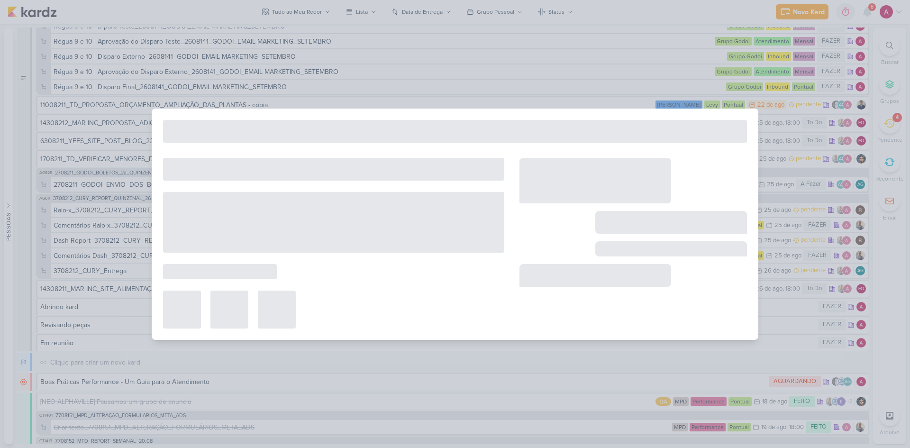
type input "3708212_CURY_REPORT_QUINZENAL_26.08"
type input "[DATE] 14:00"
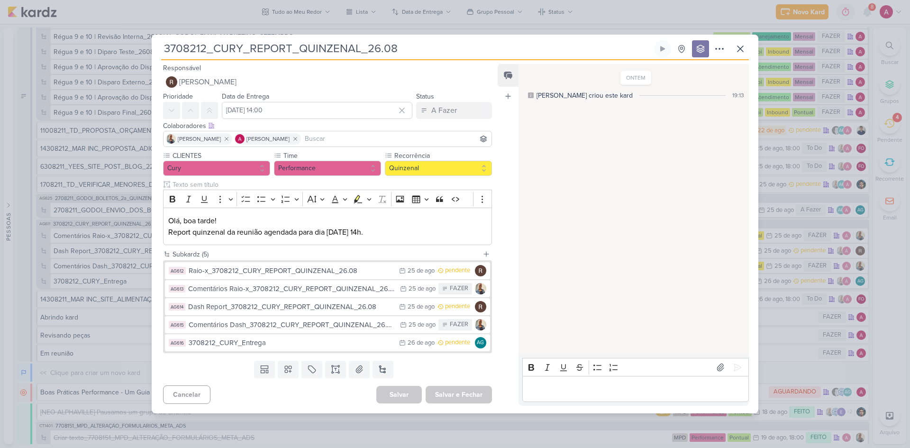
scroll to position [3843, 0]
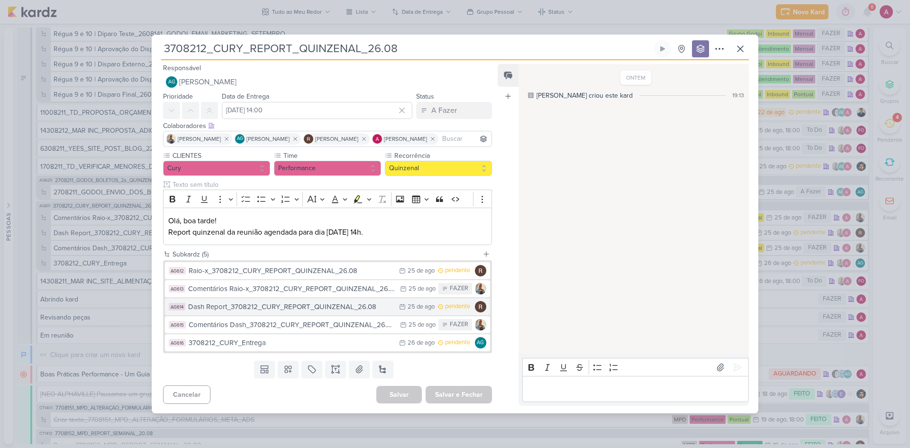
click at [322, 300] on button "AG614 Dash Report_3708212_CURY_REPORT_QUINZENAL_26.08 25/8 [DATE] pendente" at bounding box center [327, 306] width 325 height 17
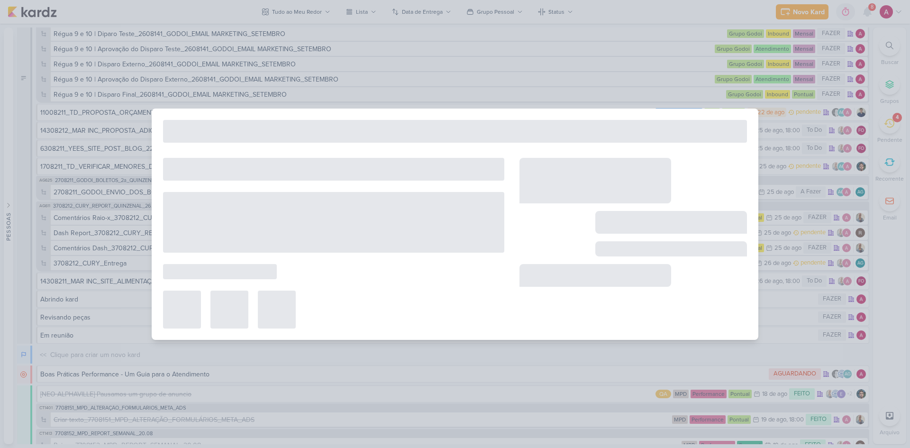
type input "Dash Report_3708212_CURY_REPORT_QUINZENAL_26.08"
type input "[DATE] 23:59"
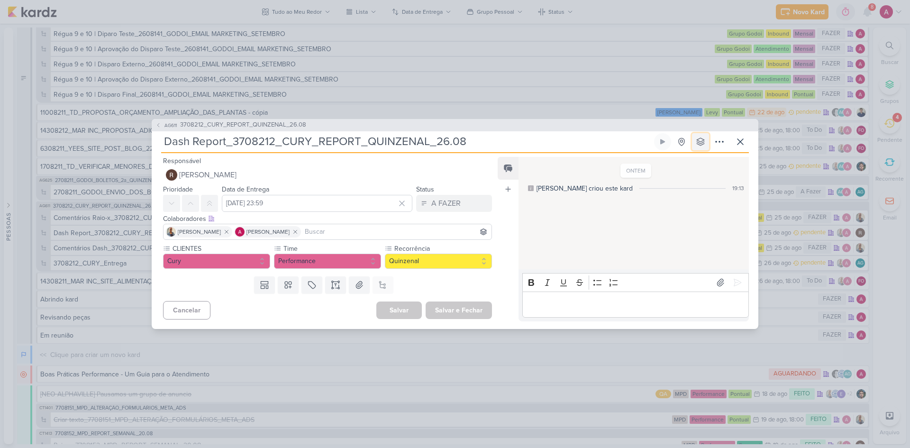
click at [699, 140] on icon at bounding box center [700, 141] width 9 height 9
click at [687, 214] on div "Performance" at bounding box center [698, 210] width 37 height 10
click at [165, 127] on span "AG611" at bounding box center [170, 125] width 15 height 7
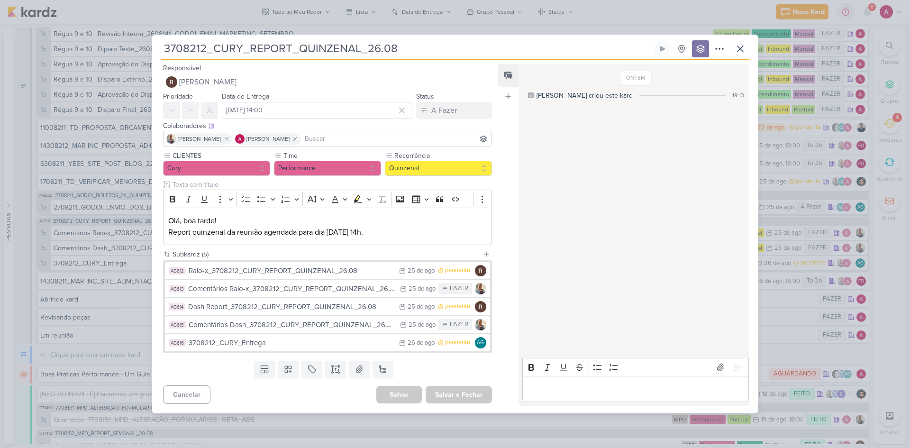
scroll to position [3851, 0]
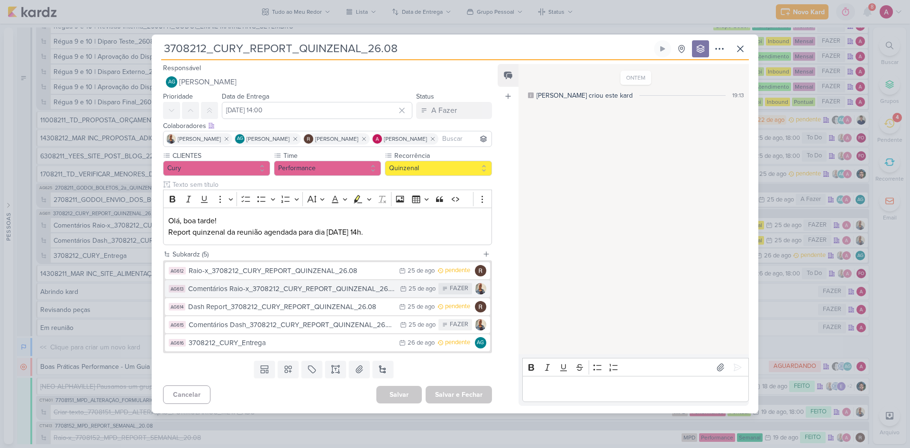
click at [250, 288] on div "Comentários Raio-x_3708212_CURY_REPORT_QUINZENAL_26.08" at bounding box center [291, 288] width 207 height 11
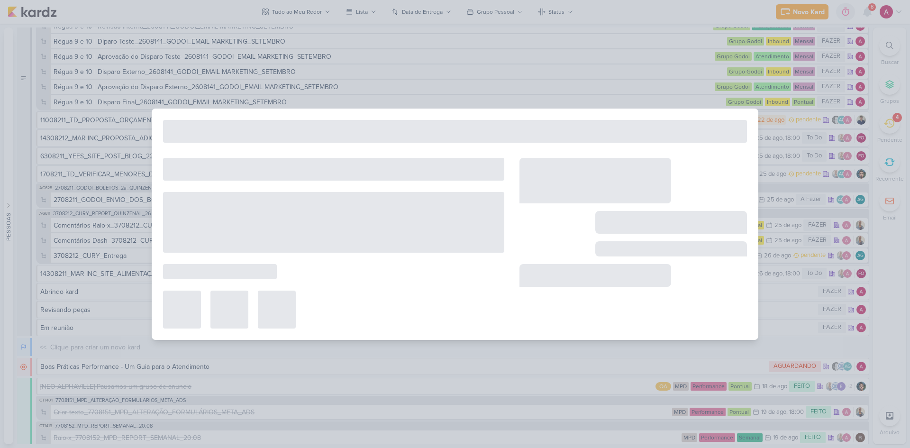
type input "Comentários Raio-x_3708212_CURY_REPORT_QUINZENAL_26.08"
type input "[DATE] 23:59"
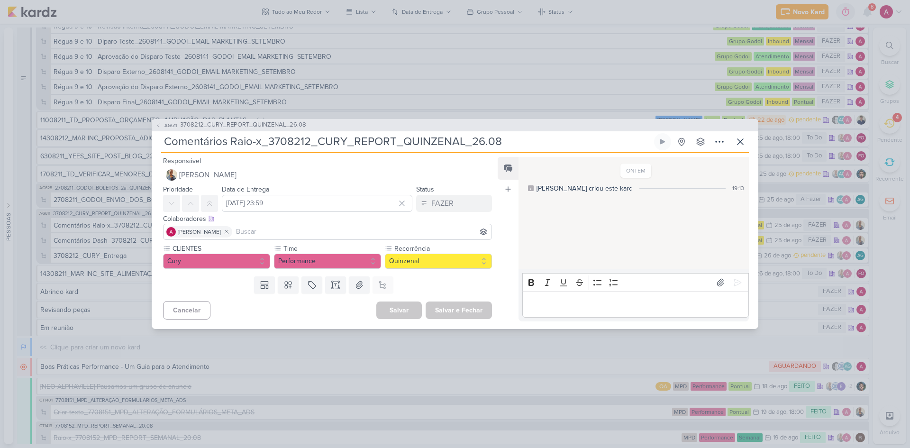
click at [691, 148] on div "Criado por [PERSON_NAME] Sem Grupo Criação Inbound Performance" at bounding box center [691, 141] width 74 height 17
click at [699, 143] on icon at bounding box center [701, 142] width 8 height 8
click at [697, 207] on div "Performance" at bounding box center [698, 210] width 37 height 10
click at [169, 127] on span "AG611" at bounding box center [170, 125] width 15 height 7
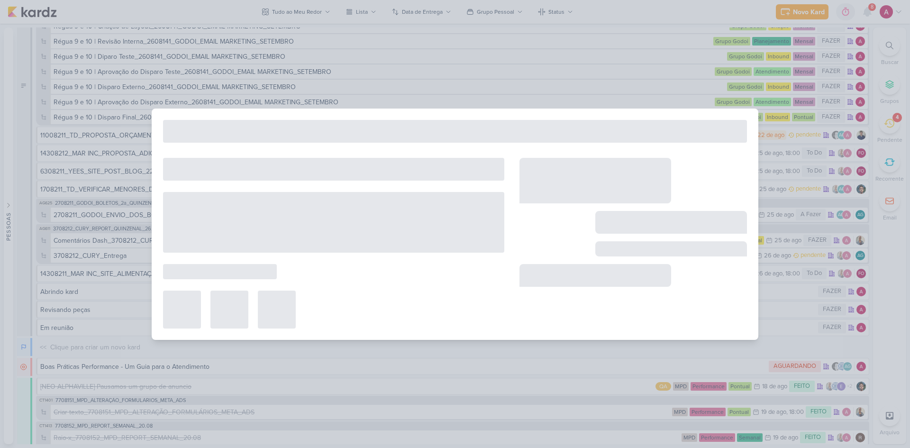
type input "3708212_CURY_REPORT_QUINZENAL_26.08"
type input "[DATE] 14:00"
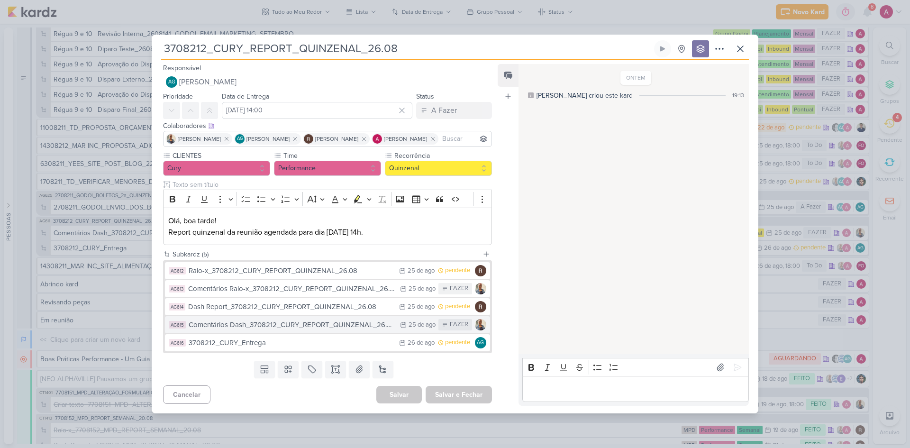
click at [331, 327] on div "Comentários Dash_3708212_CURY_REPORT_QUINZENAL_26.08" at bounding box center [292, 324] width 207 height 11
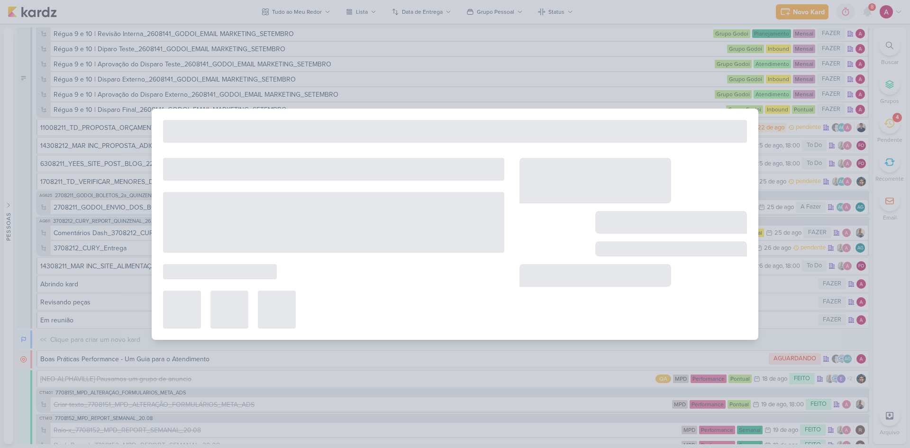
type input "Comentários Dash_3708212_CURY_REPORT_QUINZENAL_26.08"
type input "[DATE] 23:59"
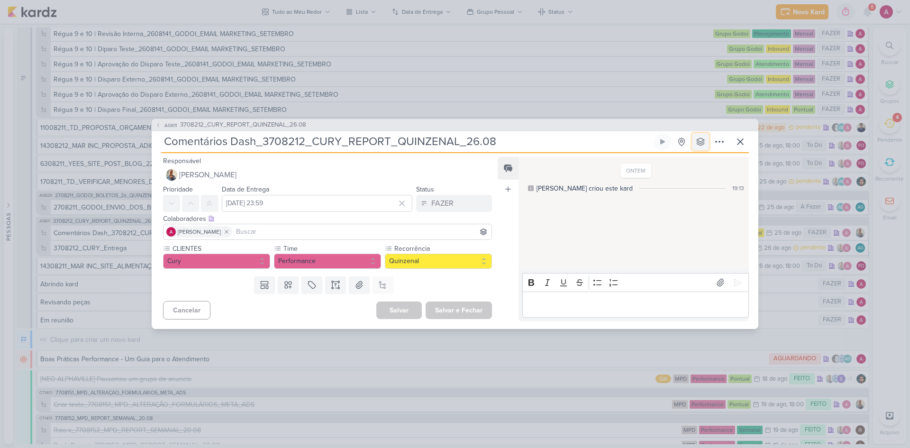
click at [703, 148] on button at bounding box center [700, 141] width 17 height 17
click at [699, 213] on div "Performance" at bounding box center [698, 210] width 37 height 10
click at [169, 127] on span "AG611" at bounding box center [170, 125] width 15 height 7
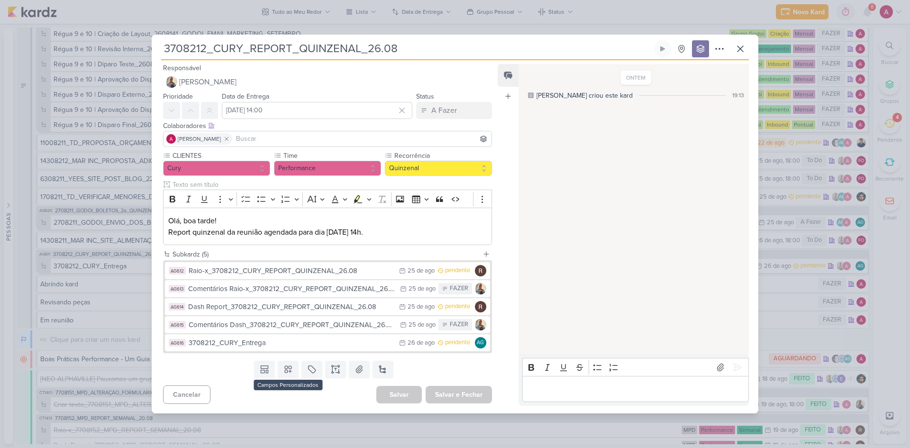
scroll to position [3866, 0]
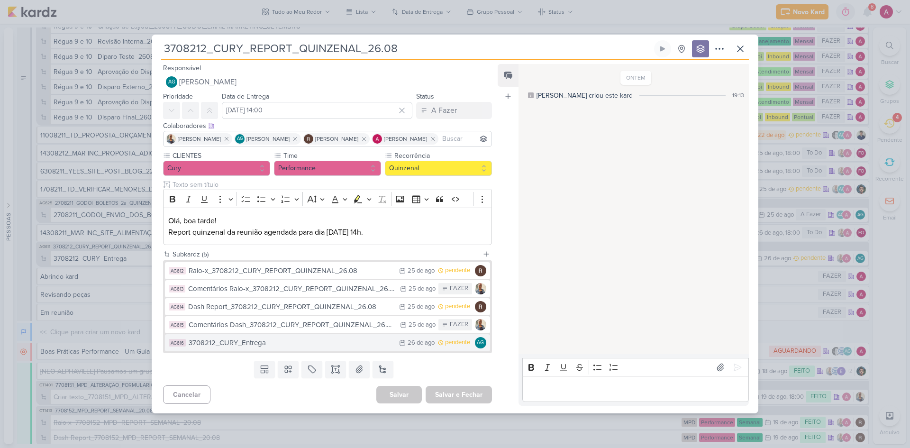
click at [286, 338] on div "3708212_CURY_Entrega" at bounding box center [292, 342] width 206 height 11
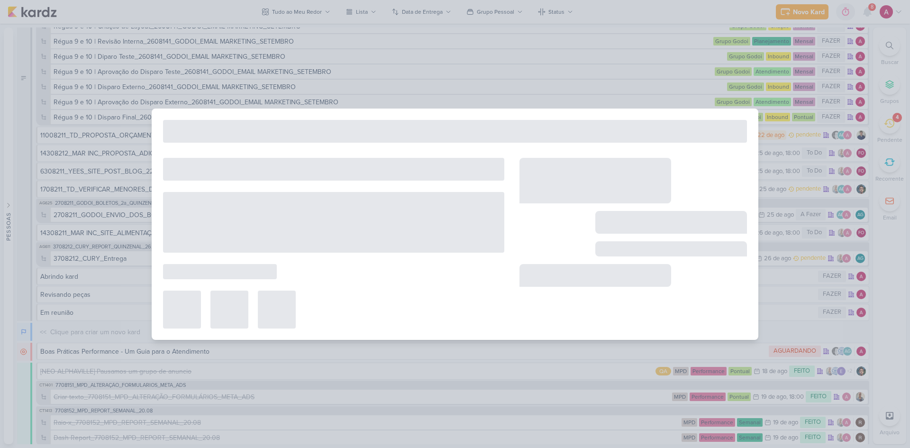
type input "3708212_CURY_Entrega"
type input "[DATE] 23:59"
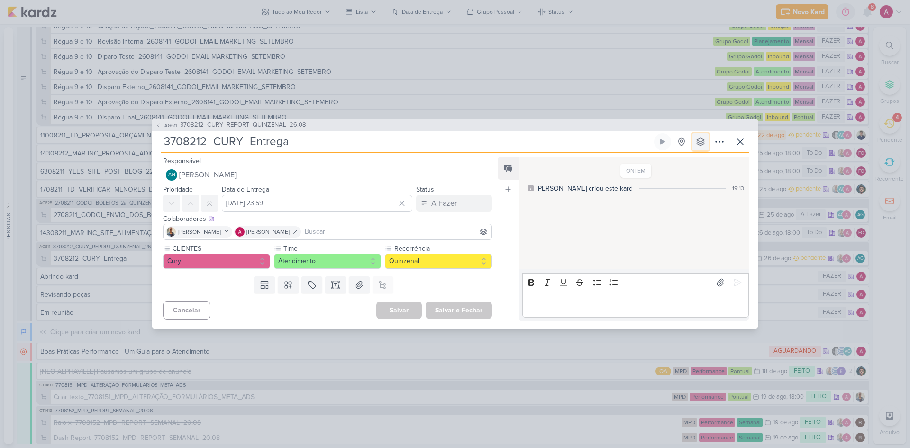
click at [692, 146] on button at bounding box center [700, 141] width 17 height 17
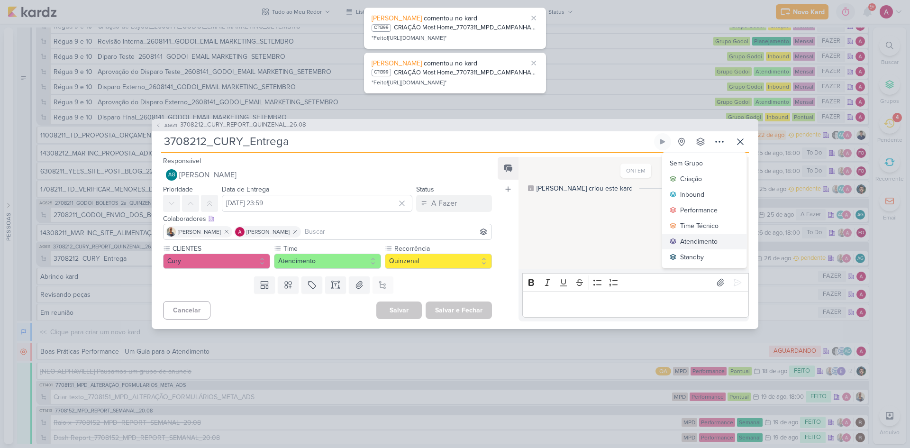
click at [690, 242] on div "Atendimento" at bounding box center [698, 241] width 37 height 10
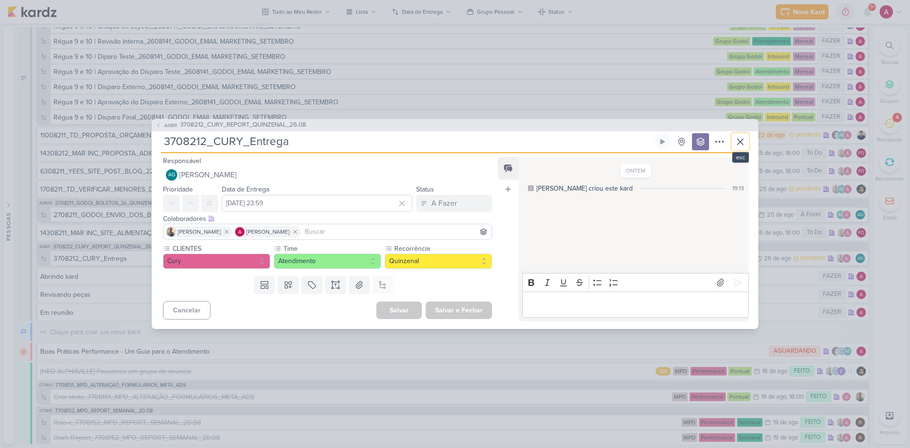
click at [743, 141] on icon at bounding box center [740, 141] width 11 height 11
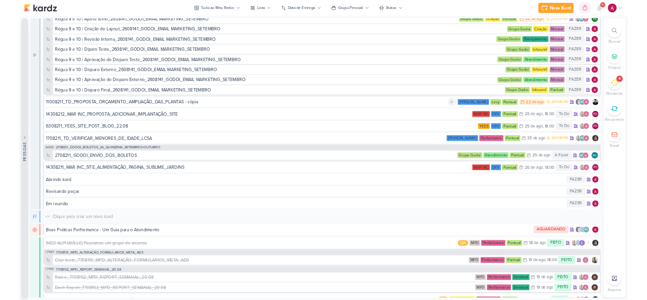
scroll to position [3870, 0]
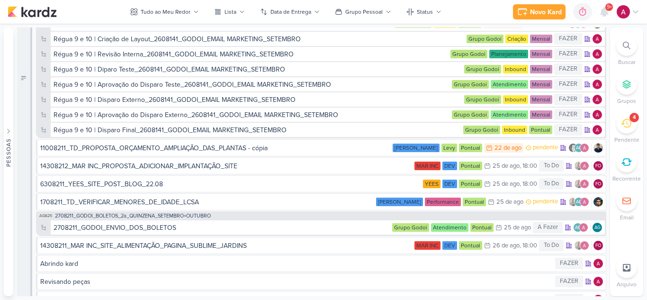
click at [627, 124] on icon at bounding box center [626, 123] width 10 height 9
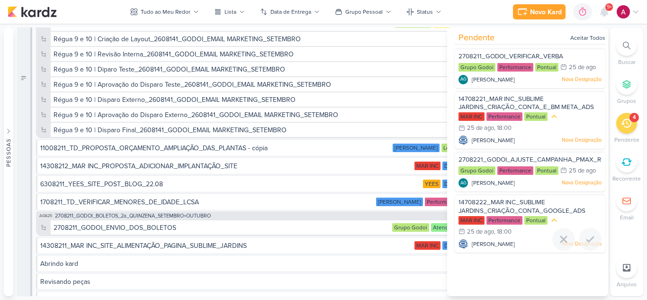
click at [507, 203] on span "14708222_MAR INC_SUBLIME JARDINS_CRIAÇÃO_CONTA_GOOGLE_ADS" at bounding box center [522, 207] width 127 height 16
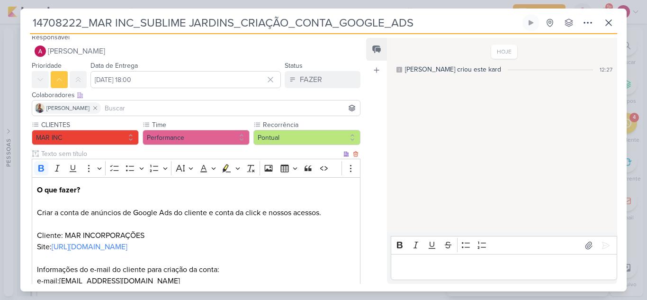
scroll to position [0, 0]
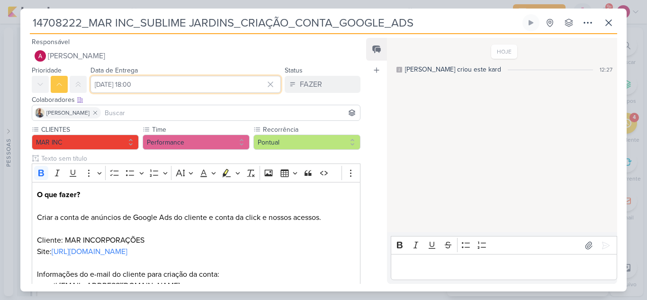
click at [167, 88] on input "[DATE] 18:00" at bounding box center [186, 84] width 191 height 17
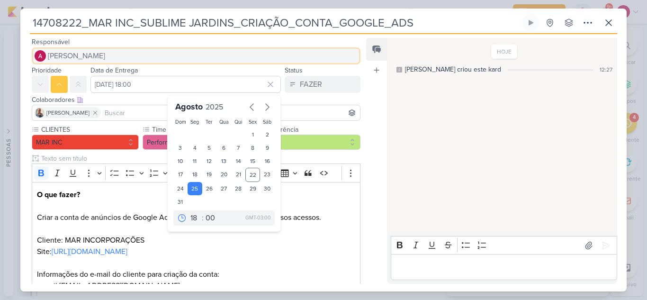
click at [102, 57] on span "[PERSON_NAME]" at bounding box center [76, 55] width 57 height 11
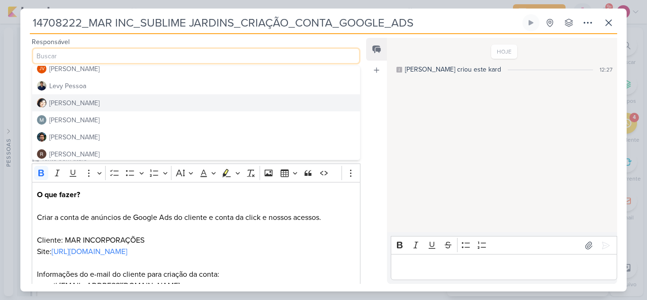
scroll to position [179, 0]
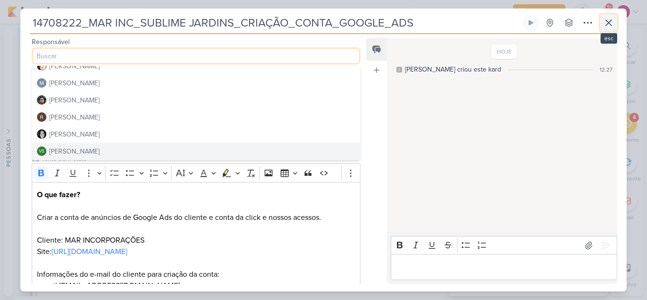
click at [605, 27] on icon at bounding box center [608, 22] width 11 height 11
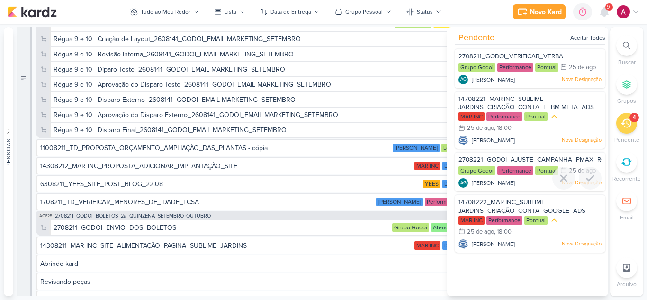
click at [500, 156] on span "2708221_GODOI_AJUSTE_CAMPANHA_PMAX_ROBLOX_SABIN" at bounding box center [551, 160] width 185 height 8
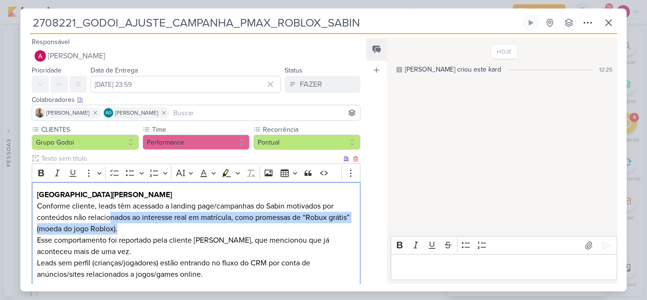
drag, startPoint x: 111, startPoint y: 219, endPoint x: 269, endPoint y: 227, distance: 158.5
click at [269, 227] on p "Conforme cliente, leads têm acessado a landing page/campanhas do Sabin motivado…" at bounding box center [196, 228] width 318 height 57
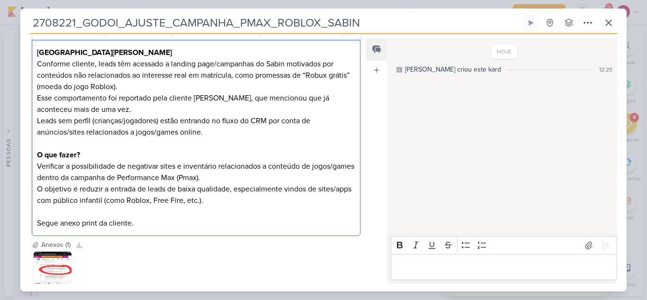
scroll to position [190, 0]
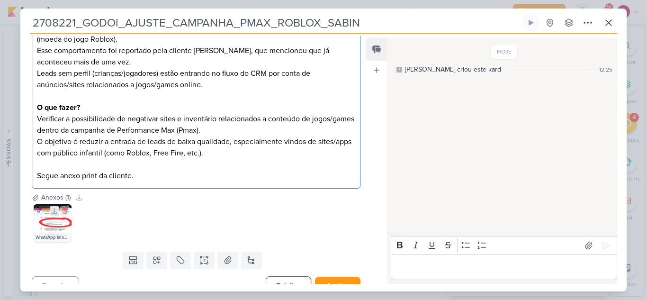
click at [55, 214] on icon at bounding box center [54, 211] width 7 height 7
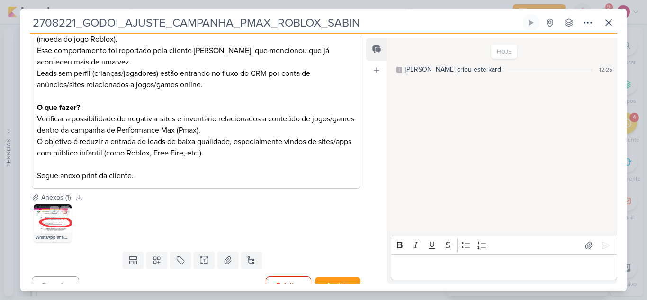
click at [50, 225] on img at bounding box center [53, 223] width 38 height 38
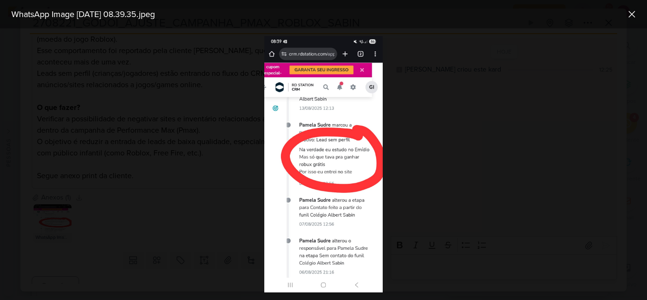
click at [401, 158] on div at bounding box center [323, 164] width 647 height 272
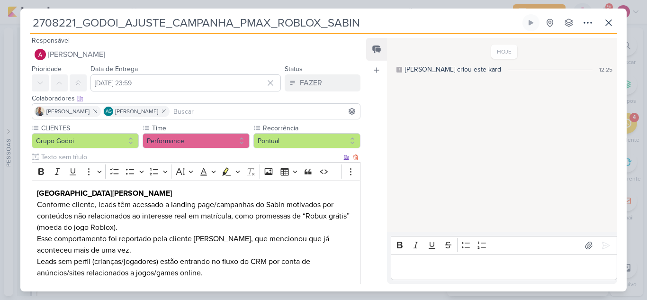
scroll to position [0, 0]
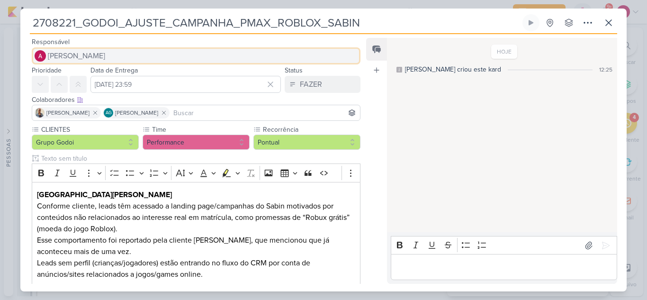
click at [84, 54] on span "[PERSON_NAME]" at bounding box center [76, 55] width 57 height 11
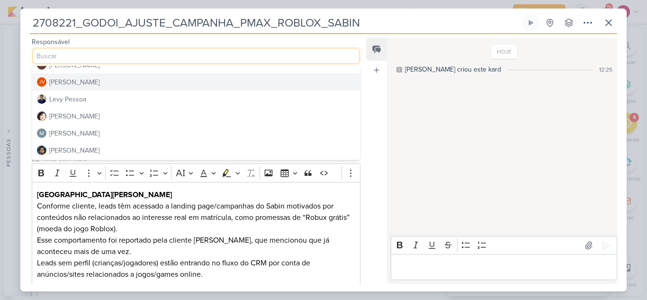
scroll to position [142, 0]
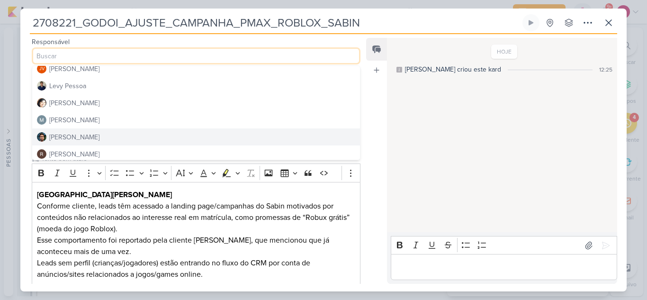
click at [71, 134] on div "[PERSON_NAME]" at bounding box center [74, 137] width 50 height 10
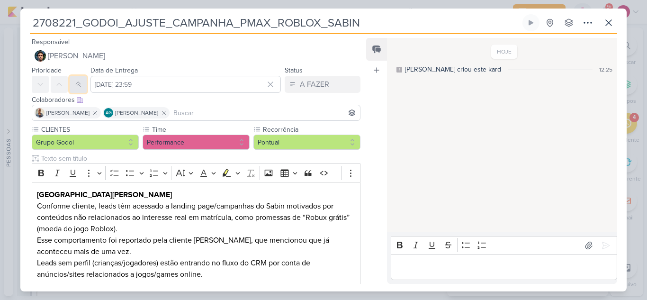
click at [79, 87] on icon at bounding box center [78, 85] width 8 height 8
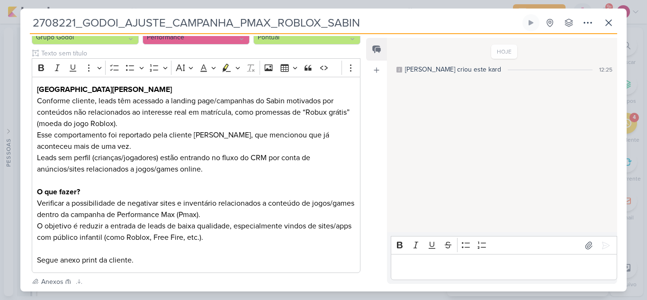
scroll to position [0, 0]
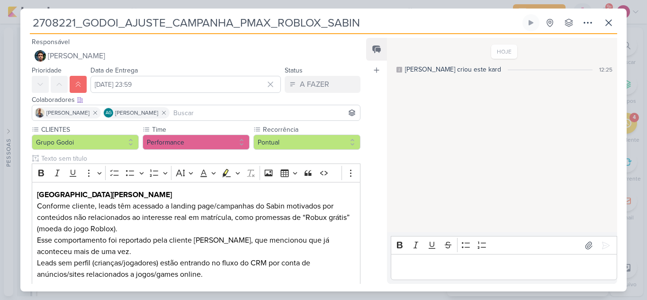
click at [198, 112] on input at bounding box center [265, 112] width 187 height 11
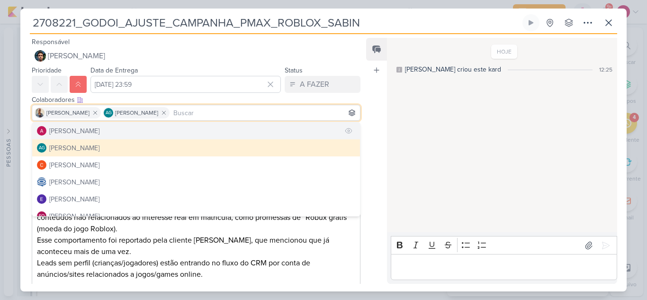
click at [95, 134] on div "[PERSON_NAME]" at bounding box center [74, 131] width 50 height 10
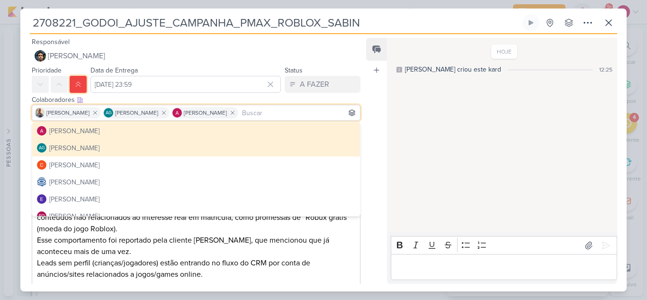
click at [77, 81] on icon at bounding box center [78, 85] width 8 height 8
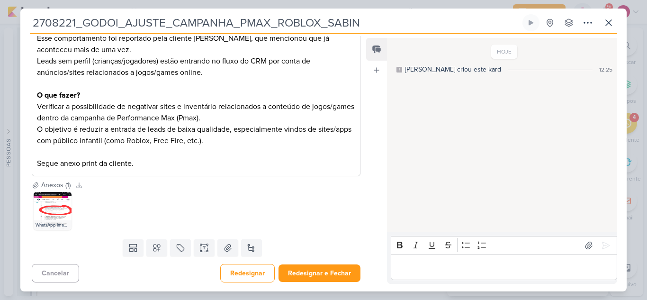
scroll to position [202, 0]
click at [177, 249] on icon at bounding box center [180, 247] width 7 height 7
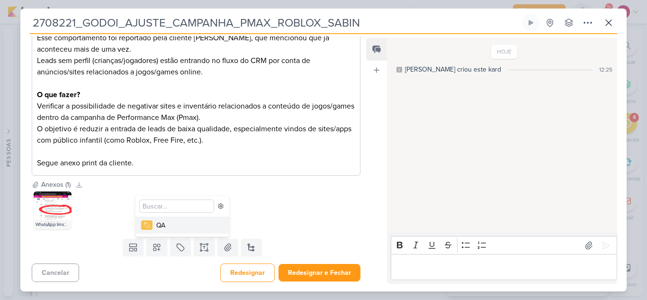
click at [175, 228] on div "QA" at bounding box center [187, 225] width 62 height 10
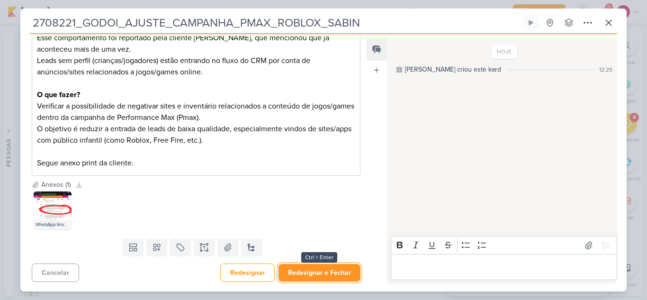
click at [307, 270] on button "Redesignar e Fechar" at bounding box center [320, 273] width 82 height 18
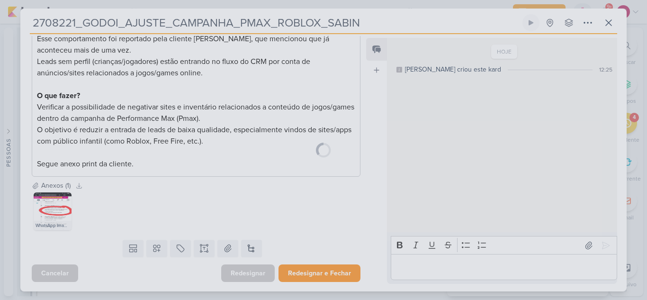
scroll to position [233, 0]
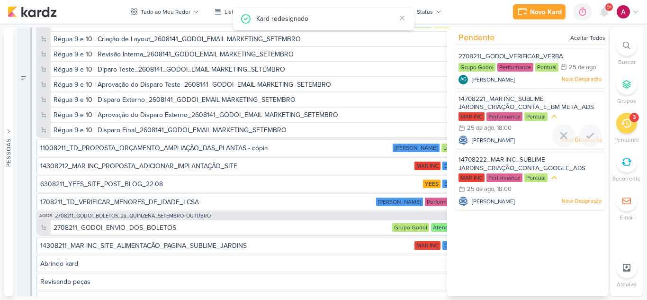
click at [516, 99] on span "14708221_MAR INC_SUBLIME JARDINS_CRIAÇÃO_CONTA_E_BM META_ADS" at bounding box center [527, 103] width 136 height 16
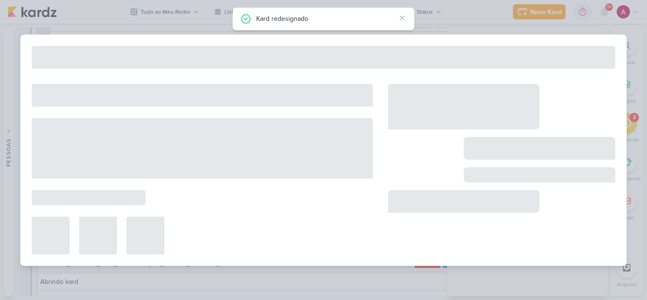
type input "14708221_MAR INC_SUBLIME JARDINS_CRIAÇÃO_CONTA_E_BM META_ADS"
type input "[DATE] 18:00"
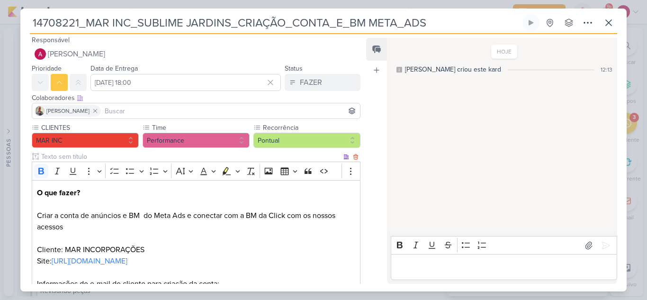
scroll to position [0, 0]
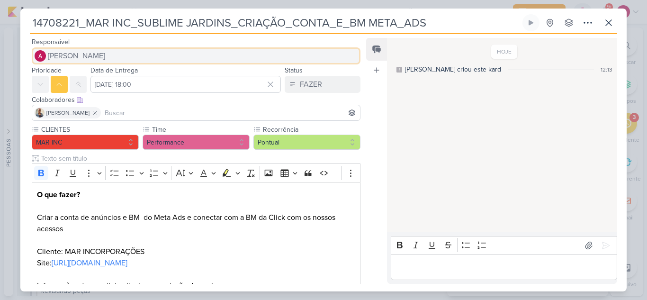
click at [105, 59] on span "[PERSON_NAME]" at bounding box center [76, 55] width 57 height 11
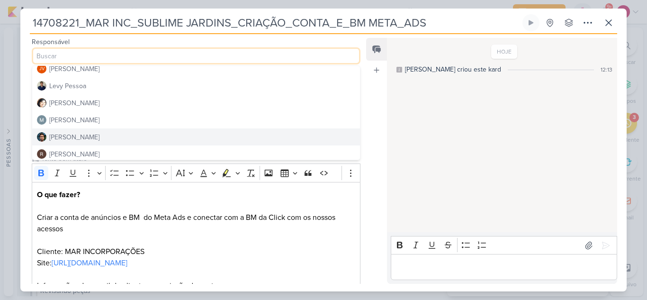
click at [108, 59] on input at bounding box center [196, 55] width 329 height 17
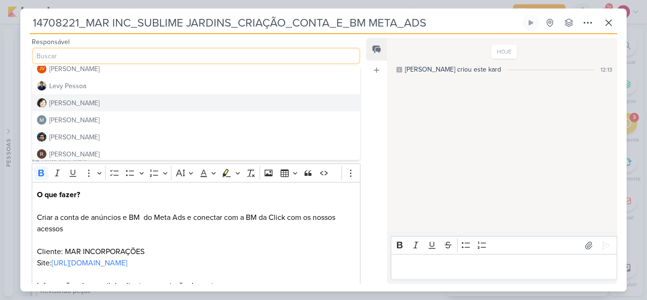
click at [377, 131] on div "Feed Atrelar email Solte o email para atrelar ao kard" at bounding box center [376, 161] width 21 height 246
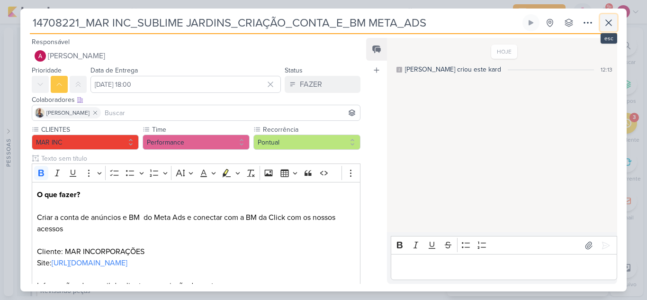
click at [607, 30] on button at bounding box center [608, 22] width 17 height 17
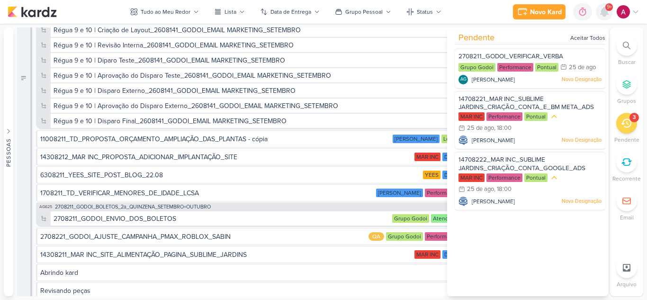
click at [604, 14] on icon at bounding box center [605, 12] width 8 height 9
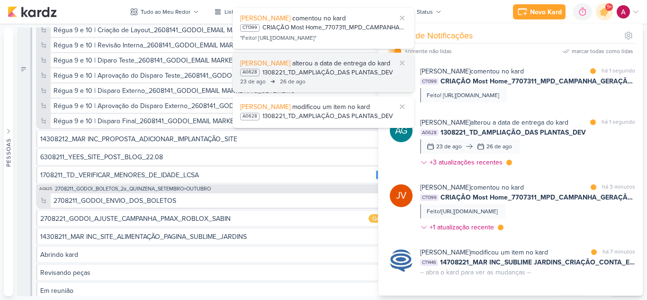
scroll to position [3870, 0]
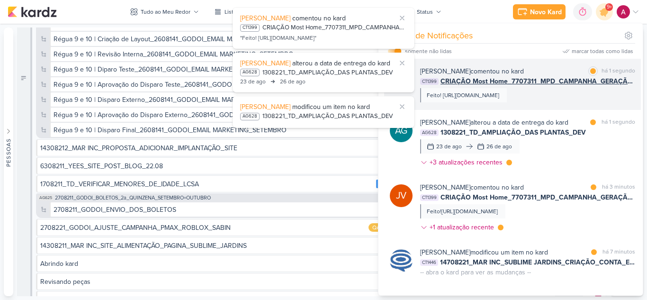
click at [533, 67] on div "[PERSON_NAME] comentou no kard marcar como lida há 1 segundo" at bounding box center [527, 71] width 215 height 10
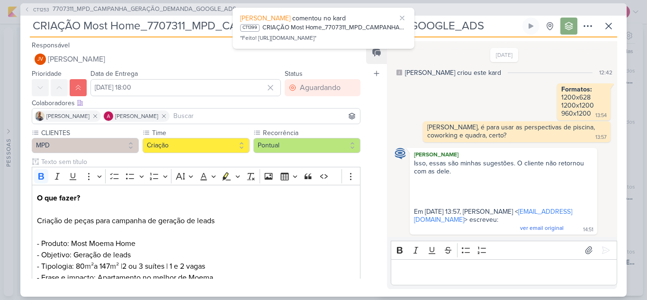
scroll to position [264, 0]
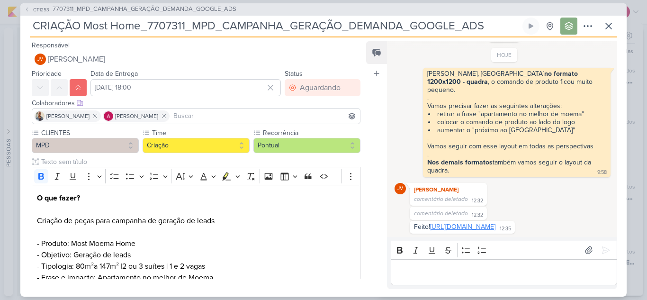
click at [449, 223] on link "[URL][DOMAIN_NAME]" at bounding box center [462, 227] width 65 height 8
click at [612, 31] on icon at bounding box center [608, 25] width 11 height 11
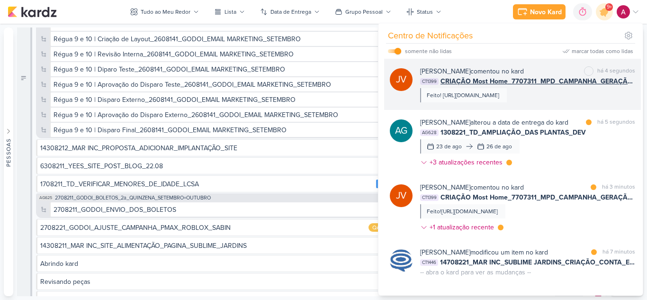
click at [499, 100] on div "Feito! [URL][DOMAIN_NAME]" at bounding box center [463, 95] width 73 height 9
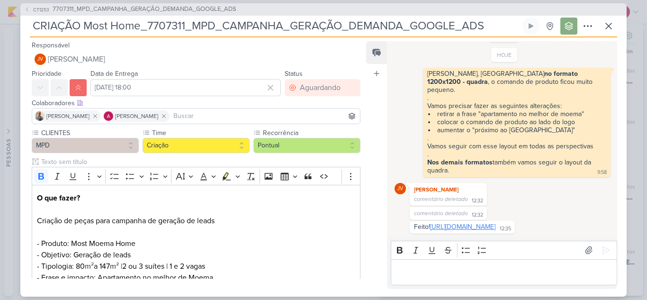
click at [462, 223] on link "[URL][DOMAIN_NAME]" at bounding box center [462, 227] width 65 height 8
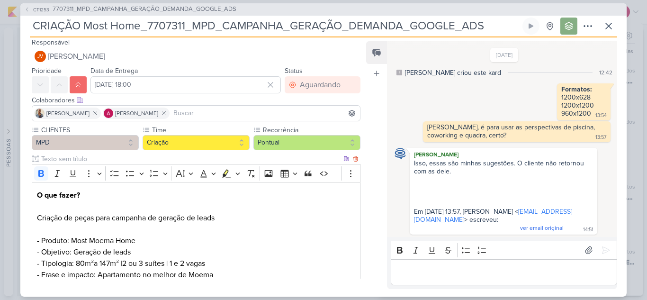
scroll to position [0, 0]
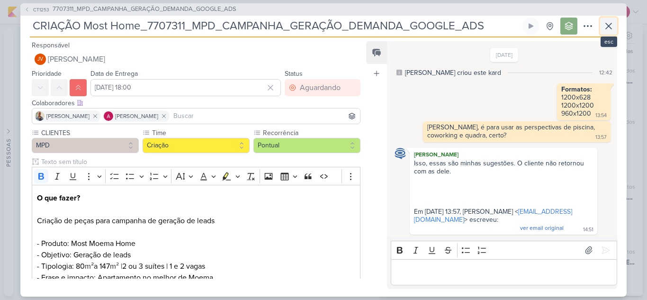
click at [608, 26] on icon at bounding box center [608, 25] width 11 height 11
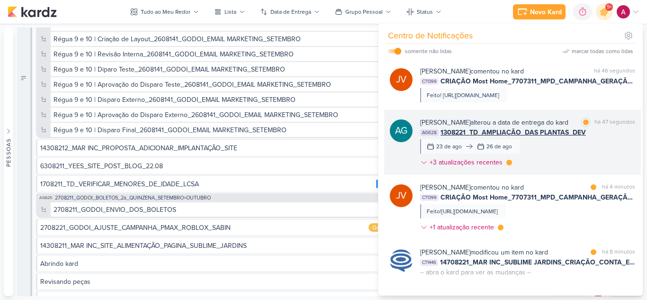
click at [573, 171] on div "[PERSON_NAME] Graciano alterou a data de entrega do kard marcar como lida há 47…" at bounding box center [527, 145] width 215 height 54
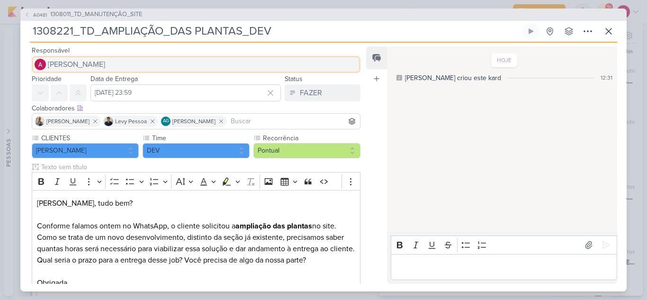
click at [105, 64] on span "[PERSON_NAME]" at bounding box center [76, 64] width 57 height 11
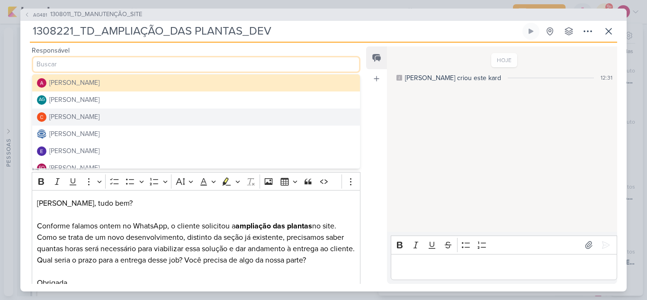
scroll to position [47, 0]
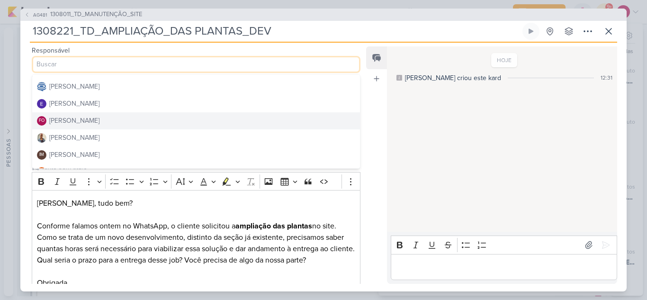
click at [97, 120] on button "FO [PERSON_NAME]" at bounding box center [196, 120] width 328 height 17
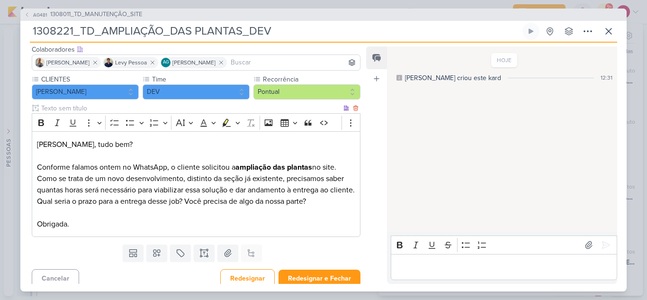
scroll to position [64, 0]
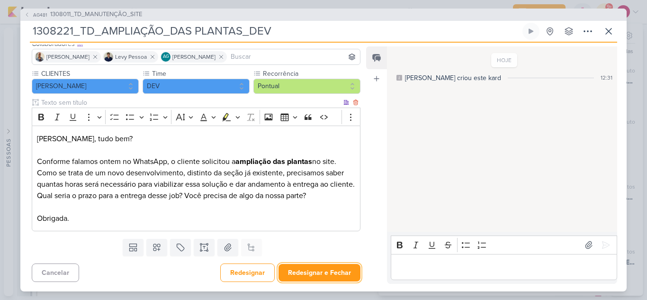
drag, startPoint x: 331, startPoint y: 273, endPoint x: 333, endPoint y: 175, distance: 98.1
click at [333, 175] on div "Responsável FO [PERSON_NAME] [PERSON_NAME] AG [PERSON_NAME] [PERSON_NAME] [PERS…" at bounding box center [192, 164] width 344 height 239
click at [274, 56] on input at bounding box center [293, 56] width 129 height 11
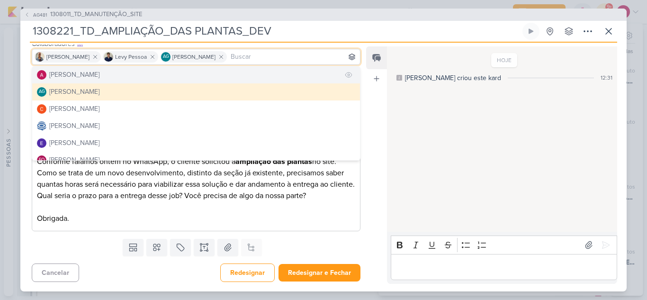
click at [100, 78] on div "[PERSON_NAME]" at bounding box center [74, 75] width 50 height 10
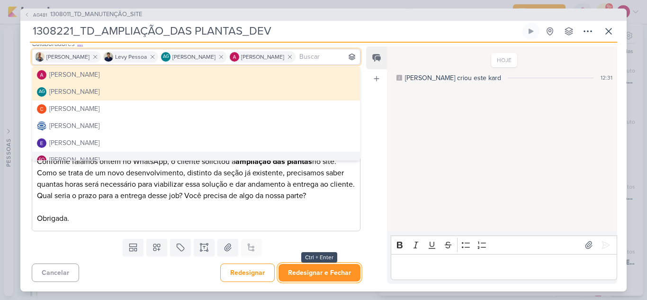
click at [311, 269] on button "Redesignar e Fechar" at bounding box center [320, 273] width 82 height 18
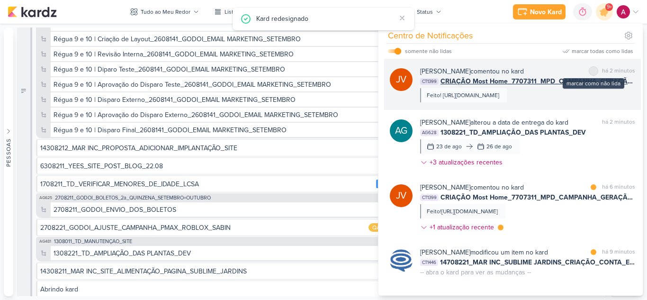
scroll to position [3883, 0]
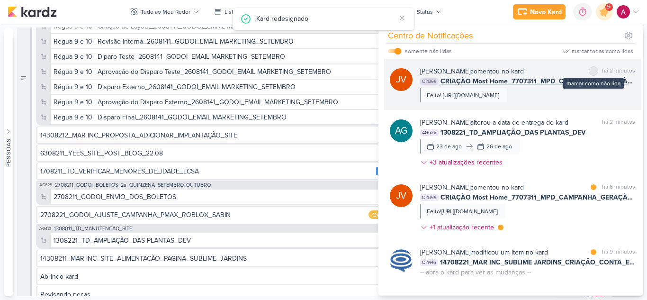
click at [592, 71] on div at bounding box center [594, 71] width 6 height 6
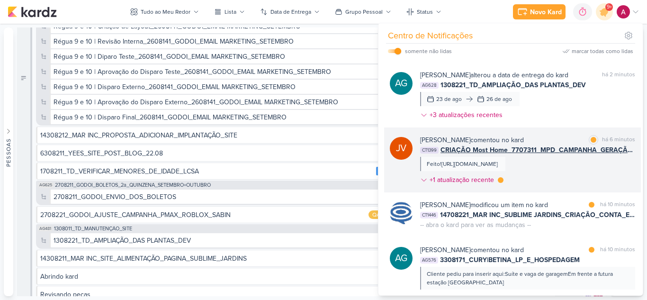
scroll to position [0, 0]
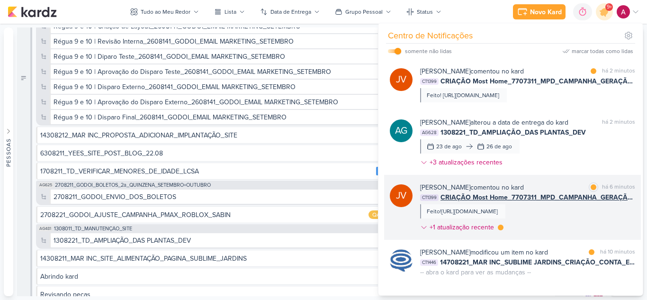
click at [537, 192] on div "[PERSON_NAME] comentou no kard marcar como lida há 6 minutos" at bounding box center [527, 187] width 215 height 10
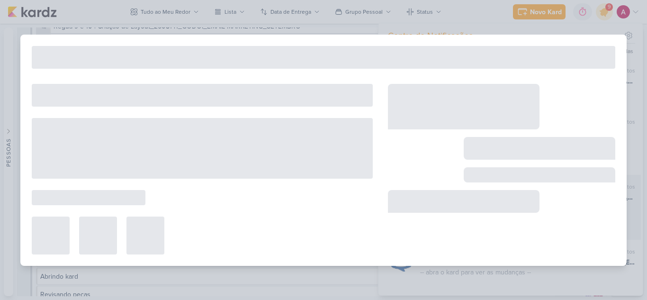
type input "CRIAÇÃO Most Home_7707311_MPD_CAMPANHA_GERAÇÃO_DEMANDA_GOOGLE_ADS"
type input "[DATE] 18:00"
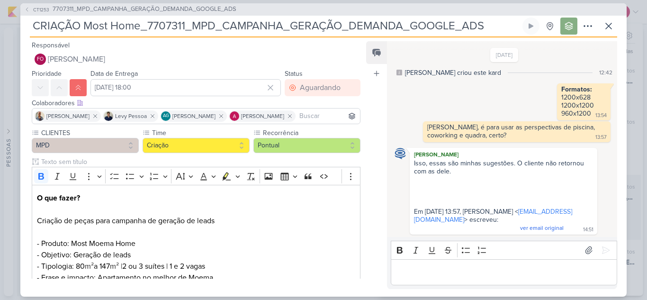
scroll to position [264, 0]
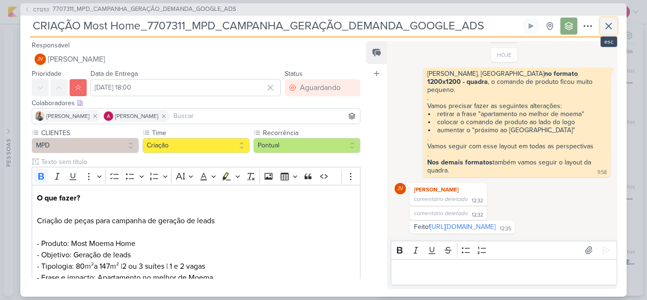
click at [607, 27] on icon at bounding box center [608, 25] width 11 height 11
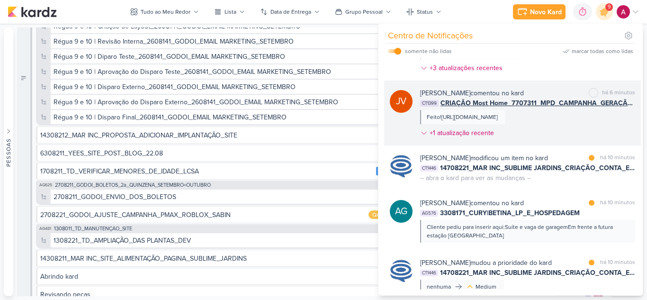
scroll to position [95, 0]
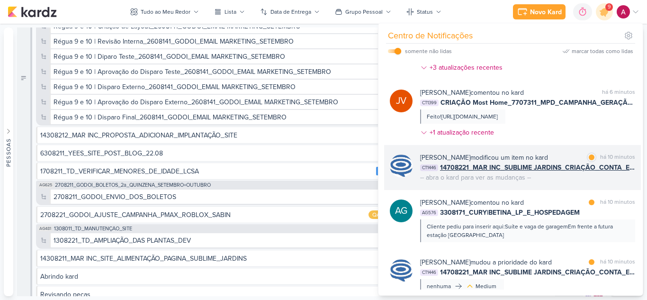
click at [548, 163] on div "[PERSON_NAME] modificou um item no kard" at bounding box center [484, 158] width 128 height 10
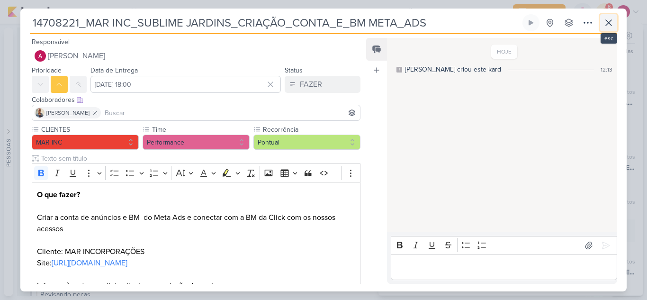
click at [606, 21] on icon at bounding box center [608, 22] width 11 height 11
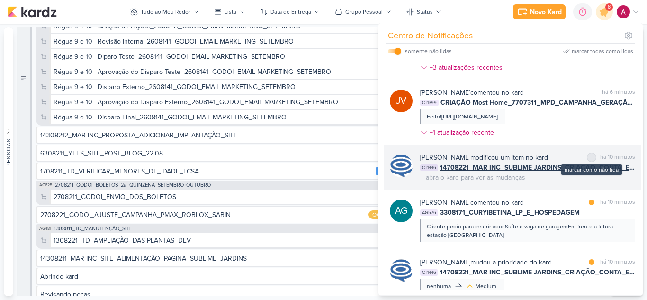
click at [591, 160] on div at bounding box center [592, 157] width 6 height 6
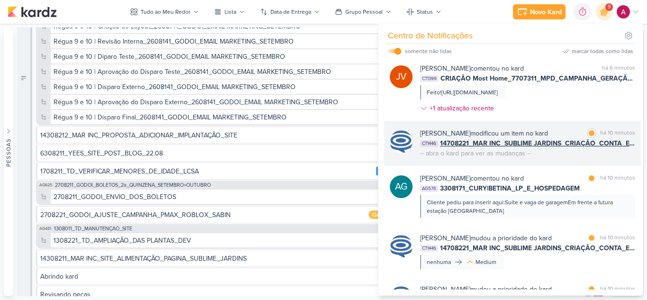
scroll to position [142, 0]
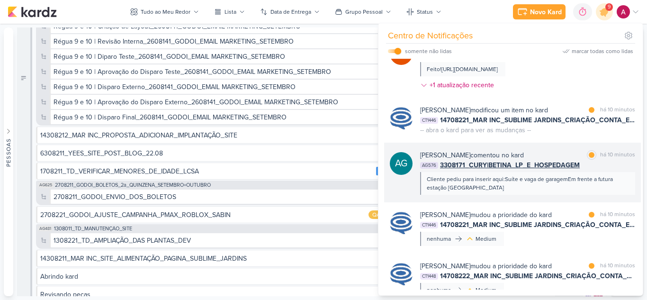
click at [523, 192] on div "Cliente pediu para inserir aqui:Suíte e vaga de garagemEm frente a futura estaç…" at bounding box center [527, 183] width 201 height 17
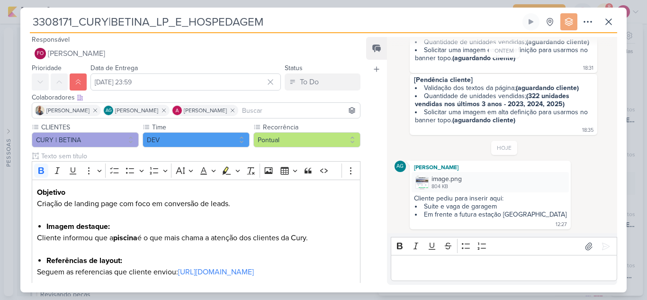
scroll to position [0, 0]
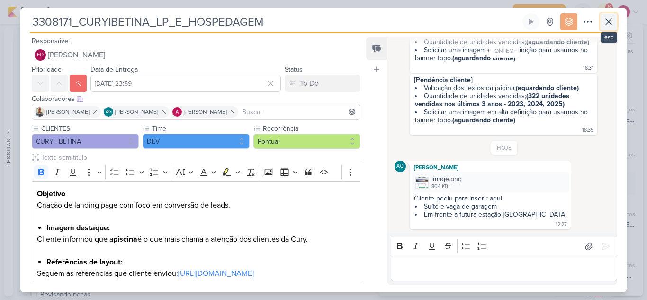
click at [615, 24] on button at bounding box center [608, 21] width 17 height 17
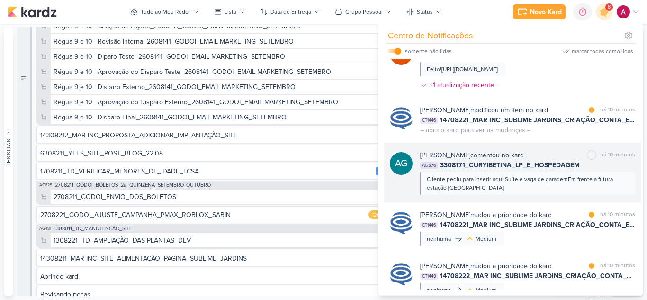
scroll to position [190, 0]
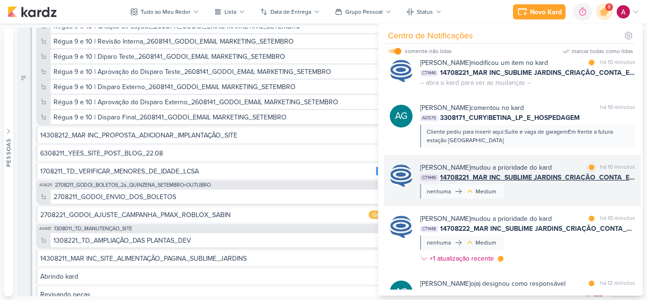
click at [546, 199] on div "[PERSON_NAME] mudou a prioridade do kard marcar como lida há 10 minutos CT1446 …" at bounding box center [527, 181] width 215 height 36
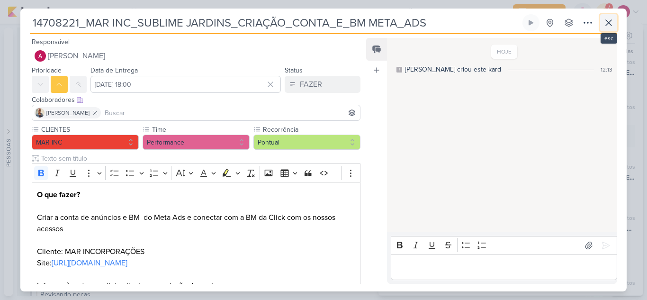
click at [607, 25] on icon at bounding box center [609, 23] width 6 height 6
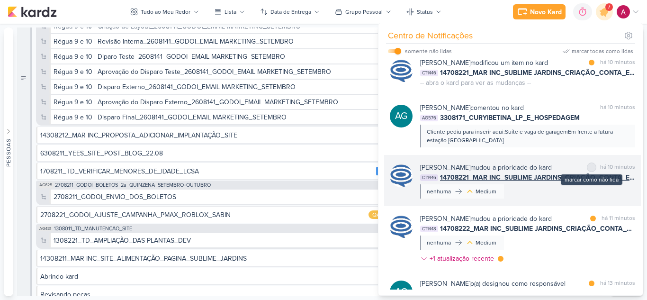
click at [587, 172] on div "marcar como não lida" at bounding box center [591, 167] width 9 height 9
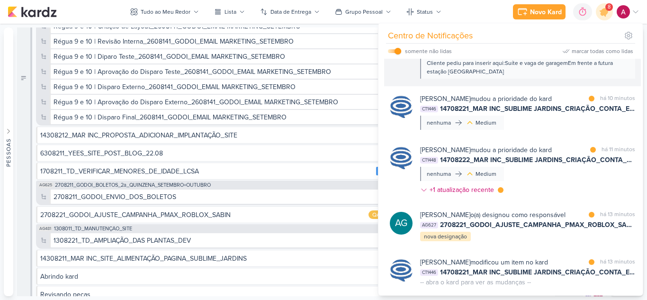
scroll to position [284, 0]
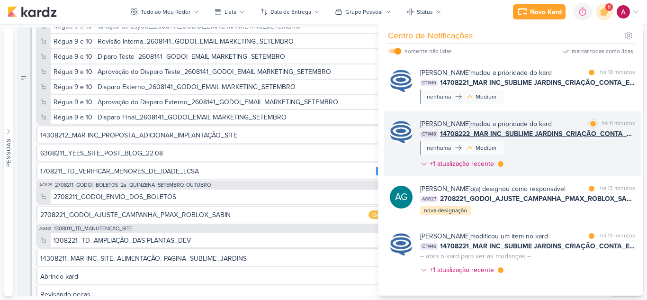
click at [537, 173] on div "[PERSON_NAME] mudou a prioridade do kard marcar como lida há 11 minutos CT1448 …" at bounding box center [527, 146] width 215 height 54
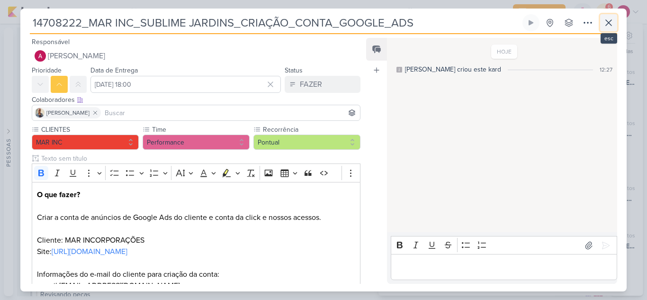
click at [605, 27] on icon at bounding box center [608, 22] width 11 height 11
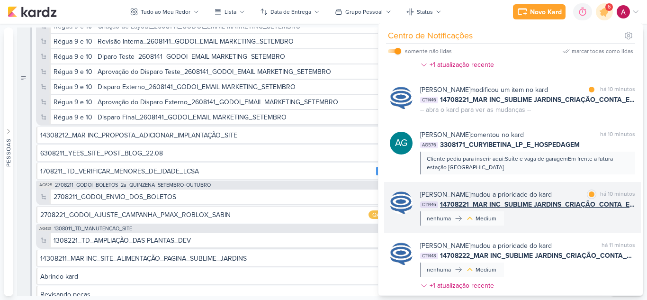
scroll to position [142, 0]
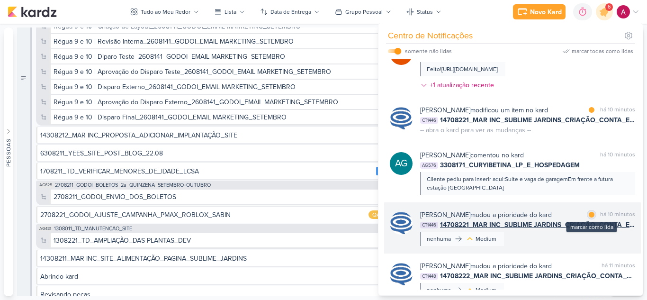
click at [589, 218] on div at bounding box center [592, 215] width 6 height 6
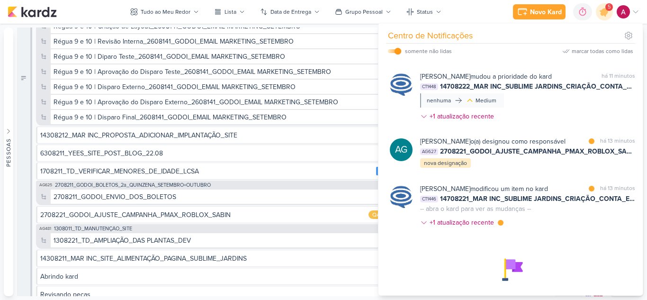
scroll to position [379, 0]
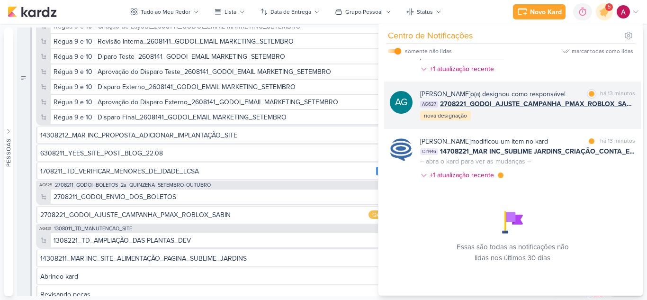
click at [557, 121] on div "[PERSON_NAME] o(a) designou como responsável marcar como lida há 13 minutos AG6…" at bounding box center [527, 105] width 215 height 32
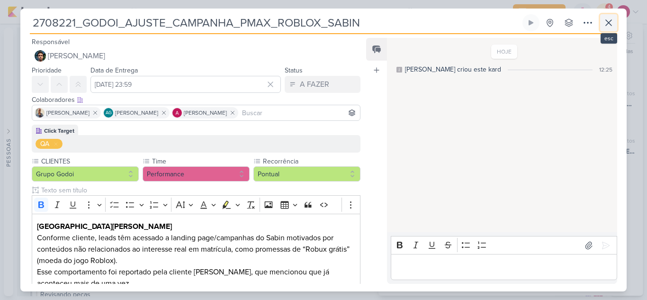
click at [612, 23] on icon at bounding box center [608, 22] width 11 height 11
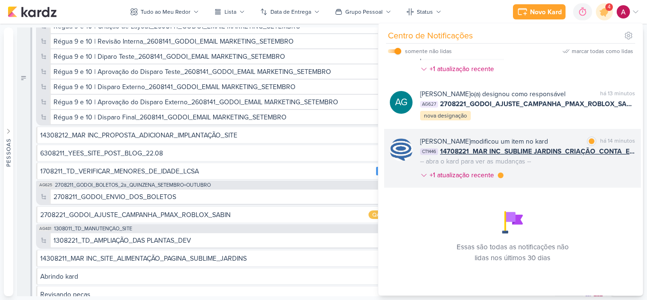
scroll to position [407, 0]
click at [563, 184] on div "[PERSON_NAME] modificou um item no kard marcar como lida há 14 minutos CT1446 1…" at bounding box center [527, 159] width 215 height 47
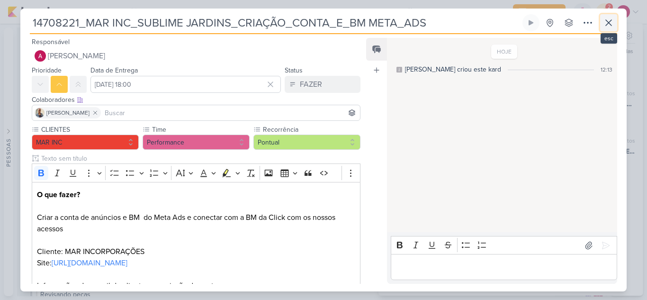
click at [608, 23] on icon at bounding box center [608, 22] width 11 height 11
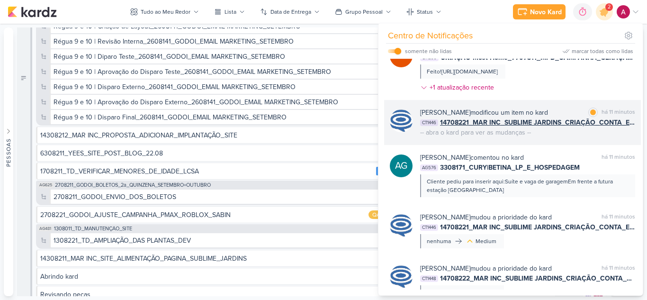
scroll to position [123, 0]
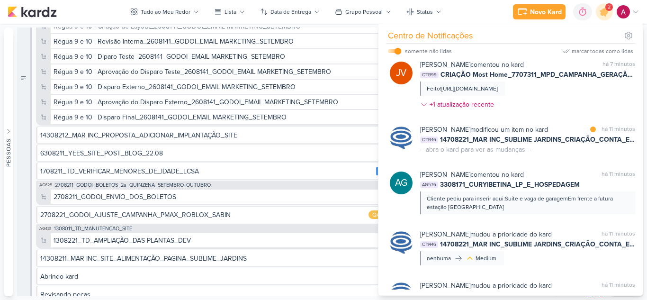
click at [582, 154] on div "[PERSON_NAME] modificou um item no kard marcar como lida há 11 minutos CT1446 1…" at bounding box center [527, 140] width 215 height 30
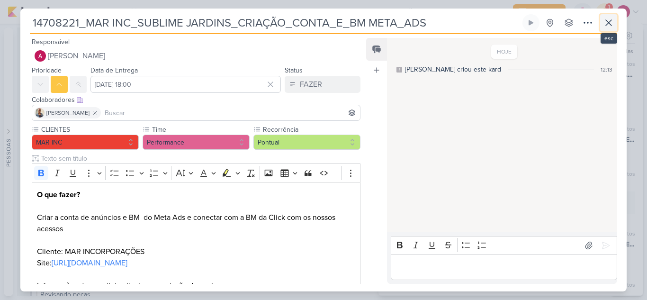
click at [610, 24] on icon at bounding box center [609, 23] width 6 height 6
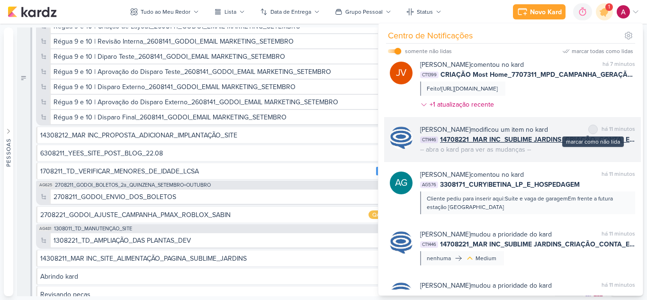
click at [591, 132] on div at bounding box center [593, 130] width 6 height 6
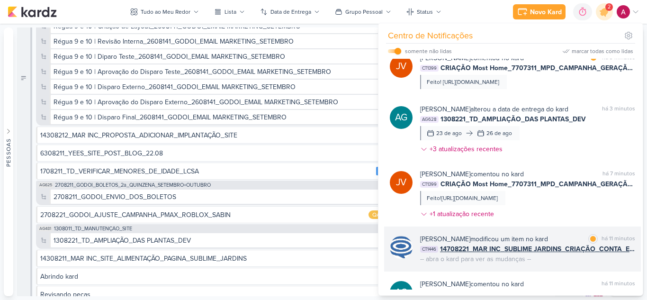
scroll to position [0, 0]
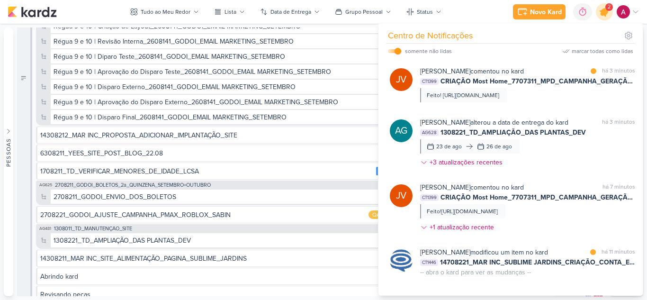
click at [609, 14] on icon at bounding box center [605, 12] width 16 height 16
